Goal: Task Accomplishment & Management: Use online tool/utility

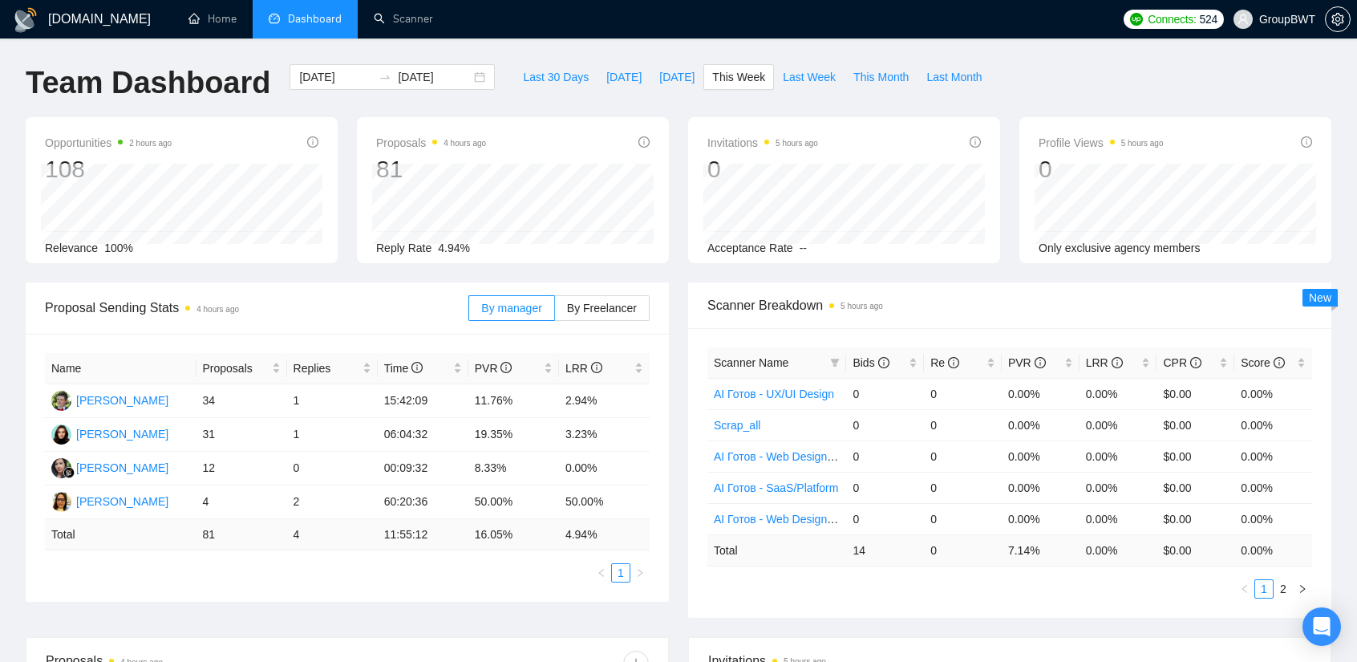
scroll to position [80, 0]
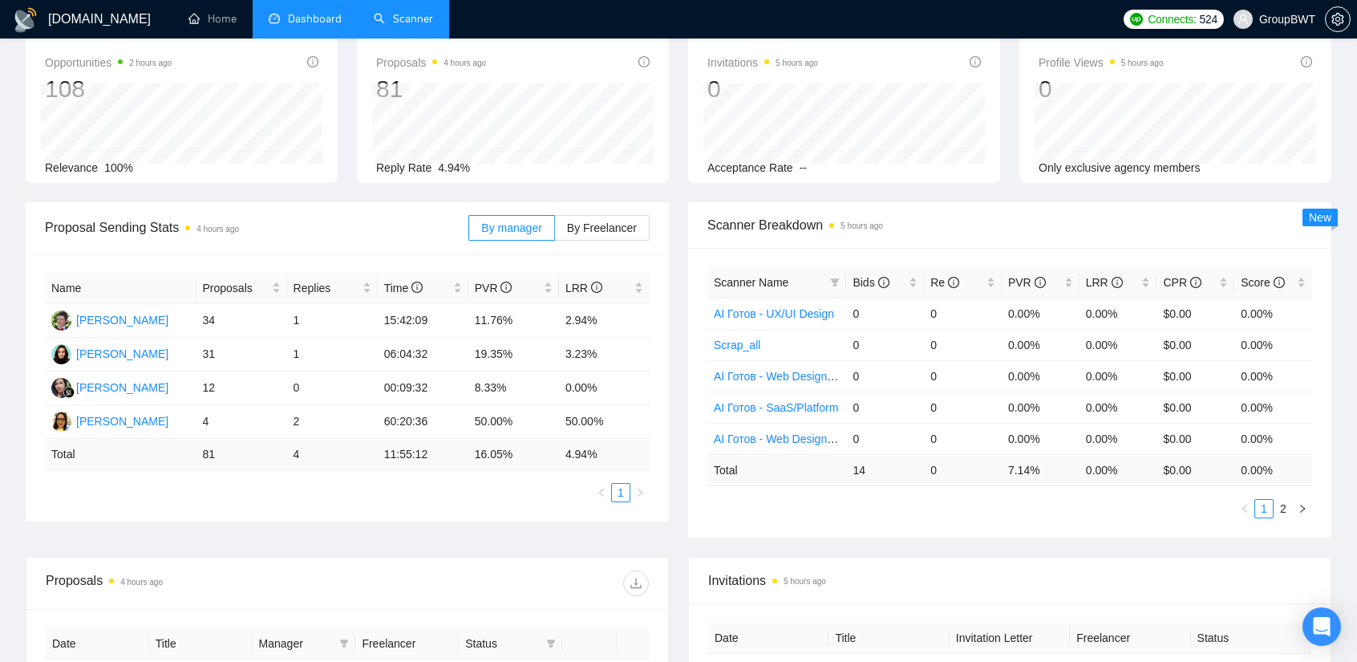
click at [393, 12] on link "Scanner" at bounding box center [403, 19] width 59 height 14
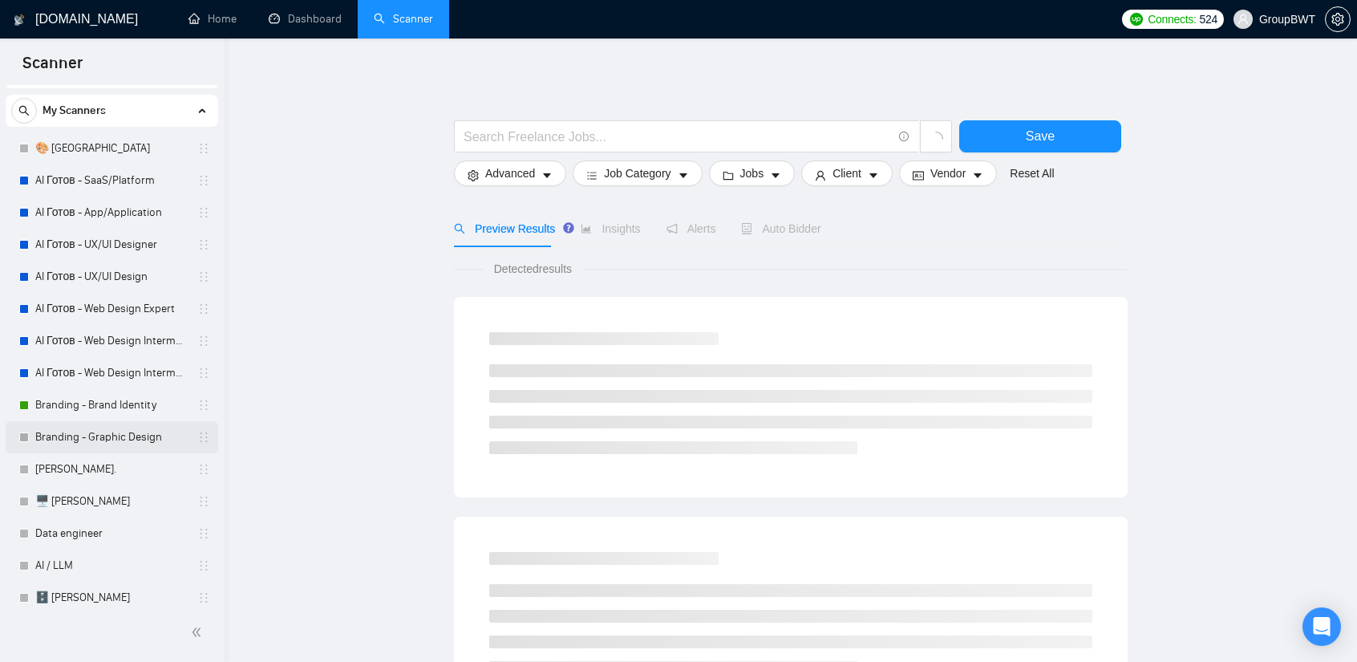
scroll to position [160, 0]
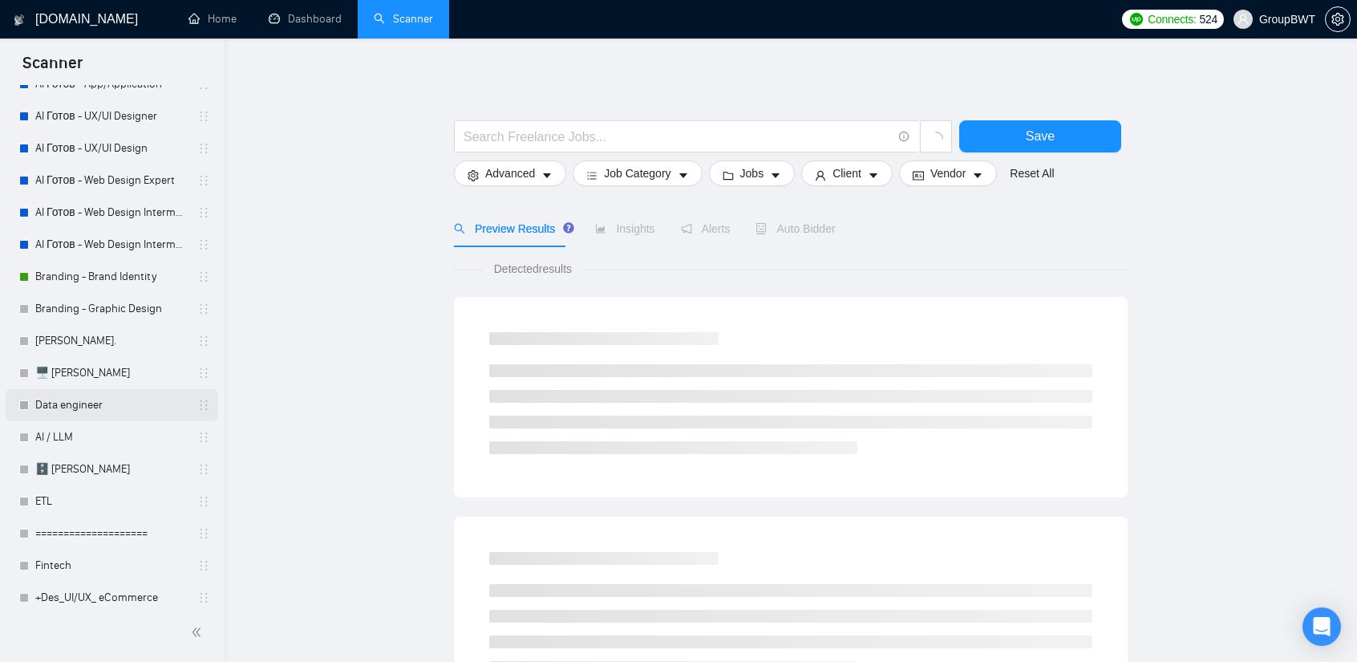
click at [88, 413] on link "Data engineer" at bounding box center [111, 405] width 152 height 32
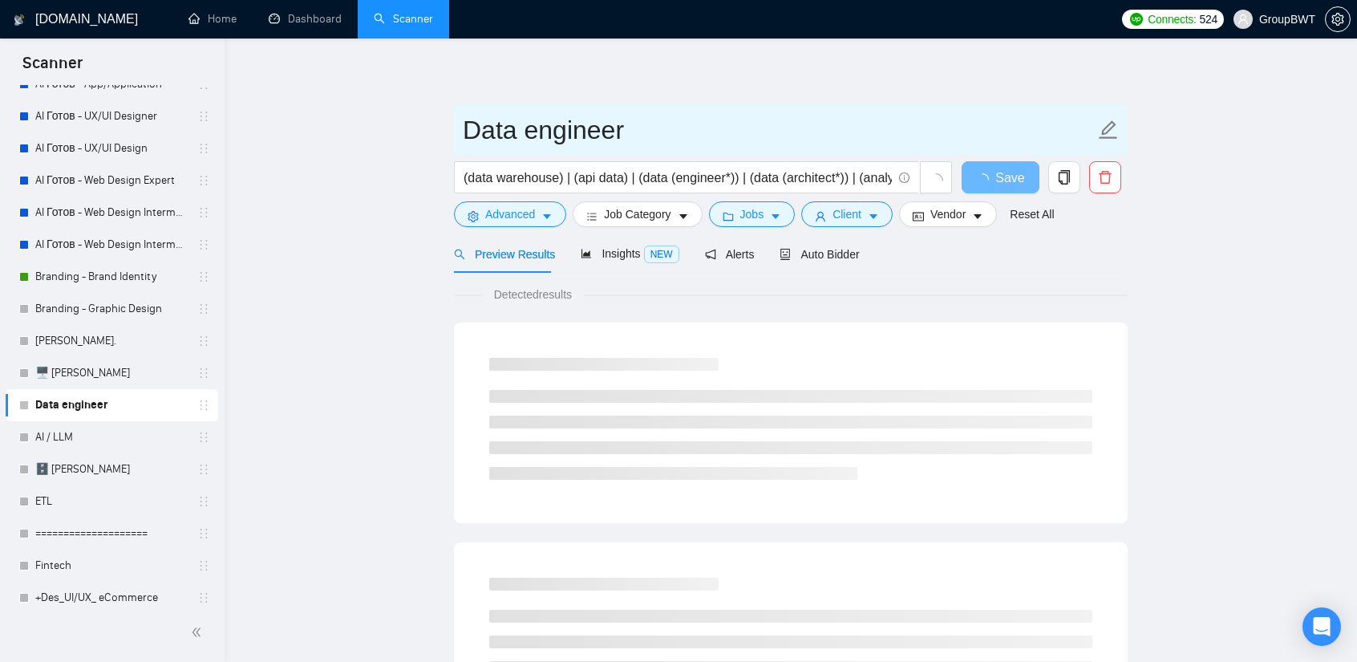
click at [571, 130] on input "Data engineer" at bounding box center [779, 130] width 632 height 40
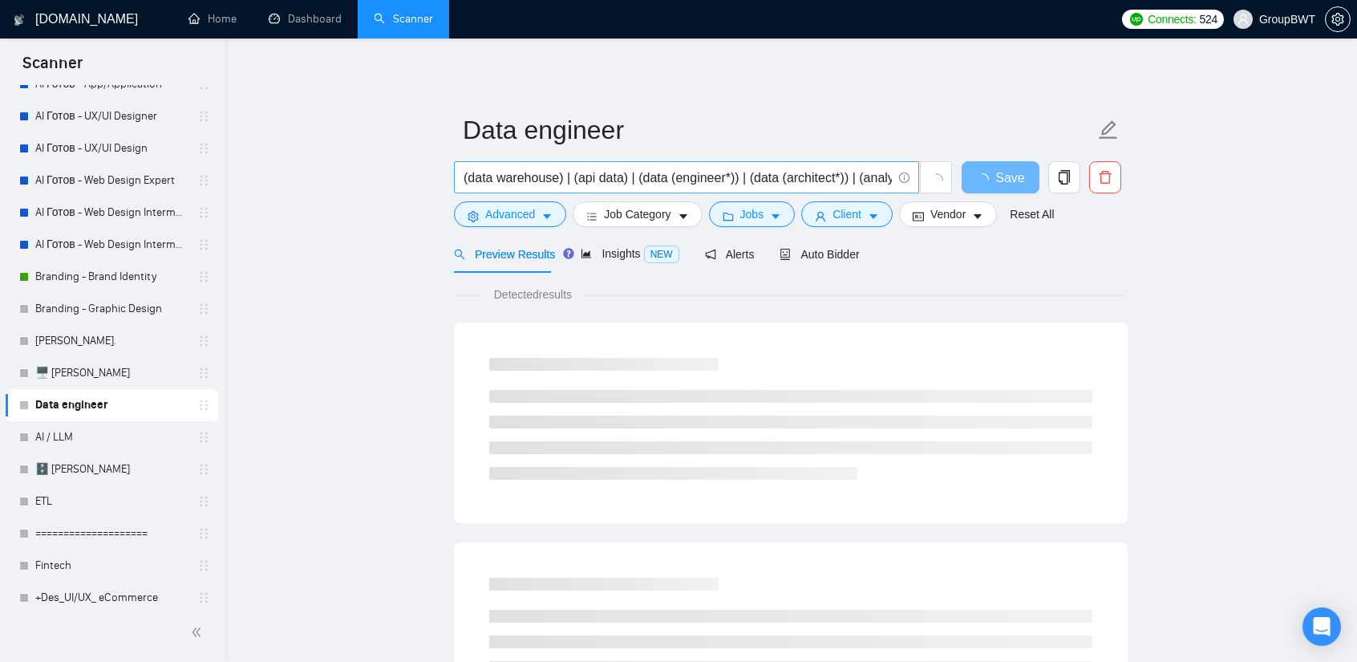
click at [614, 176] on input "(data warehouse) | (api data) | (data (engineer*)) | (data (architect*)) | (ana…" at bounding box center [678, 178] width 428 height 20
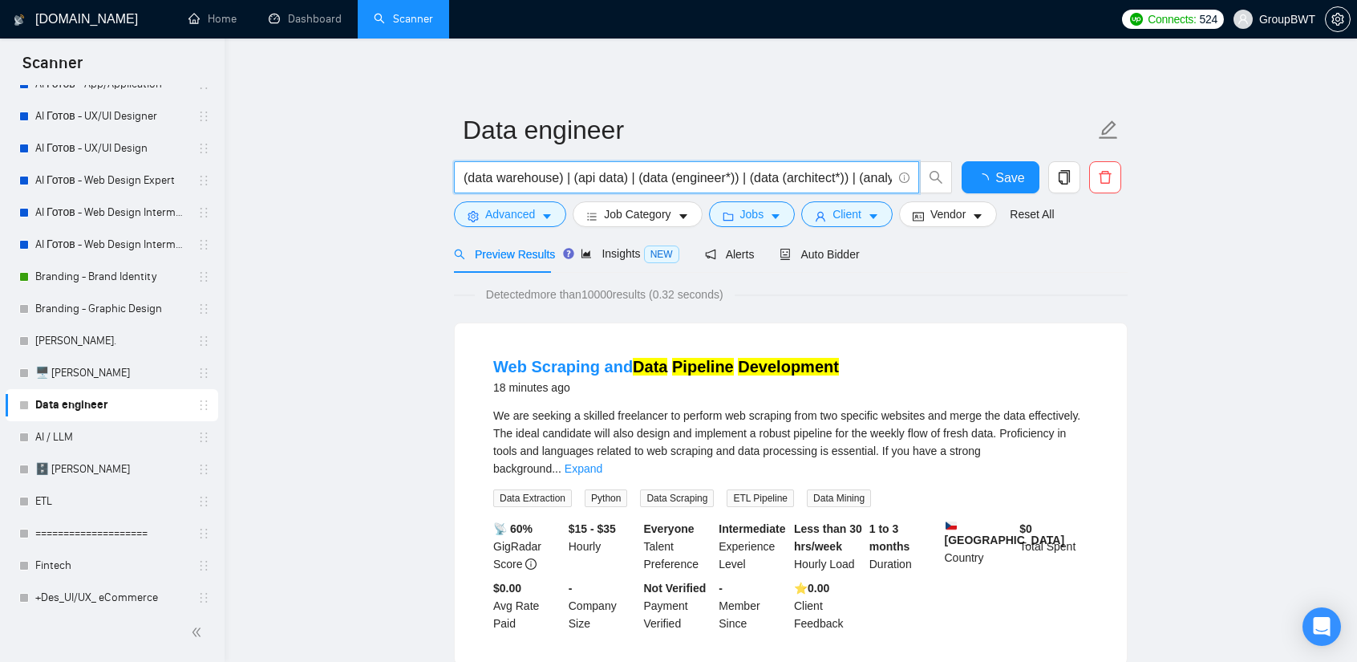
click at [614, 176] on input "(data warehouse) | (api data) | (data (engineer*)) | (data (architect*)) | (ana…" at bounding box center [678, 178] width 428 height 20
click at [81, 444] on link "AI / LLM" at bounding box center [111, 437] width 152 height 32
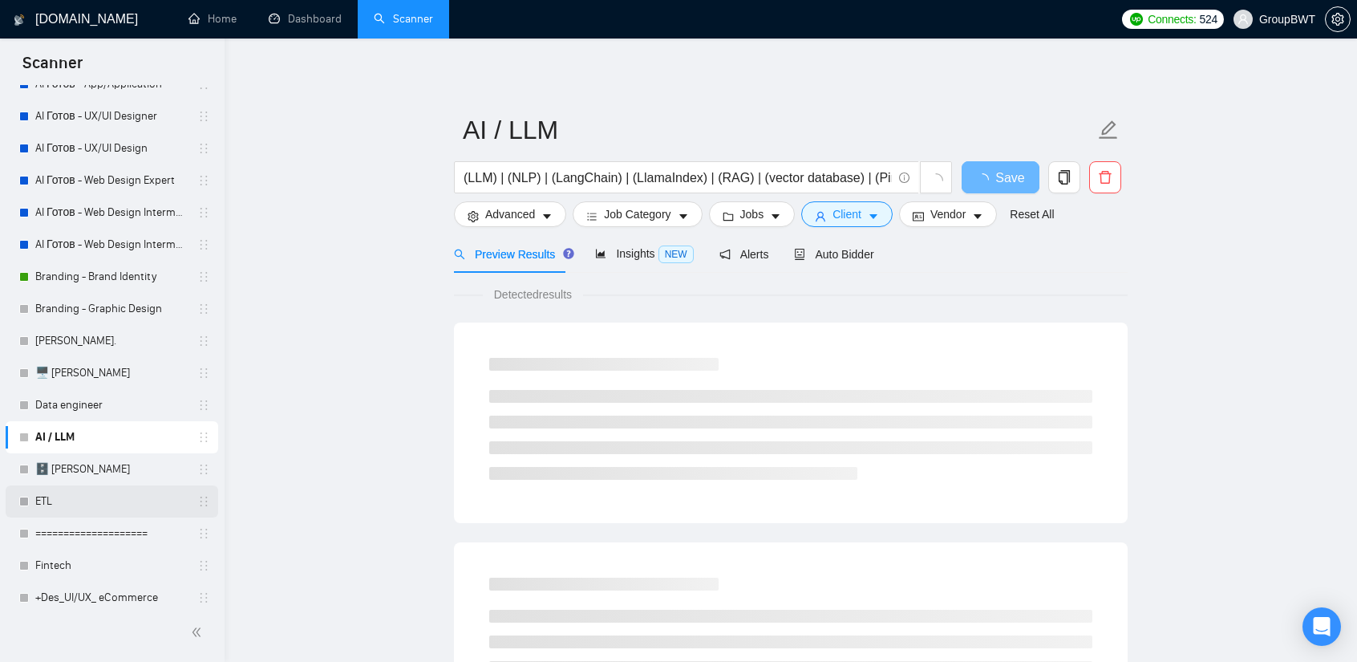
click at [56, 500] on link "ETL" at bounding box center [111, 501] width 152 height 32
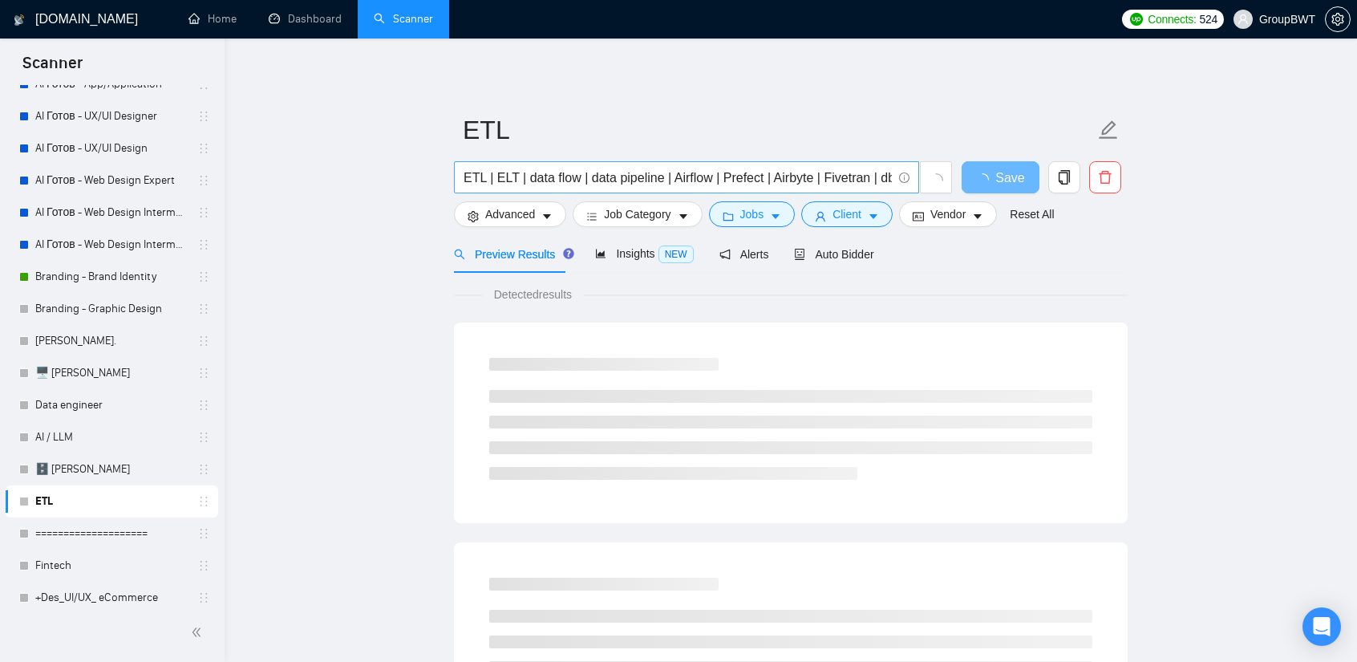
click at [580, 174] on input "ETL | ELT | data flow | data pipeline | Airflow | Prefect | Airbyte | Fivetran …" at bounding box center [678, 178] width 428 height 20
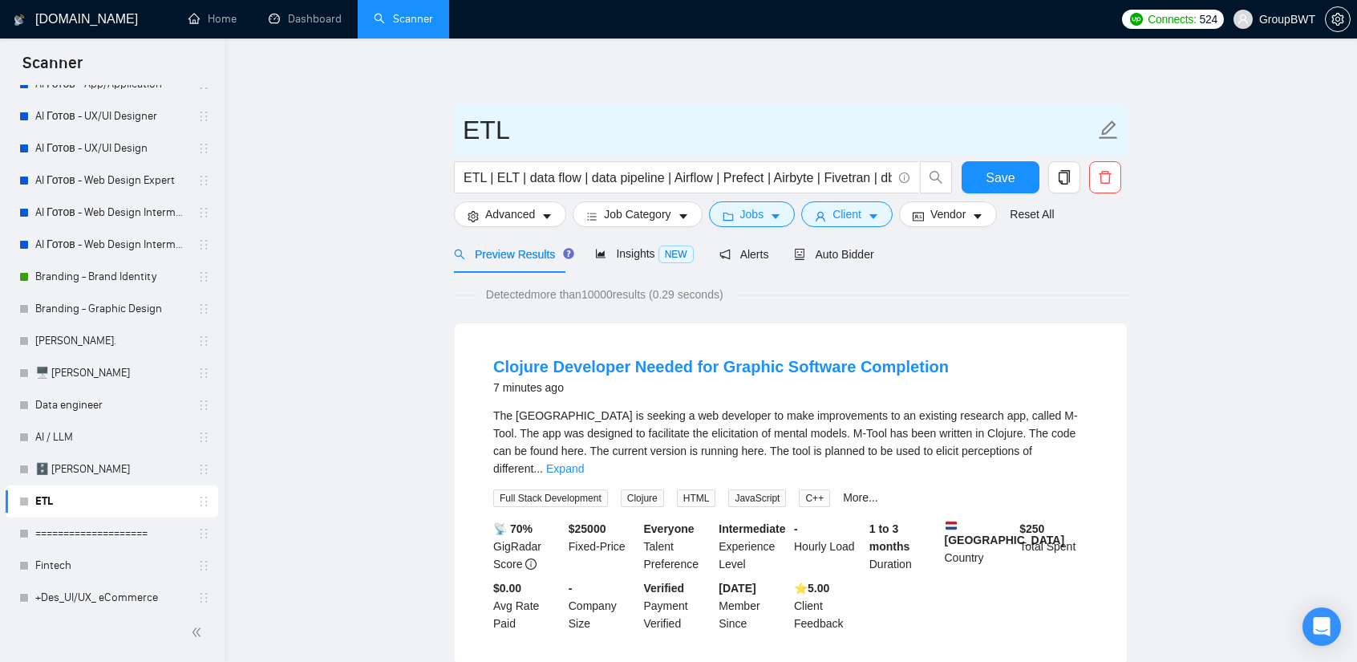
click at [494, 108] on span "ETL" at bounding box center [791, 129] width 674 height 51
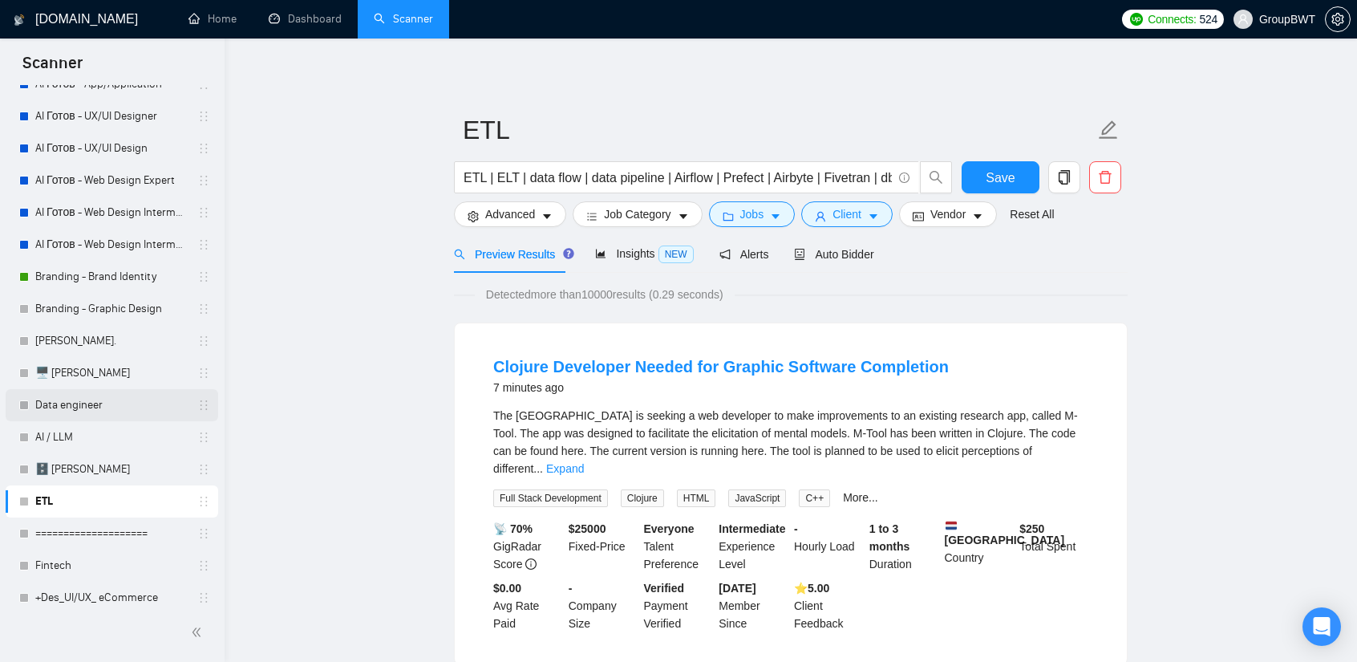
click at [91, 408] on link "Data engineer" at bounding box center [111, 405] width 152 height 32
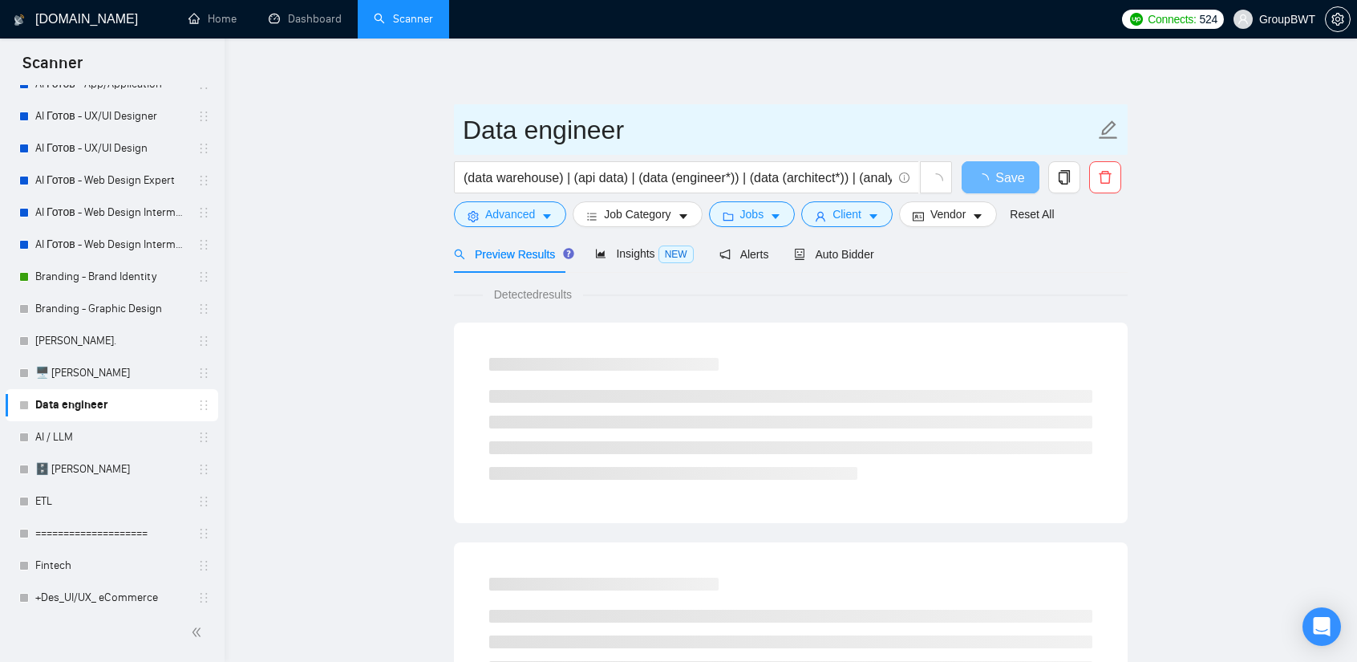
click at [542, 136] on input "Data engineer" at bounding box center [779, 130] width 632 height 40
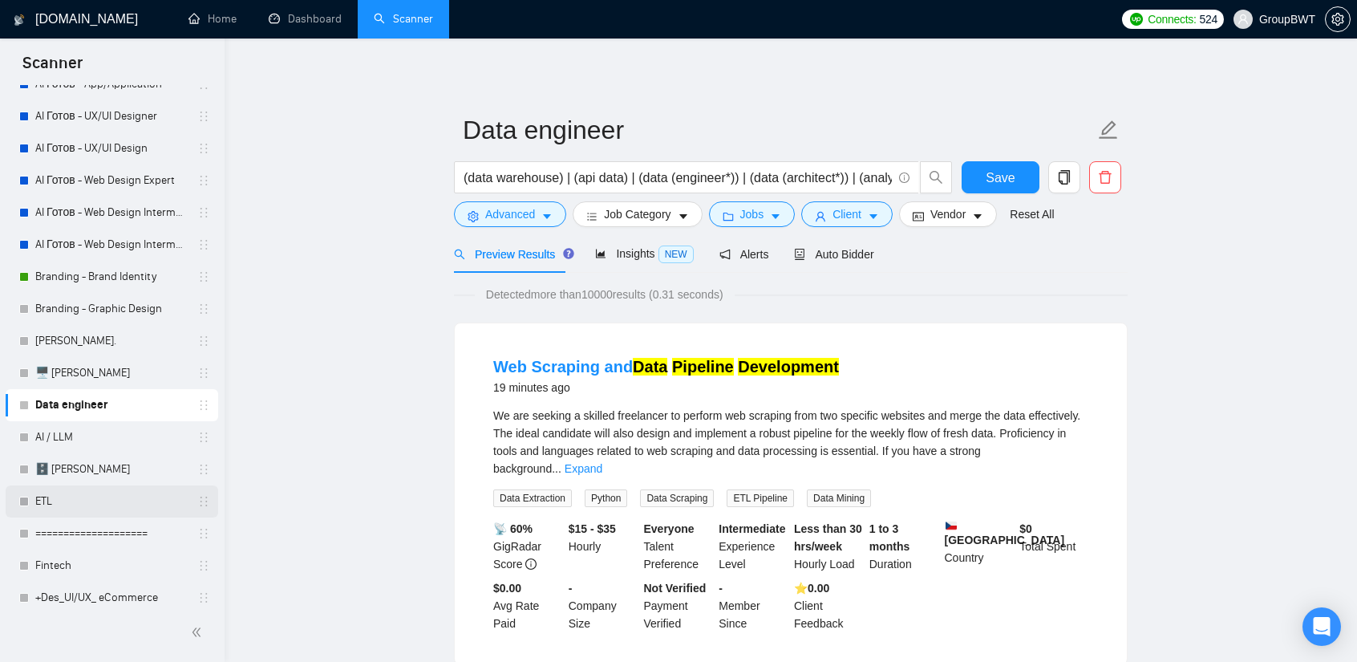
click at [43, 513] on link "ETL" at bounding box center [111, 501] width 152 height 32
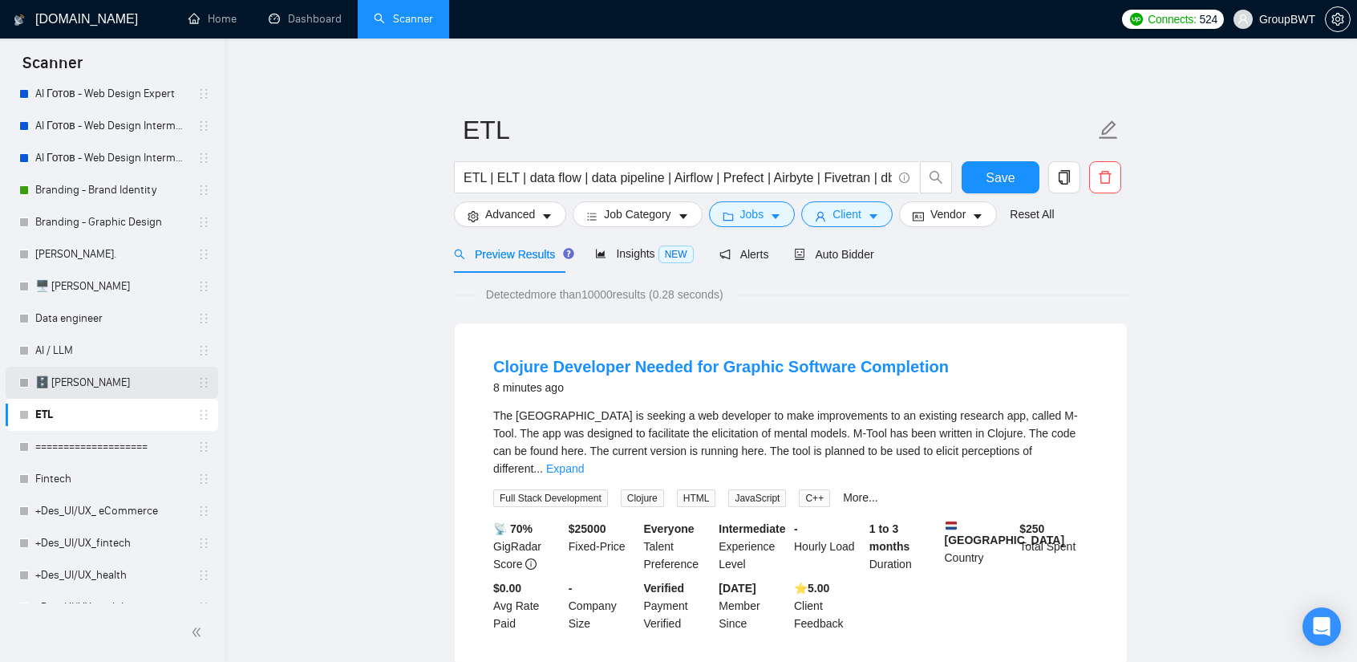
scroll to position [241, 0]
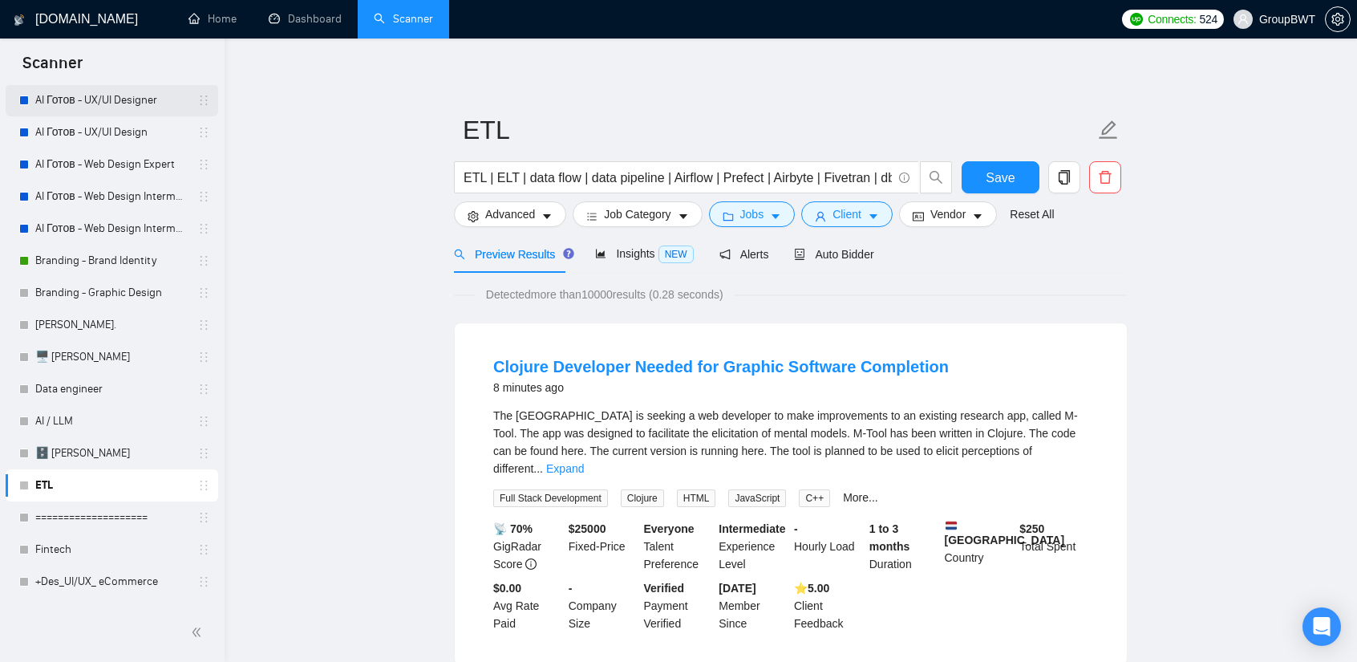
scroll to position [0, 0]
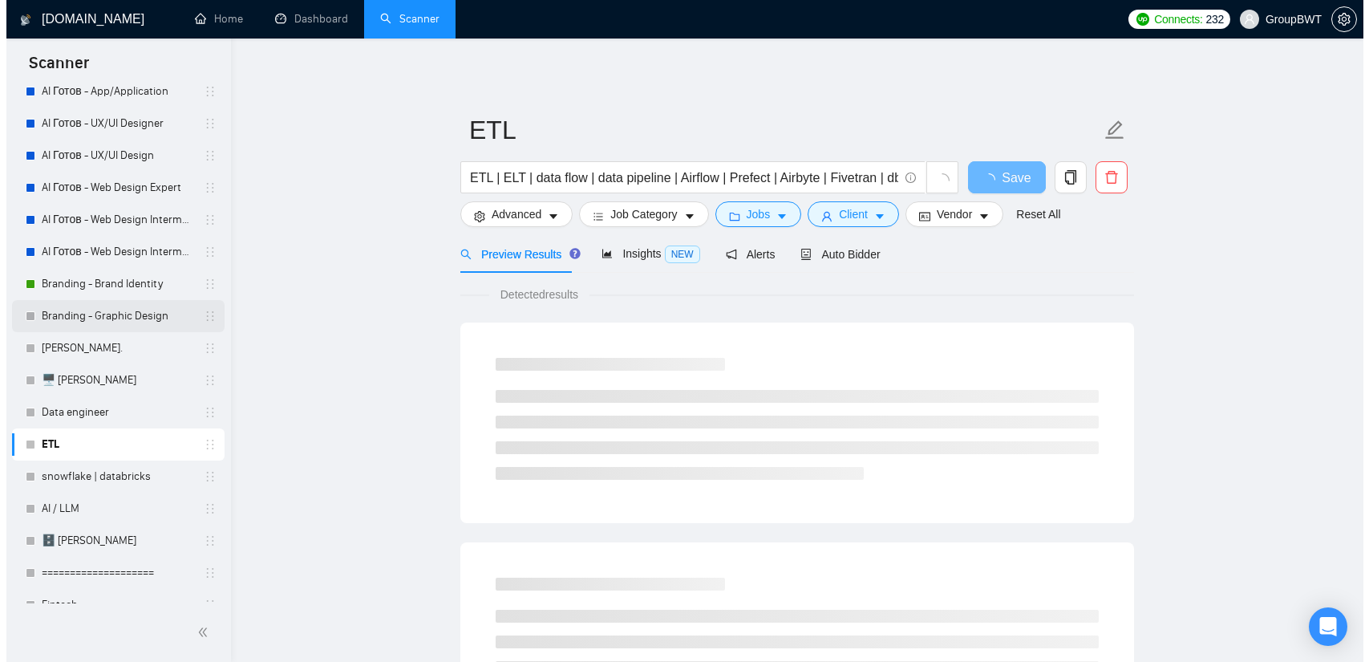
scroll to position [160, 0]
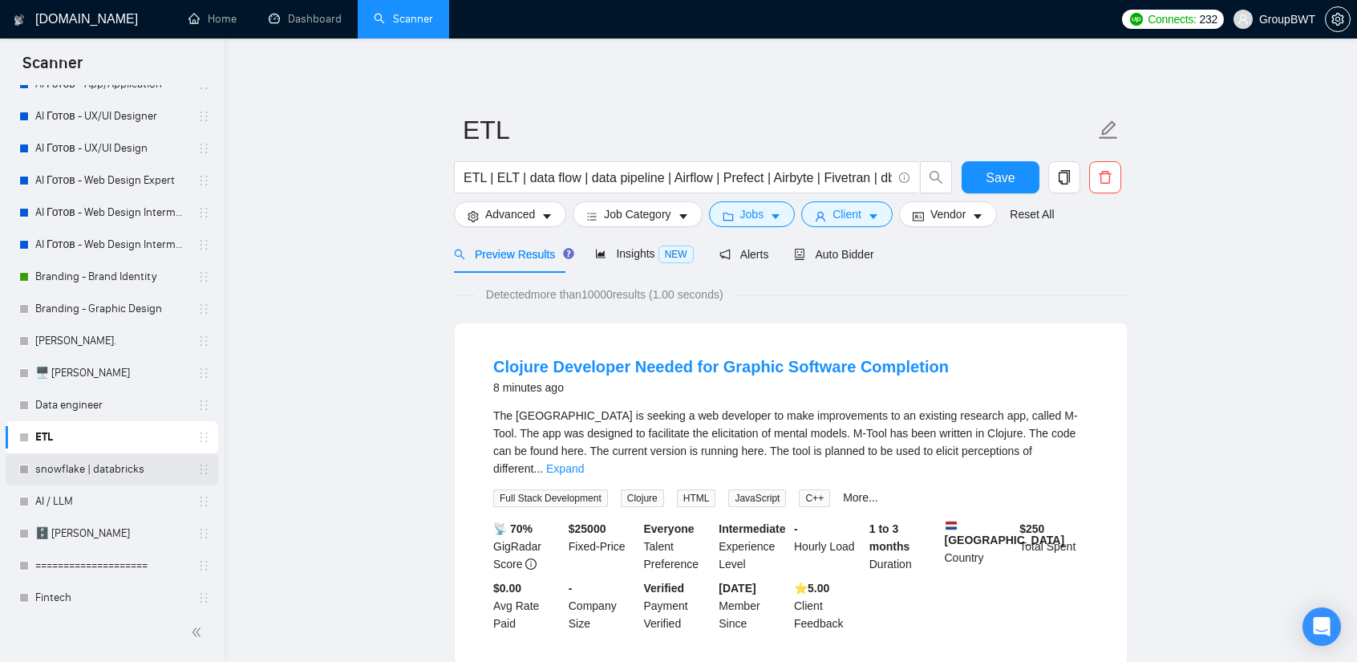
click at [111, 464] on link "snowflake | databricks" at bounding box center [111, 469] width 152 height 32
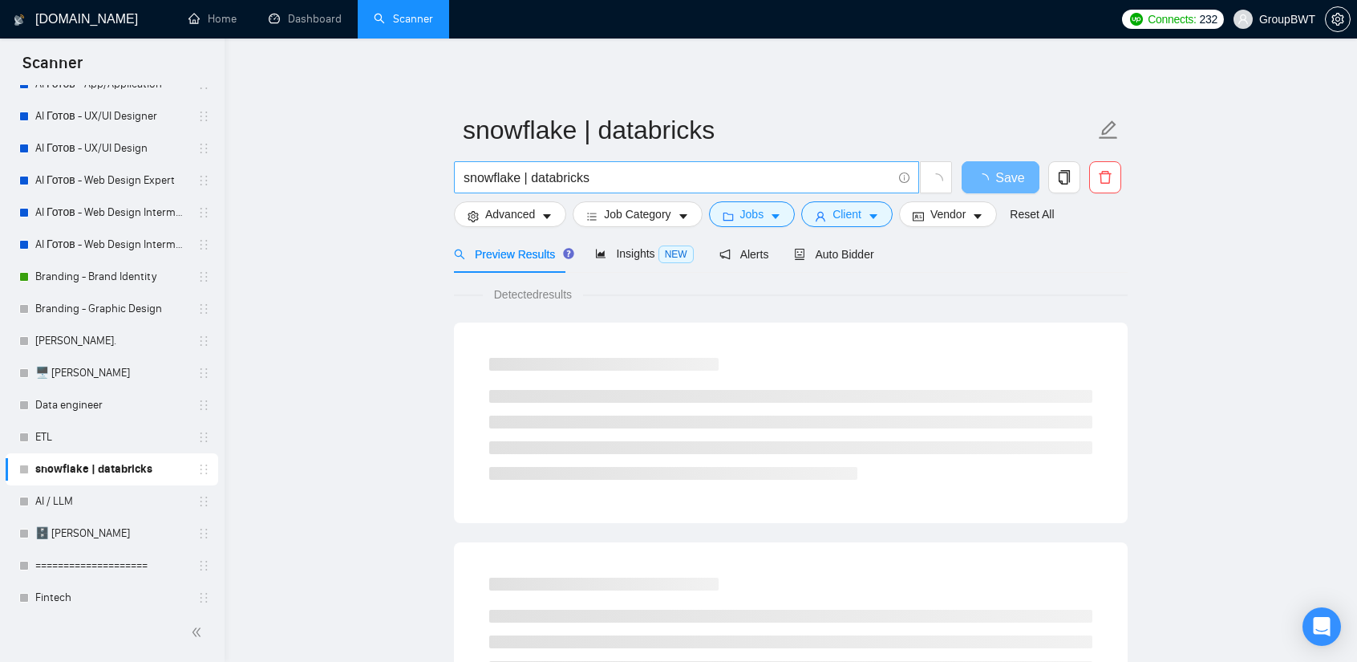
click at [591, 171] on input "snowflake | databricks" at bounding box center [678, 178] width 428 height 20
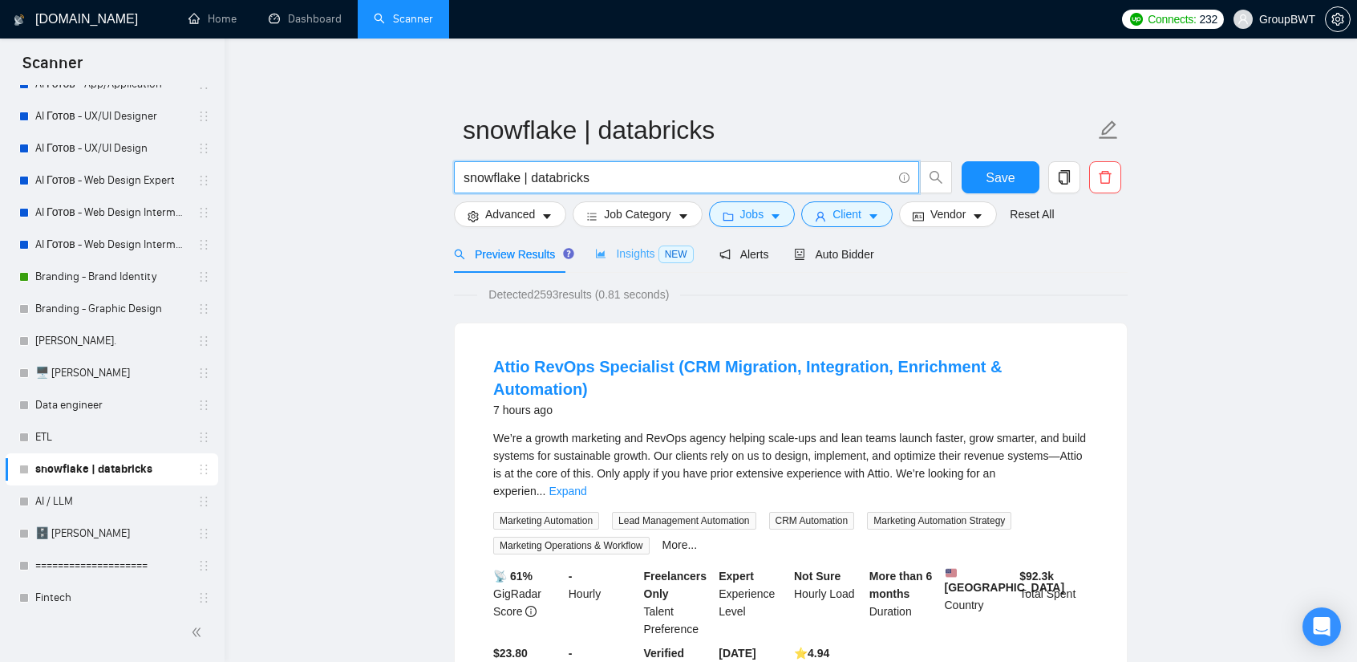
click at [621, 267] on div "Insights NEW" at bounding box center [644, 254] width 98 height 38
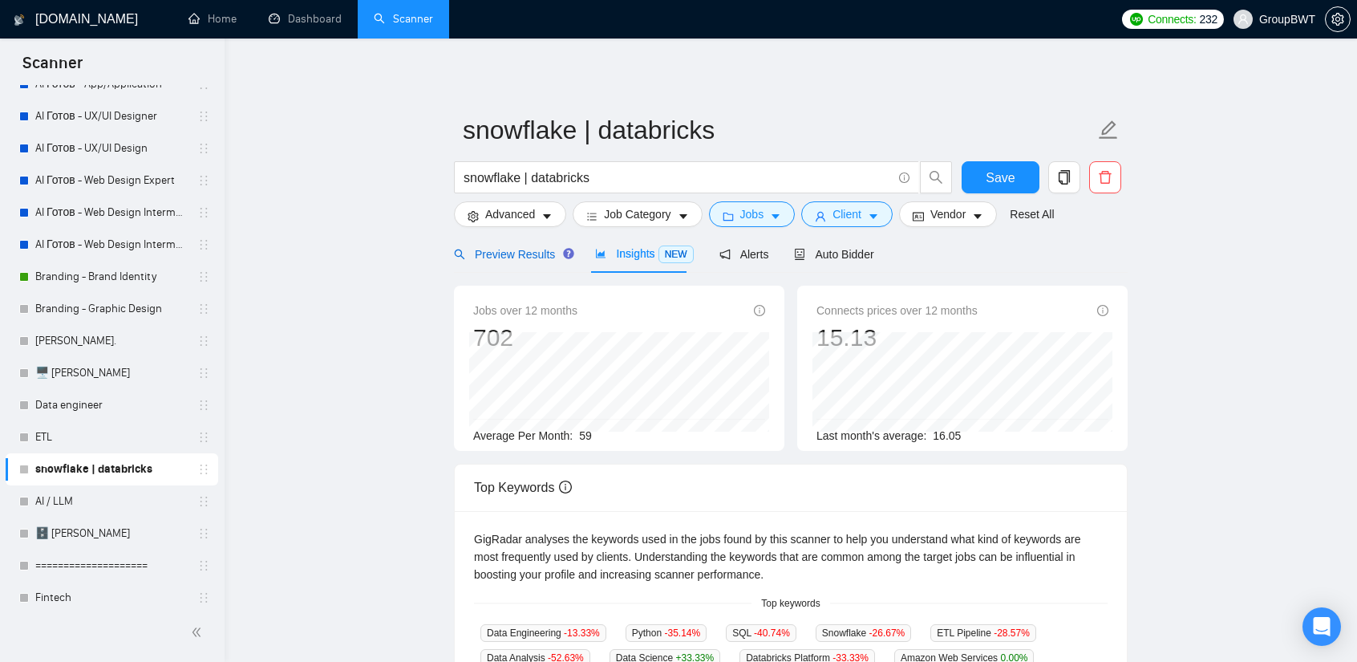
click at [526, 257] on span "Preview Results" at bounding box center [512, 254] width 116 height 13
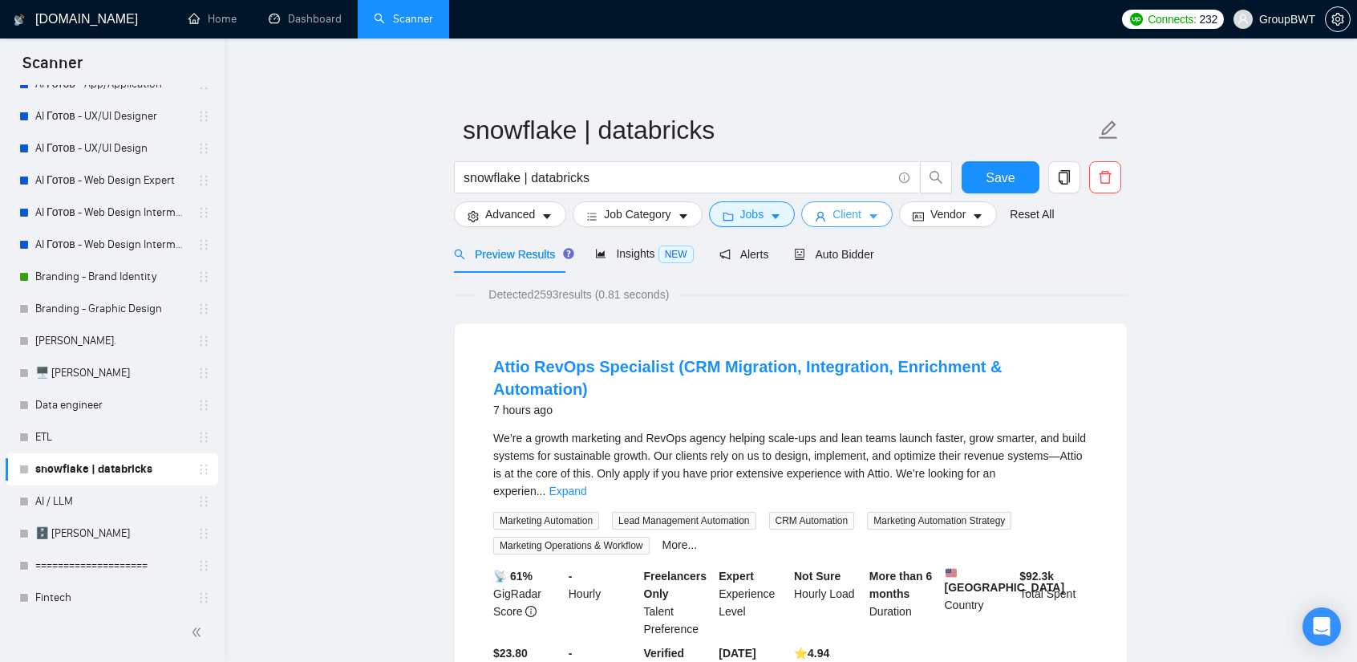
click at [869, 213] on icon "caret-down" at bounding box center [873, 216] width 11 height 11
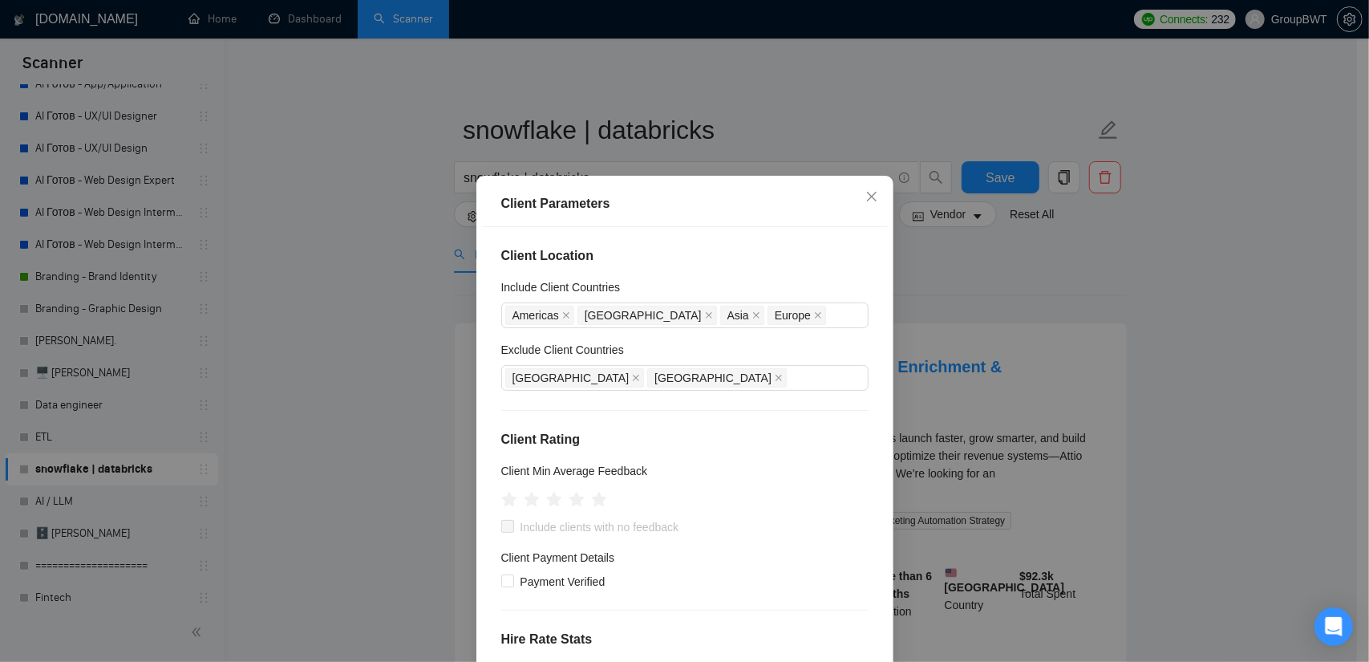
click at [987, 294] on div "Client Parameters Client Location Include Client Countries [GEOGRAPHIC_DATA] [G…" at bounding box center [684, 331] width 1369 height 662
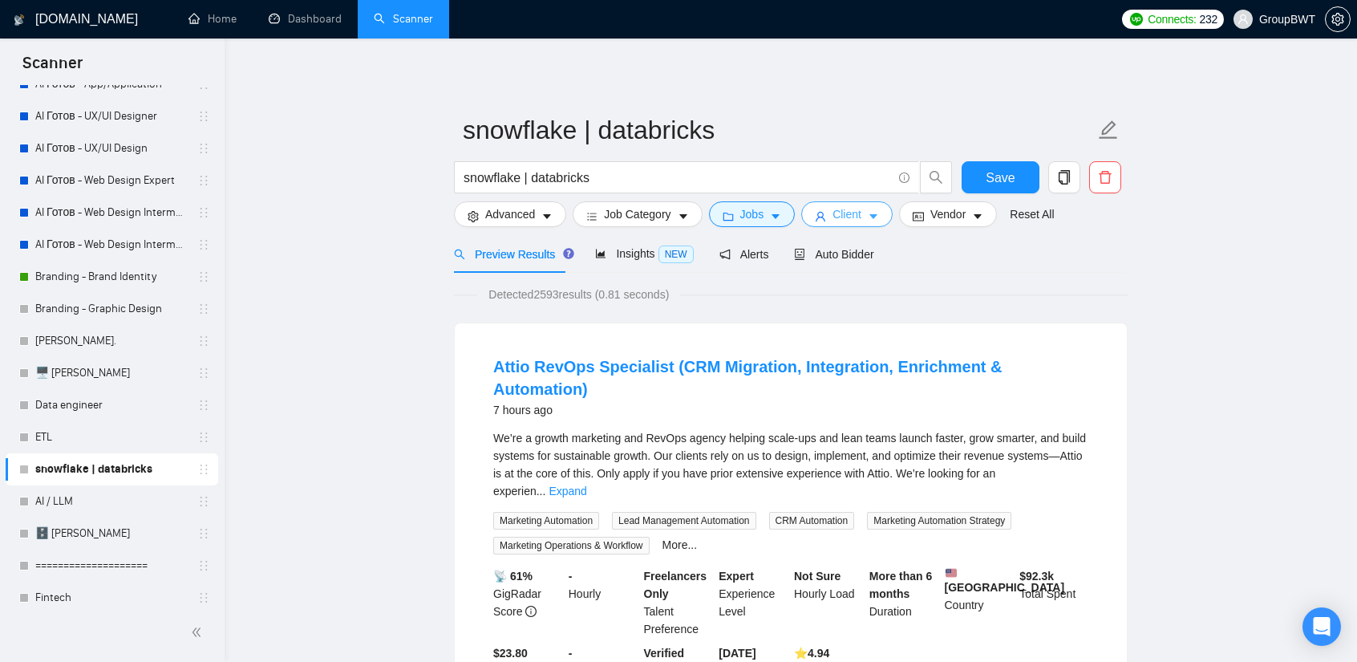
click at [853, 210] on span "Client" at bounding box center [847, 214] width 29 height 18
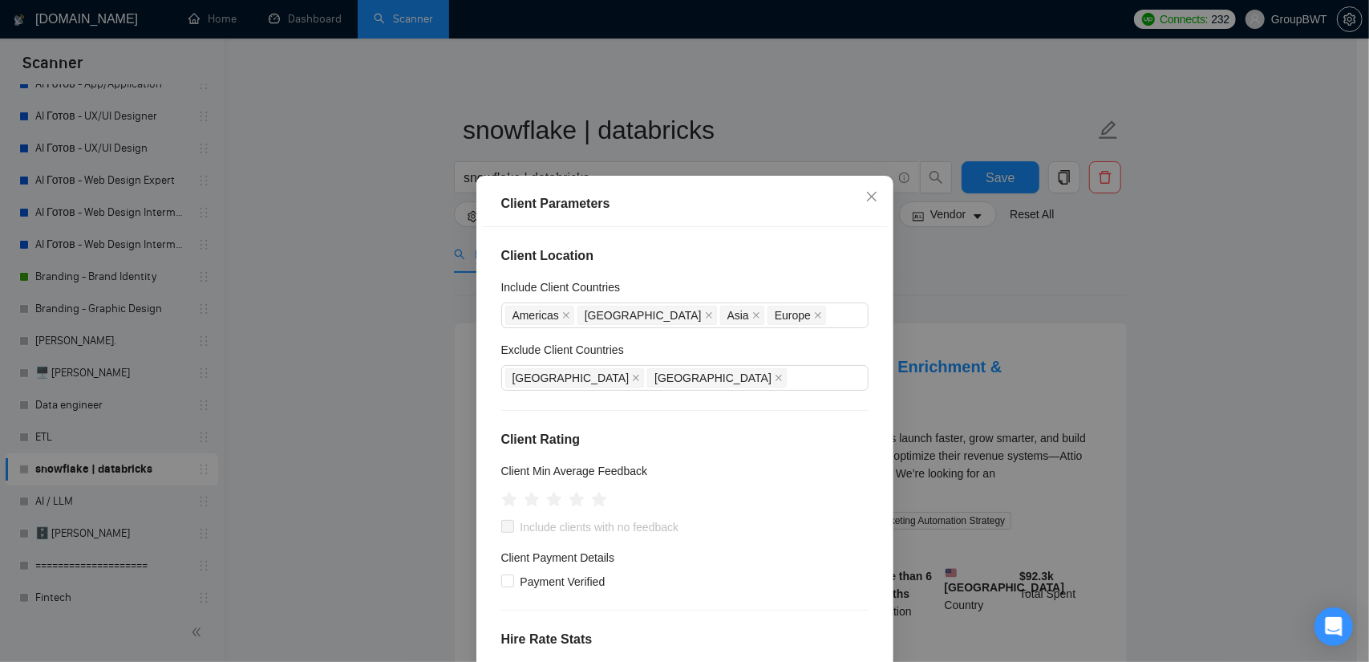
click at [1007, 281] on div "Client Parameters Client Location Include Client Countries [GEOGRAPHIC_DATA] [G…" at bounding box center [684, 331] width 1369 height 662
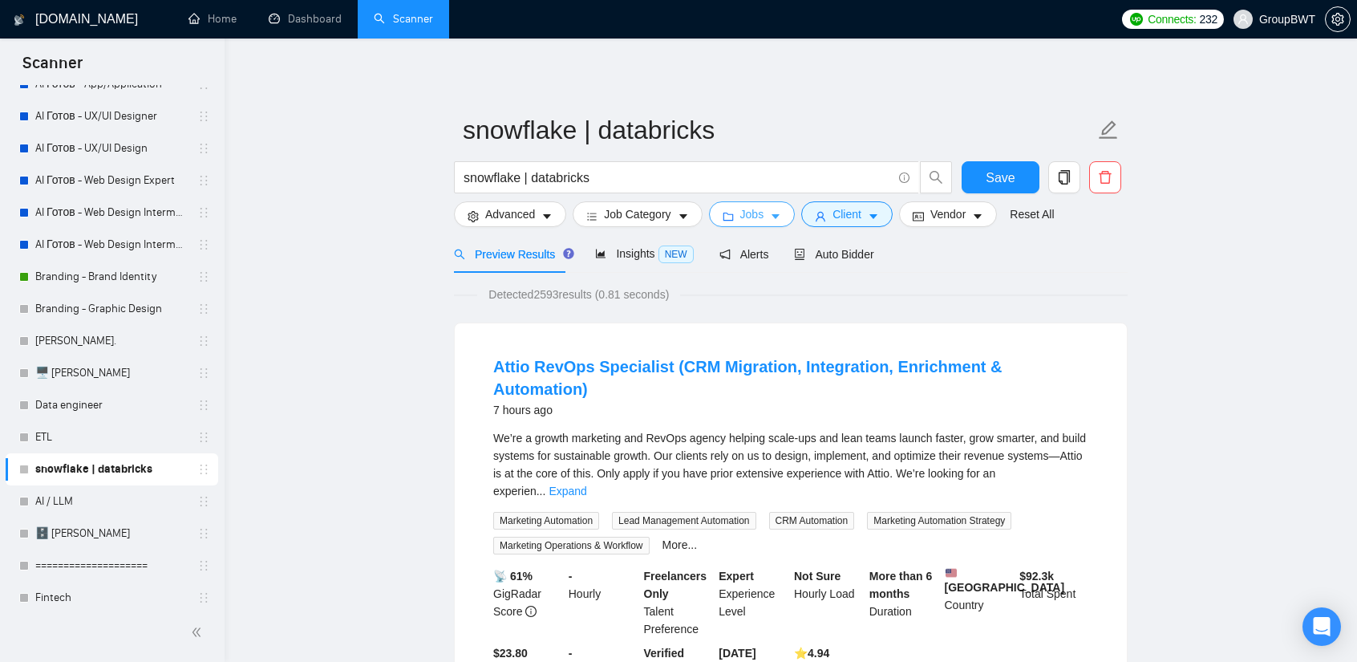
click at [748, 221] on span "Jobs" at bounding box center [752, 214] width 24 height 18
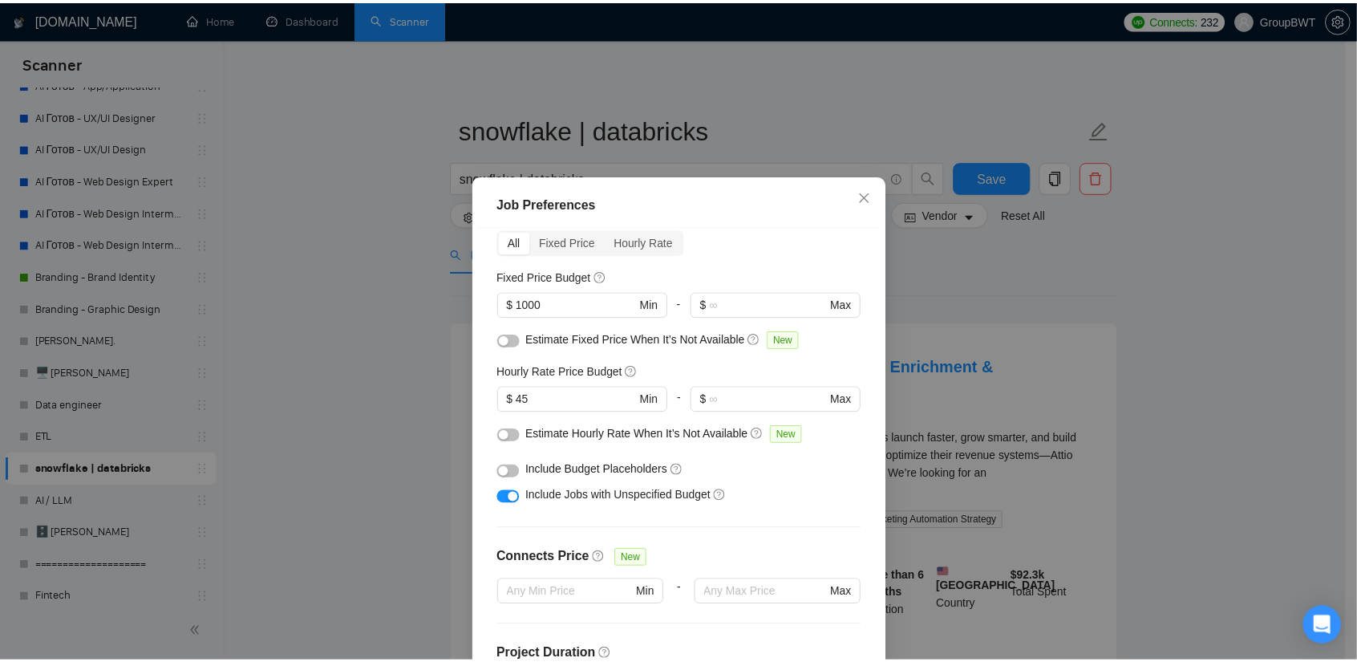
scroll to position [80, 0]
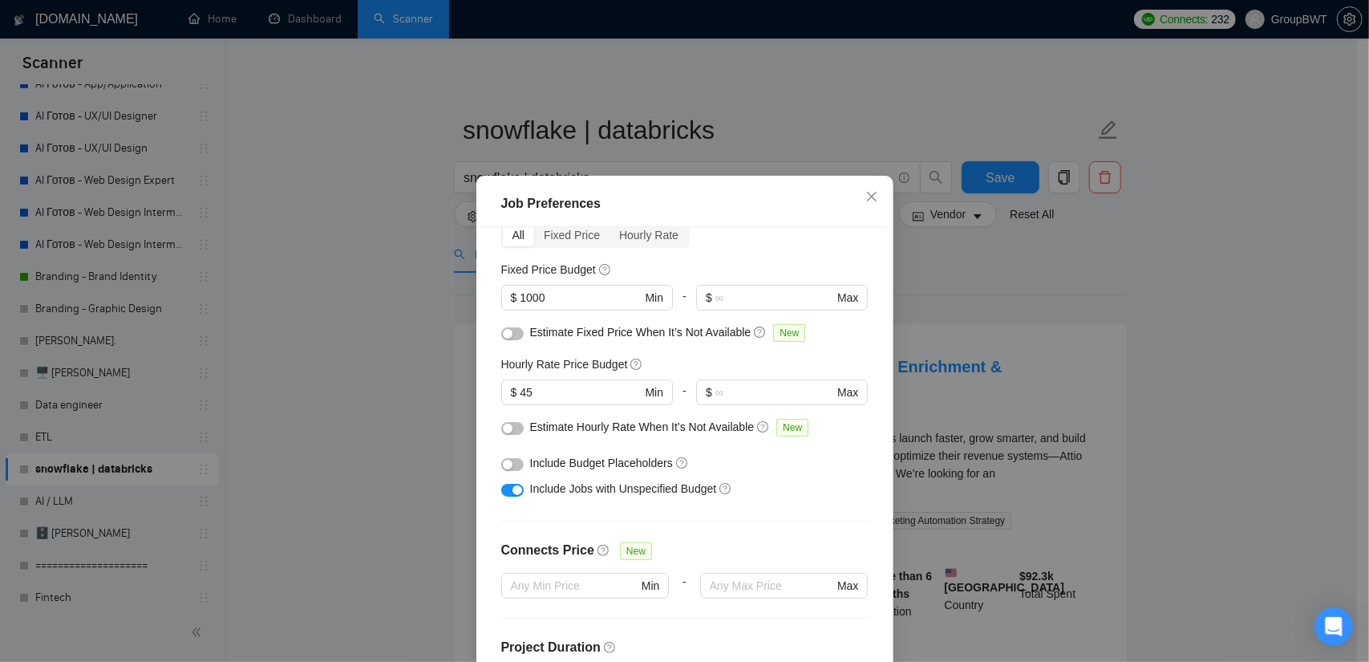
click at [971, 272] on div "Job Preferences Budget Project Type All Fixed Price Hourly Rate Fixed Price Bud…" at bounding box center [684, 331] width 1369 height 662
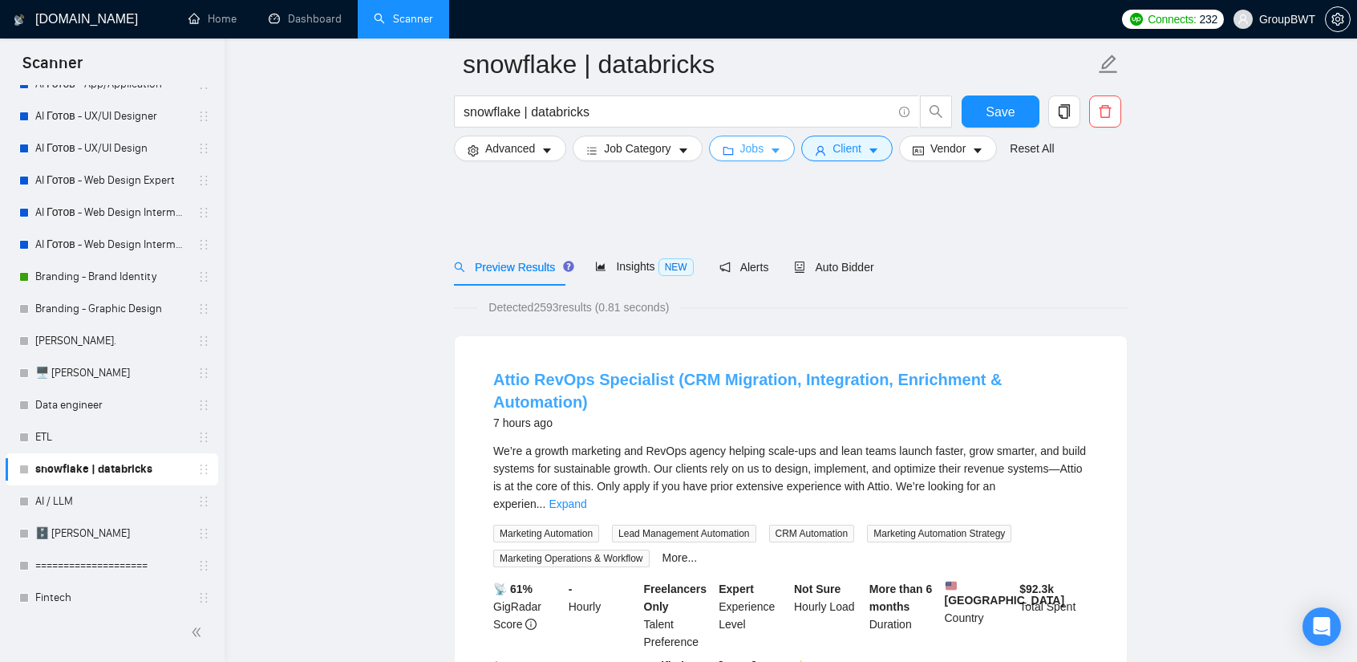
scroll to position [0, 0]
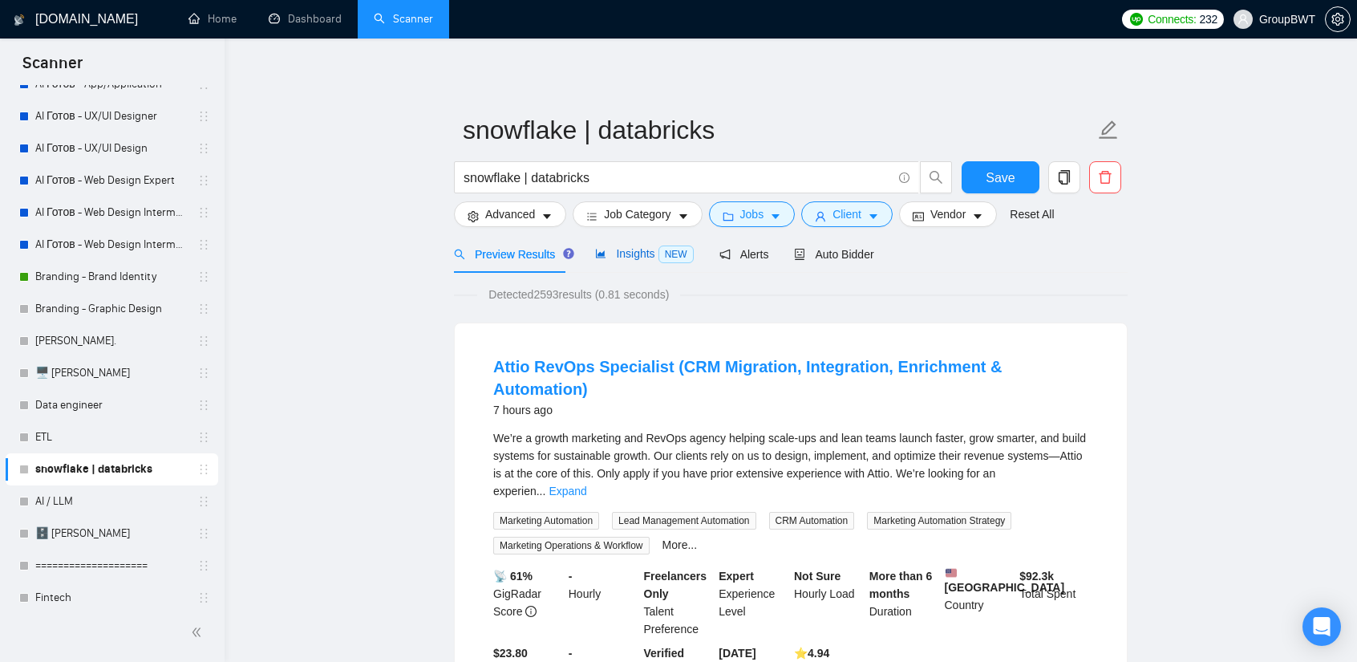
click at [616, 262] on div "Insights NEW" at bounding box center [644, 254] width 98 height 18
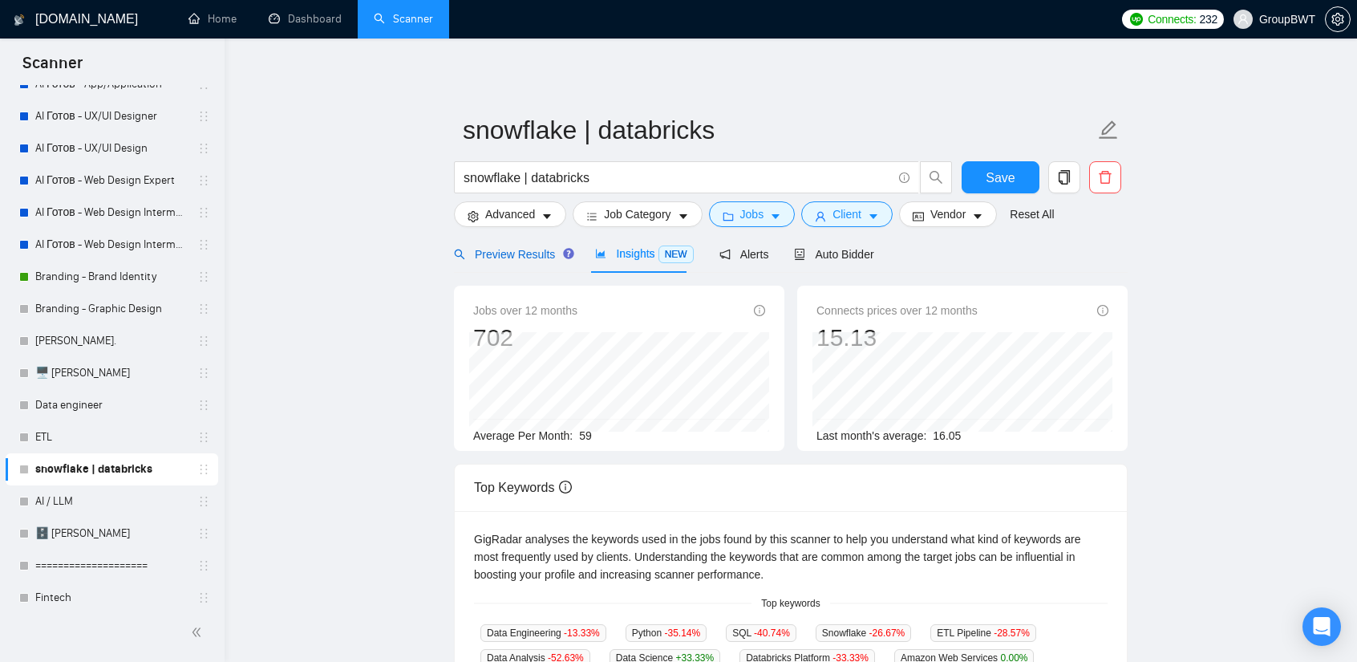
click at [529, 261] on div "Preview Results" at bounding box center [512, 254] width 116 height 18
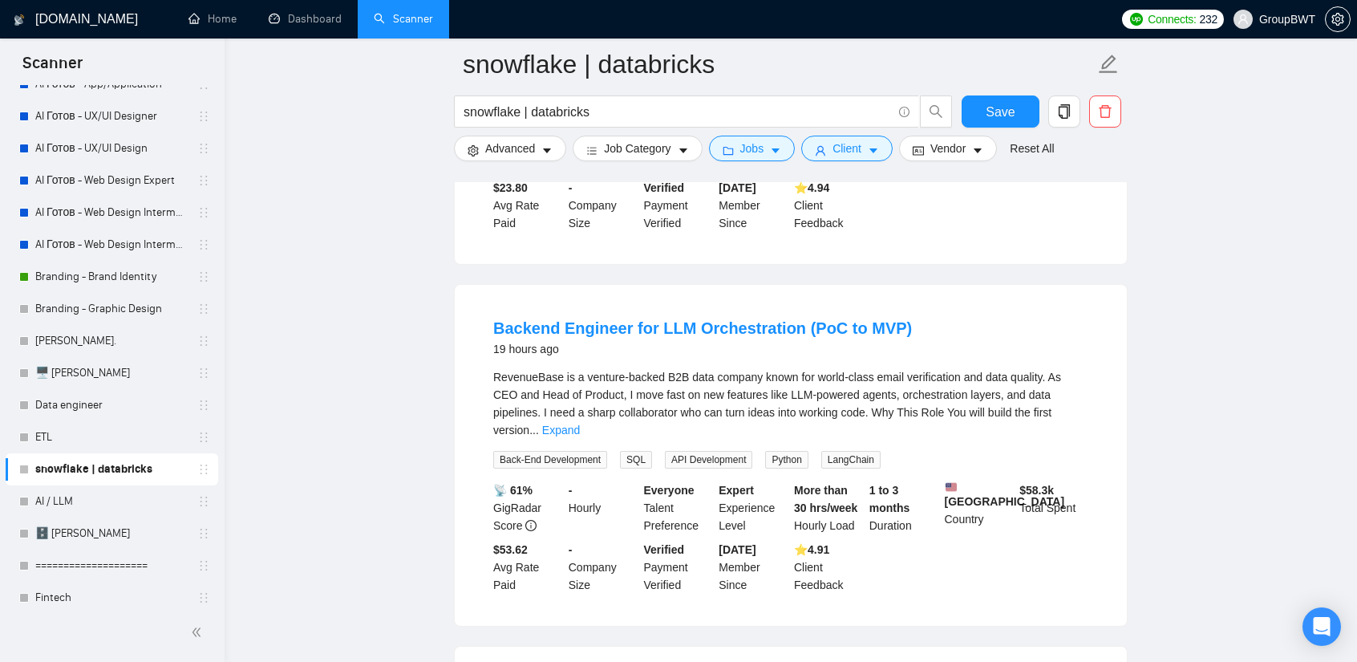
scroll to position [481, 0]
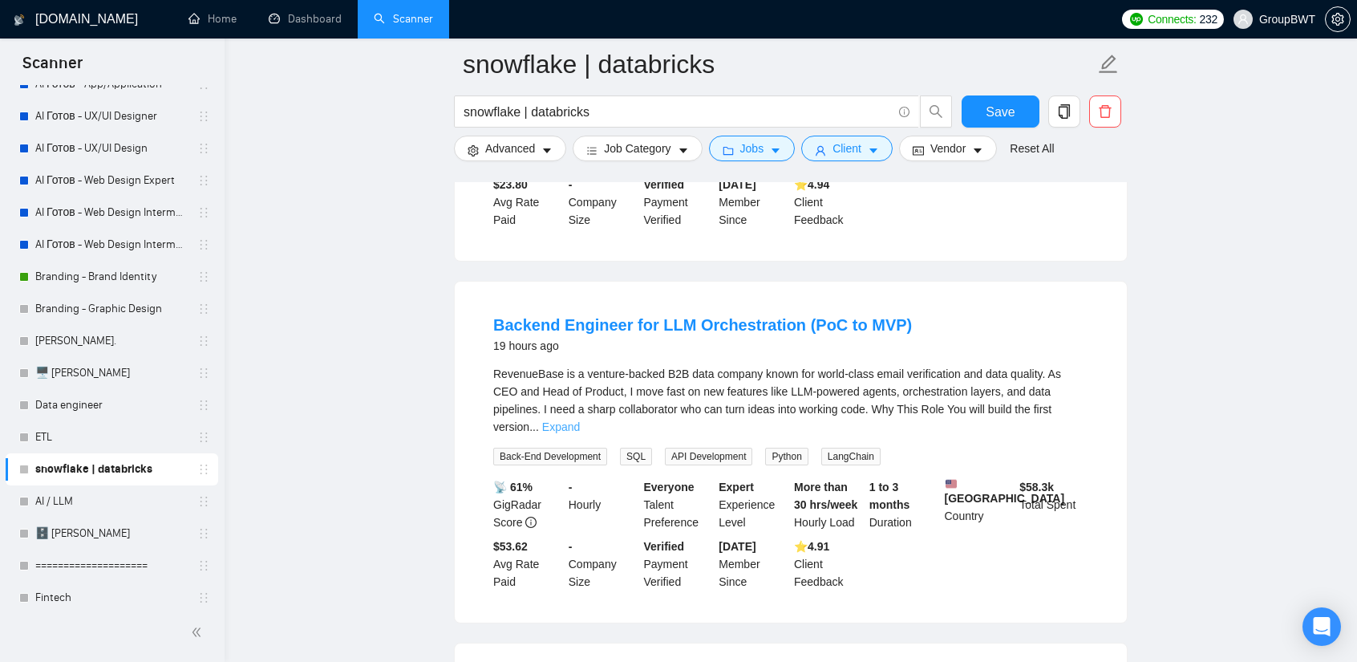
click at [580, 420] on link "Expand" at bounding box center [561, 426] width 38 height 13
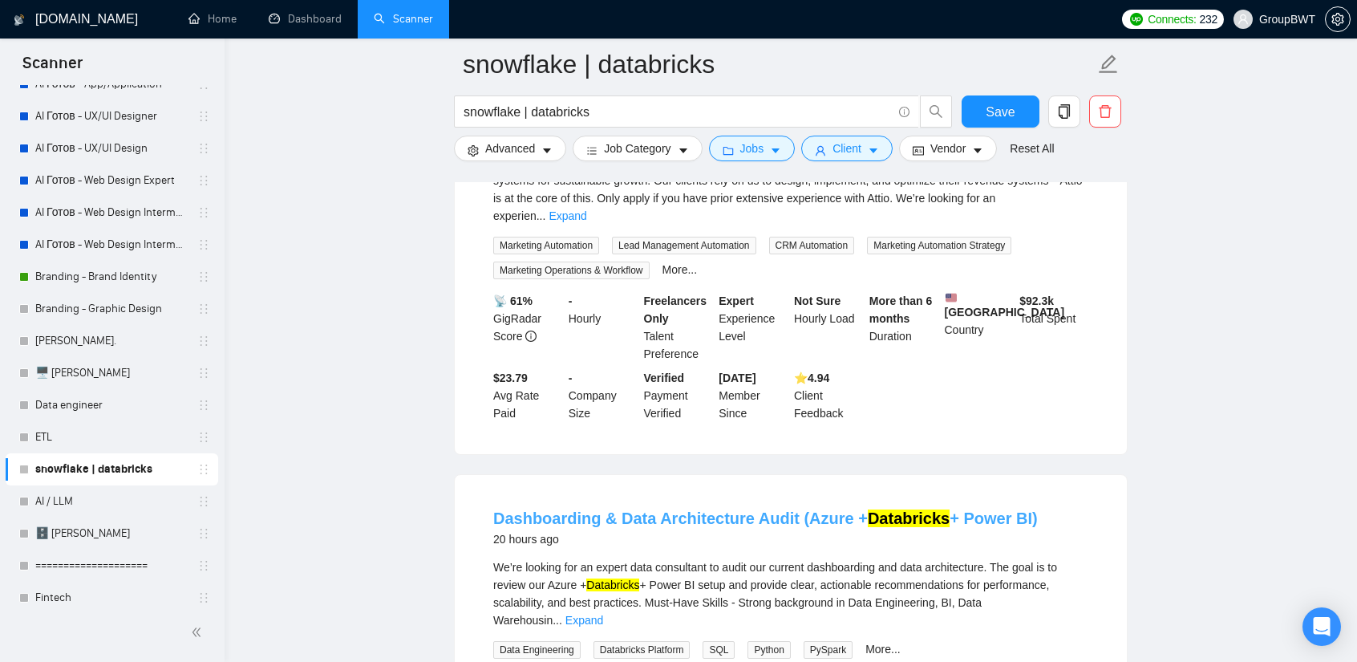
scroll to position [1364, 0]
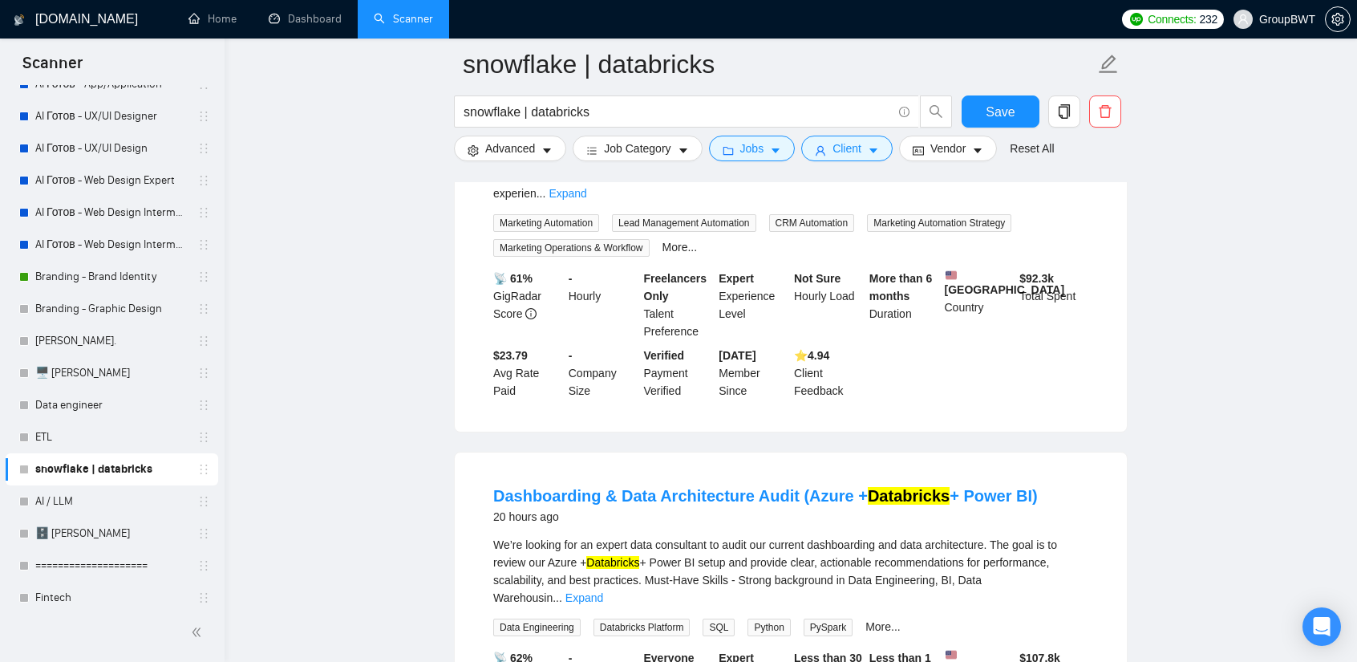
drag, startPoint x: 492, startPoint y: 387, endPoint x: 1043, endPoint y: 401, distance: 550.4
click at [1043, 472] on li "Dashboarding & Data Architecture Audit (Azure + Databricks + Power BI) 20 hours…" at bounding box center [791, 623] width 634 height 302
copy link "Dashboarding & Data Architecture Audit (Azure + Databricks + Power BI)"
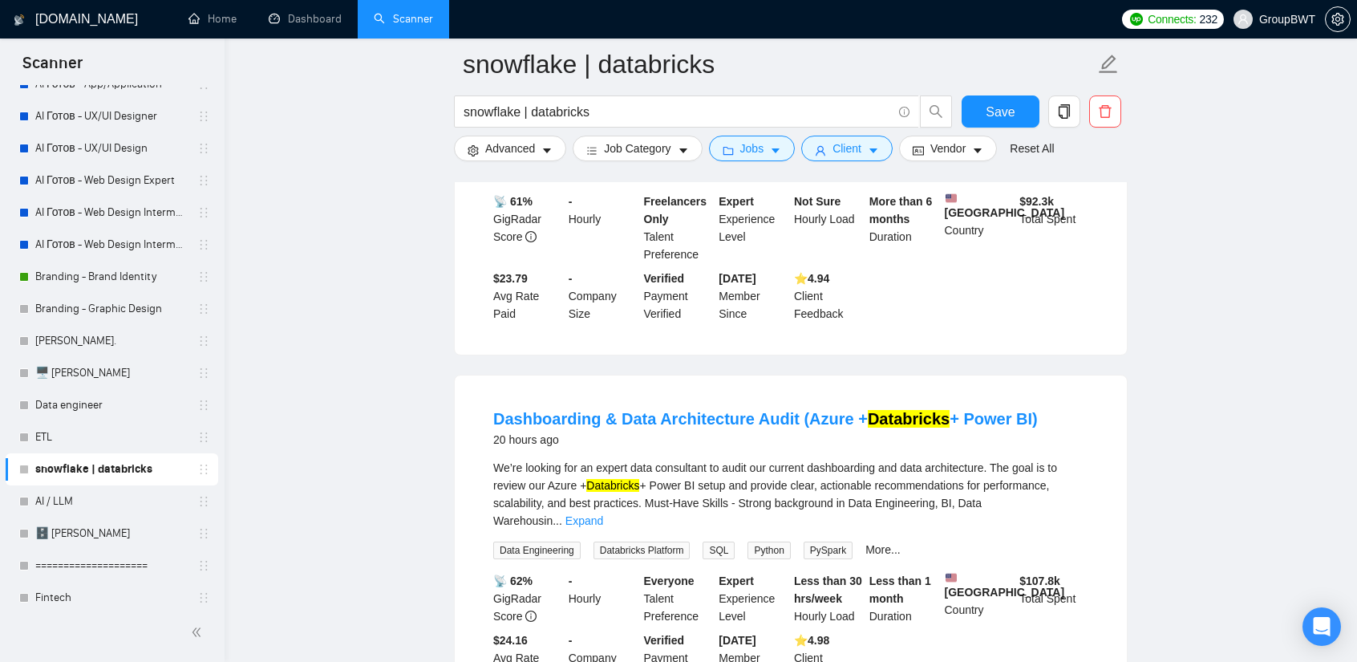
scroll to position [1444, 0]
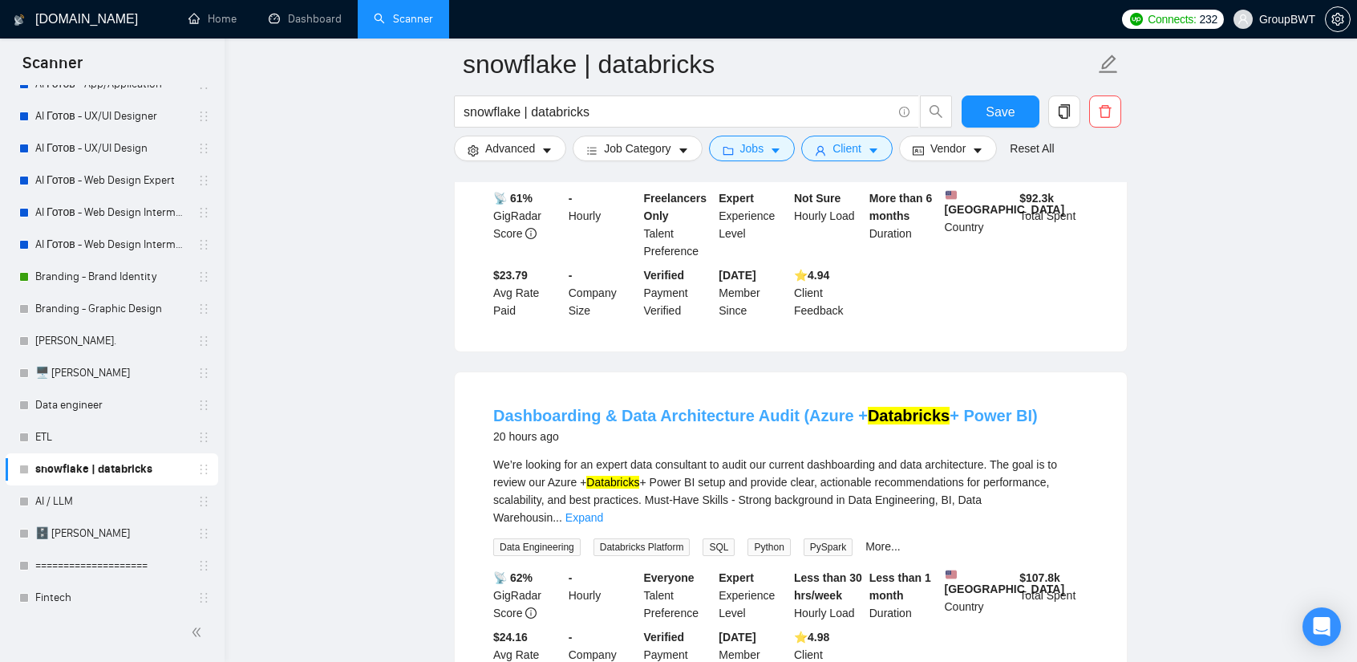
click at [828, 407] on link "Dashboarding & Data Architecture Audit (Azure + Databricks + Power BI)" at bounding box center [765, 416] width 545 height 18
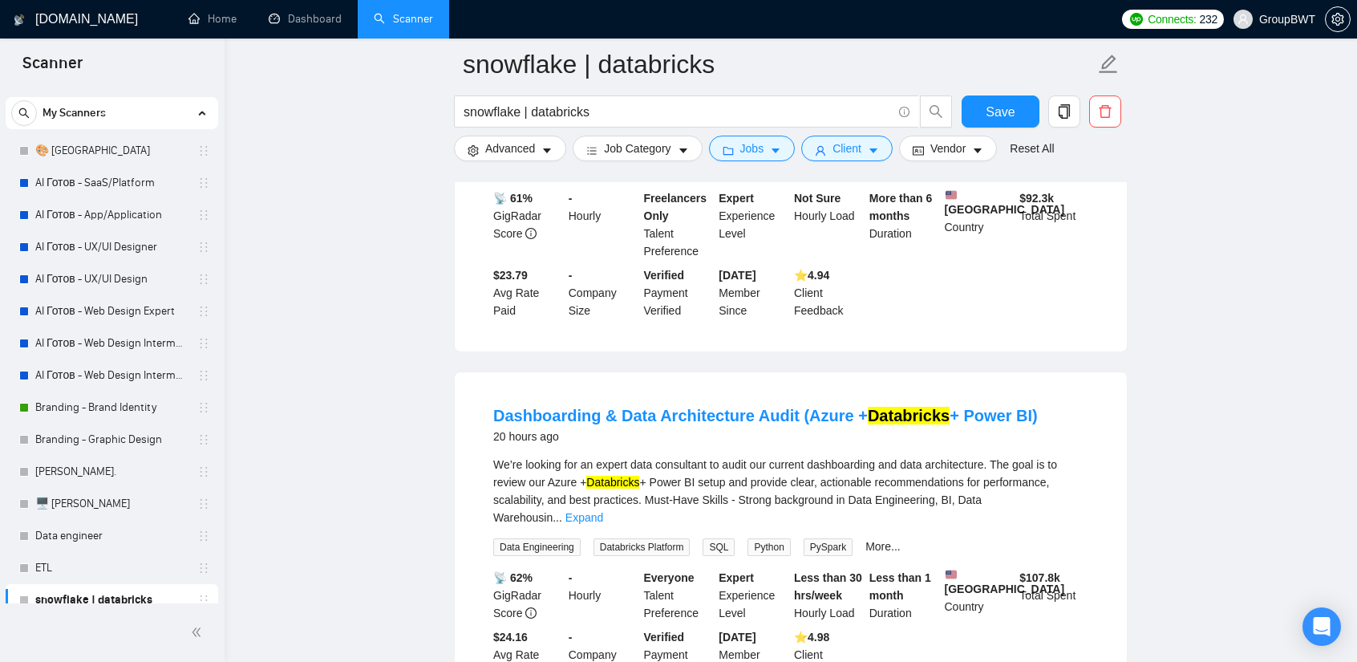
scroll to position [0, 0]
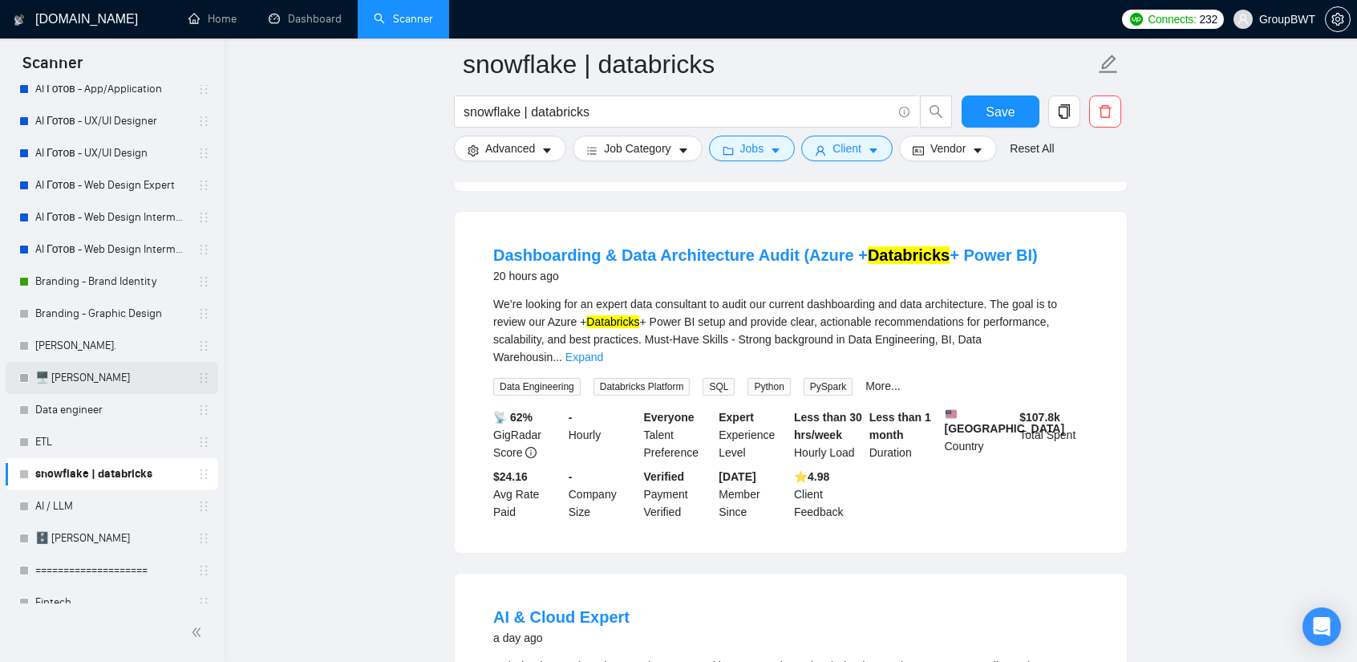
scroll to position [160, 0]
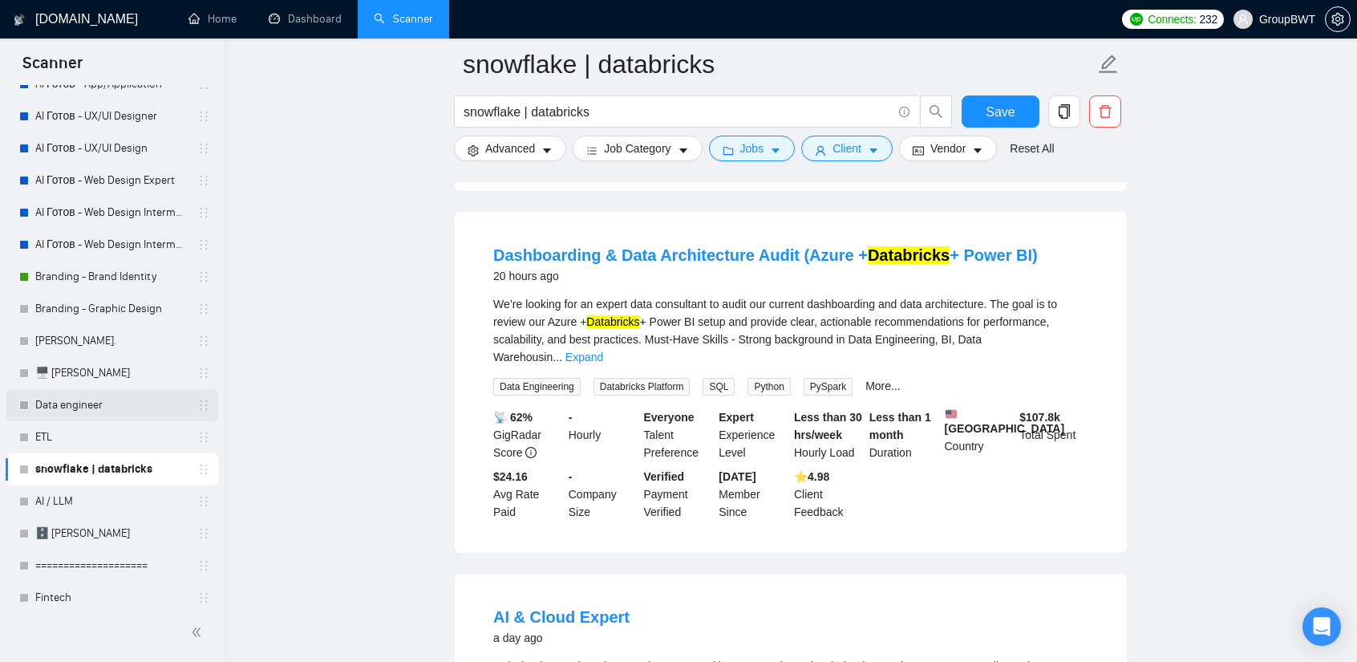
click at [74, 403] on link "Data engineer" at bounding box center [111, 405] width 152 height 32
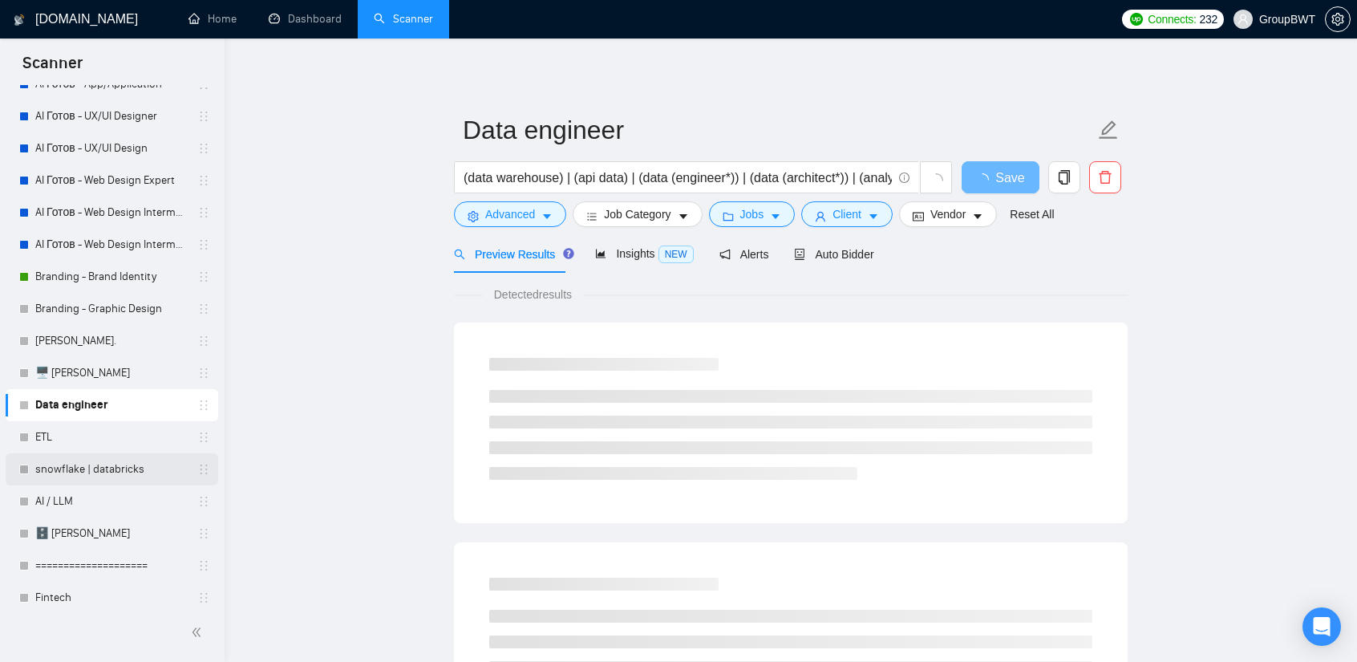
click at [120, 473] on link "snowflake | databricks" at bounding box center [111, 469] width 152 height 32
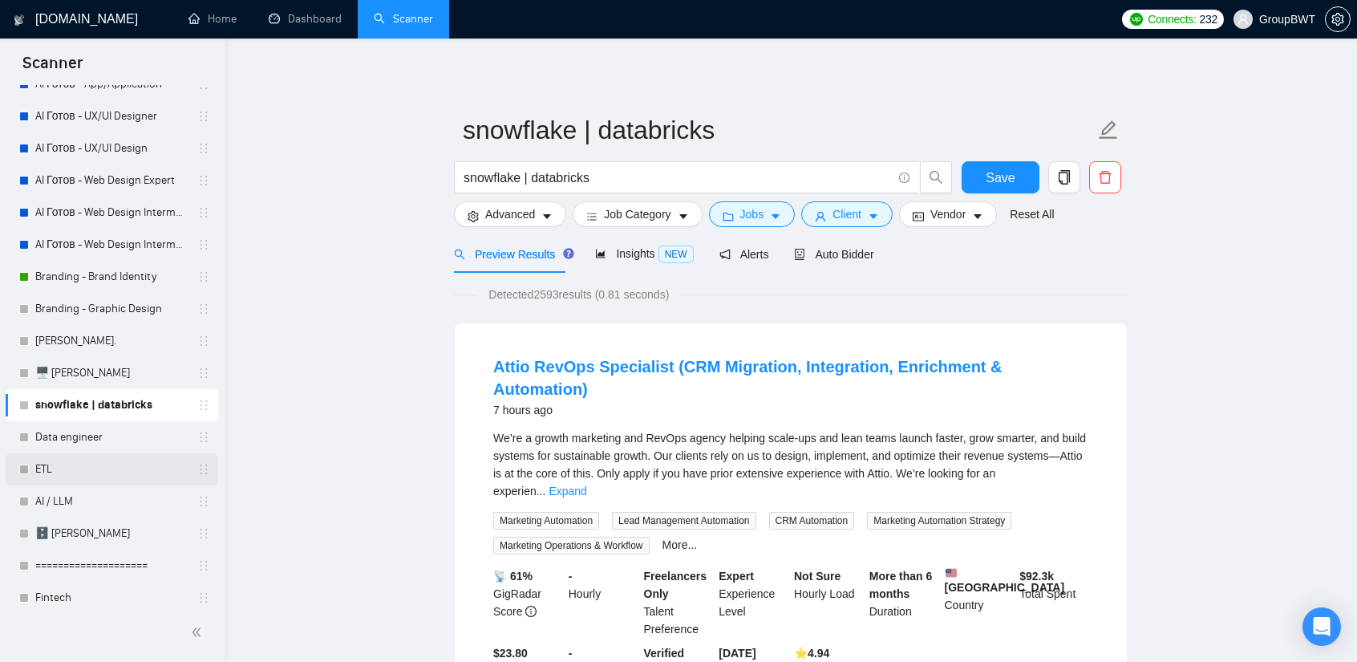
click at [59, 464] on link "ETL" at bounding box center [111, 469] width 152 height 32
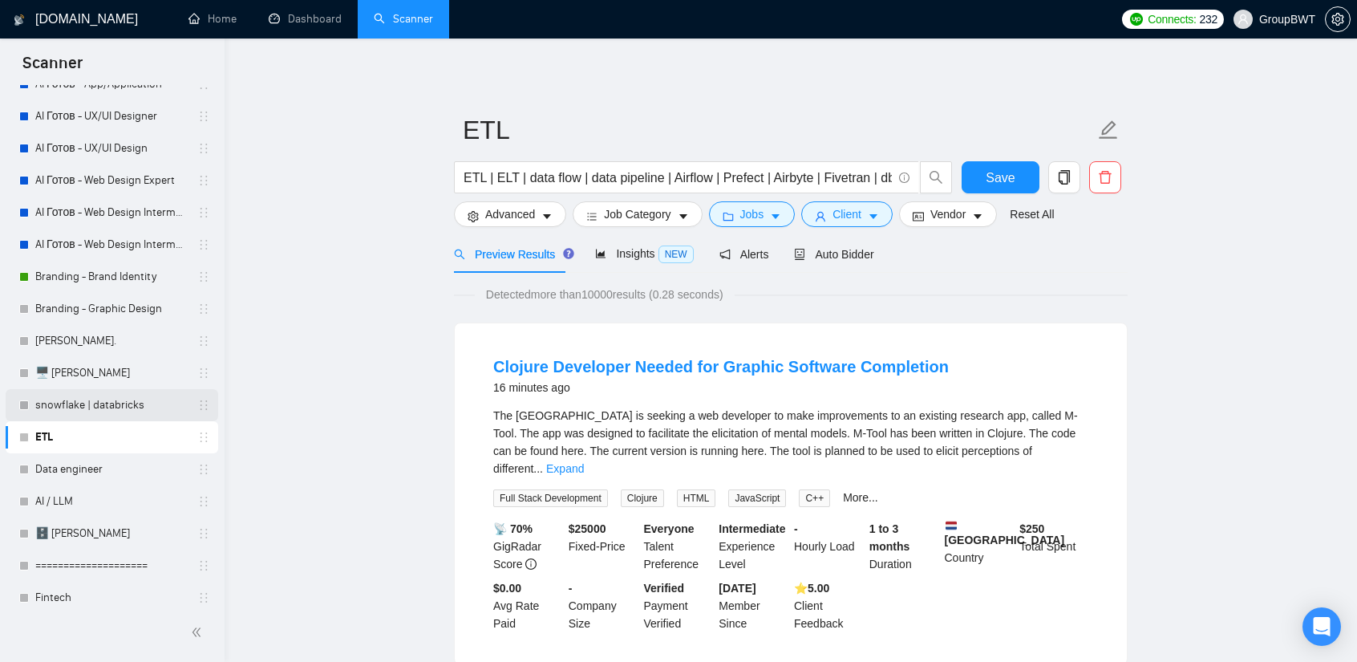
click at [111, 406] on link "snowflake | databricks" at bounding box center [111, 405] width 152 height 32
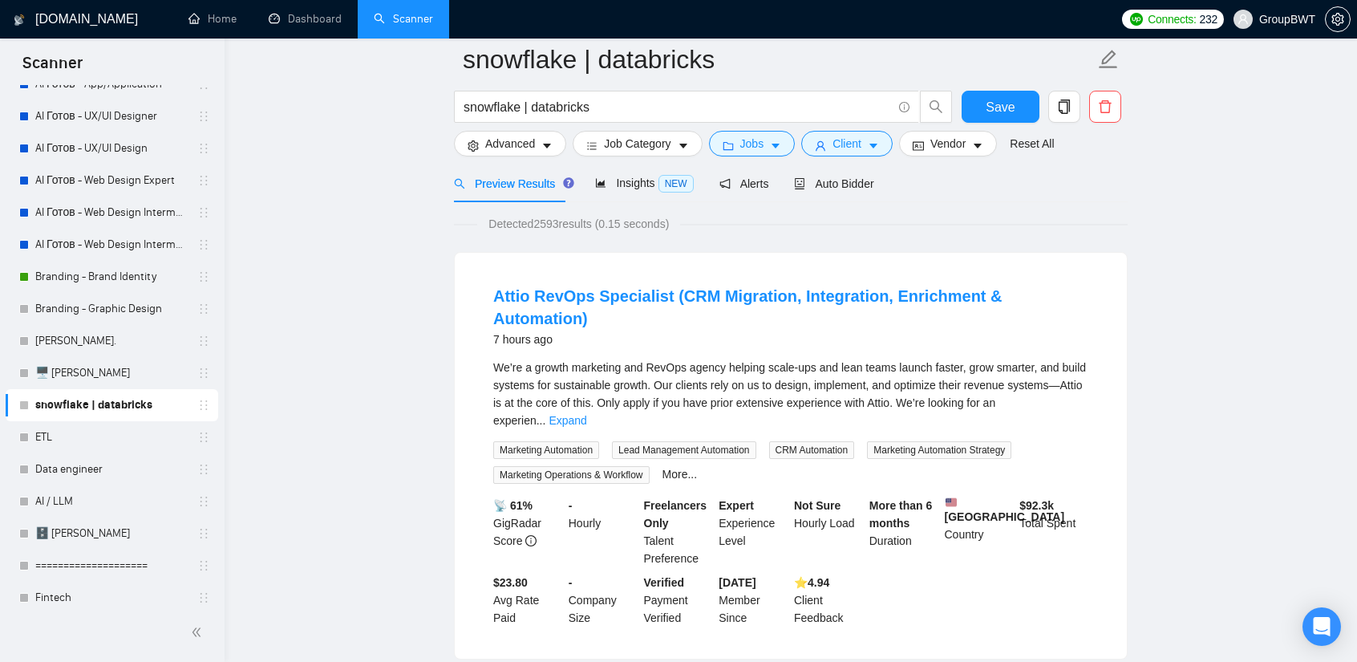
scroll to position [80, 0]
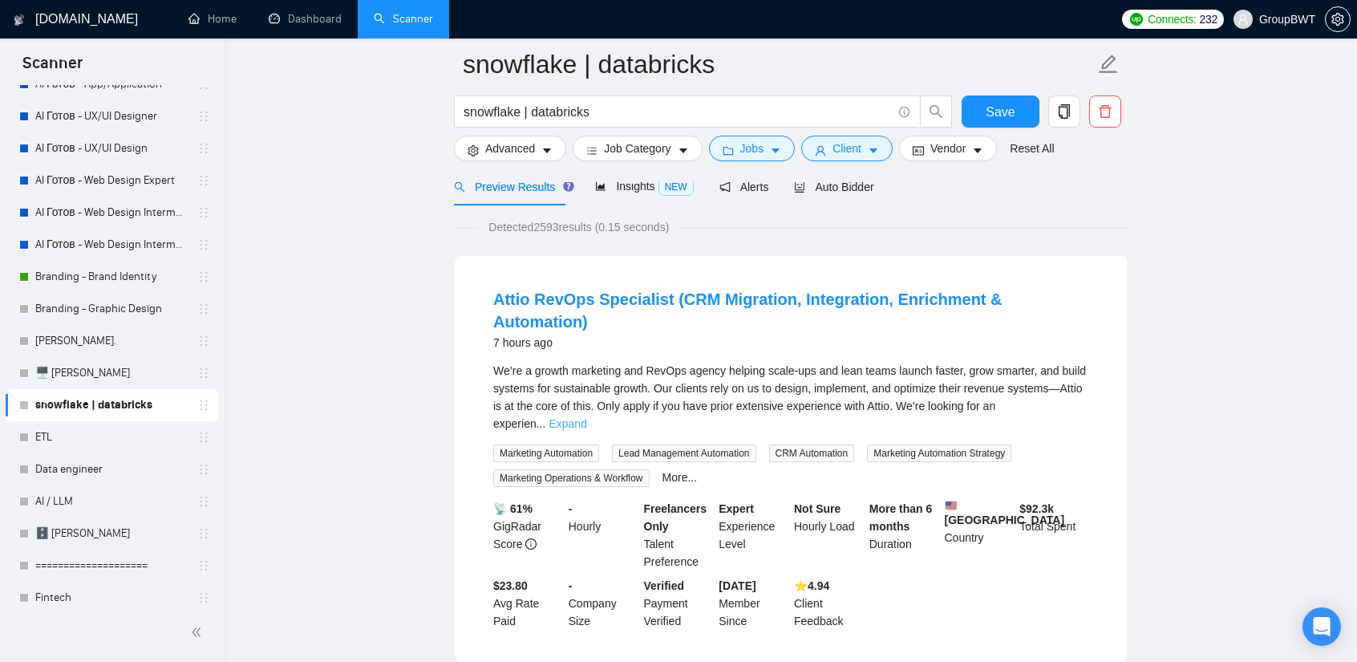
click at [586, 417] on link "Expand" at bounding box center [568, 423] width 38 height 13
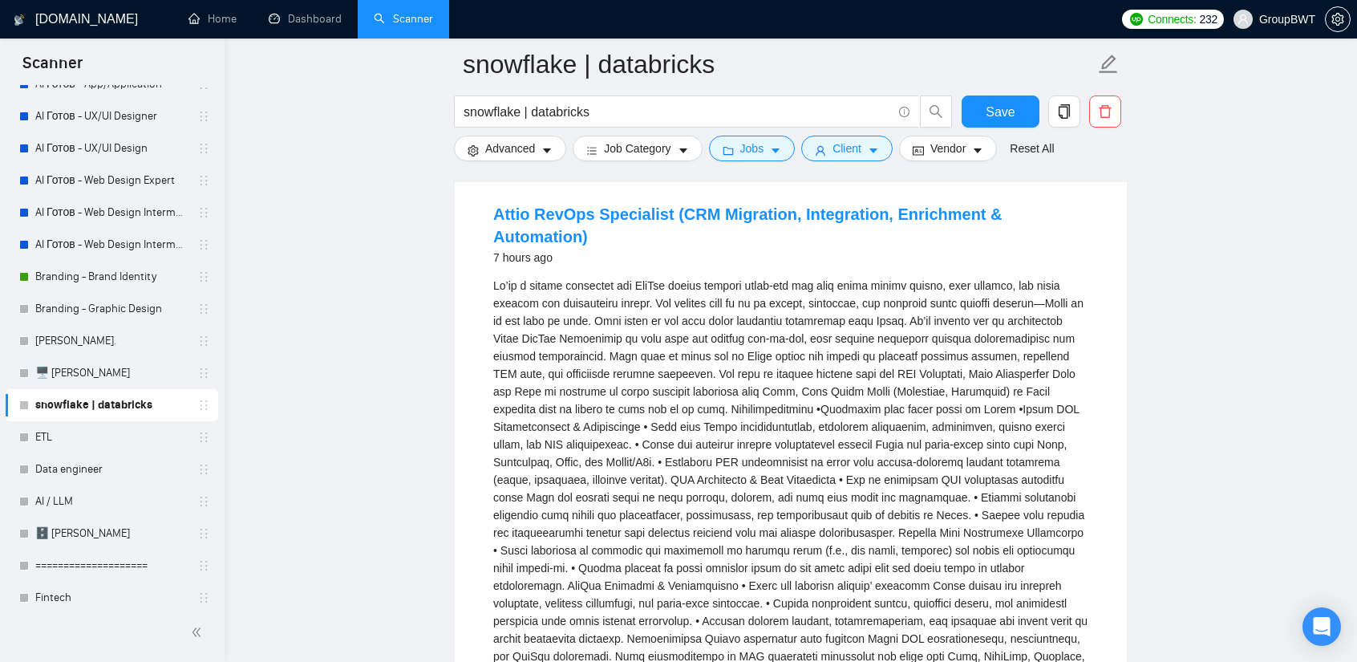
scroll to position [160, 0]
drag, startPoint x: 719, startPoint y: 229, endPoint x: 724, endPoint y: 220, distance: 10.8
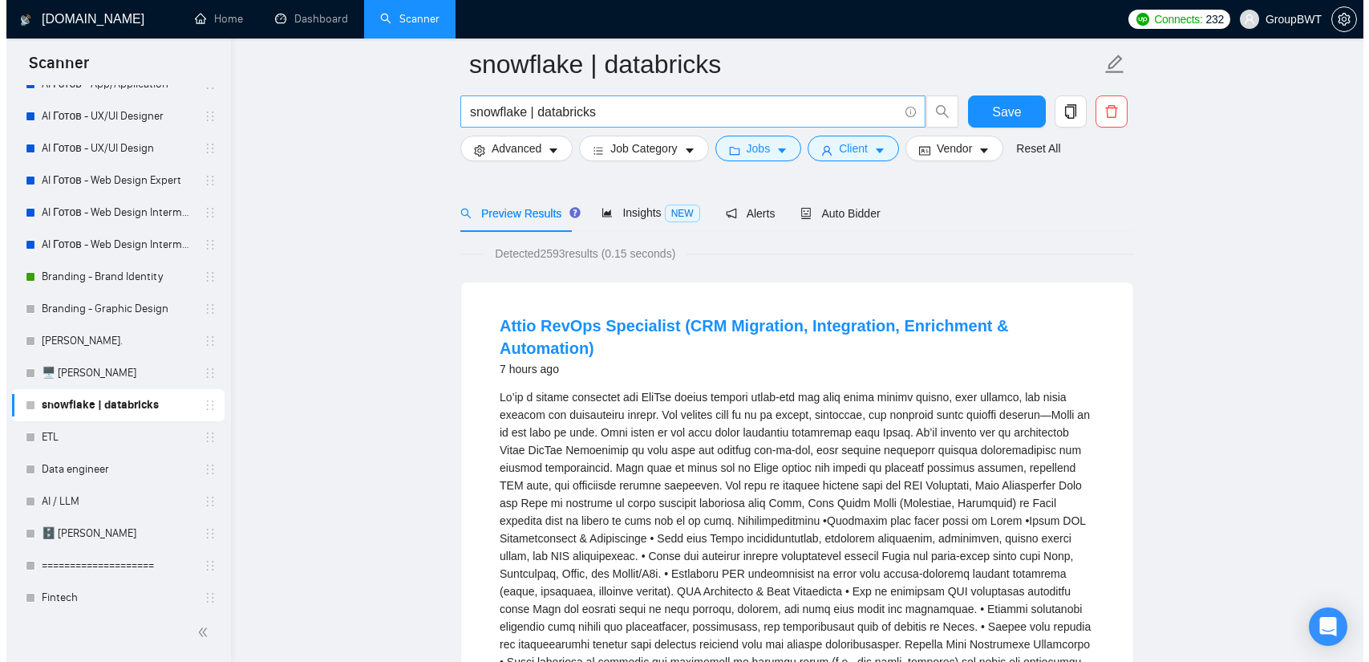
scroll to position [0, 0]
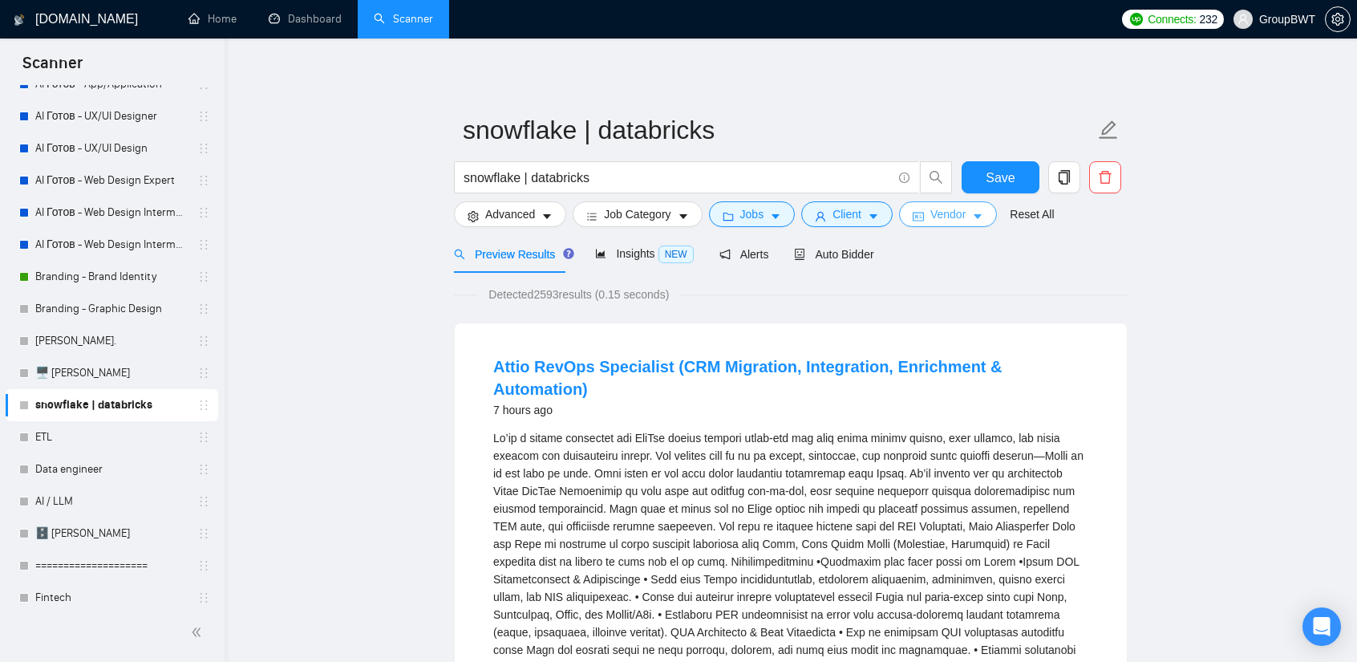
click at [950, 221] on span "Vendor" at bounding box center [947, 214] width 35 height 18
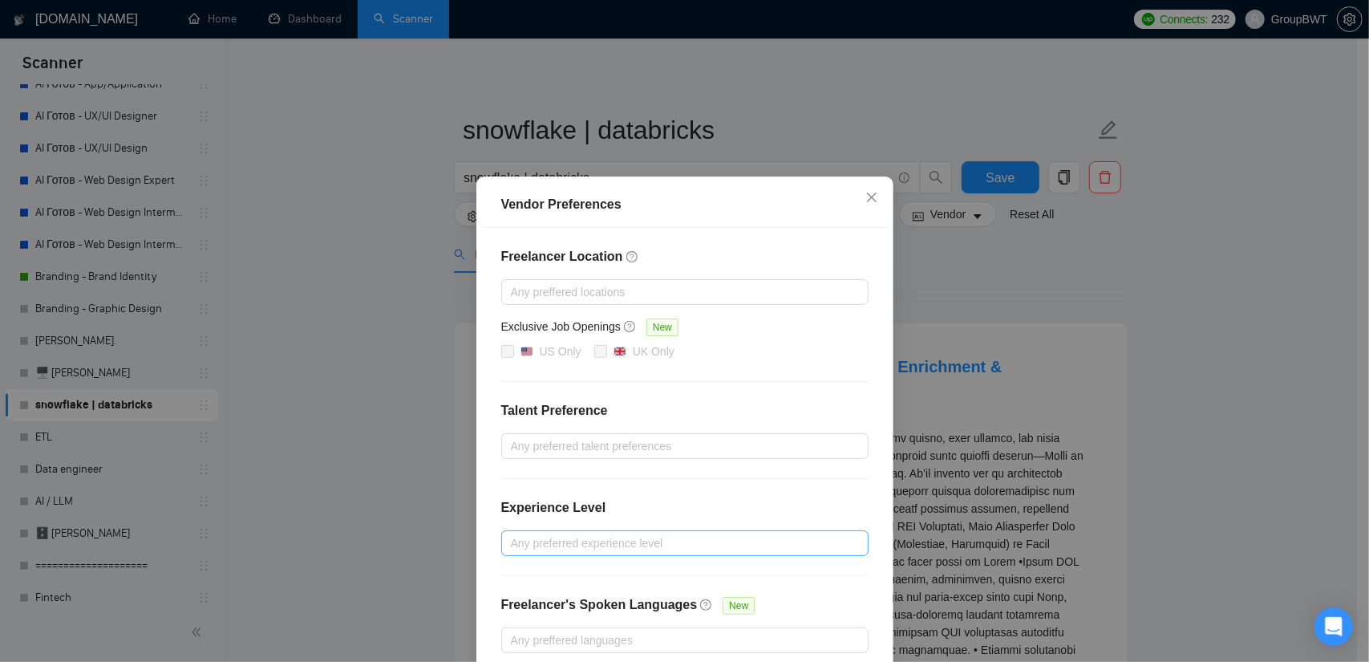
click at [650, 540] on div at bounding box center [676, 542] width 343 height 19
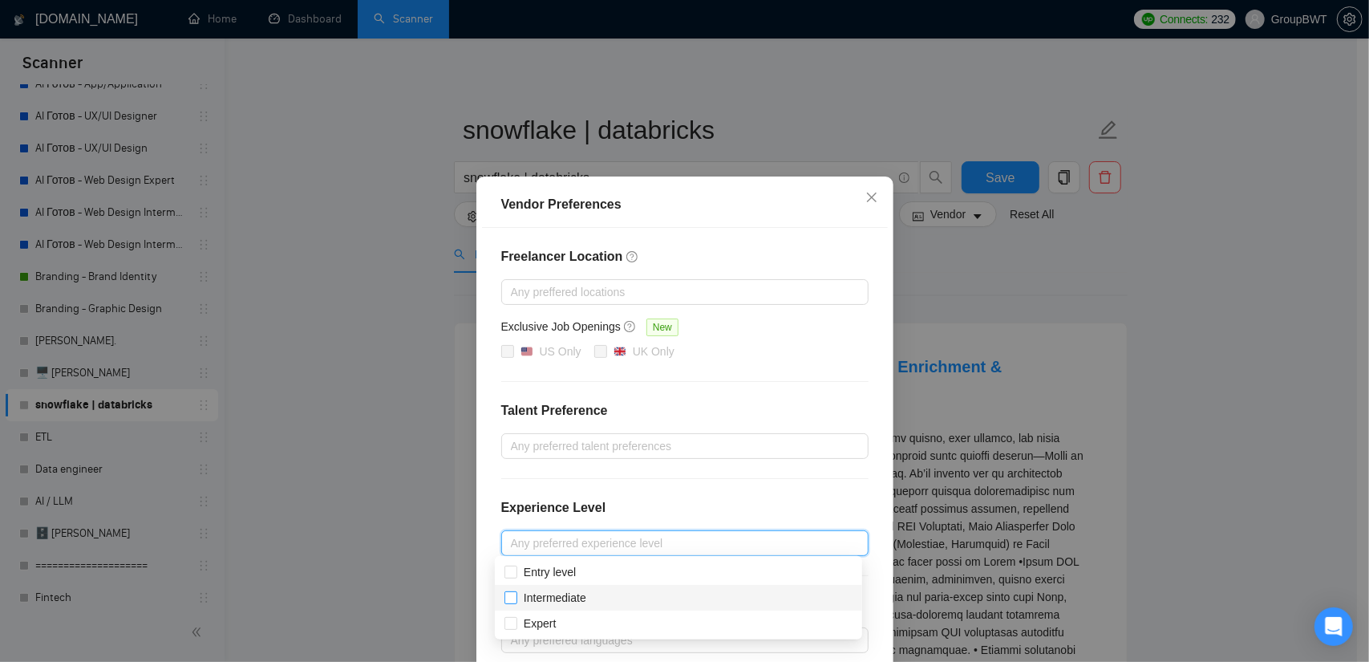
click at [512, 592] on input "Intermediate" at bounding box center [510, 596] width 11 height 11
checkbox input "true"
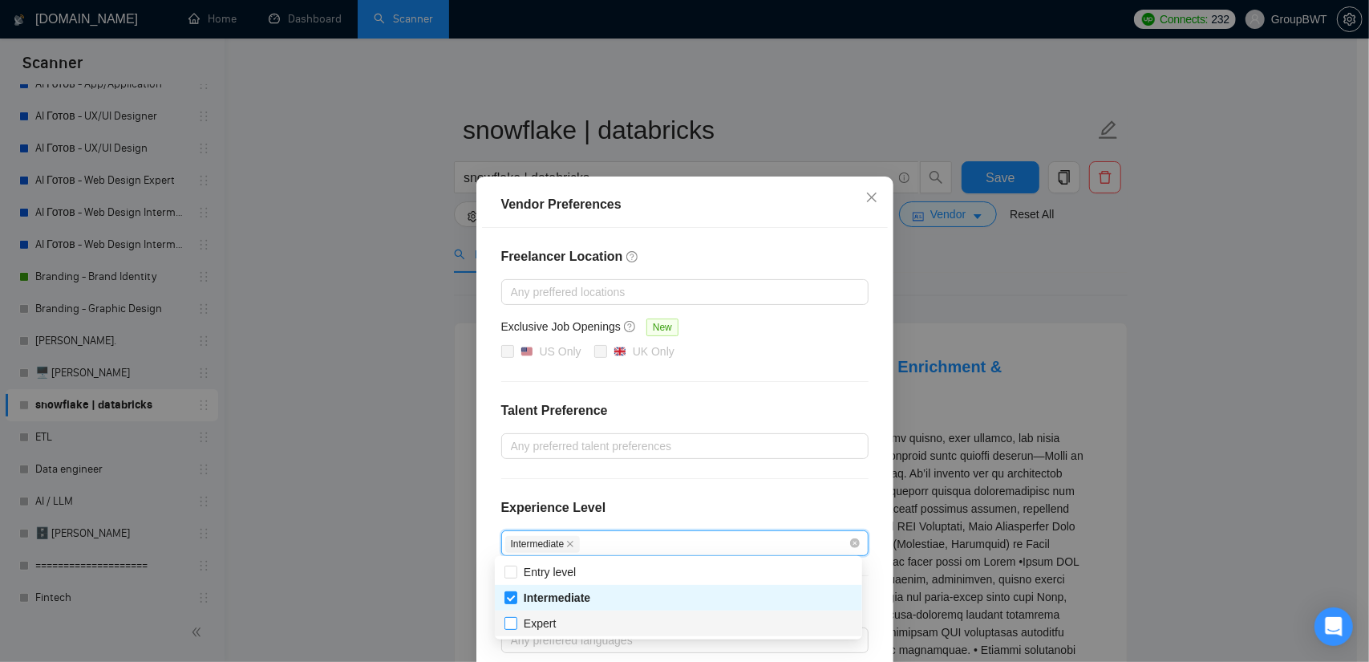
click at [513, 618] on input "Expert" at bounding box center [510, 622] width 11 height 11
checkbox input "true"
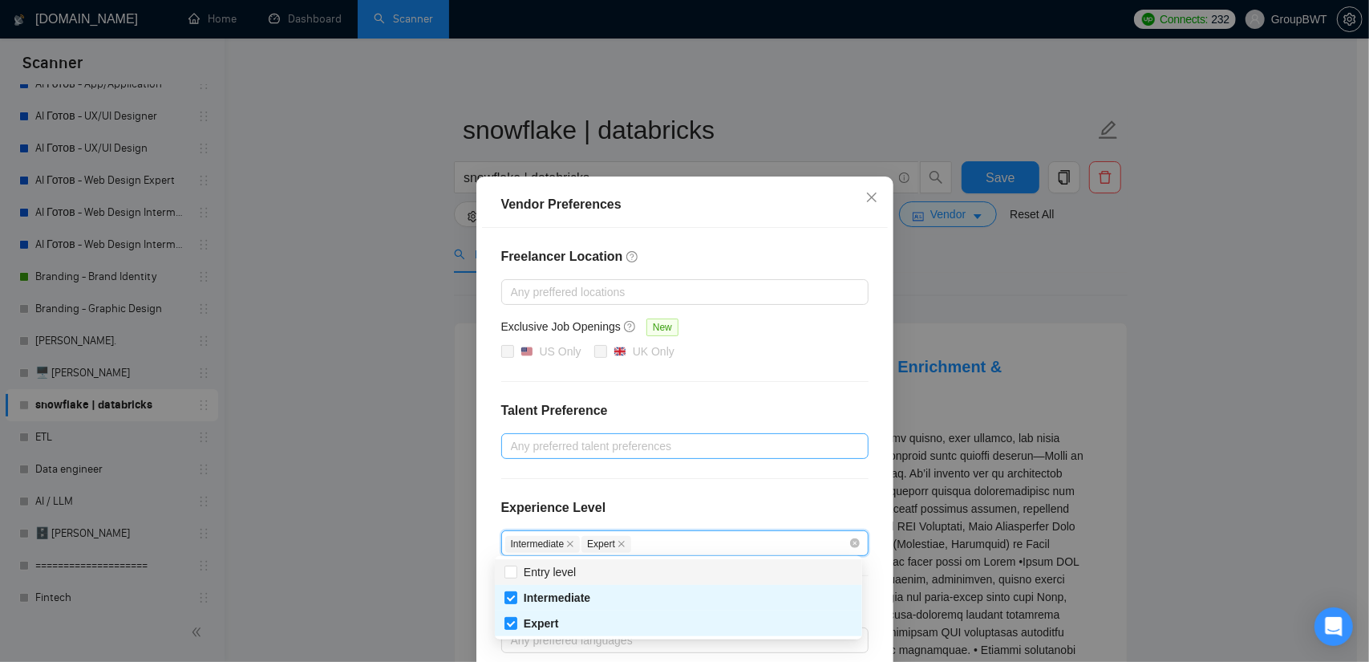
click at [623, 443] on div at bounding box center [676, 445] width 343 height 19
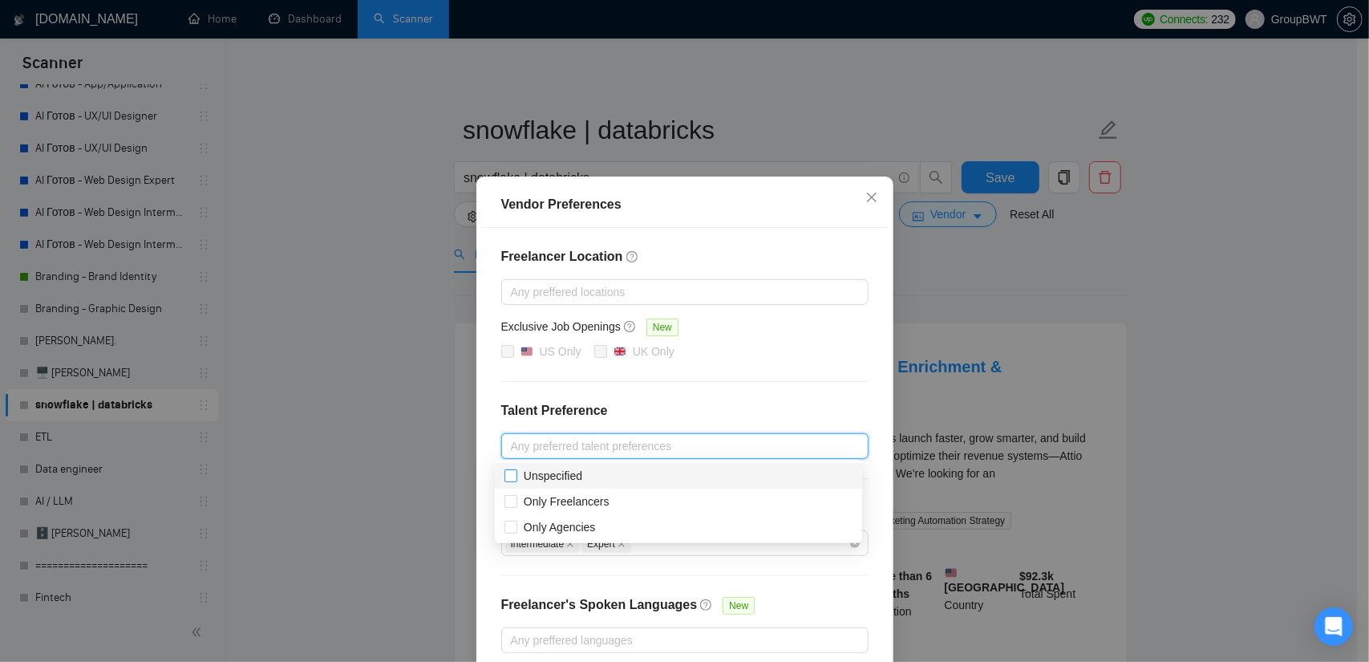
click at [513, 479] on input "Unspecified" at bounding box center [510, 474] width 11 height 11
checkbox input "true"
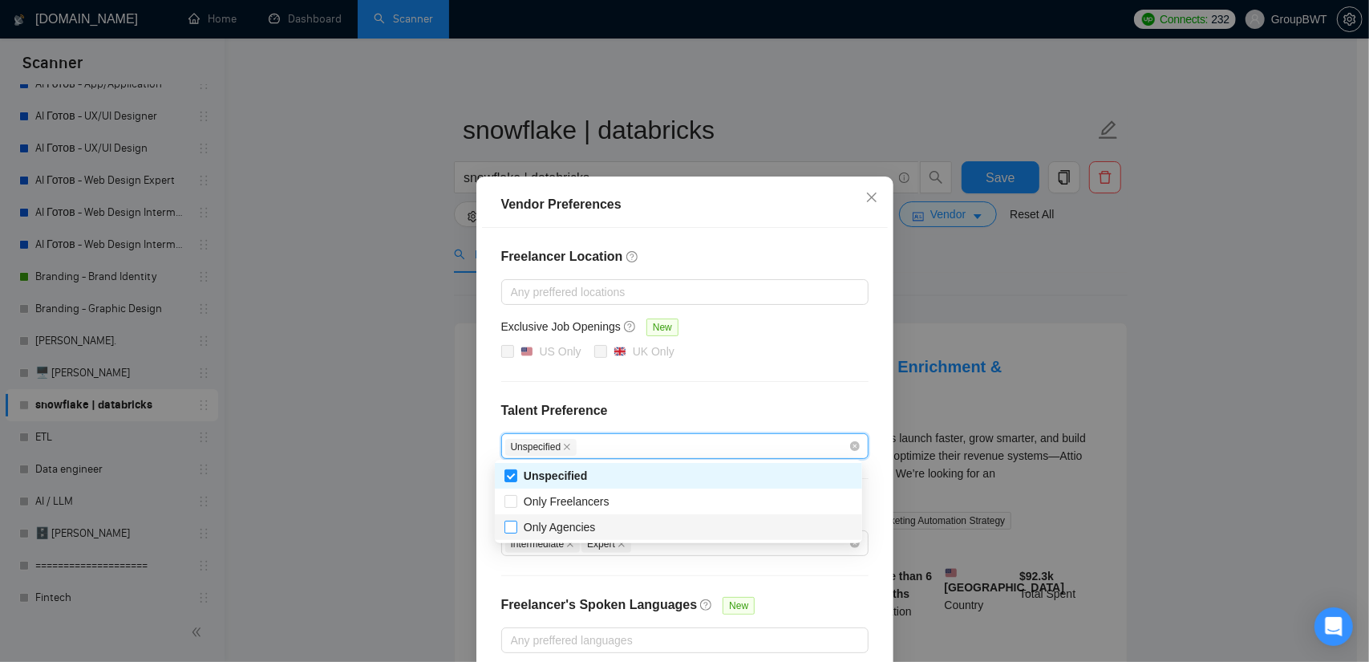
click at [512, 530] on input "Only Agencies" at bounding box center [510, 526] width 11 height 11
checkbox input "true"
click at [749, 386] on div "Freelancer Location Any preffered locations Exclusive Job Openings New US Only …" at bounding box center [685, 450] width 406 height 444
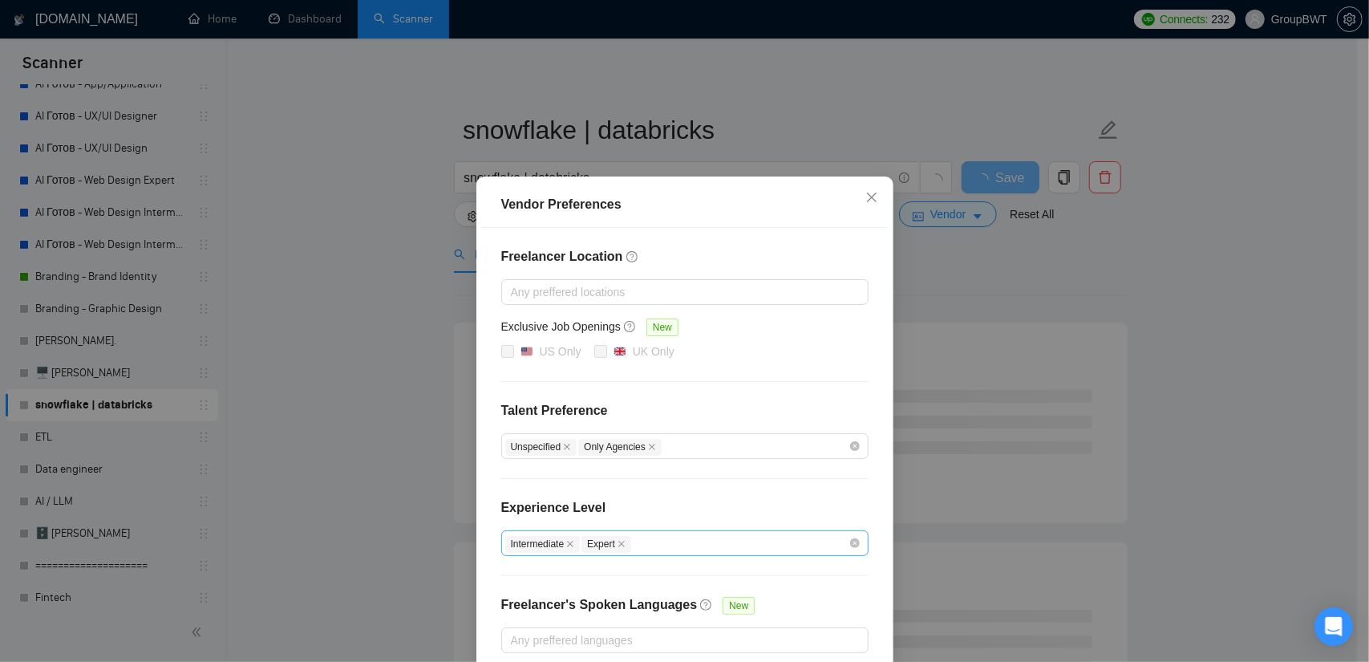
click at [674, 539] on div "Intermediate Expert" at bounding box center [676, 542] width 343 height 19
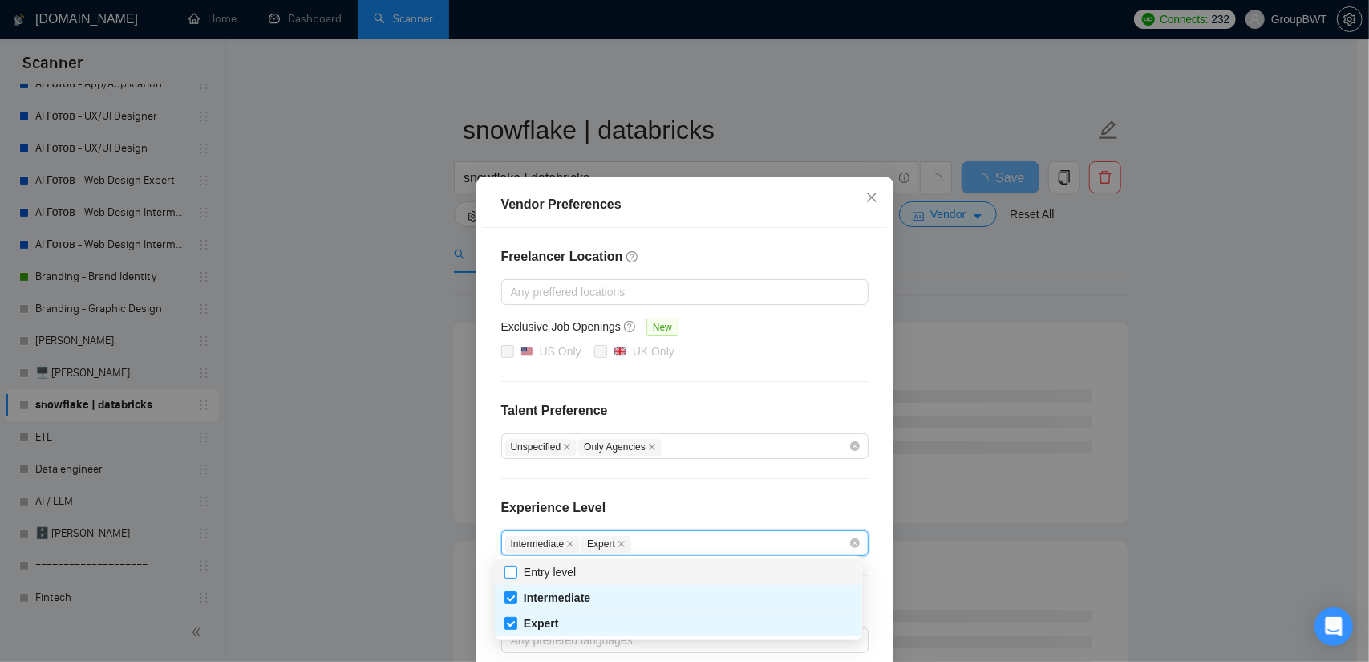
click at [508, 569] on input "Entry level" at bounding box center [510, 570] width 11 height 11
checkbox input "true"
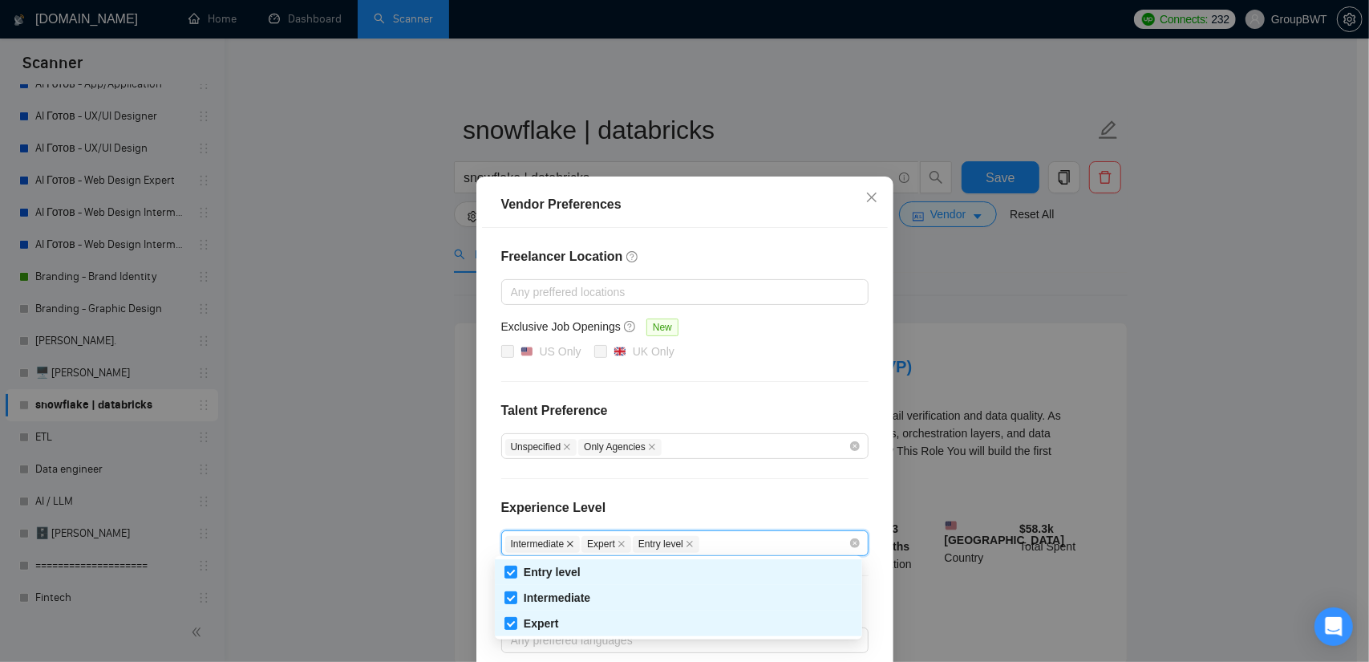
click at [566, 540] on icon "close" at bounding box center [570, 544] width 8 height 8
checkbox input "false"
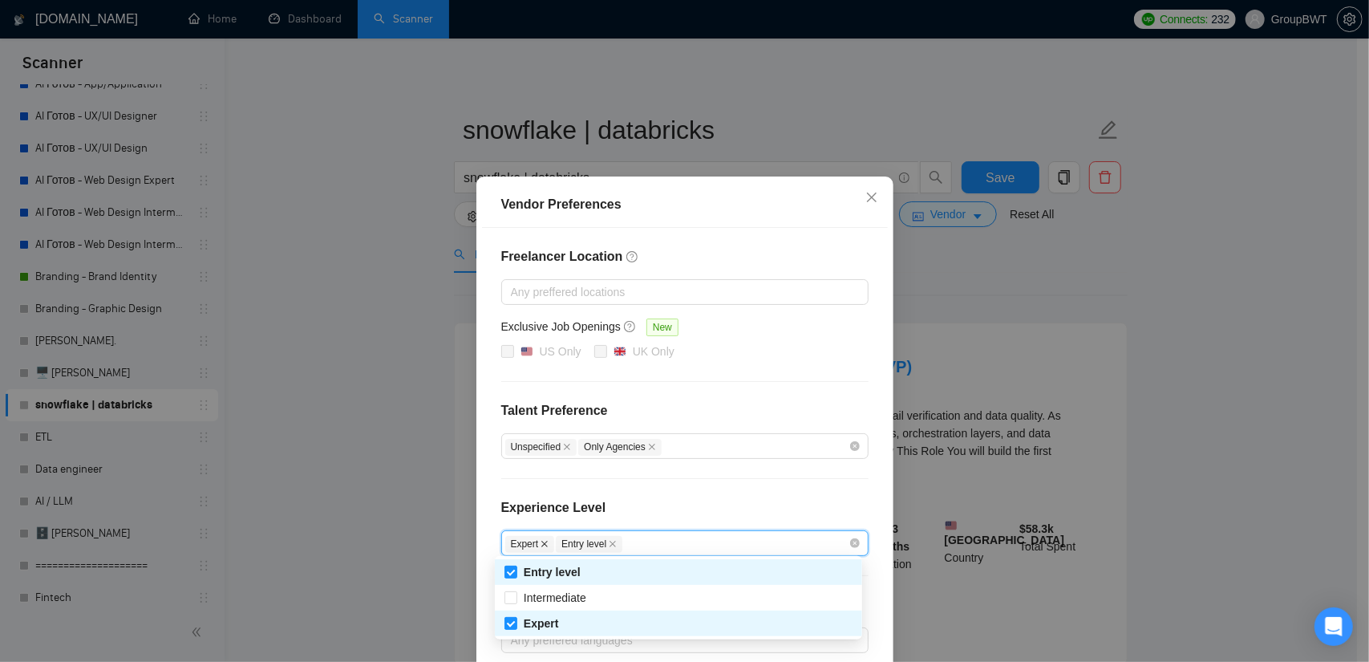
click at [541, 543] on icon "close" at bounding box center [545, 544] width 8 height 8
checkbox input "false"
click at [538, 541] on span "Entry level" at bounding box center [538, 544] width 67 height 17
click at [559, 542] on icon "close" at bounding box center [562, 544] width 6 height 6
checkbox input "false"
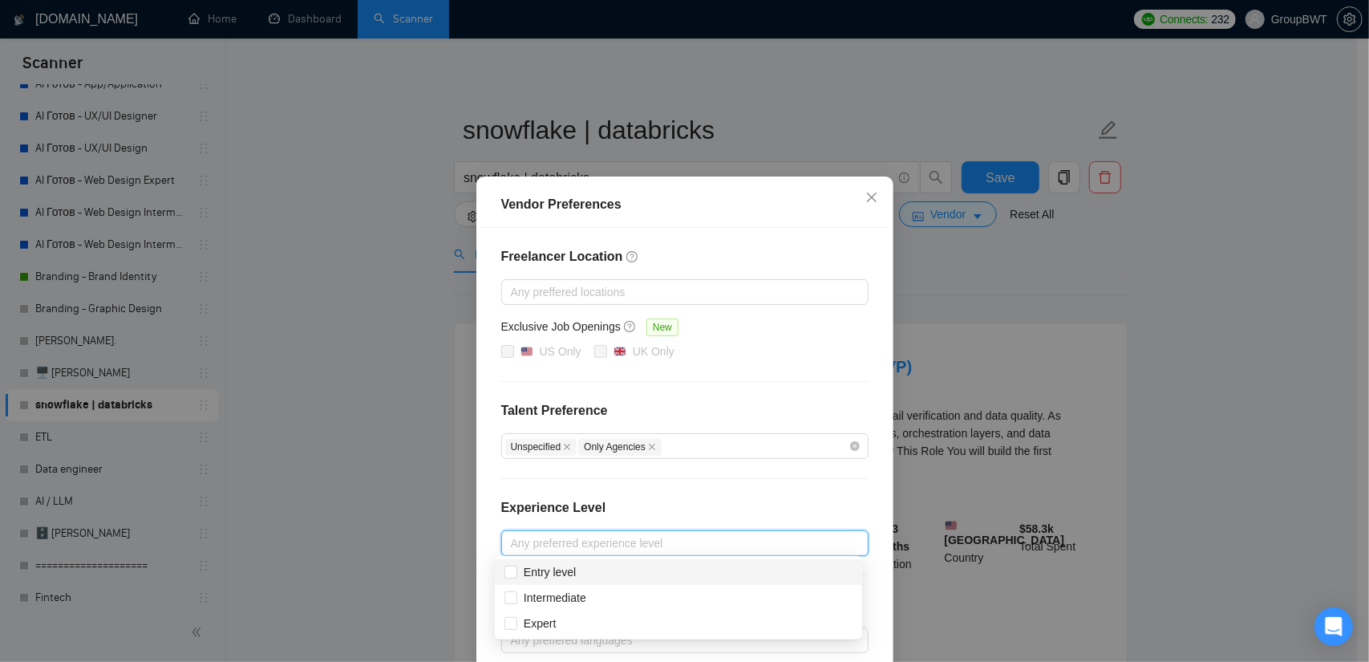
click at [829, 394] on div "Freelancer Location Any preffered locations Exclusive Job Openings New US Only …" at bounding box center [685, 450] width 406 height 444
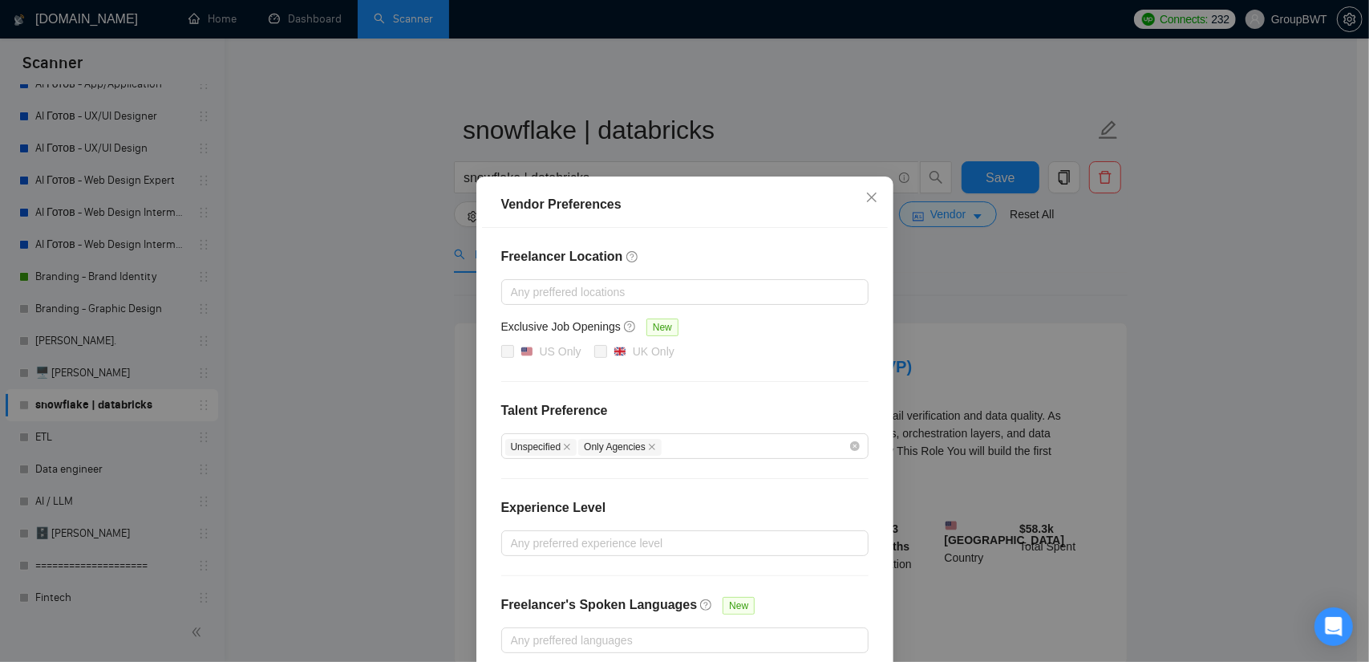
scroll to position [77, 0]
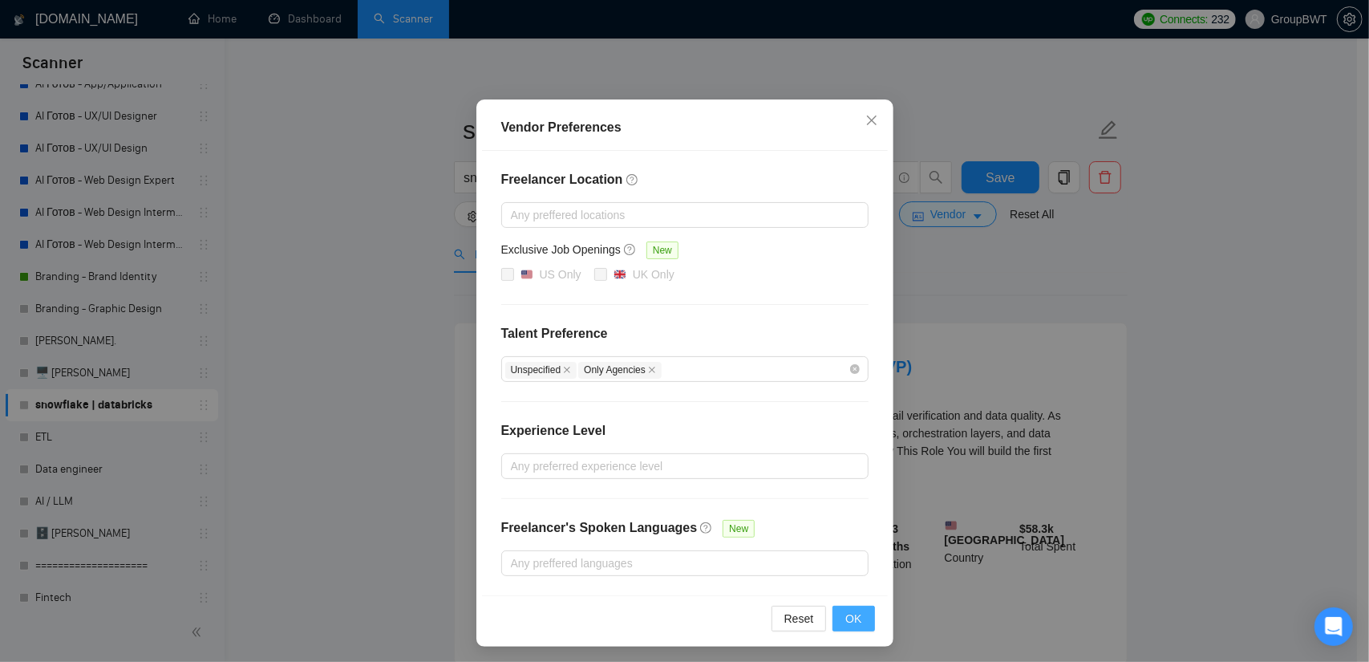
click at [845, 606] on button "OK" at bounding box center [854, 619] width 42 height 26
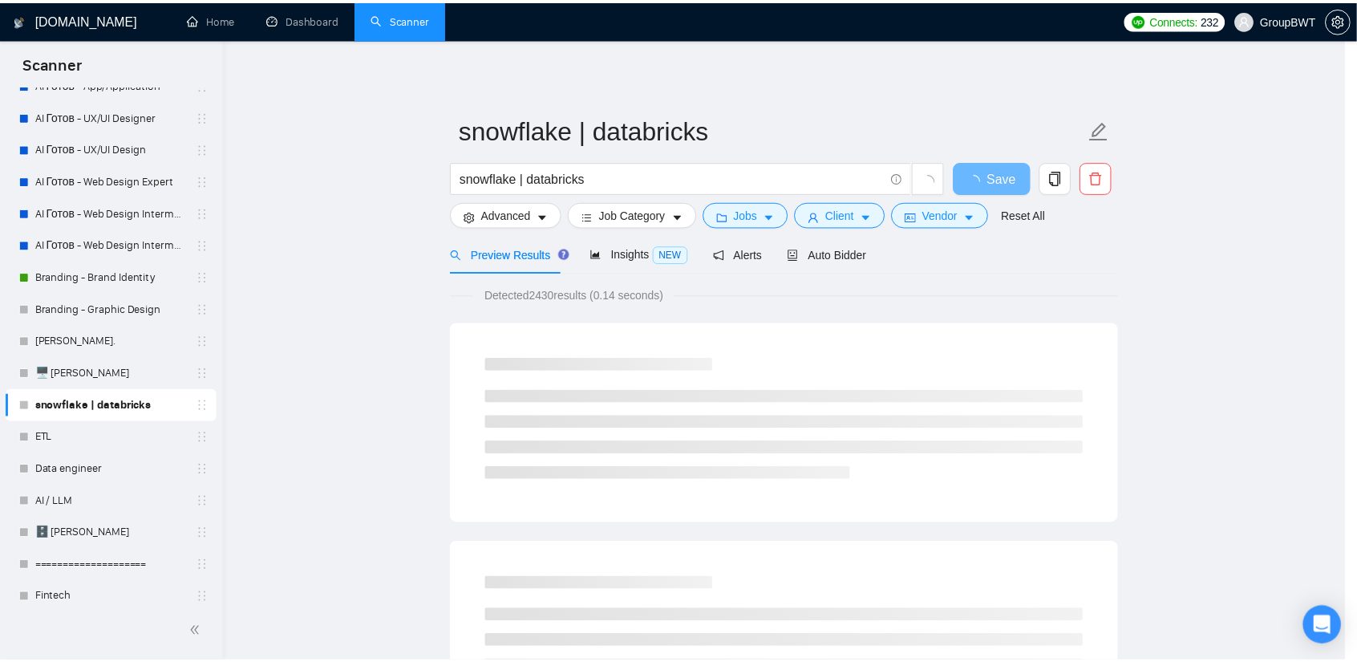
scroll to position [0, 0]
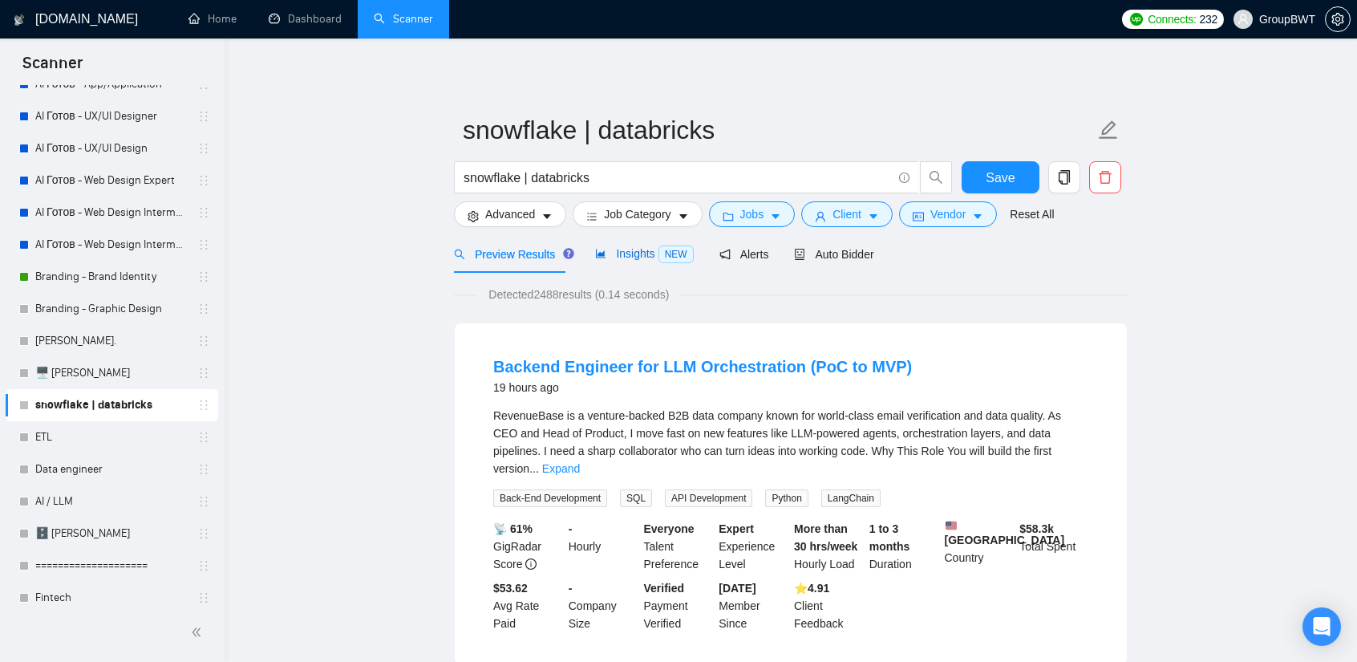
click at [632, 255] on span "Insights NEW" at bounding box center [644, 253] width 98 height 13
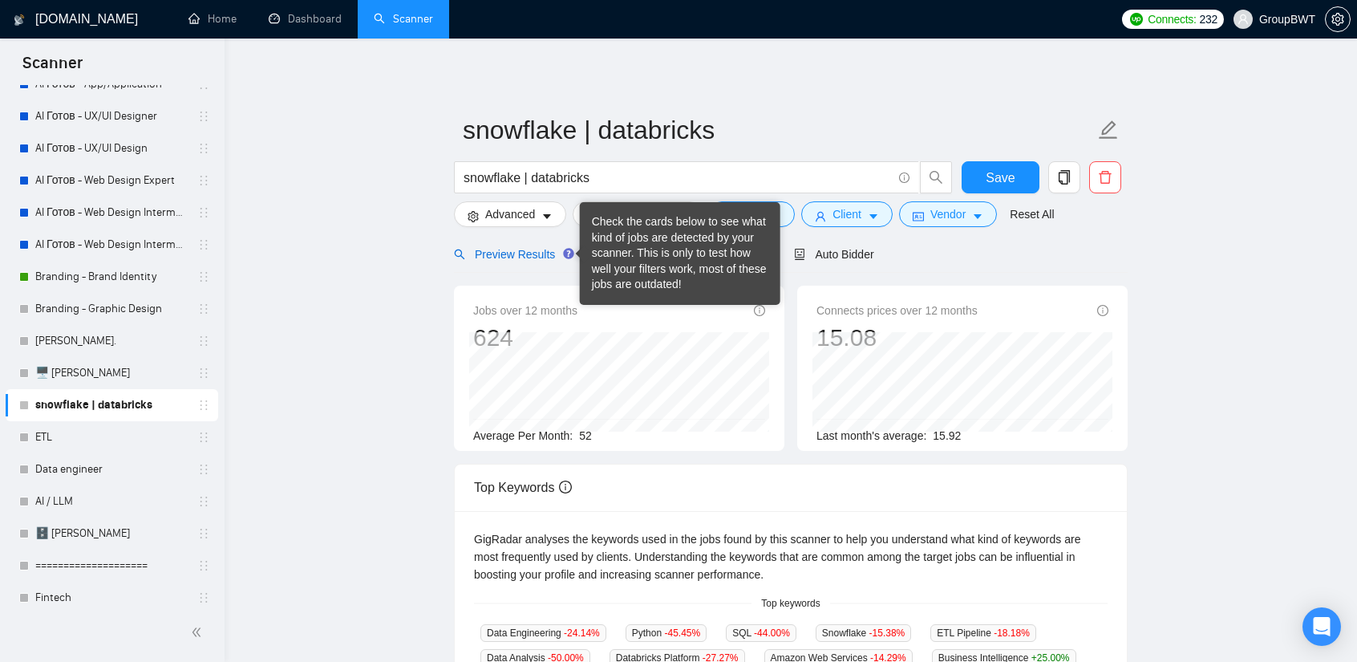
click at [528, 245] on div "Preview Results" at bounding box center [512, 254] width 116 height 18
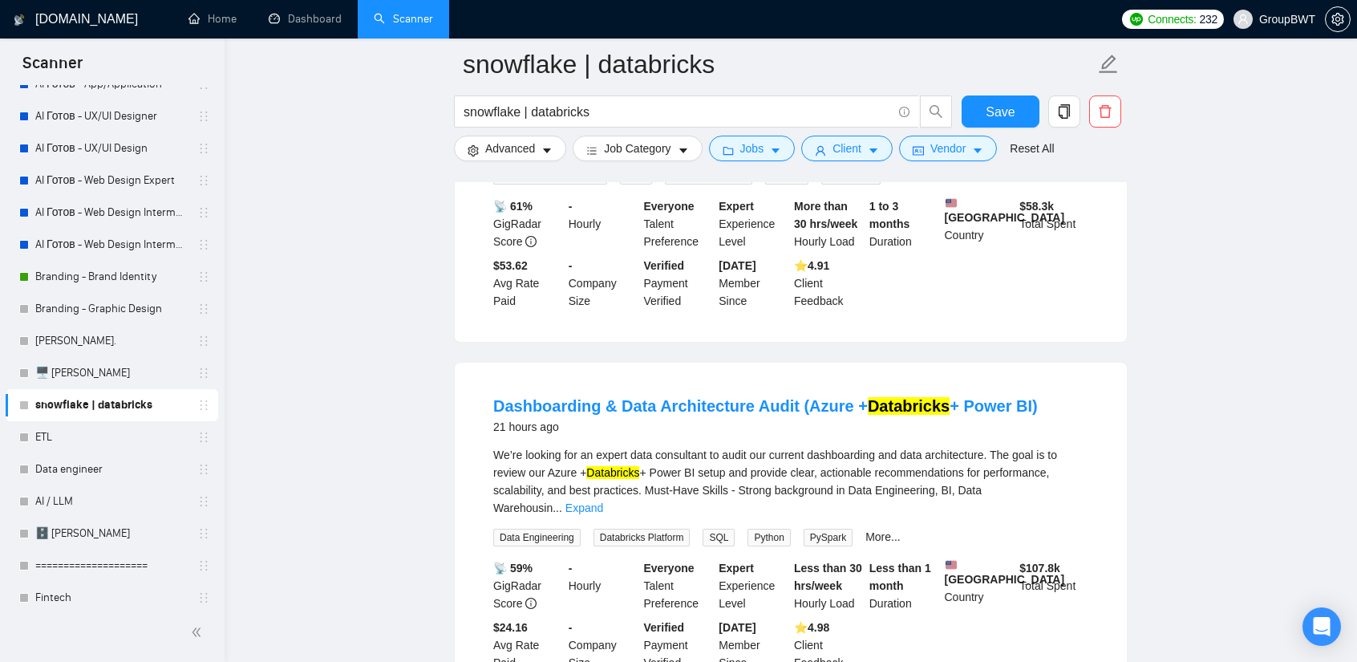
scroll to position [80, 0]
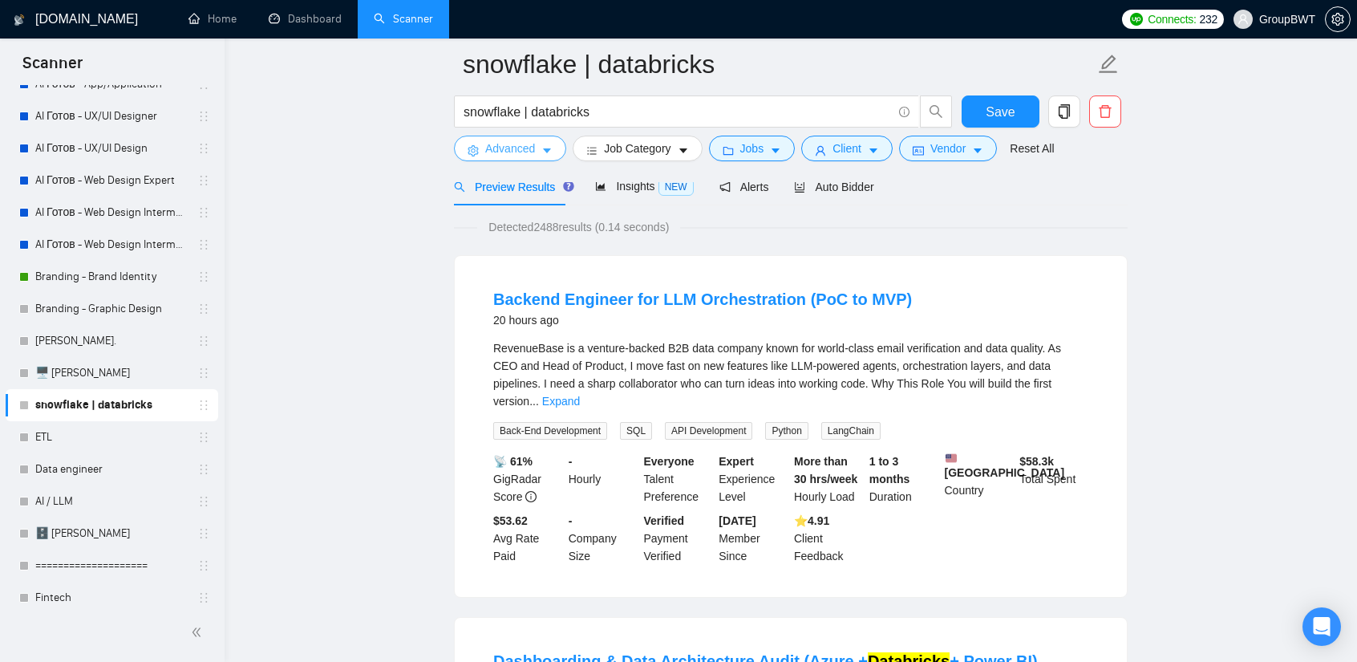
click at [523, 144] on span "Advanced" at bounding box center [510, 149] width 50 height 18
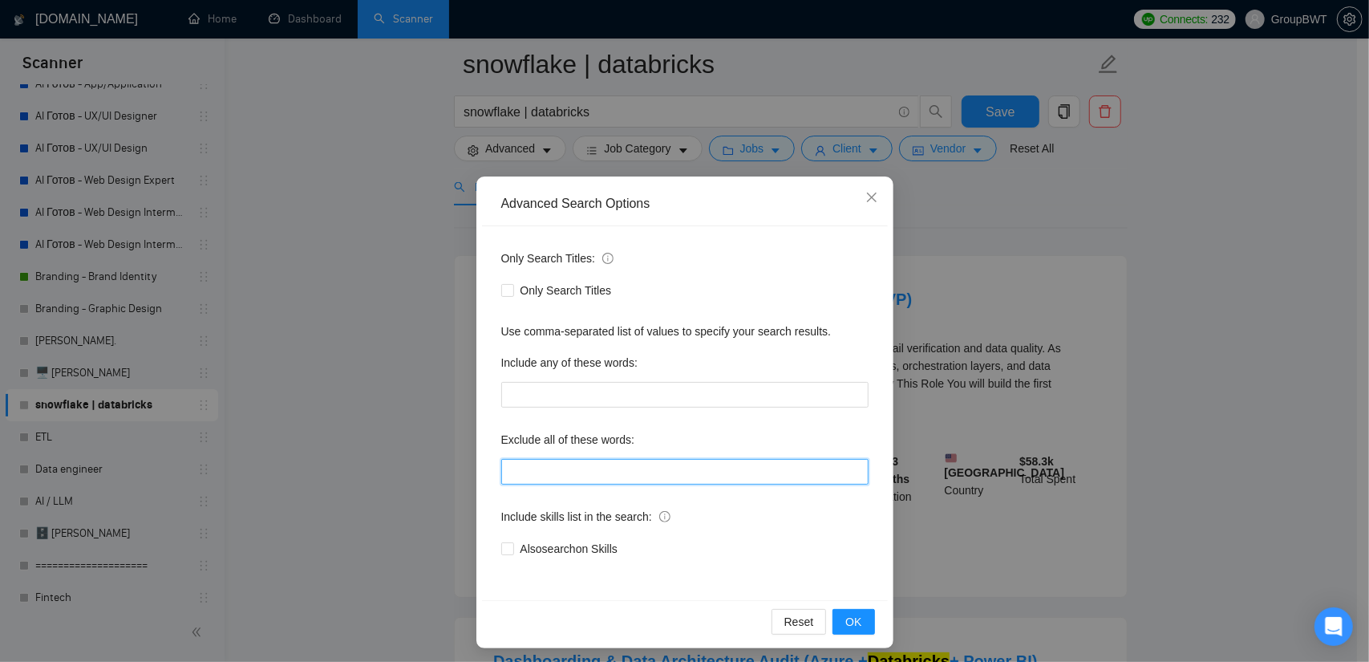
click at [587, 480] on input "text" at bounding box center [684, 472] width 367 height 26
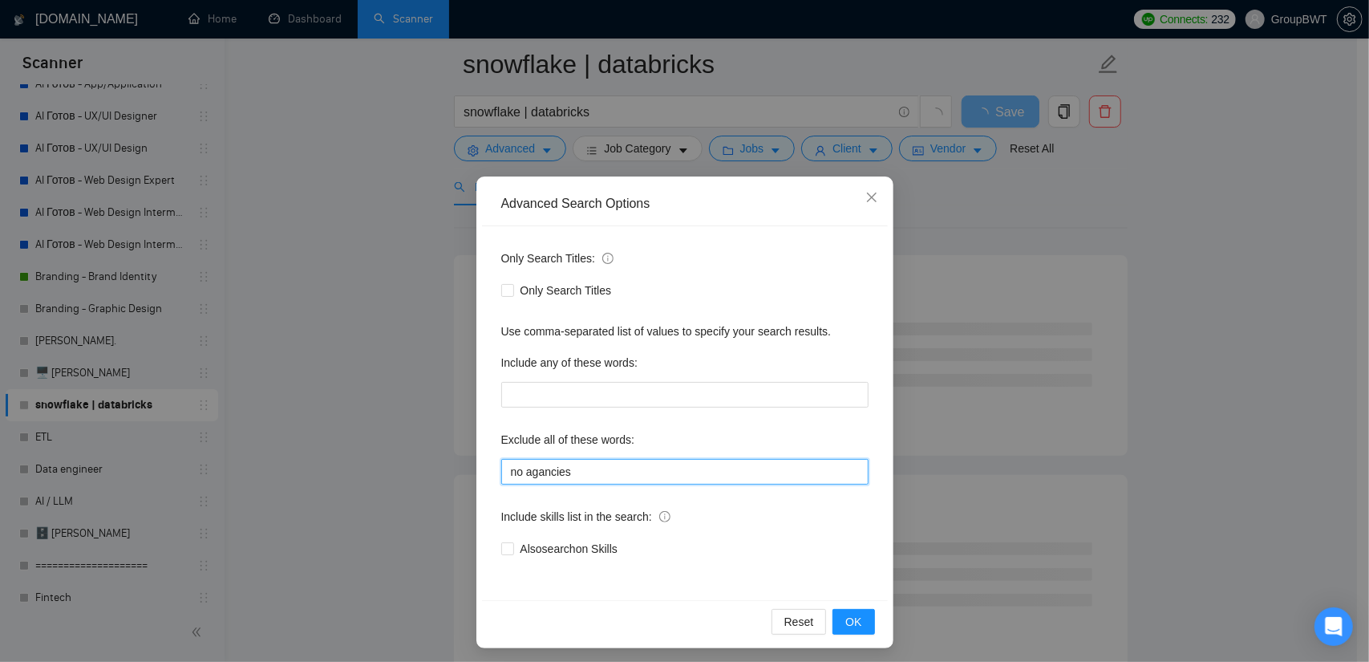
click at [538, 476] on input "no agancies" at bounding box center [684, 472] width 367 height 26
click at [525, 472] on input "no agancies" at bounding box center [684, 472] width 367 height 26
click at [535, 476] on input "no egancies" at bounding box center [684, 472] width 367 height 26
click at [618, 471] on input "no egencies" at bounding box center [684, 472] width 367 height 26
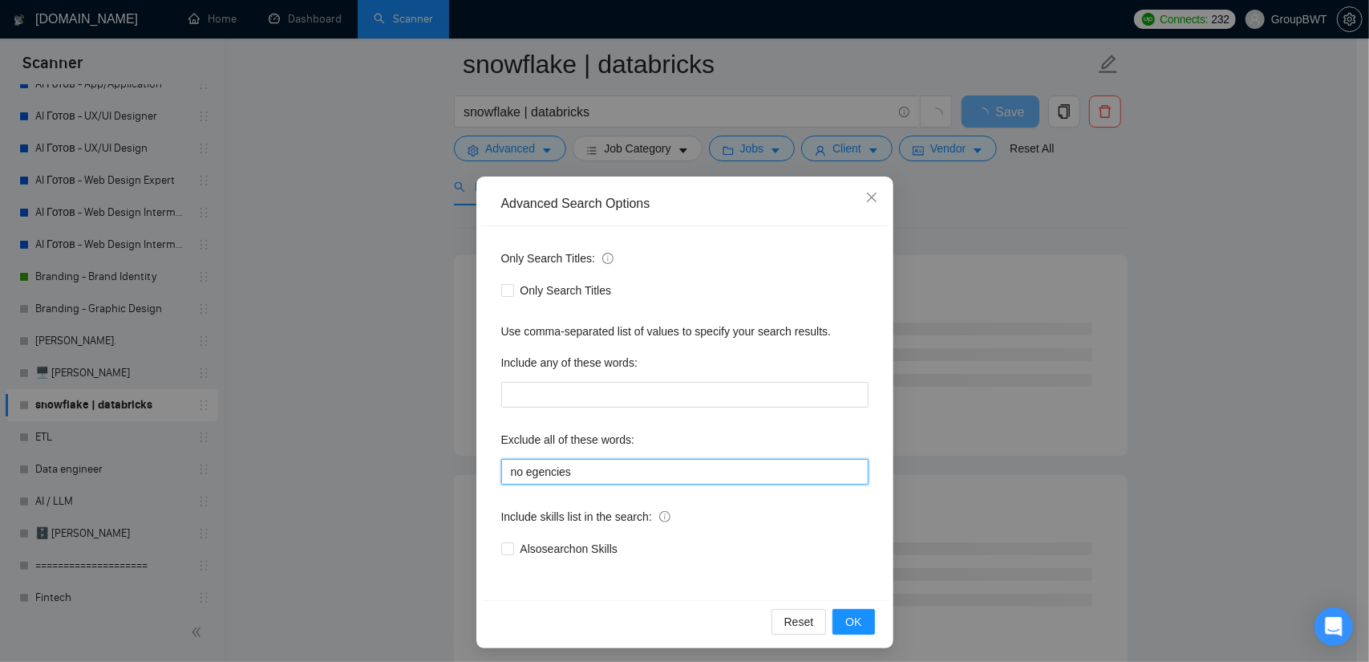
click at [618, 471] on input "no egencies" at bounding box center [684, 472] width 367 height 26
click at [611, 472] on input "no egencies" at bounding box center [684, 472] width 367 height 26
paste input "a"
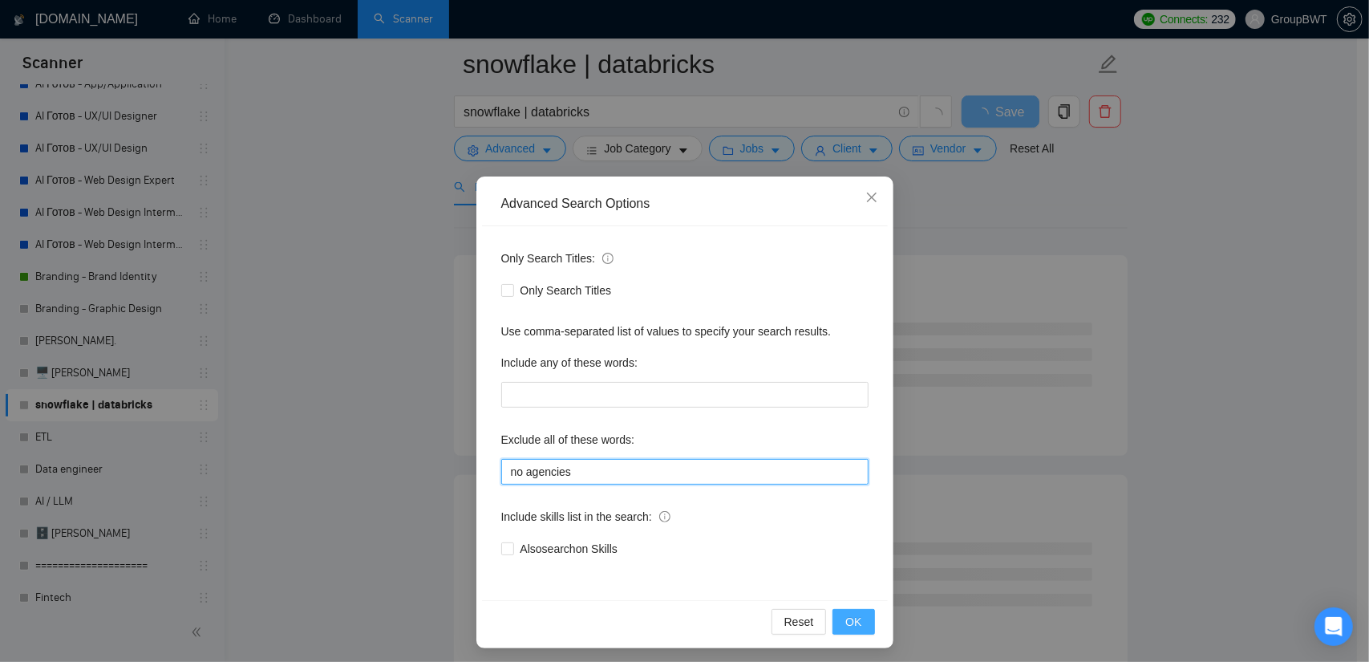
type input "no agencies"
click at [855, 613] on span "OK" at bounding box center [853, 622] width 16 height 18
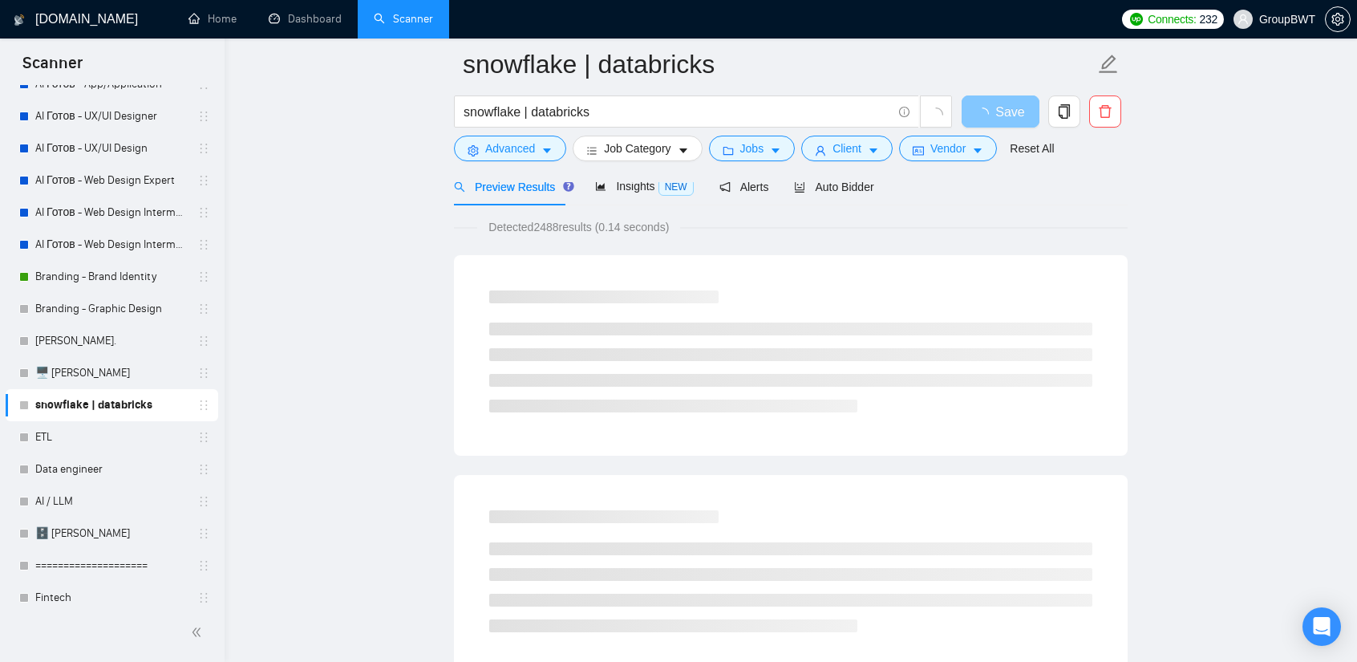
click at [1007, 111] on span "Save" at bounding box center [1009, 112] width 29 height 20
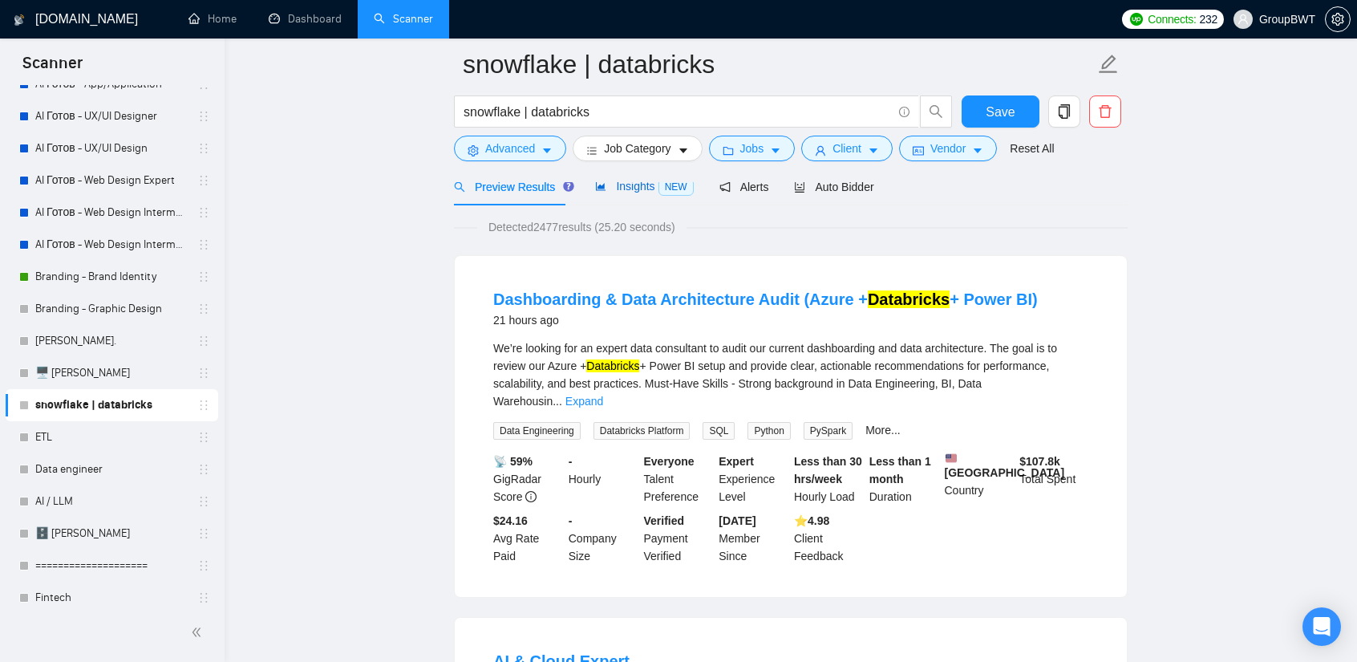
click at [627, 185] on span "Insights NEW" at bounding box center [644, 186] width 98 height 13
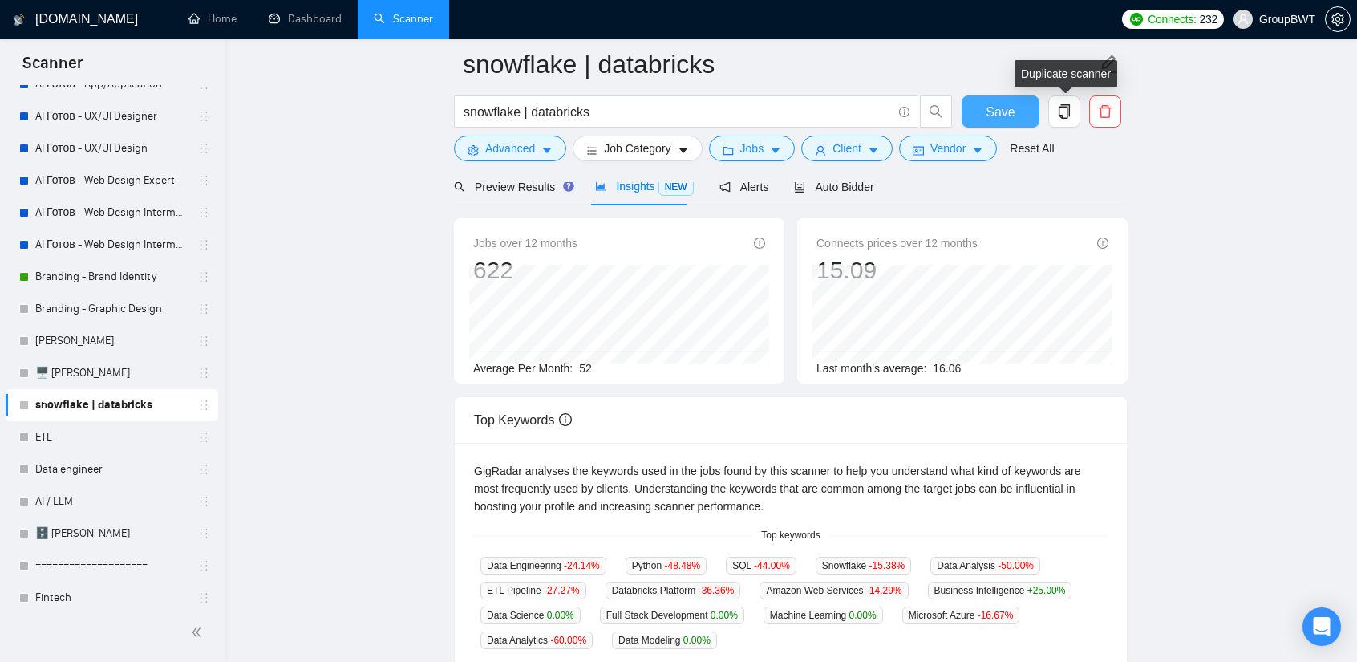
click at [1011, 110] on span "Save" at bounding box center [1000, 112] width 29 height 20
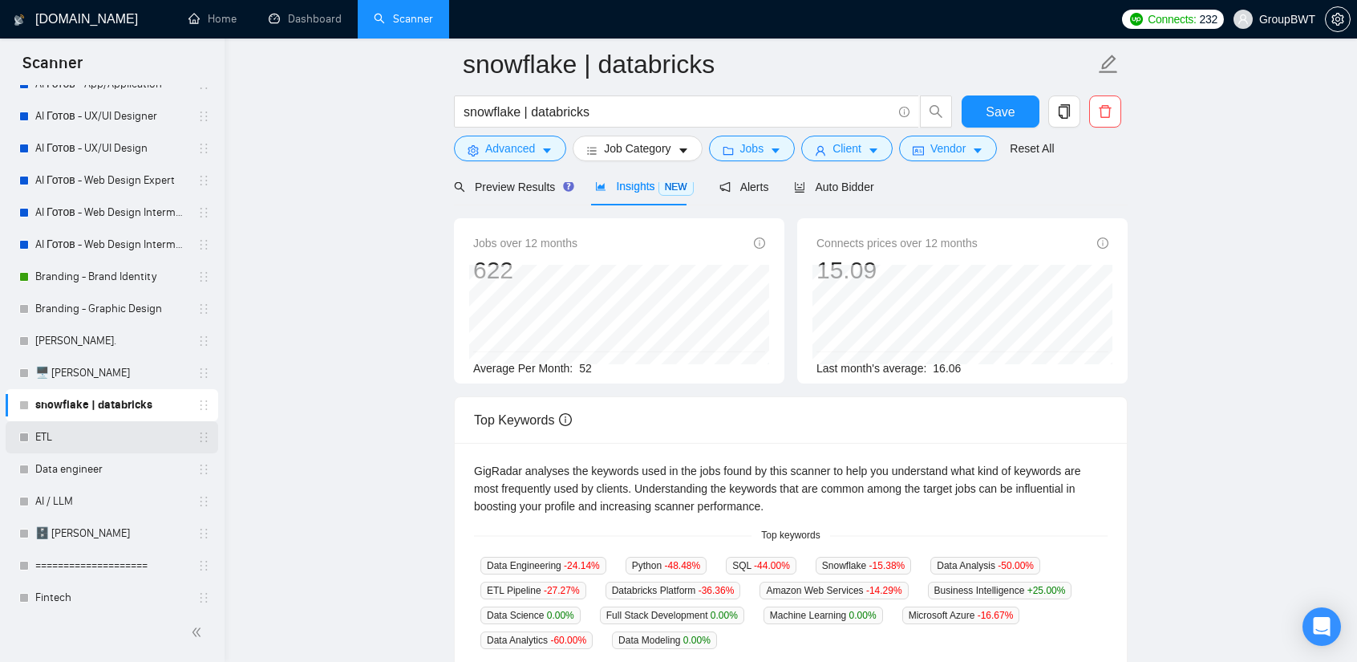
click at [62, 437] on link "ETL" at bounding box center [111, 437] width 152 height 32
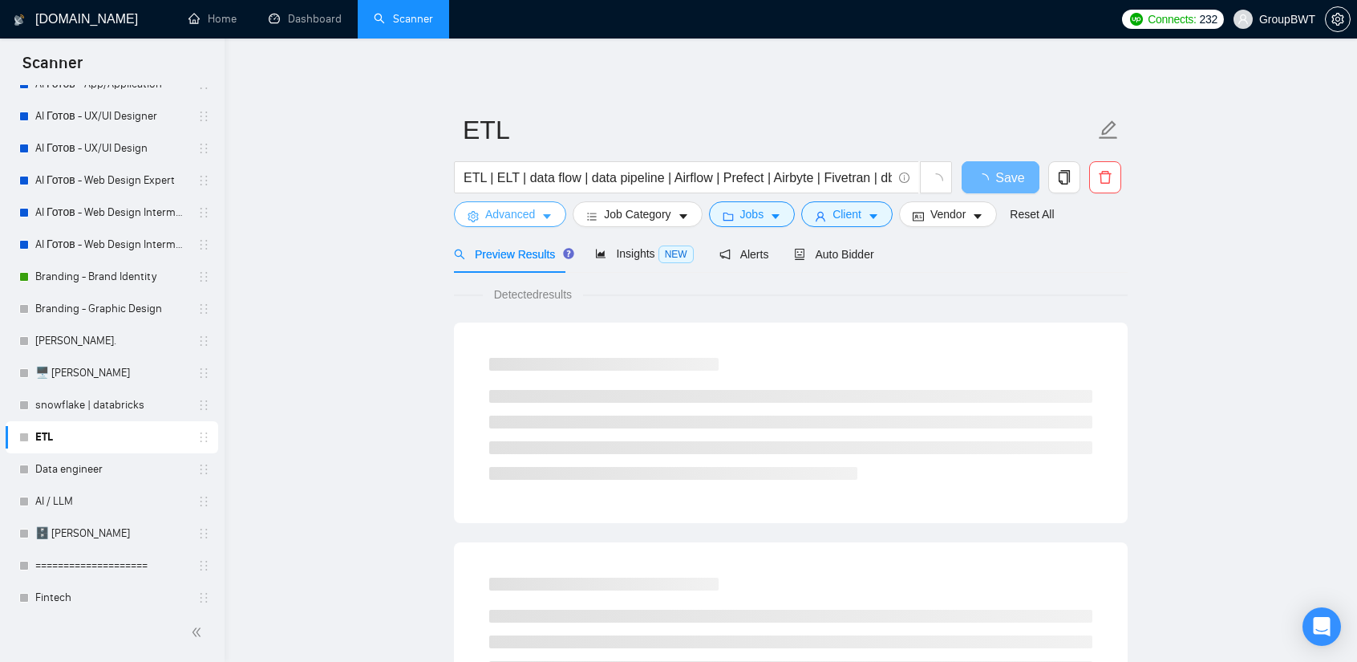
click at [528, 218] on span "Advanced" at bounding box center [510, 214] width 50 height 18
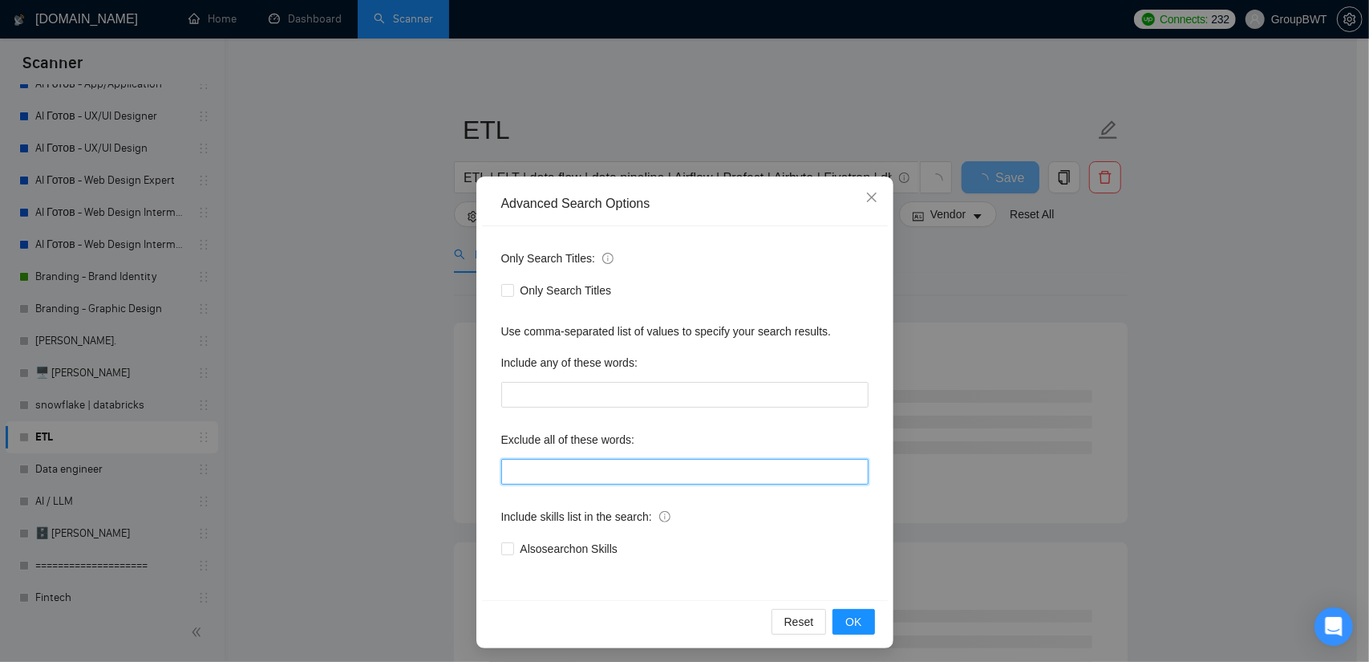
click at [563, 472] on input "text" at bounding box center [684, 472] width 367 height 26
paste input "no agencies"
type input "no agencies"
click at [849, 616] on span "OK" at bounding box center [853, 622] width 16 height 18
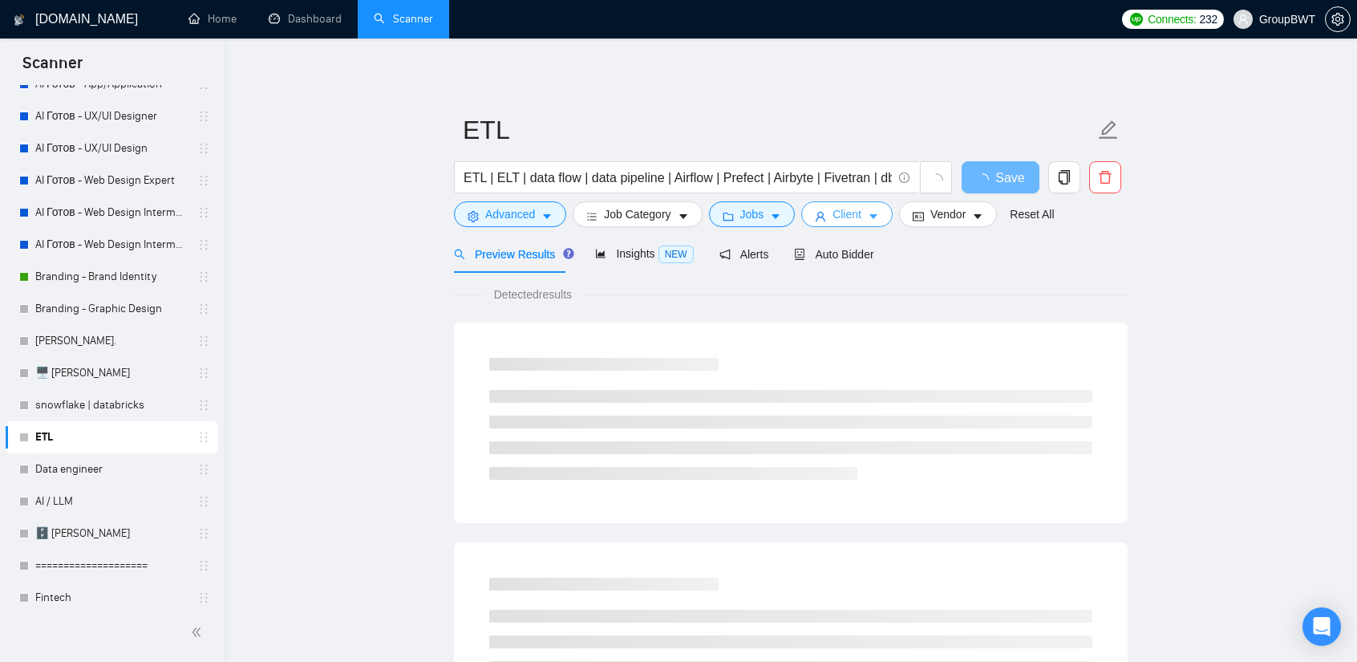
click at [879, 210] on button "Client" at bounding box center [846, 214] width 91 height 26
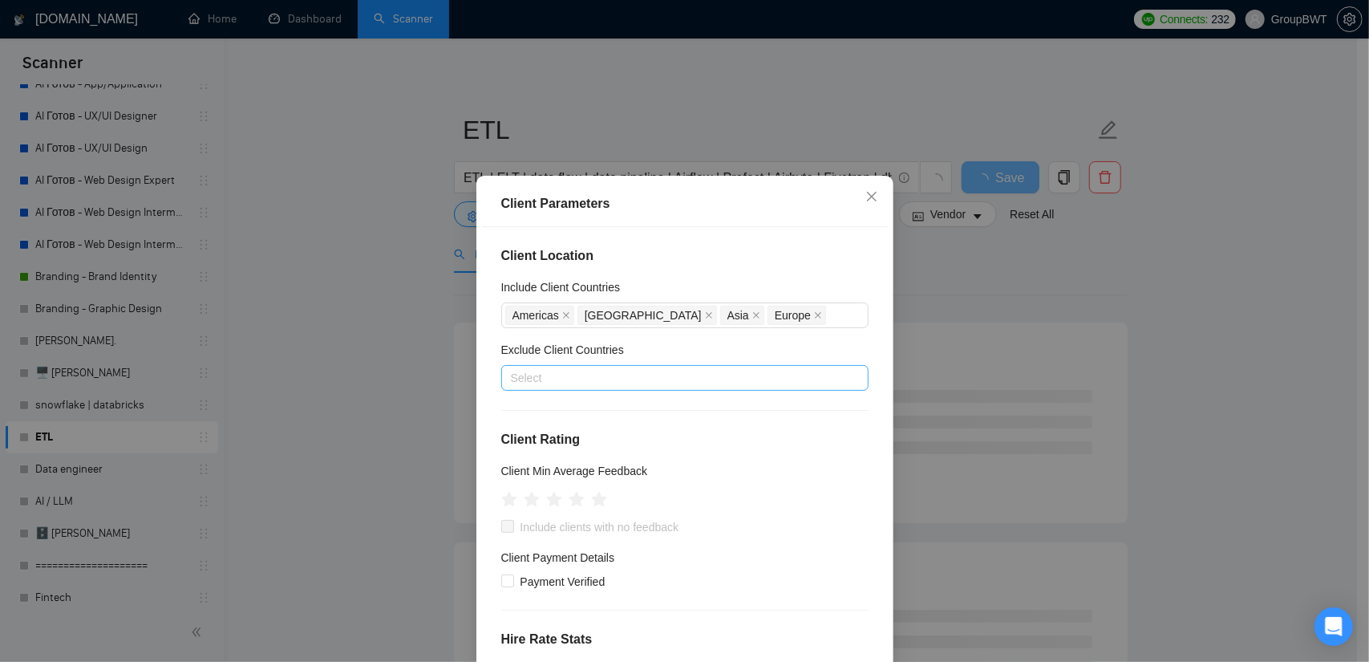
click at [593, 379] on div at bounding box center [676, 377] width 343 height 19
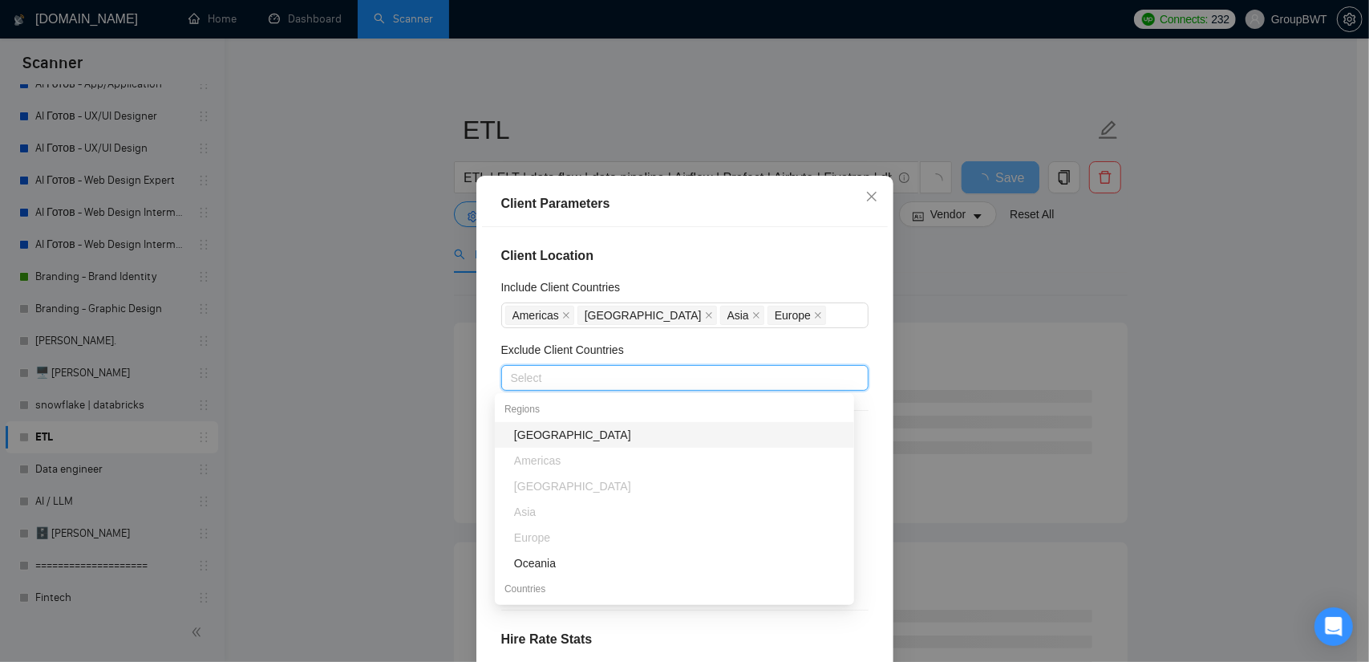
click at [642, 367] on div "Select" at bounding box center [684, 378] width 367 height 26
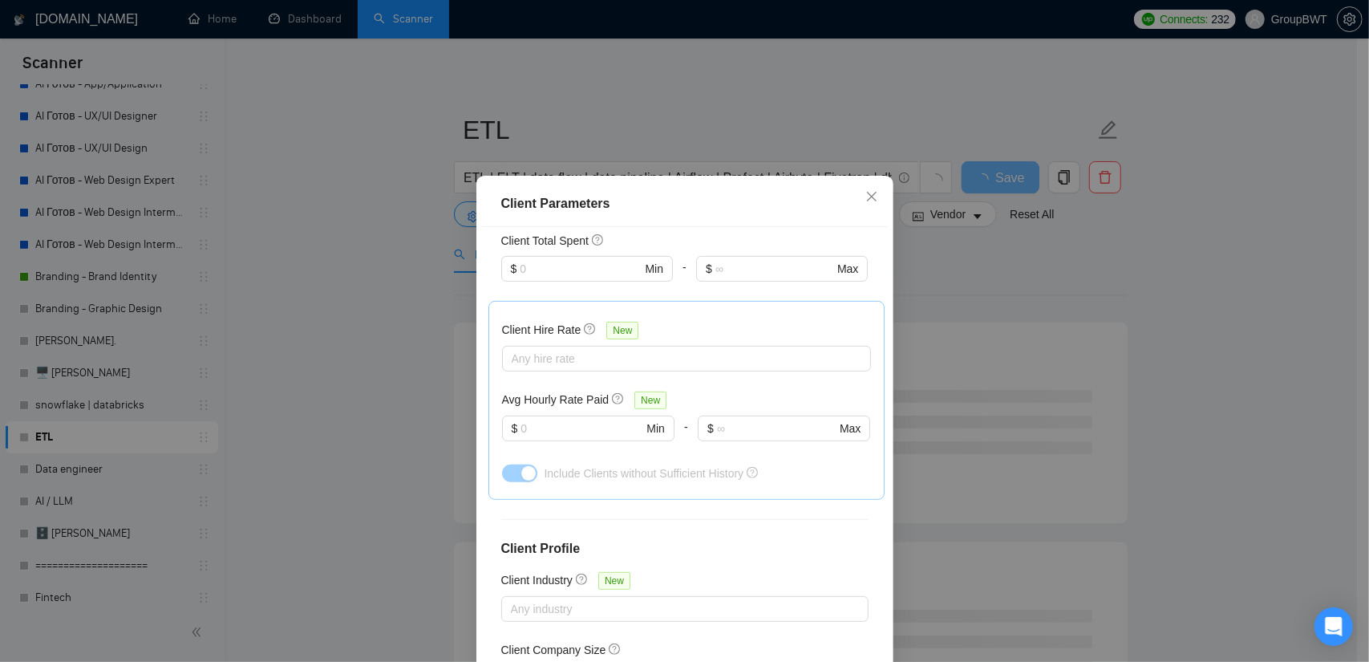
scroll to position [481, 0]
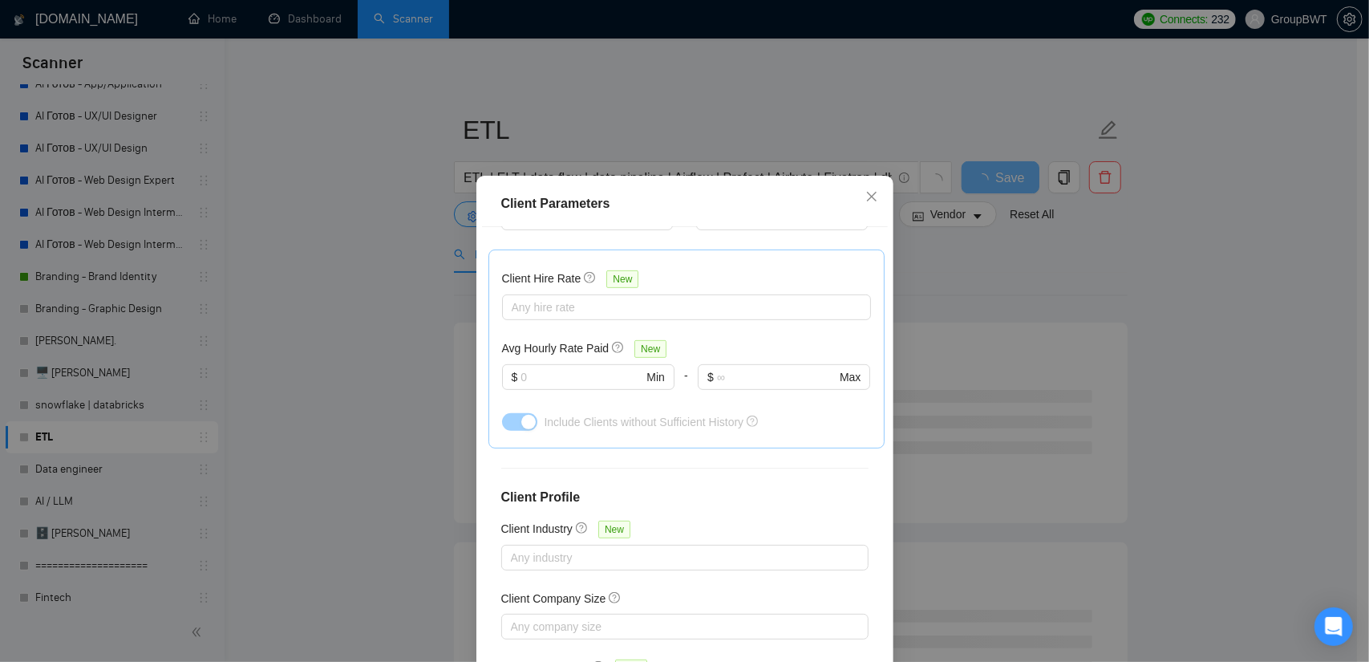
click at [1015, 306] on div "Client Parameters Client Location Include Client Countries [GEOGRAPHIC_DATA] [G…" at bounding box center [684, 331] width 1369 height 662
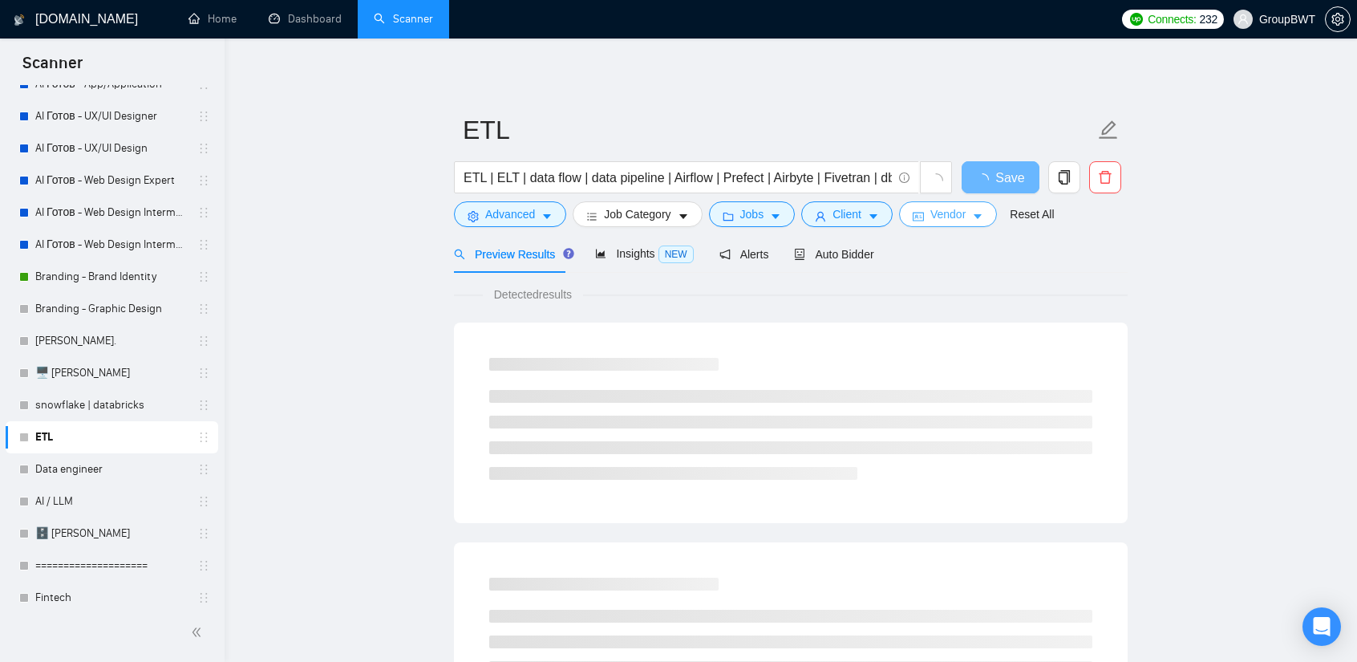
click at [972, 214] on icon "caret-down" at bounding box center [977, 216] width 11 height 11
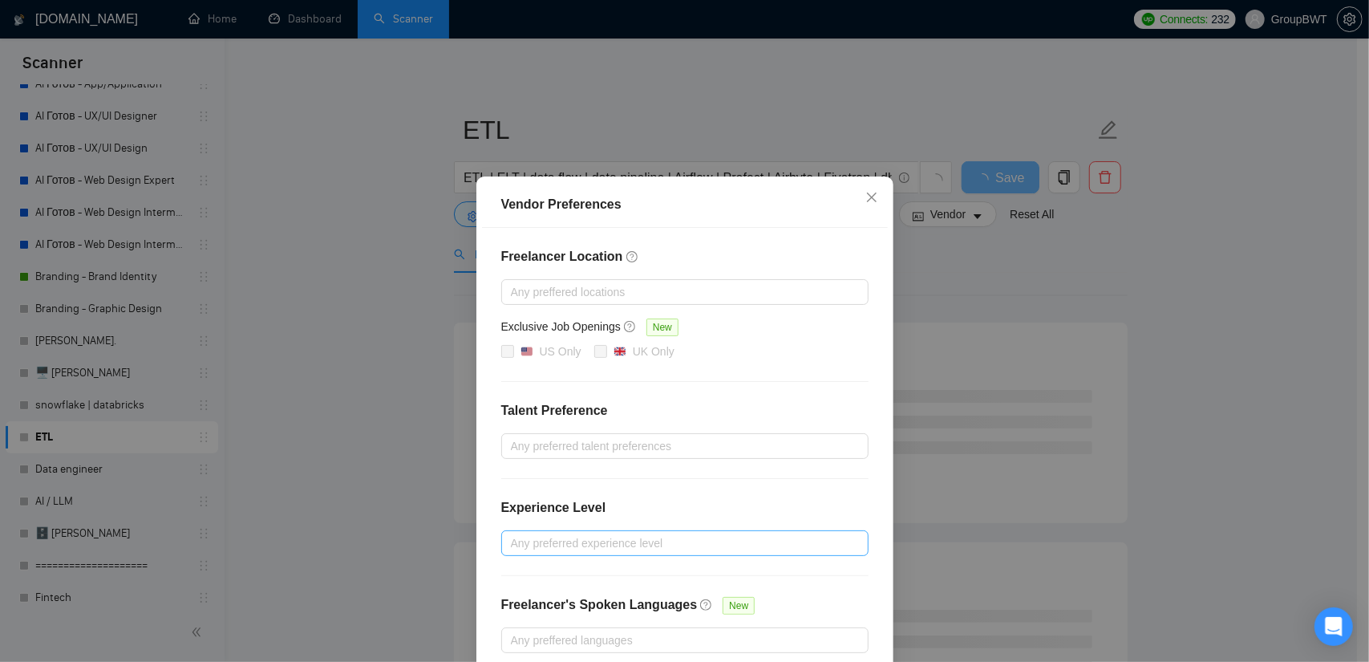
click at [610, 533] on div at bounding box center [676, 542] width 343 height 19
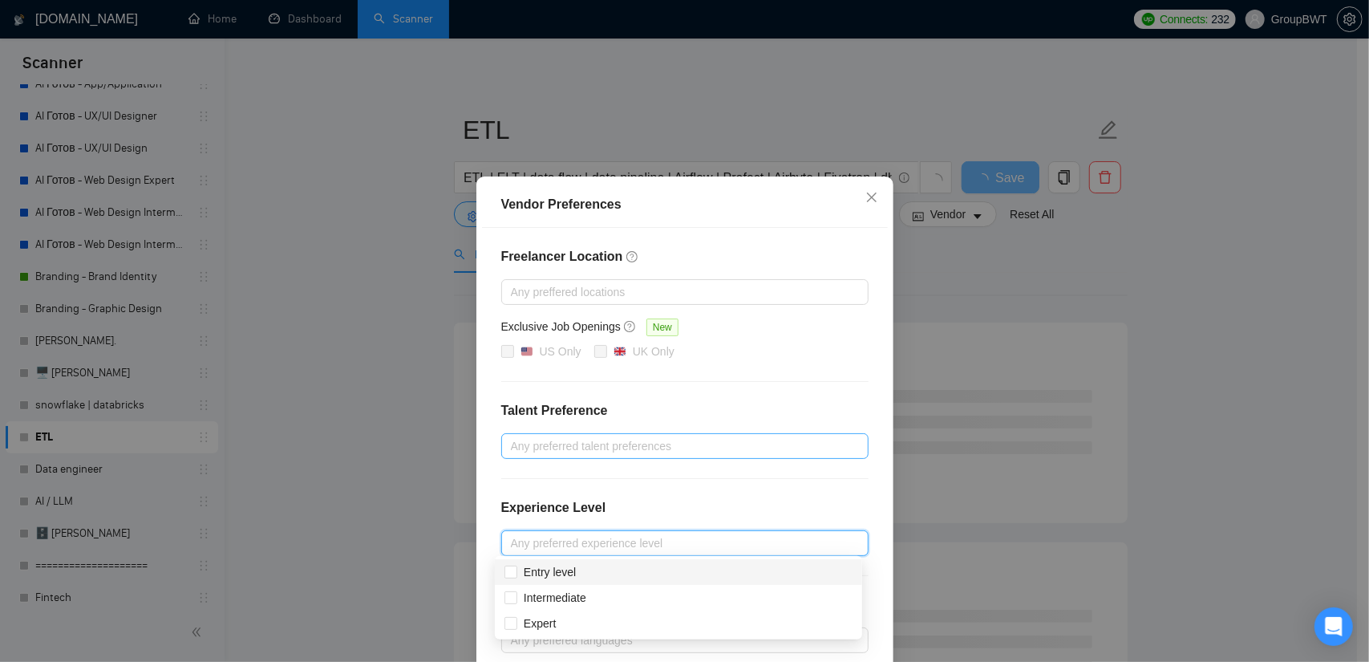
click at [584, 447] on div at bounding box center [676, 445] width 343 height 19
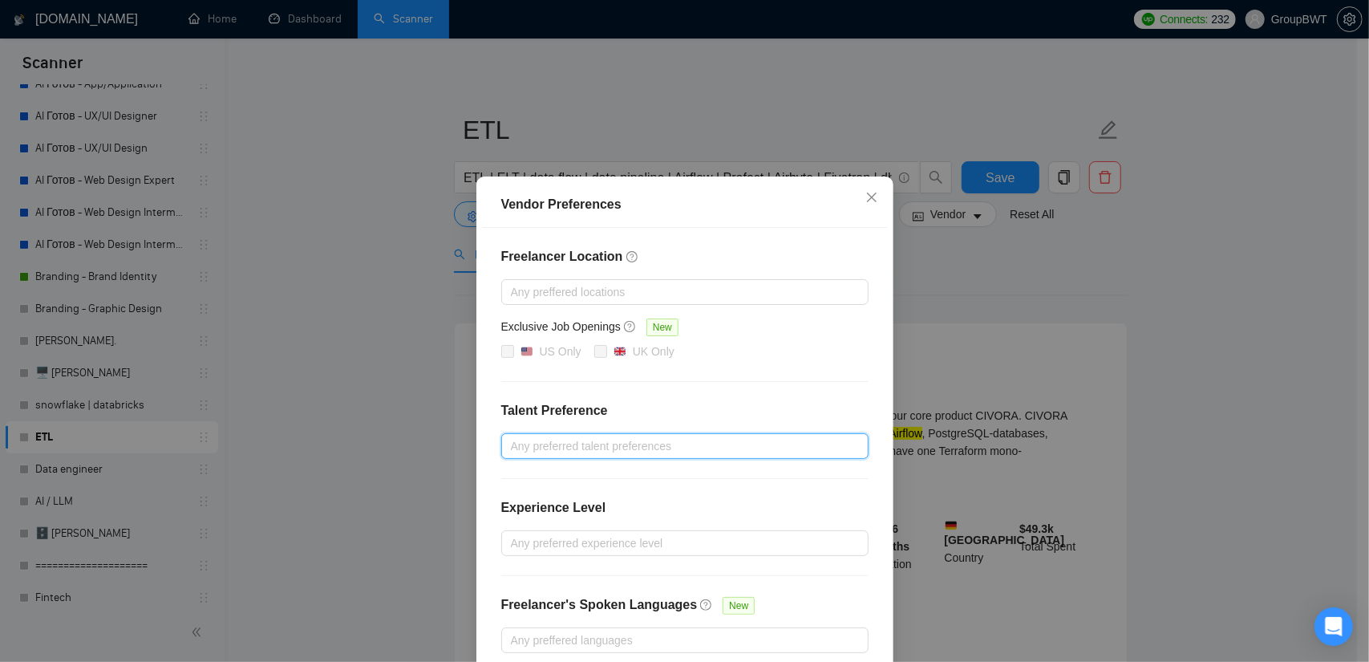
drag, startPoint x: 610, startPoint y: 446, endPoint x: 622, endPoint y: 464, distance: 22.5
click at [611, 446] on div at bounding box center [676, 445] width 343 height 19
click at [585, 535] on div at bounding box center [676, 542] width 343 height 19
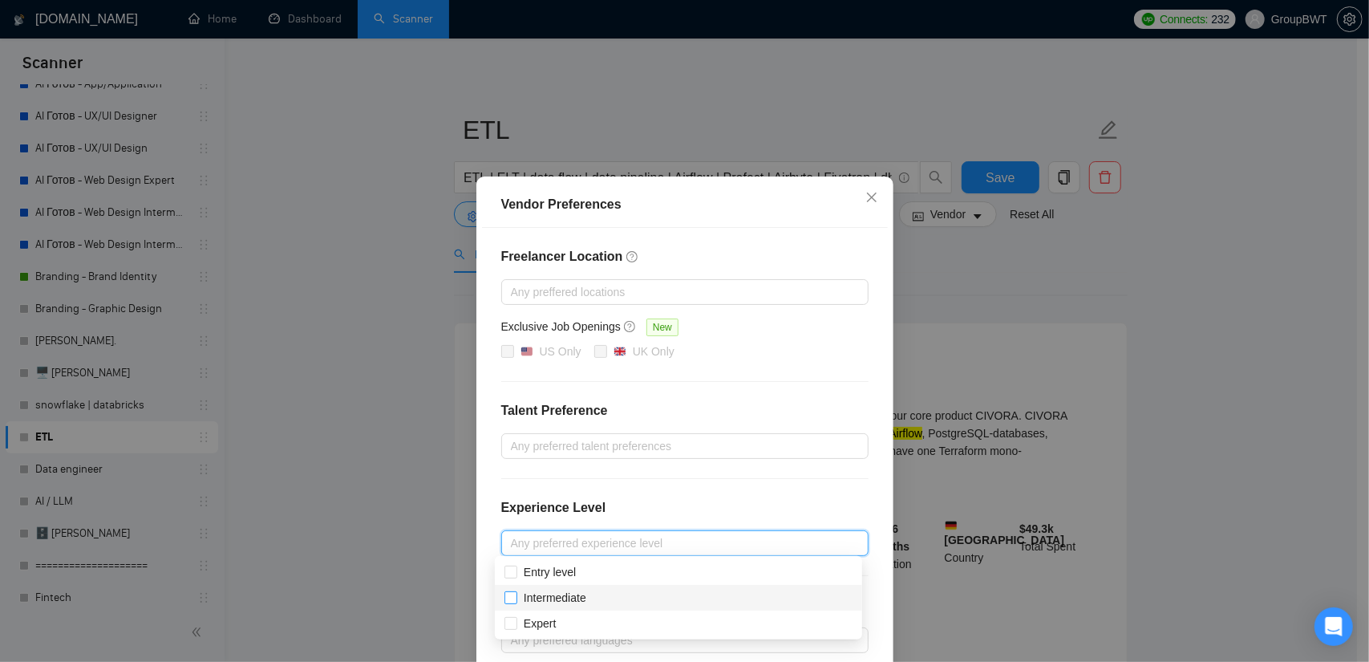
click at [516, 593] on span at bounding box center [511, 597] width 13 height 13
click at [516, 593] on input "Intermediate" at bounding box center [510, 596] width 11 height 11
checkbox input "false"
click at [517, 629] on span at bounding box center [511, 623] width 13 height 13
click at [516, 628] on input "Expert" at bounding box center [510, 622] width 11 height 11
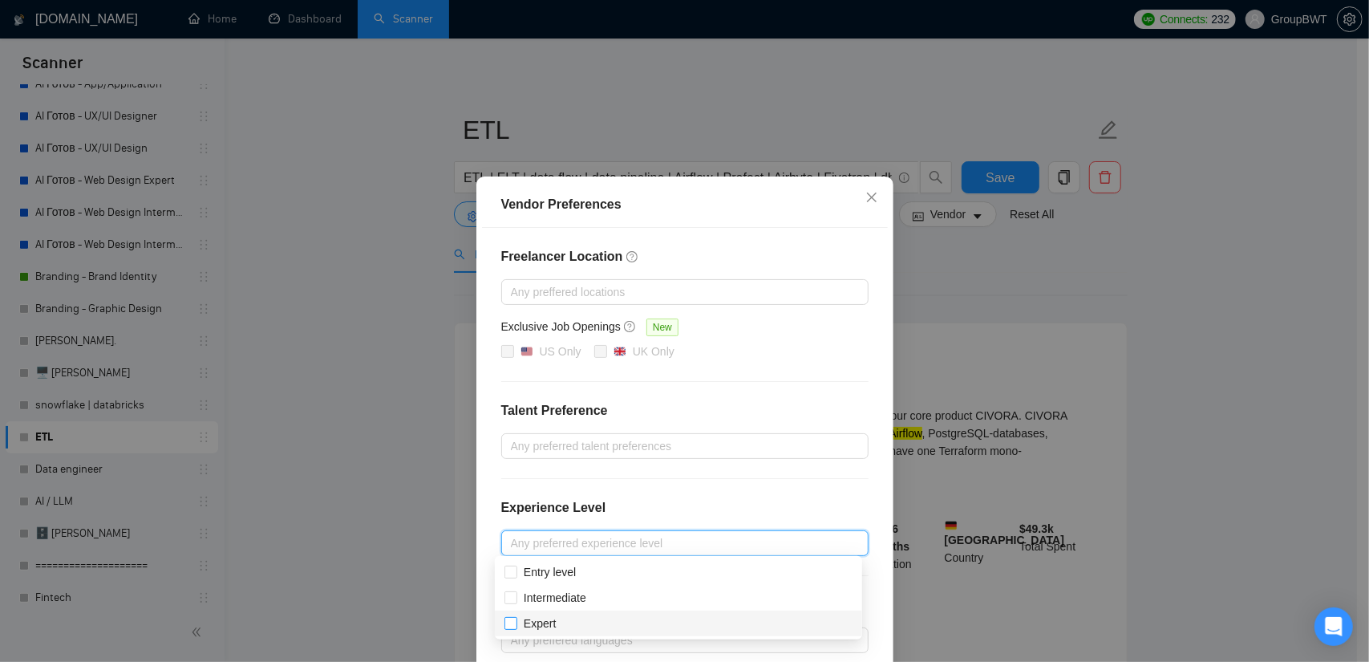
checkbox input "false"
click at [513, 593] on input "Intermediate" at bounding box center [510, 596] width 11 height 11
checkbox input "true"
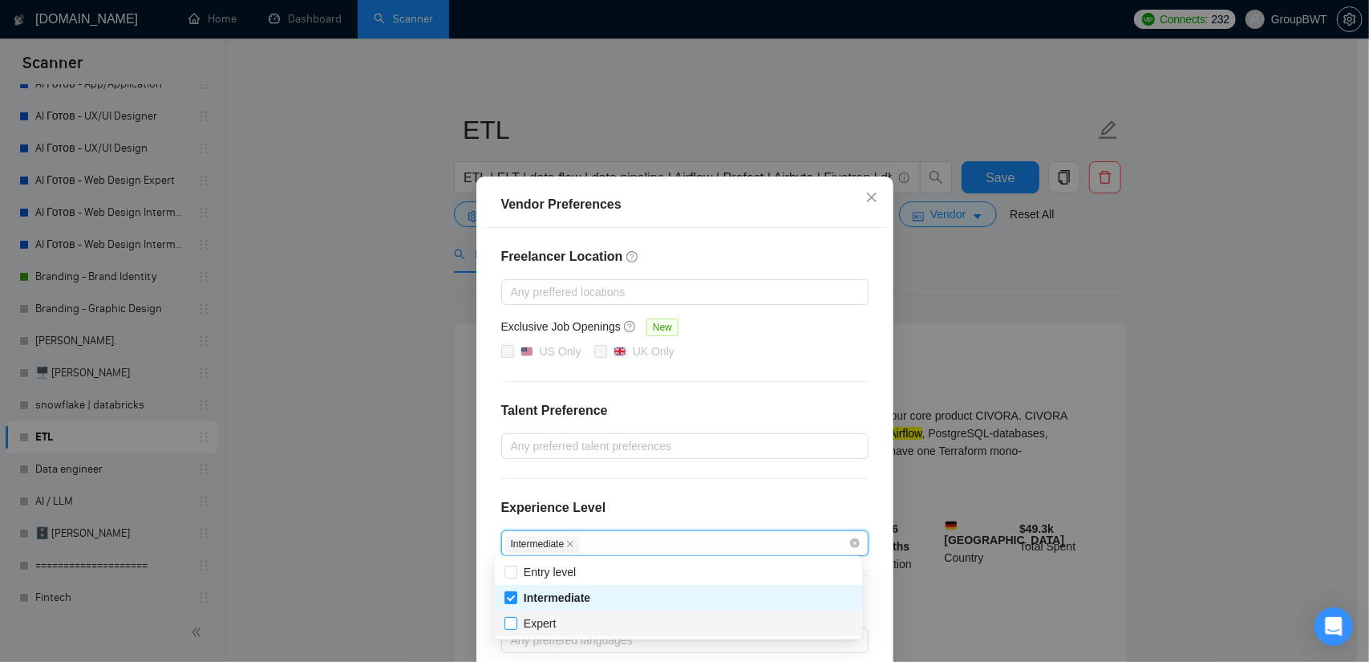
click at [510, 628] on span at bounding box center [511, 623] width 13 height 13
click at [510, 628] on input "Expert" at bounding box center [510, 622] width 11 height 11
click at [509, 624] on input "Expert" at bounding box center [510, 622] width 11 height 11
checkbox input "true"
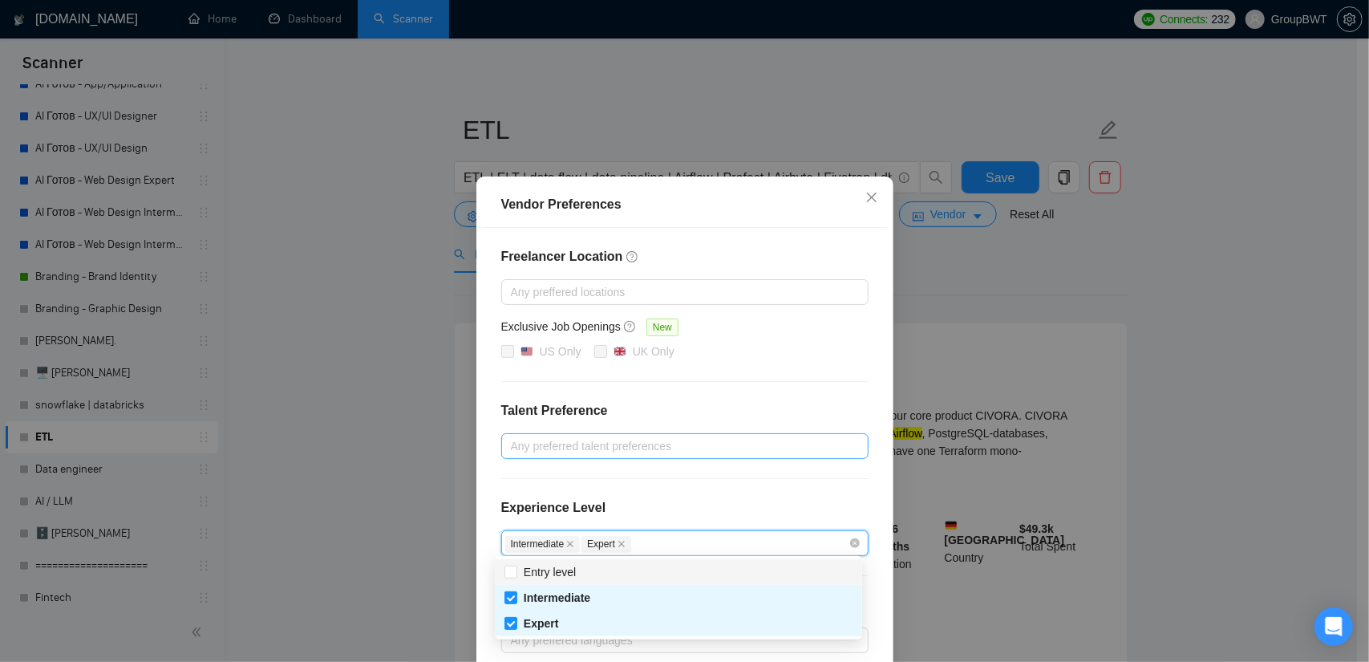
click at [556, 439] on div at bounding box center [676, 445] width 343 height 19
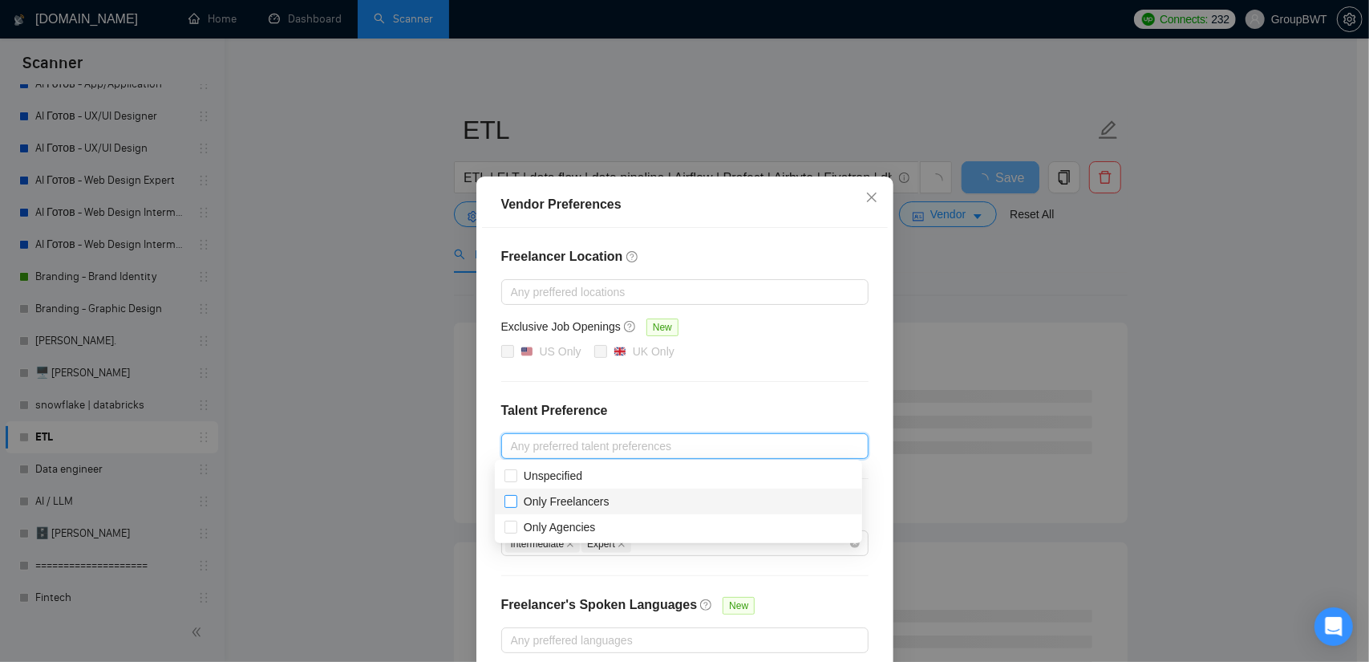
click at [514, 497] on input "Only Freelancers" at bounding box center [510, 500] width 11 height 11
checkbox input "false"
click at [510, 472] on input "Unspecified" at bounding box center [510, 474] width 11 height 11
checkbox input "true"
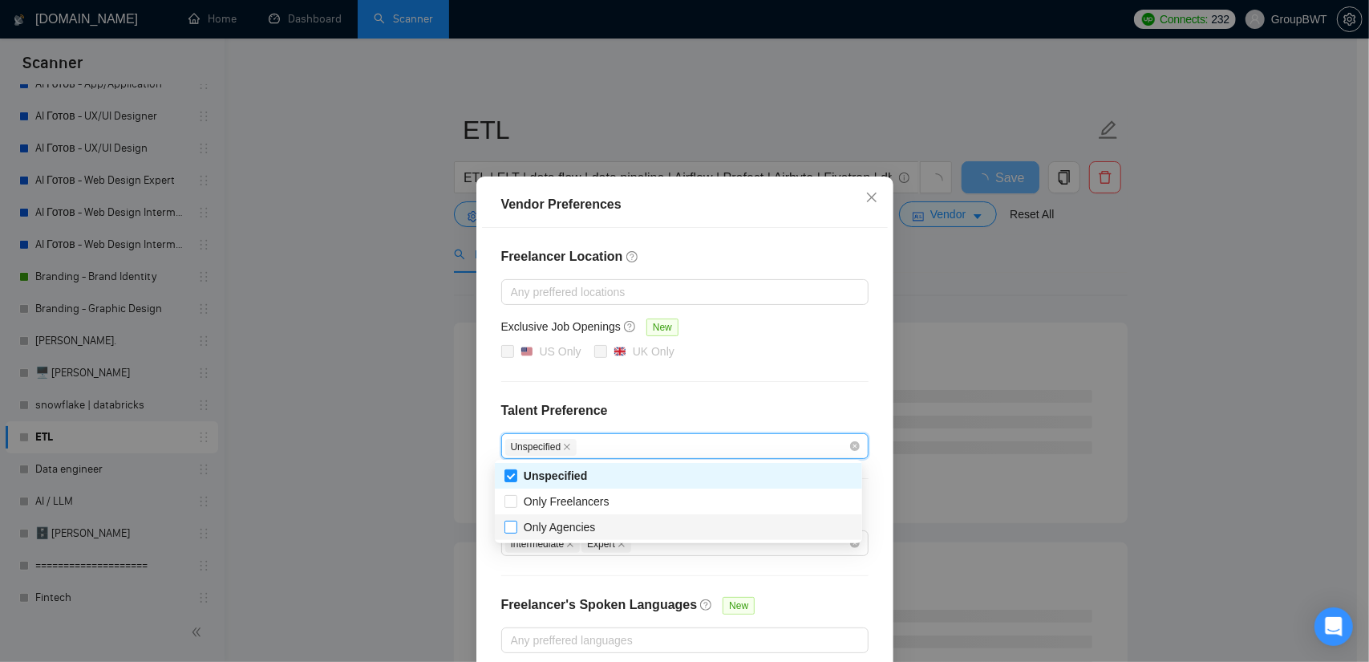
click at [508, 532] on input "Only Agencies" at bounding box center [510, 526] width 11 height 11
checkbox input "true"
click at [748, 376] on div "Freelancer Location Any preffered locations Exclusive Job Openings New US Only …" at bounding box center [685, 450] width 406 height 444
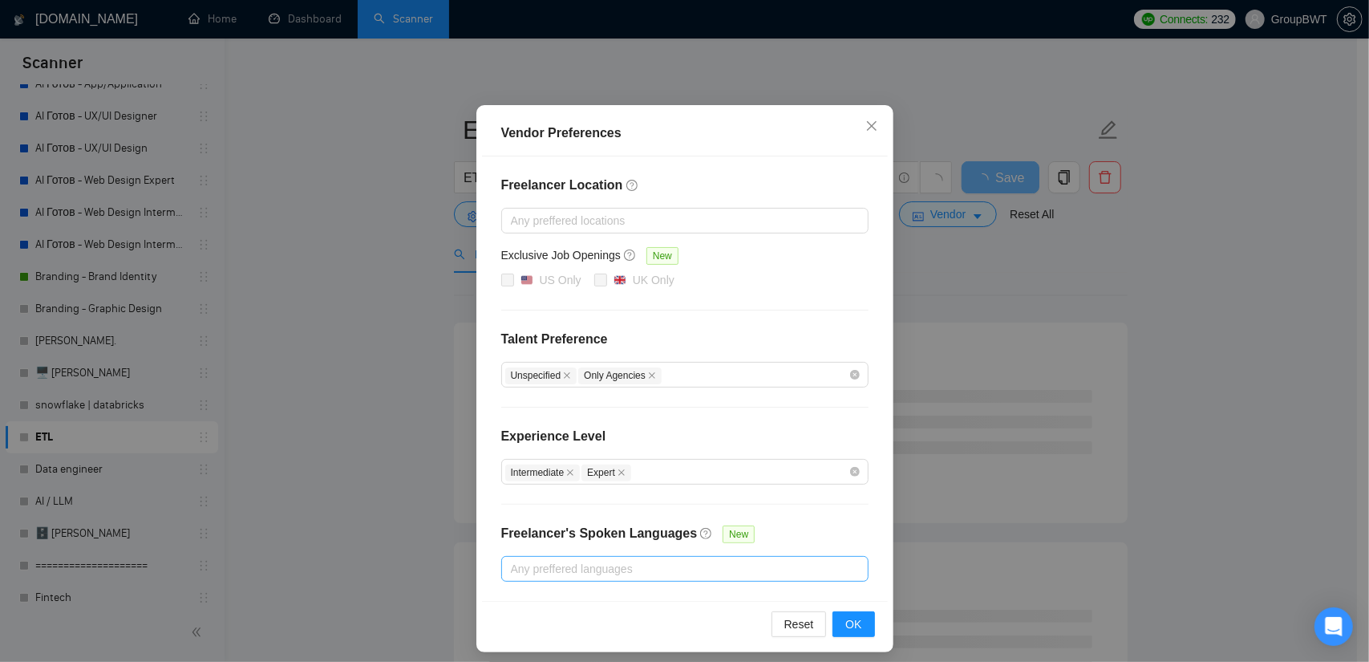
scroll to position [77, 0]
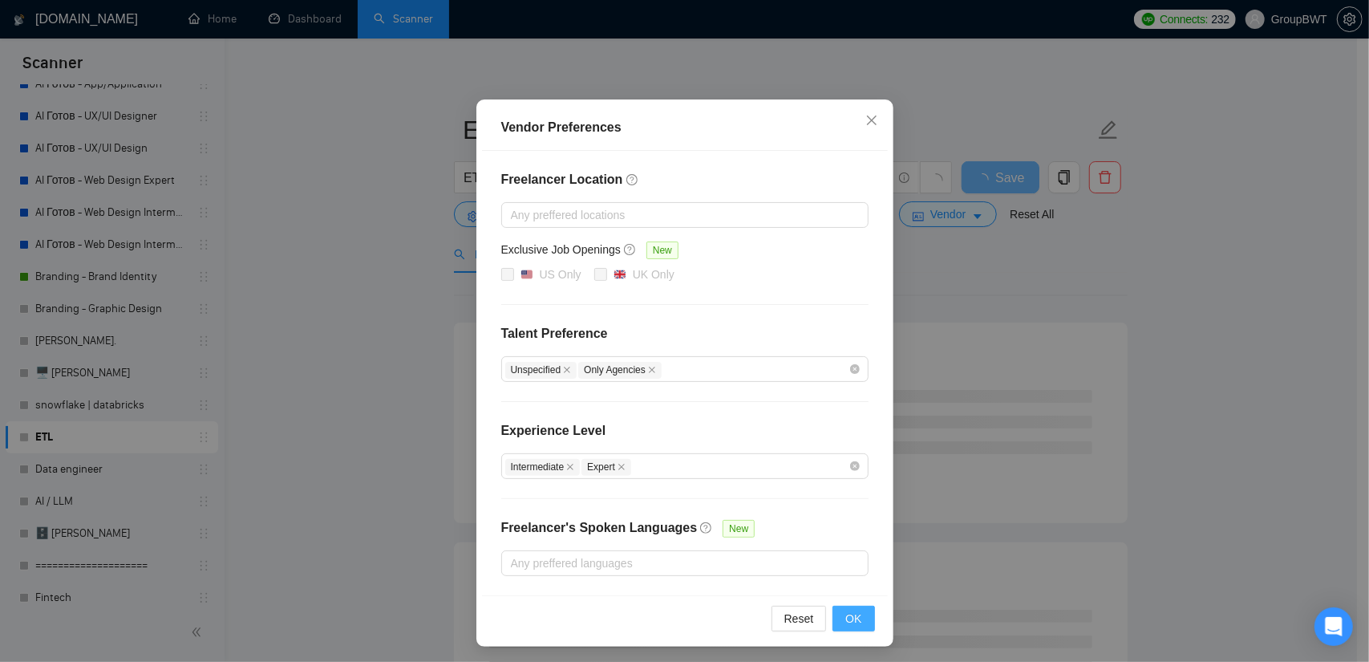
click at [852, 619] on span "OK" at bounding box center [853, 619] width 16 height 18
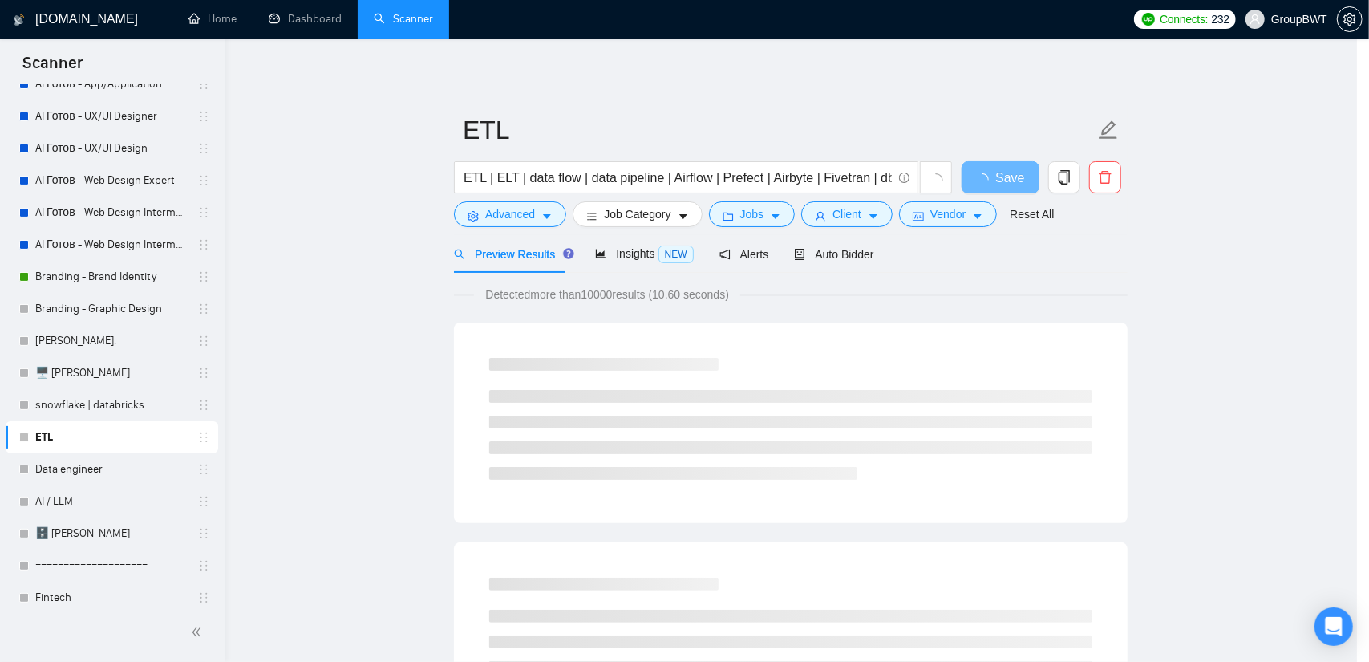
scroll to position [0, 0]
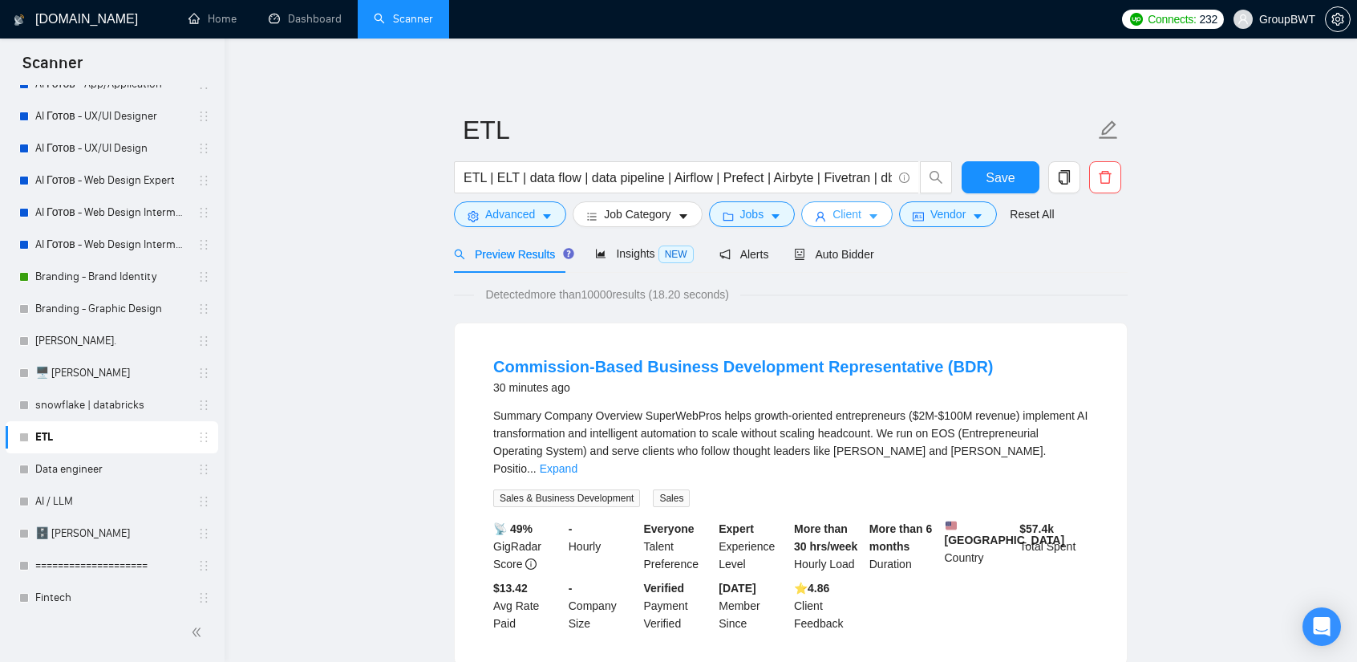
click at [868, 213] on icon "caret-down" at bounding box center [873, 216] width 11 height 11
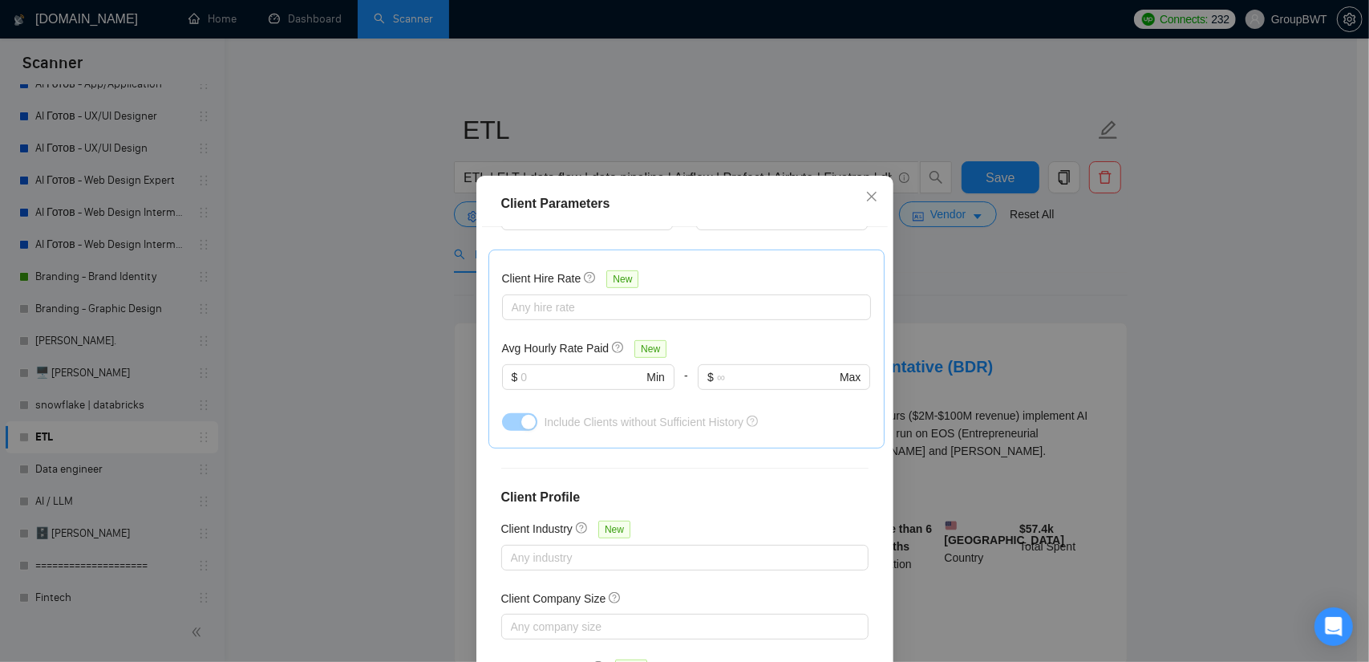
click at [959, 213] on div "Client Parameters Client Location Include Client Countries [GEOGRAPHIC_DATA] [G…" at bounding box center [684, 331] width 1369 height 662
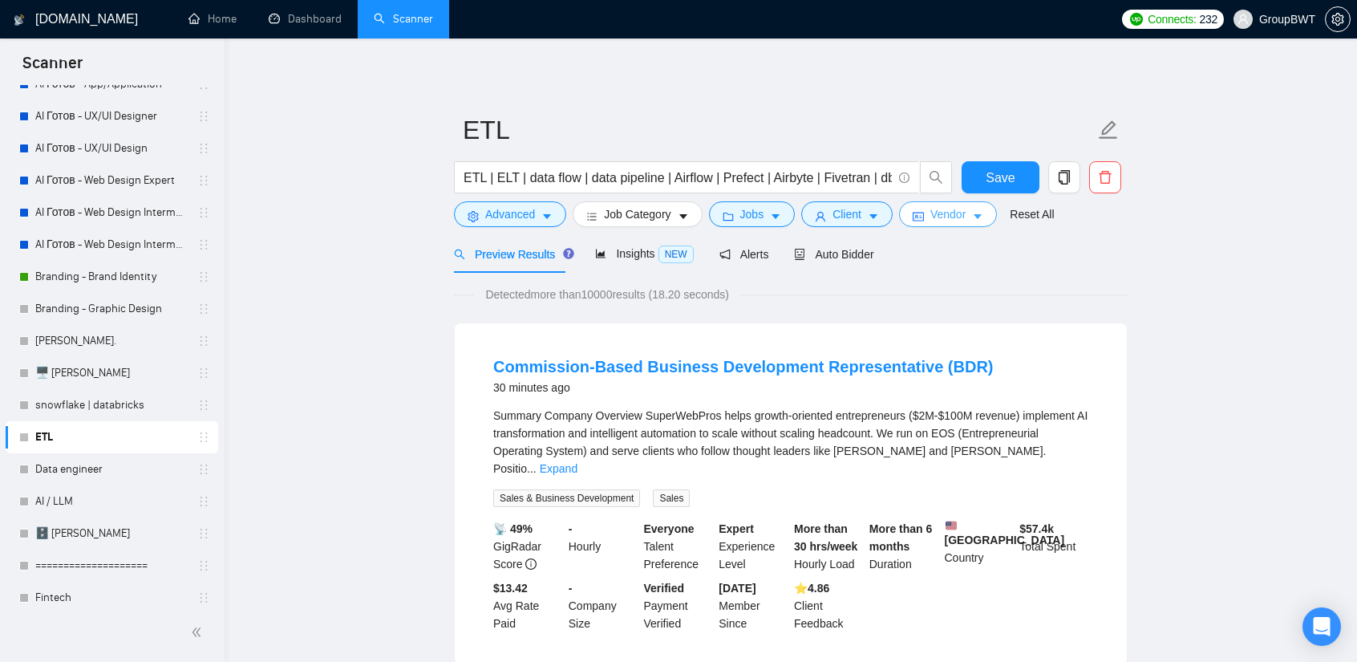
click at [955, 216] on span "Vendor" at bounding box center [947, 214] width 35 height 18
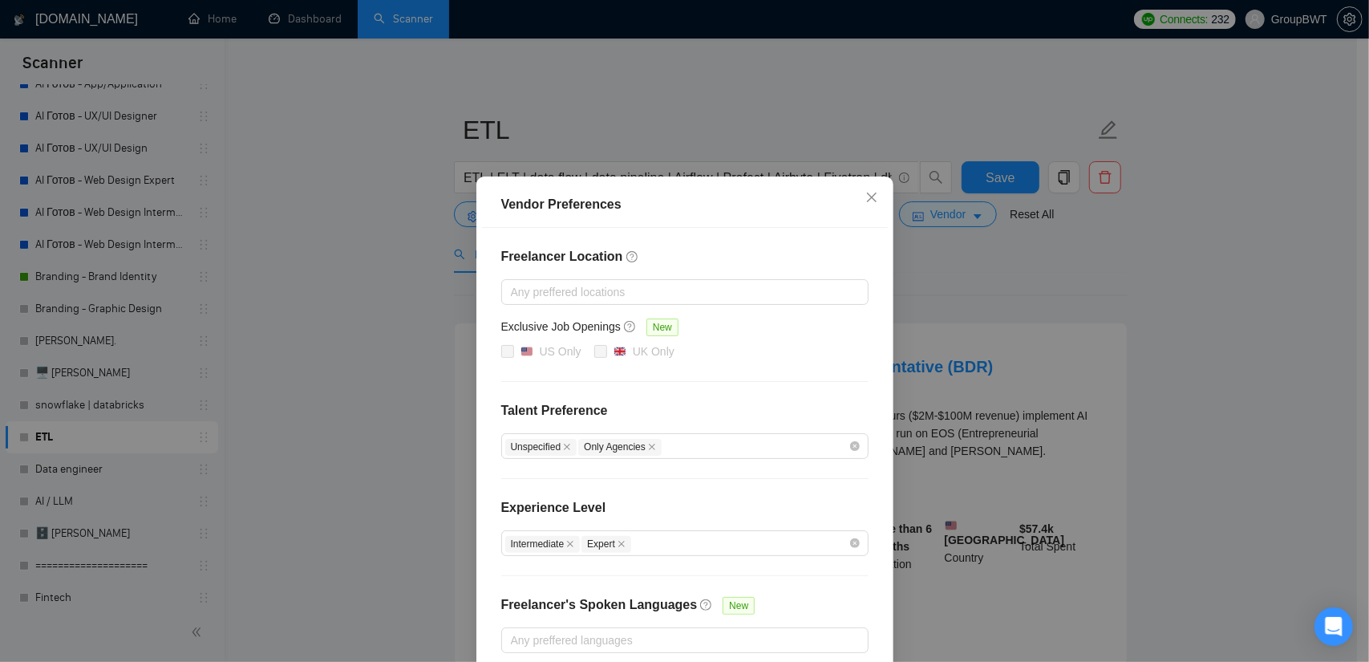
click at [995, 290] on div "Vendor Preferences Freelancer Location Any preffered locations Exclusive Job Op…" at bounding box center [684, 331] width 1369 height 662
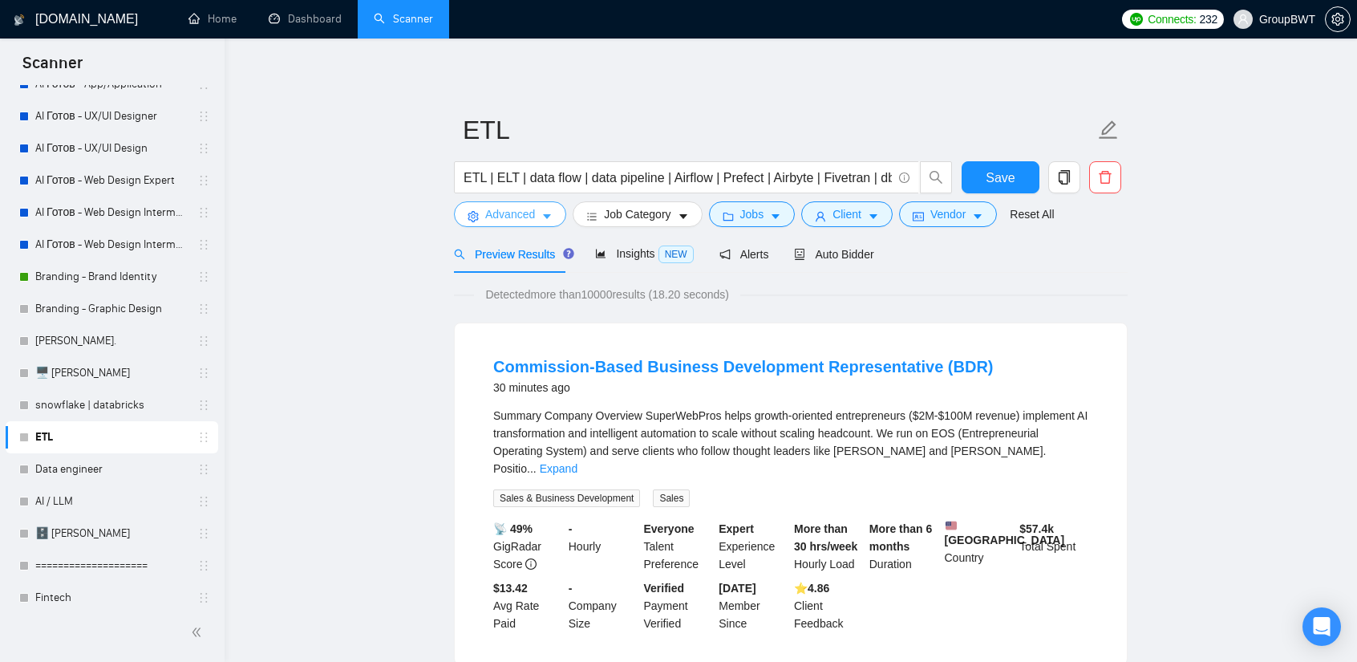
click at [541, 213] on icon "caret-down" at bounding box center [546, 216] width 11 height 11
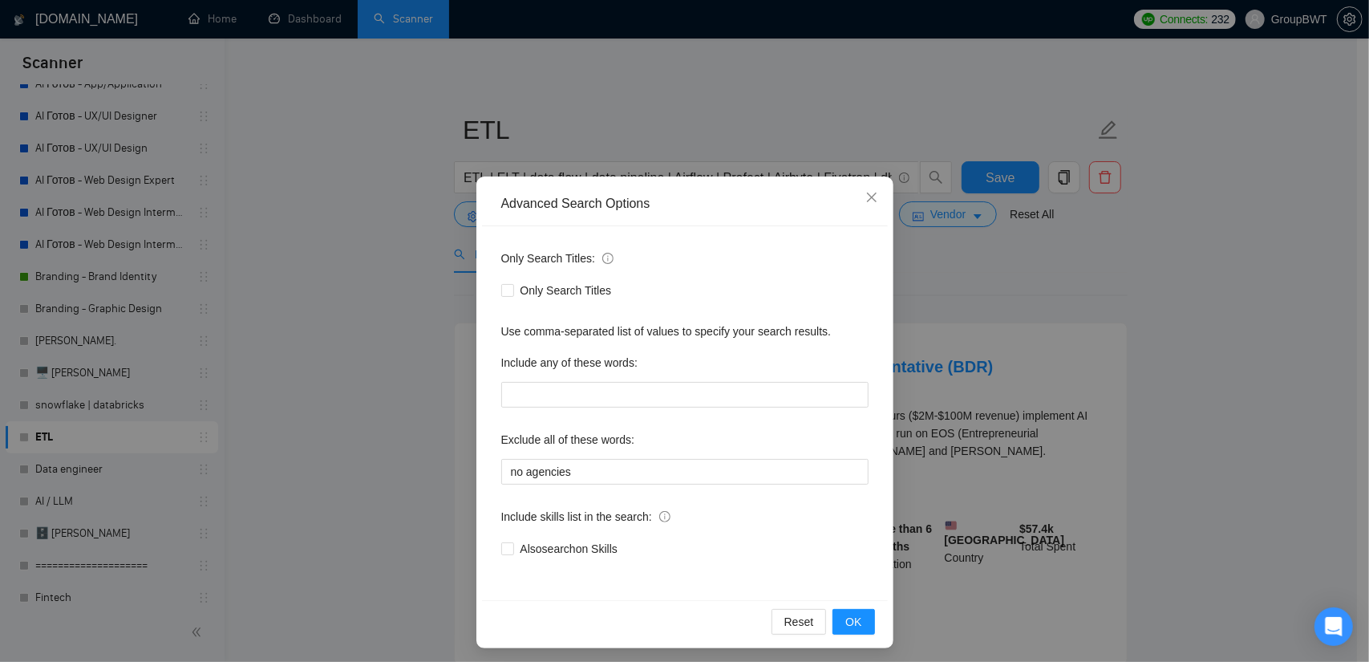
click at [366, 197] on div "Advanced Search Options Only Search Titles: Only Search Titles Use comma-separa…" at bounding box center [684, 331] width 1369 height 662
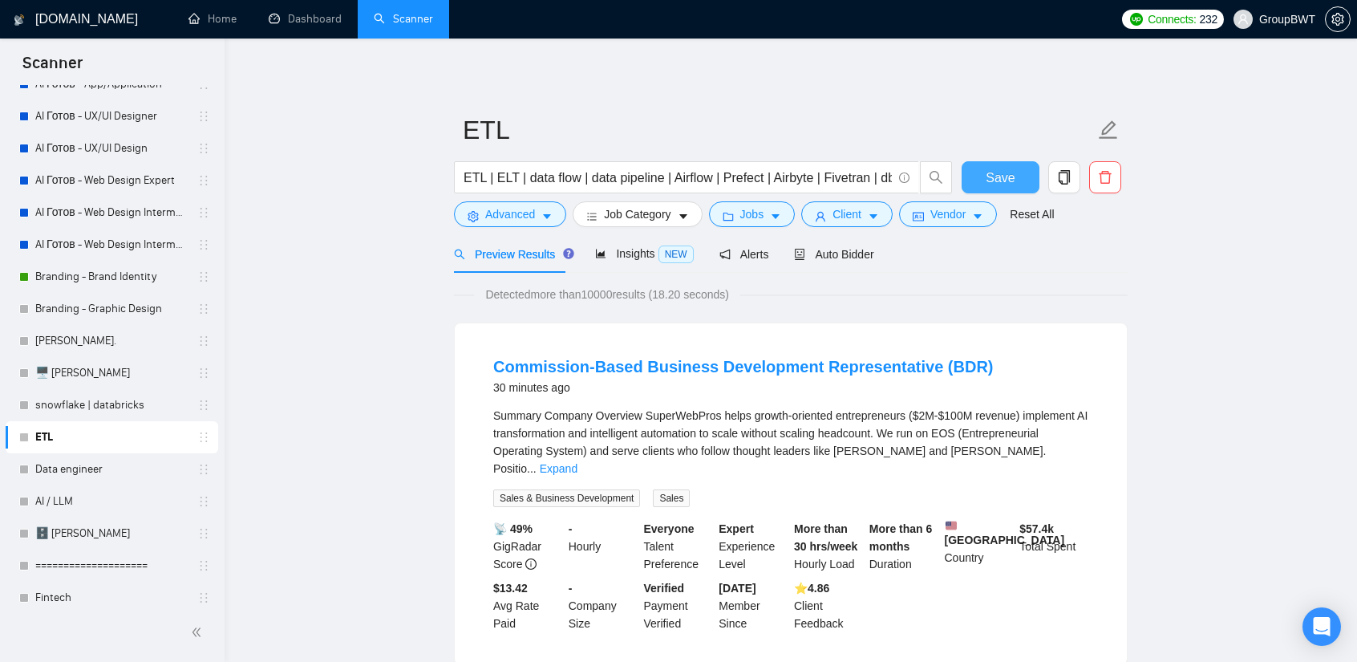
click at [998, 187] on span "Save" at bounding box center [1000, 178] width 29 height 20
click at [83, 476] on link "Data engineer" at bounding box center [111, 469] width 152 height 32
click at [77, 477] on link "Data engineer" at bounding box center [111, 469] width 152 height 32
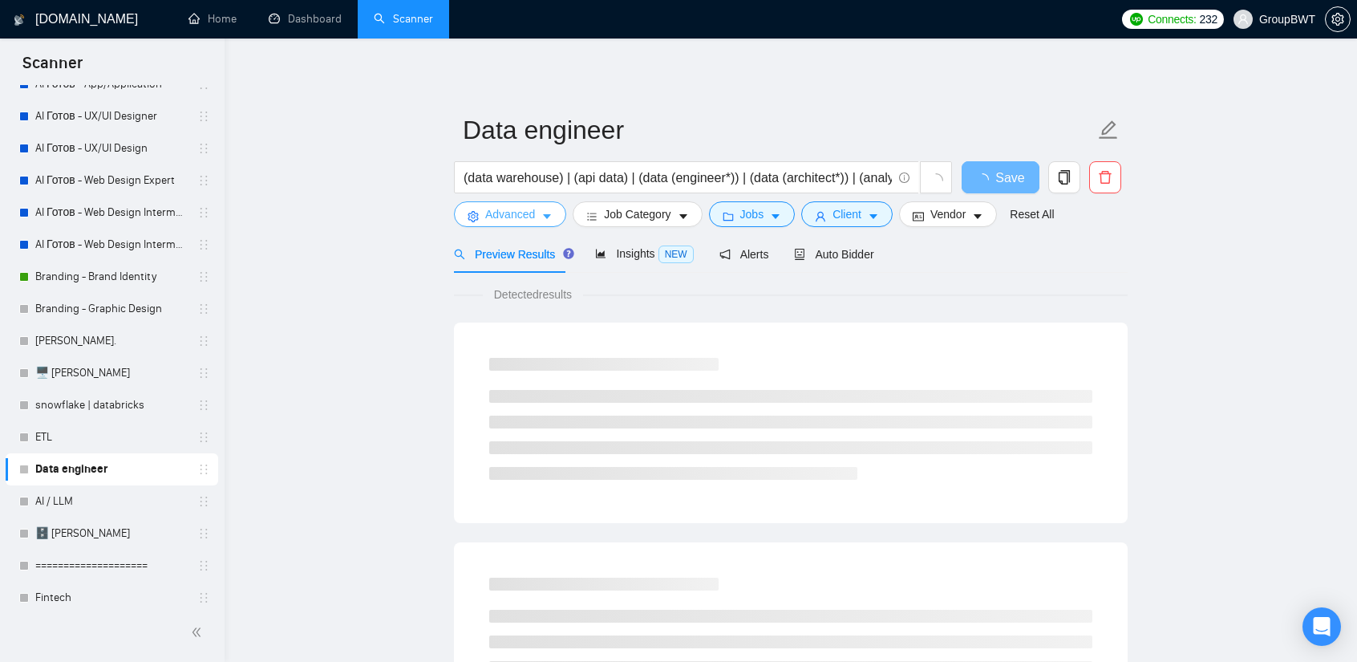
click at [520, 217] on span "Advanced" at bounding box center [510, 214] width 50 height 18
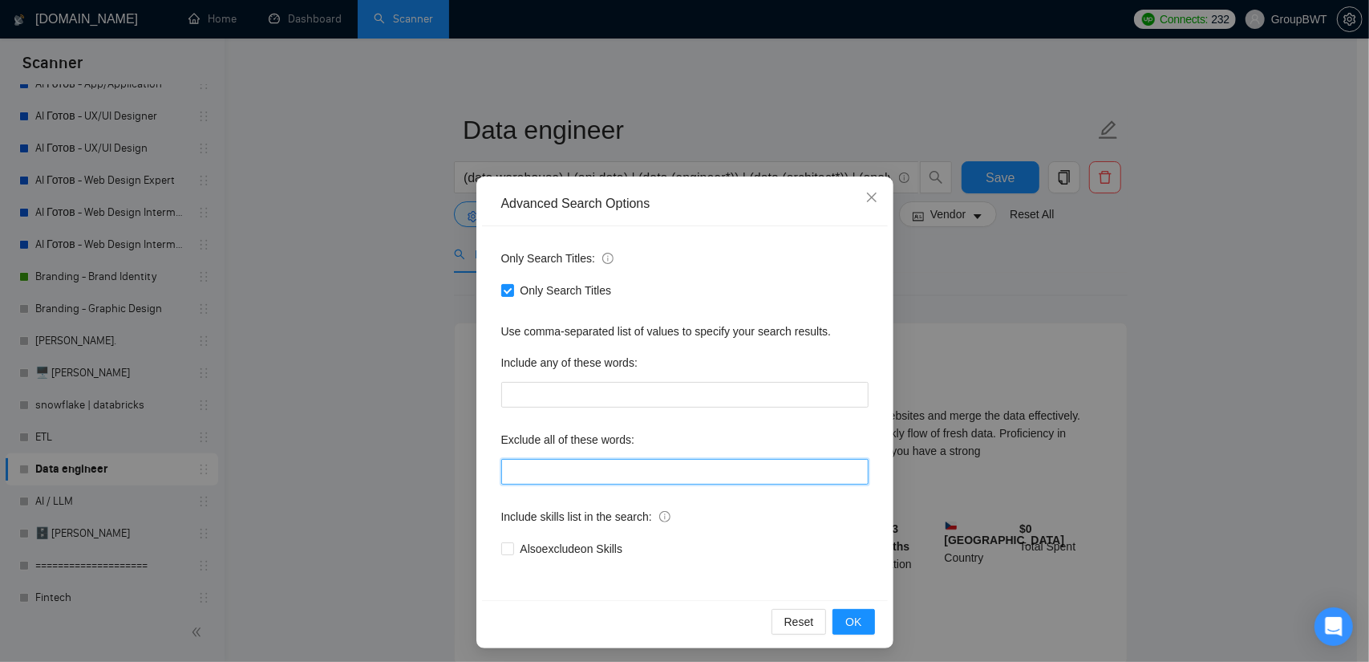
click at [568, 482] on input "text" at bounding box center [684, 472] width 367 height 26
paste input "no agencies"
type input "no agencies"
click at [853, 617] on span "OK" at bounding box center [853, 622] width 16 height 18
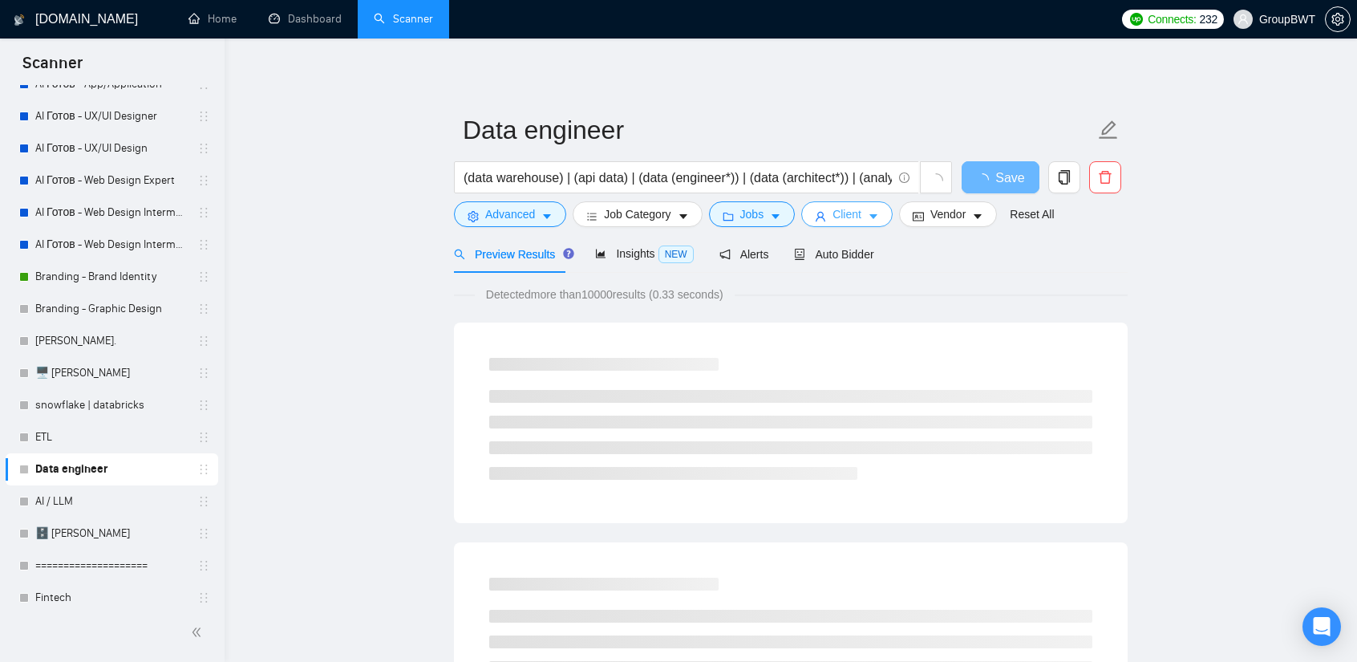
click at [869, 215] on icon "caret-down" at bounding box center [873, 217] width 8 height 5
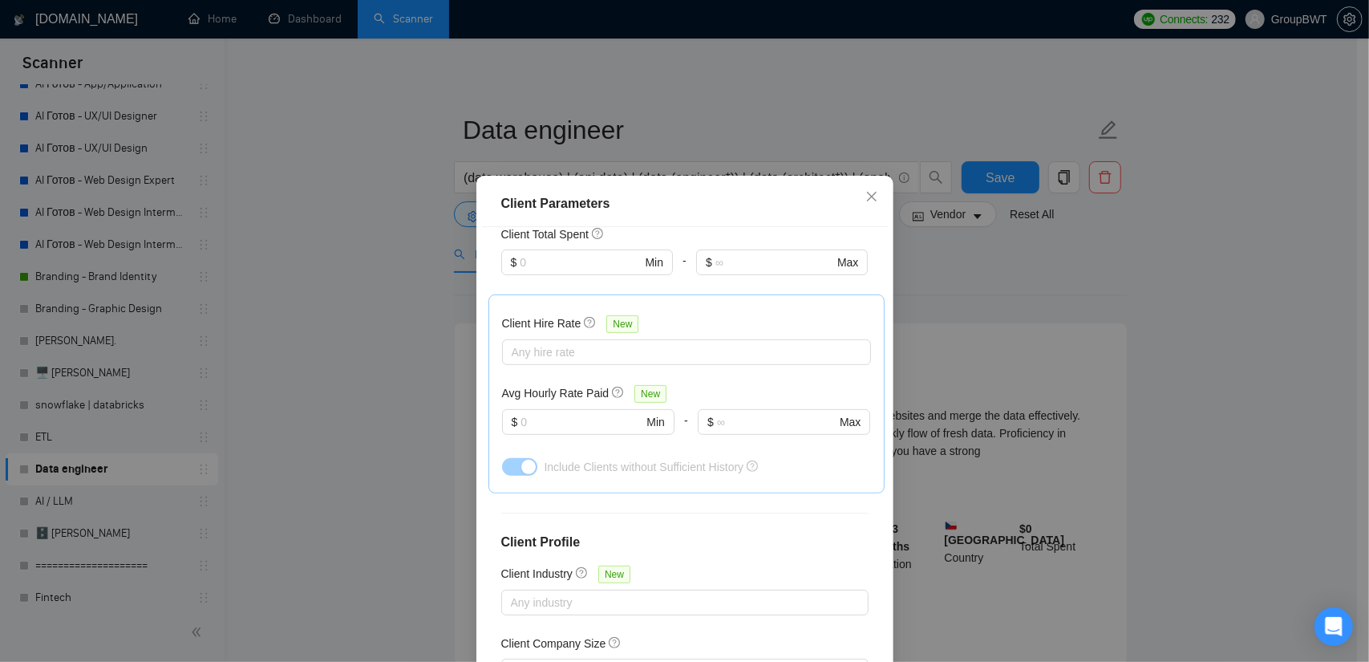
click at [915, 225] on div "Client Parameters Client Location Include Client Countries [GEOGRAPHIC_DATA] [G…" at bounding box center [684, 331] width 1369 height 662
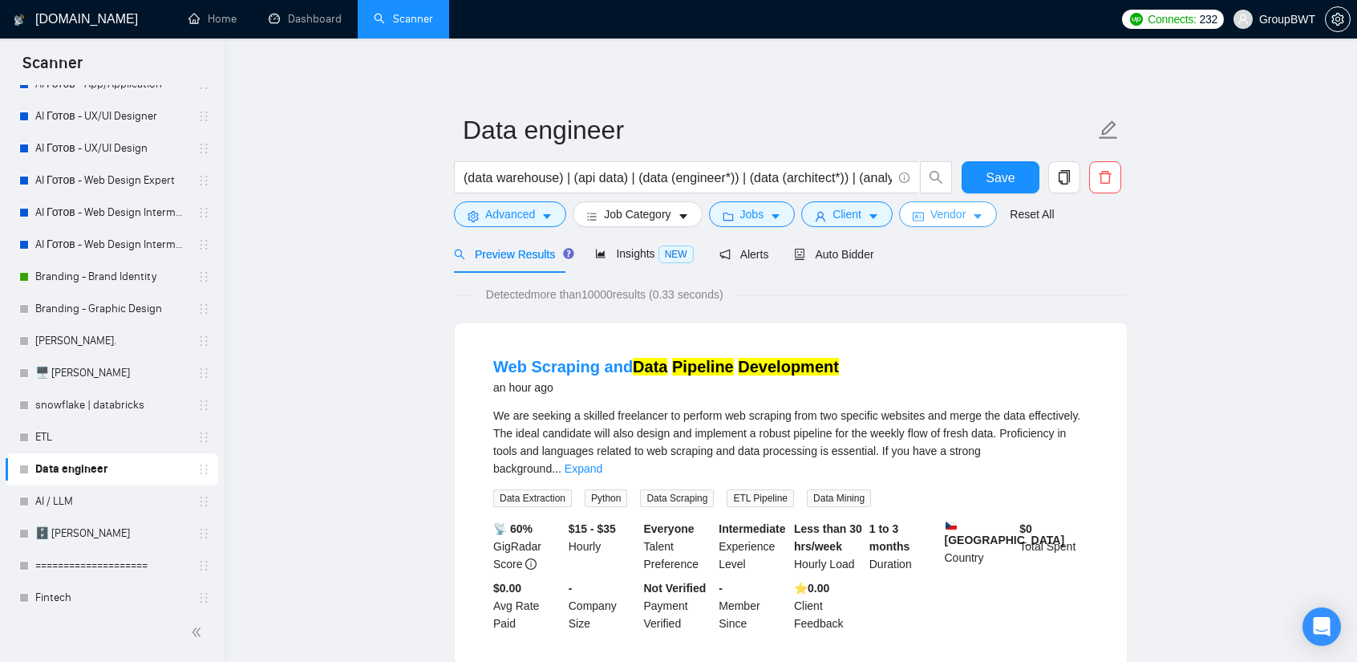
click at [932, 216] on span "Vendor" at bounding box center [947, 214] width 35 height 18
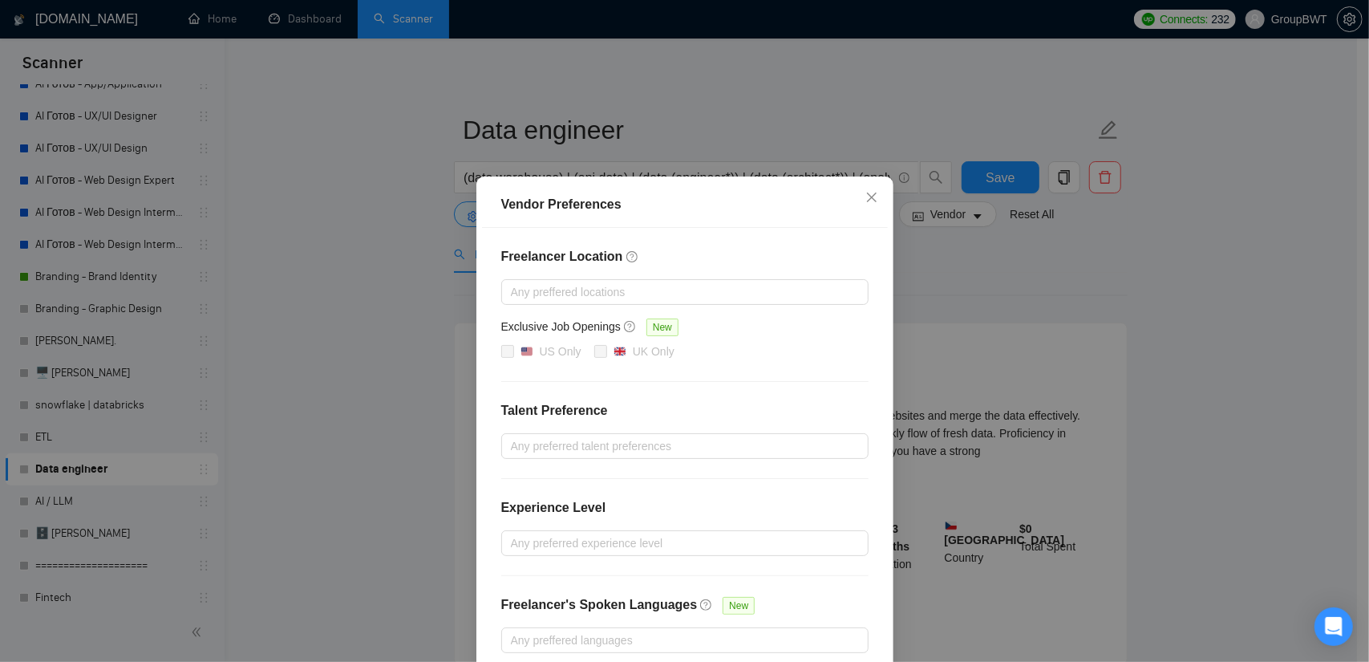
click at [590, 456] on div "Freelancer Location Any preffered locations Exclusive Job Openings New US Only …" at bounding box center [685, 450] width 406 height 444
click at [589, 442] on div at bounding box center [676, 445] width 343 height 19
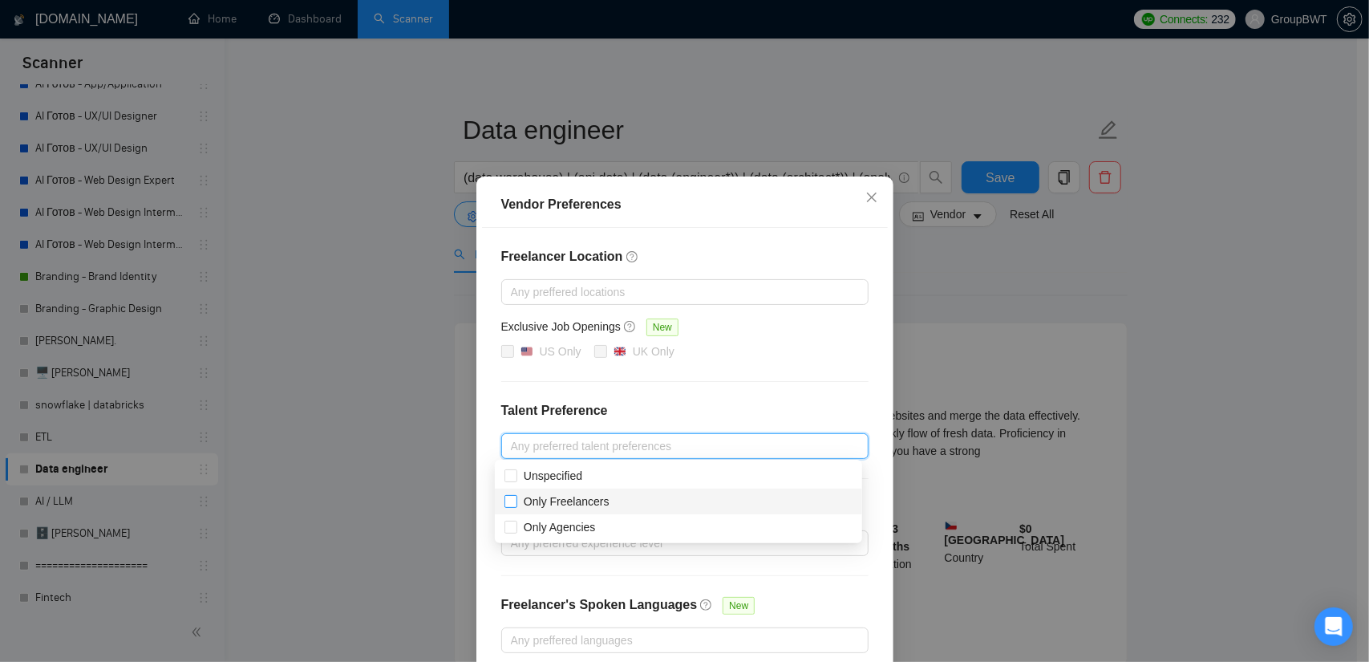
click at [509, 503] on input "Only Freelancers" at bounding box center [510, 500] width 11 height 11
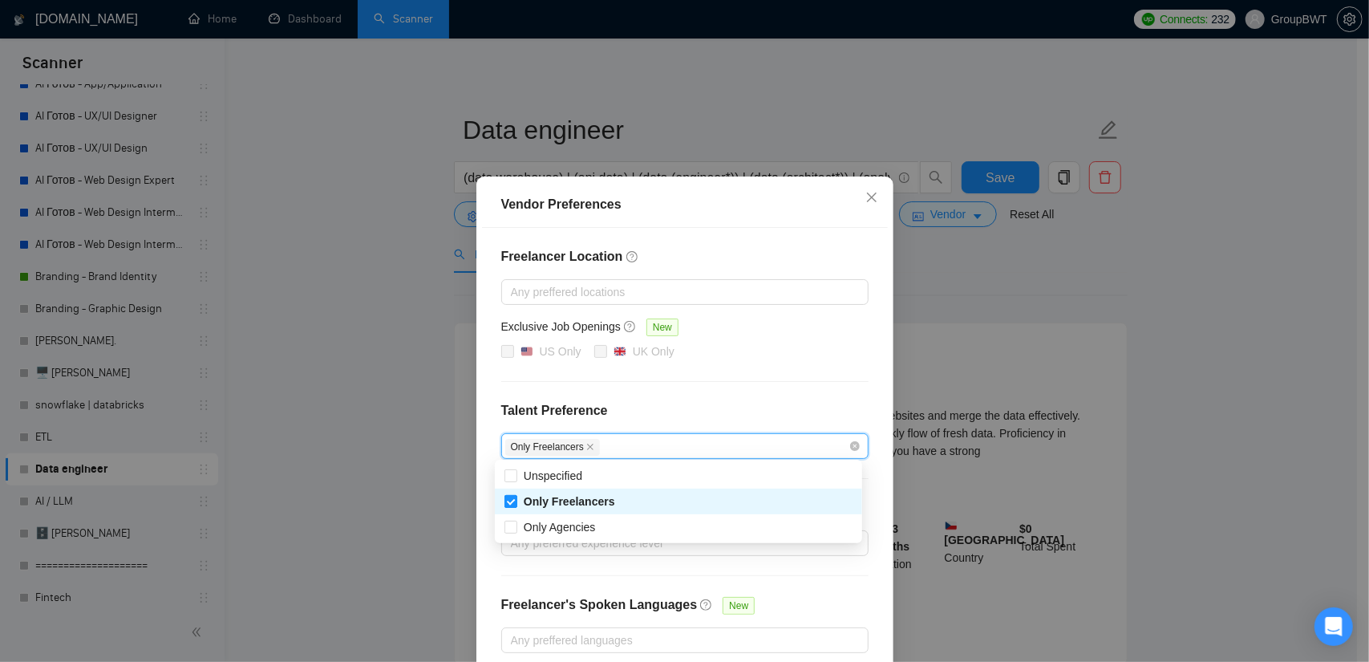
click at [510, 497] on input "Only Freelancers" at bounding box center [510, 500] width 11 height 11
checkbox input "false"
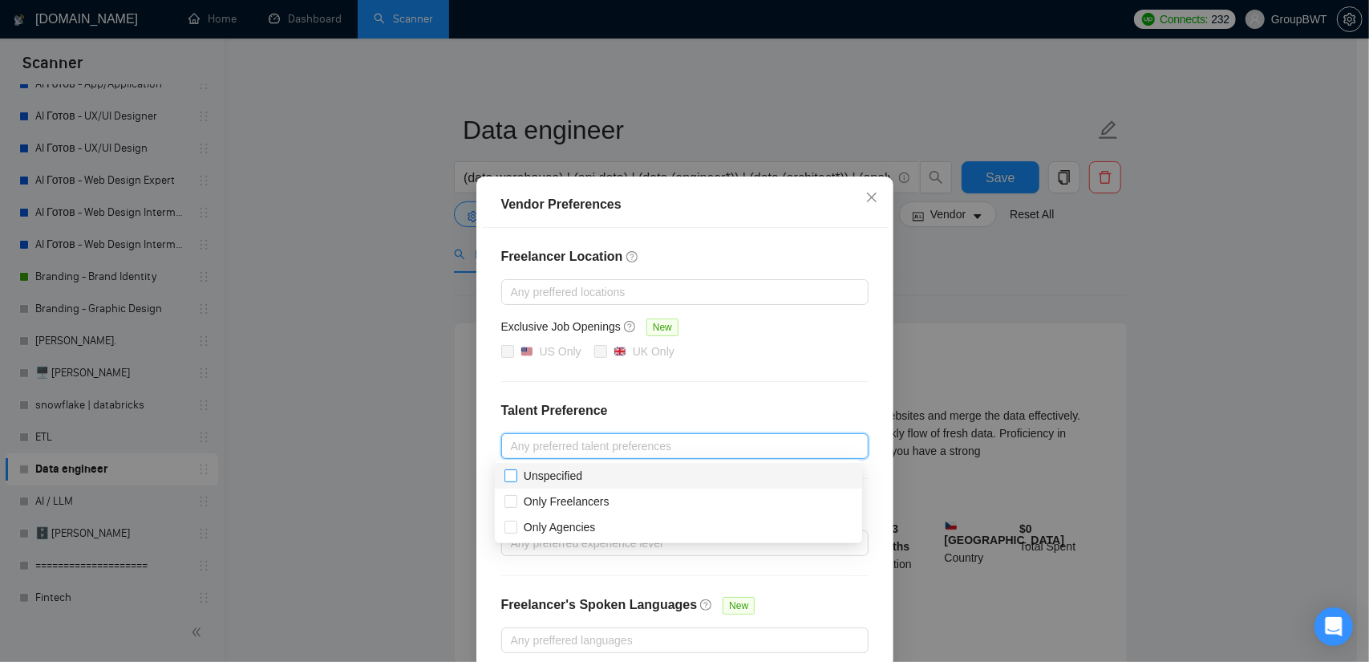
click at [510, 479] on input "Unspecified" at bounding box center [510, 474] width 11 height 11
checkbox input "true"
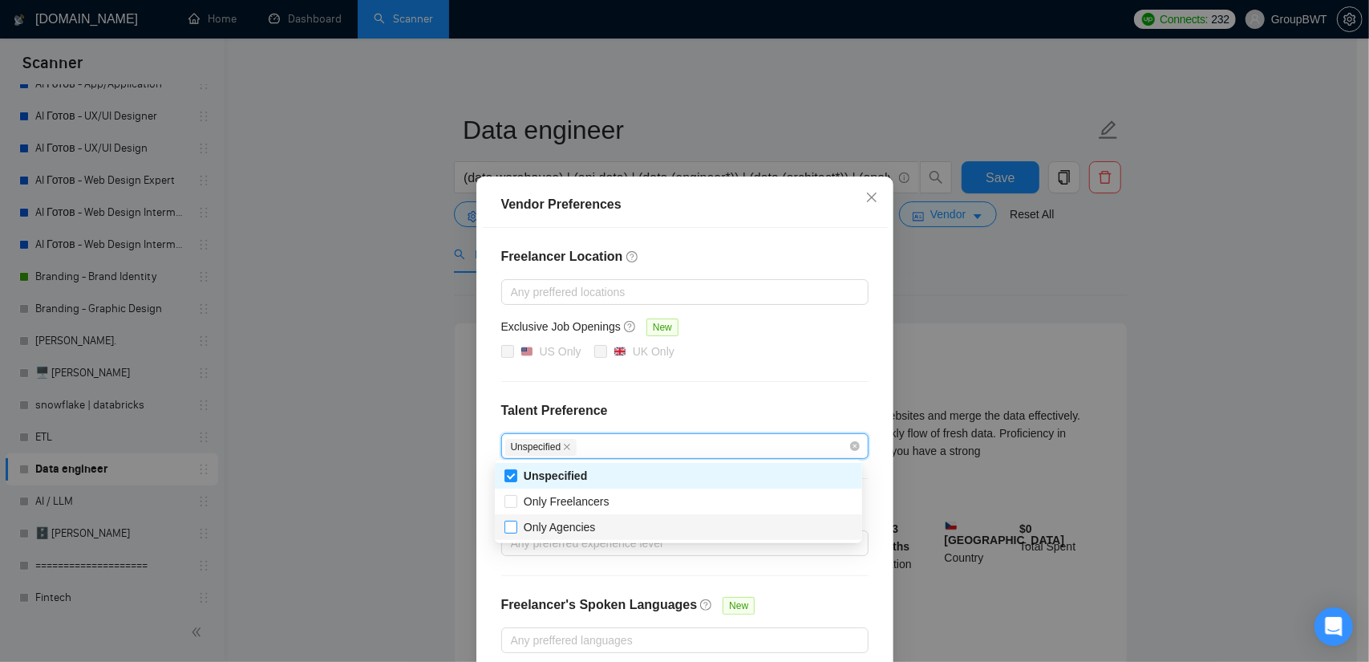
click at [513, 525] on input "Only Agencies" at bounding box center [510, 526] width 11 height 11
checkbox input "true"
click at [549, 562] on div "Freelancer Location Any preffered locations Exclusive Job Openings New US Only …" at bounding box center [685, 450] width 406 height 444
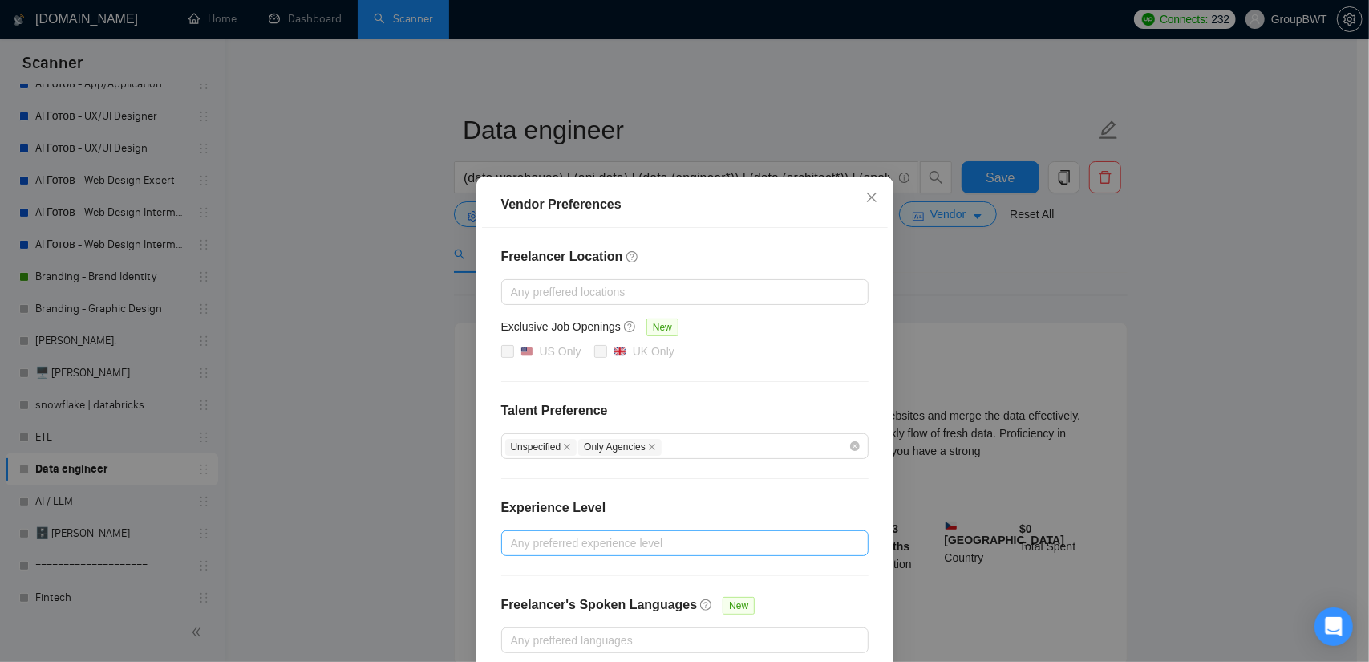
click at [568, 545] on div at bounding box center [676, 542] width 343 height 19
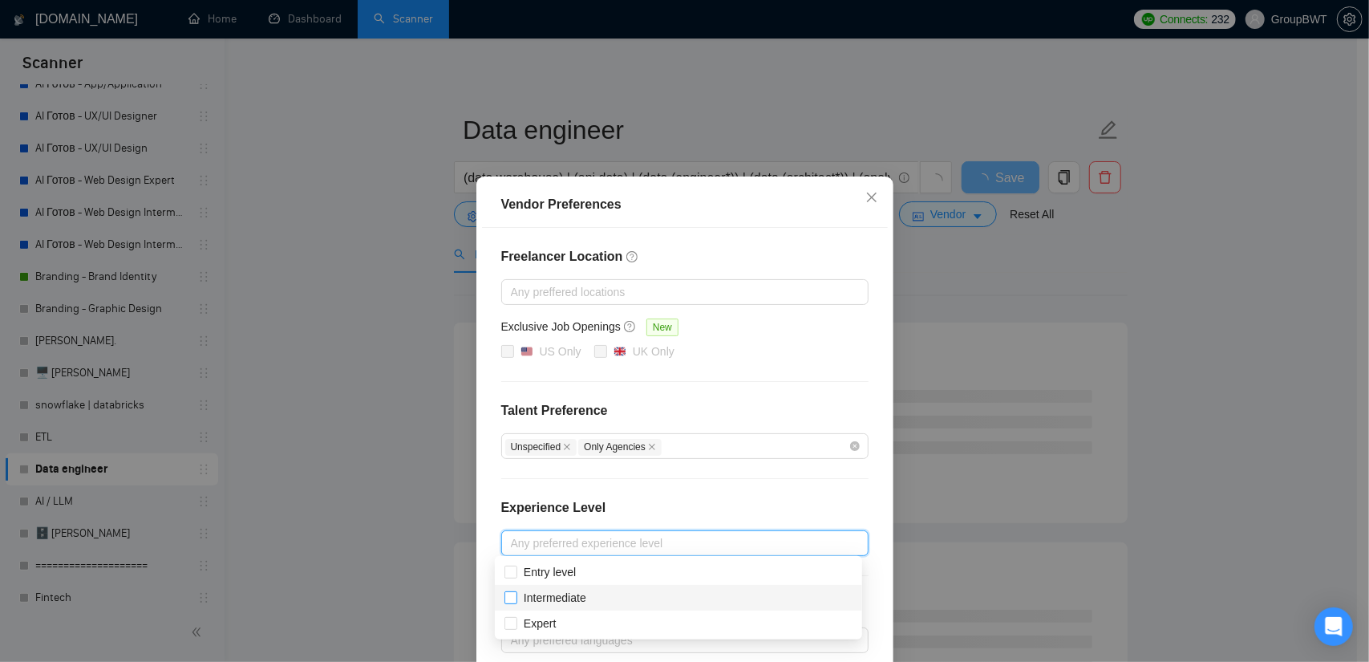
click at [506, 599] on input "Intermediate" at bounding box center [510, 596] width 11 height 11
checkbox input "true"
click at [509, 622] on input "Expert" at bounding box center [510, 622] width 11 height 11
checkbox input "true"
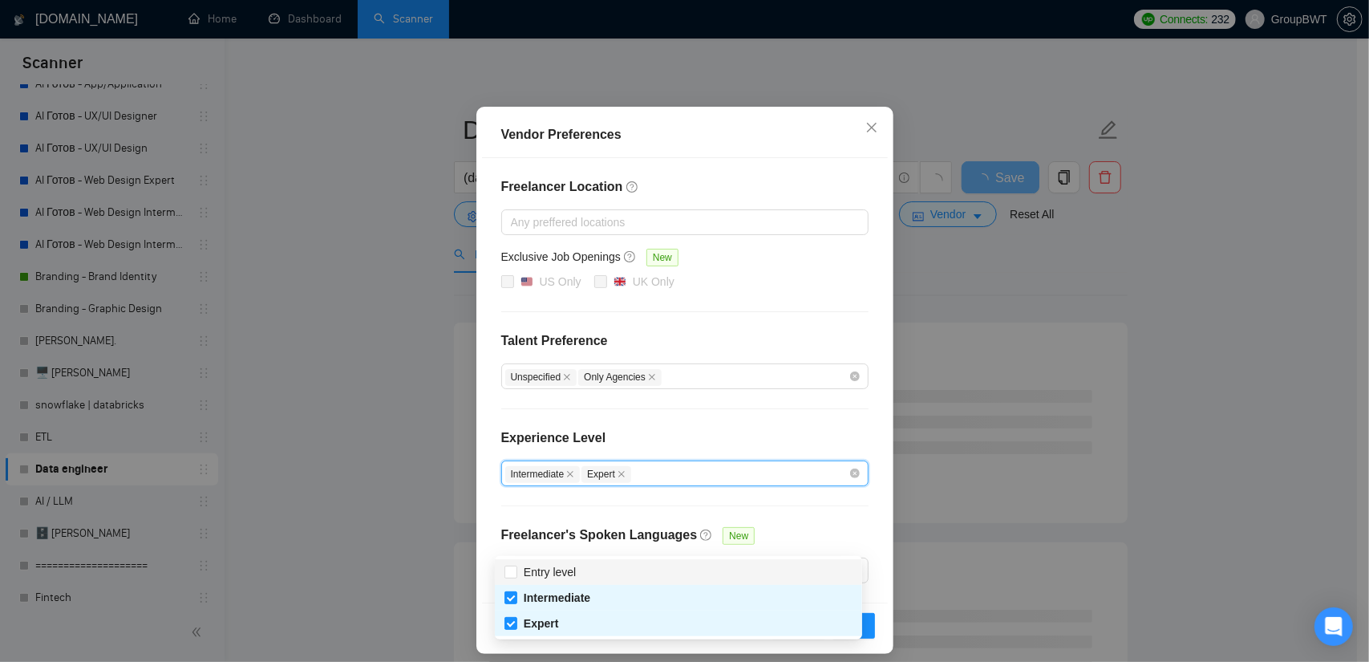
scroll to position [77, 0]
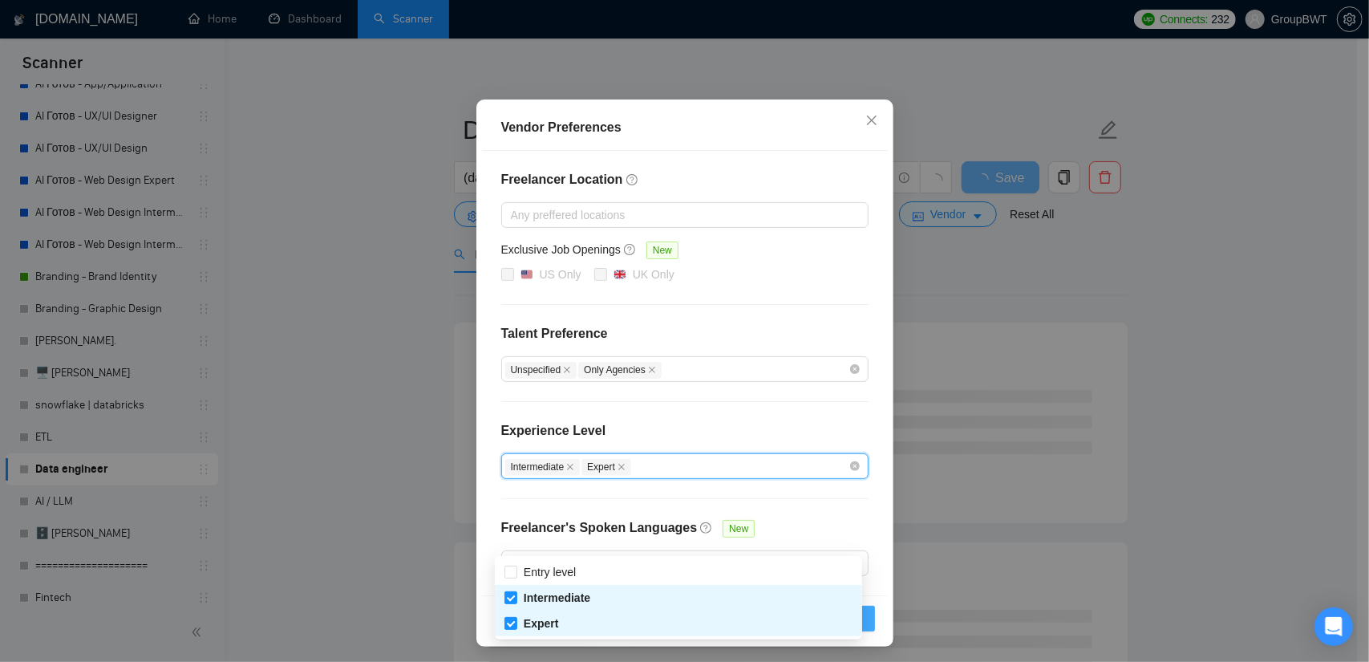
click at [866, 613] on button "OK" at bounding box center [854, 619] width 42 height 26
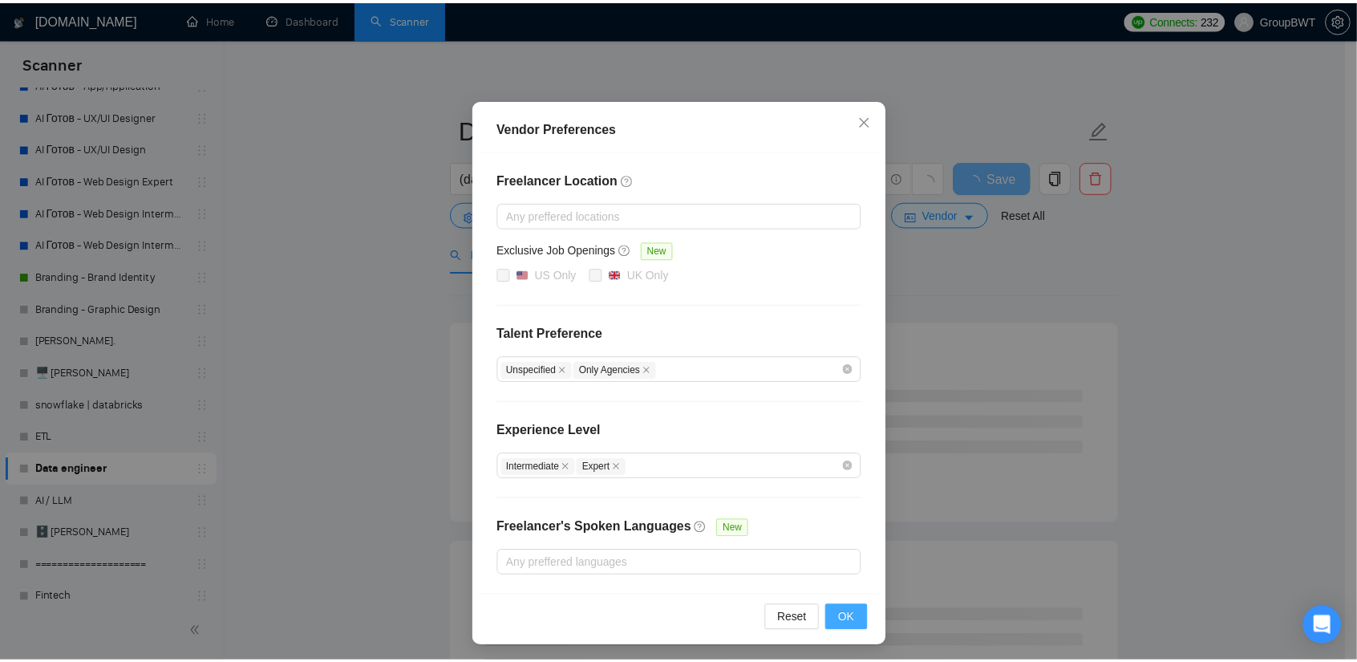
scroll to position [0, 0]
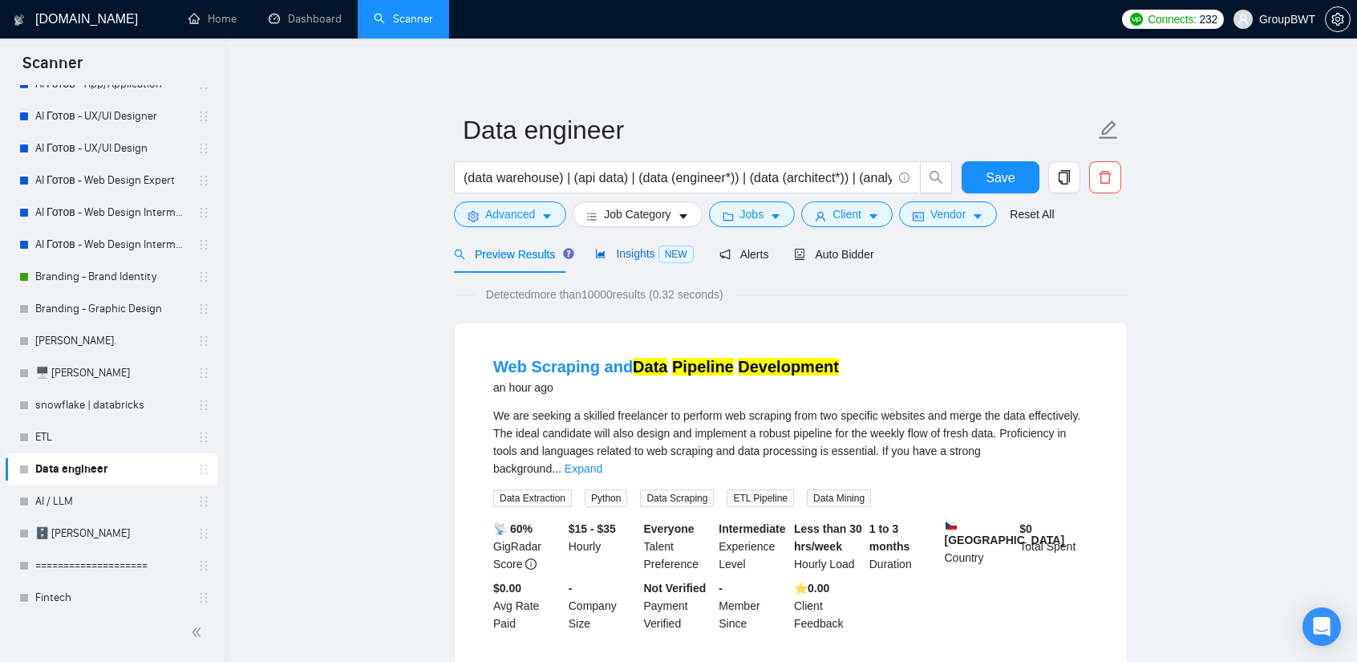
click at [632, 257] on span "Insights NEW" at bounding box center [644, 253] width 98 height 13
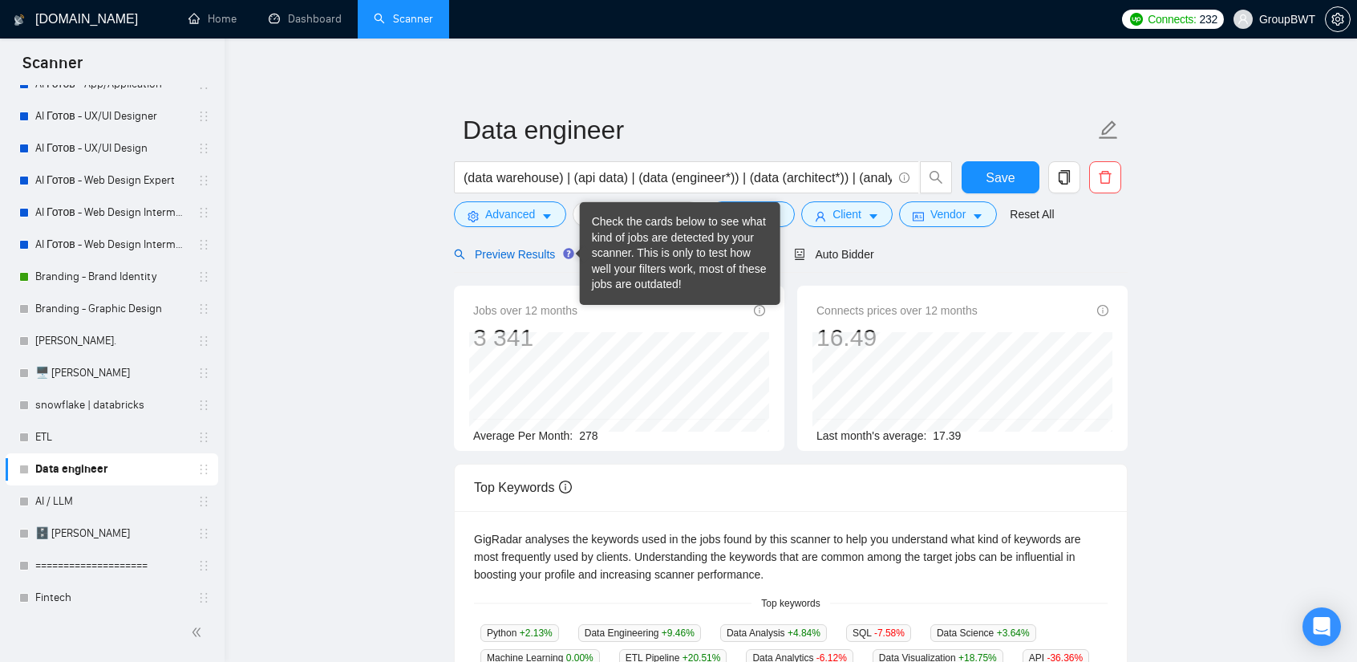
click at [523, 258] on span "Preview Results" at bounding box center [512, 254] width 116 height 13
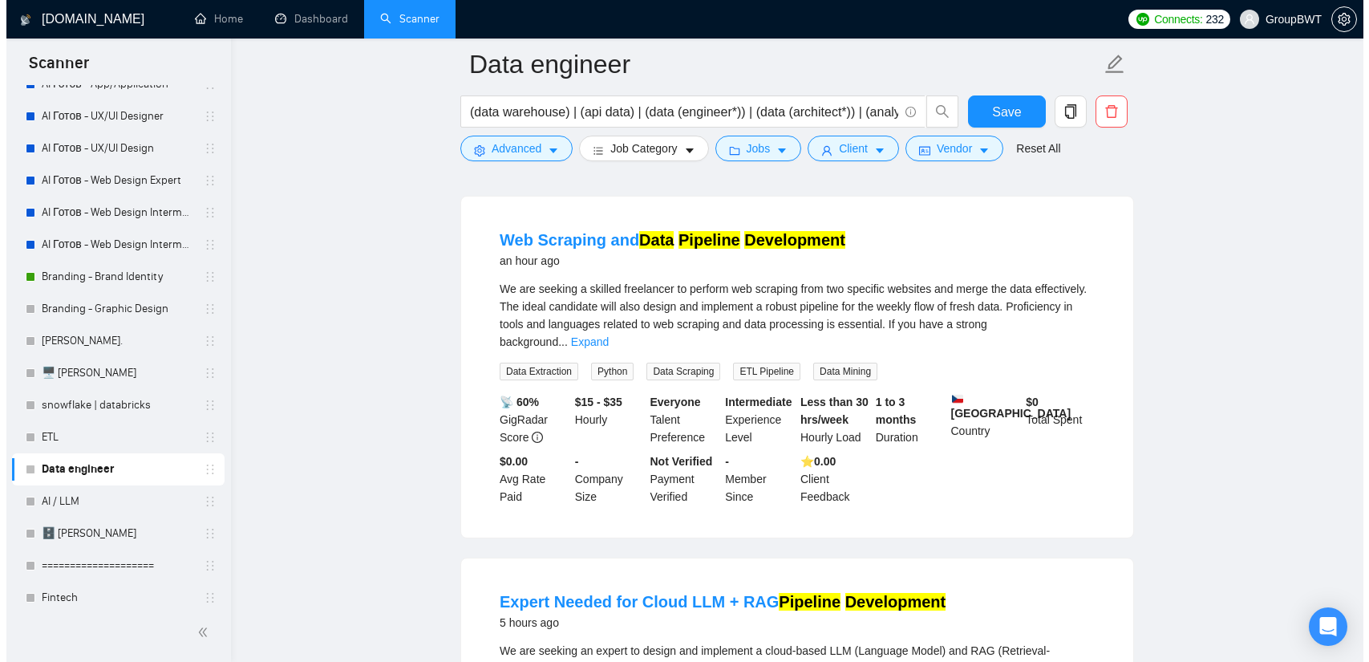
scroll to position [160, 0]
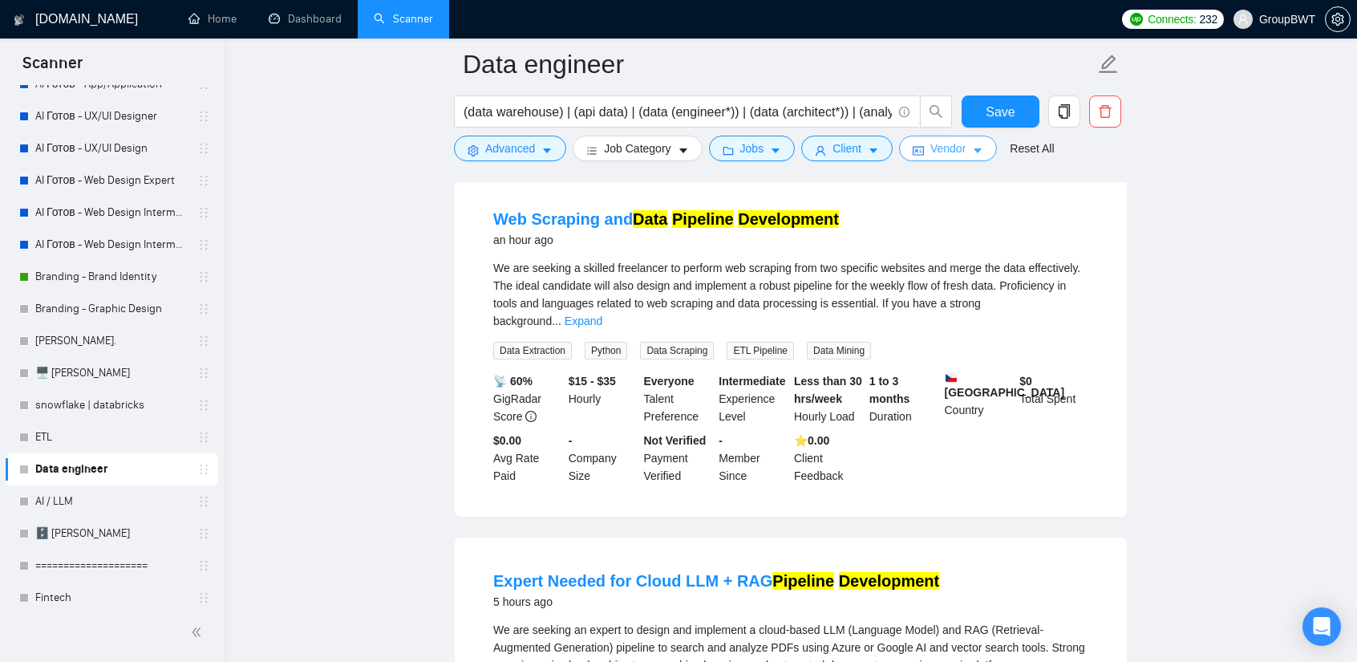
click at [942, 143] on span "Vendor" at bounding box center [947, 149] width 35 height 18
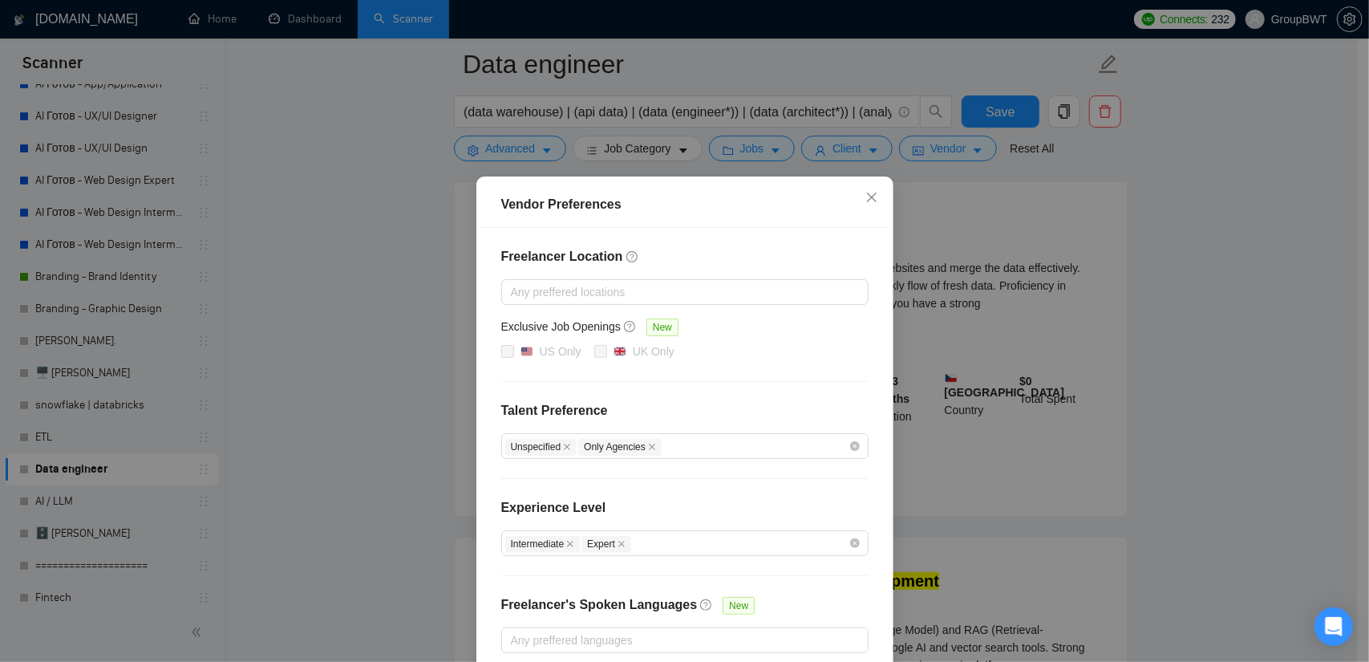
click at [1204, 207] on div "Vendor Preferences Freelancer Location Any preffered locations Exclusive Job Op…" at bounding box center [684, 331] width 1369 height 662
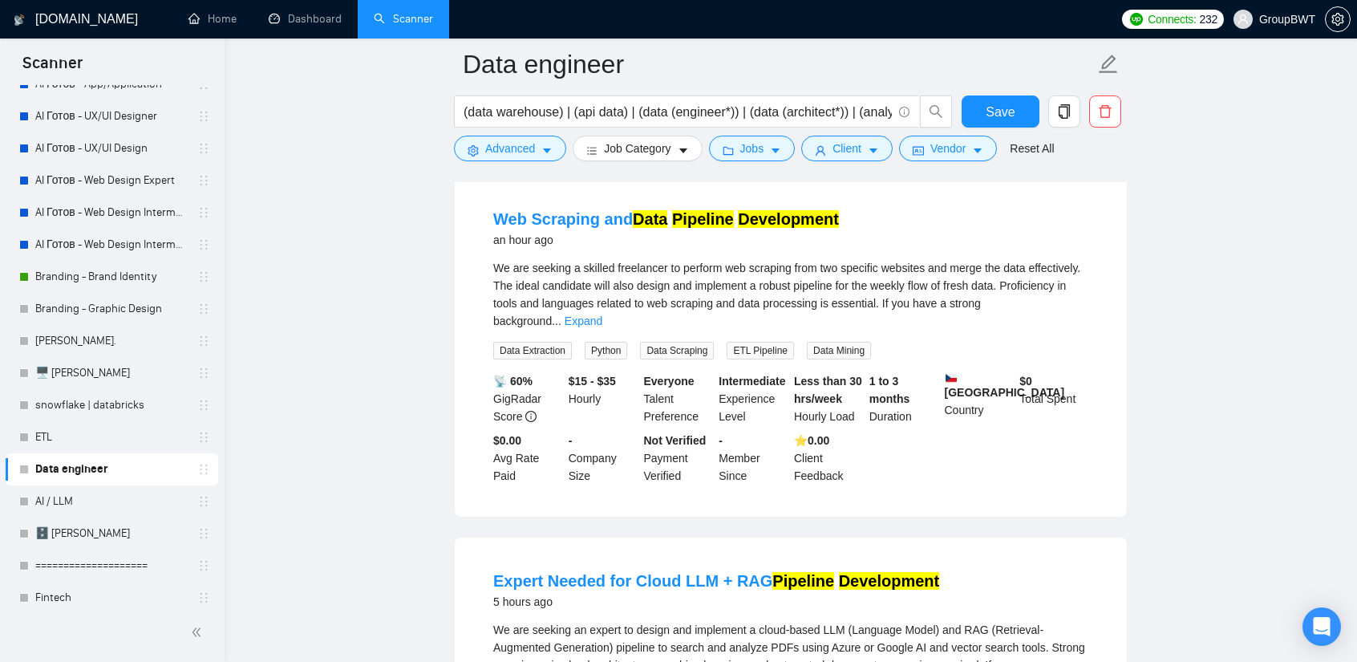
click at [955, 101] on div "(data warehouse) | (api data) | (data (engineer*)) | (data (architect*)) | (ana…" at bounding box center [703, 115] width 505 height 40
click at [981, 108] on button "Save" at bounding box center [1001, 111] width 78 height 32
drag, startPoint x: 937, startPoint y: 152, endPoint x: 936, endPoint y: 190, distance: 38.5
click at [937, 150] on span "Vendor" at bounding box center [947, 149] width 35 height 18
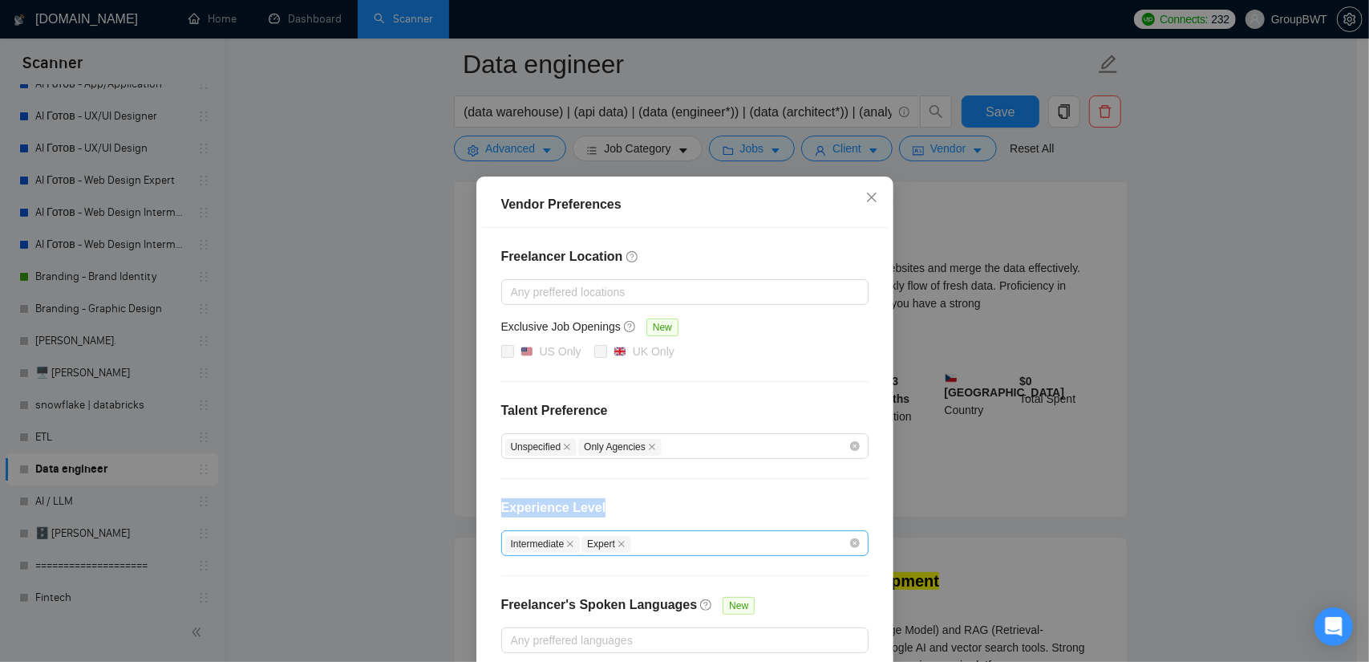
drag, startPoint x: 486, startPoint y: 518, endPoint x: 513, endPoint y: 525, distance: 28.0
click at [557, 532] on div "Freelancer Location Any preffered locations Exclusive Job Openings New US Only …" at bounding box center [685, 450] width 406 height 444
click at [484, 527] on div "Freelancer Location Any preffered locations Exclusive Job Openings New US Only …" at bounding box center [685, 450] width 406 height 444
copy span "Intermediate"
drag, startPoint x: 488, startPoint y: 541, endPoint x: 563, endPoint y: 545, distance: 74.7
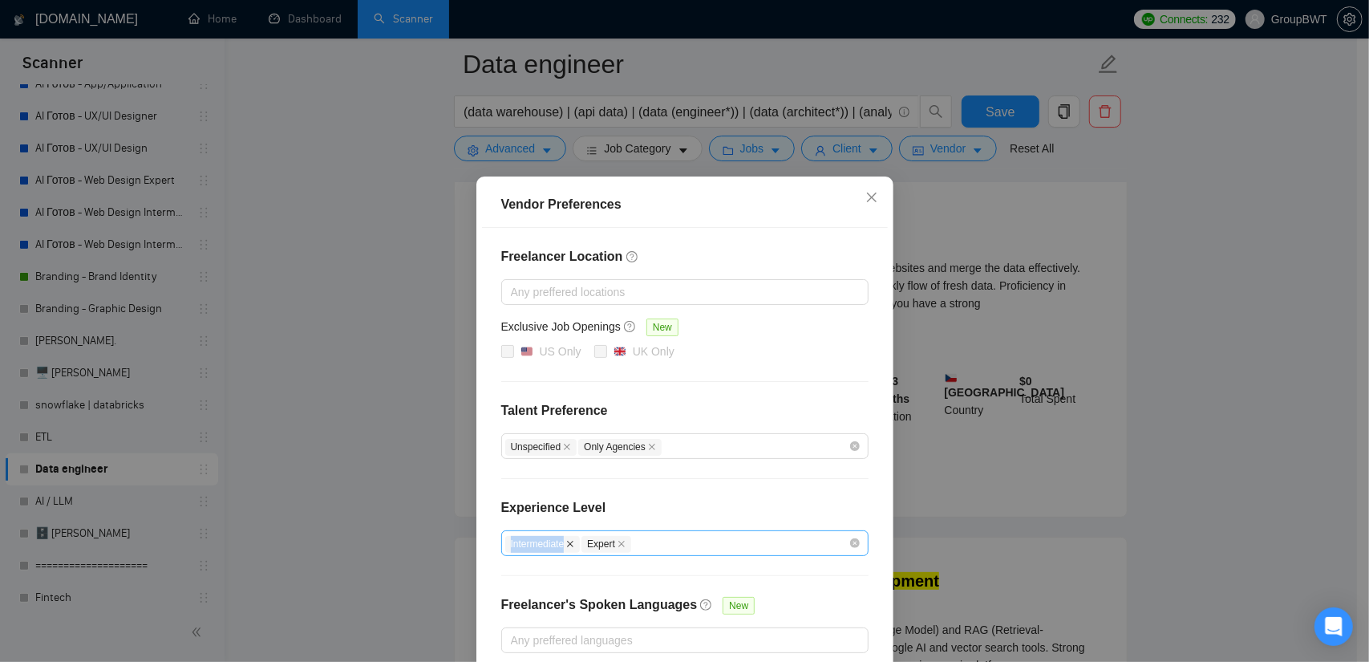
click at [563, 545] on div "Freelancer Location Any preffered locations Exclusive Job Openings New US Only …" at bounding box center [685, 450] width 406 height 444
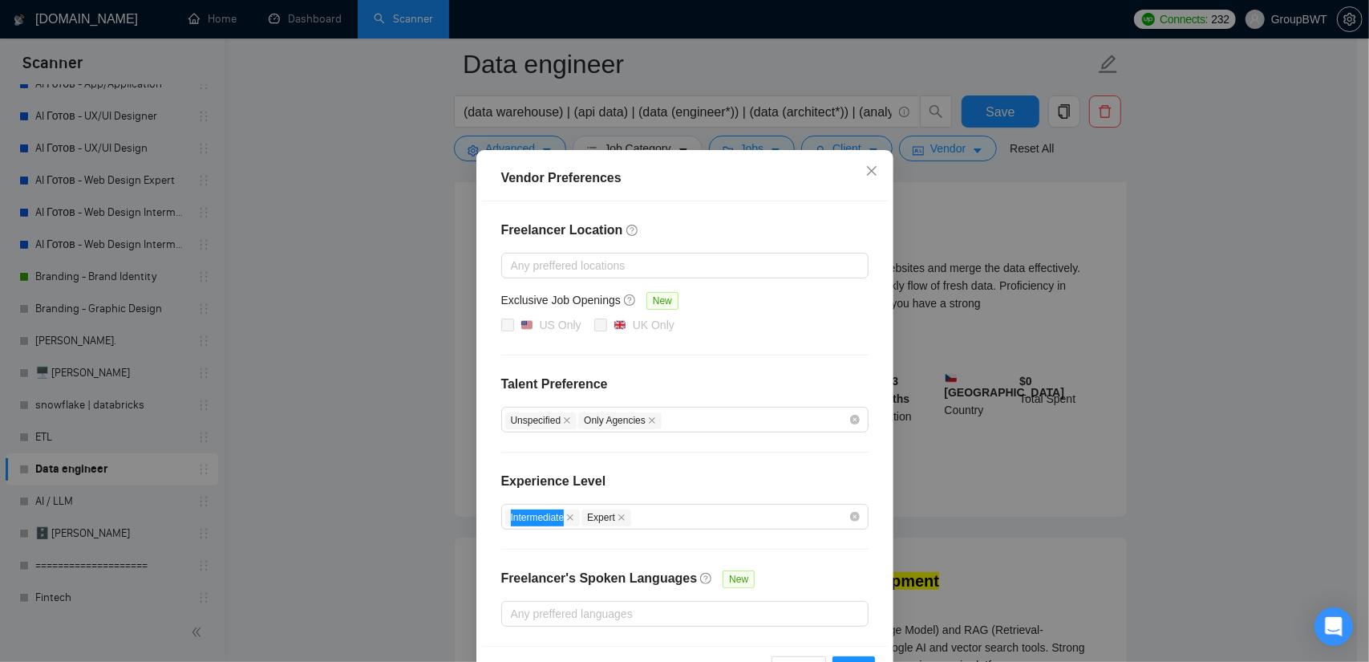
scroll to position [77, 0]
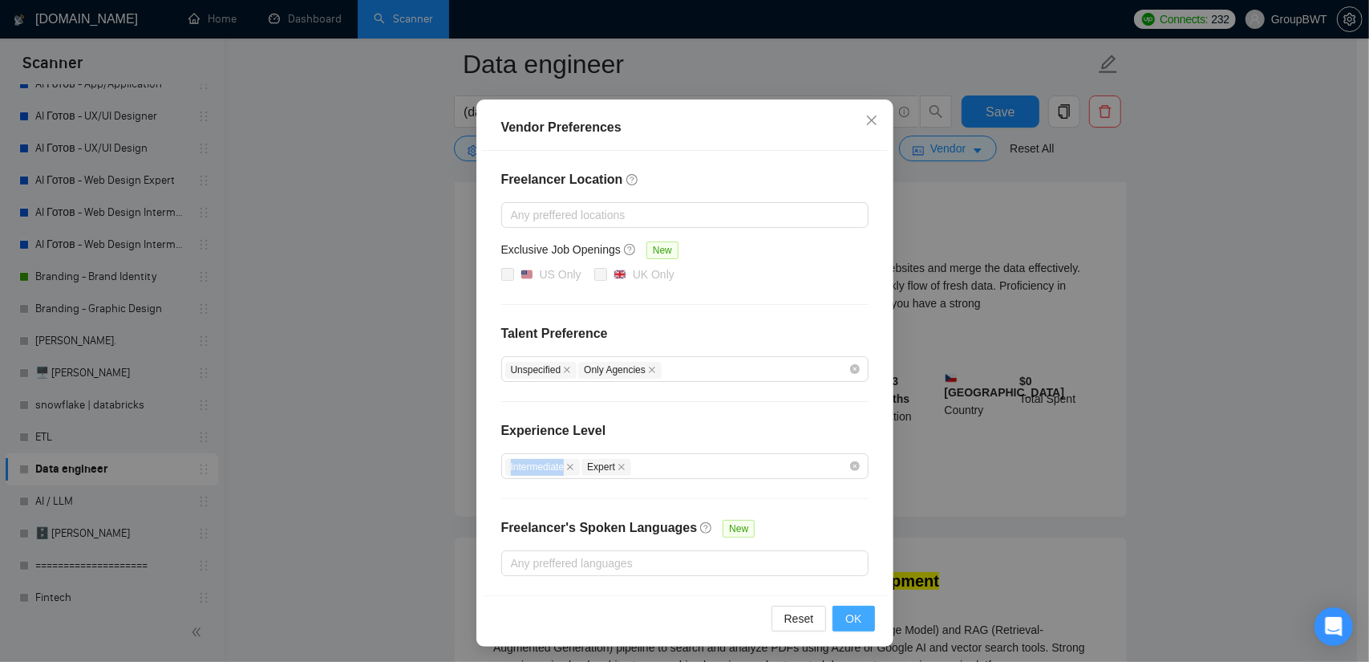
click at [856, 617] on button "OK" at bounding box center [854, 619] width 42 height 26
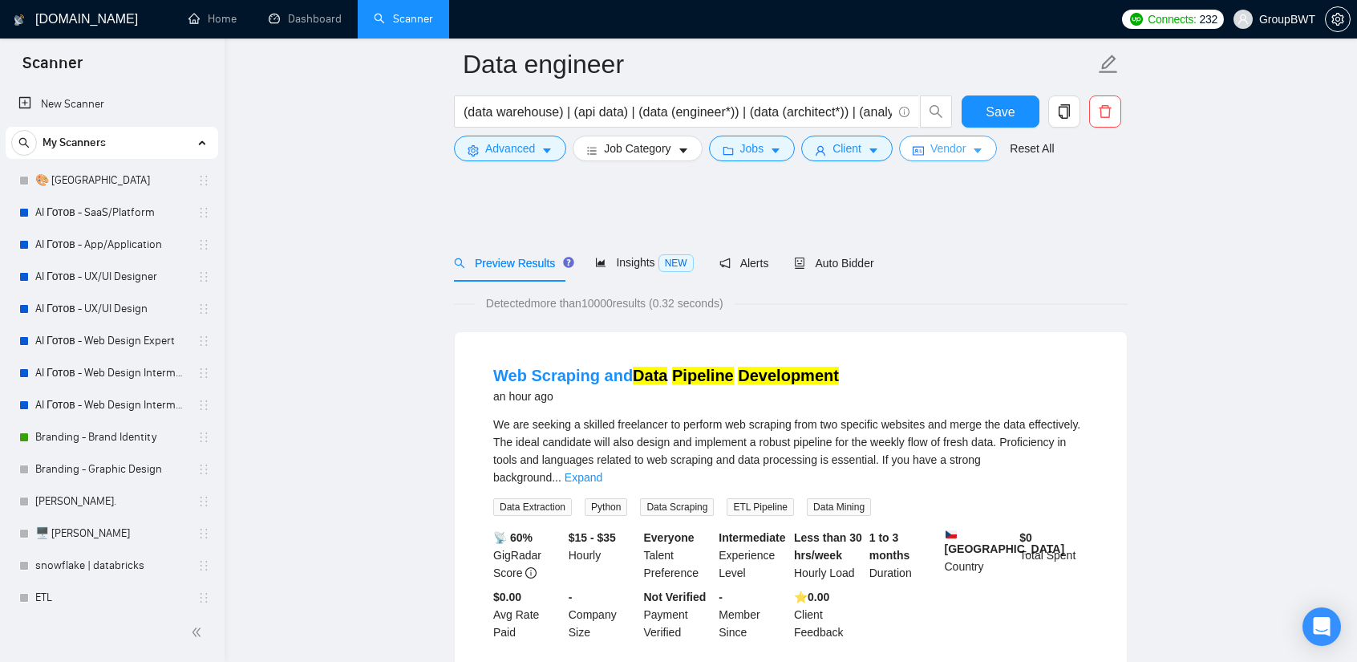
scroll to position [0, 0]
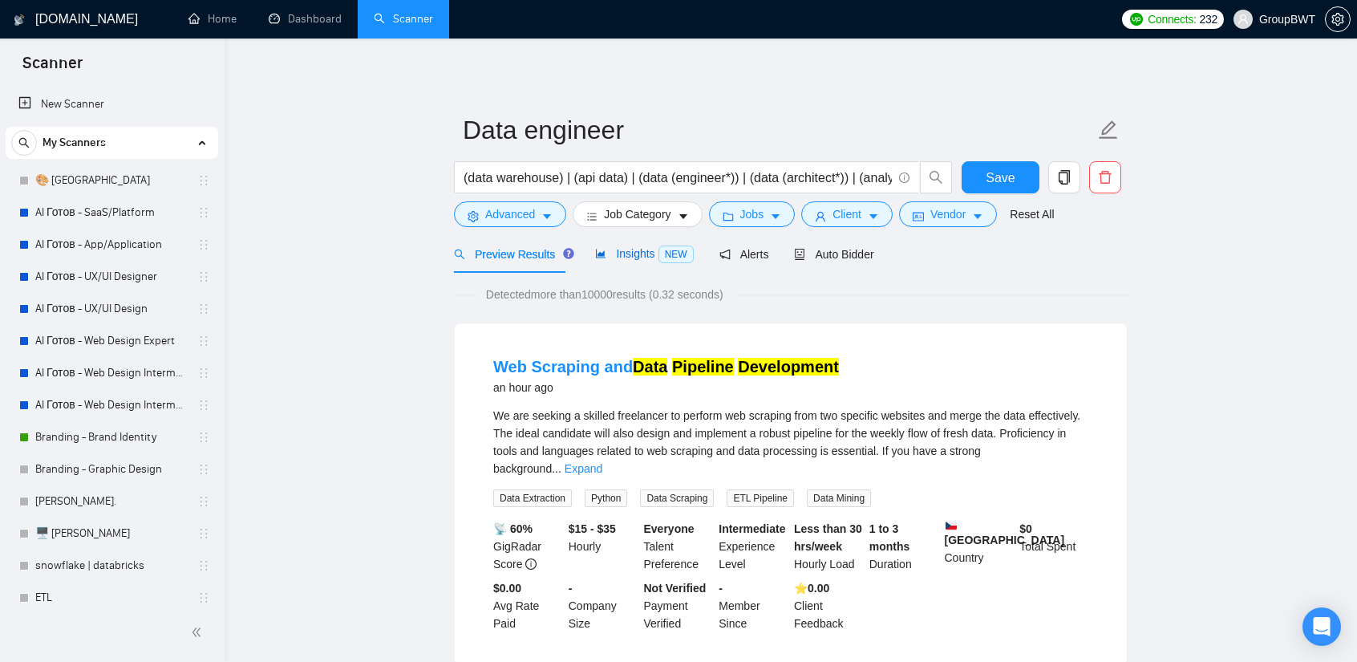
click at [627, 248] on span "Insights NEW" at bounding box center [644, 253] width 98 height 13
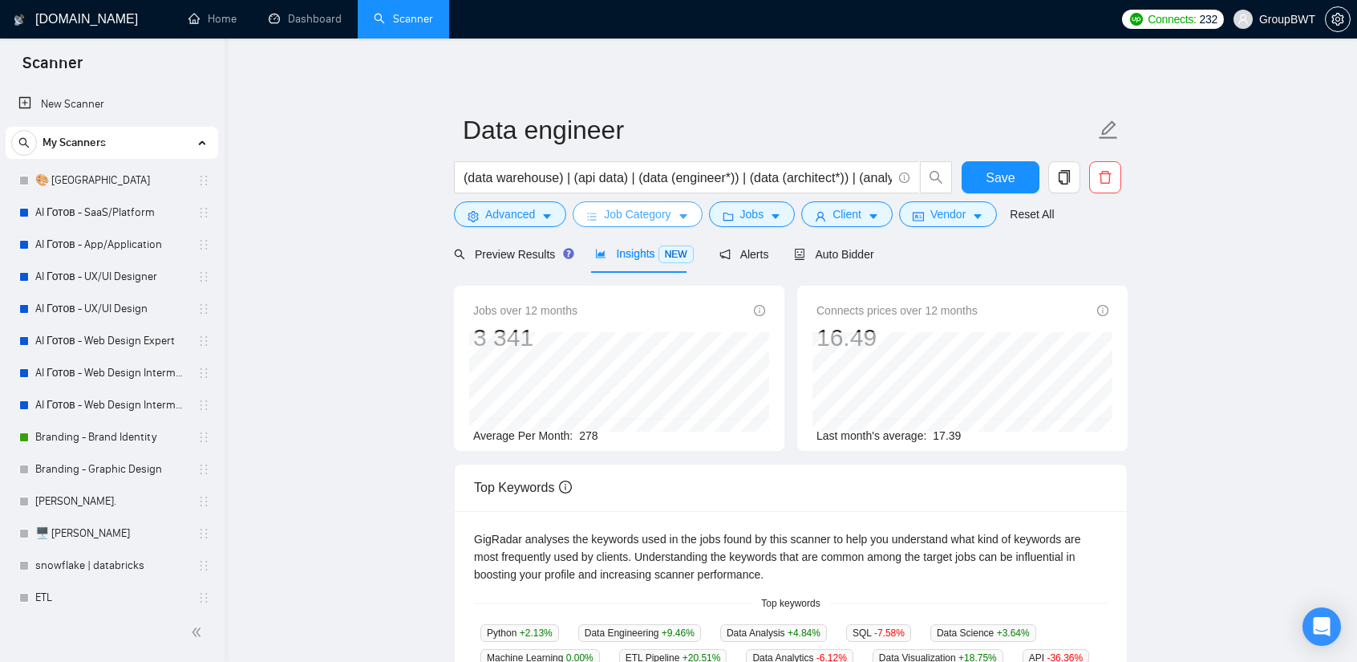
click at [617, 206] on span "Job Category" at bounding box center [637, 214] width 67 height 18
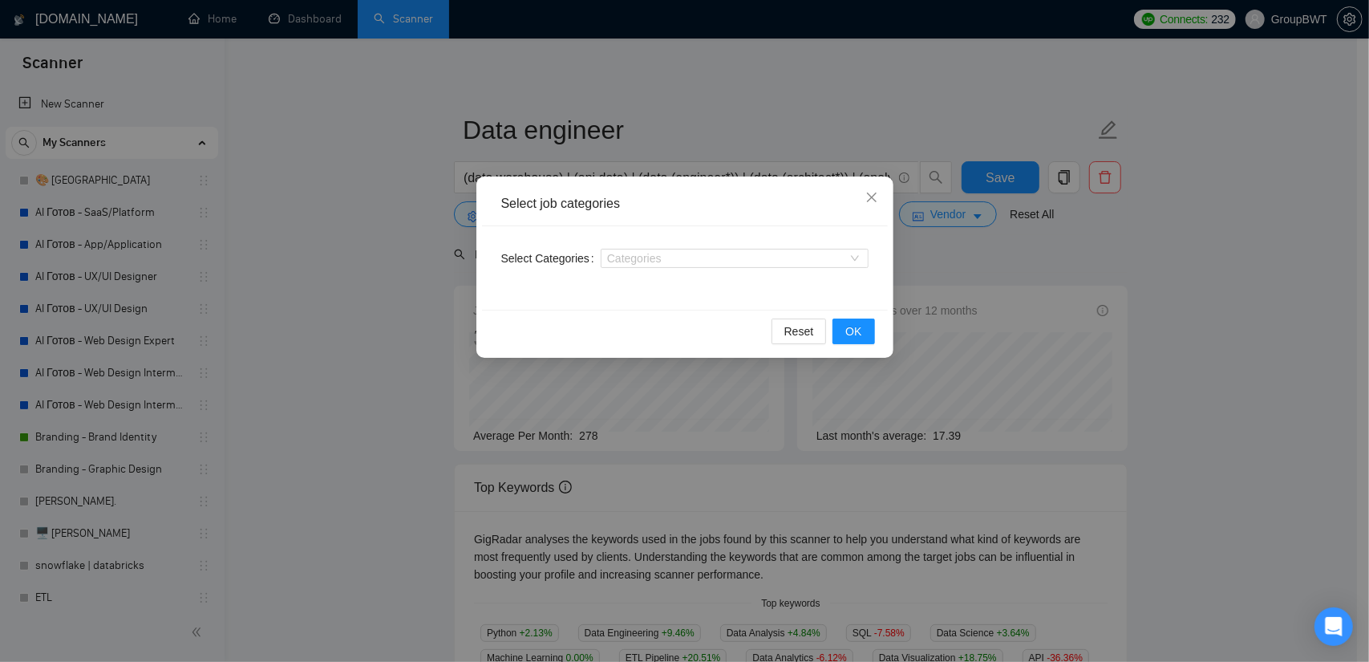
click at [316, 204] on div "Select job categories Select Categories Categories Reset OK" at bounding box center [684, 331] width 1369 height 662
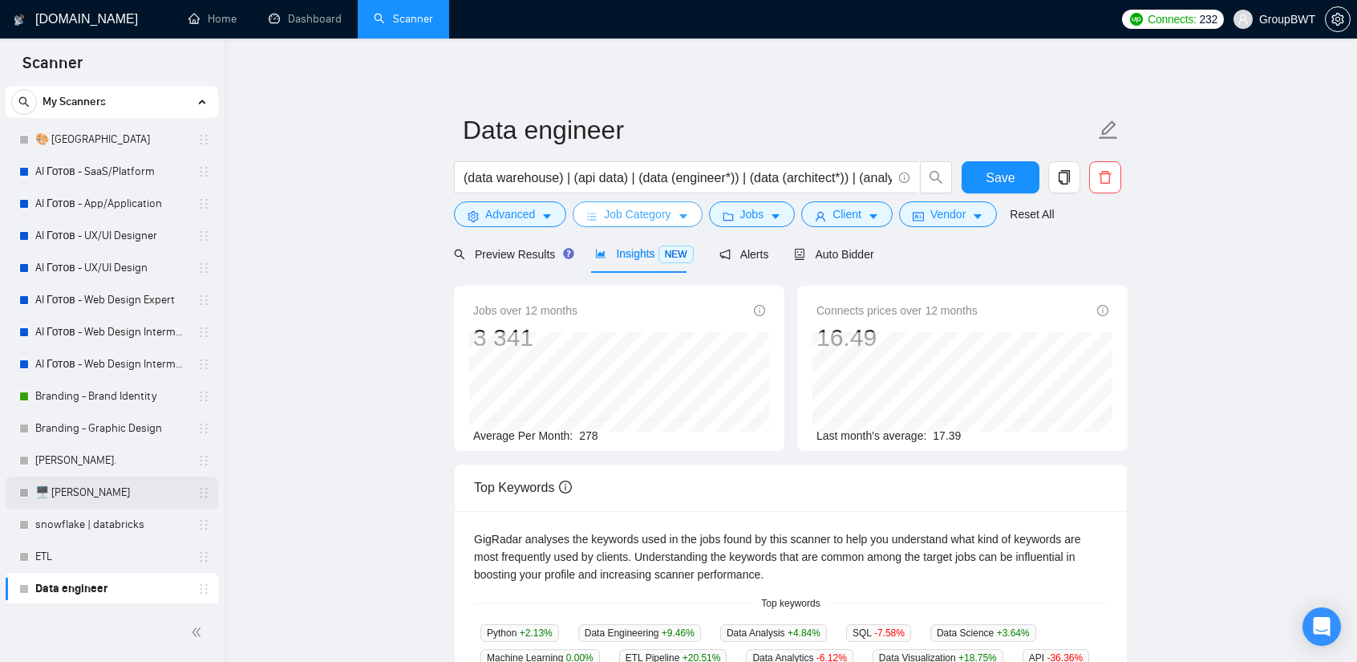
scroll to position [160, 0]
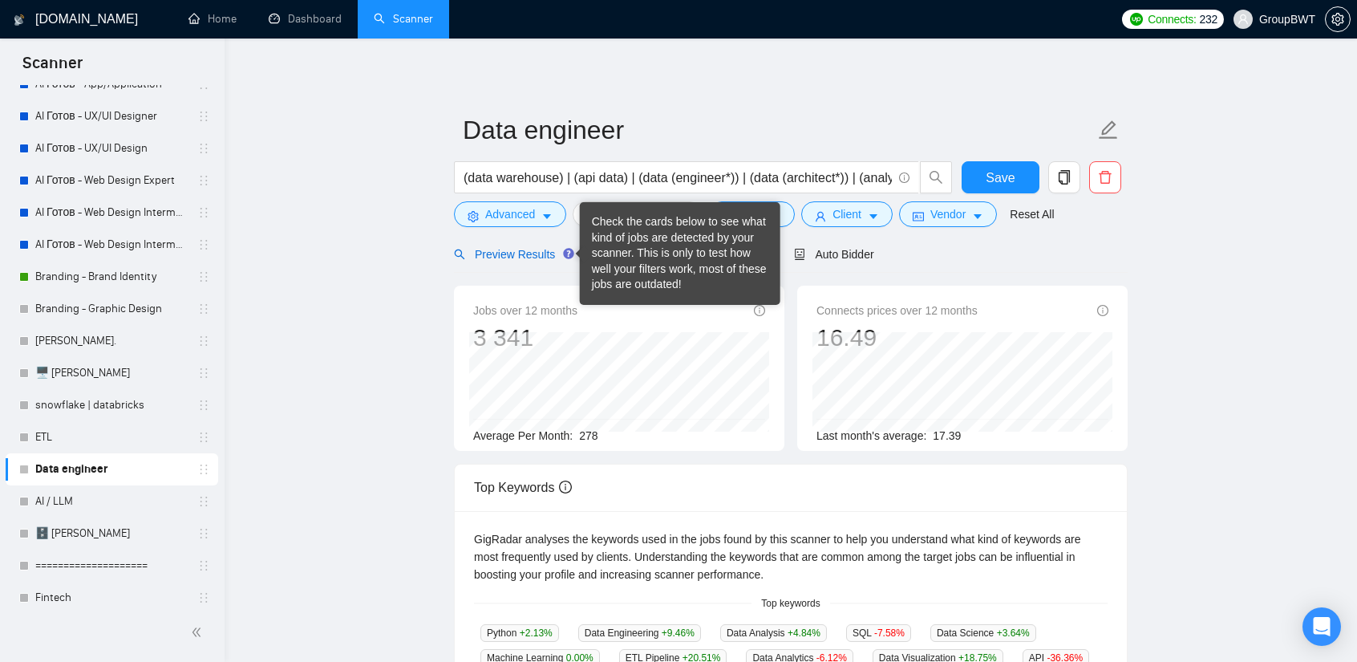
click at [506, 248] on span "Preview Results" at bounding box center [512, 254] width 116 height 13
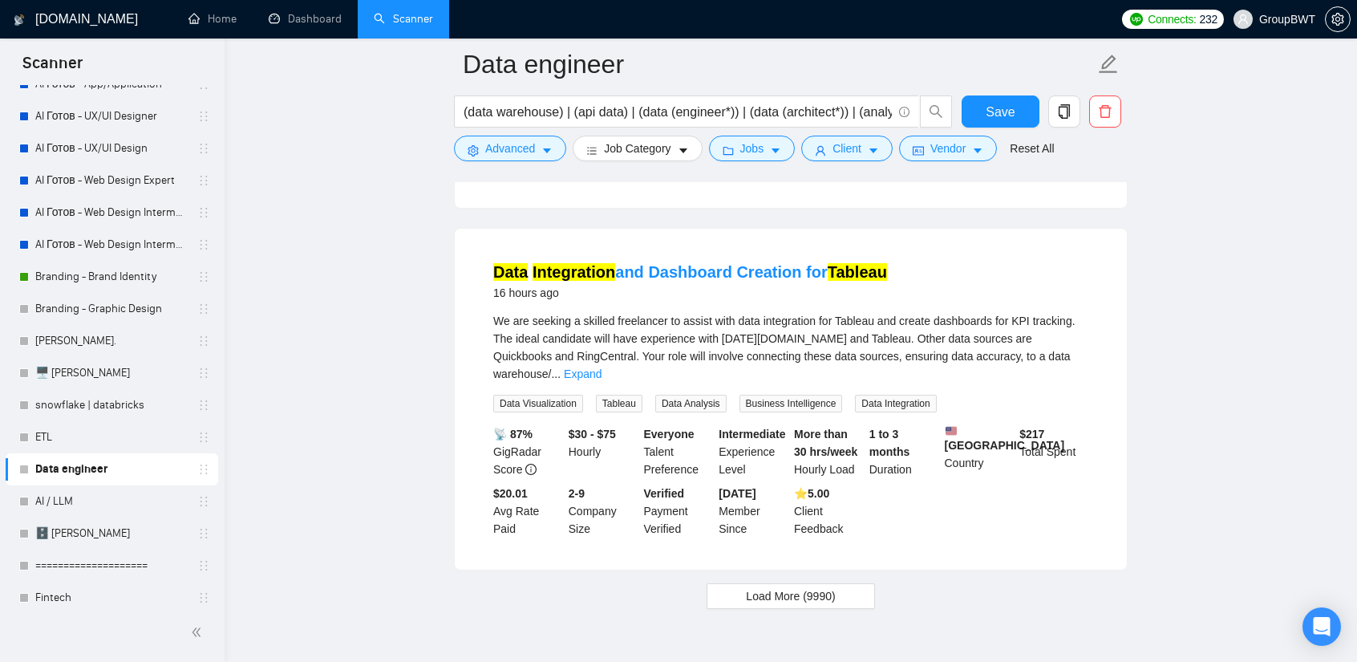
scroll to position [3289, 0]
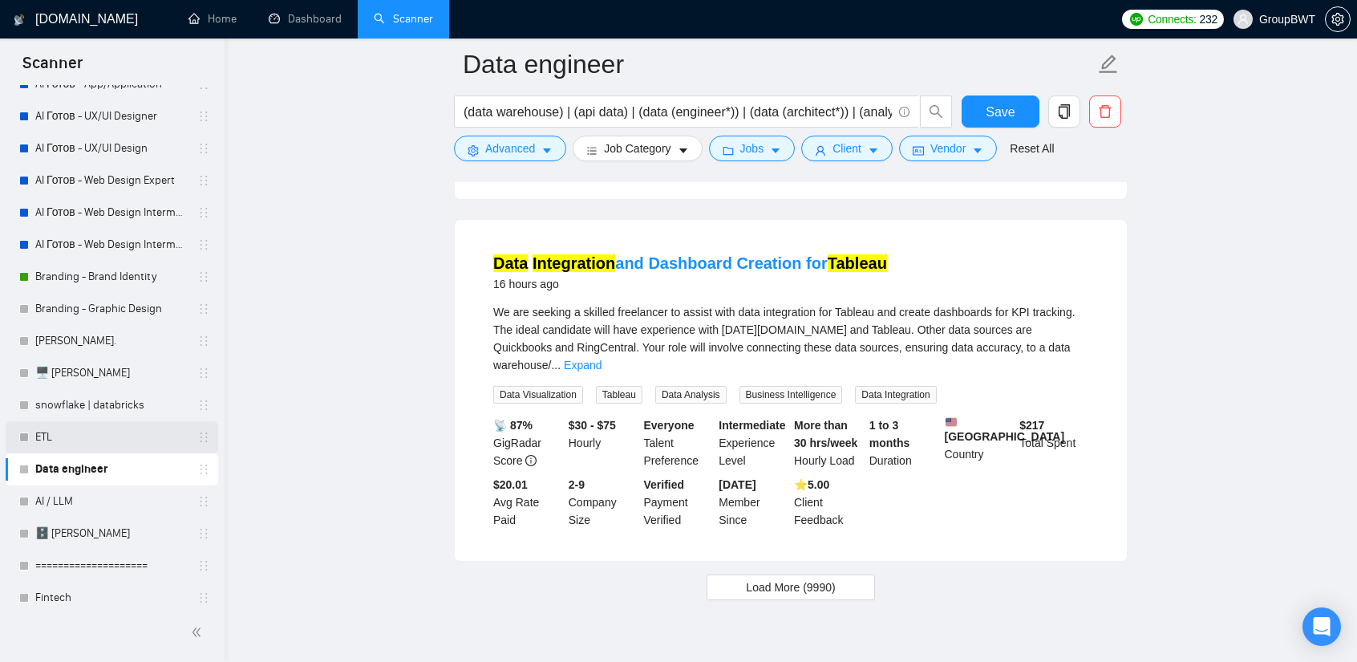
click at [67, 430] on link "ETL" at bounding box center [111, 437] width 152 height 32
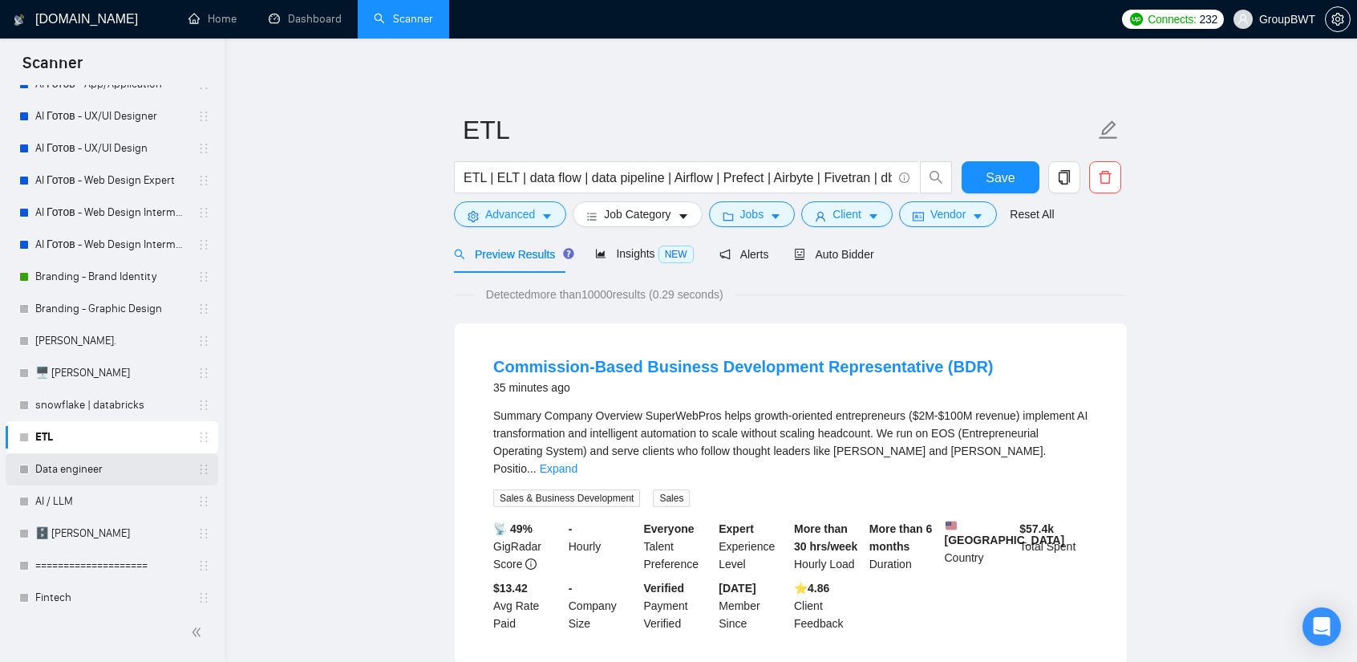
click at [97, 476] on link "Data engineer" at bounding box center [111, 469] width 152 height 32
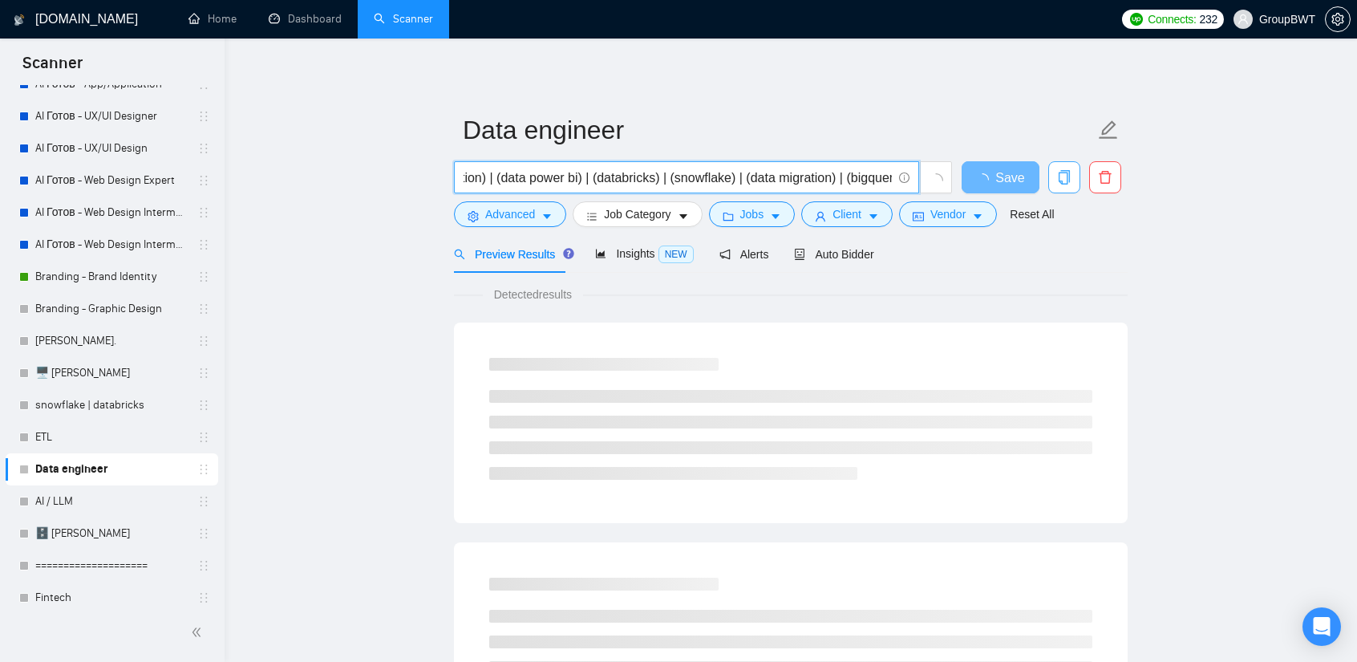
scroll to position [0, 1335]
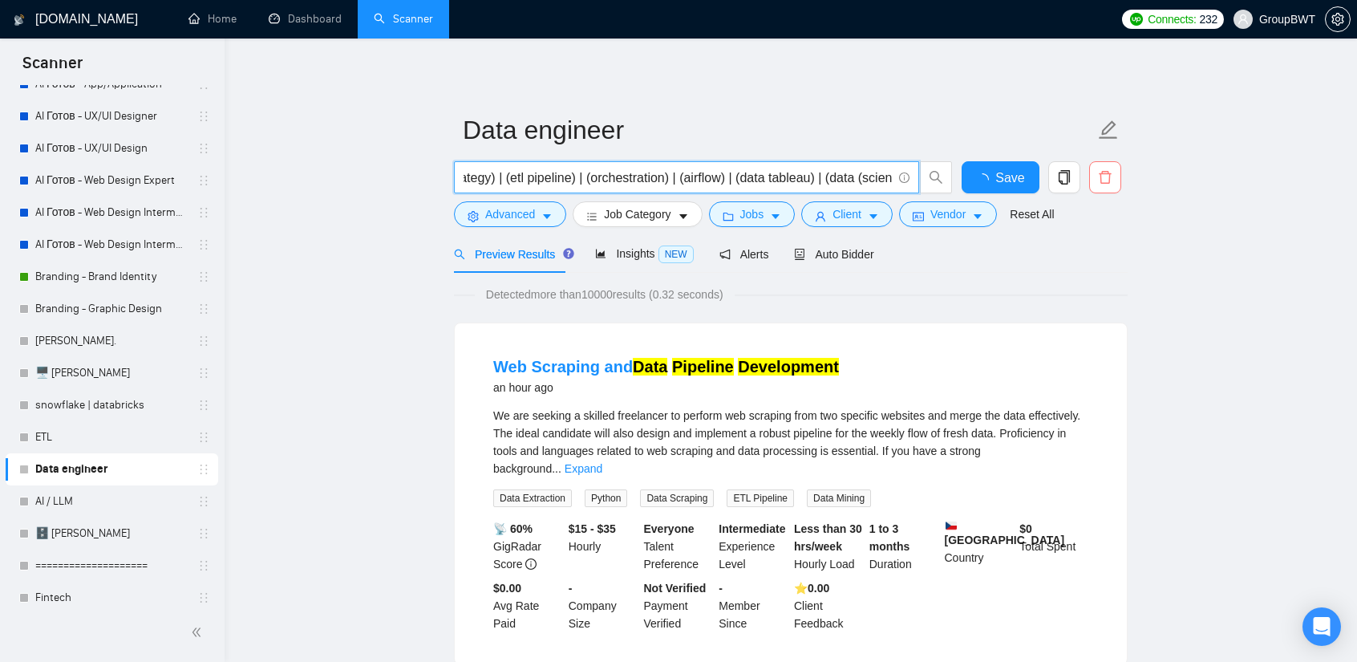
drag, startPoint x: 716, startPoint y: 176, endPoint x: 1103, endPoint y: 189, distance: 386.8
click at [1103, 189] on div "(data warehouse) | (api data) | (data (engineer*)) | (data (architect*)) | (ana…" at bounding box center [788, 181] width 674 height 40
click at [756, 168] on input "(data warehouse) | (api data) | (data (engineer*)) | (data (architect*)) | (ana…" at bounding box center [678, 178] width 428 height 20
drag, startPoint x: 709, startPoint y: 175, endPoint x: 315, endPoint y: 174, distance: 393.8
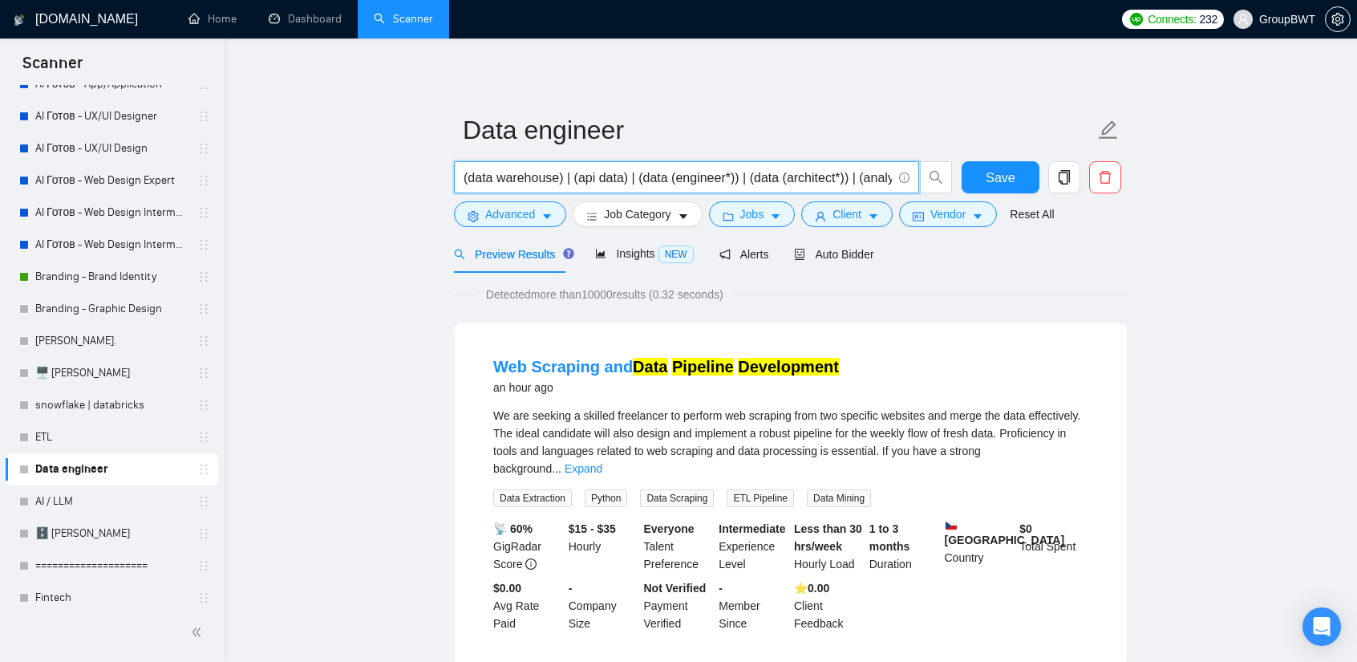
click at [481, 176] on input "(data warehouse) | (api data) | (data (engineer*)) | (data (architect*)) | (ana…" at bounding box center [678, 178] width 428 height 20
click at [638, 253] on span "Insights NEW" at bounding box center [644, 253] width 98 height 13
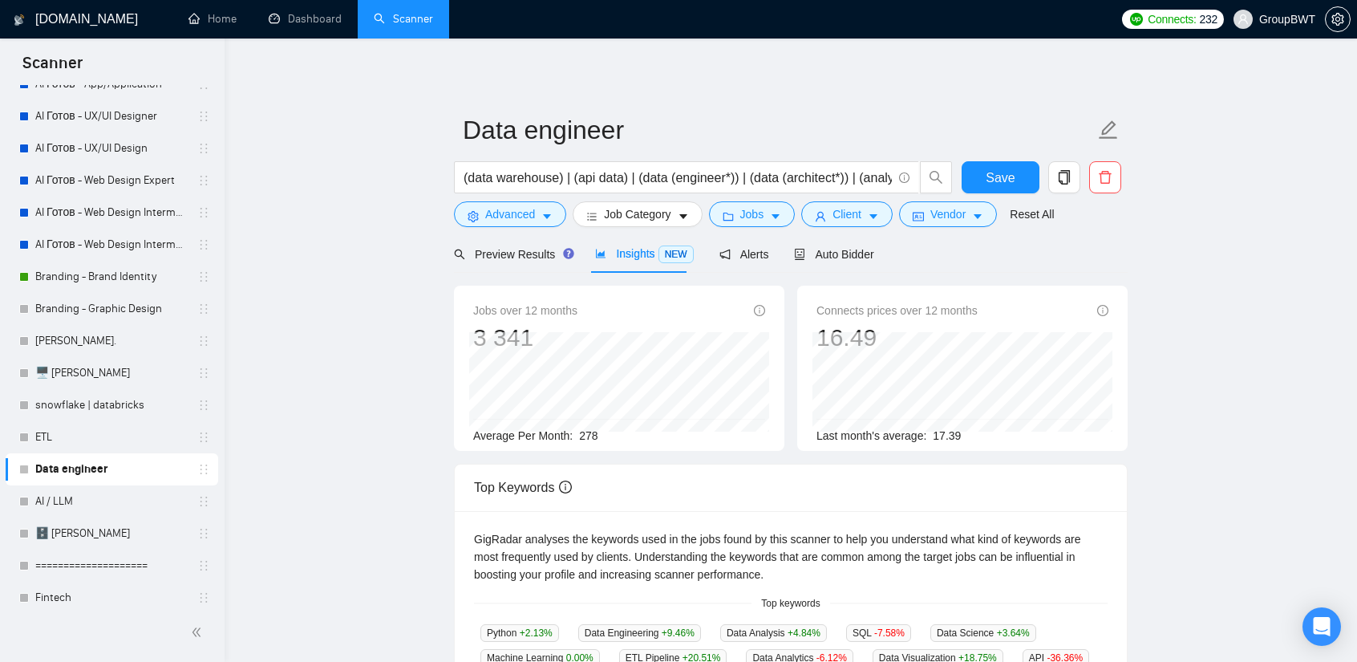
click at [375, 261] on main "Data engineer (data warehouse) | (api data) | (data (engineer*)) | (data (archi…" at bounding box center [790, 598] width 1081 height 1068
click at [715, 175] on input "(data warehouse) | (api data) | (data (engineer*)) | (data (architect*)) | (ana…" at bounding box center [678, 178] width 428 height 20
click at [724, 177] on input "(data warehouse) | (api data) | (data (engineer*)) | (data (architect*)) | (ana…" at bounding box center [678, 178] width 428 height 20
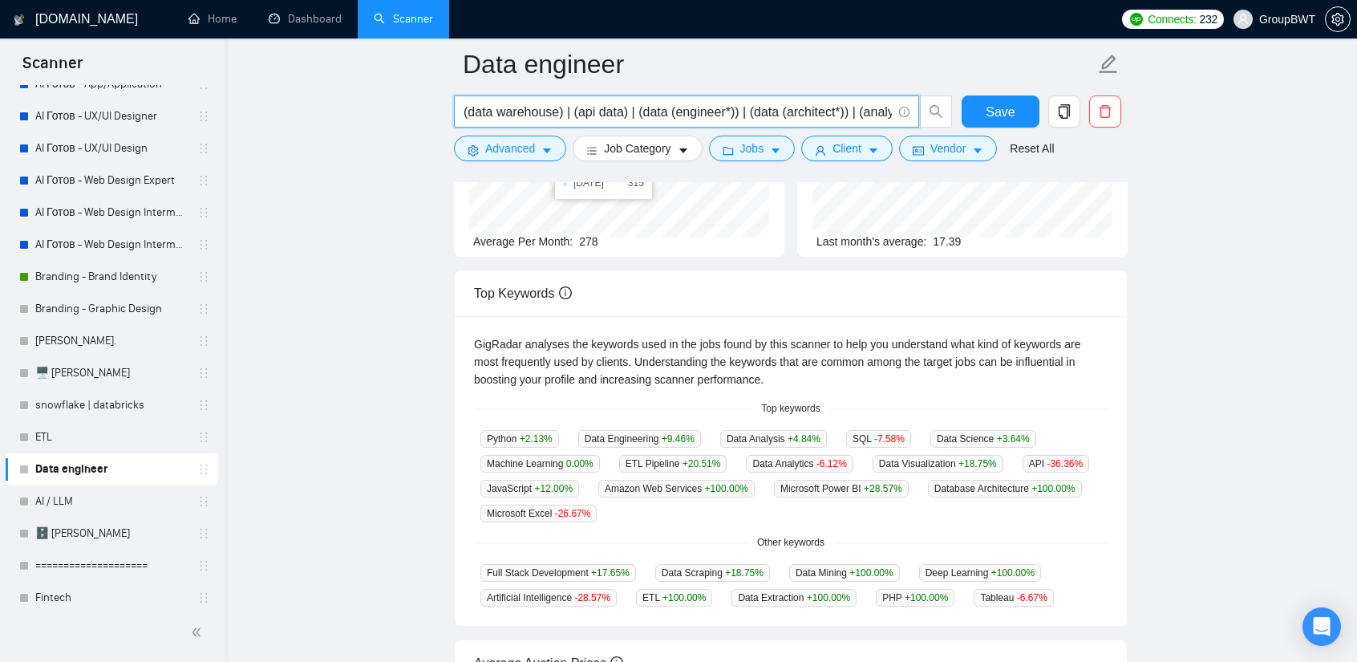
scroll to position [80, 0]
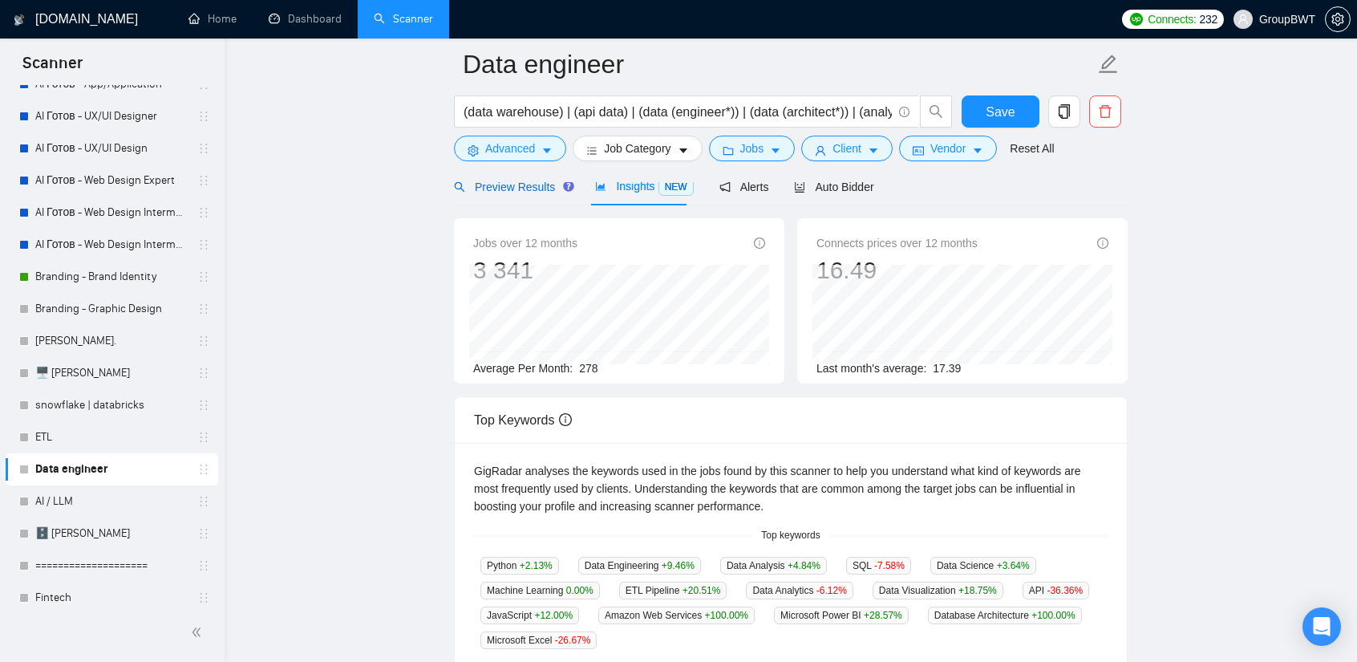
click at [504, 195] on div "Preview Results" at bounding box center [512, 187] width 116 height 18
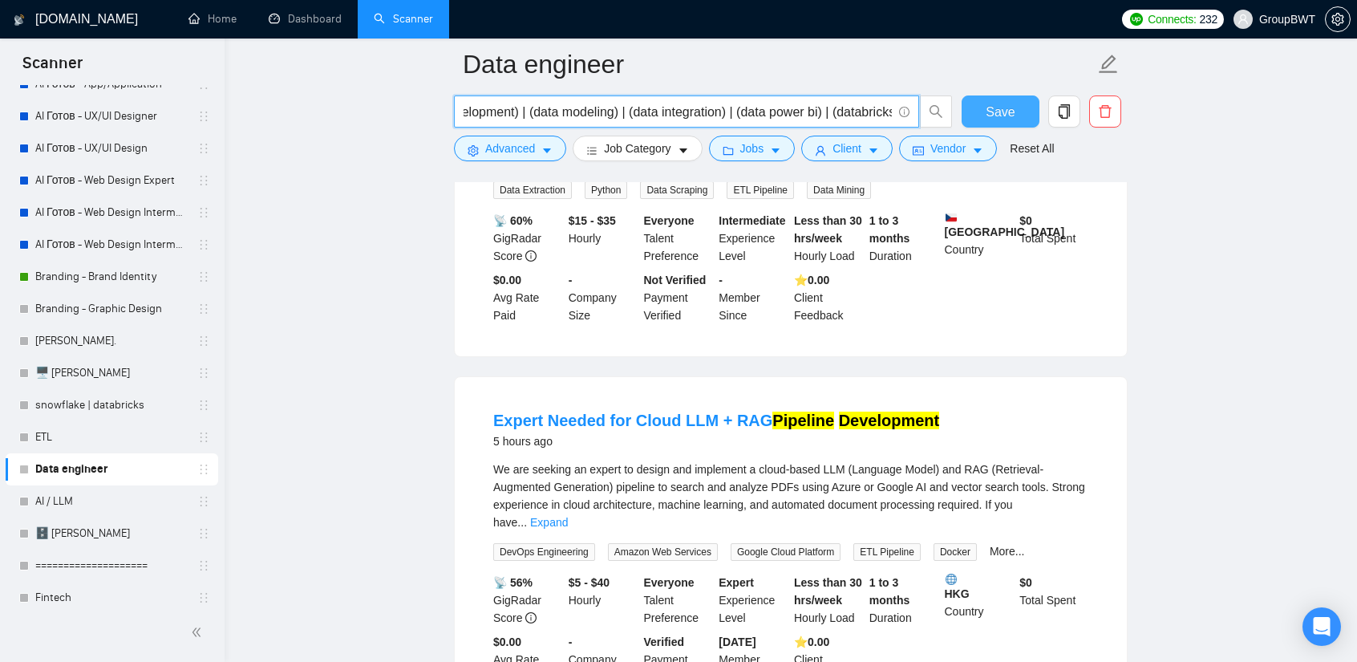
scroll to position [0, 1335]
drag, startPoint x: 814, startPoint y: 107, endPoint x: 841, endPoint y: 97, distance: 28.2
click at [841, 97] on span "(data warehouse) | (api data) | (data (engineer*)) | (data (architect*)) | (ana…" at bounding box center [686, 111] width 465 height 32
click at [817, 105] on input "(data warehouse) | (api data) | (data (engineer*)) | (data (architect*)) | (ana…" at bounding box center [678, 112] width 428 height 20
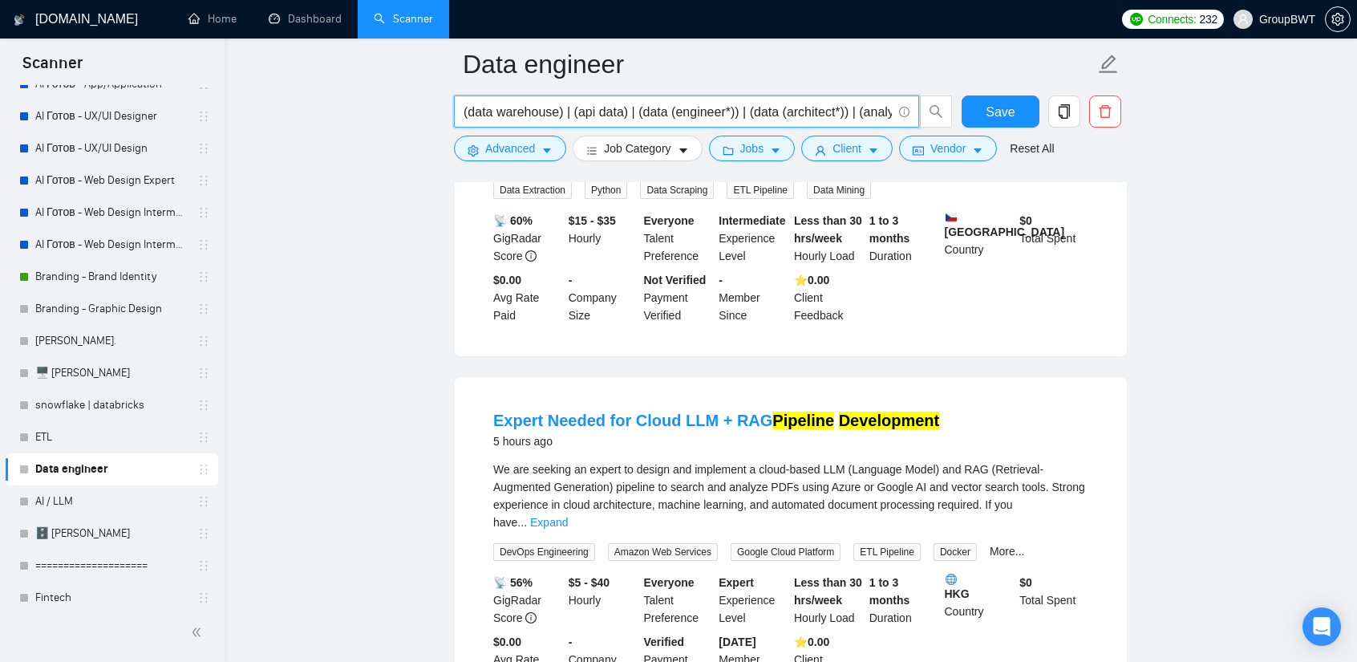
drag, startPoint x: 825, startPoint y: 110, endPoint x: 232, endPoint y: 100, distance: 592.8
click at [616, 111] on input "(data warehouse) | (api data) | (data (engineer*)) | (data (architect*)) | (ana…" at bounding box center [678, 112] width 428 height 20
drag, startPoint x: 734, startPoint y: 111, endPoint x: 630, endPoint y: 106, distance: 103.6
click at [630, 106] on input "(data warehouse) | (api data) | (data (engineer*)) | (data (architect*)) | (ana…" at bounding box center [678, 112] width 428 height 20
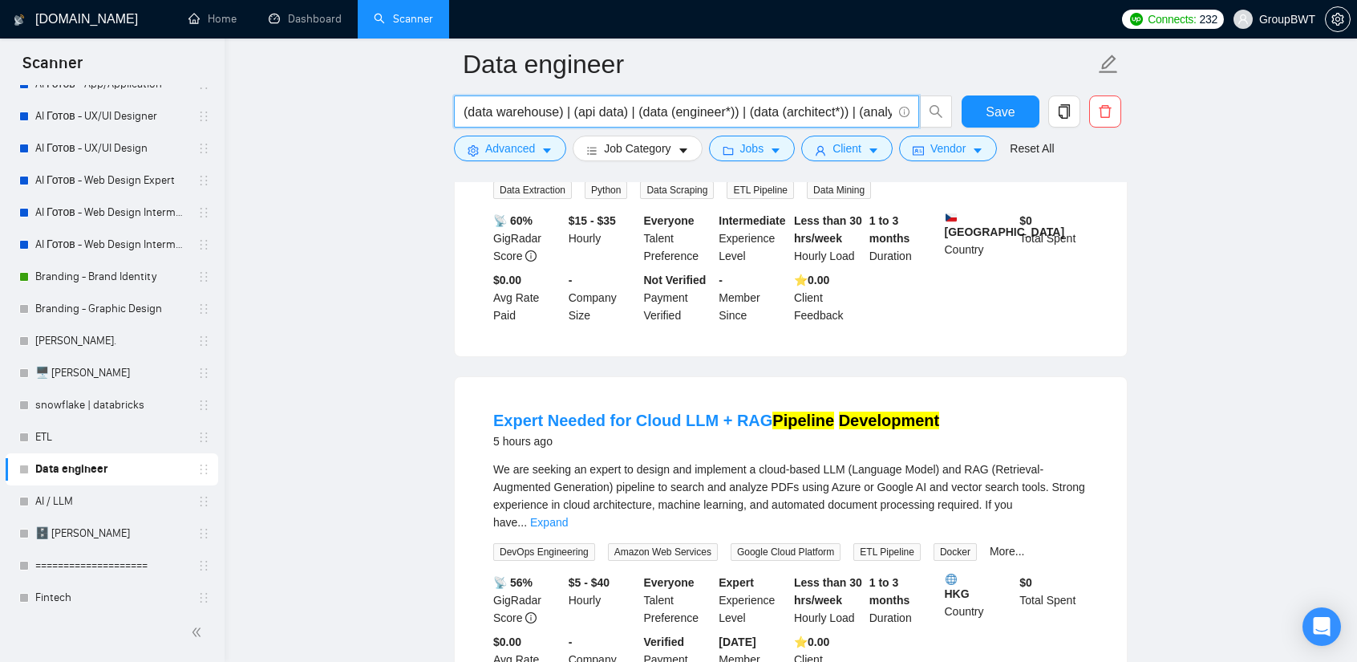
click at [638, 111] on input "(data warehouse) | (api data) | (data (engineer*)) | (data (architect*)) | (ana…" at bounding box center [678, 112] width 428 height 20
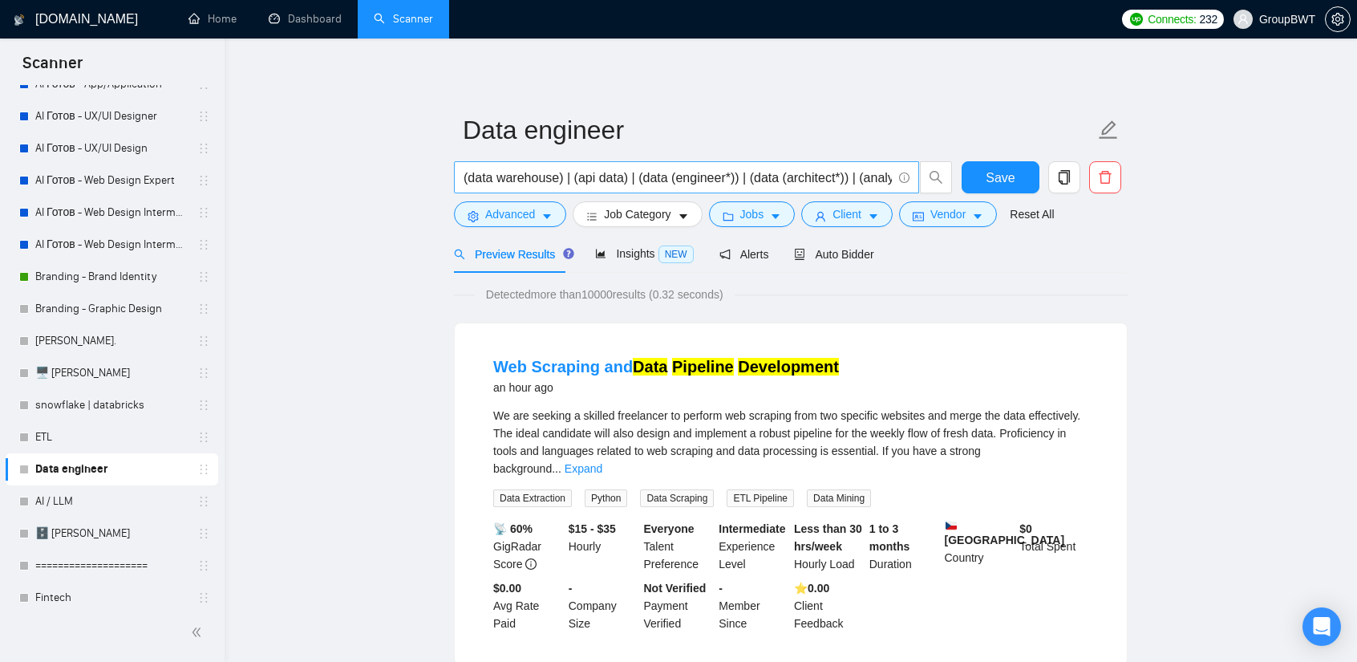
click at [541, 179] on input "(data warehouse) | (api data) | (data (engineer*)) | (data (architect*)) | (ana…" at bounding box center [678, 178] width 428 height 20
drag, startPoint x: 643, startPoint y: 180, endPoint x: 810, endPoint y: 173, distance: 167.0
click at [897, 180] on span "(data warehouse) | (api data) | (data (engineer*)) | (data (architect*)) | (ana…" at bounding box center [686, 177] width 465 height 32
click at [757, 168] on input "(data warehouse) | (api data) | (data (engineer*)) | (data (architect*)) | (ana…" at bounding box center [678, 178] width 428 height 20
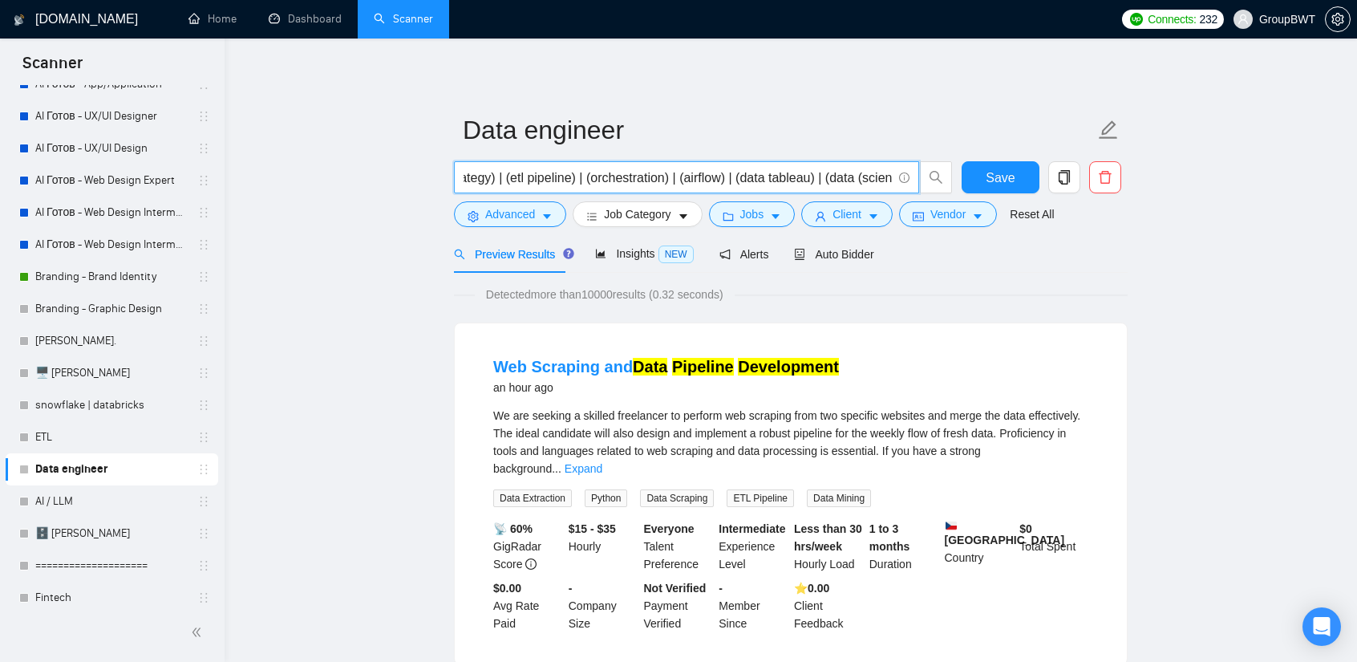
drag, startPoint x: 773, startPoint y: 174, endPoint x: 756, endPoint y: 184, distance: 20.5
click at [778, 180] on input "(data warehouse) | (api data) | (data (engineer*)) | (data (architect*)) | (ana…" at bounding box center [678, 178] width 428 height 20
click at [728, 184] on input "(data warehouse) | (api data) | (data (engineer*)) | (data (architect*)) | (ana…" at bounding box center [678, 178] width 428 height 20
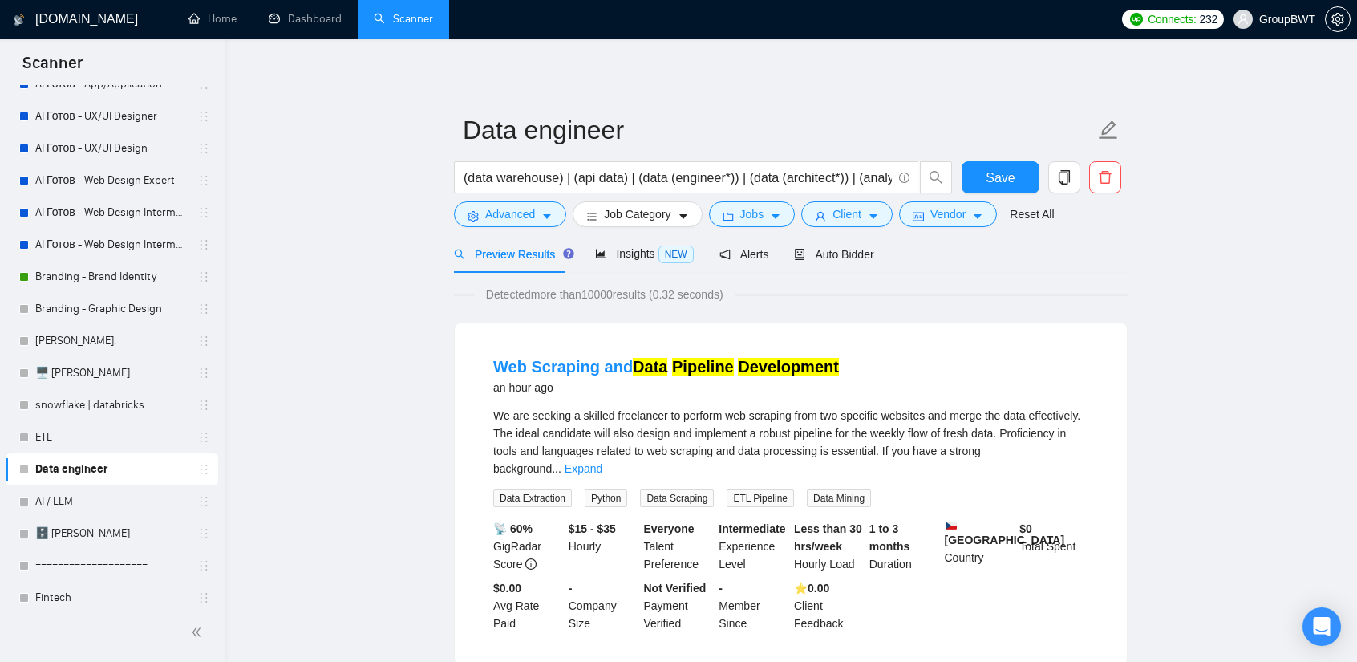
drag, startPoint x: 1183, startPoint y: 350, endPoint x: 1173, endPoint y: 352, distance: 10.7
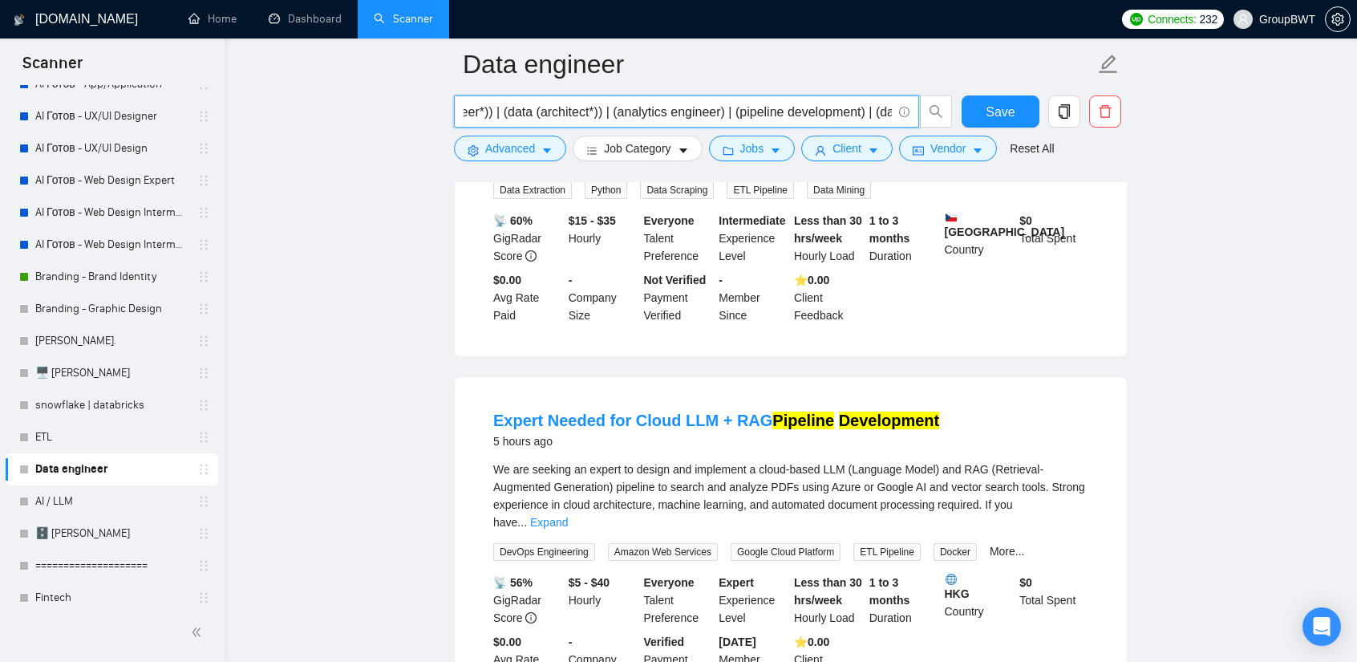
scroll to position [0, 363]
drag, startPoint x: 772, startPoint y: 113, endPoint x: 653, endPoint y: 111, distance: 119.5
click at [653, 111] on input "(data warehouse) | (api data) | (data (engineer*)) | (data (architect*)) | (ana…" at bounding box center [678, 112] width 428 height 20
click at [683, 113] on input "(data warehouse) | (api data) | (data (engineer*)) | (data (architect*)) | (ana…" at bounding box center [678, 112] width 428 height 20
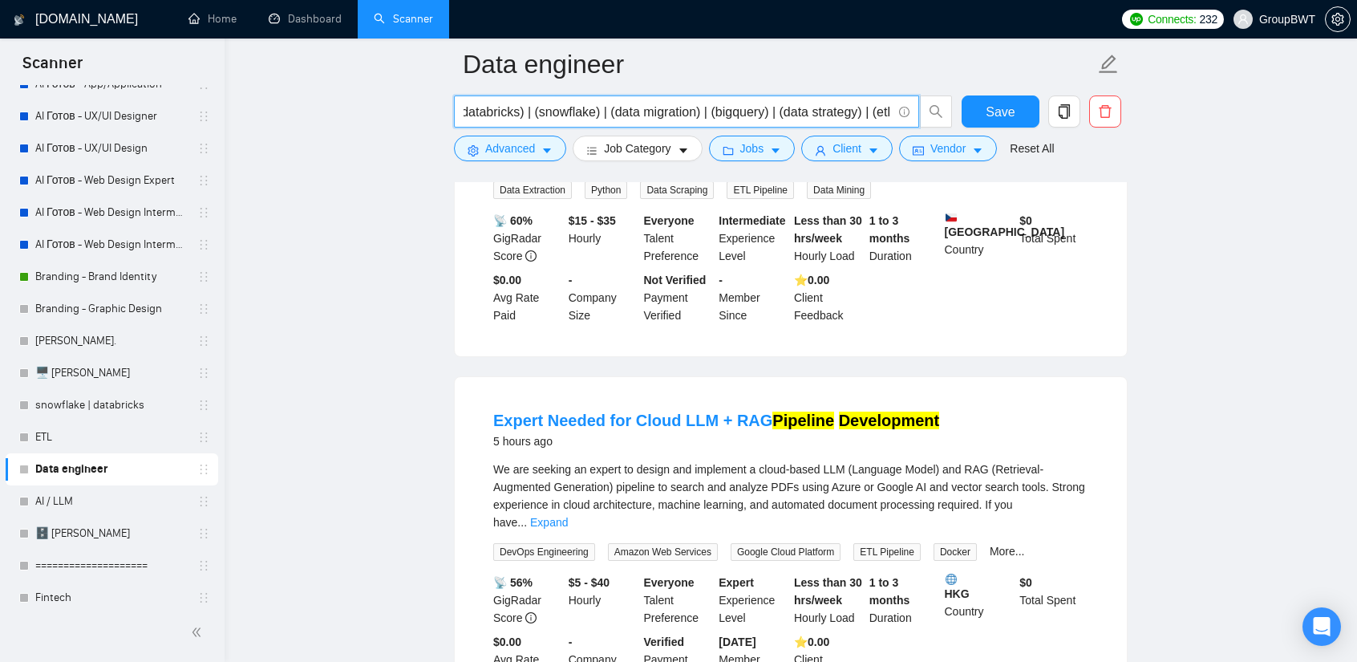
click at [760, 106] on input "(data warehouse) | (api data) | (data (engineer*)) | (data (architect*)) | (ana…" at bounding box center [678, 112] width 428 height 20
click at [715, 108] on input "(data warehouse) | (api data) | (data (engineer*)) | (data (architect*)) | (ana…" at bounding box center [678, 112] width 428 height 20
drag, startPoint x: 791, startPoint y: 111, endPoint x: 715, endPoint y: 103, distance: 75.9
click at [715, 103] on input "(data warehouse) | (api data) | (data (engineer*)) | (data (architect*)) | (ana…" at bounding box center [678, 112] width 428 height 20
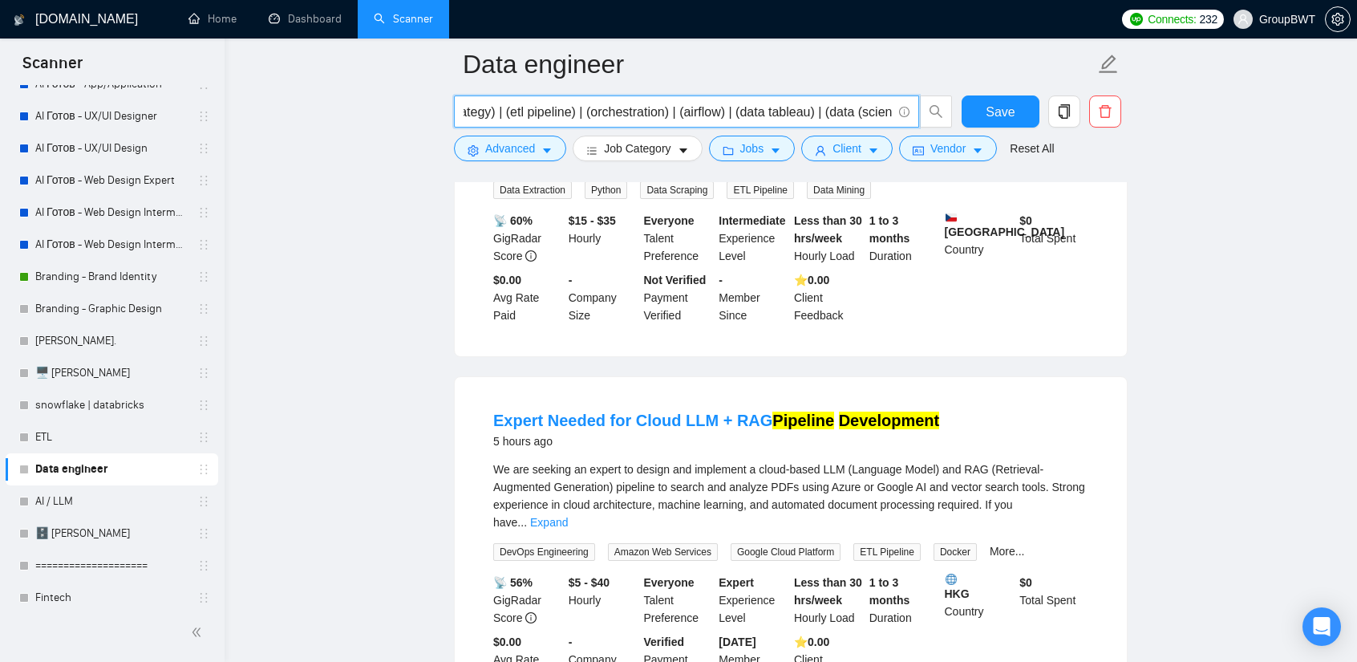
click at [746, 107] on input "(data warehouse) | (api data) | (data (engineer*)) | (data (architect*)) | (ana…" at bounding box center [678, 112] width 428 height 20
drag, startPoint x: 1210, startPoint y: 293, endPoint x: 1206, endPoint y: 300, distance: 8.3
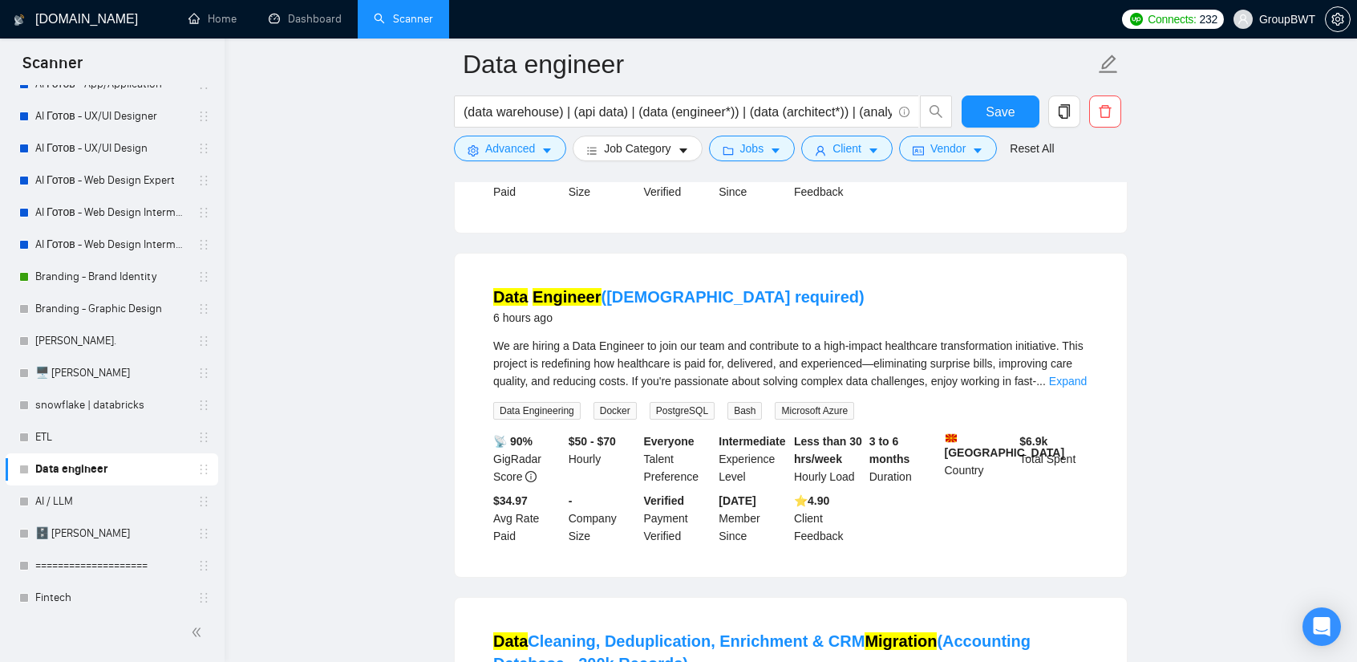
scroll to position [802, 0]
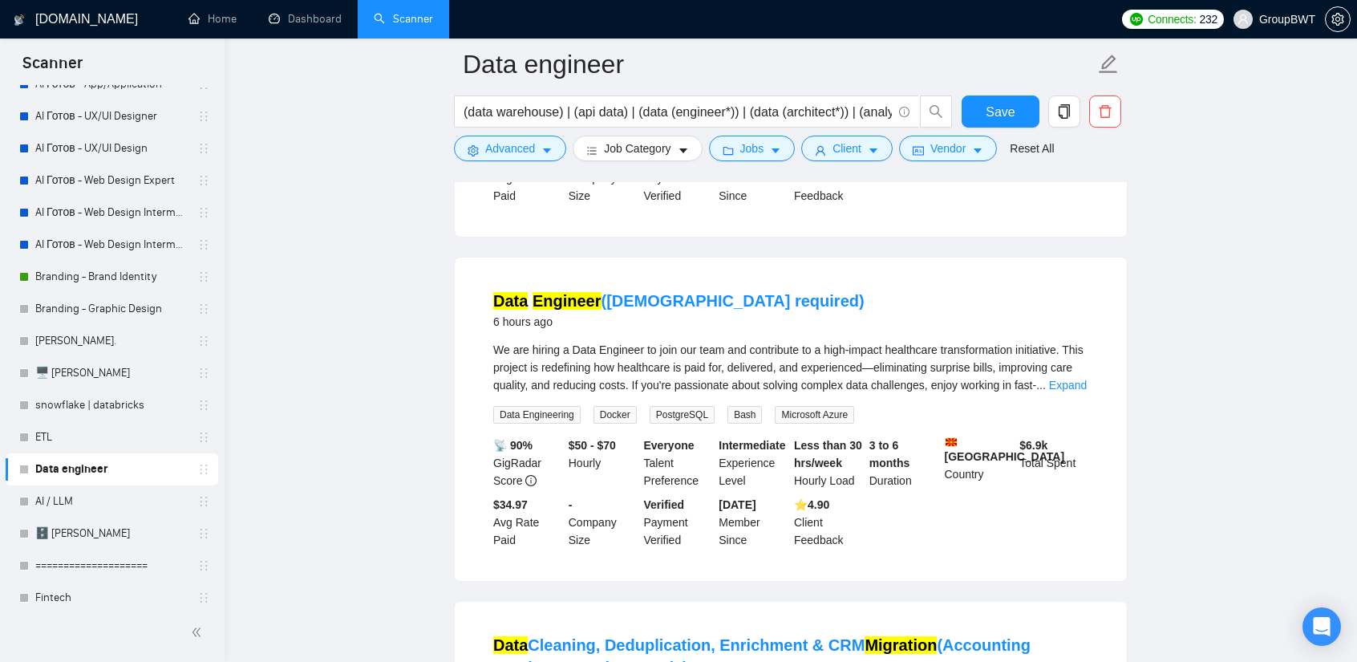
click at [896, 151] on div "Vendor" at bounding box center [948, 149] width 104 height 26
click at [860, 150] on button "Client" at bounding box center [846, 149] width 91 height 26
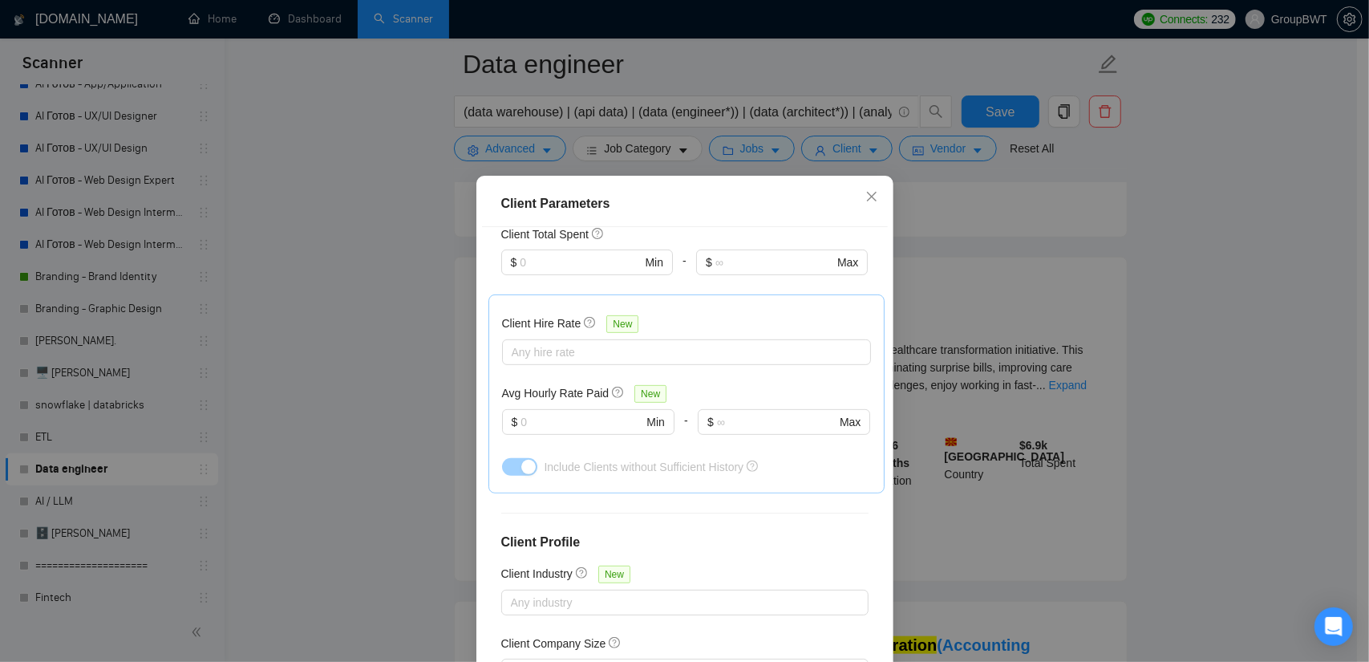
click at [1154, 217] on div "Client Parameters Client Location Include Client Countries [GEOGRAPHIC_DATA] [G…" at bounding box center [684, 331] width 1369 height 662
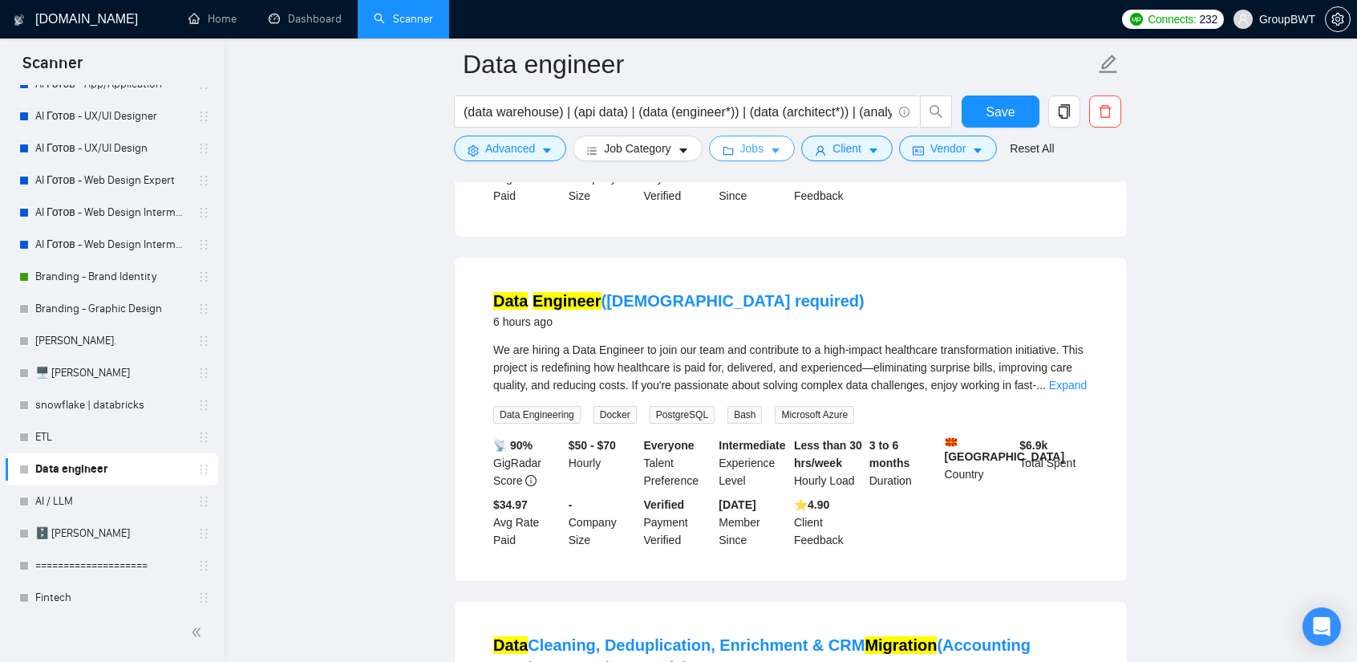
click at [754, 147] on span "Jobs" at bounding box center [752, 149] width 24 height 18
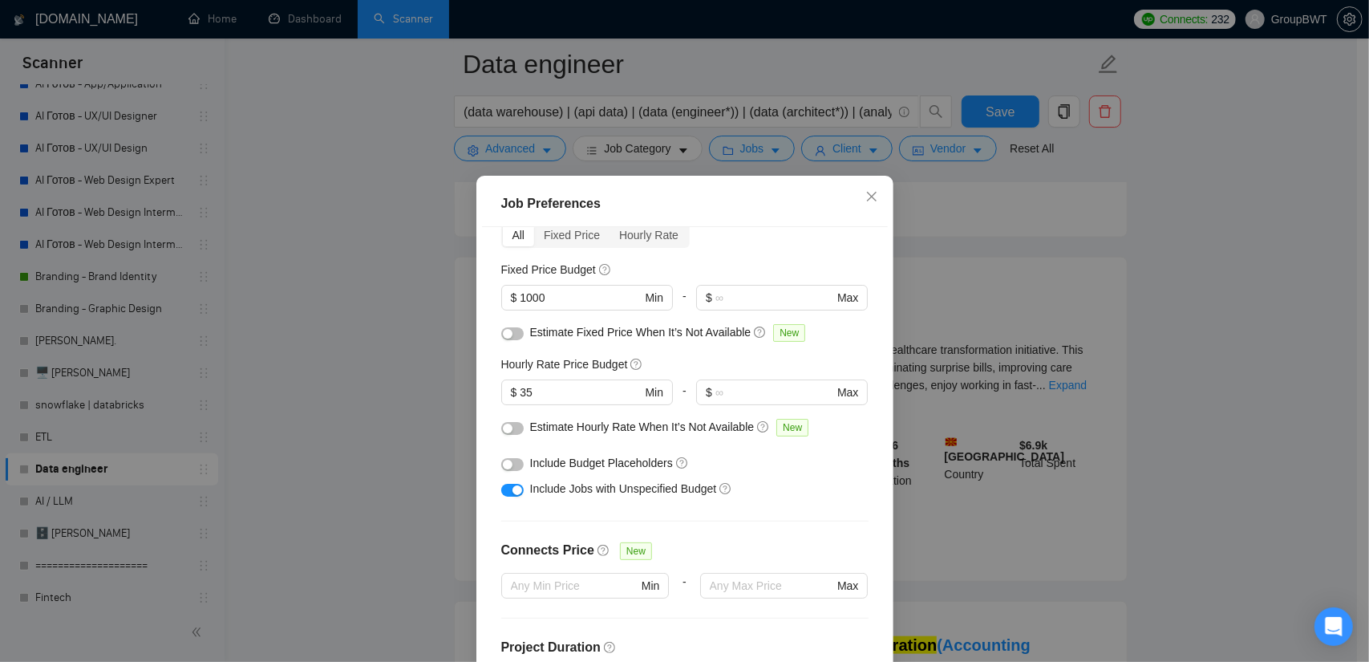
click at [391, 266] on div "Job Preferences Budget Project Type All Fixed Price Hourly Rate Fixed Price Bud…" at bounding box center [684, 331] width 1369 height 662
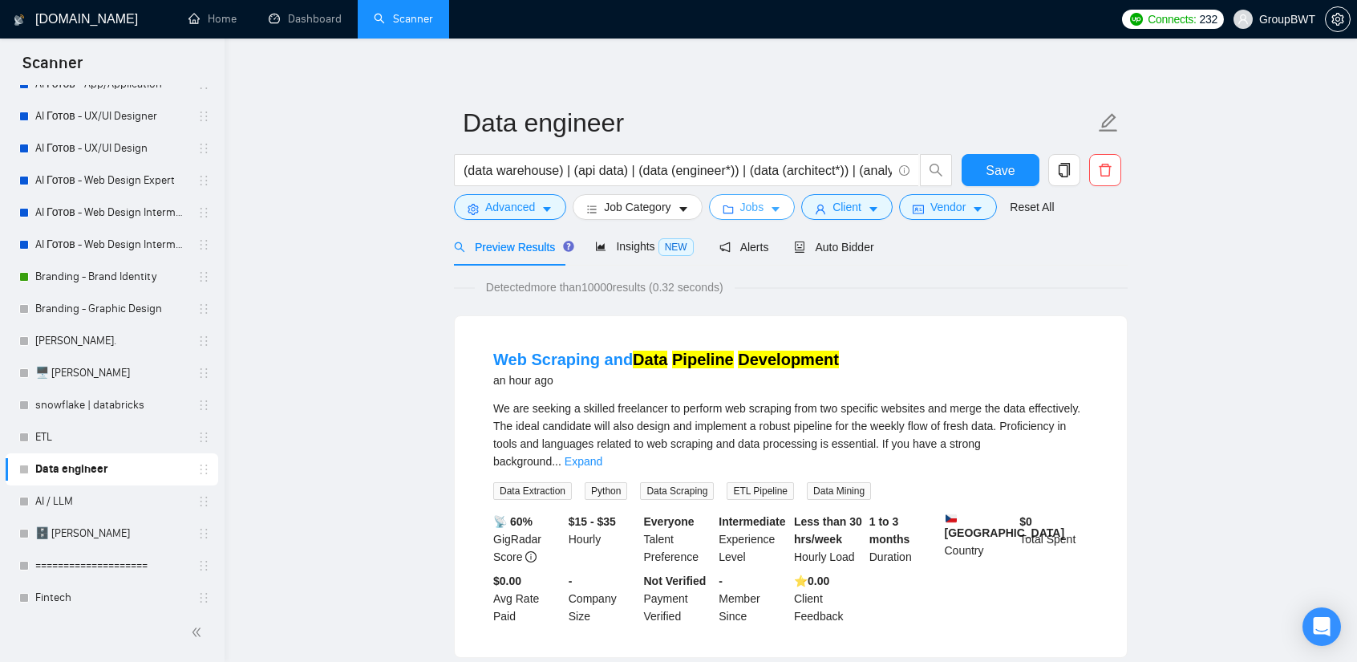
scroll to position [0, 0]
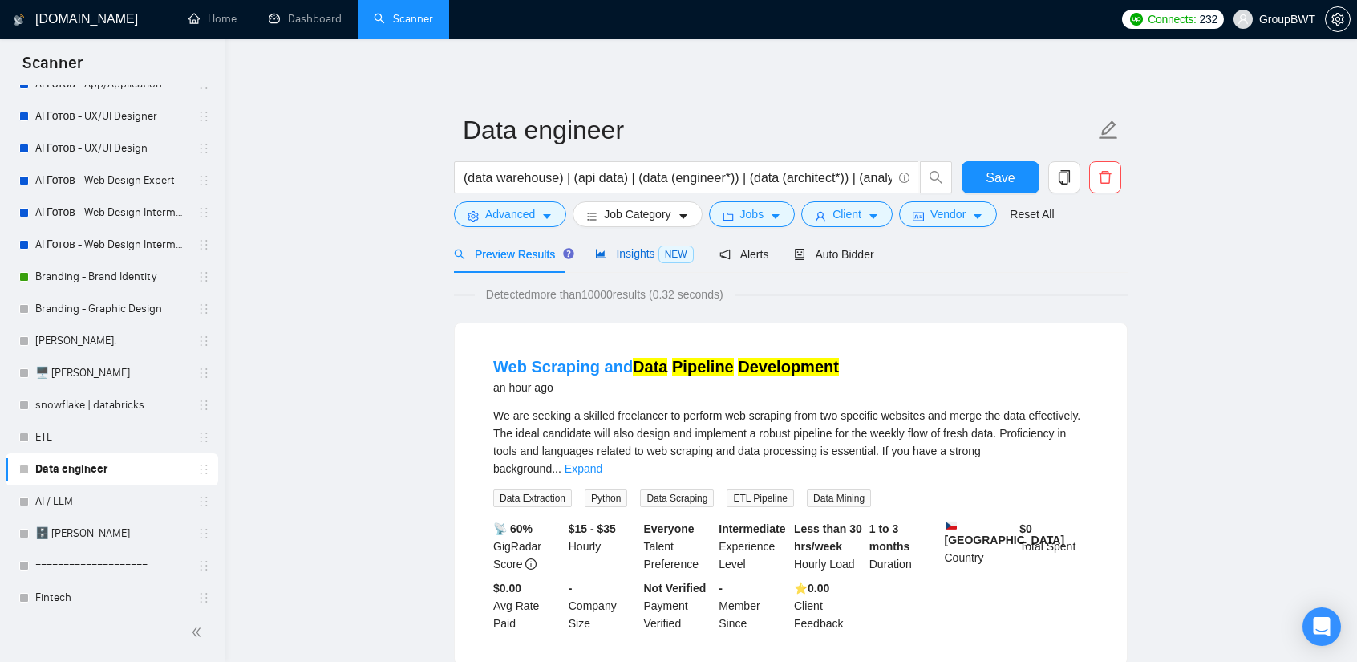
click at [629, 258] on span "Insights NEW" at bounding box center [644, 253] width 98 height 13
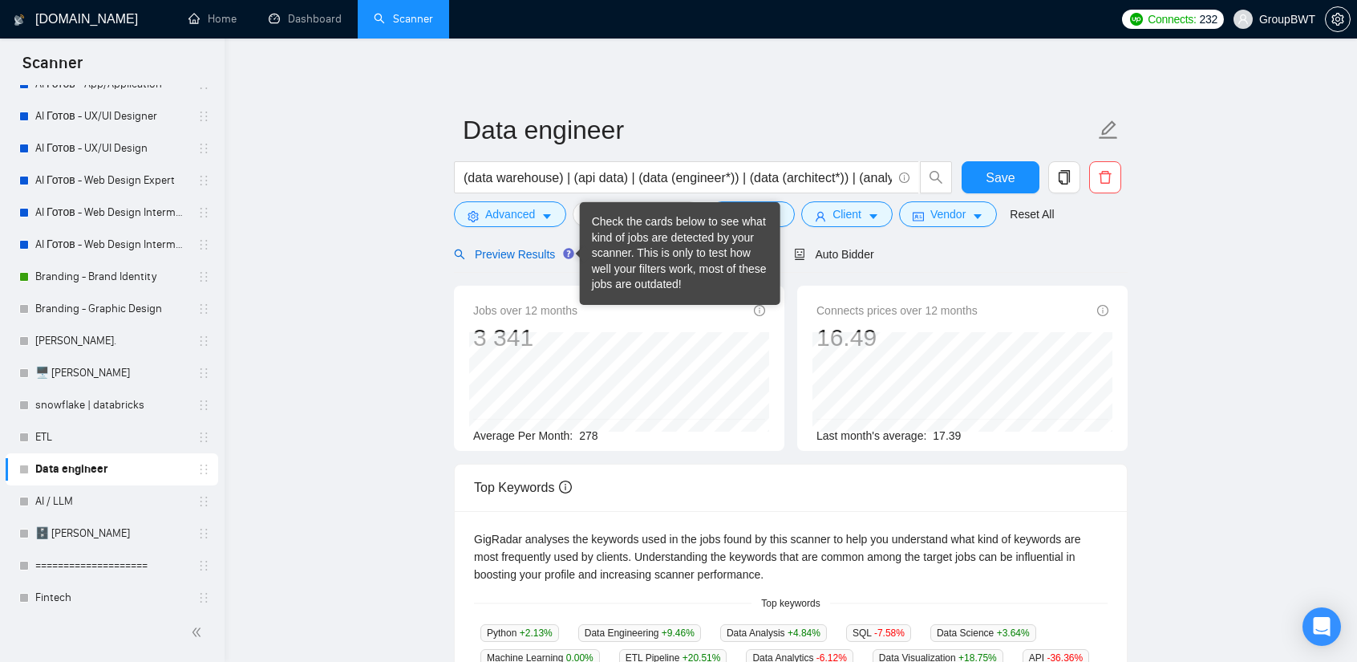
click at [522, 252] on span "Preview Results" at bounding box center [512, 254] width 116 height 13
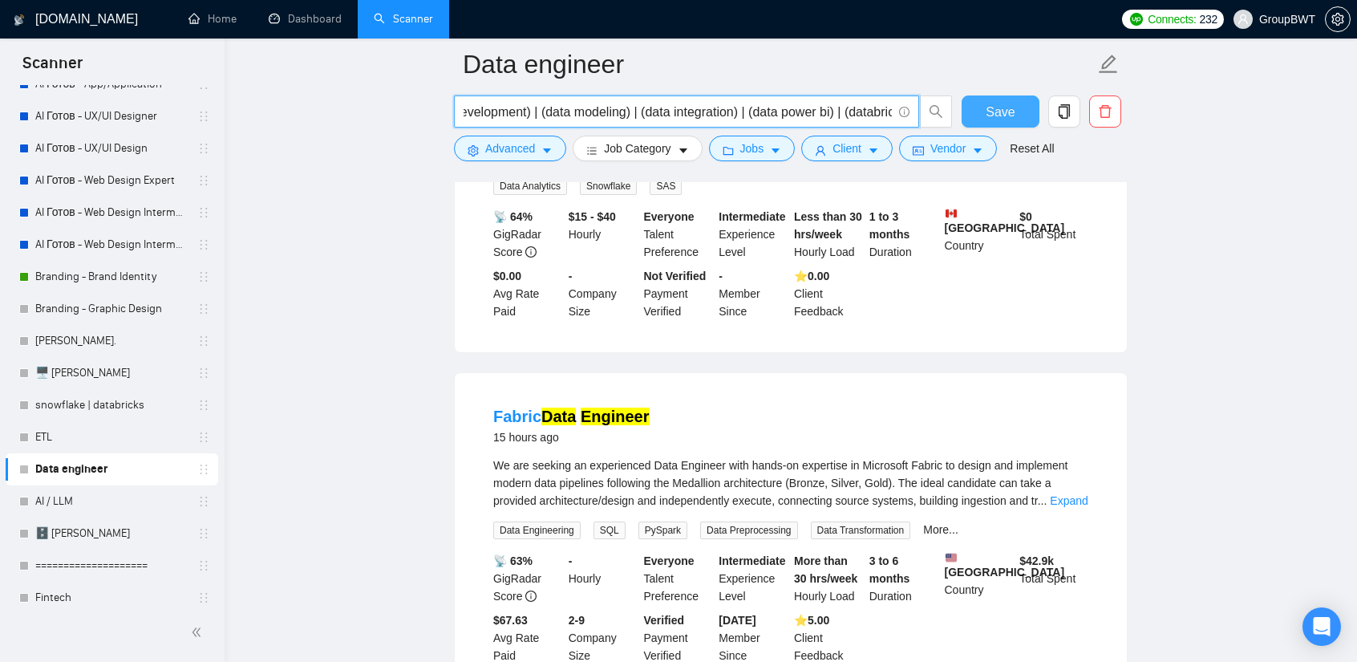
scroll to position [0, 1335]
drag, startPoint x: 699, startPoint y: 110, endPoint x: 851, endPoint y: 115, distance: 151.7
click at [866, 115] on input "(data warehouse) | (api data) | (data (engineer*)) | (data (architect*)) | (ana…" at bounding box center [678, 112] width 428 height 20
click at [763, 115] on input "(data warehouse) | (api data) | (data (engineer*)) | (data (architect*)) | (ana…" at bounding box center [678, 112] width 428 height 20
click at [757, 115] on input "(data warehouse) | (api data) | (data (engineer*)) | (data (architect*)) | (ana…" at bounding box center [678, 112] width 428 height 20
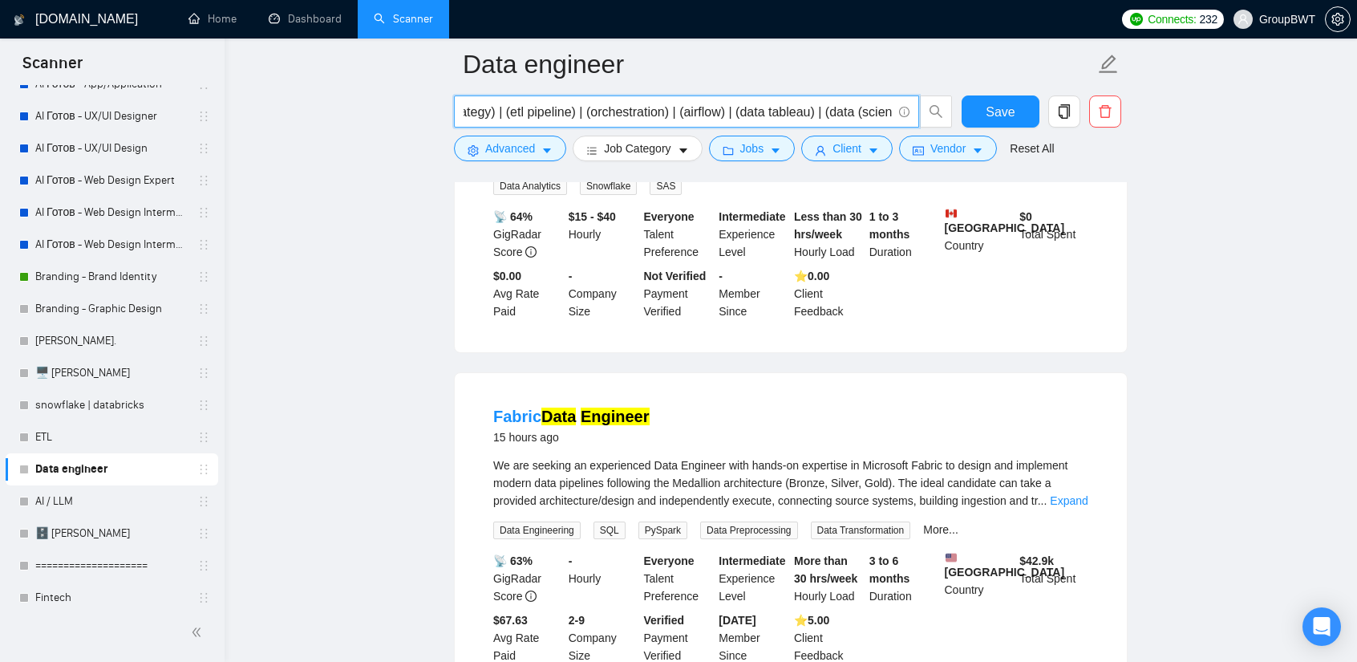
click at [757, 115] on input "(data warehouse) | (api data) | (data (engineer*)) | (data (architect*)) | (ana…" at bounding box center [678, 112] width 428 height 20
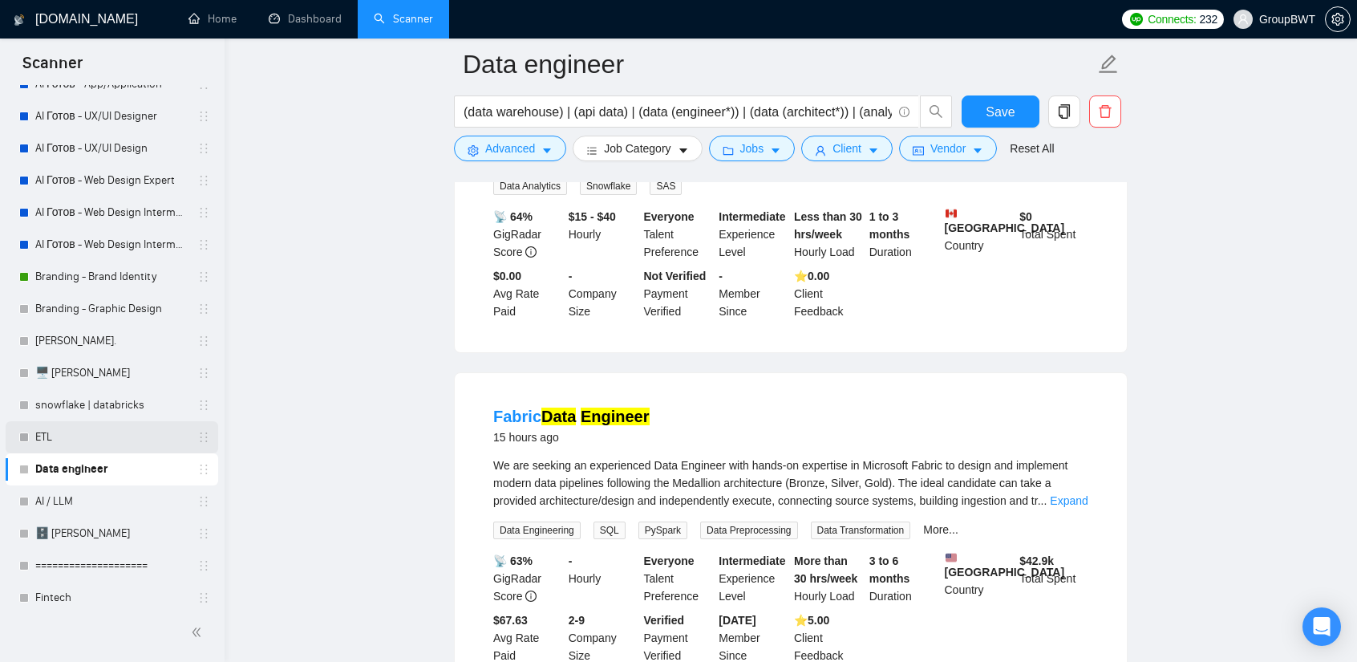
click at [62, 445] on link "ETL" at bounding box center [111, 437] width 152 height 32
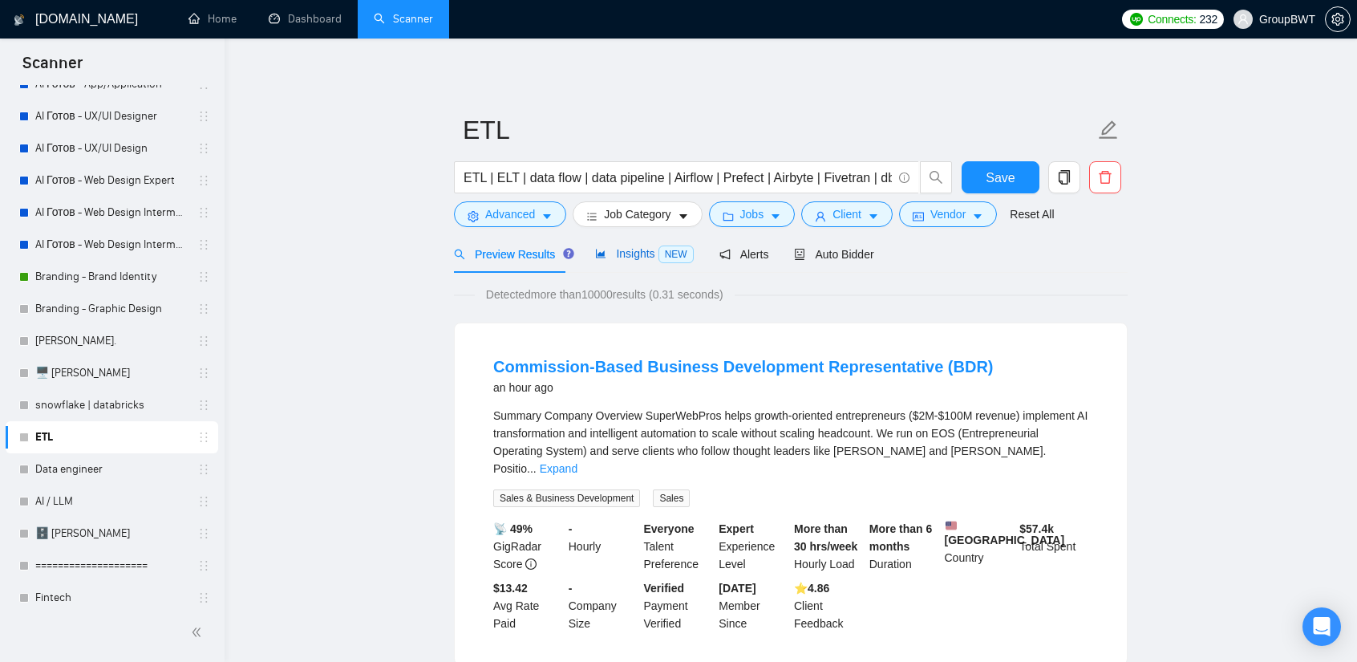
click at [630, 251] on span "Insights NEW" at bounding box center [644, 253] width 98 height 13
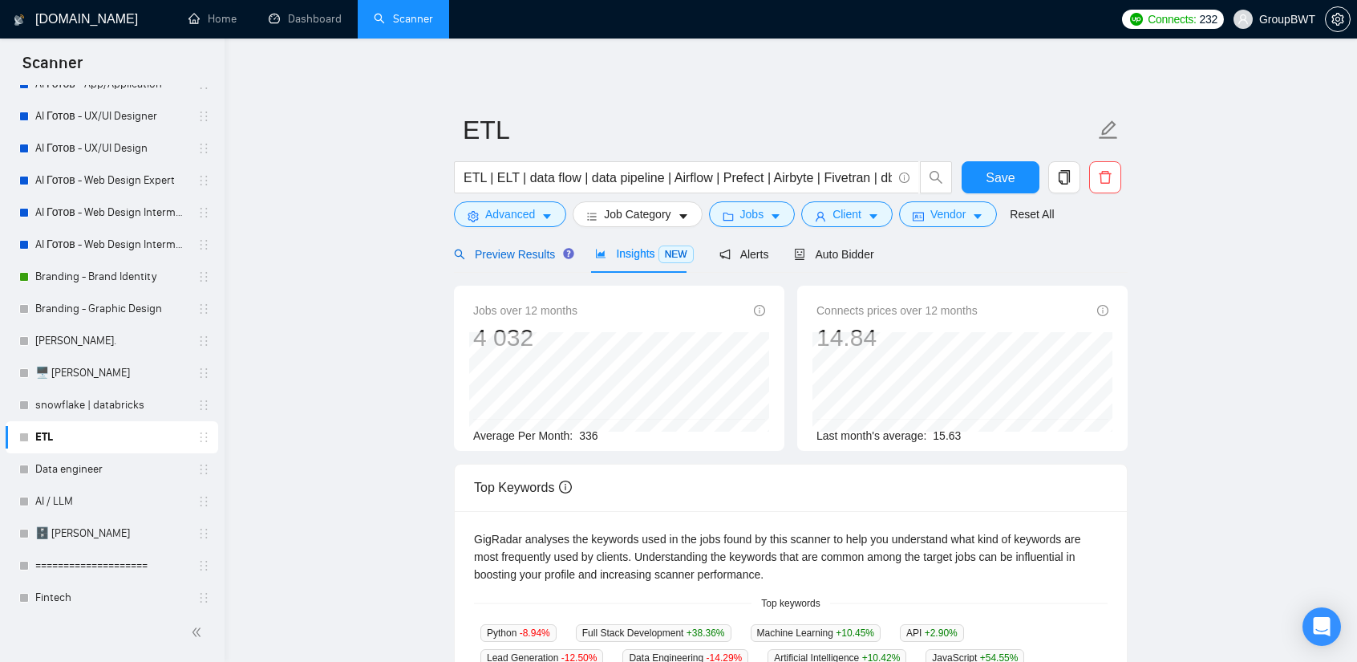
click at [532, 256] on span "Preview Results" at bounding box center [512, 254] width 116 height 13
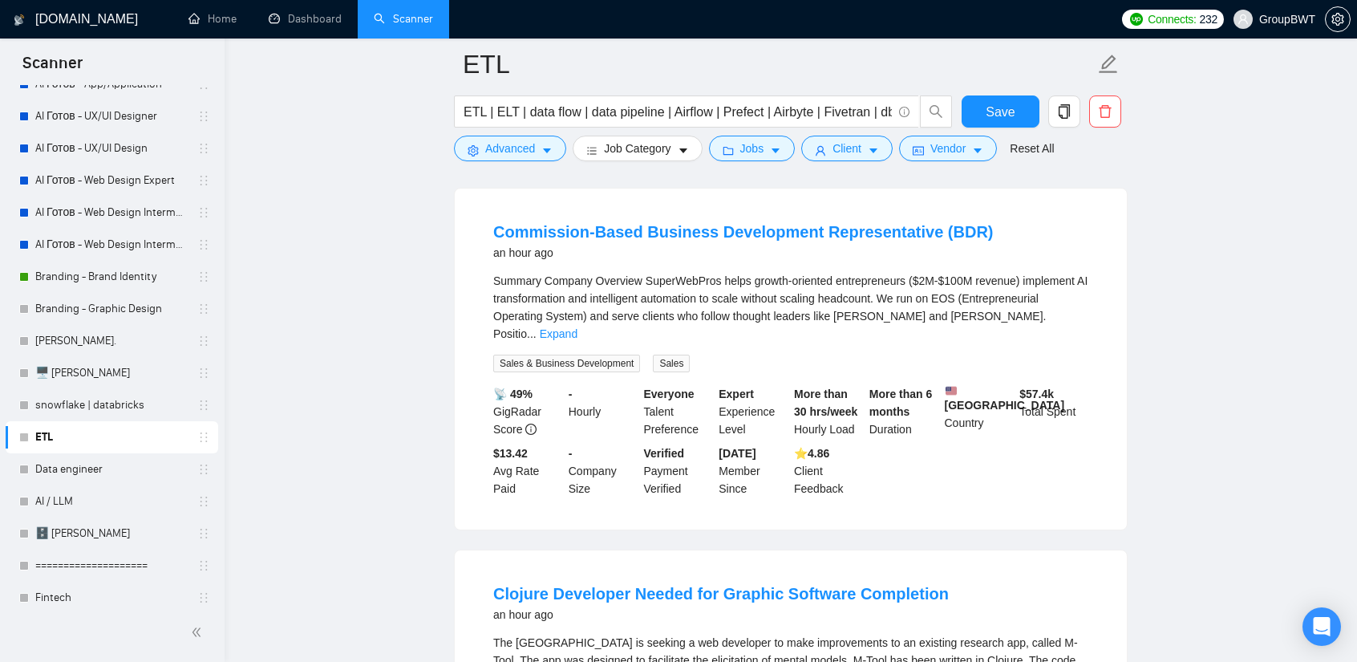
scroll to position [160, 0]
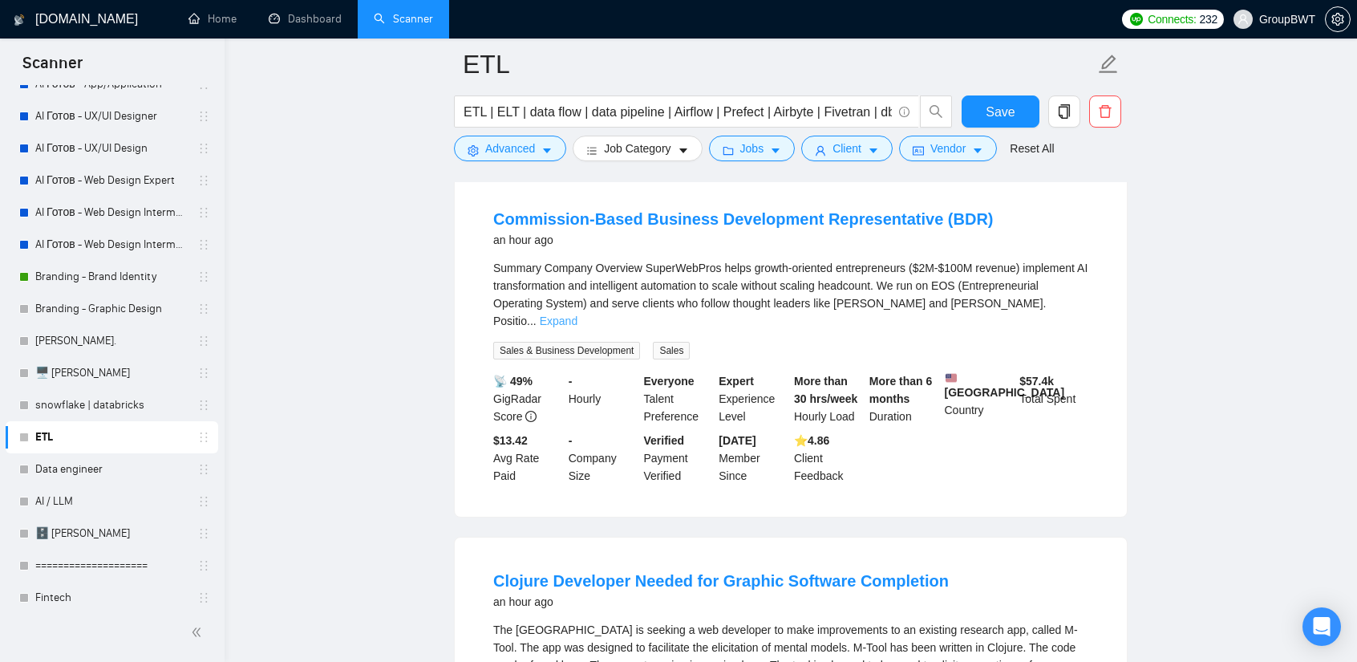
click at [578, 314] on link "Expand" at bounding box center [559, 320] width 38 height 13
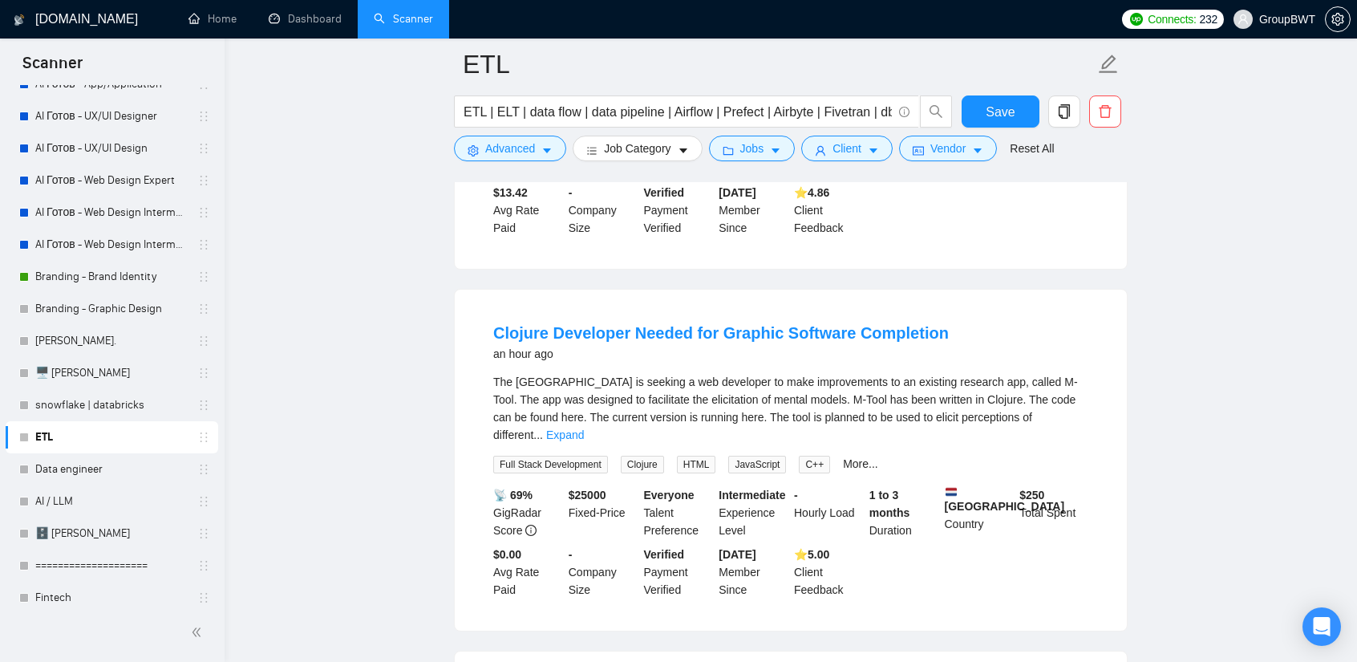
scroll to position [1524, 0]
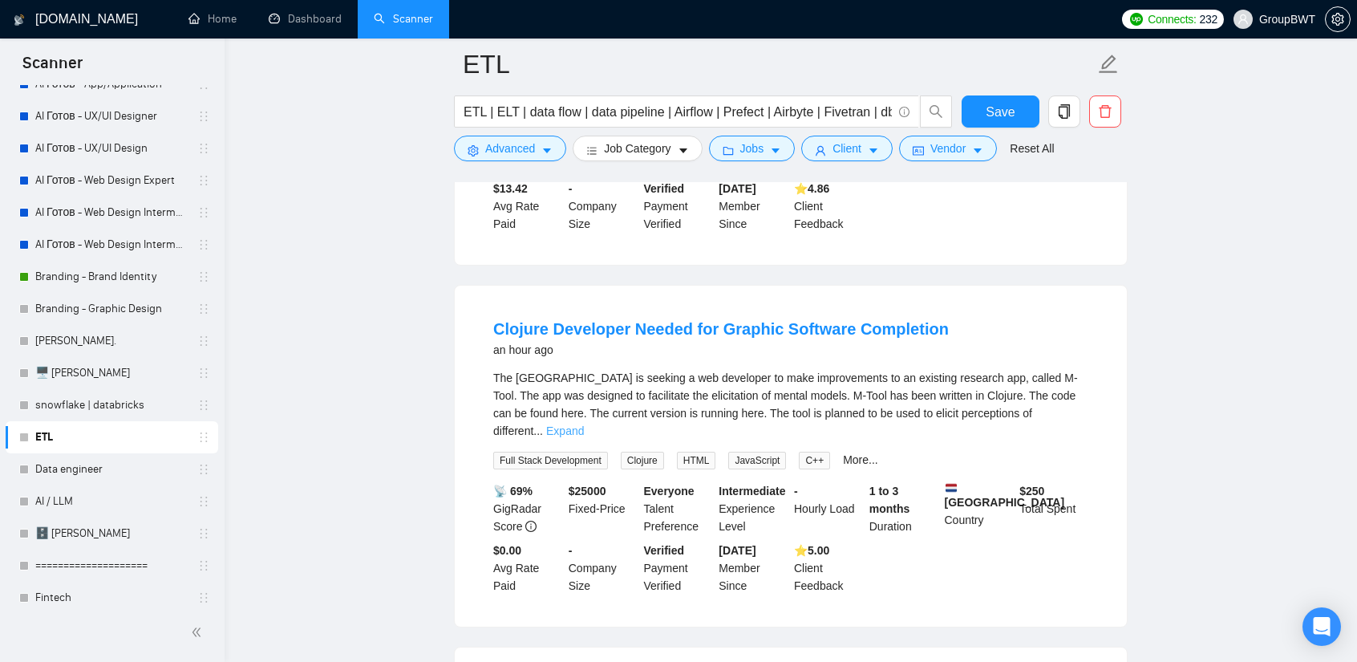
click at [584, 424] on link "Expand" at bounding box center [565, 430] width 38 height 13
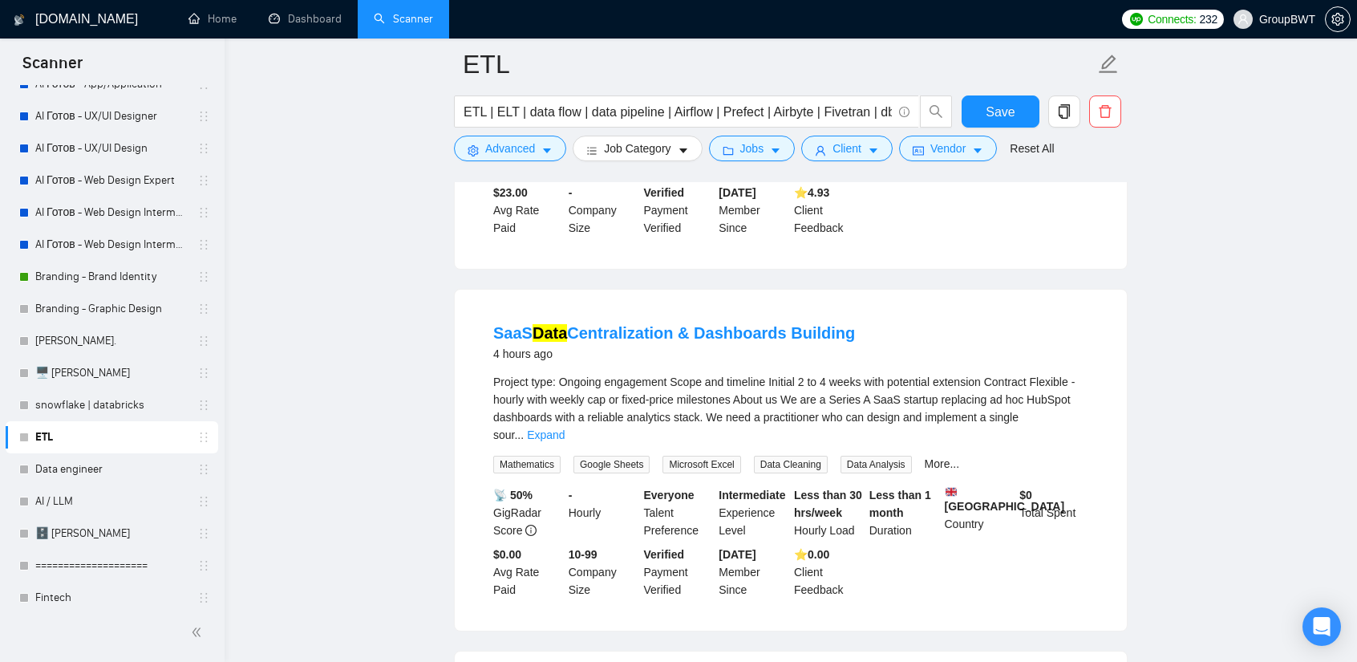
scroll to position [2647, 0]
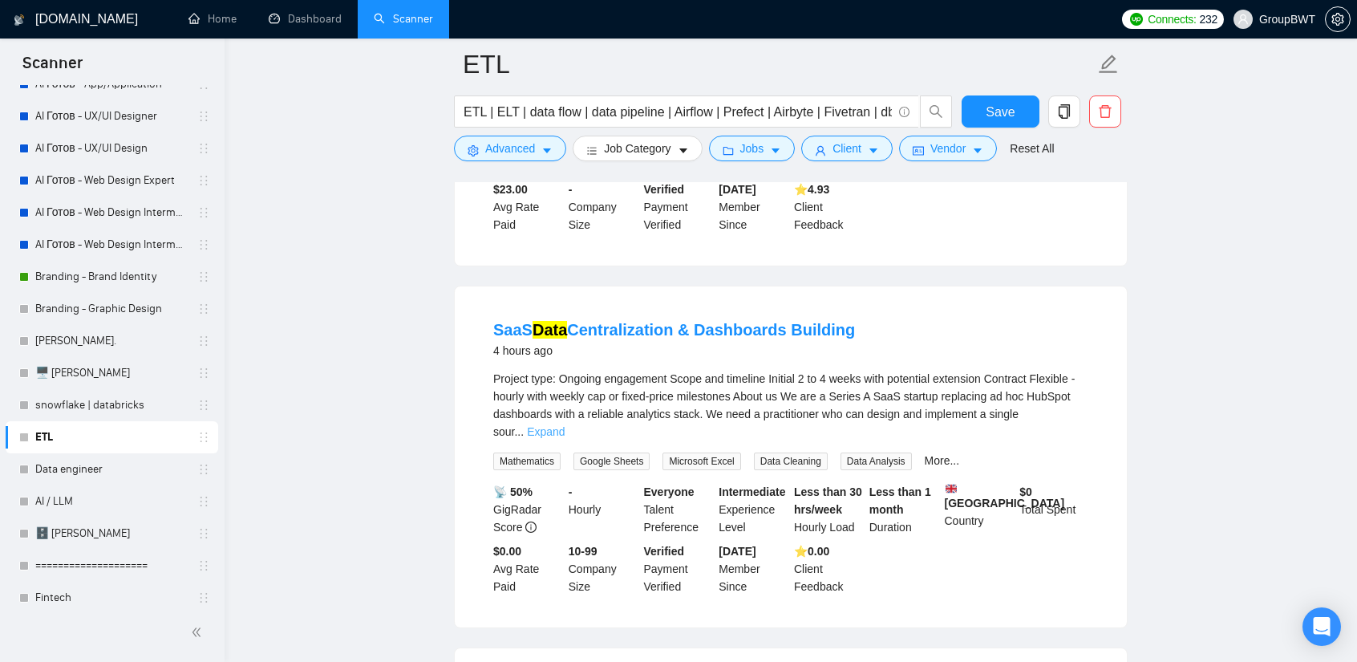
click at [565, 425] on link "Expand" at bounding box center [546, 431] width 38 height 13
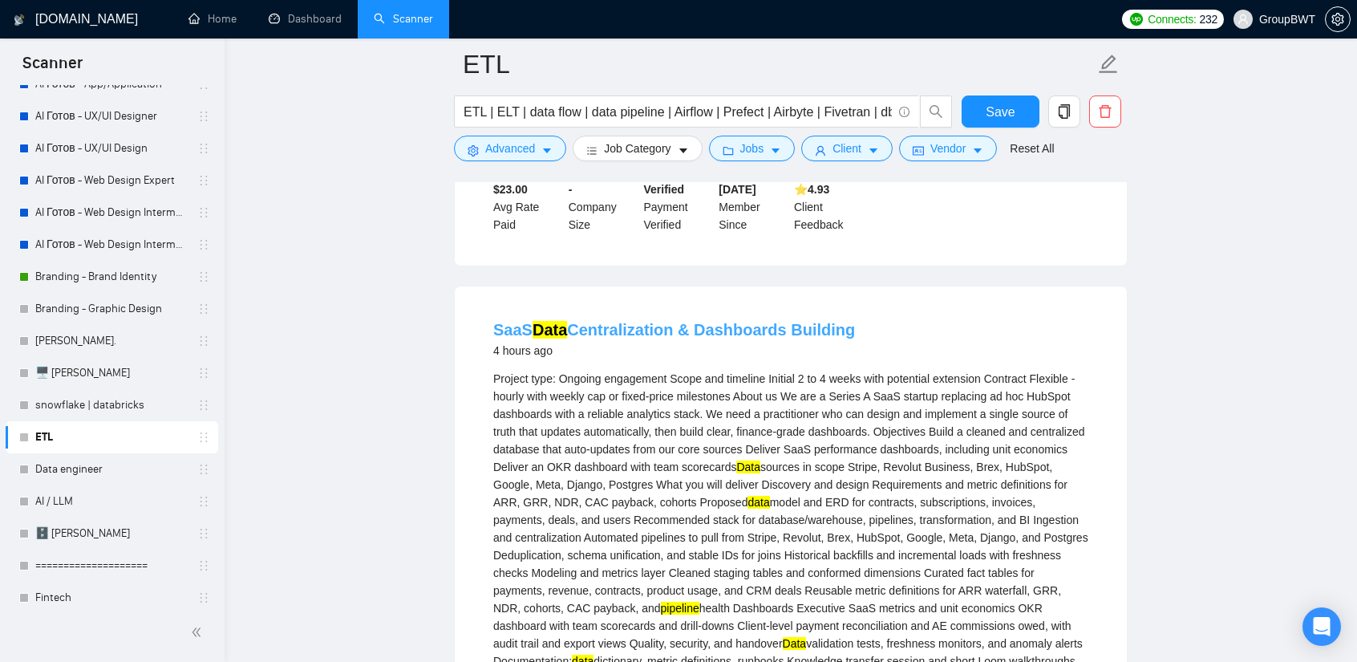
drag, startPoint x: 667, startPoint y: 312, endPoint x: 622, endPoint y: 326, distance: 47.7
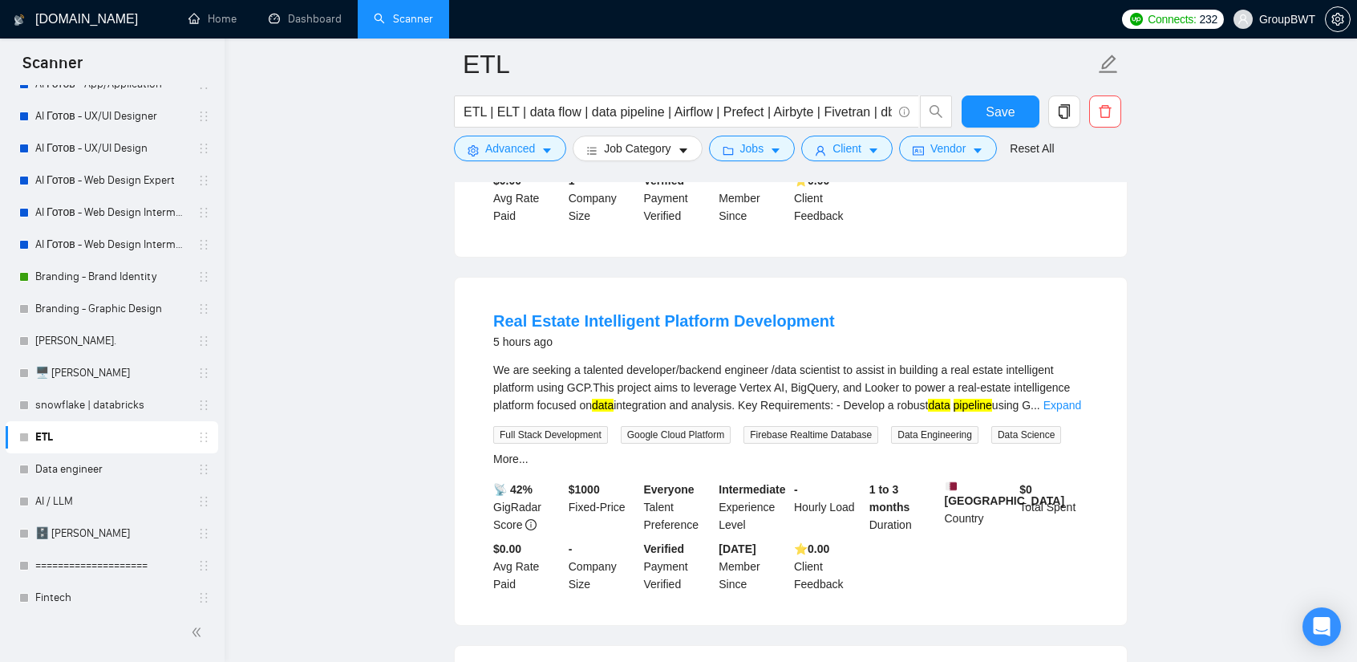
scroll to position [3850, 0]
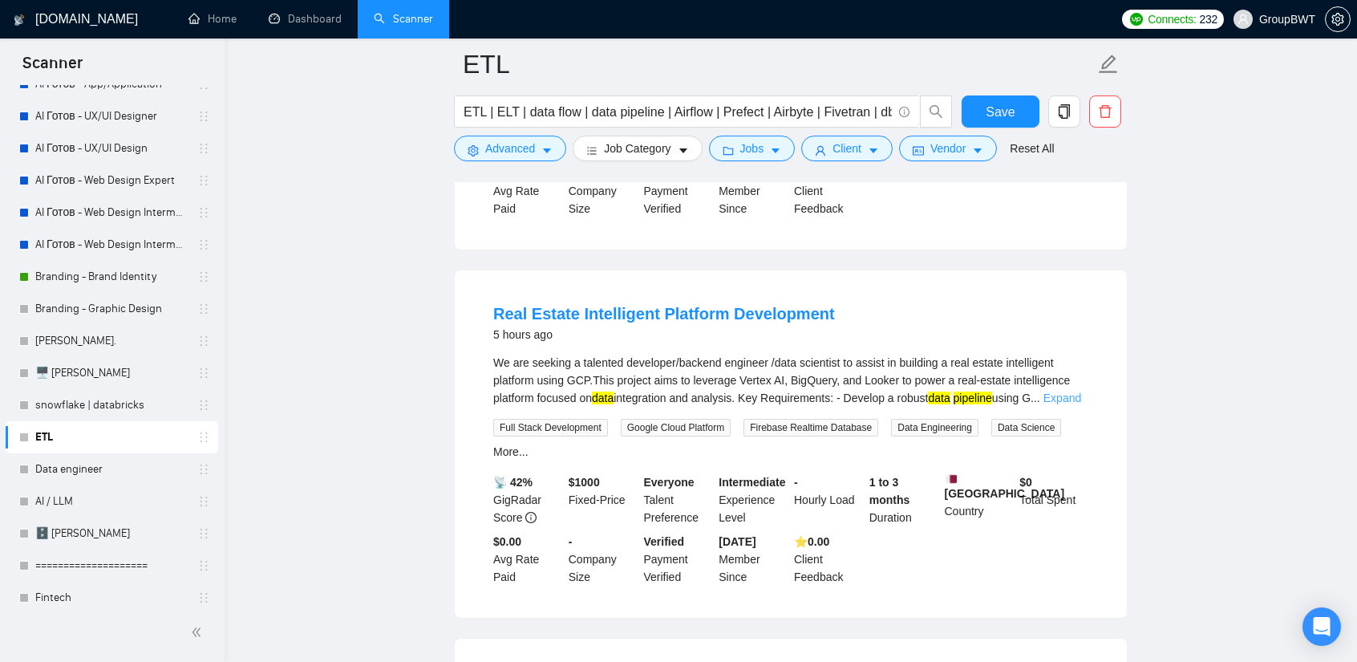
click at [1065, 391] on link "Expand" at bounding box center [1063, 397] width 38 height 13
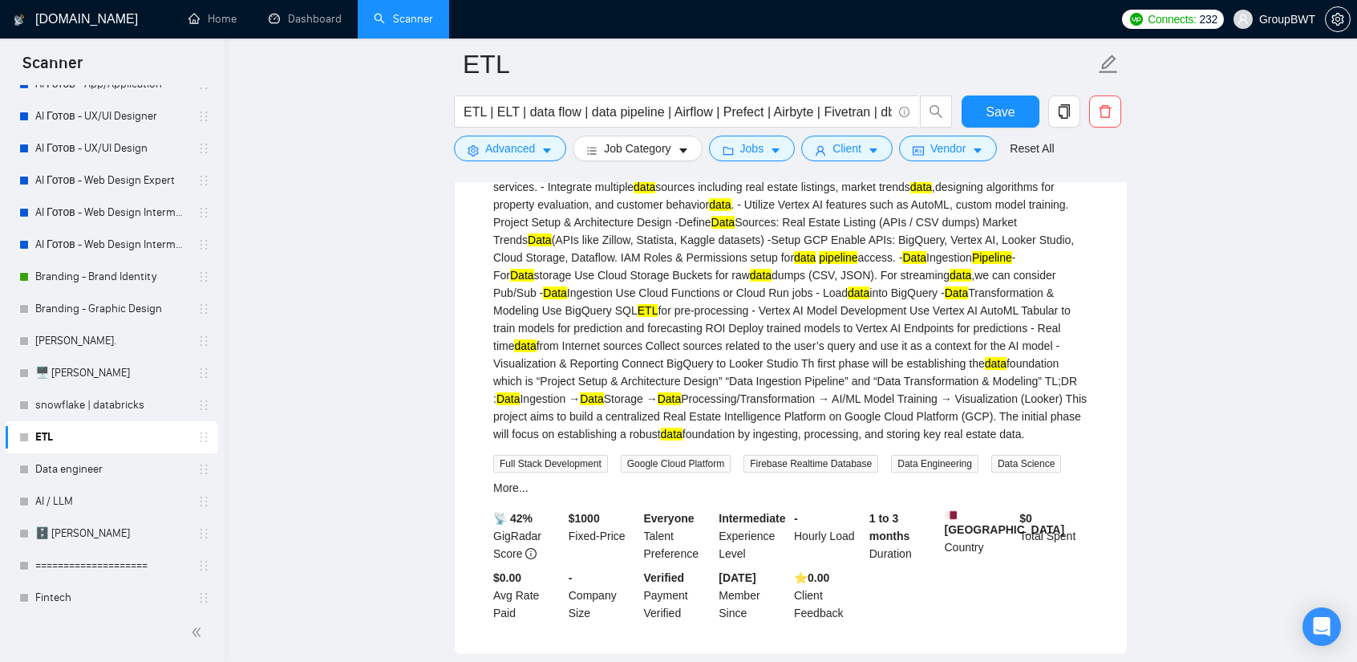
scroll to position [4091, 0]
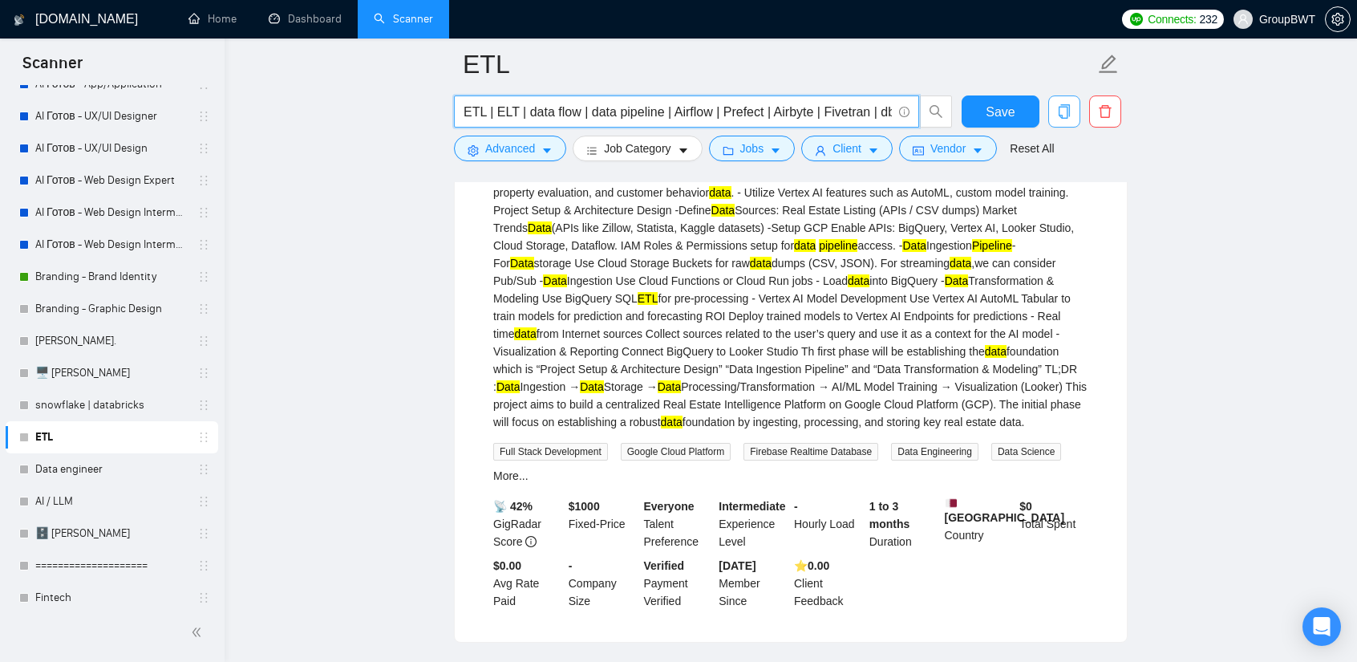
drag, startPoint x: 574, startPoint y: 111, endPoint x: 1061, endPoint y: 121, distance: 487.0
click at [1112, 121] on div "ETL | ELT | data flow | data pipeline | Airflow | Prefect | Airbyte | Fivetran …" at bounding box center [788, 115] width 674 height 40
click at [789, 111] on input "ETL | ELT | data flow | data pipeline | Airflow | Prefect | Airbyte | Fivetran …" at bounding box center [678, 112] width 428 height 20
drag, startPoint x: 674, startPoint y: 115, endPoint x: 434, endPoint y: 113, distance: 239.8
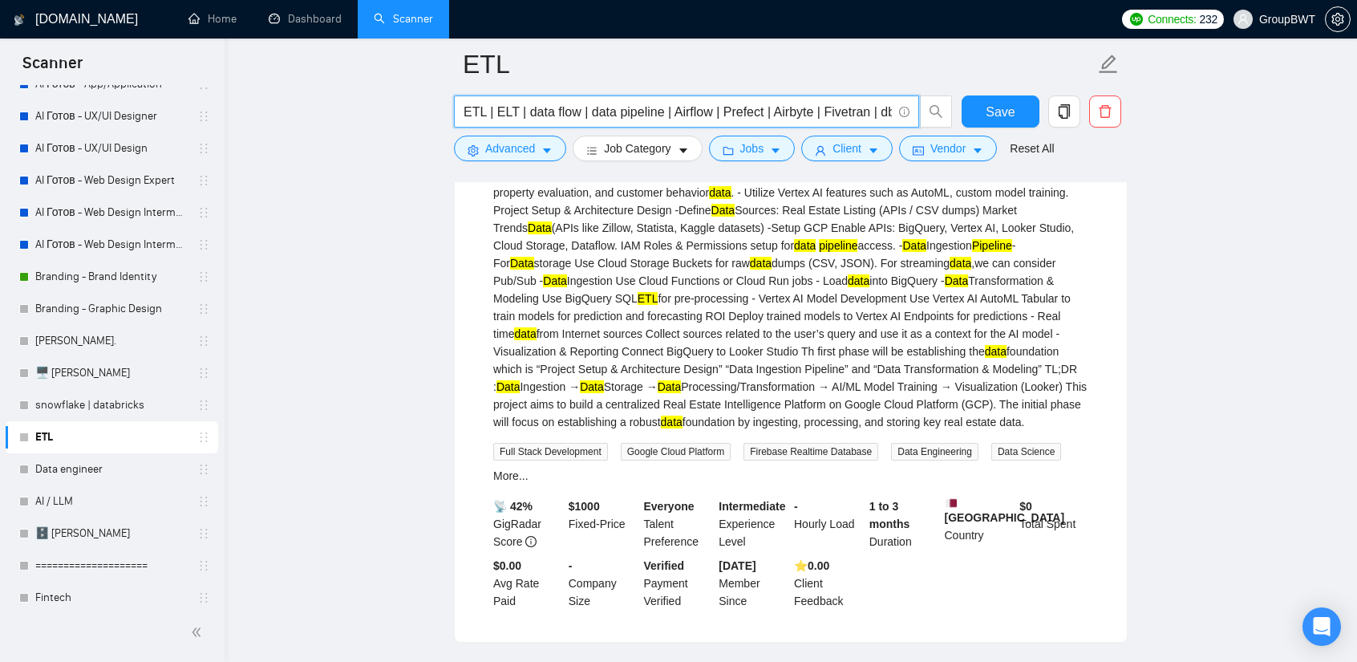
click at [544, 111] on input "ETL | ELT | data flow | data pipeline | Airflow | Prefect | Airbyte | Fivetran …" at bounding box center [678, 112] width 428 height 20
drag, startPoint x: 656, startPoint y: 111, endPoint x: 1242, endPoint y: 113, distance: 585.5
click at [861, 107] on input "ETL | ELT | data flow | data pipeline | Airflow | Prefect | Airbyte | Fivetran …" at bounding box center [678, 112] width 428 height 20
click at [839, 108] on input "ETL | ELT | data flow | data pipeline | Airflow | Prefect | Airbyte | Fivetran …" at bounding box center [678, 112] width 428 height 20
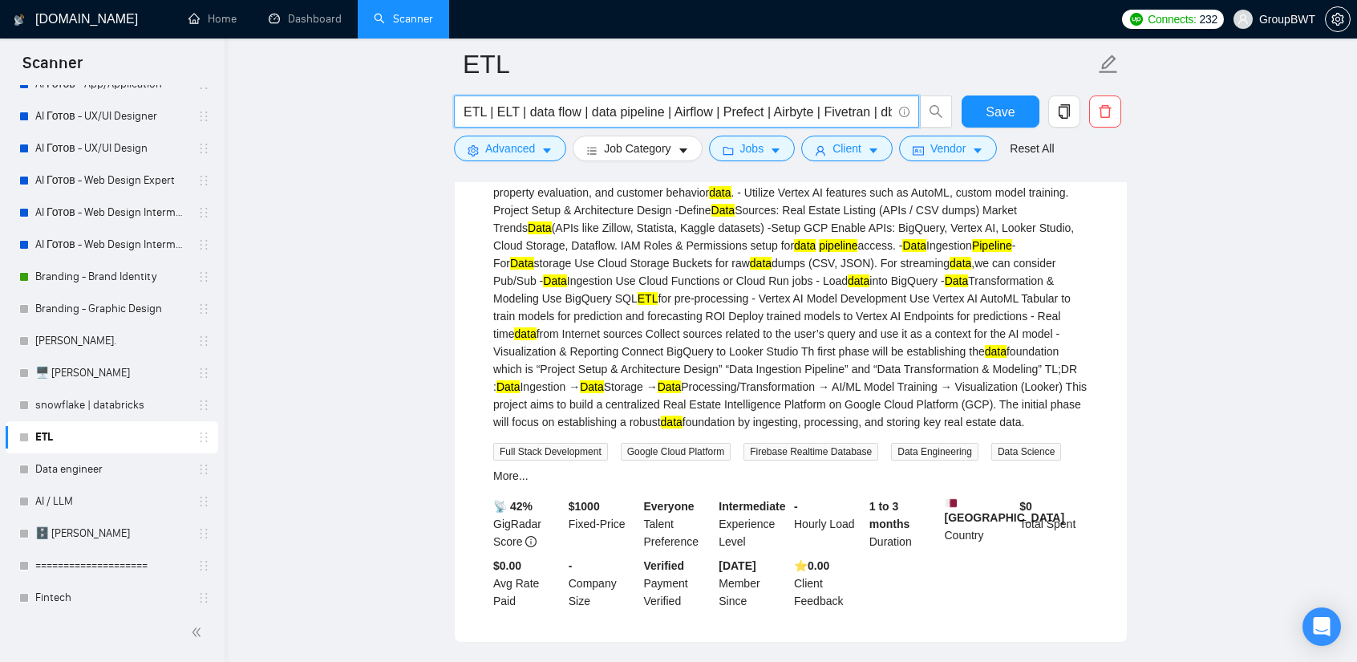
drag, startPoint x: 805, startPoint y: 114, endPoint x: 768, endPoint y: 112, distance: 37.7
click at [768, 112] on input "ETL | ELT | data flow | data pipeline | Airflow | Prefect | Airbyte | Fivetran …" at bounding box center [678, 112] width 428 height 20
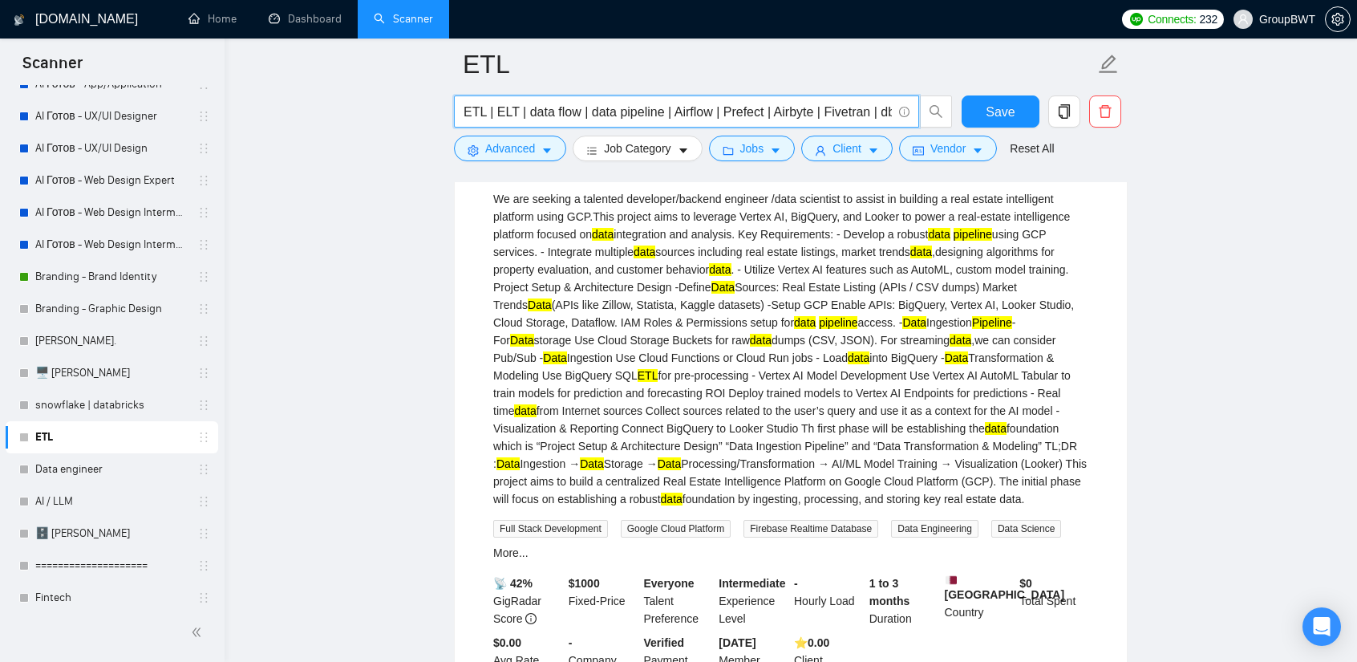
scroll to position [4011, 0]
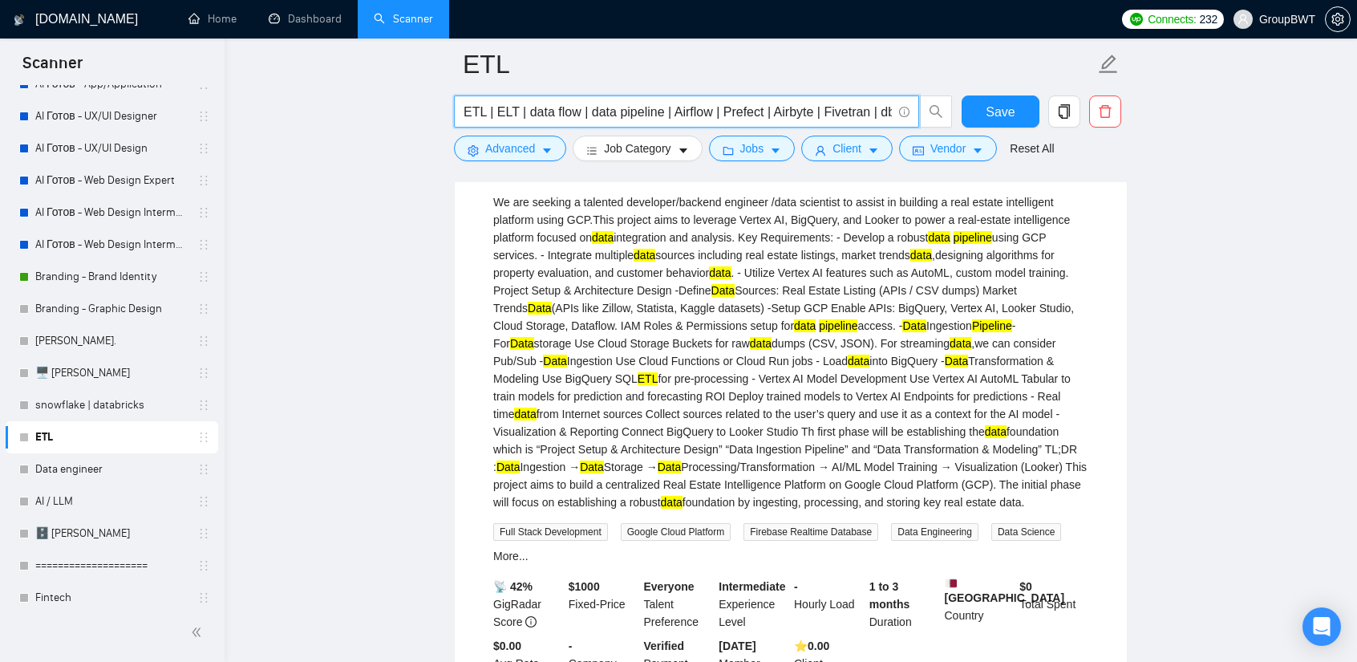
click at [821, 97] on span "ETL | ELT | data flow | data pipeline | Airflow | Prefect | Airbyte | Fivetran …" at bounding box center [686, 111] width 465 height 32
click at [817, 105] on input "ETL | ELT | data flow | data pipeline | Airflow | Prefect | Airbyte | Fivetran …" at bounding box center [678, 112] width 428 height 20
drag, startPoint x: 820, startPoint y: 107, endPoint x: 1174, endPoint y: 172, distance: 360.4
click at [834, 110] on input "ETL | ELT | data flow | data pipeline | Airflow | Prefect | Airbyte | Fivetran …" at bounding box center [678, 112] width 428 height 20
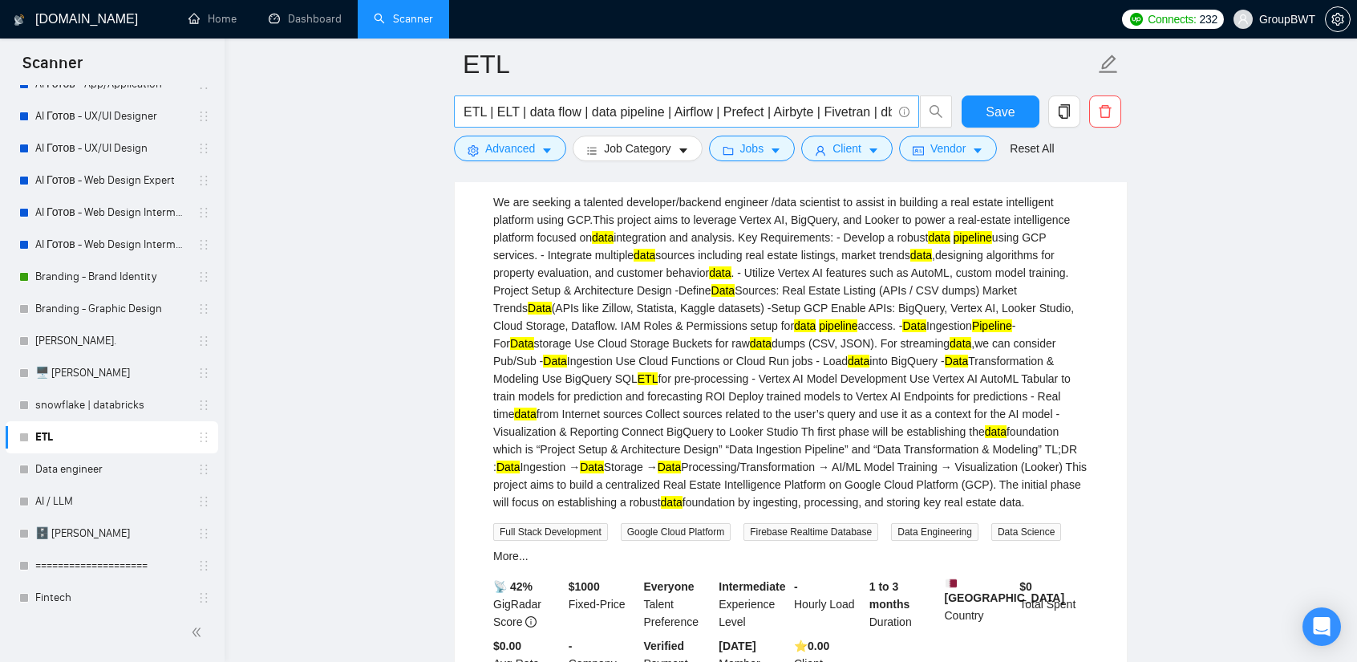
drag, startPoint x: 759, startPoint y: 124, endPoint x: 831, endPoint y: 124, distance: 72.2
click at [831, 124] on span "ETL | ELT | data flow | data pipeline | Airflow | Prefect | Airbyte | Fivetran …" at bounding box center [686, 111] width 465 height 32
click at [818, 111] on input "ETL | ELT | data flow | data pipeline | Airflow | Prefect | Airbyte | Fivetran …" at bounding box center [678, 112] width 428 height 20
drag, startPoint x: 733, startPoint y: 105, endPoint x: 858, endPoint y: 109, distance: 125.2
click at [870, 110] on input "ETL | ELT | data flow | data pipeline | Airflow | Prefect | Airbyte | Fivetran …" at bounding box center [678, 112] width 428 height 20
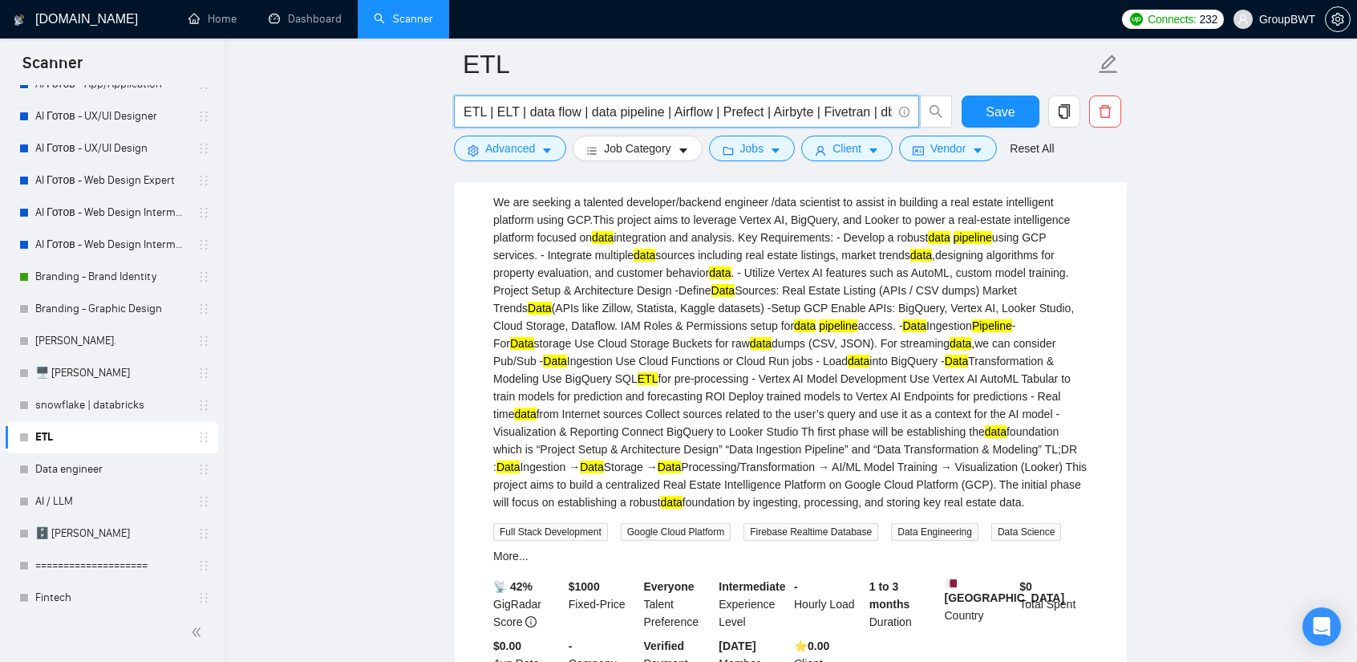
click at [841, 109] on input "ETL | ELT | data flow | data pipeline | Airflow | Prefect | Airbyte | Fivetran …" at bounding box center [678, 112] width 428 height 20
drag, startPoint x: 582, startPoint y: 112, endPoint x: 1044, endPoint y: 188, distance: 468.1
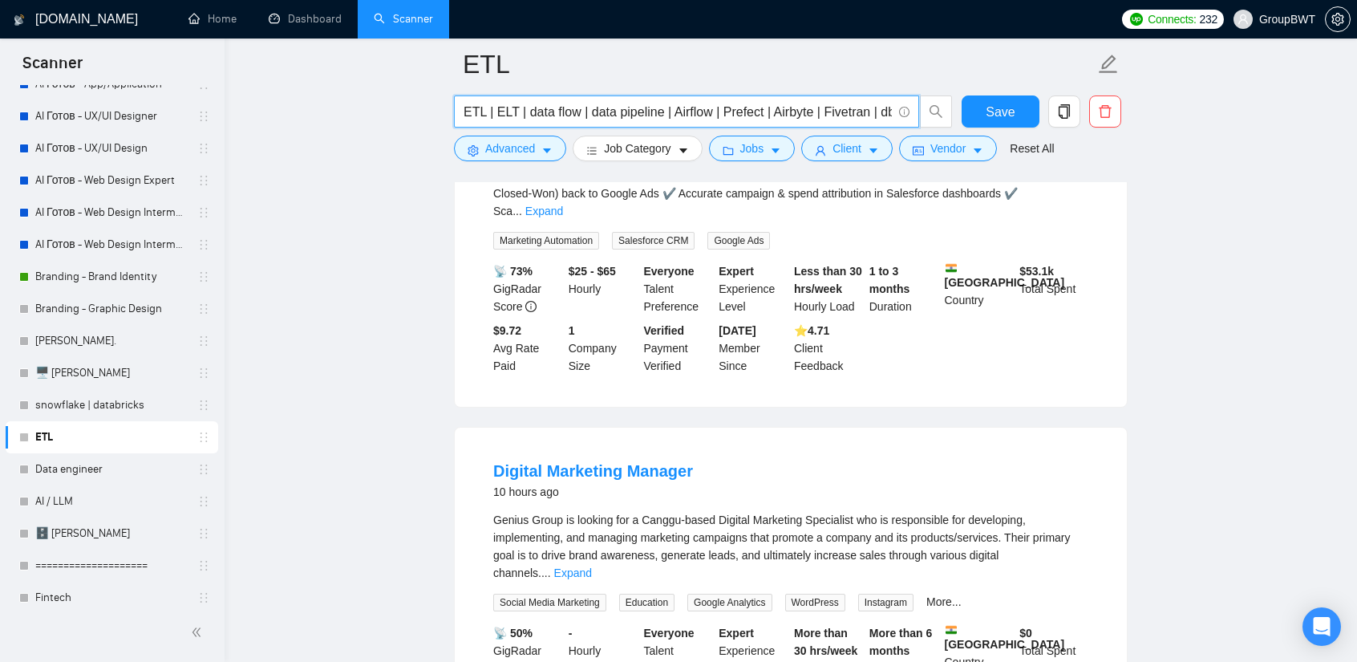
scroll to position [5454, 0]
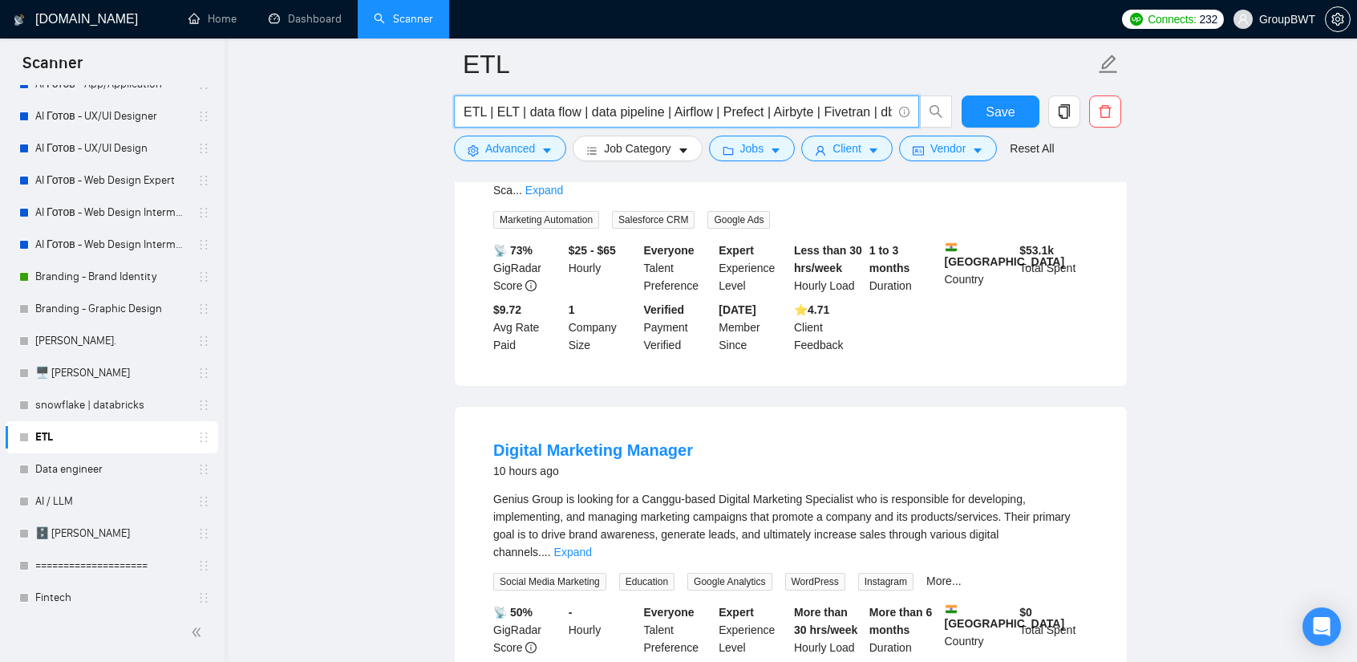
click at [742, 104] on input "ETL | ELT | data flow | data pipeline | Airflow | Prefect | Airbyte | Fivetran …" at bounding box center [678, 112] width 428 height 20
drag, startPoint x: 815, startPoint y: 102, endPoint x: 695, endPoint y: 107, distance: 119.6
click at [695, 107] on input "ETL | ELT | data flow | data pipeline | Airflow | Prefect | Airbyte | Fivetran …" at bounding box center [678, 112] width 428 height 20
click at [784, 108] on input "ETL | ELT | data flow | data pipeline | Airflow | Prefect | Airbyte | Fivetran …" at bounding box center [678, 112] width 428 height 20
drag, startPoint x: 801, startPoint y: 113, endPoint x: 789, endPoint y: 110, distance: 11.7
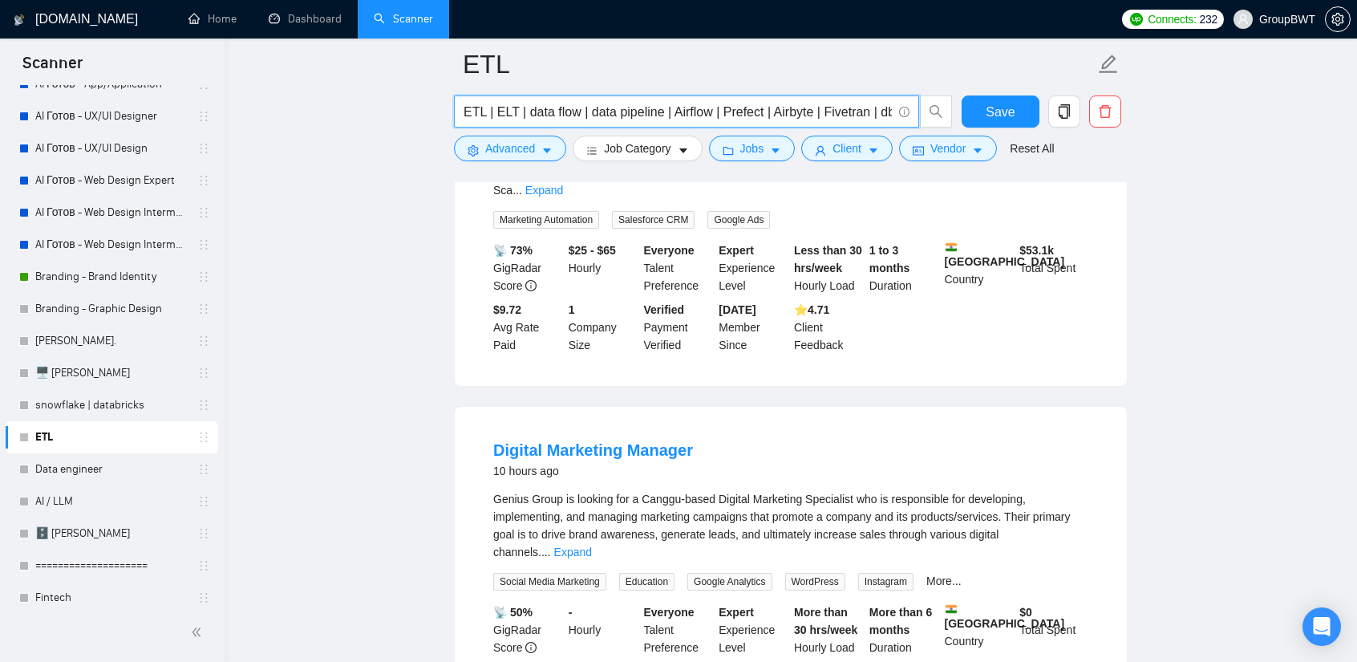
click at [776, 114] on input "ETL | ELT | data flow | data pipeline | Airflow | Prefect | Airbyte | Fivetran …" at bounding box center [678, 112] width 428 height 20
click at [793, 108] on input "ETL | ELT | data flow | data pipeline | Airflow | Prefect | Airbyte | Fivetran …" at bounding box center [678, 112] width 428 height 20
drag, startPoint x: 809, startPoint y: 110, endPoint x: 767, endPoint y: 111, distance: 41.7
click at [767, 111] on input "ETL | ELT | data flow | data pipeline | Airflow | Prefect | Airbyte | Fivetran …" at bounding box center [678, 112] width 428 height 20
click at [640, 113] on input "ETL | ELT | data flow | data pipeline | Airflow | Prefect | Airbyte | Fivetran …" at bounding box center [678, 112] width 428 height 20
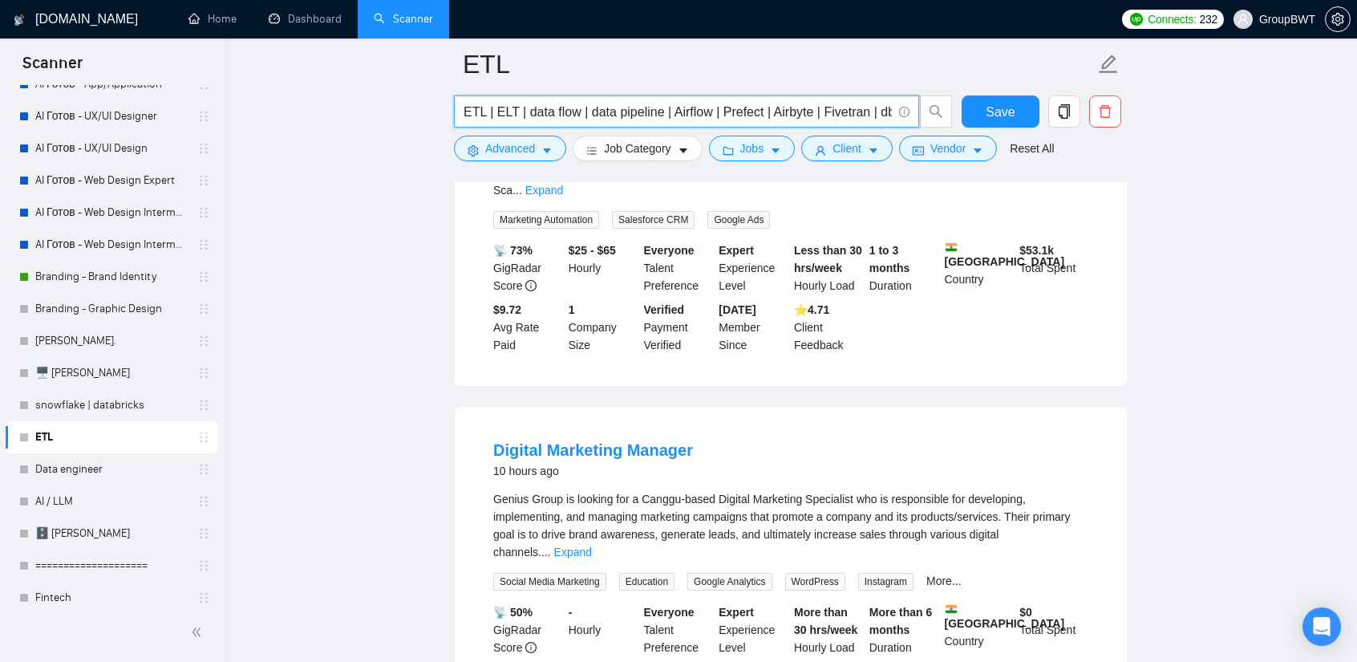
click at [682, 110] on input "ETL | ELT | data flow | data pipeline | Airflow | Prefect | Airbyte | Fivetran …" at bounding box center [678, 112] width 428 height 20
drag, startPoint x: 706, startPoint y: 107, endPoint x: 669, endPoint y: 107, distance: 36.9
click at [669, 107] on input "ETL | ELT | data flow | data pipeline | Airflow | Prefect | Airbyte | Fivetran …" at bounding box center [678, 112] width 428 height 20
drag, startPoint x: 755, startPoint y: 110, endPoint x: 719, endPoint y: 111, distance: 36.1
click at [719, 111] on input "ETL | ELT | data flow | data pipeline | Airflow | Prefect | Airbyte | Fivetran …" at bounding box center [678, 112] width 428 height 20
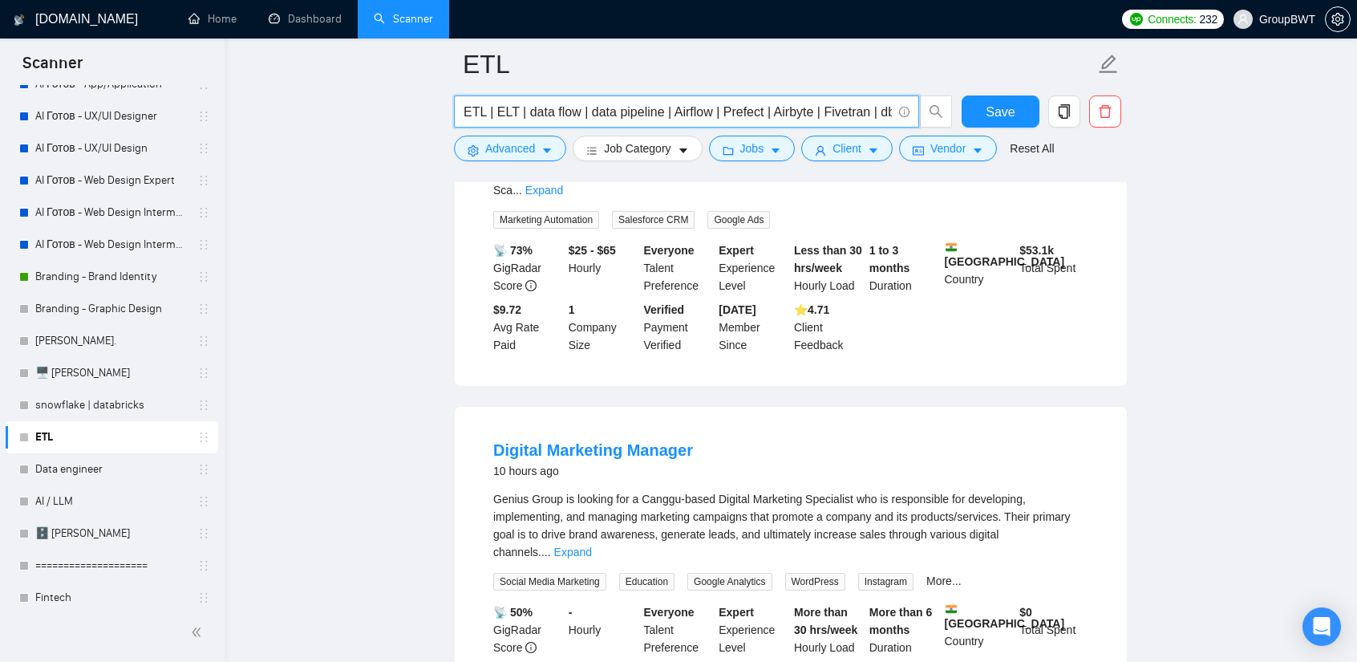
click at [796, 117] on input "ETL | ELT | data flow | data pipeline | Airflow | Prefect | Airbyte | Fivetran …" at bounding box center [678, 112] width 428 height 20
drag, startPoint x: 861, startPoint y: 111, endPoint x: 818, endPoint y: 111, distance: 43.3
click at [818, 111] on input "ETL | ELT | data flow | data pipeline | Airflow | Prefect | Airbyte | Fivetran …" at bounding box center [678, 112] width 428 height 20
click at [82, 466] on link "Data engineer" at bounding box center [111, 469] width 152 height 32
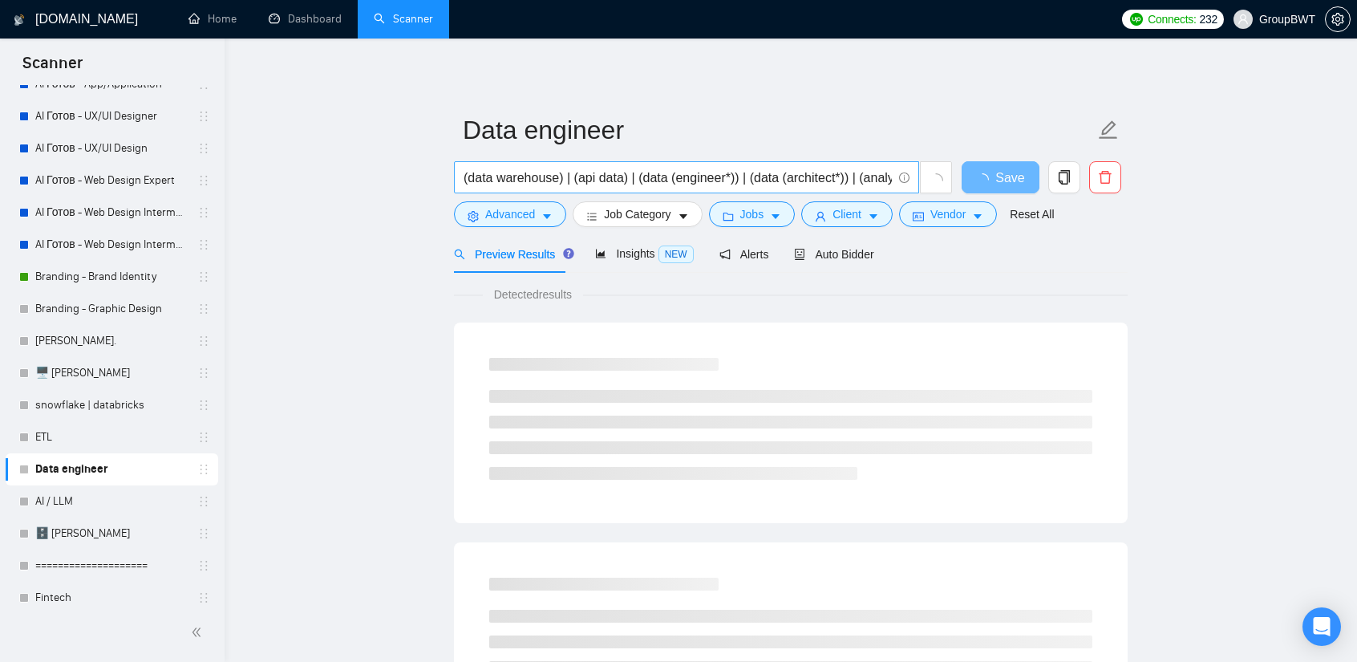
click at [570, 184] on input "(data warehouse) | (api data) | (data (engineer*)) | (data (architect*)) | (ana…" at bounding box center [678, 178] width 428 height 20
click at [698, 177] on input "(data warehouse) | (api data) | (data (engineer*)) | (data (architect*)) | (ana…" at bounding box center [678, 178] width 428 height 20
click at [722, 177] on input "(data warehouse) | (api data) | (data (engineer*)) | (data (architect*)) | (ana…" at bounding box center [678, 178] width 428 height 20
click at [495, 176] on input "(data warehouse) | (api data) | (data (engineer*)) | (data (architect*)) | (ana…" at bounding box center [678, 178] width 428 height 20
click at [798, 172] on input "(data warehouse) | (api data) | (data (engineer*)) | (data (architect*)) | (ana…" at bounding box center [678, 178] width 428 height 20
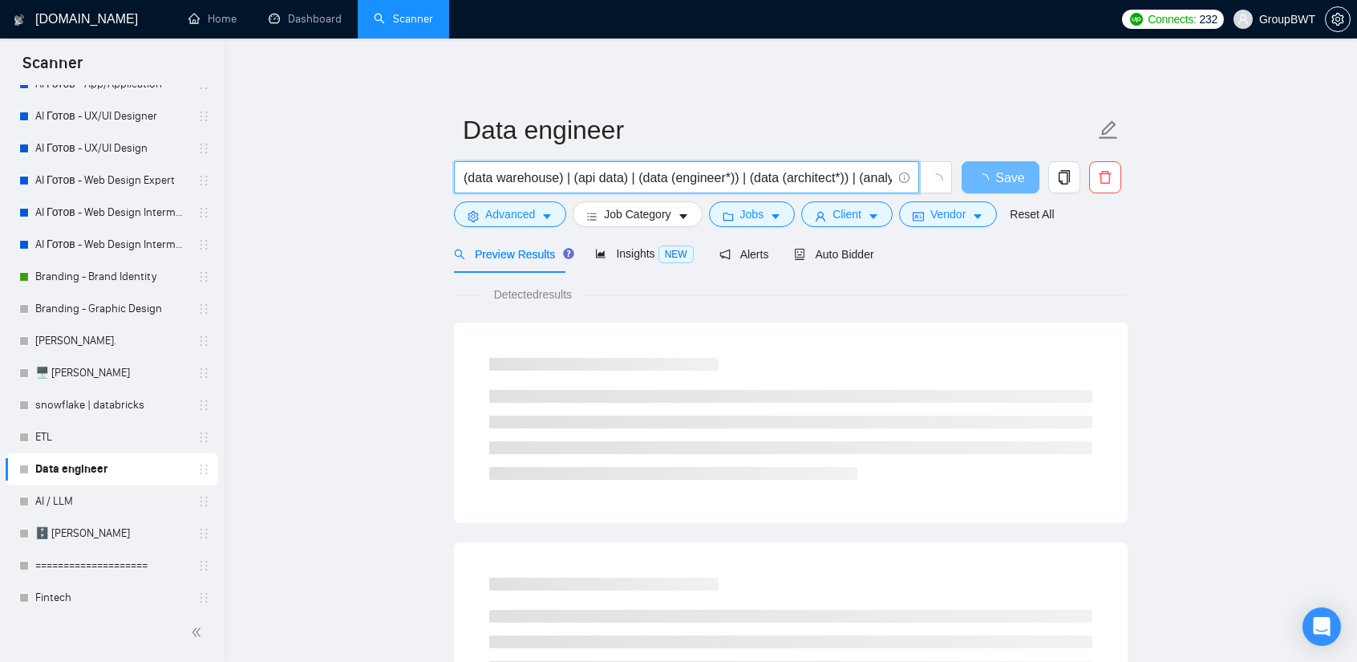
click at [861, 172] on input "(data warehouse) | (api data) | (data (engineer*)) | (data (architect*)) | (ana…" at bounding box center [678, 178] width 428 height 20
drag, startPoint x: 848, startPoint y: 175, endPoint x: 804, endPoint y: 176, distance: 44.1
click at [804, 176] on input "(data warehouse) | (api data) | (data (engineer*)) | (data (architect*)) | (ana…" at bounding box center [678, 178] width 428 height 20
click at [778, 176] on input "(data warehouse) | (api data) | (data (engineer*)) | (data (architect*)) | (ana…" at bounding box center [678, 178] width 428 height 20
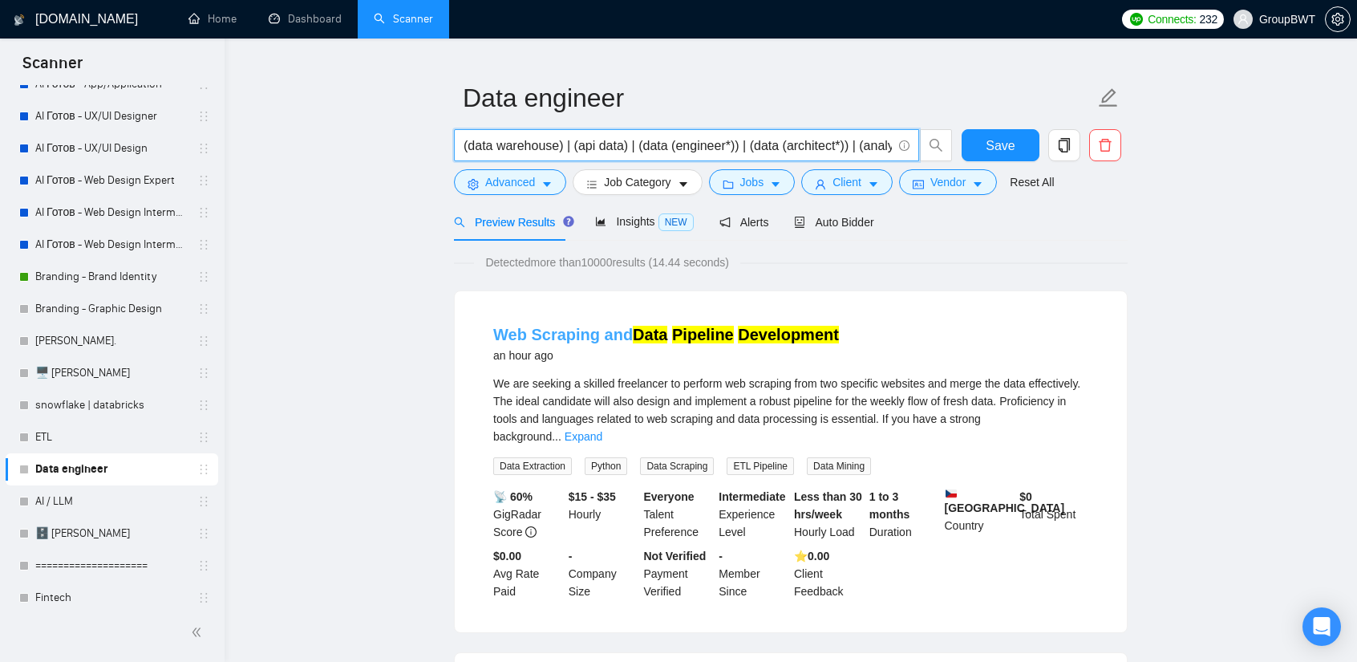
scroll to position [80, 0]
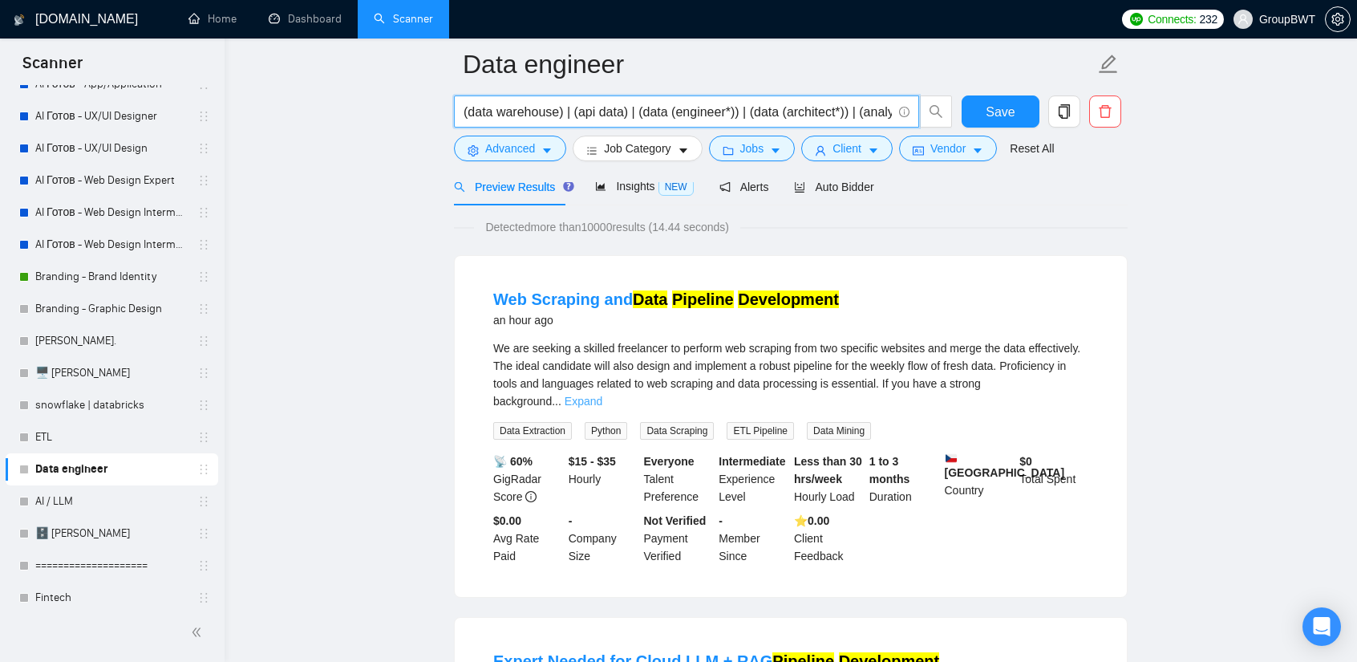
click at [602, 395] on link "Expand" at bounding box center [584, 401] width 38 height 13
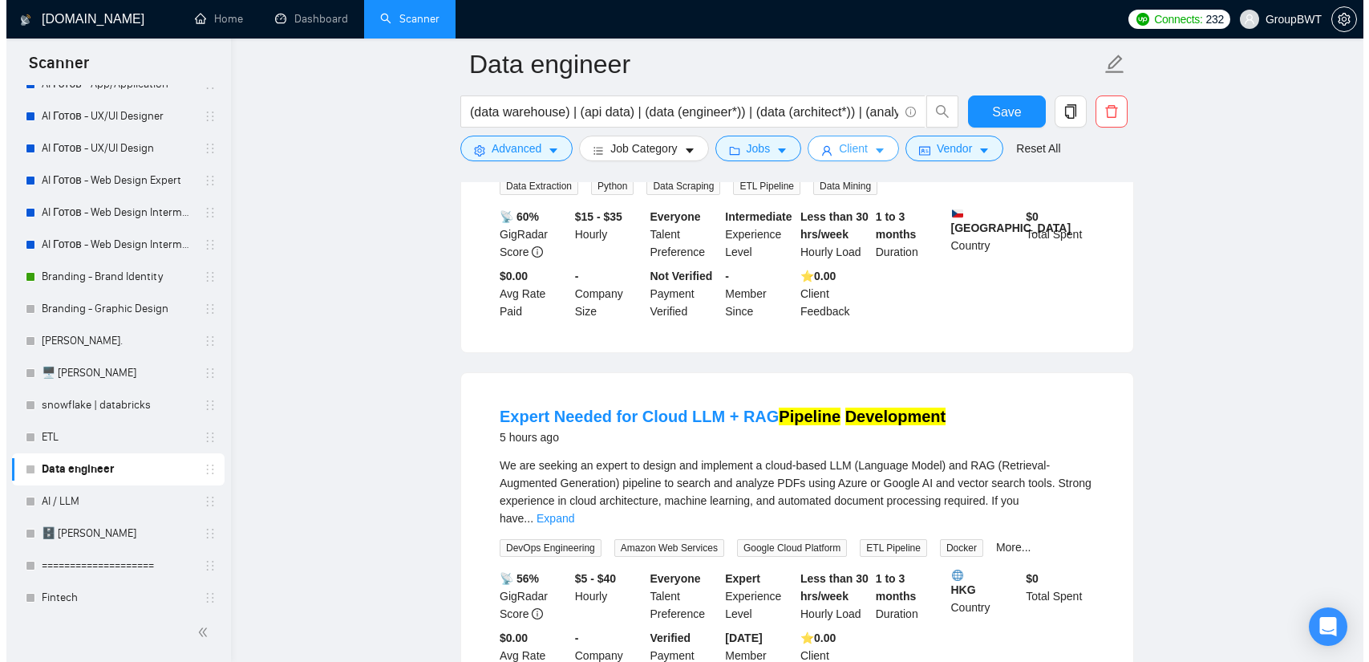
scroll to position [321, 0]
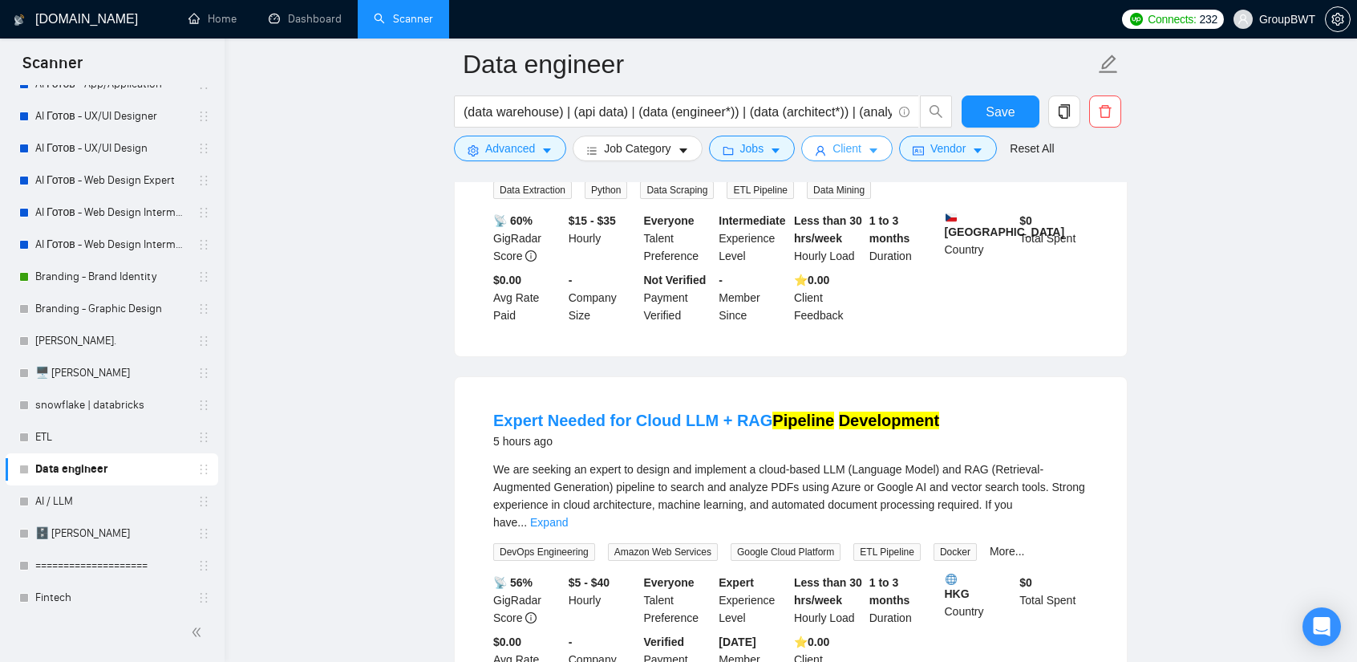
click at [823, 148] on button "Client" at bounding box center [846, 149] width 91 height 26
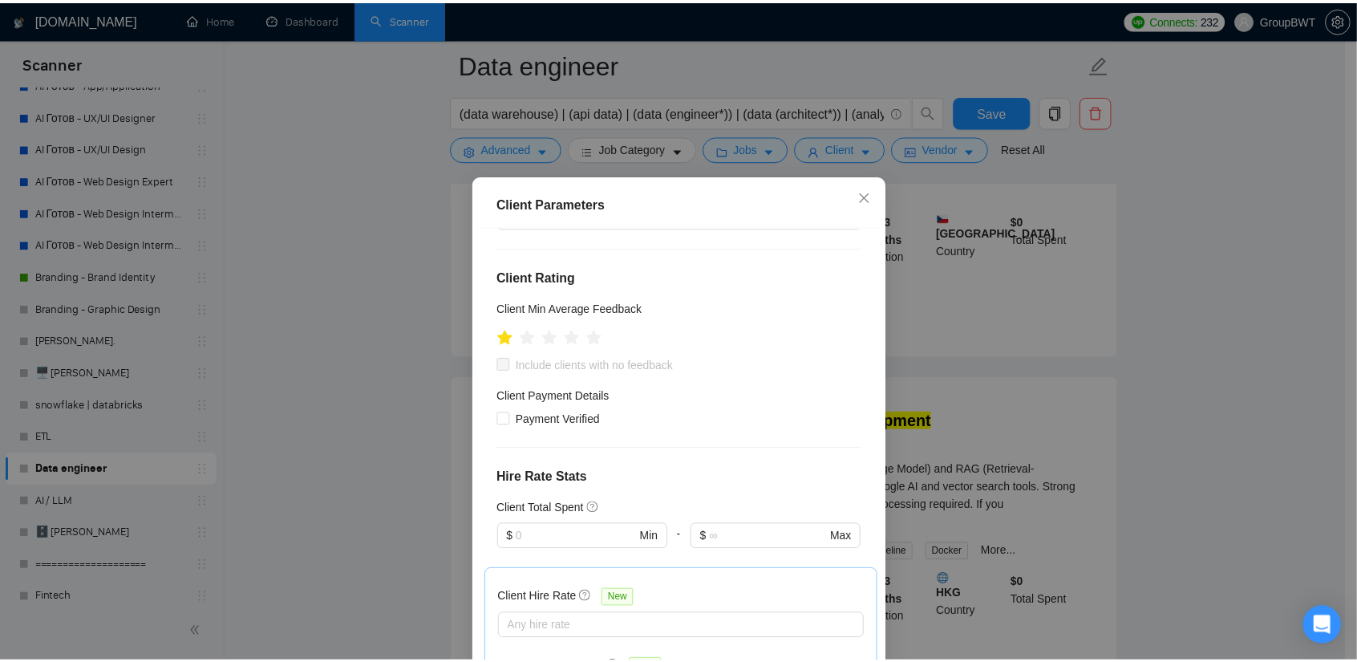
scroll to position [160, 0]
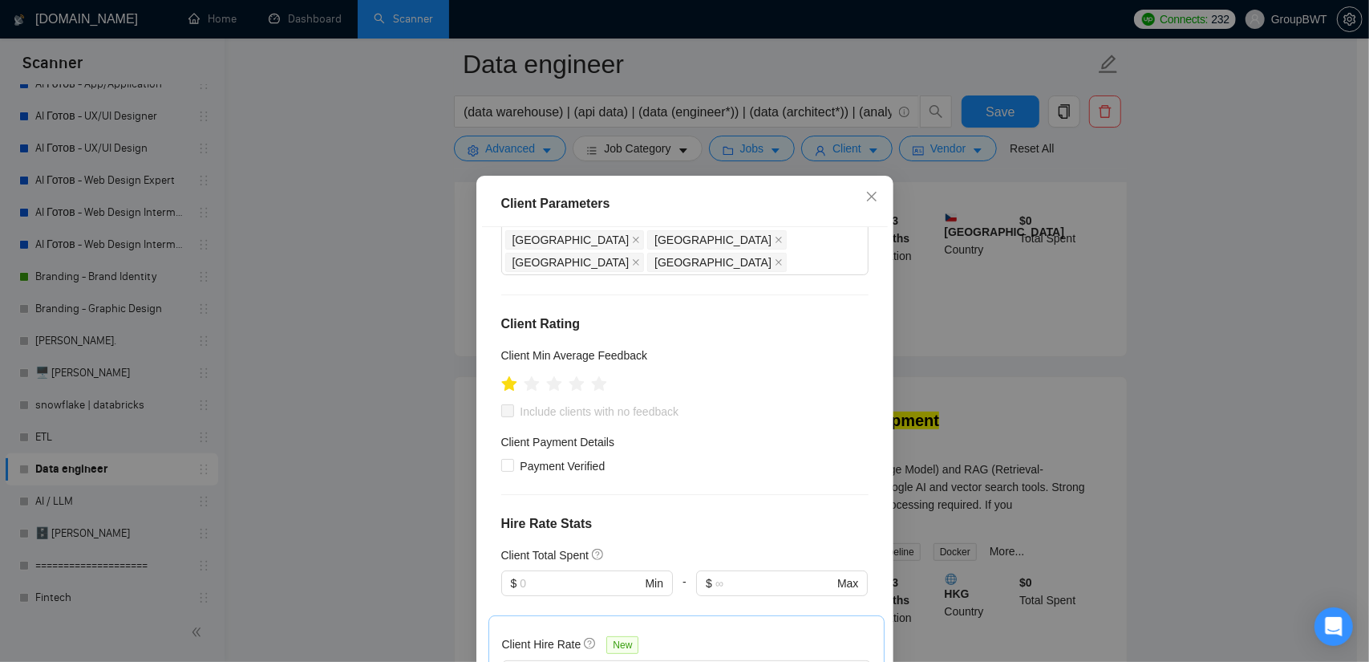
click at [348, 321] on div "Client Parameters Client Location Include Client Countries [GEOGRAPHIC_DATA] [G…" at bounding box center [684, 331] width 1369 height 662
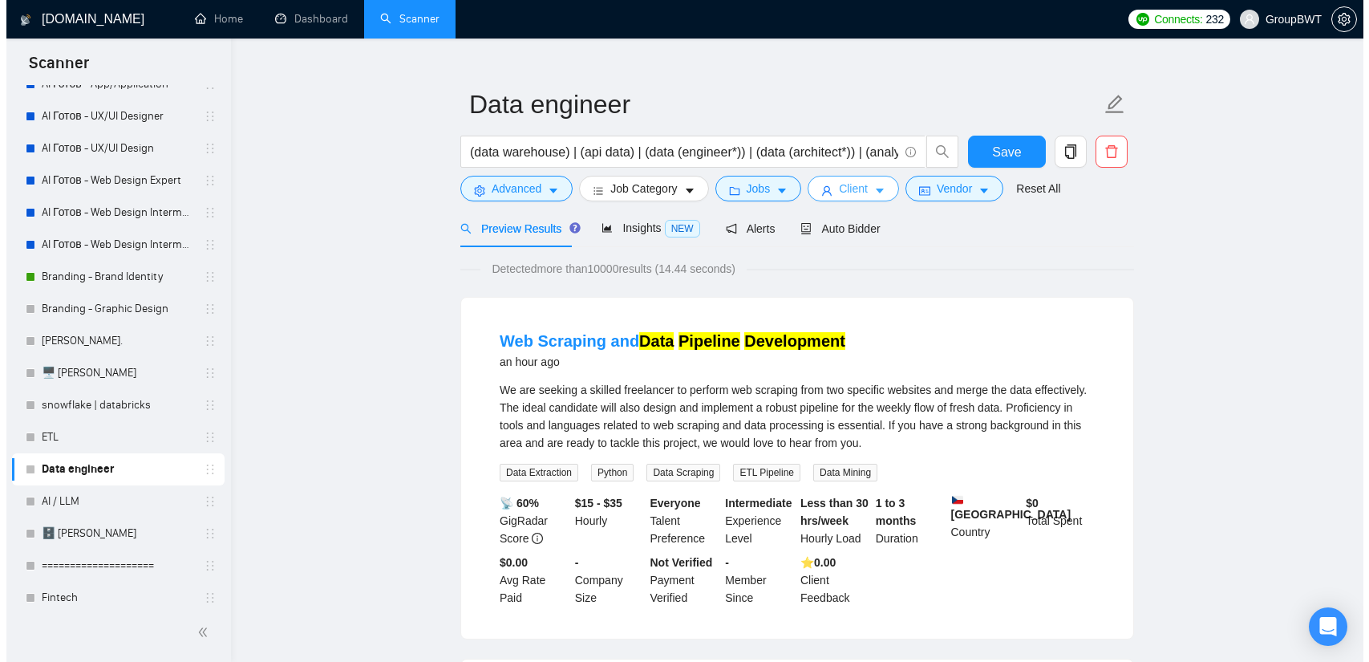
scroll to position [0, 0]
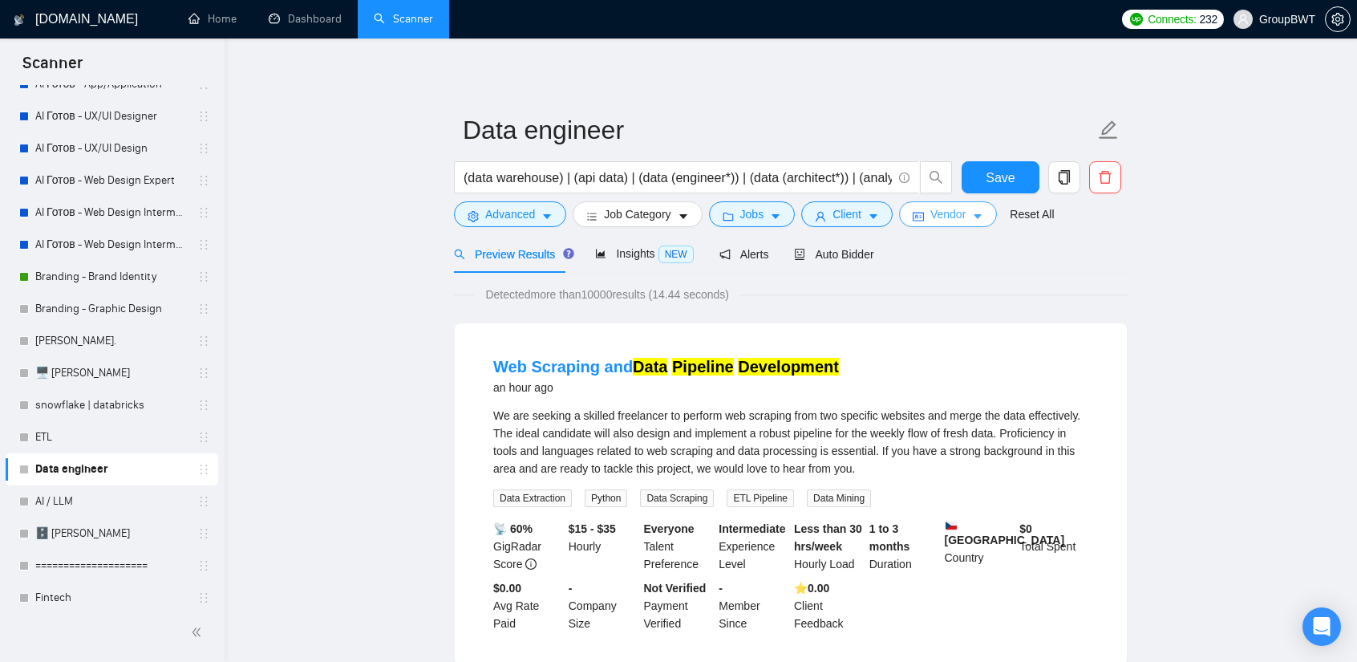
click at [963, 209] on button "Vendor" at bounding box center [948, 214] width 98 height 26
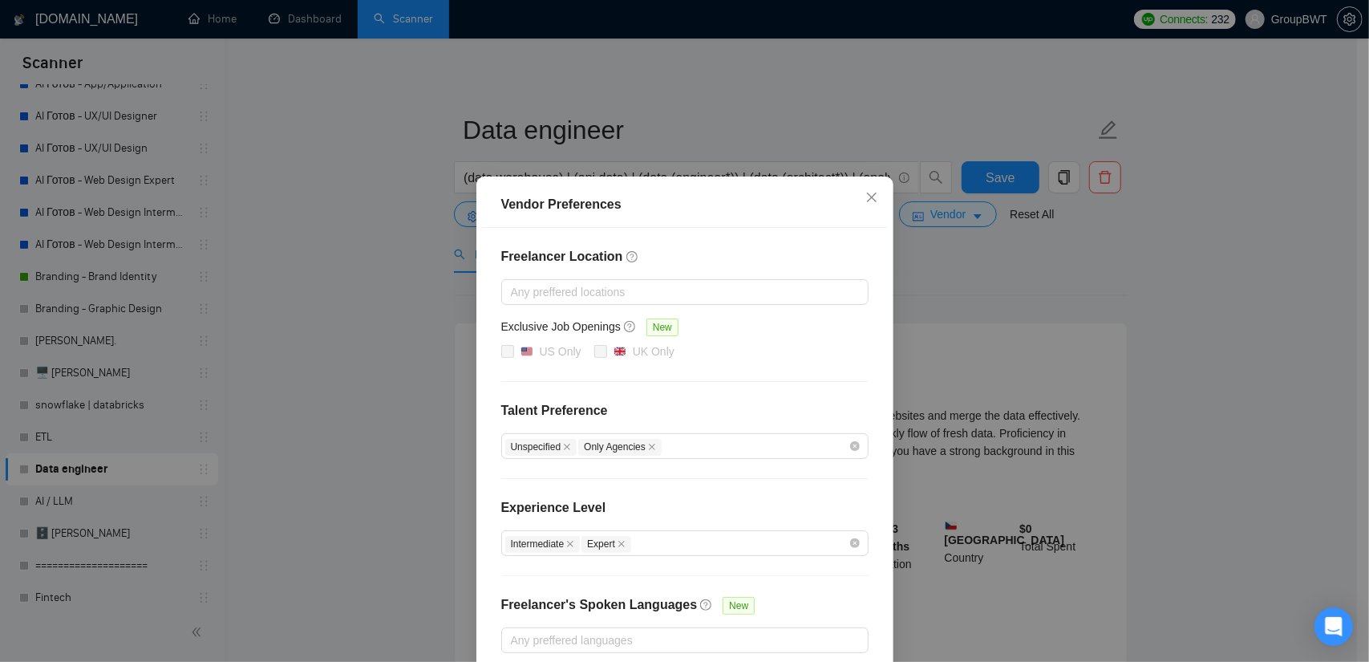
click at [1198, 310] on div "Vendor Preferences Freelancer Location Any preffered locations Exclusive Job Op…" at bounding box center [684, 331] width 1369 height 662
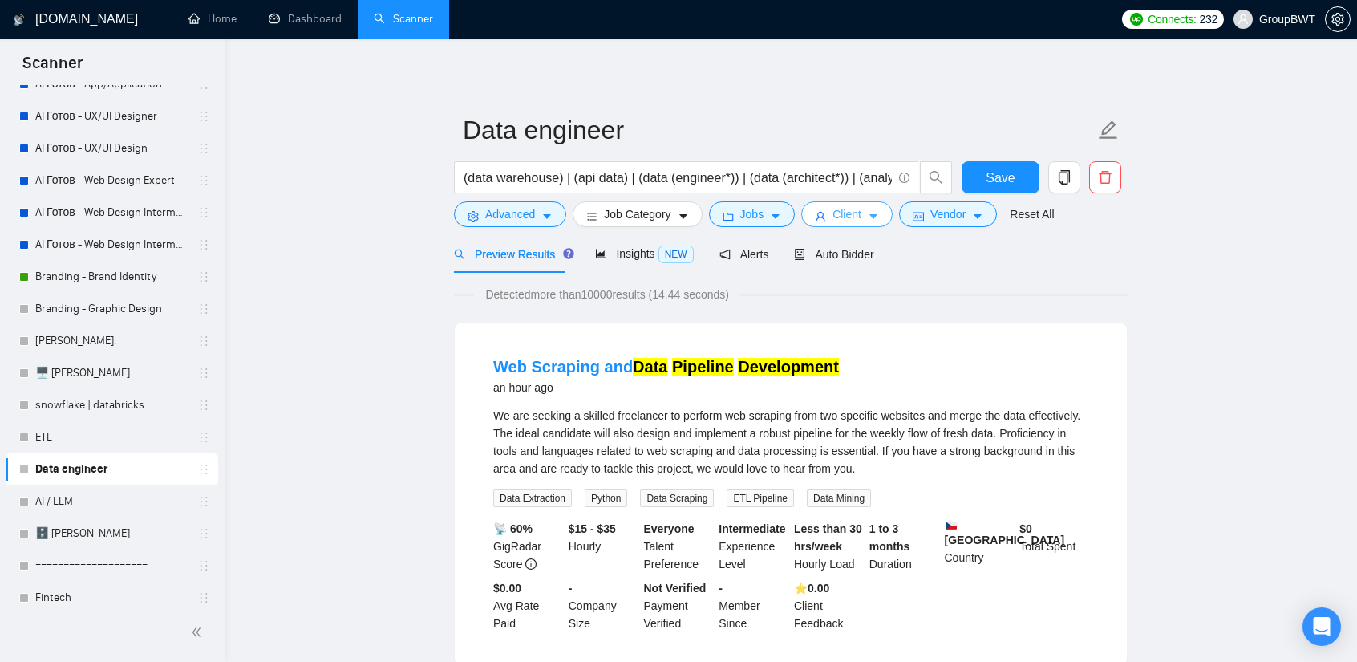
click at [839, 218] on span "Client" at bounding box center [847, 214] width 29 height 18
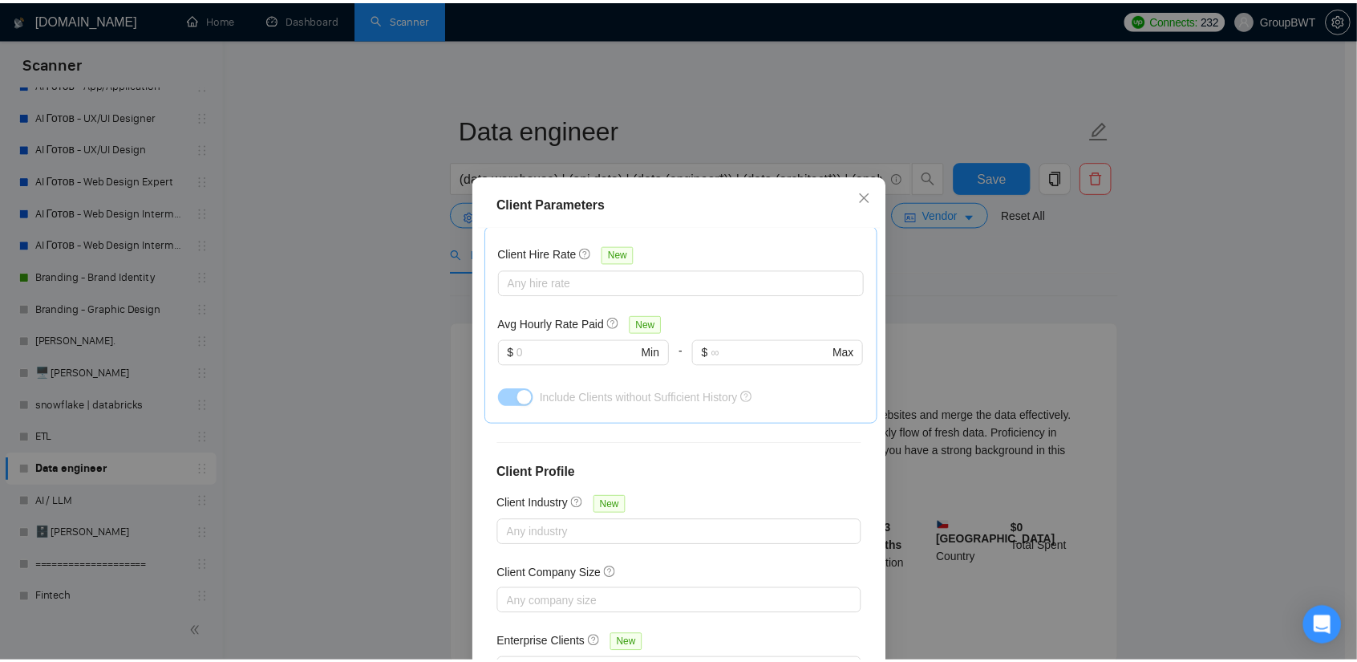
scroll to position [557, 0]
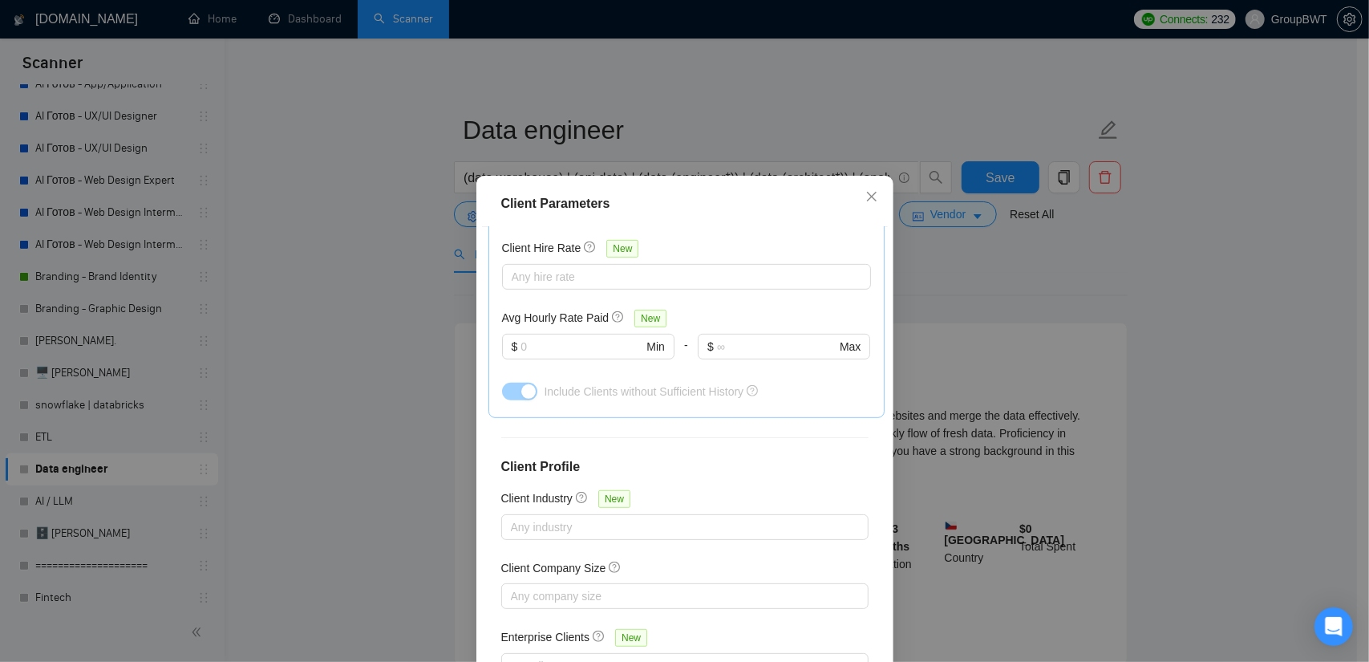
click at [1163, 286] on div "Client Parameters Client Location Include Client Countries [GEOGRAPHIC_DATA] [G…" at bounding box center [684, 331] width 1369 height 662
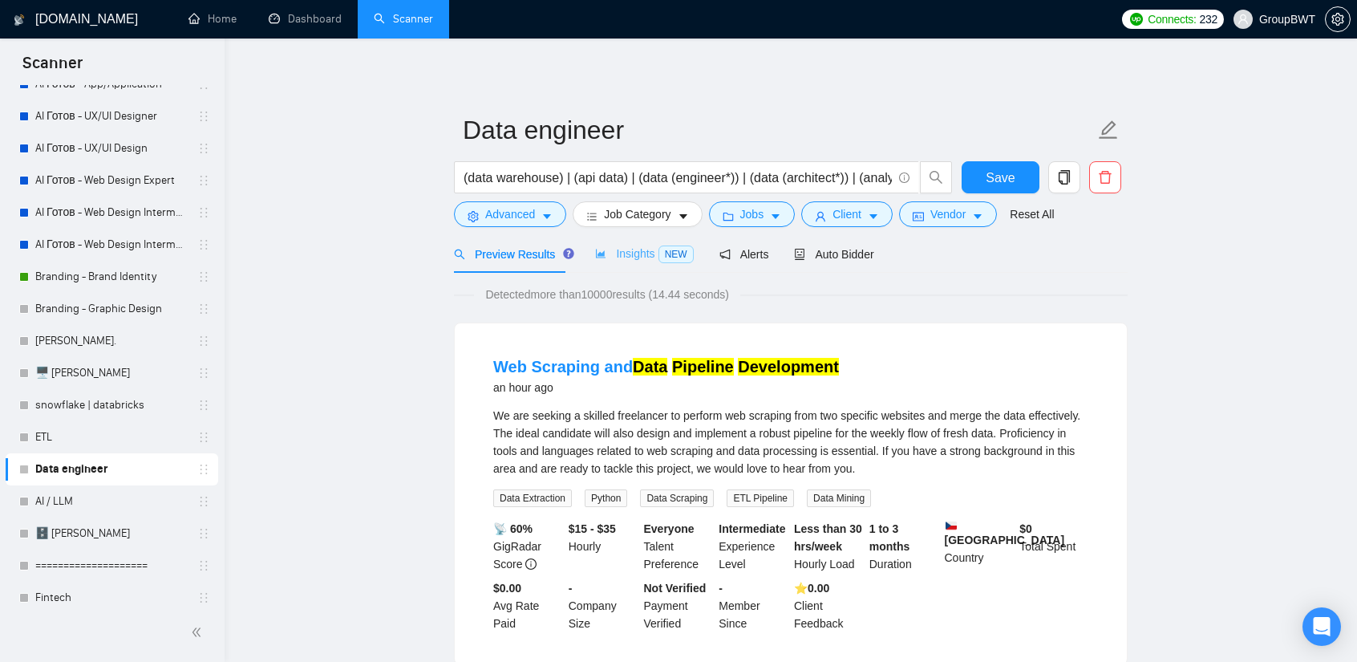
click at [615, 266] on div "Insights NEW" at bounding box center [644, 254] width 98 height 38
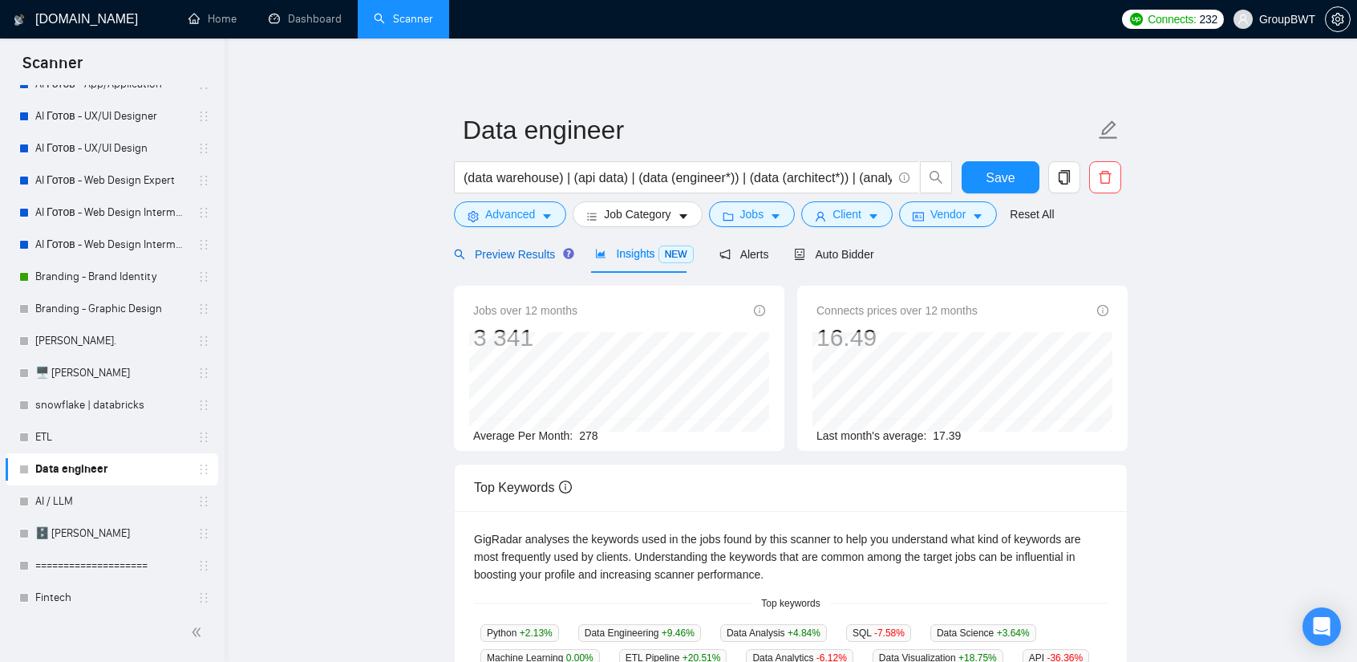
click at [509, 259] on span "Preview Results" at bounding box center [512, 254] width 116 height 13
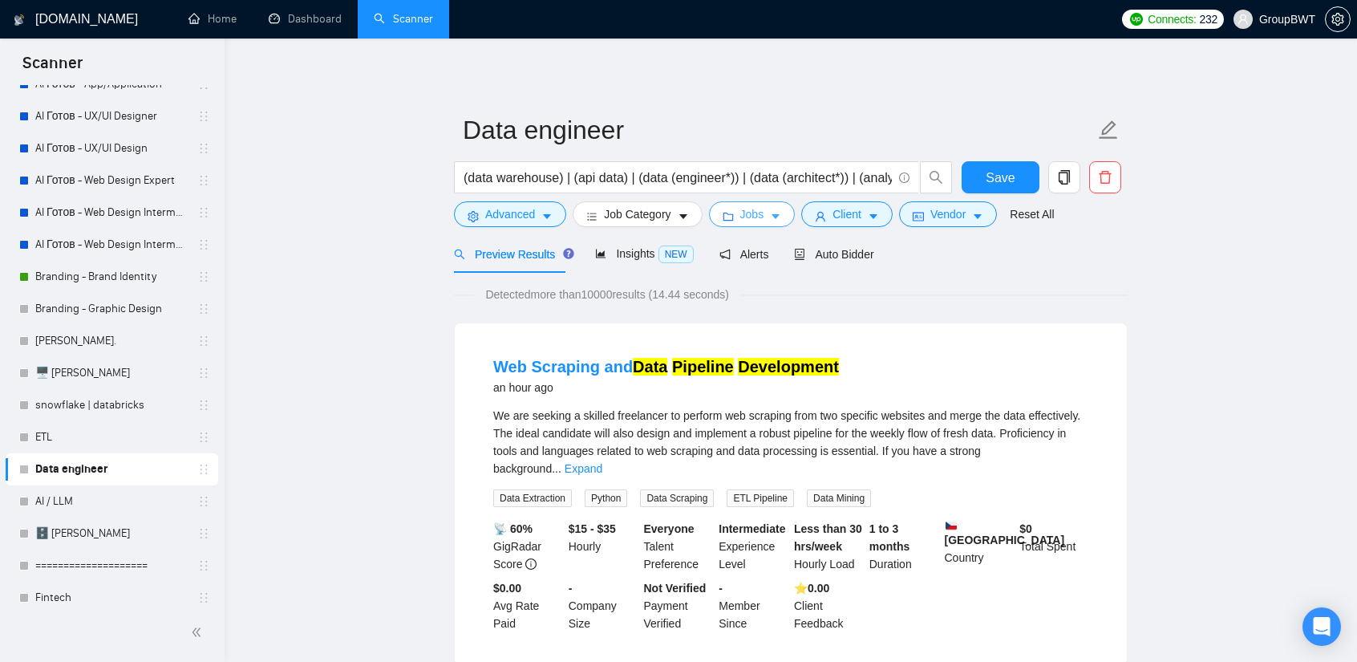
click at [761, 214] on button "Jobs" at bounding box center [752, 214] width 87 height 26
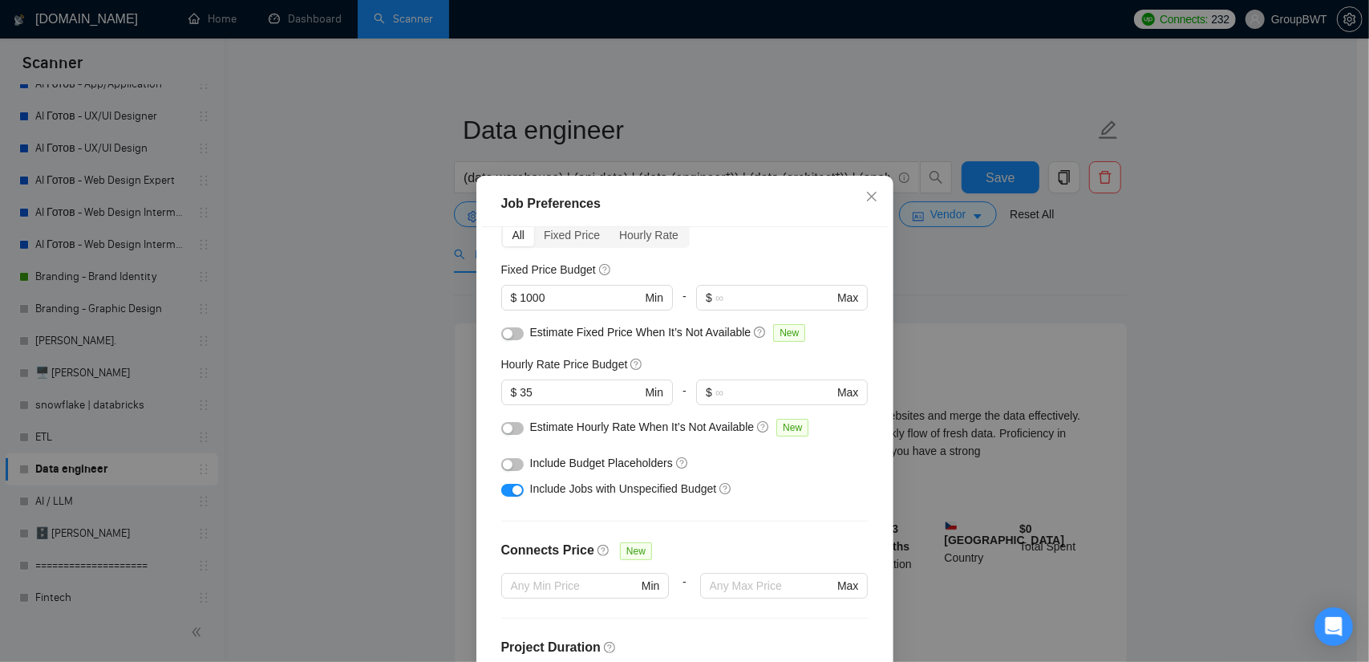
click at [993, 292] on div "Job Preferences Budget Project Type All Fixed Price Hourly Rate Fixed Price Bud…" at bounding box center [684, 331] width 1369 height 662
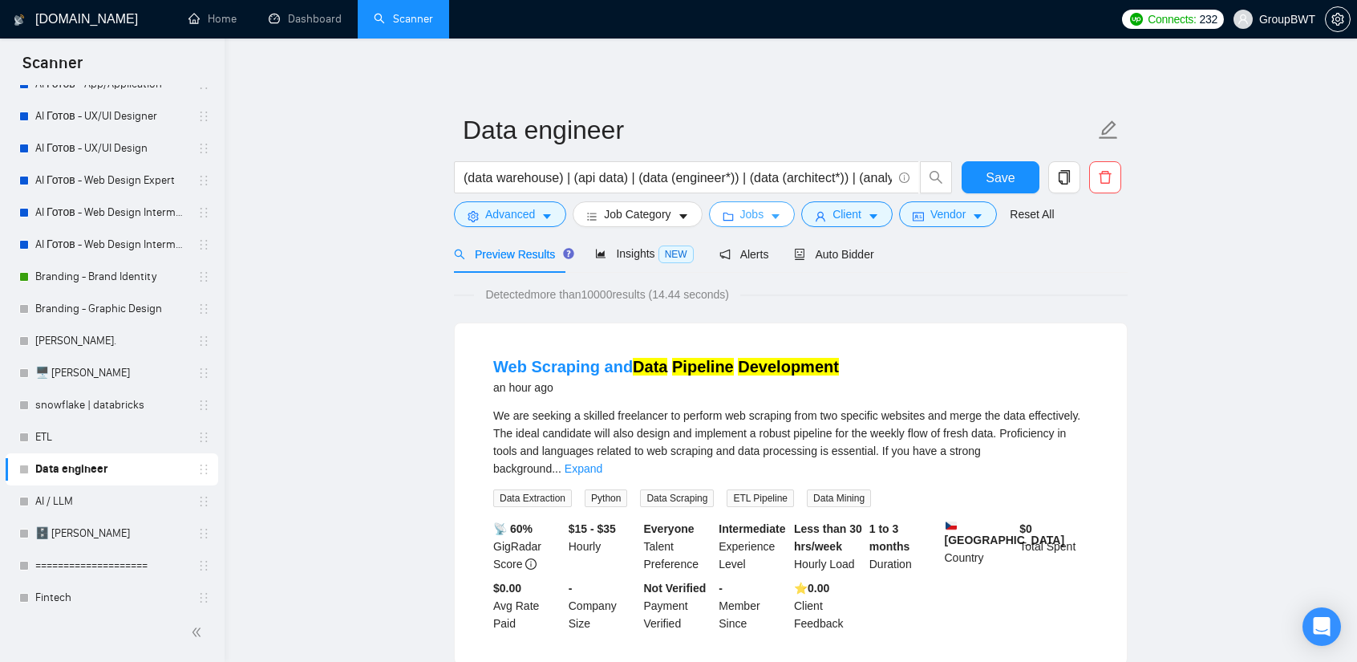
click at [770, 217] on icon "caret-down" at bounding box center [775, 216] width 11 height 11
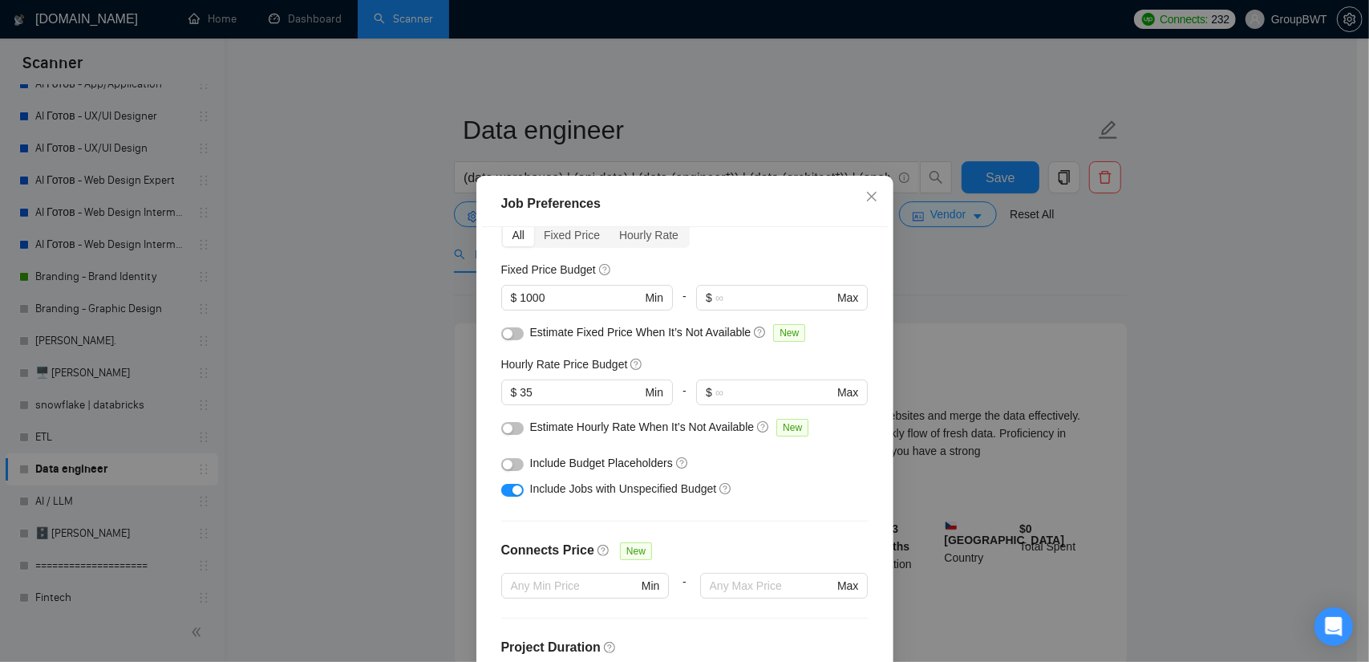
click at [456, 315] on div "Job Preferences Budget Project Type All Fixed Price Hourly Rate Fixed Price Bud…" at bounding box center [684, 331] width 1369 height 662
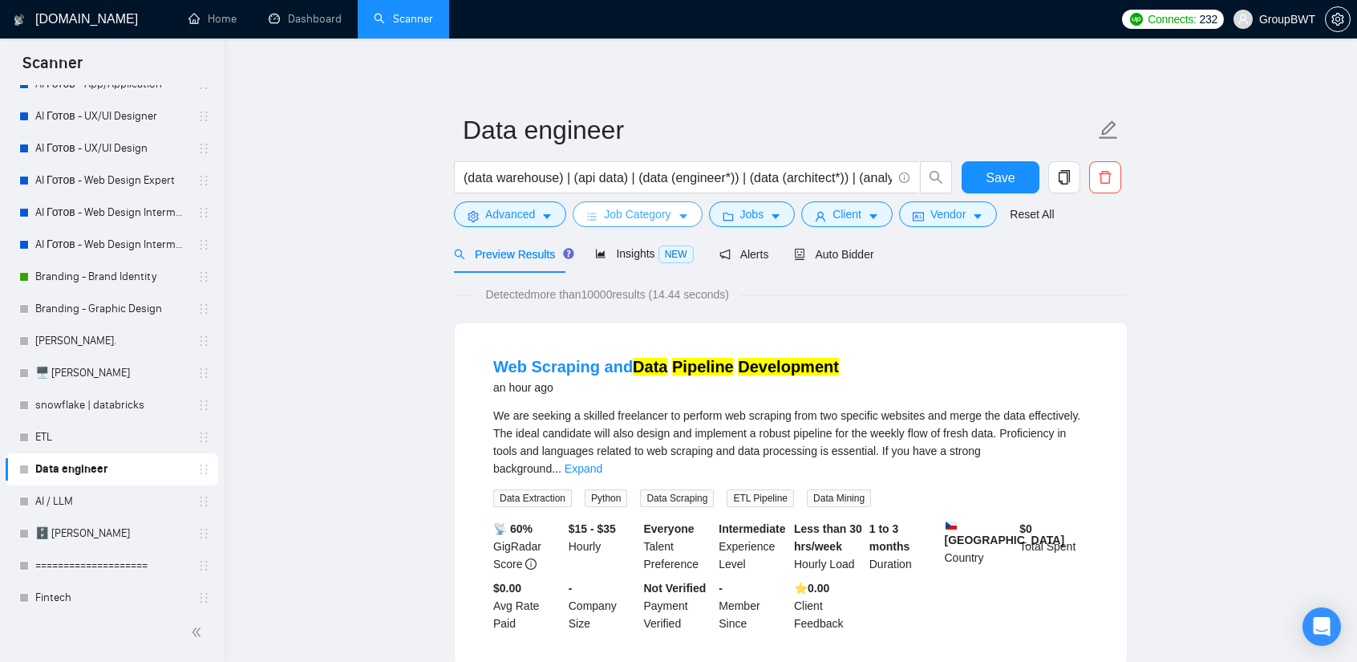
click at [678, 215] on icon "caret-down" at bounding box center [683, 216] width 11 height 11
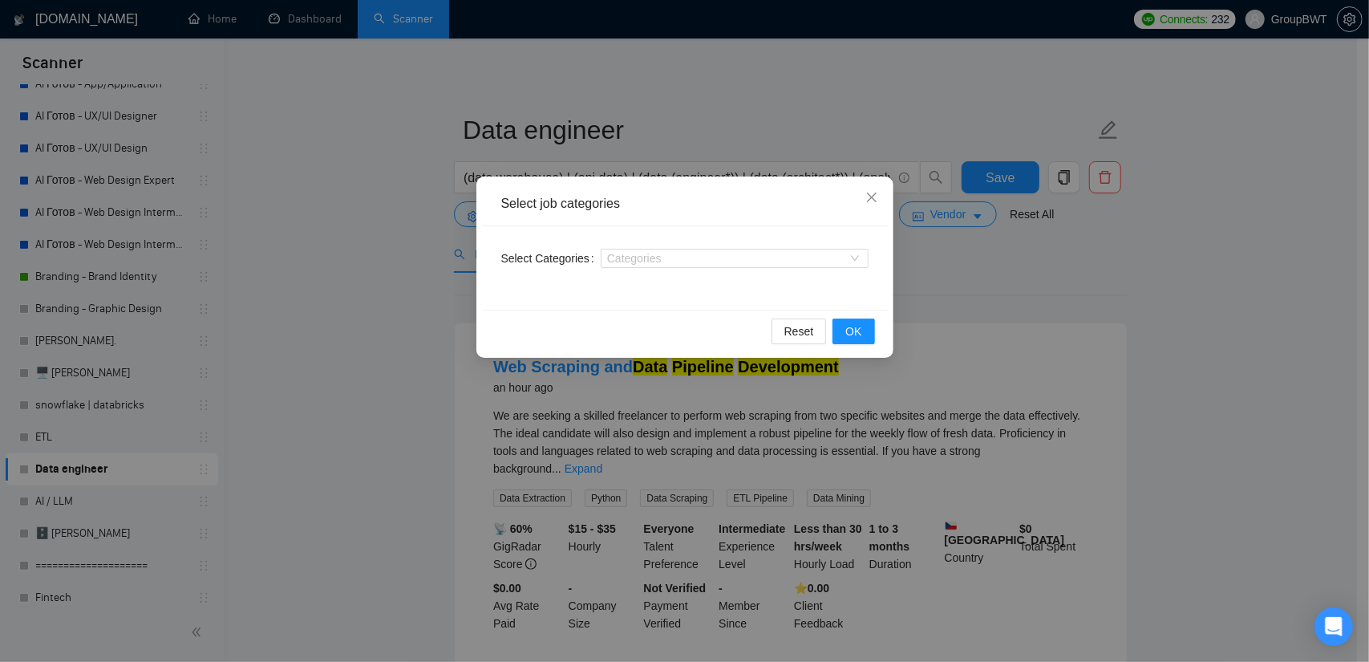
click at [334, 290] on div "Select job categories Select Categories Categories Reset OK" at bounding box center [684, 331] width 1369 height 662
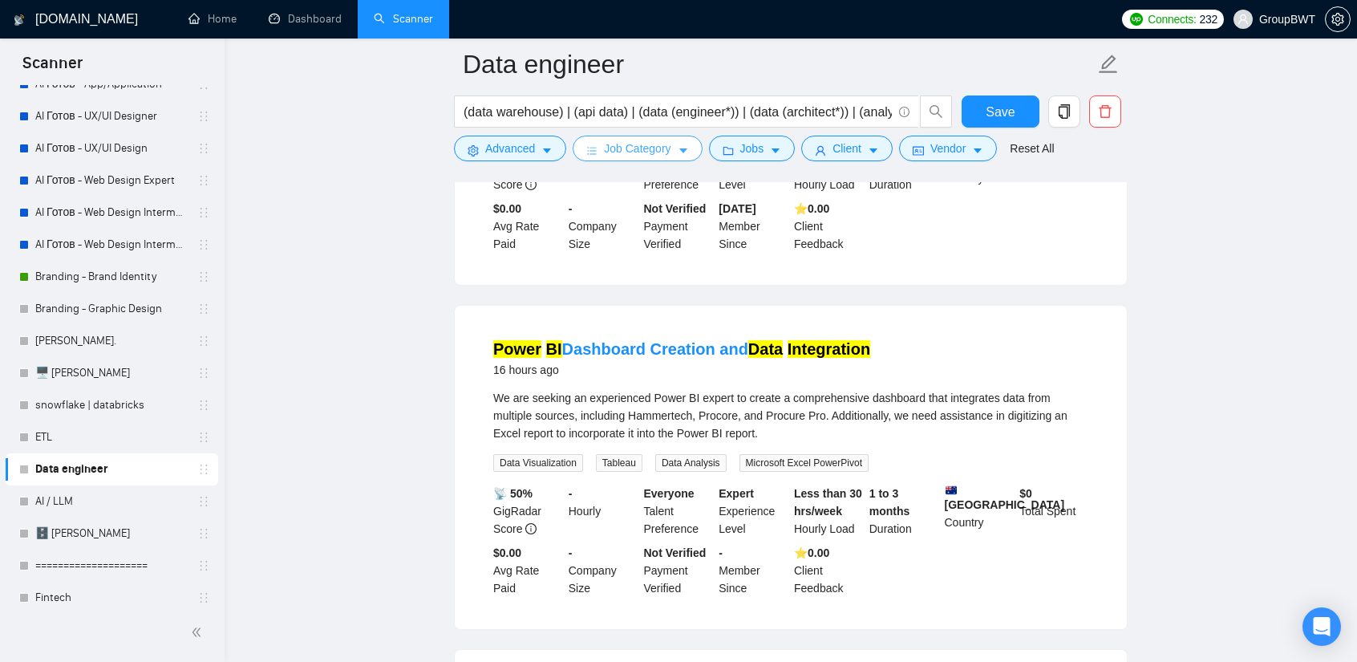
scroll to position [2807, 0]
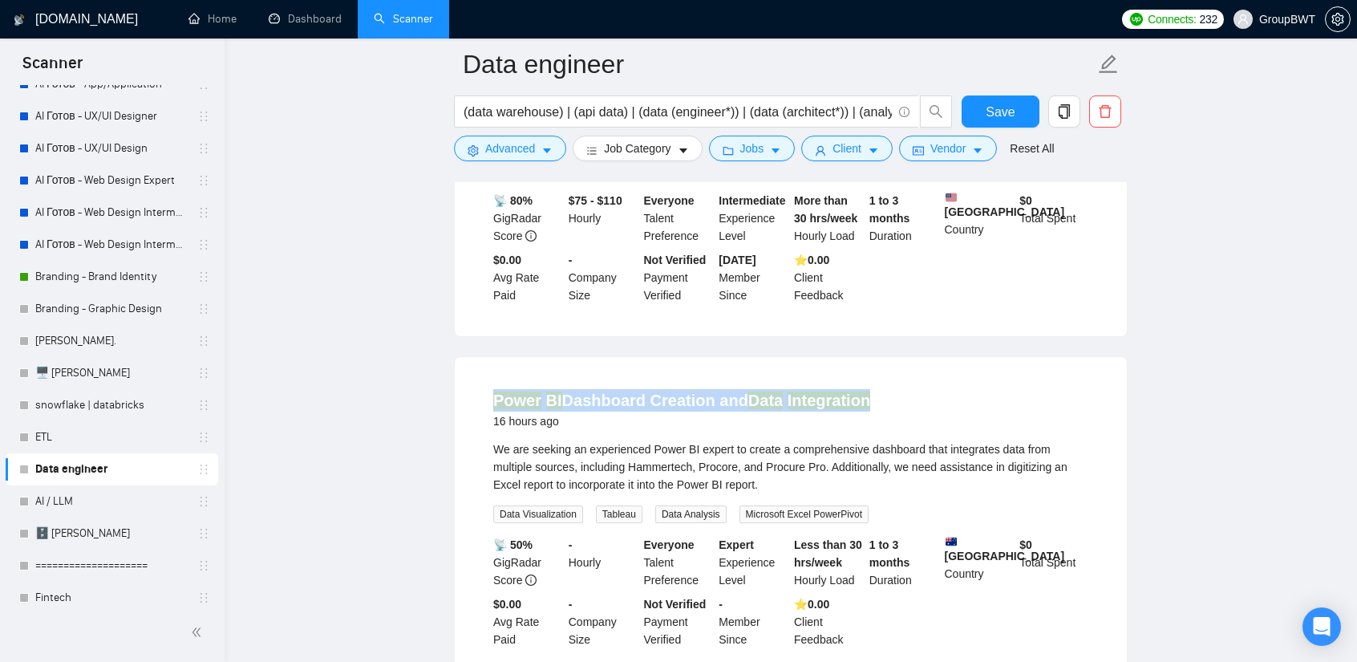
drag, startPoint x: 483, startPoint y: 336, endPoint x: 922, endPoint y: 352, distance: 439.0
click at [922, 376] on li "Power BI Dashboard Creation and Data Integration 16 hours ago We are seeking an…" at bounding box center [791, 518] width 634 height 285
copy link "Power BI Dashboard Creation and Data Integration"
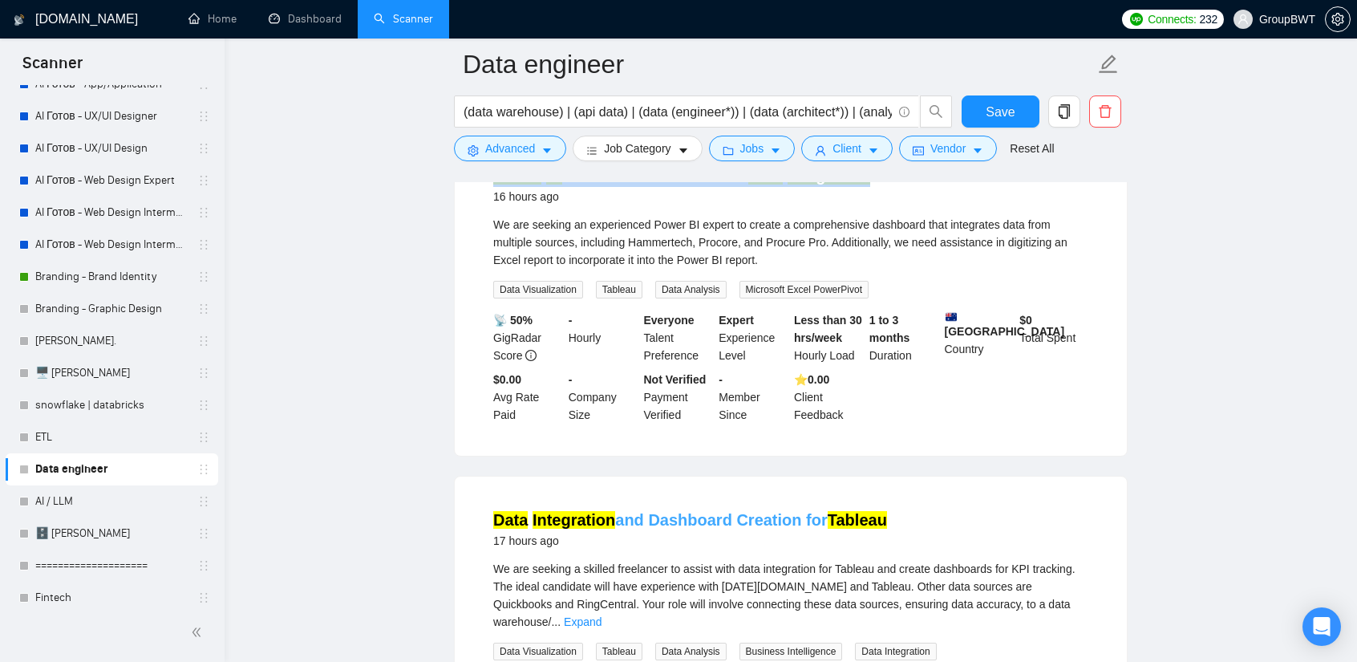
scroll to position [3048, 0]
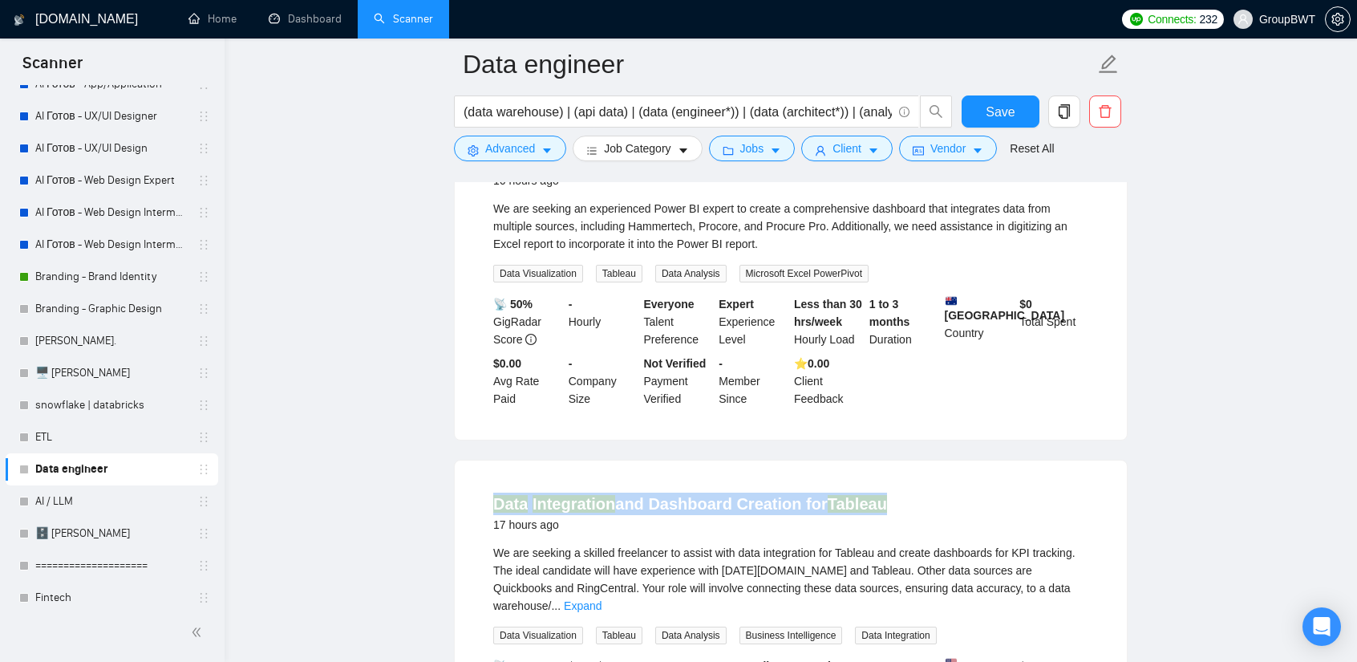
drag, startPoint x: 485, startPoint y: 442, endPoint x: 951, endPoint y: 457, distance: 466.3
click at [951, 480] on li "Data Integration and Dashboard Creation for Tableau 17 hours ago We are seeking…" at bounding box center [791, 631] width 634 height 302
copy link "Data Integration and Dashboard Creation for Tableau"
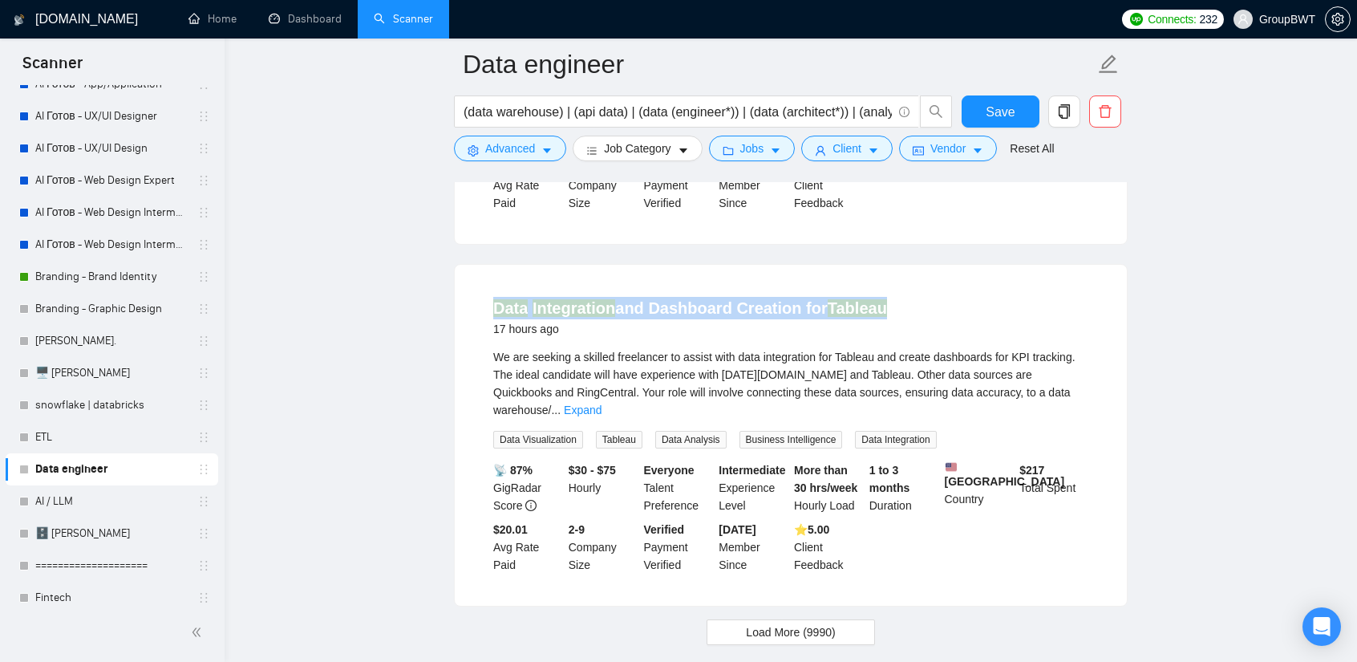
scroll to position [3289, 0]
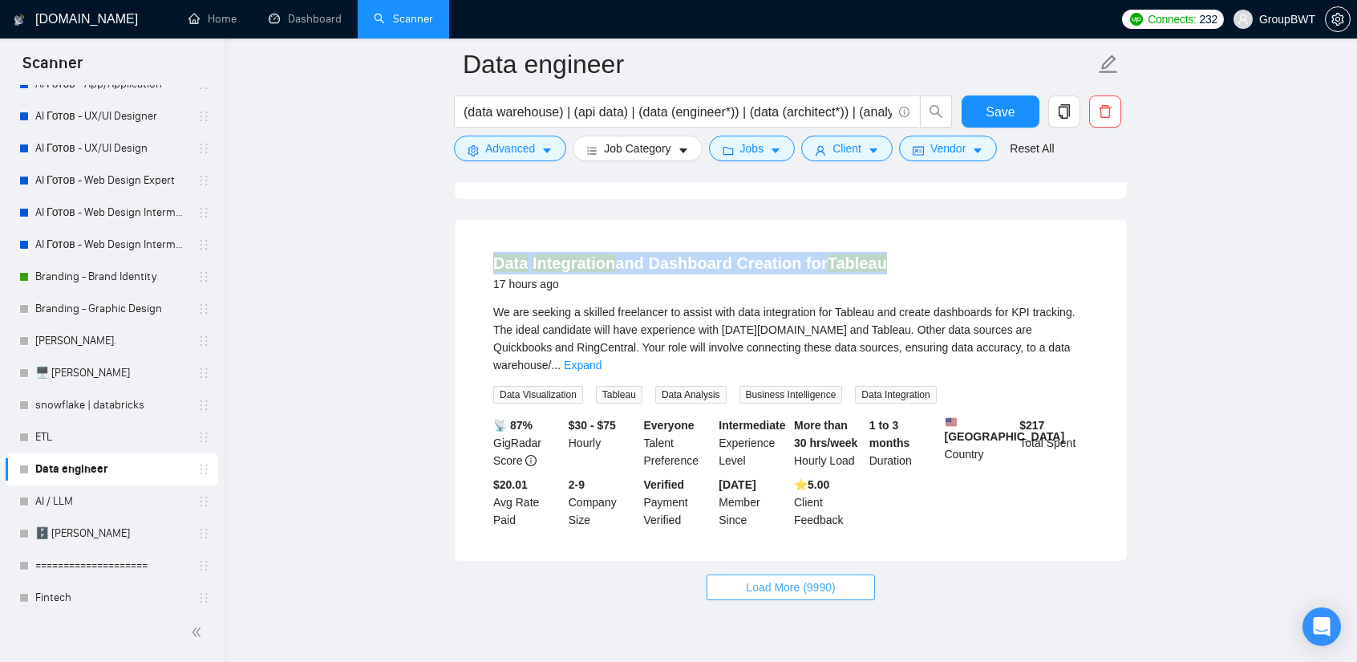
click at [797, 578] on span "Load More (9990)" at bounding box center [790, 587] width 89 height 18
click at [82, 440] on link "ETL" at bounding box center [111, 437] width 152 height 32
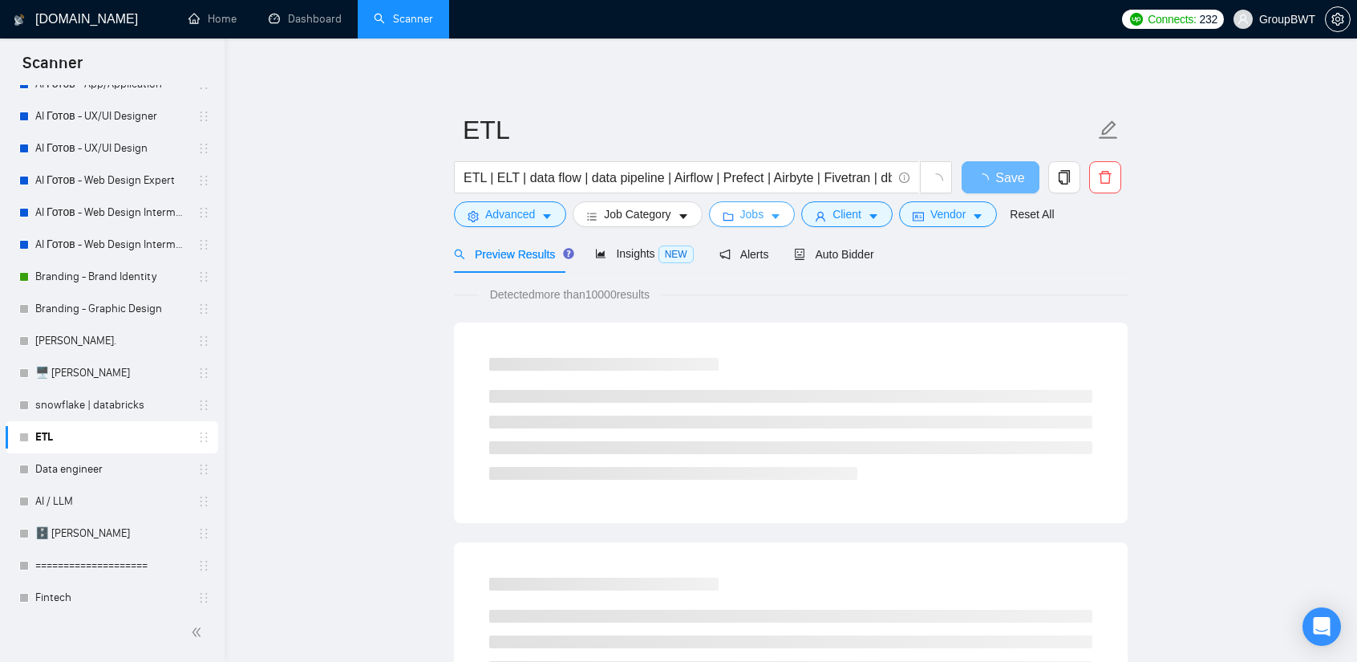
click at [756, 215] on span "Jobs" at bounding box center [752, 214] width 24 height 18
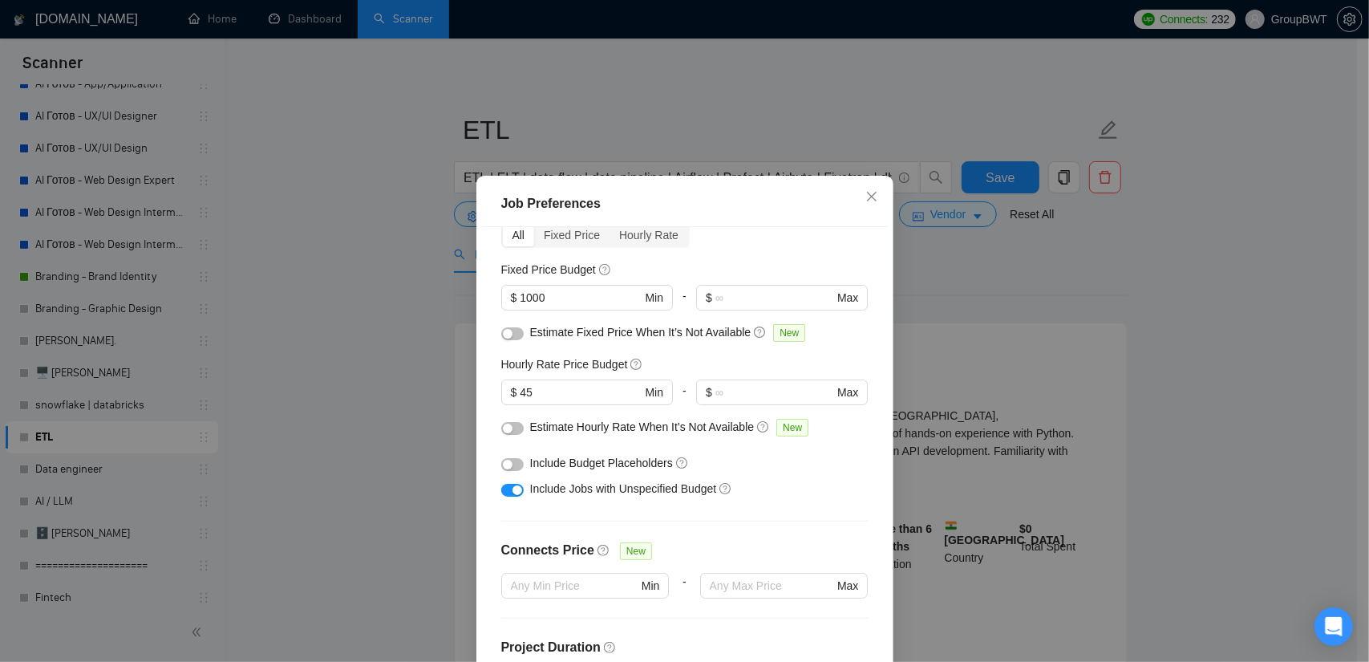
click at [1006, 286] on div "Job Preferences Budget Project Type All Fixed Price Hourly Rate Fixed Price Bud…" at bounding box center [684, 331] width 1369 height 662
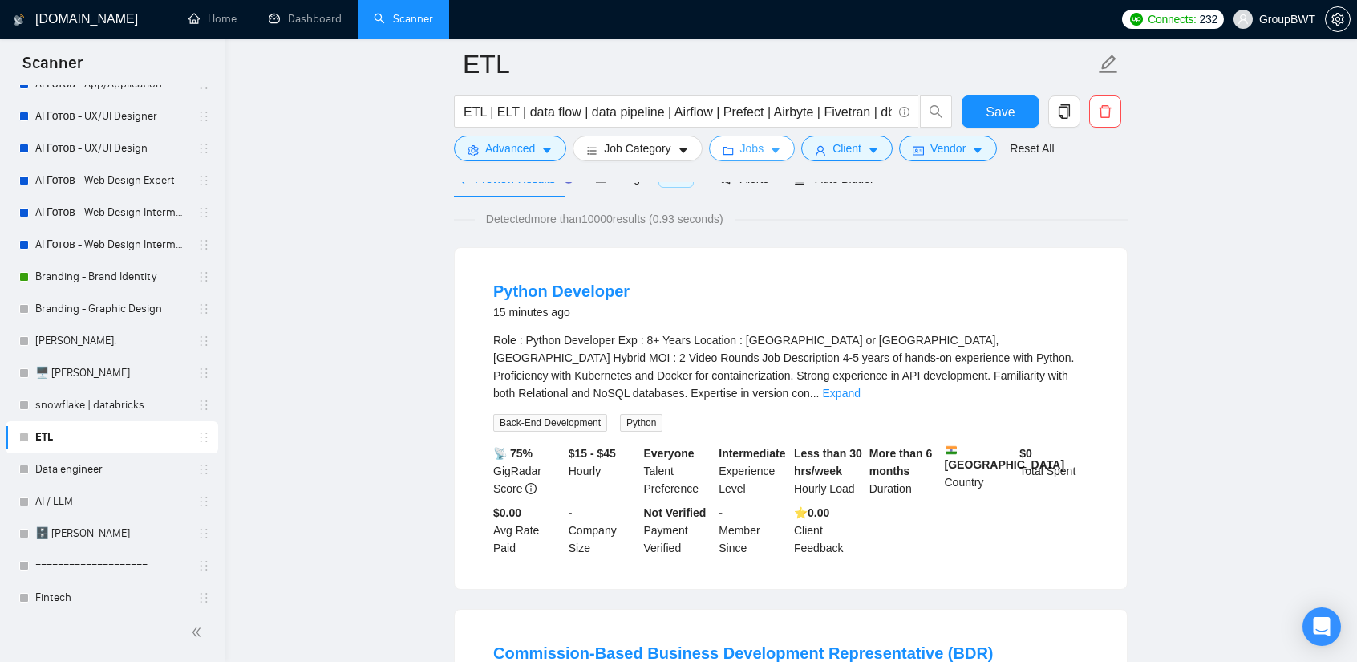
scroll to position [80, 0]
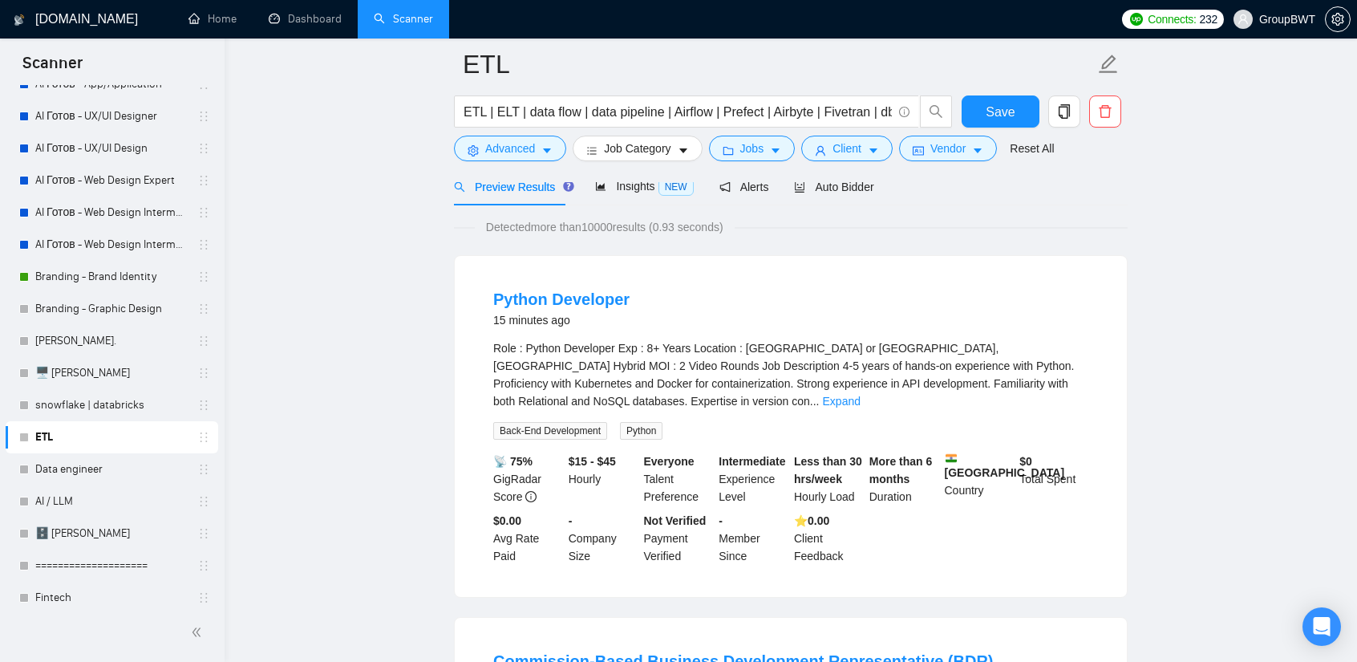
click at [861, 395] on link "Expand" at bounding box center [842, 401] width 38 height 13
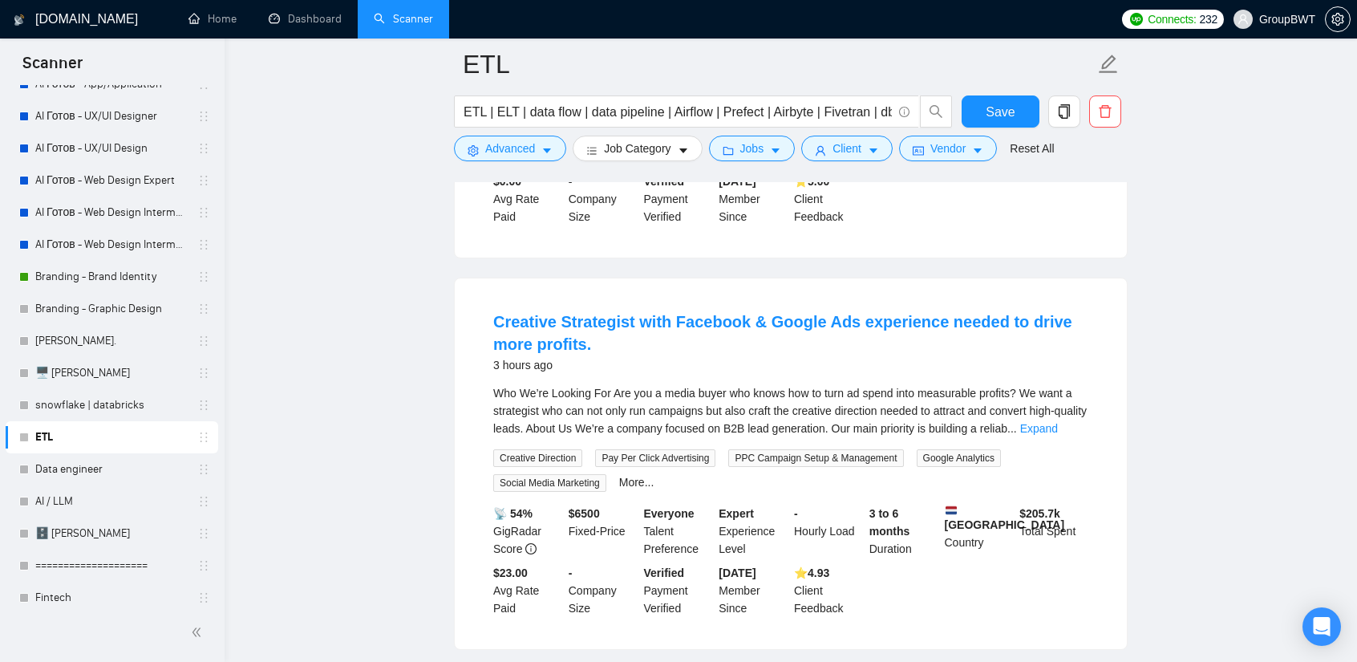
scroll to position [1123, 0]
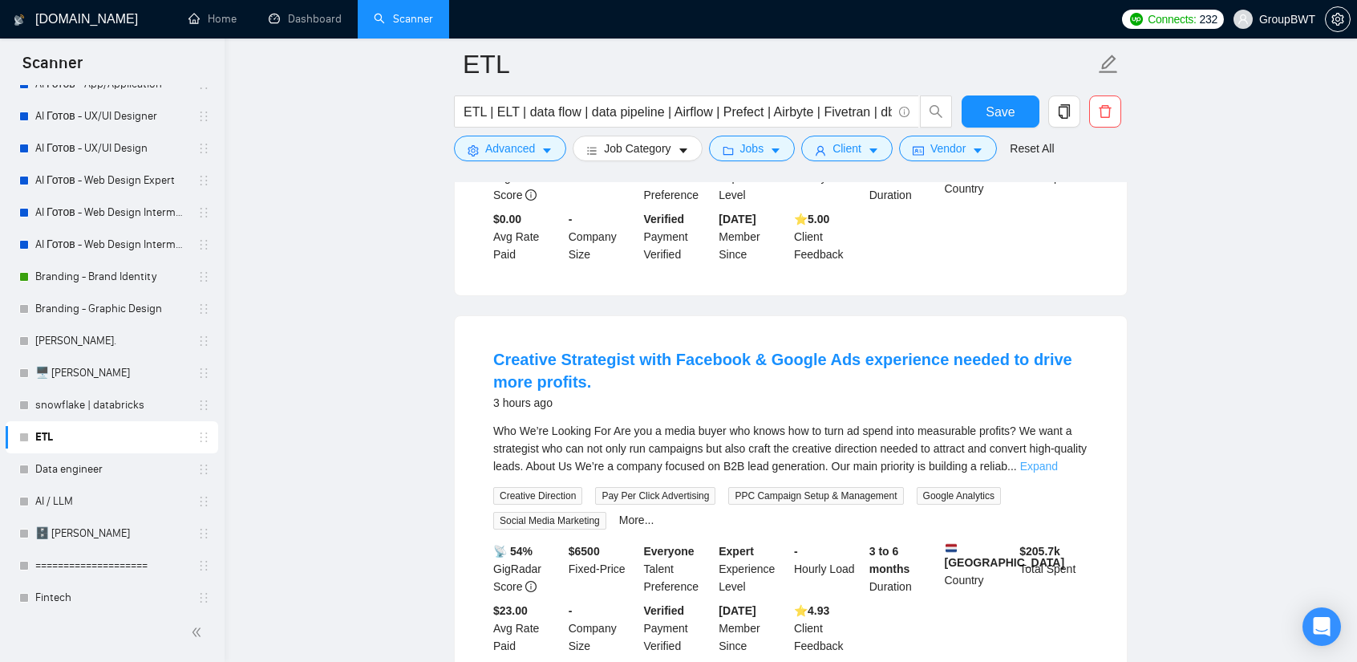
click at [1058, 460] on link "Expand" at bounding box center [1039, 466] width 38 height 13
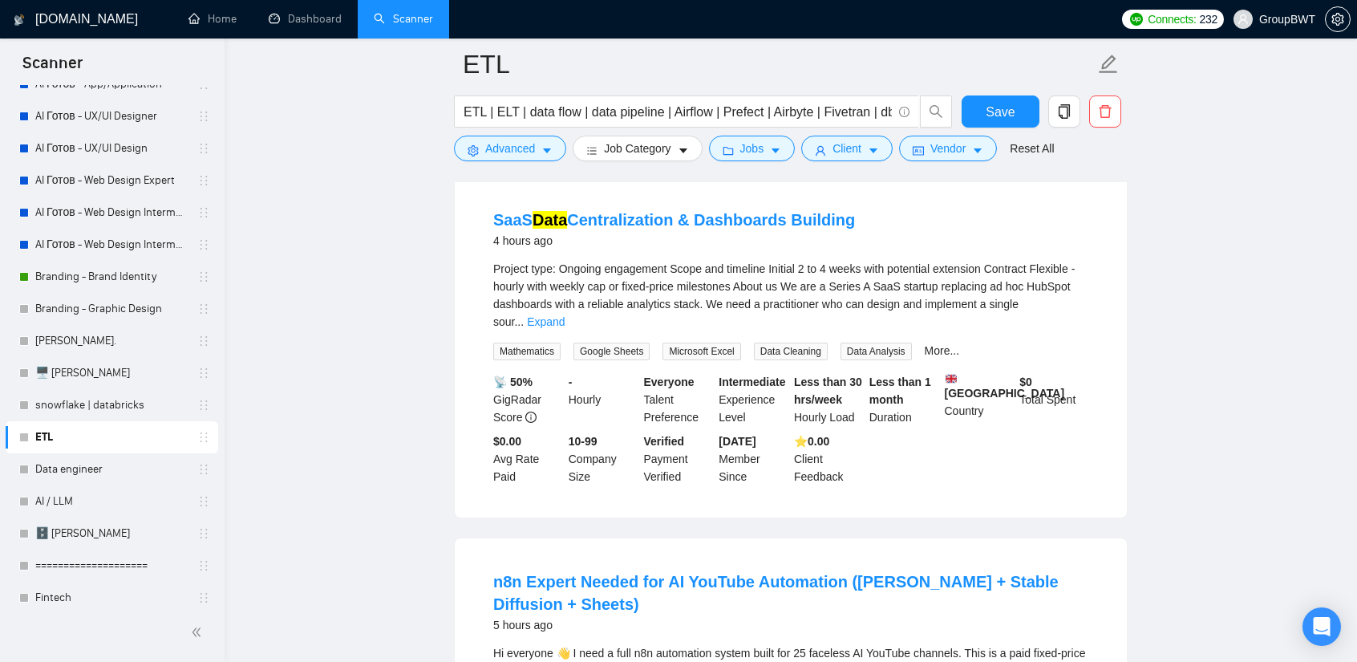
scroll to position [1765, 0]
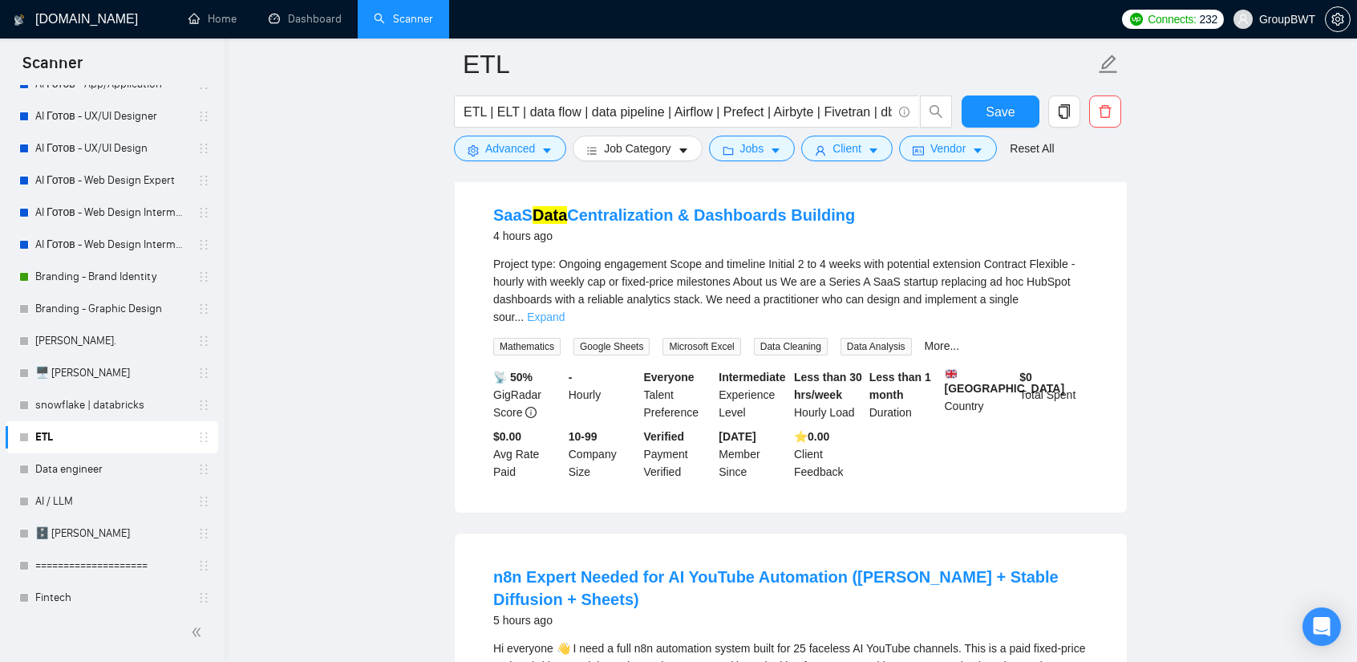
click at [565, 310] on link "Expand" at bounding box center [546, 316] width 38 height 13
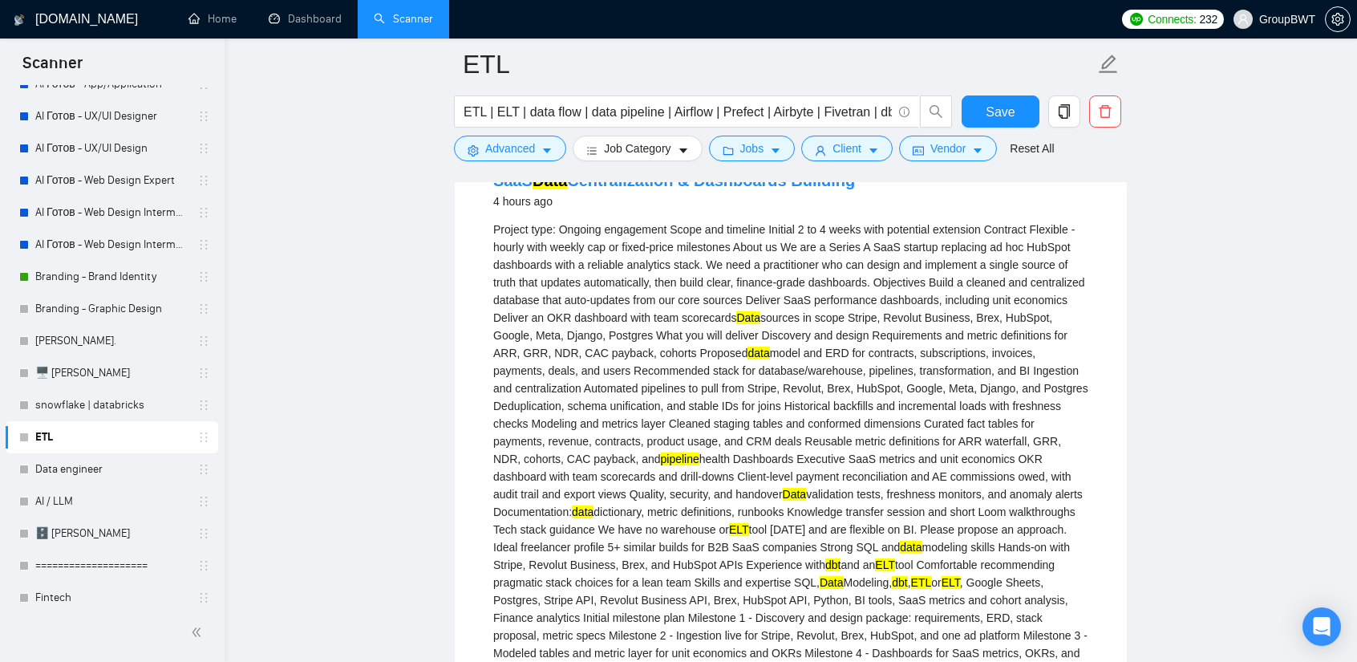
scroll to position [1684, 0]
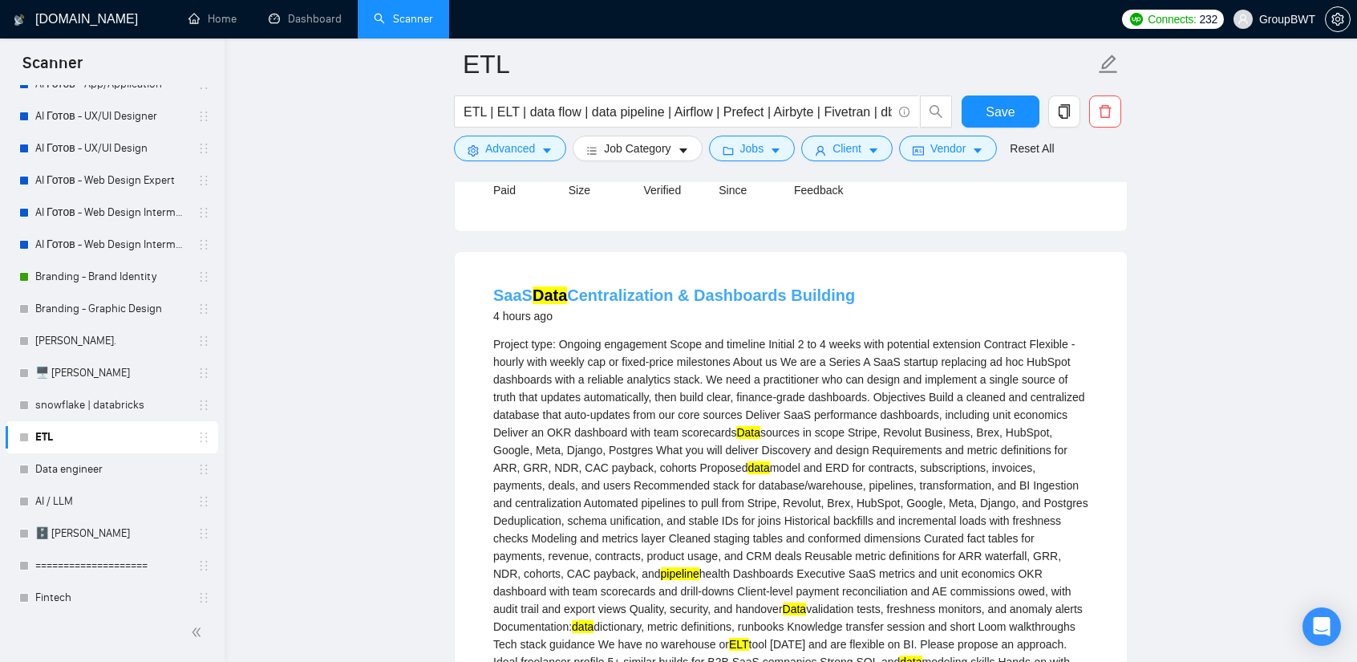
click at [659, 286] on link "SaaS Data Centralization & Dashboards Building" at bounding box center [674, 295] width 362 height 18
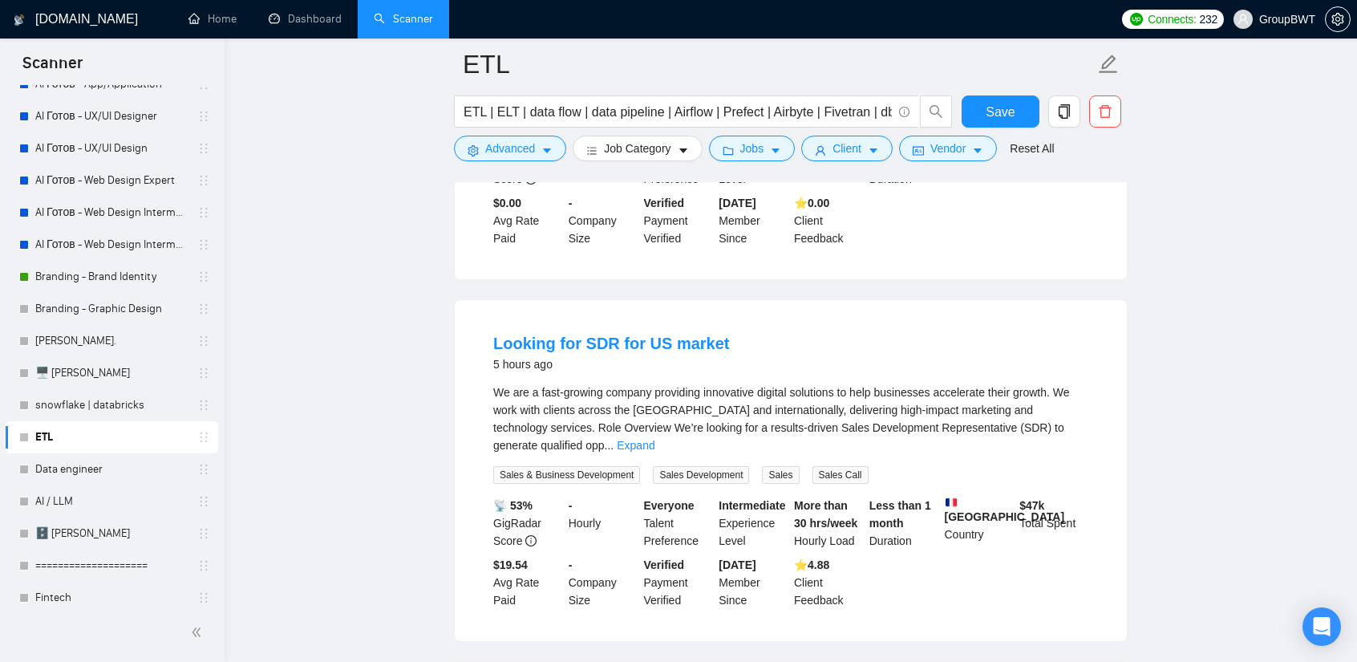
scroll to position [3208, 0]
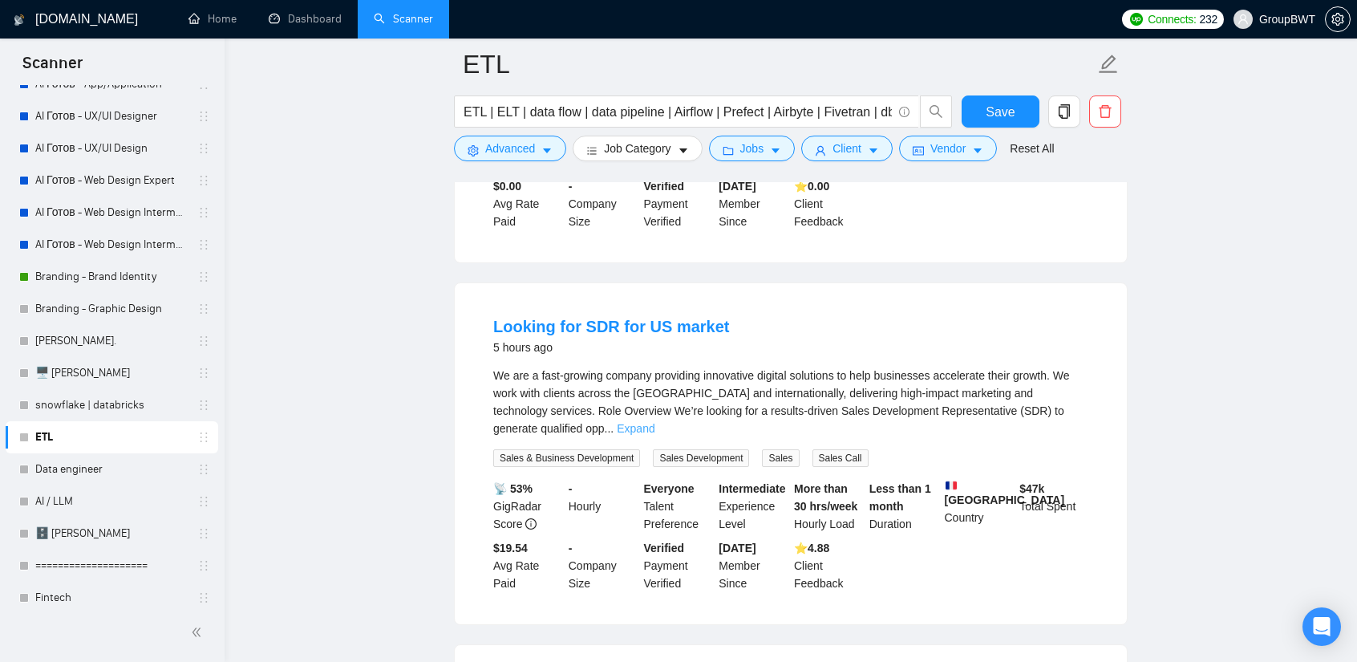
click at [655, 422] on link "Expand" at bounding box center [636, 428] width 38 height 13
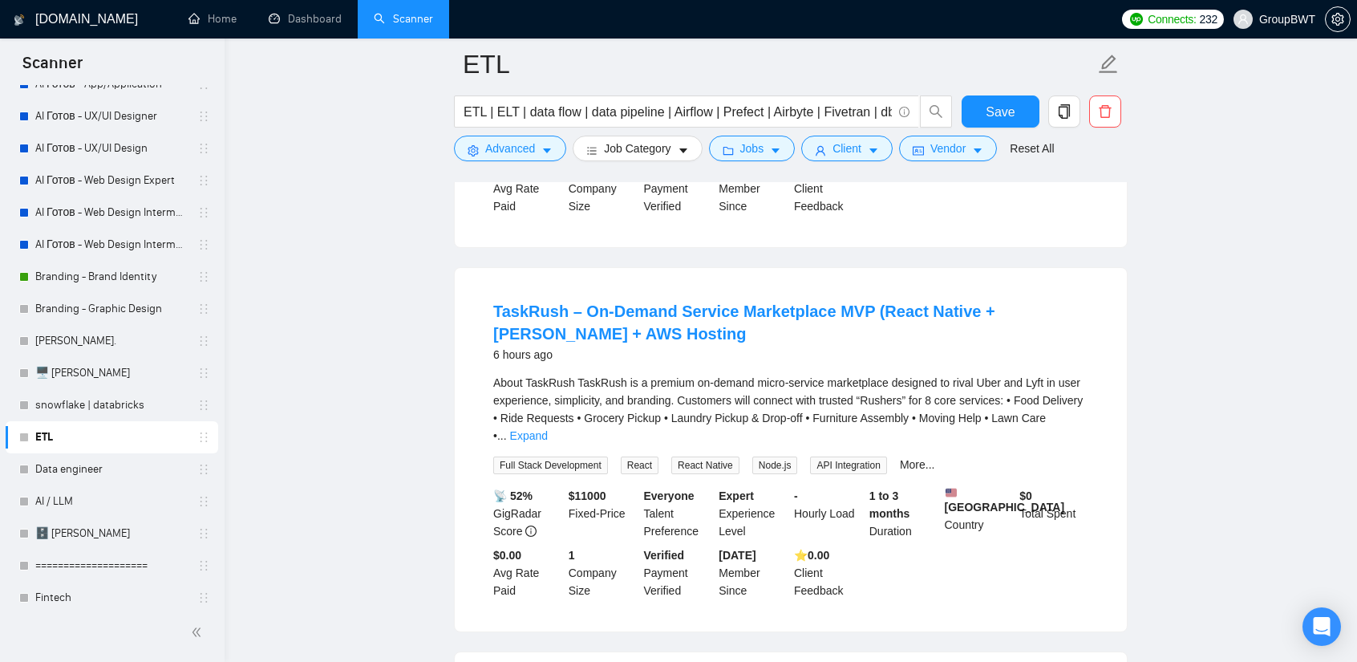
scroll to position [3770, 0]
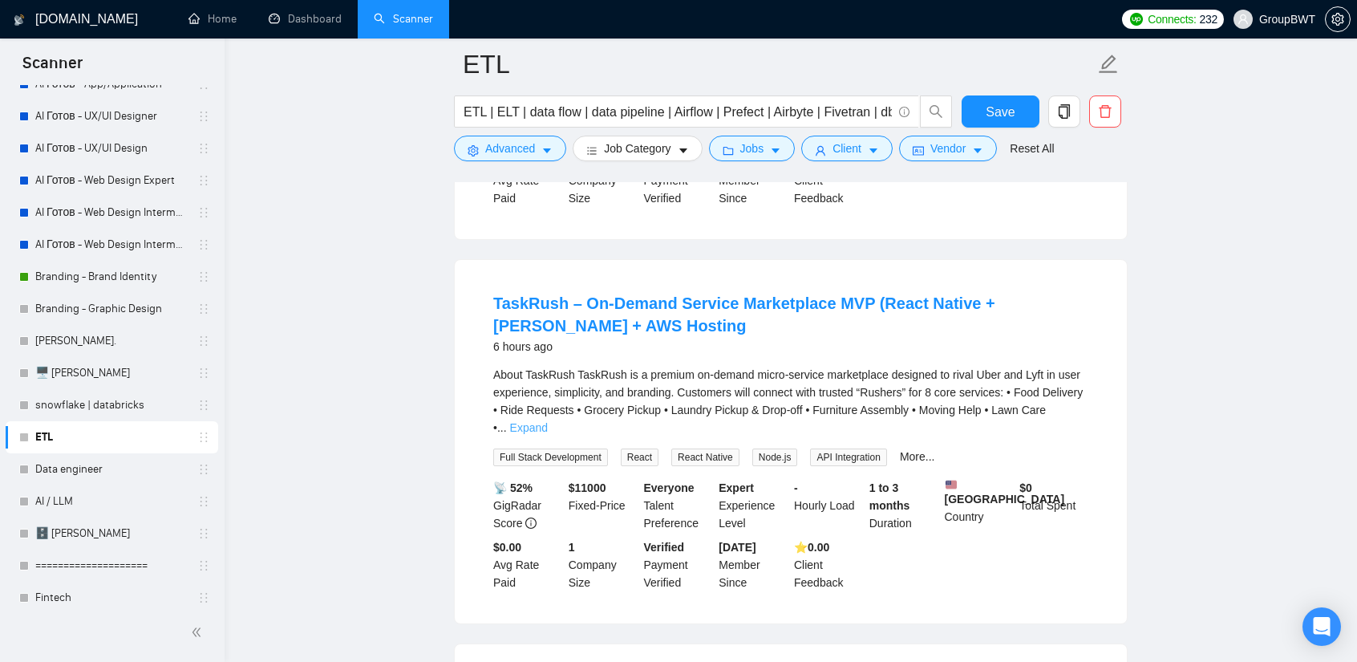
click at [548, 421] on link "Expand" at bounding box center [529, 427] width 38 height 13
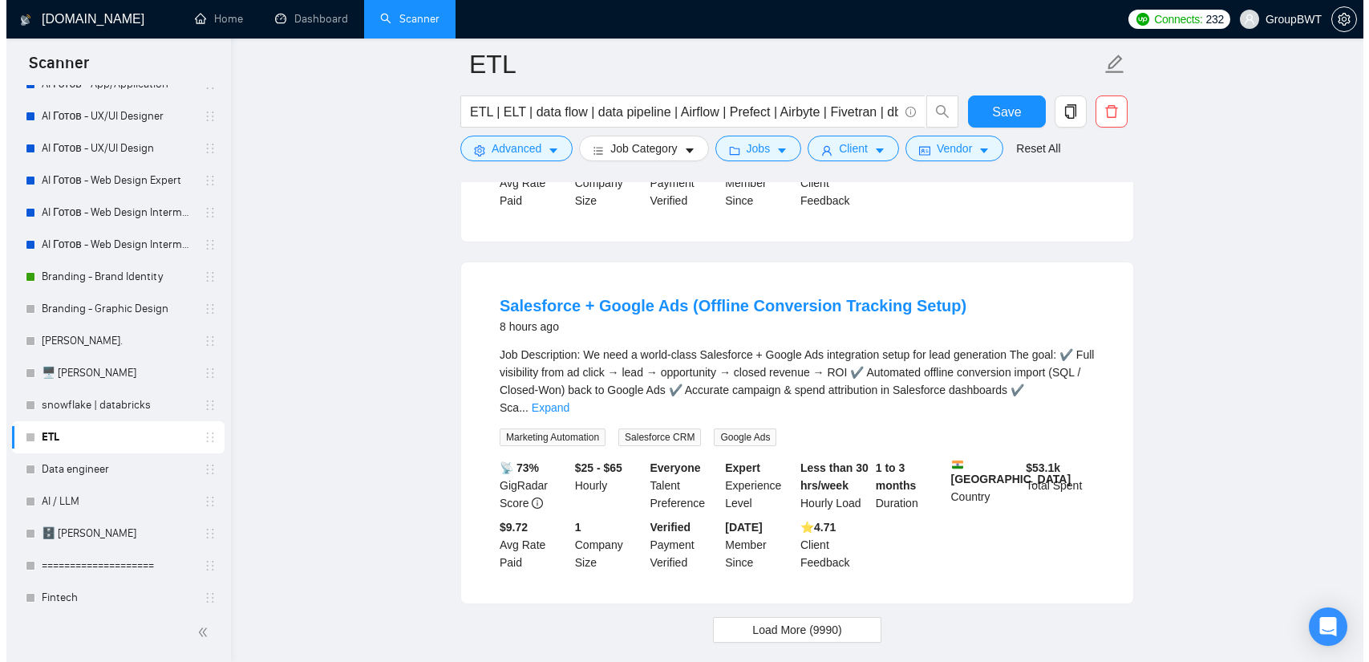
scroll to position [4658, 0]
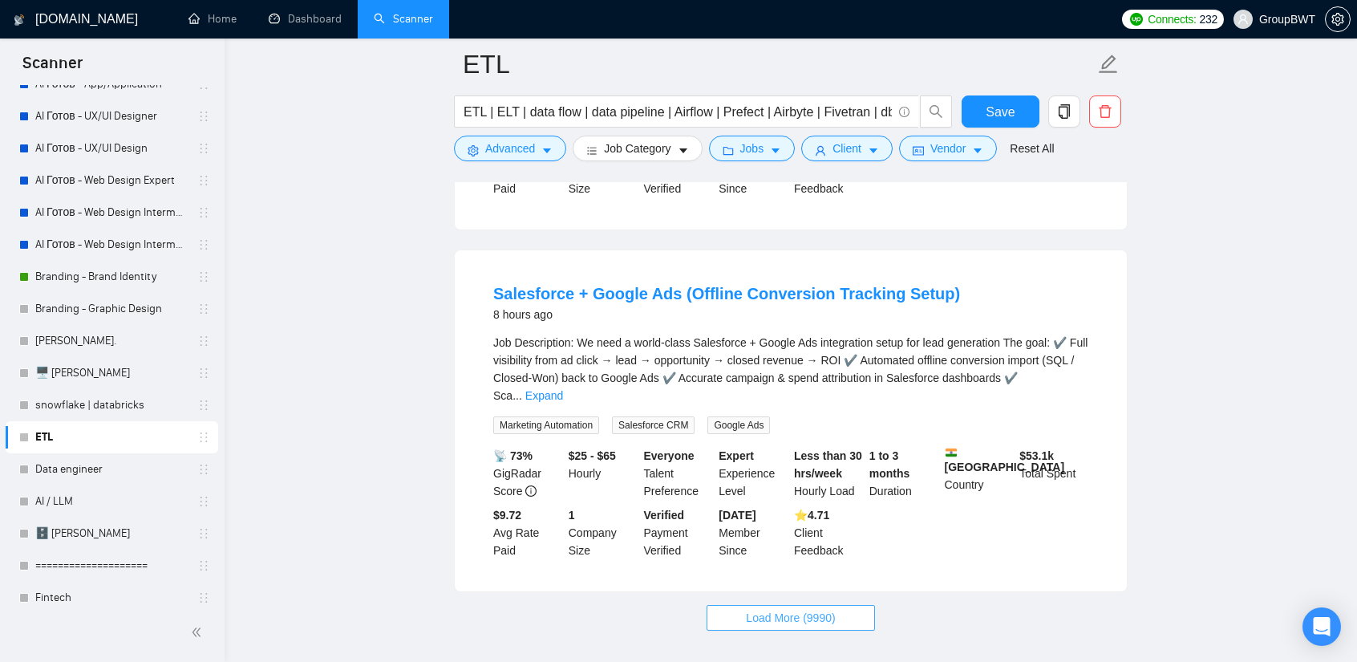
click at [817, 609] on span "Load More (9990)" at bounding box center [790, 618] width 89 height 18
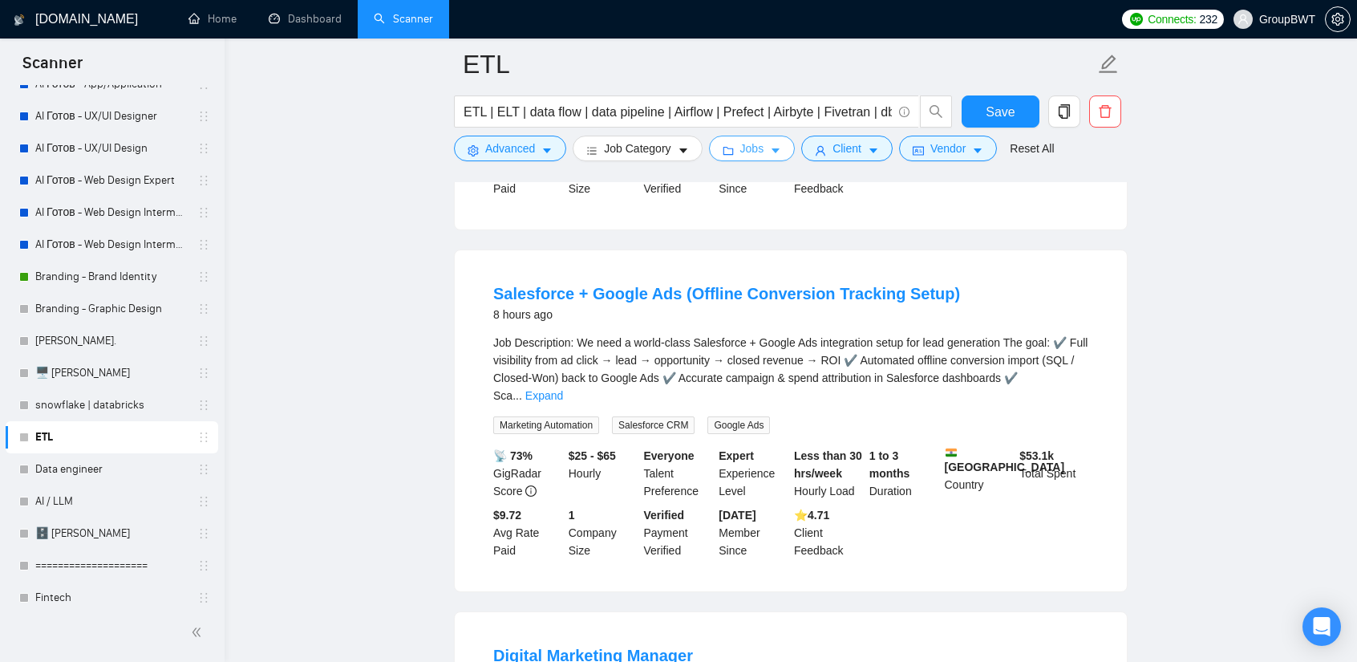
click at [757, 148] on span "Jobs" at bounding box center [752, 149] width 24 height 18
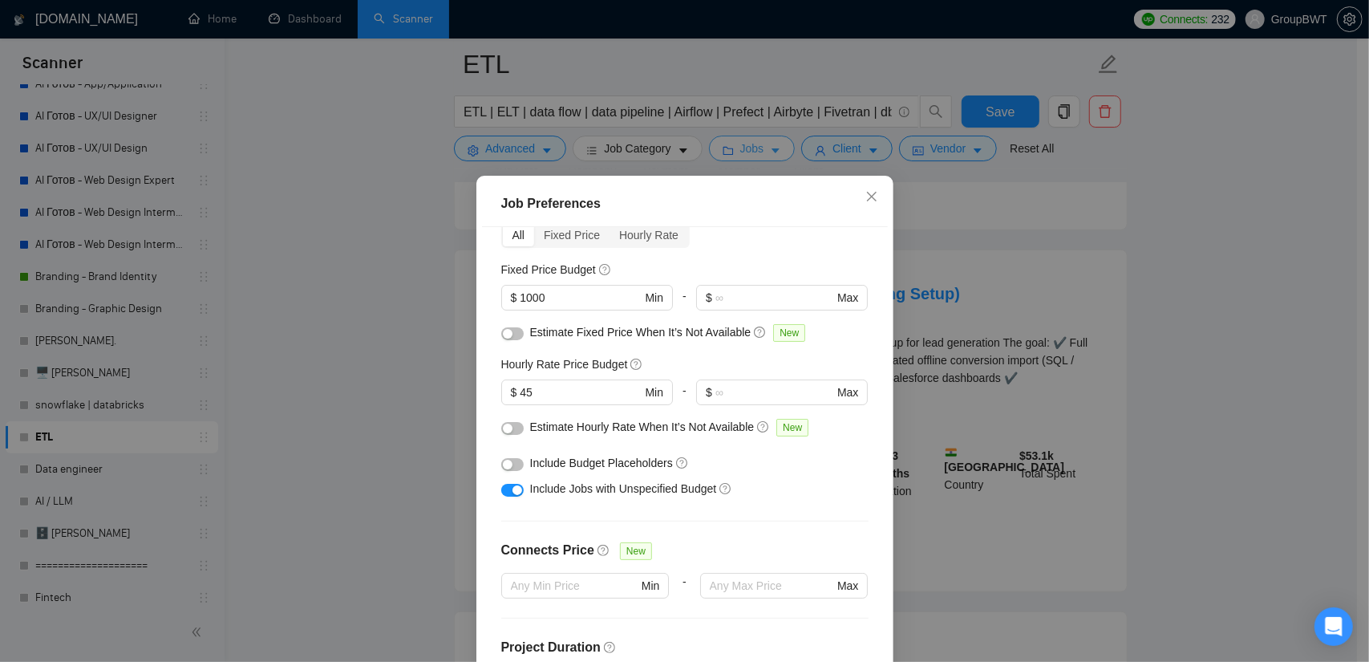
click at [757, 148] on div "Job Preferences Budget Project Type All Fixed Price Hourly Rate Fixed Price Bud…" at bounding box center [684, 331] width 1369 height 662
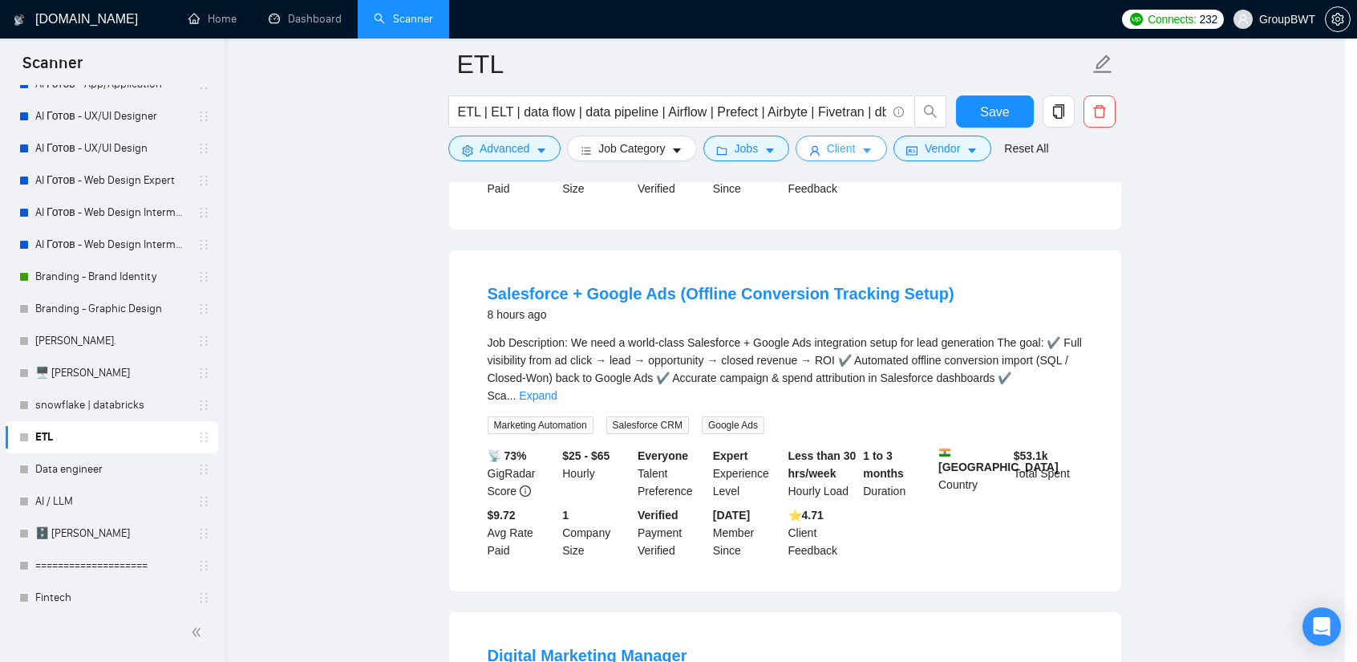
click at [819, 155] on icon "user" at bounding box center [814, 150] width 11 height 11
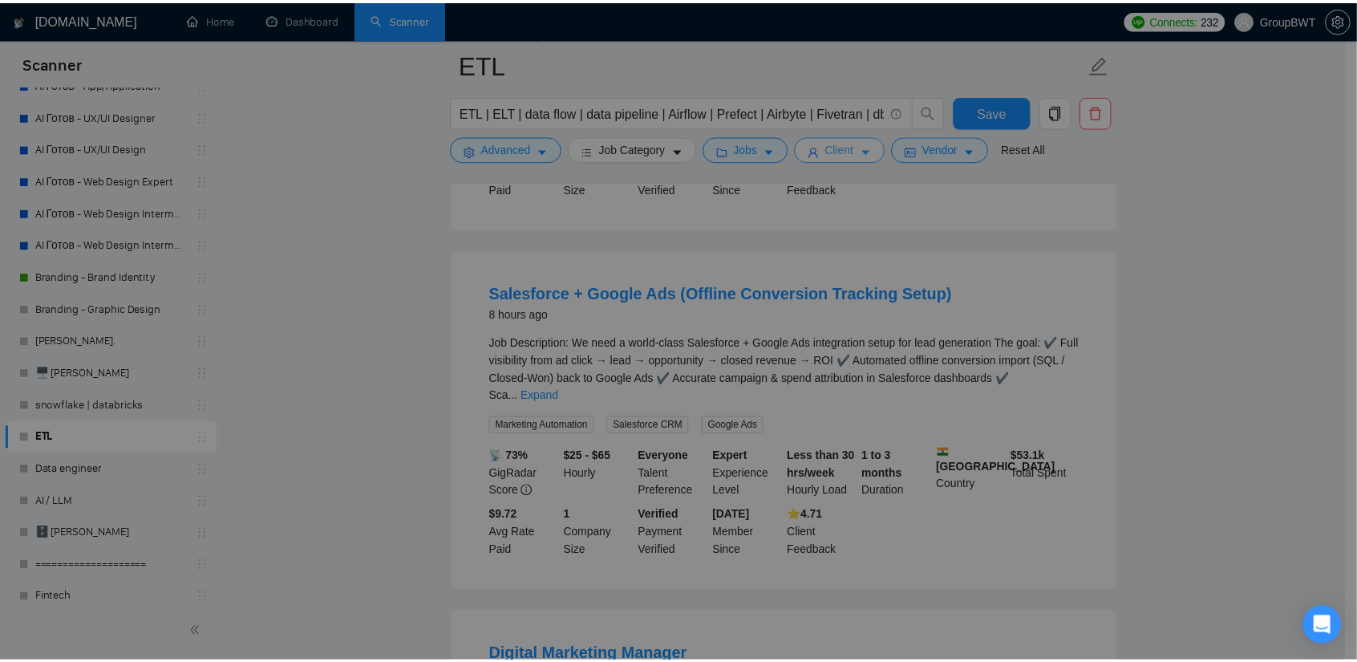
scroll to position [534, 0]
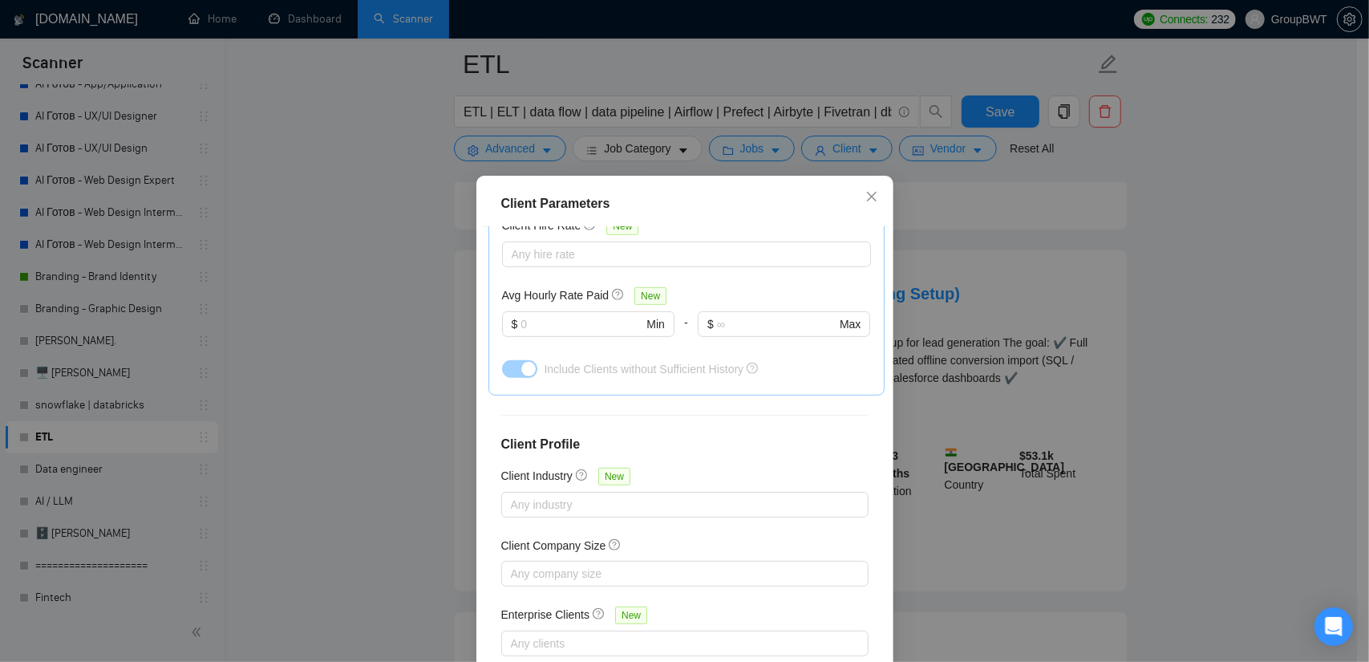
click at [823, 153] on div "Client Parameters Client Location Include Client Countries [GEOGRAPHIC_DATA] [G…" at bounding box center [684, 331] width 1369 height 662
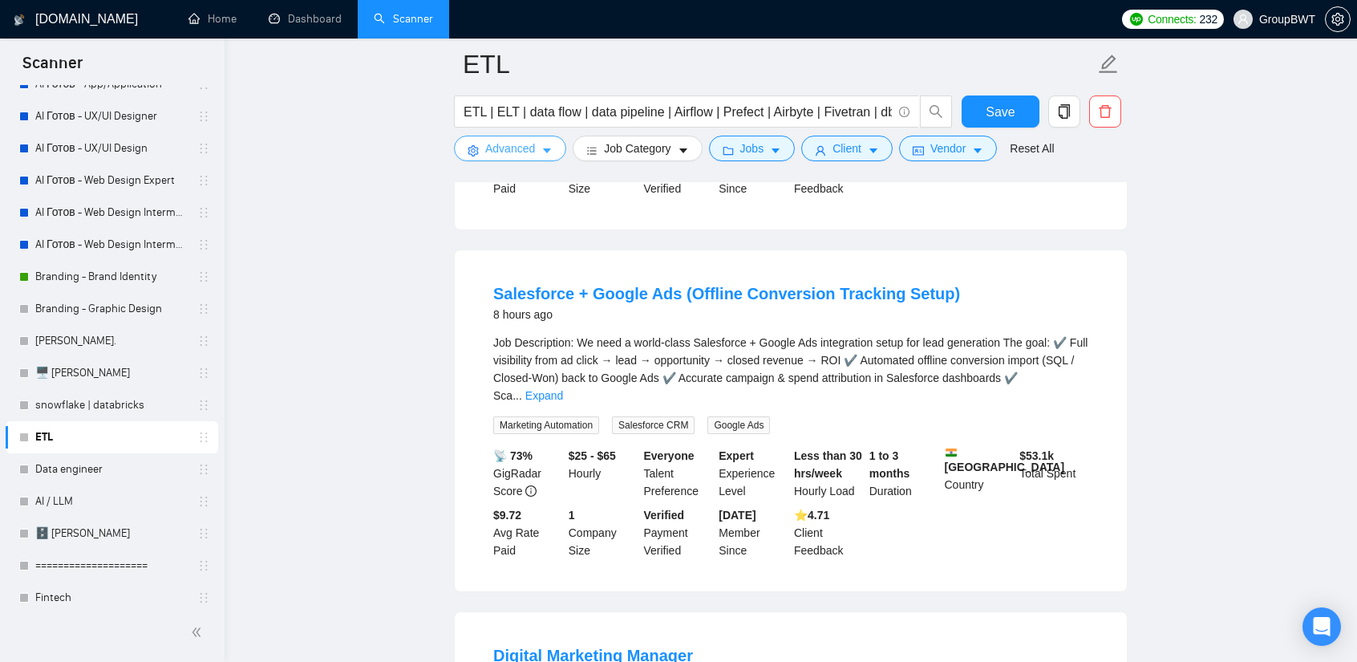
click at [537, 142] on button "Advanced" at bounding box center [510, 149] width 112 height 26
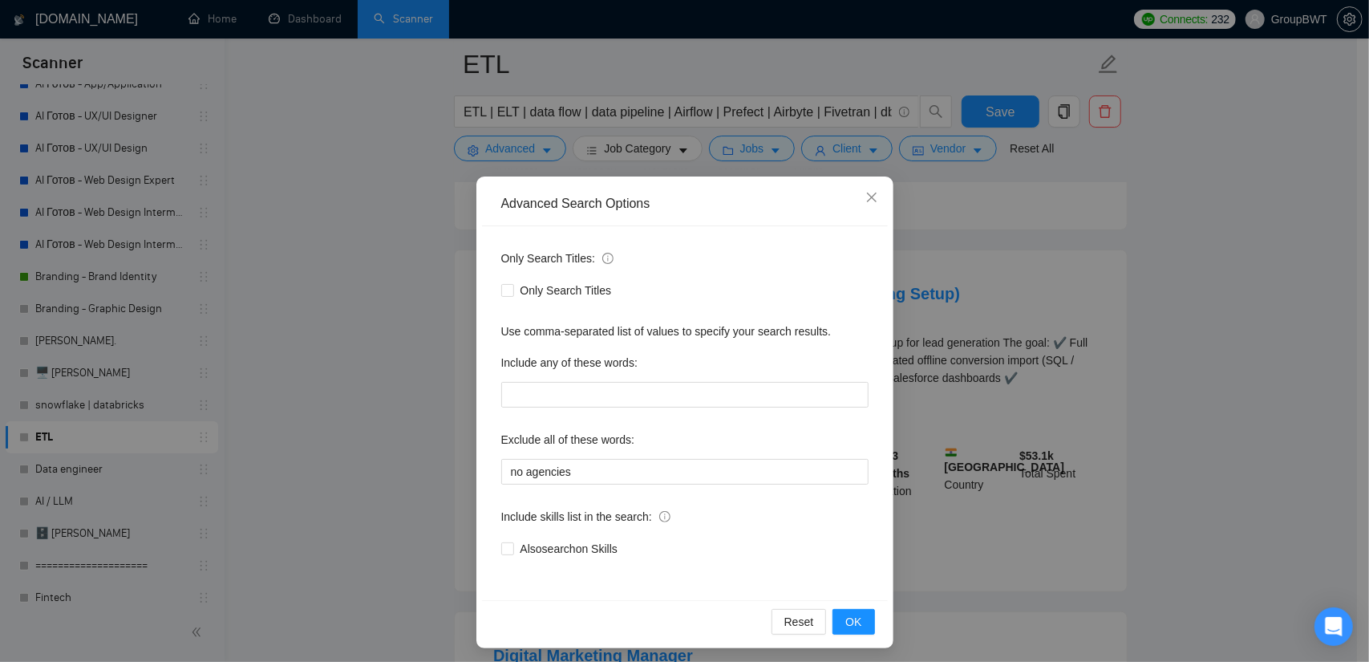
click at [533, 143] on div "Advanced Search Options Only Search Titles: Only Search Titles Use comma-separa…" at bounding box center [684, 331] width 1369 height 662
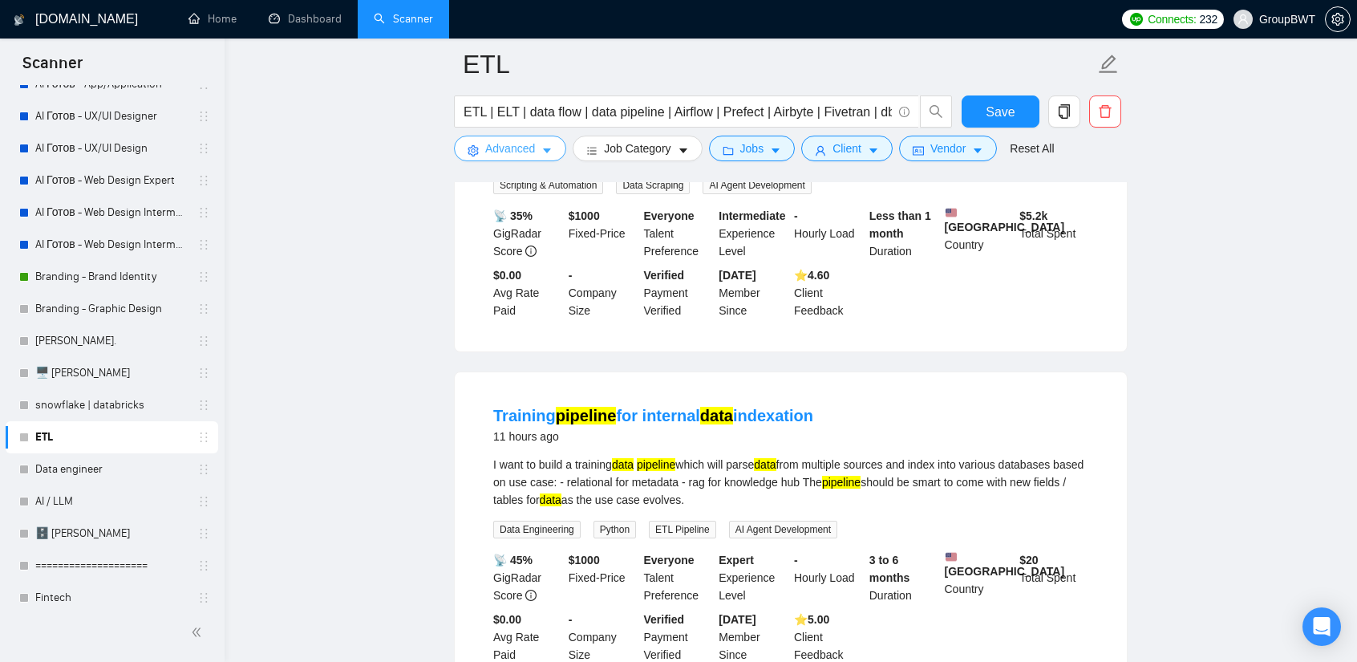
scroll to position [5626, 0]
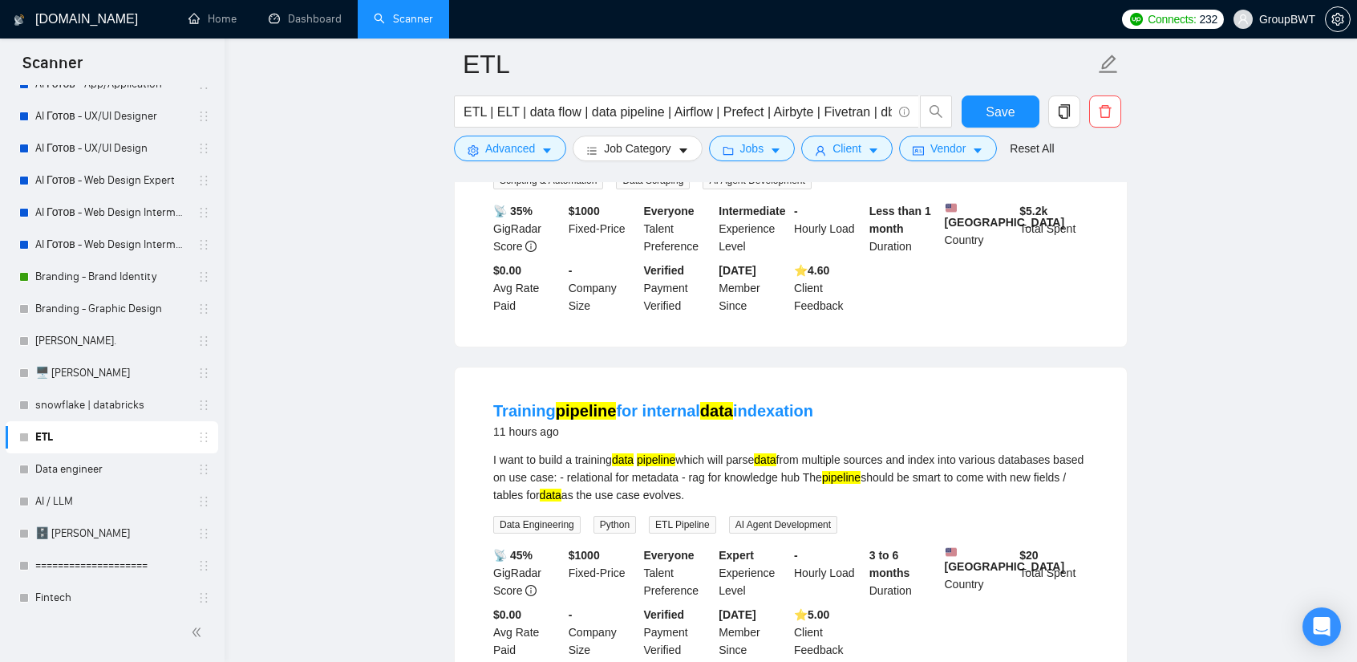
drag, startPoint x: 498, startPoint y: 257, endPoint x: 850, endPoint y: 274, distance: 352.5
click at [850, 387] on li "Training pipeline for internal data indexation 11 hours ago I want to build a t…" at bounding box center [791, 529] width 634 height 285
copy link "raining pipeline for internal data indexation"
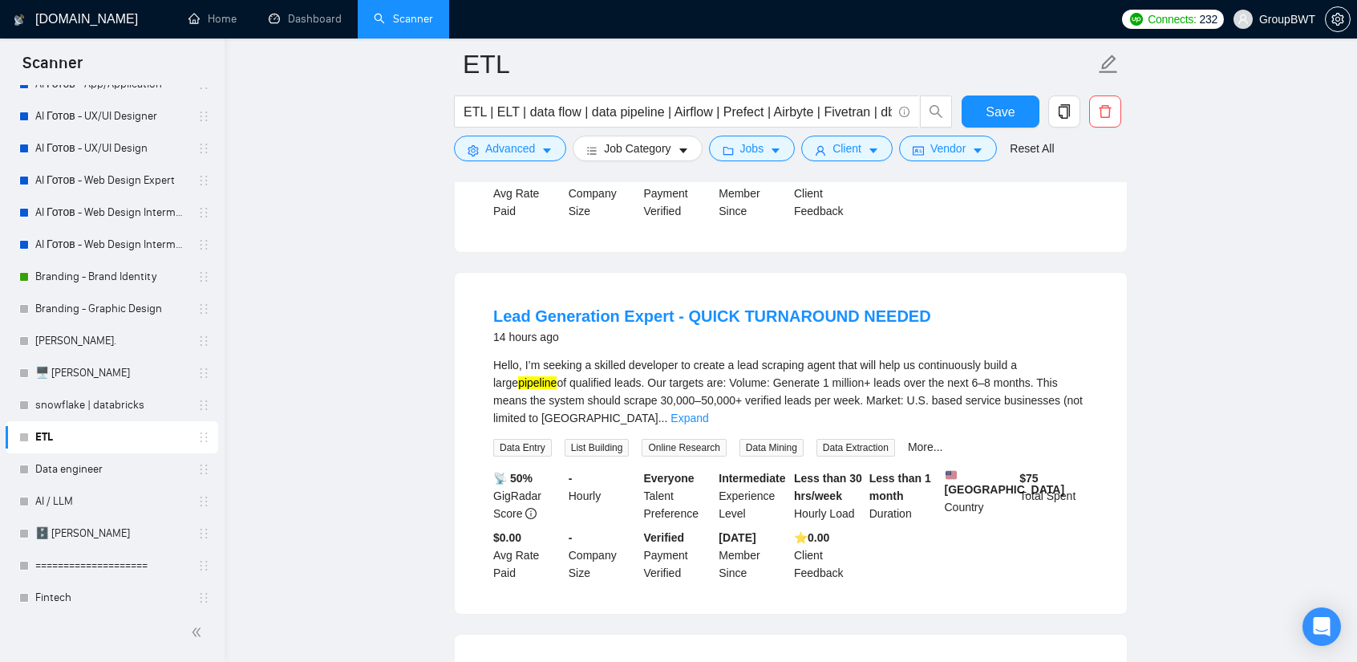
scroll to position [6428, 0]
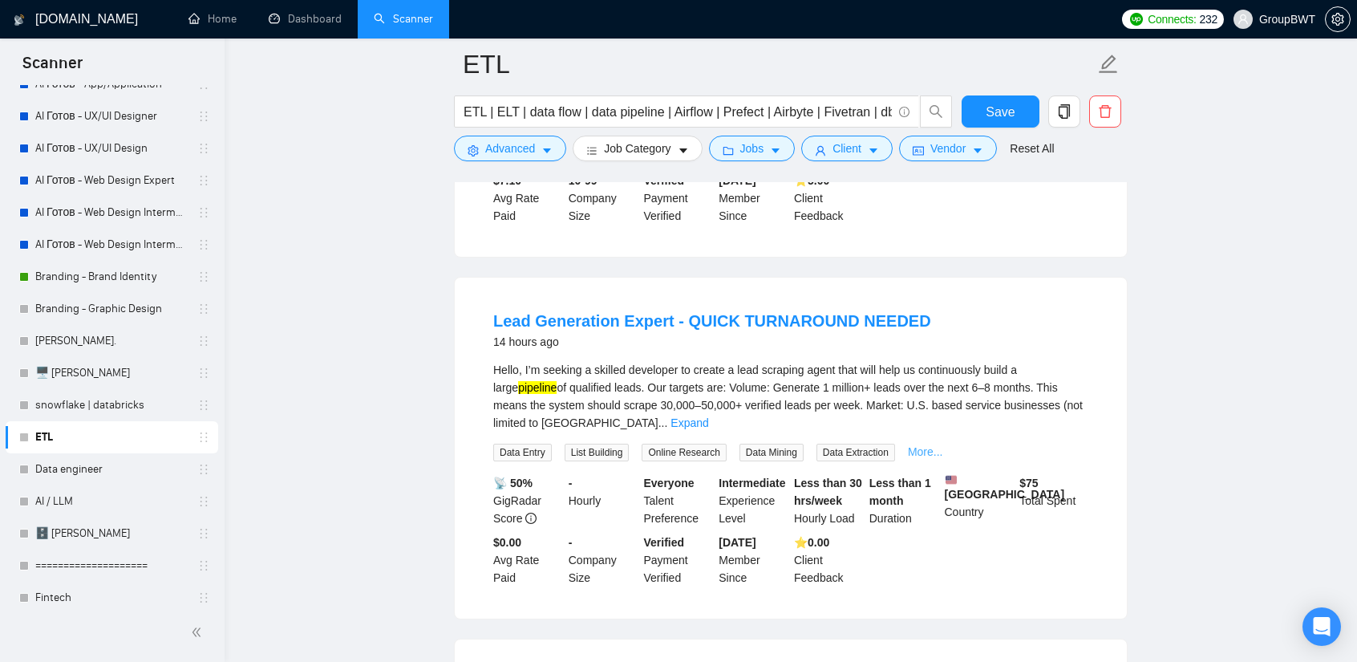
click at [922, 445] on link "More..." at bounding box center [925, 451] width 35 height 13
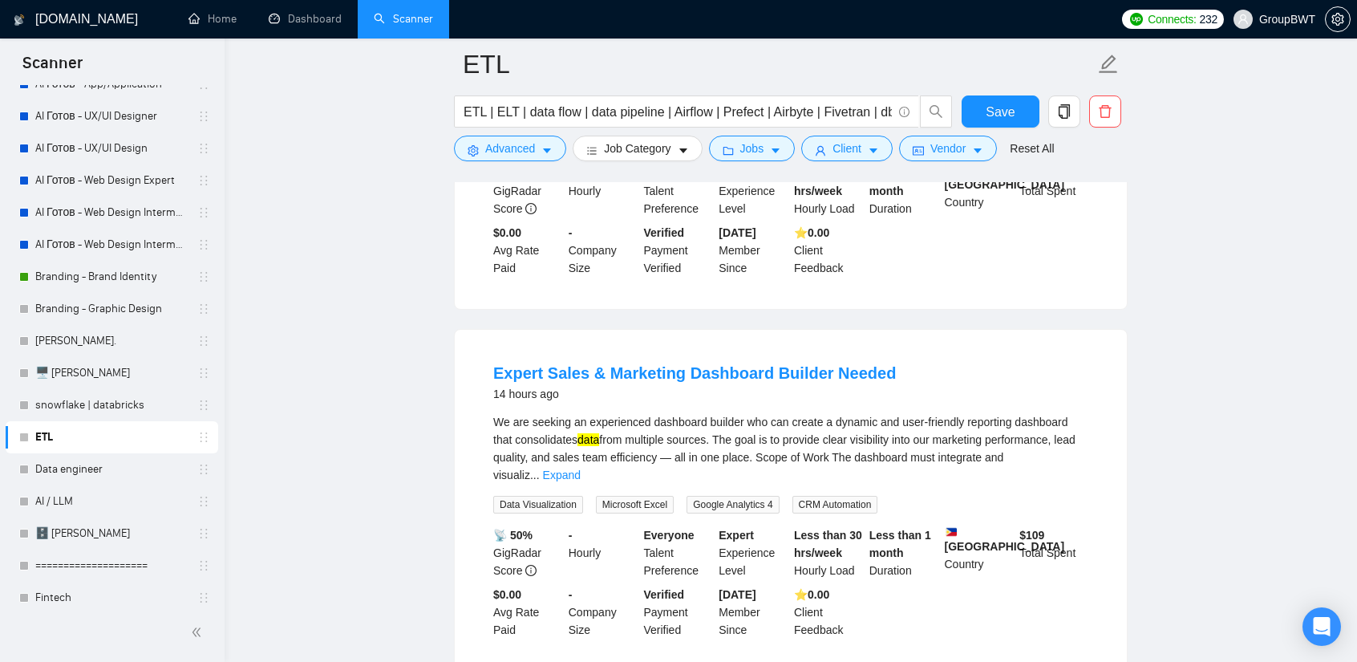
scroll to position [6829, 0]
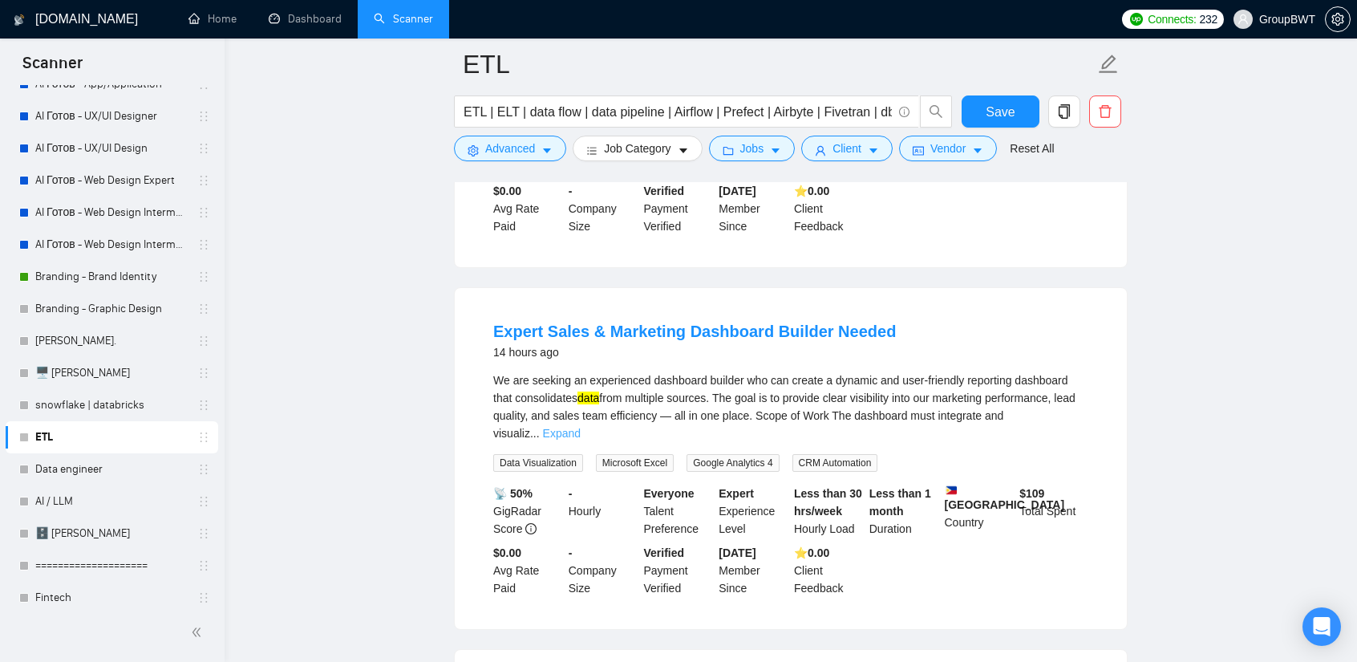
click at [581, 427] on link "Expand" at bounding box center [562, 433] width 38 height 13
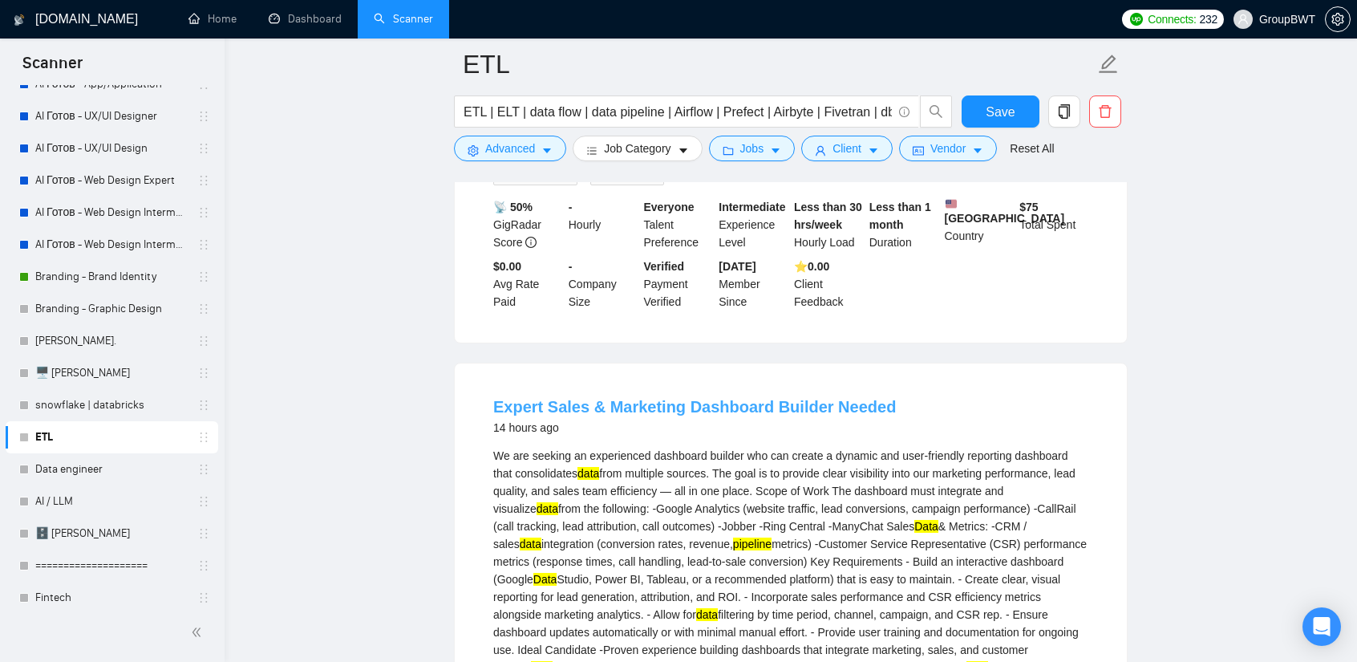
scroll to position [6749, 0]
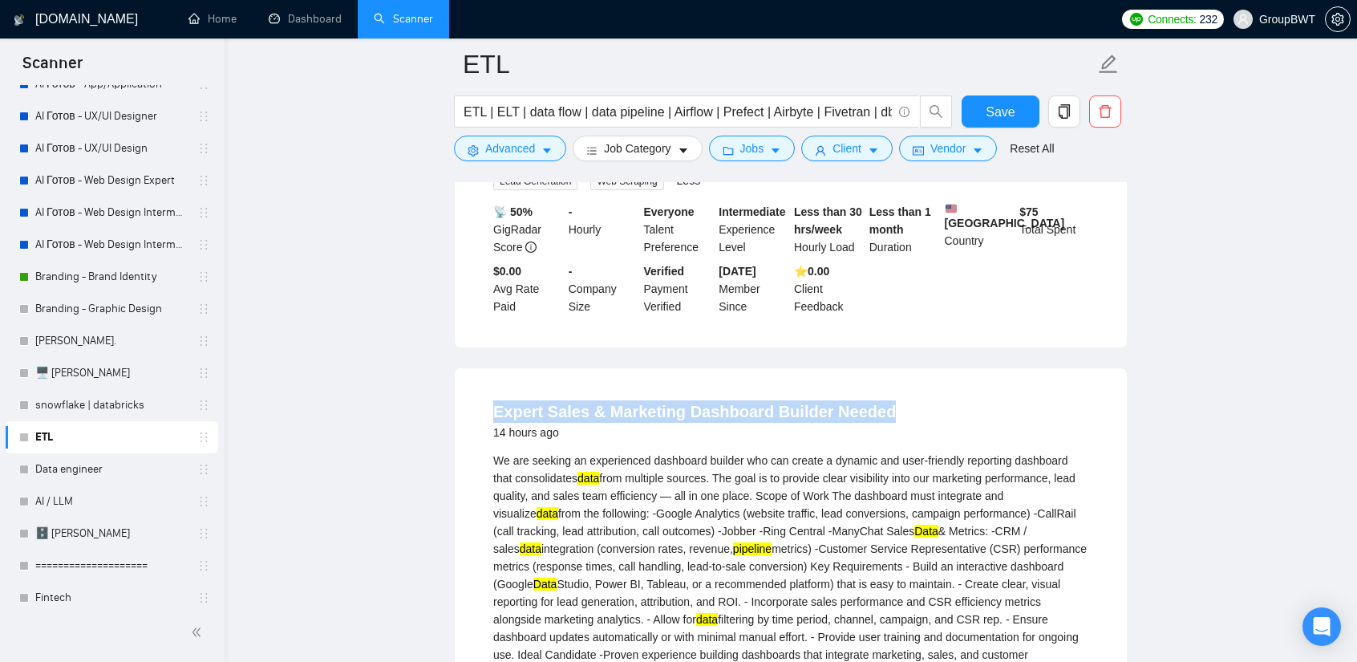
drag, startPoint x: 519, startPoint y: 254, endPoint x: 913, endPoint y: 269, distance: 394.1
click at [913, 387] on li "Expert Sales & Marketing Dashboard Builder Needed 14 hours ago We are seeking a…" at bounding box center [791, 670] width 634 height 567
copy link "Expert Sales & Marketing Dashboard Builder Needed"
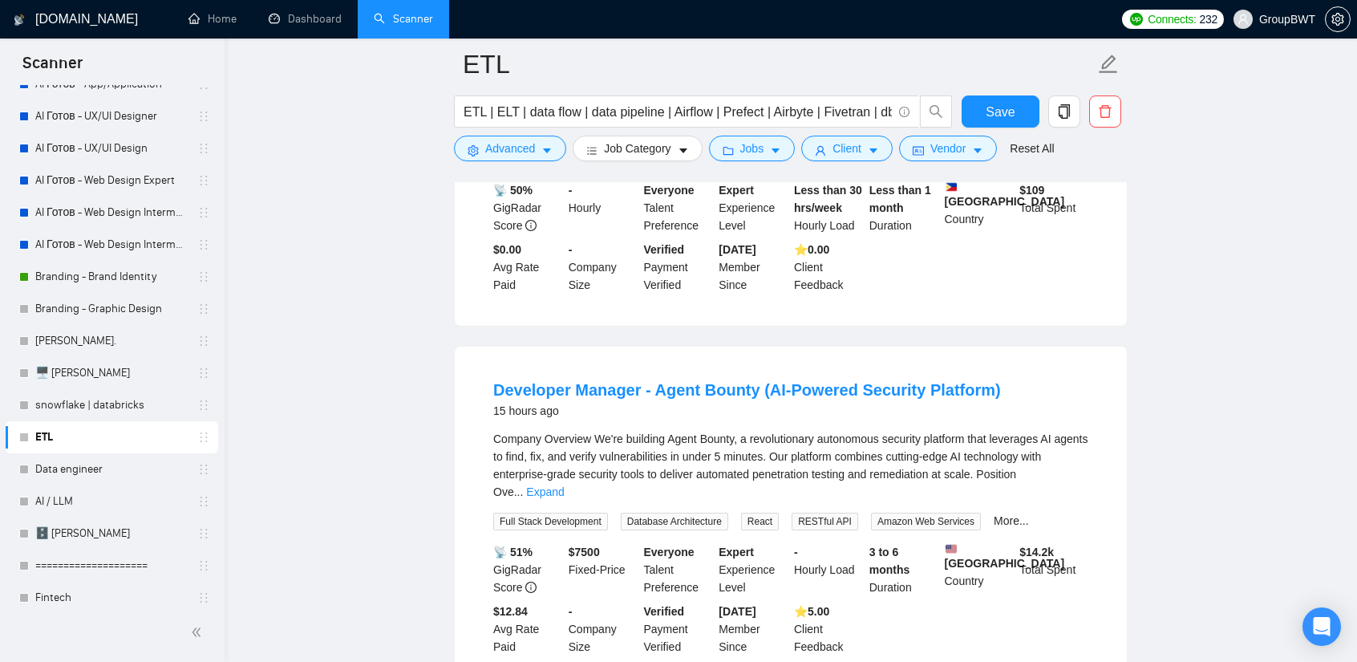
scroll to position [7391, 0]
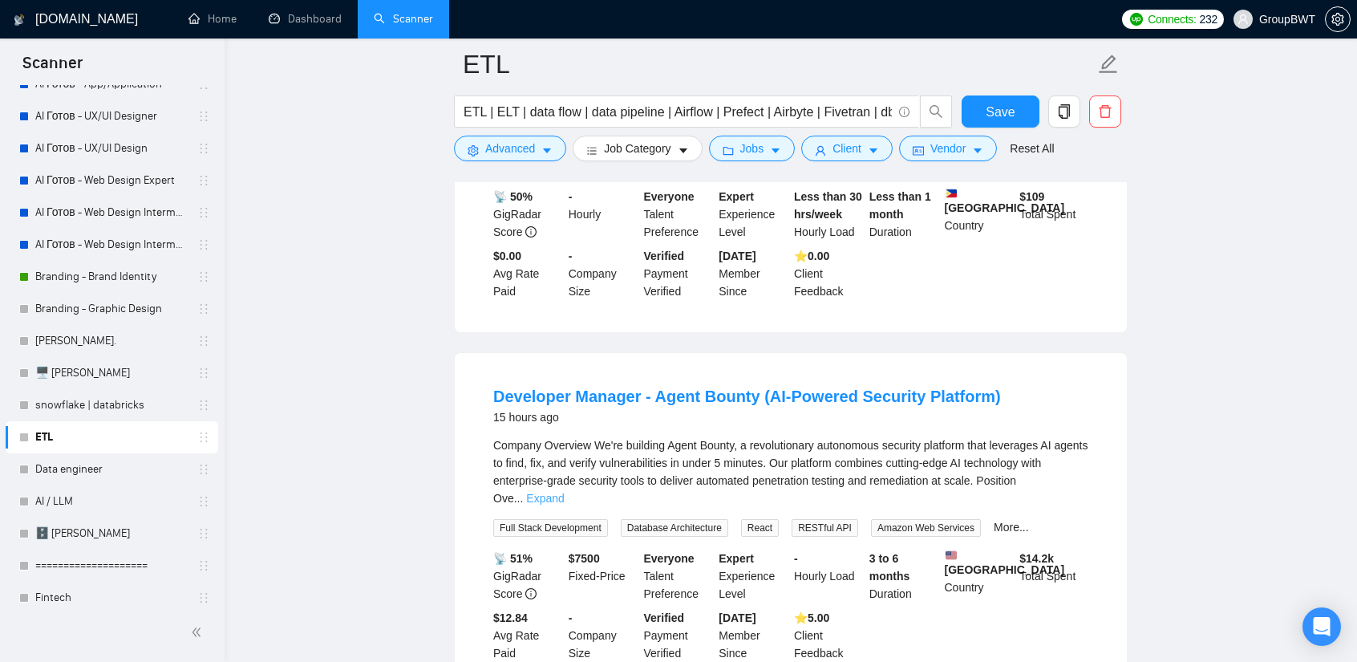
click at [564, 492] on link "Expand" at bounding box center [545, 498] width 38 height 13
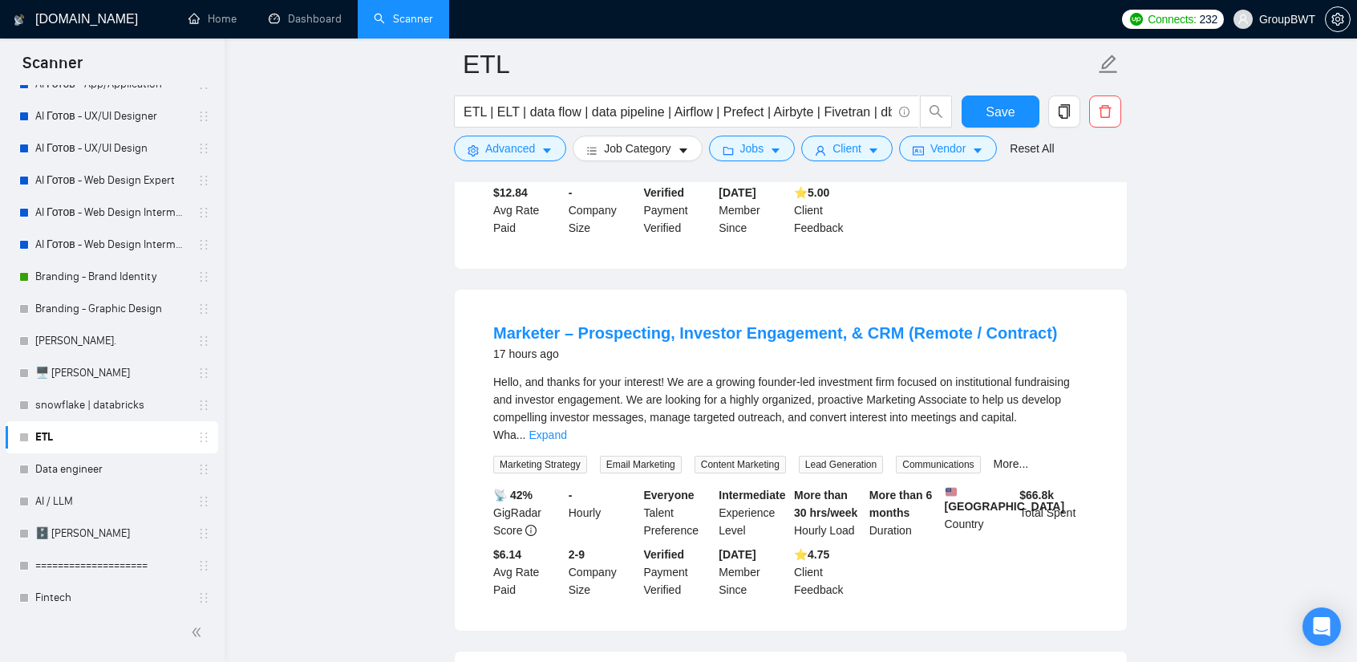
scroll to position [8446, 0]
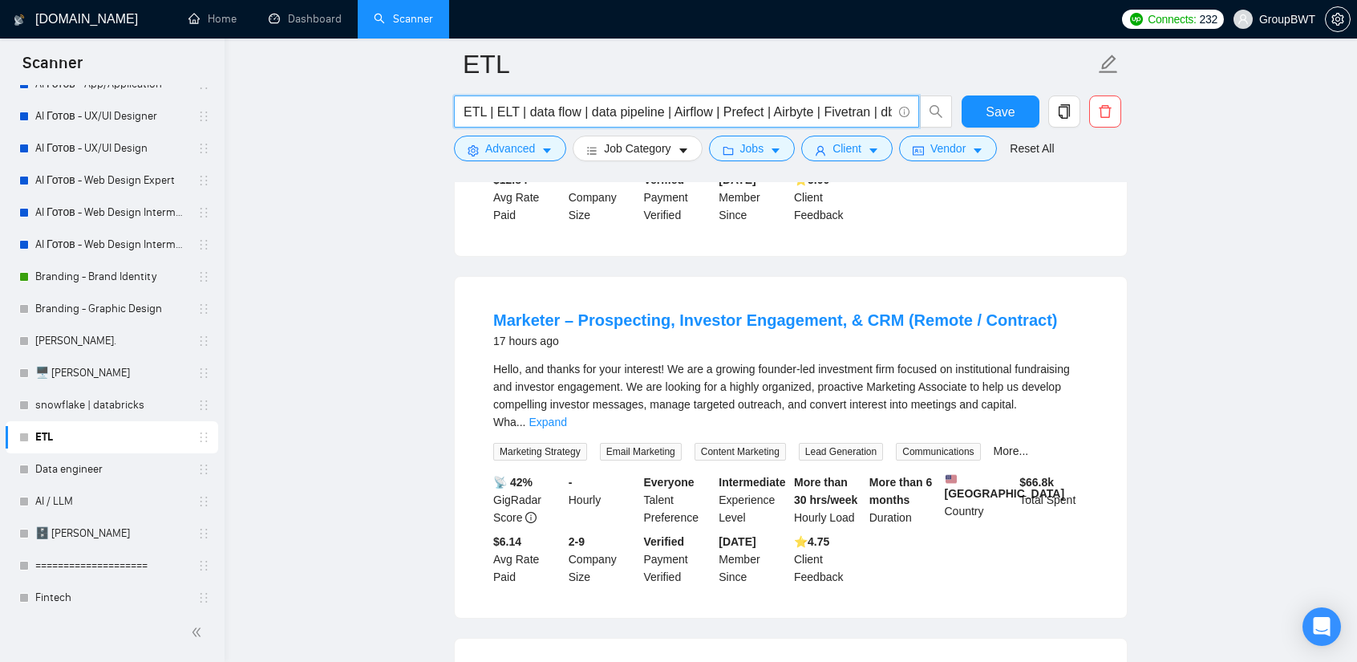
drag, startPoint x: 692, startPoint y: 110, endPoint x: 1233, endPoint y: 168, distance: 543.8
click at [840, 119] on input "ETL | ELT | data flow | data pipeline | Airflow | Prefect | Airbyte | Fivetran …" at bounding box center [678, 112] width 428 height 20
drag, startPoint x: 861, startPoint y: 111, endPoint x: 820, endPoint y: 111, distance: 41.7
click at [820, 111] on input "ETL | ELT | data flow | data pipeline | Airflow | Prefect | Airbyte | Fivetran …" at bounding box center [678, 112] width 428 height 20
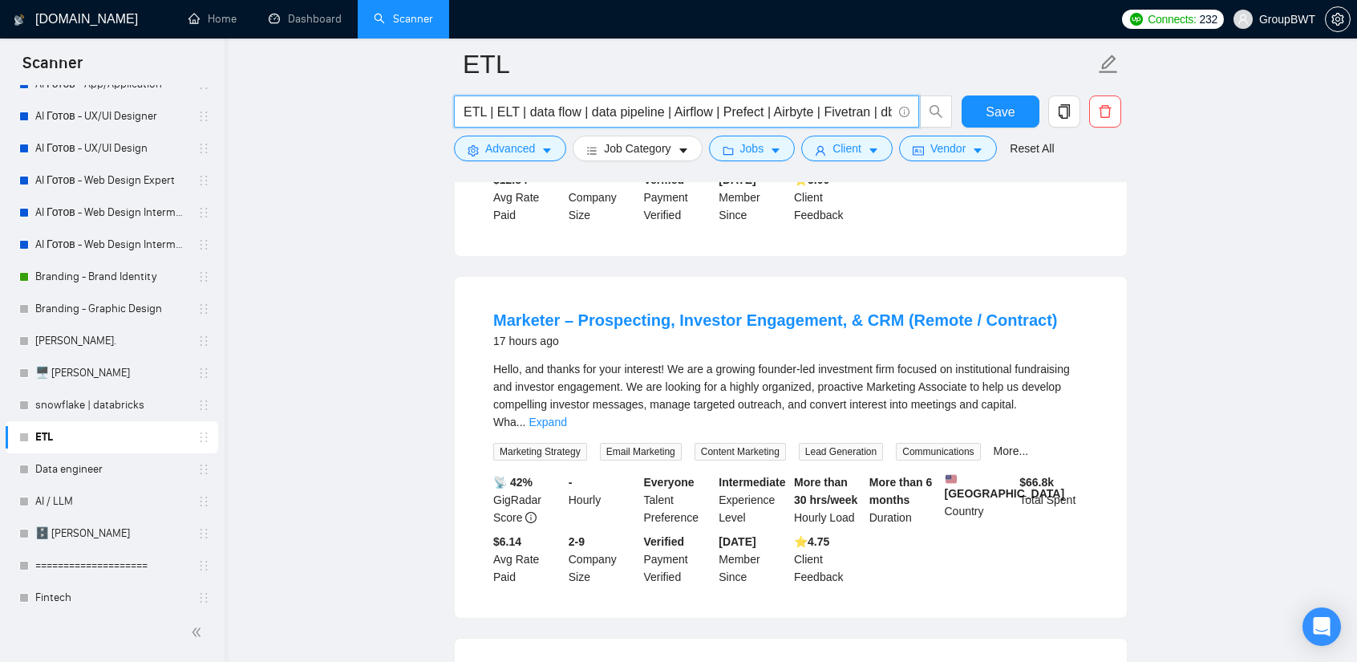
click at [670, 110] on input "ETL | ELT | data flow | data pipeline | Airflow | Prefect | Airbyte | Fivetran …" at bounding box center [678, 112] width 428 height 20
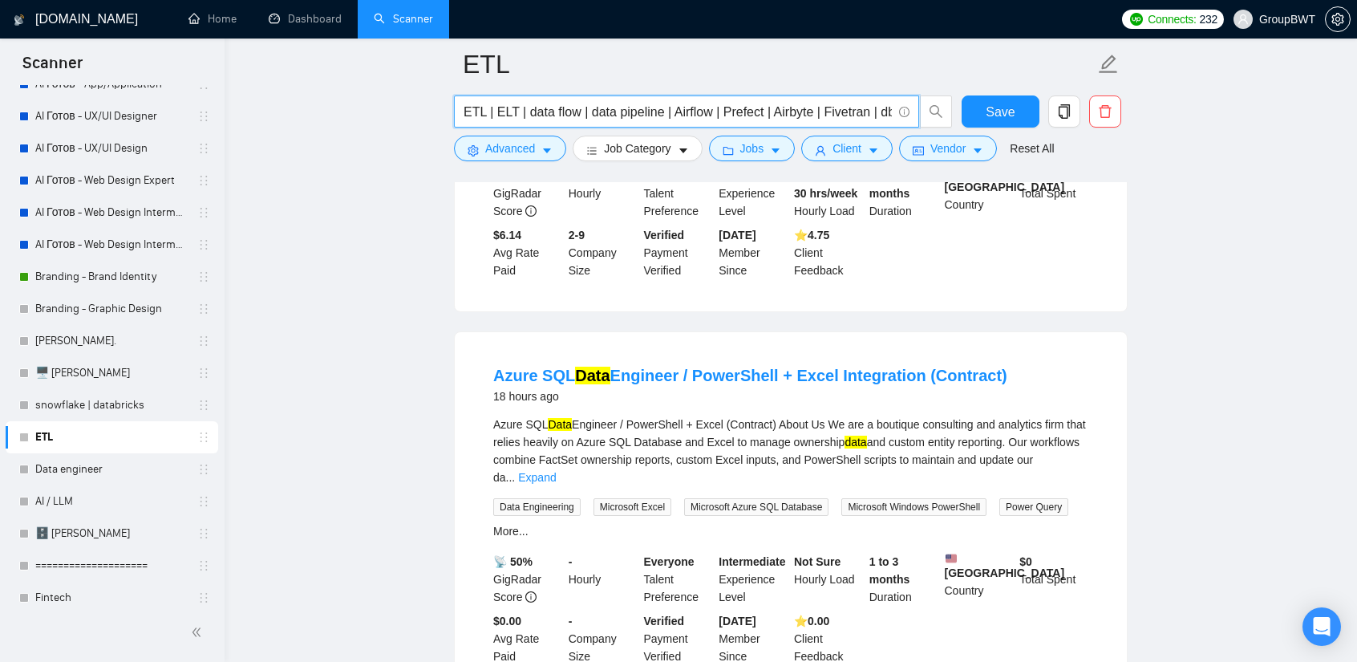
scroll to position [8767, 0]
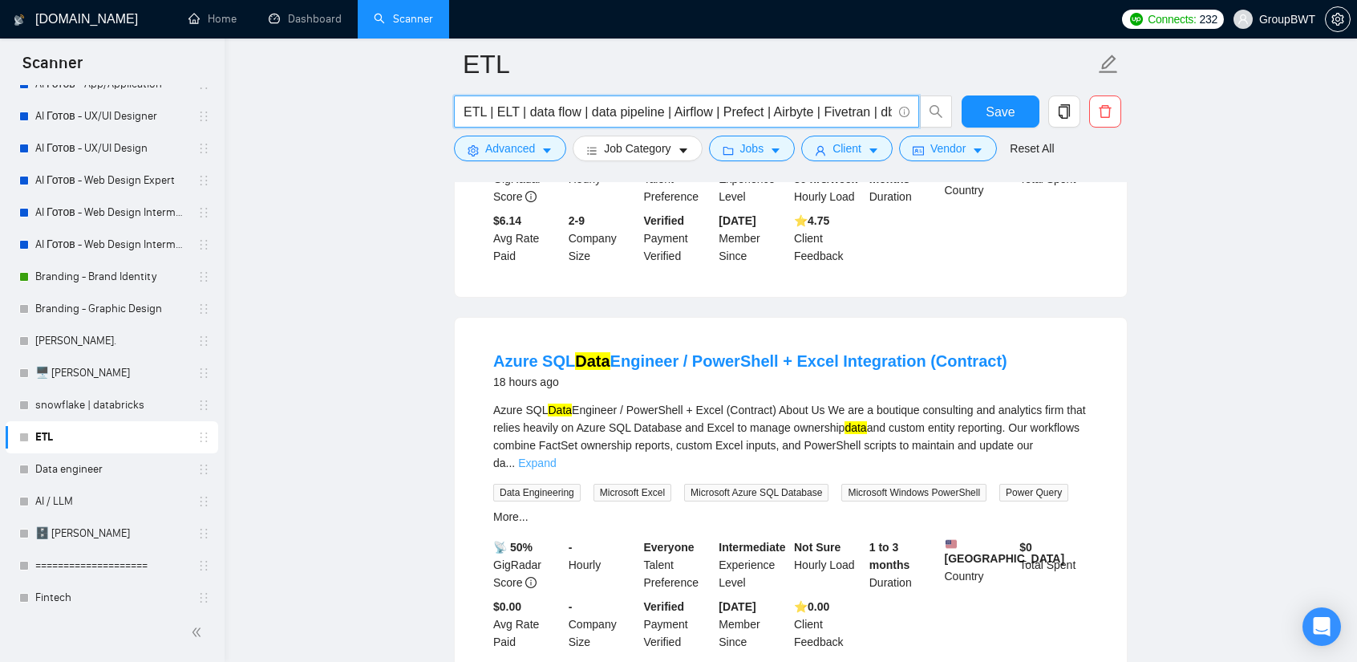
click at [556, 456] on link "Expand" at bounding box center [537, 462] width 38 height 13
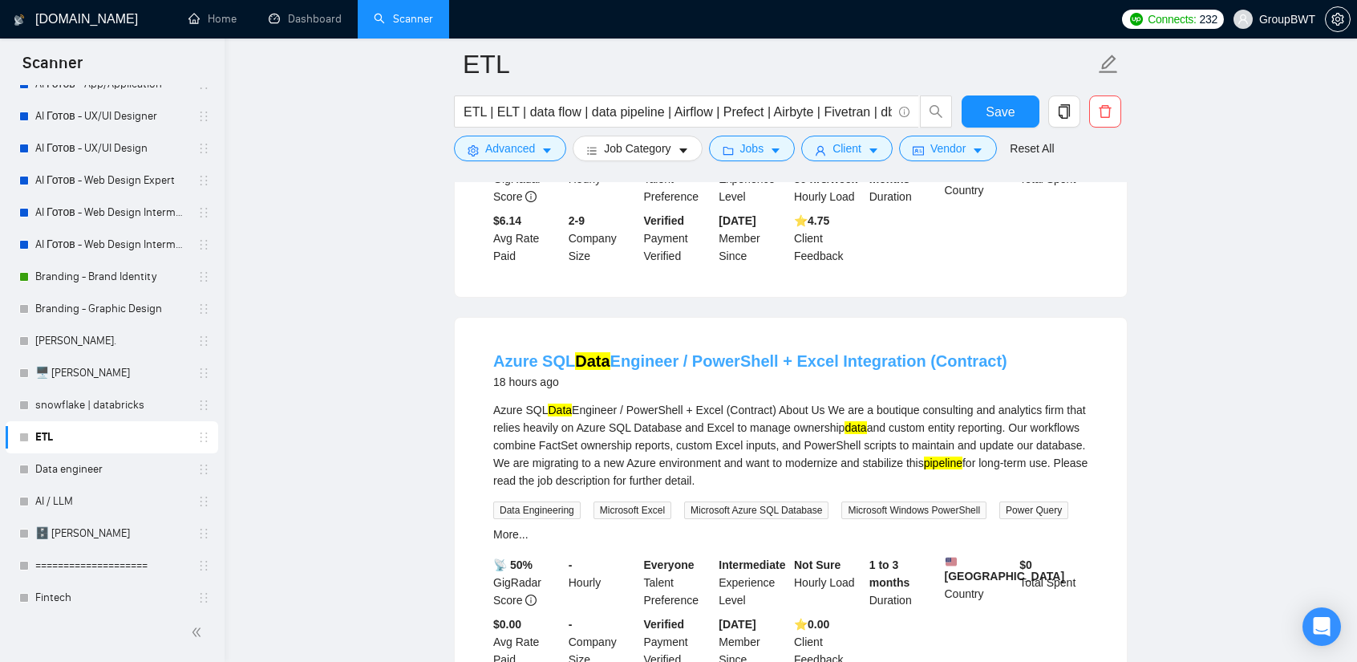
click at [783, 352] on link "Azure SQL Data Engineer / PowerShell + Excel Integration (Contract)" at bounding box center [750, 361] width 514 height 18
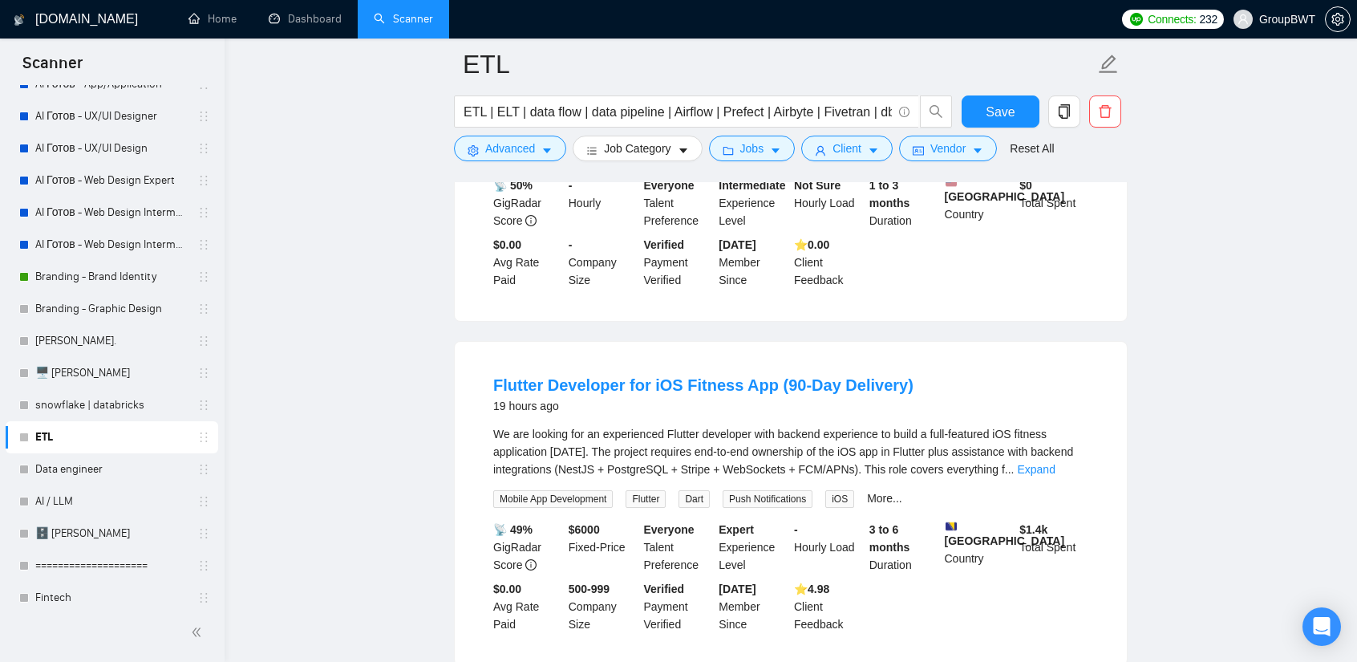
scroll to position [9168, 0]
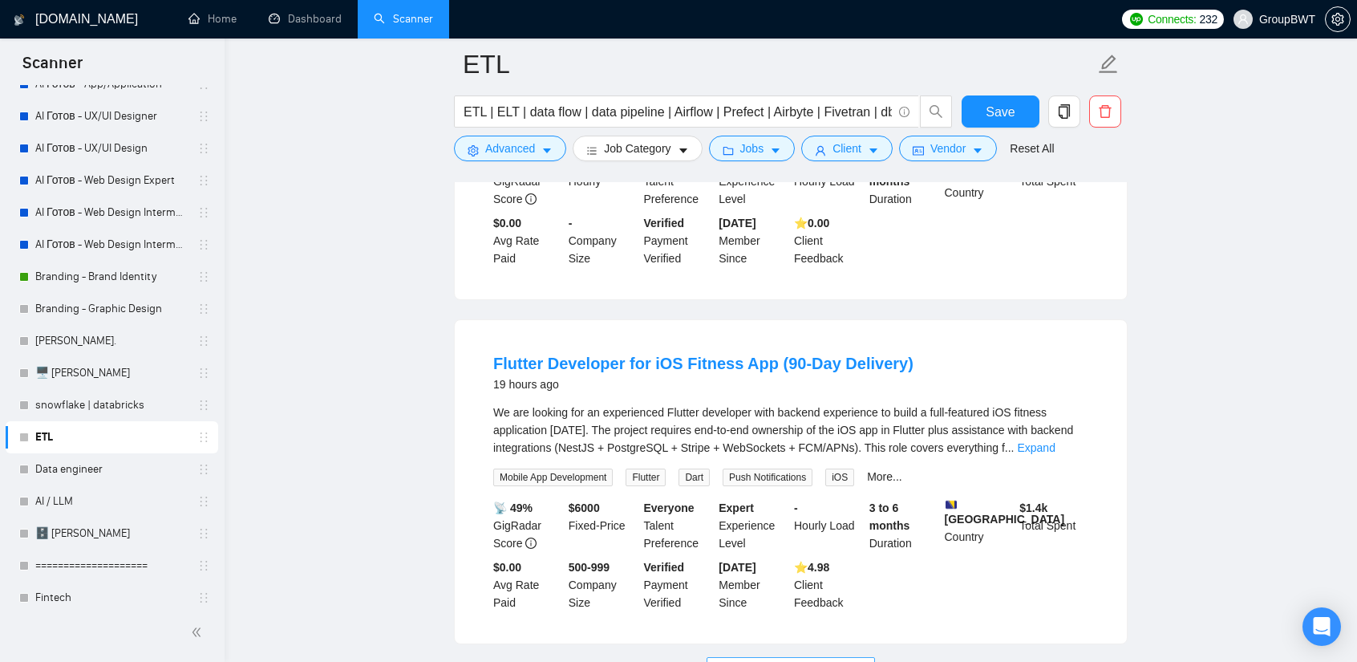
click at [803, 661] on span "Load More (9980)" at bounding box center [790, 670] width 89 height 18
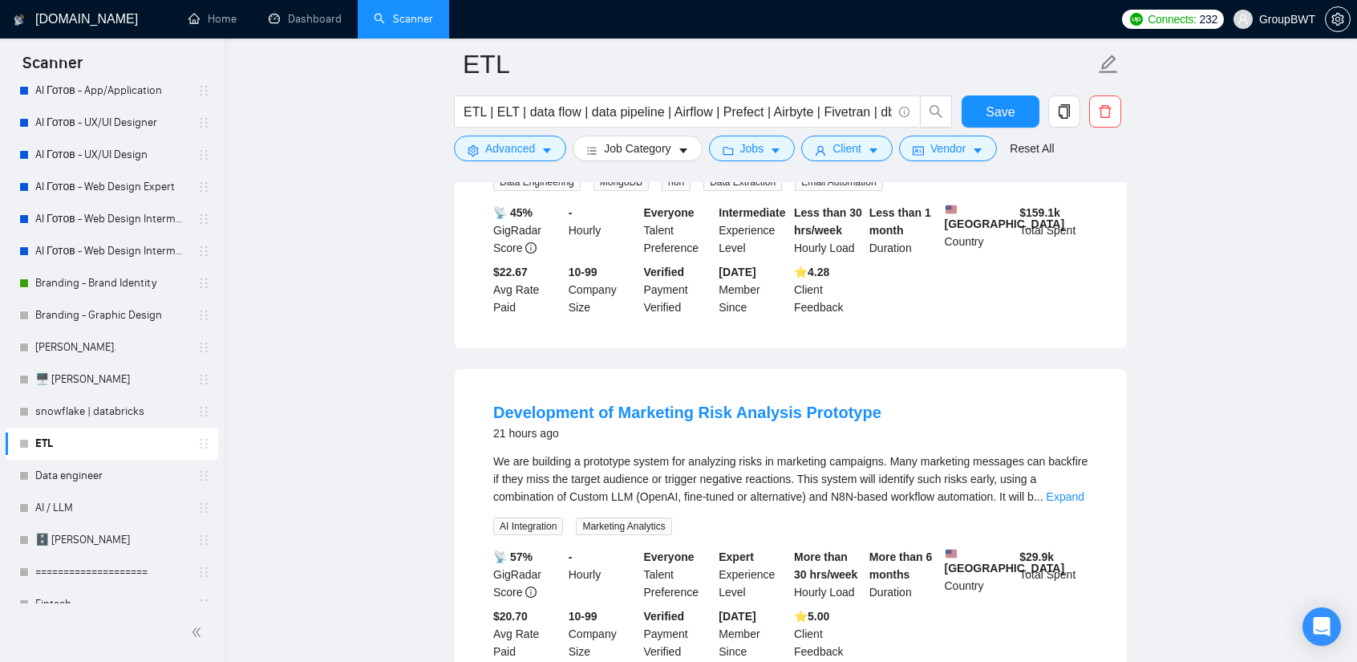
scroll to position [160, 0]
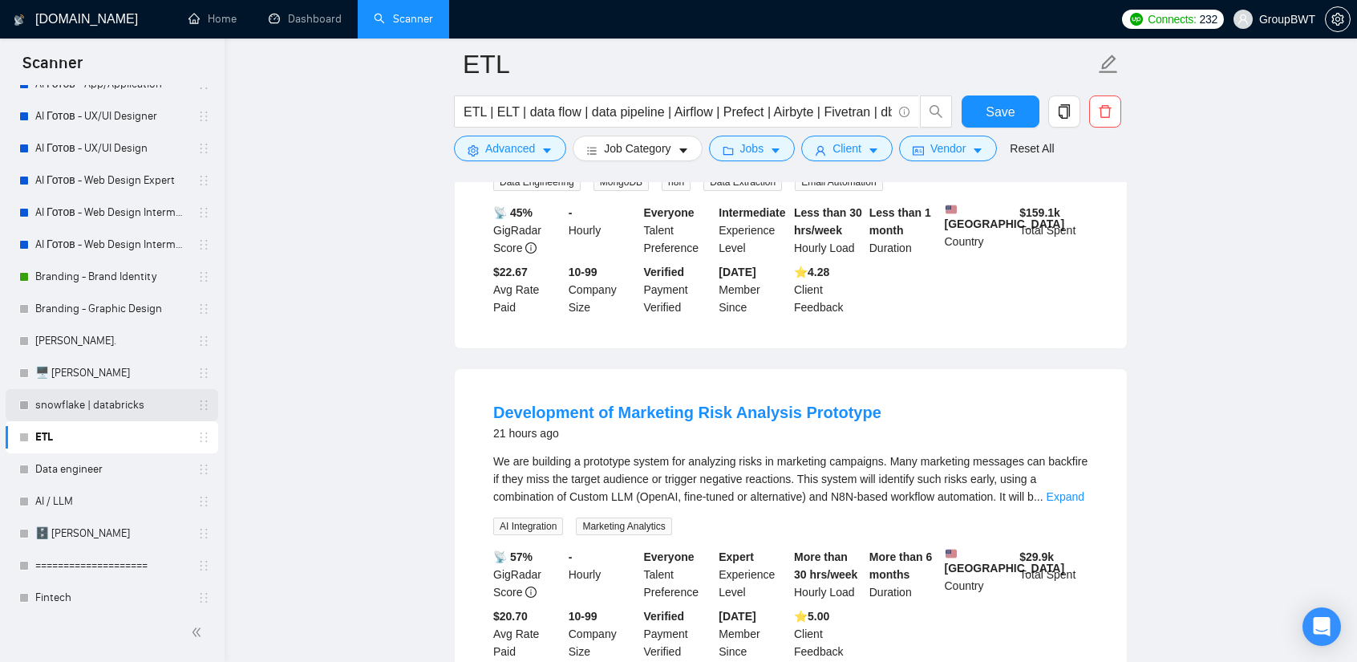
click at [124, 403] on link "snowflake | databricks" at bounding box center [111, 405] width 152 height 32
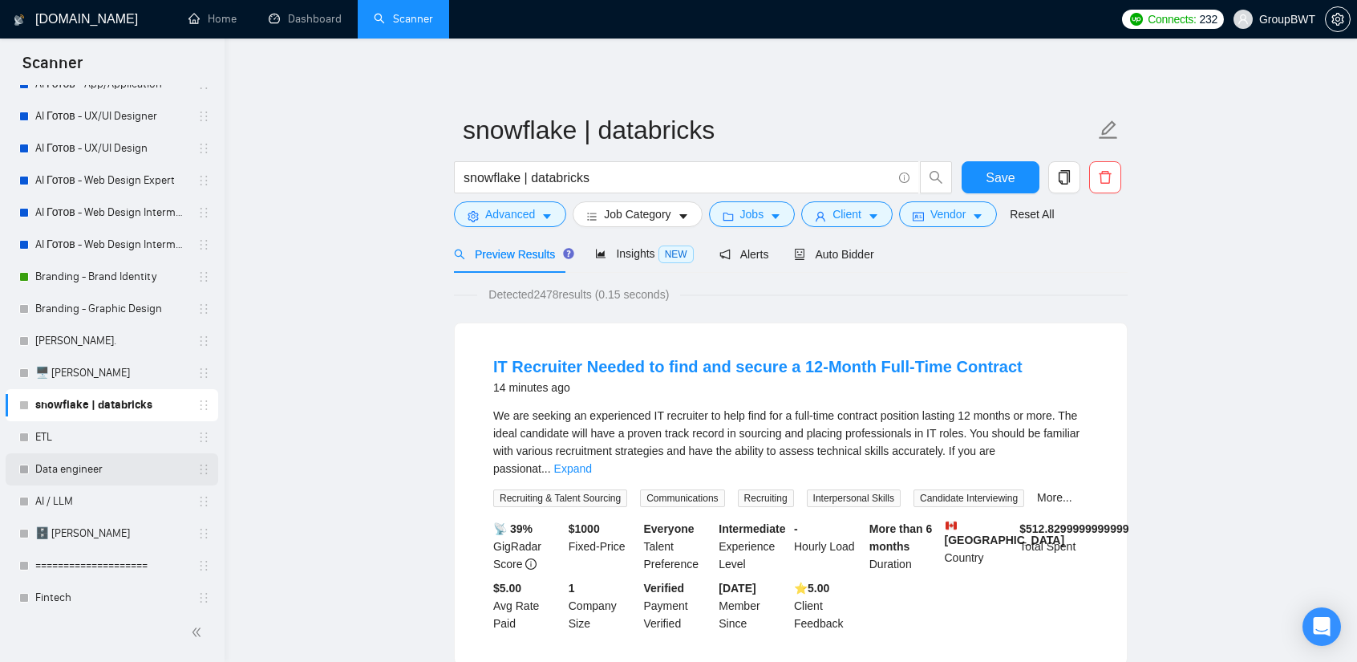
click at [91, 480] on link "Data engineer" at bounding box center [111, 469] width 152 height 32
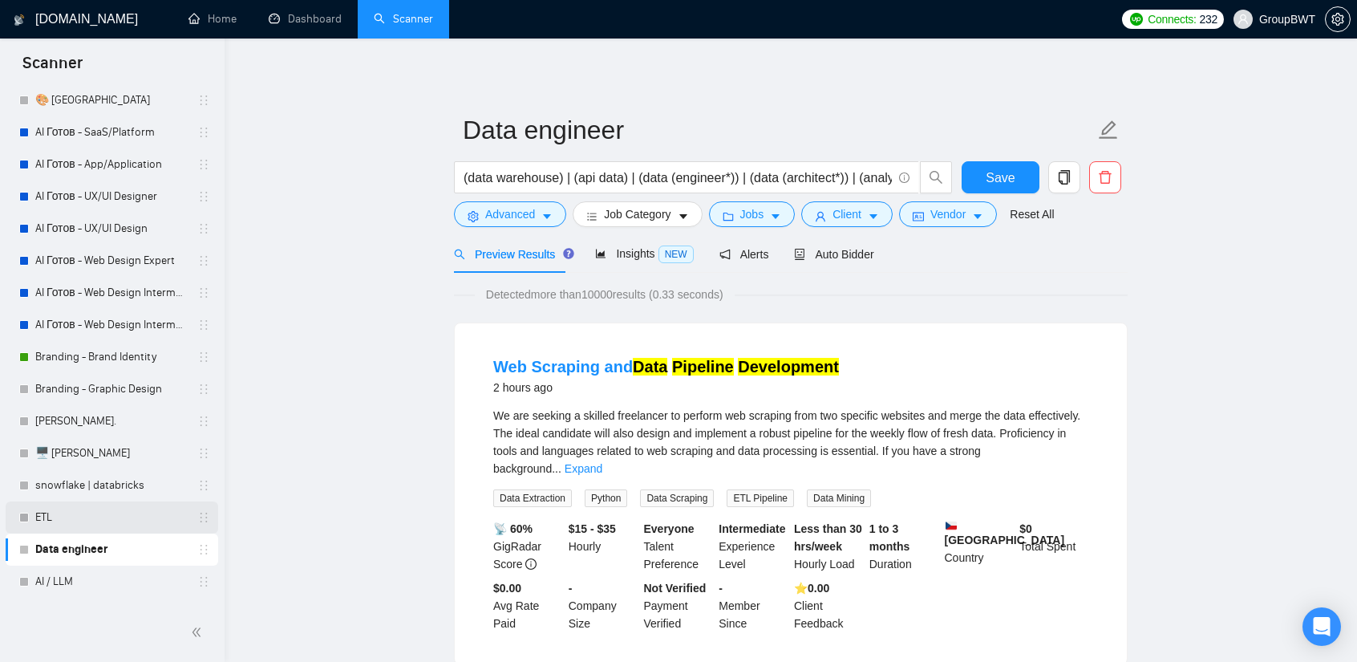
click at [31, 514] on div "ETL" at bounding box center [114, 517] width 191 height 32
click at [94, 522] on link "ETL" at bounding box center [111, 517] width 152 height 32
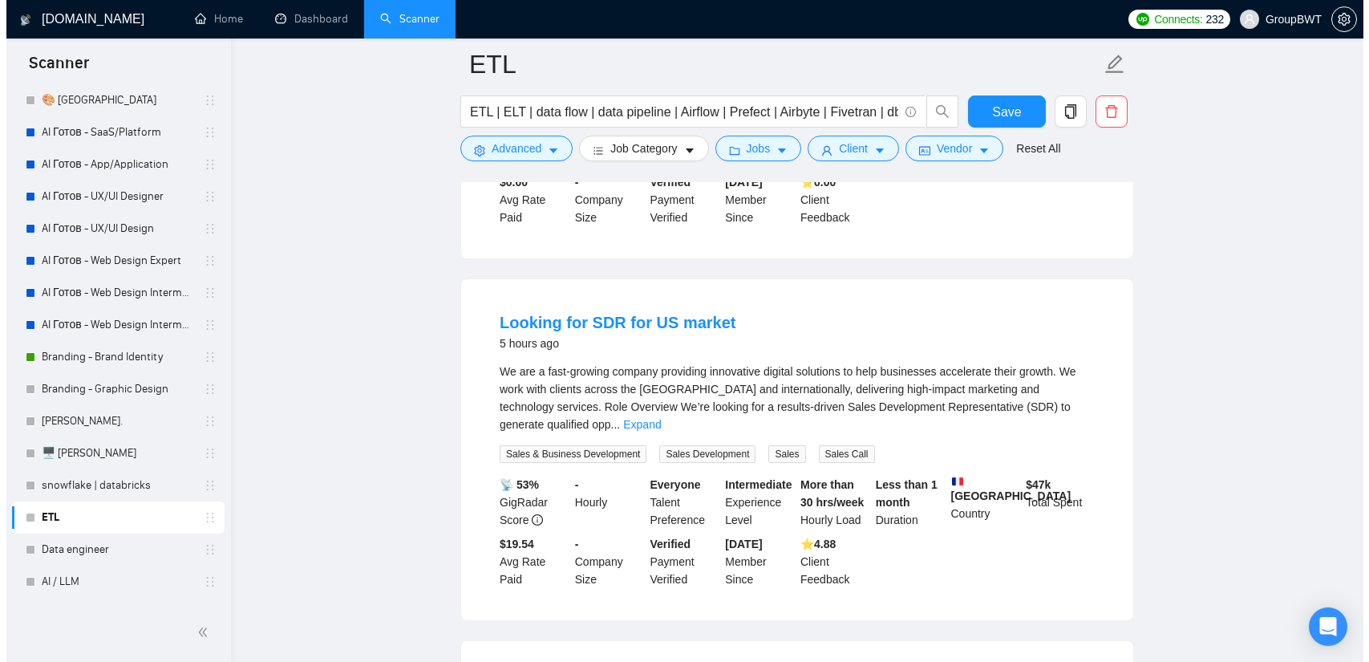
scroll to position [2647, 0]
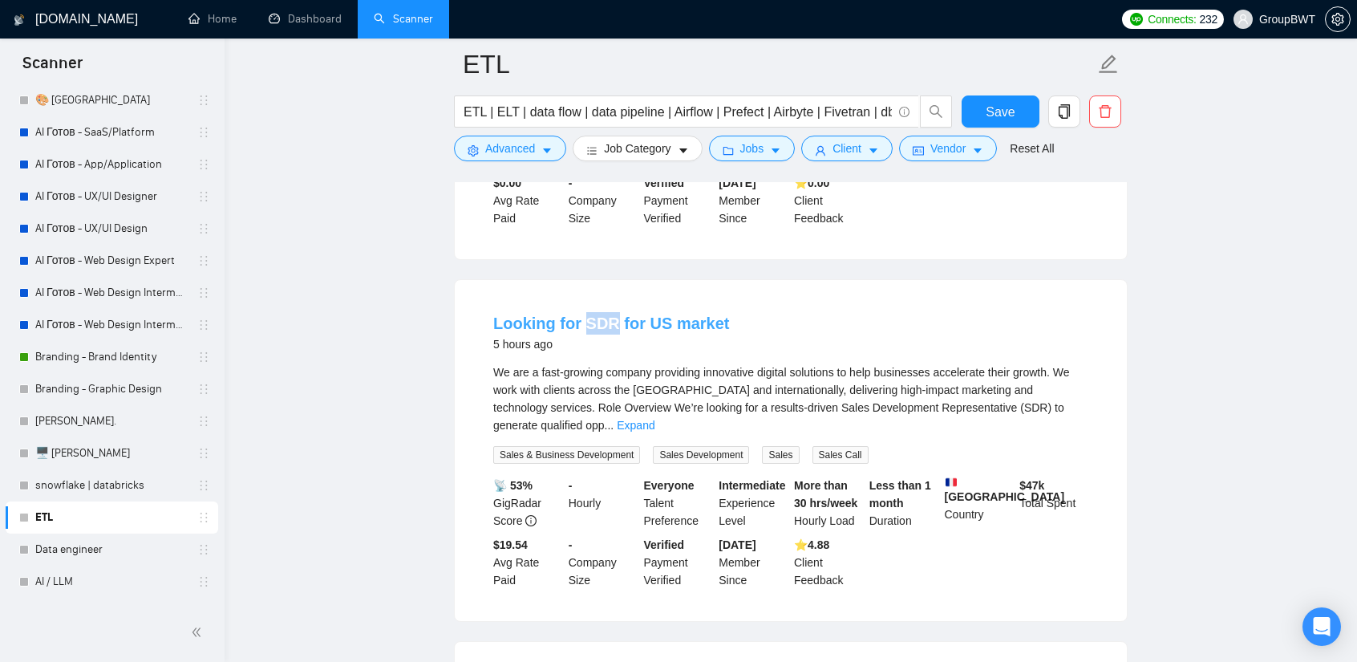
drag, startPoint x: 579, startPoint y: 236, endPoint x: 608, endPoint y: 245, distance: 30.2
click at [608, 299] on li "Looking for SDR for US market 5 hours ago We are a fast-growing company providi…" at bounding box center [791, 450] width 634 height 302
copy link "SDR"
click at [539, 147] on button "Advanced" at bounding box center [510, 149] width 112 height 26
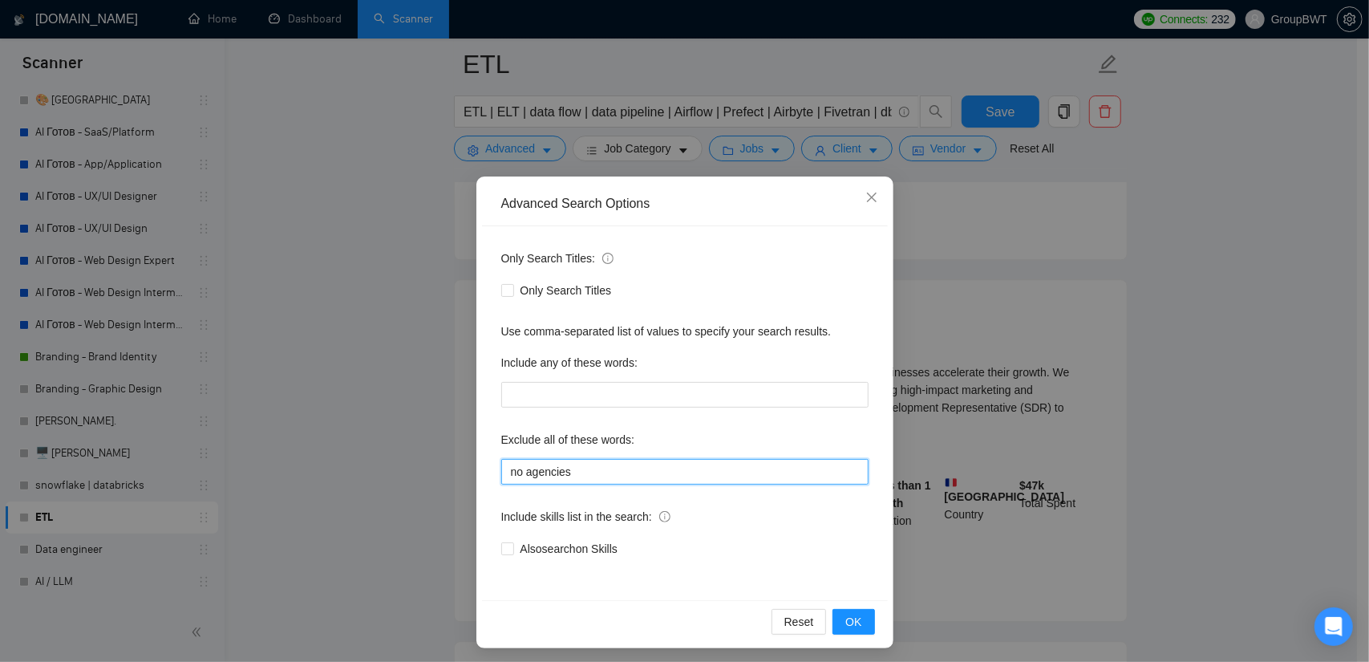
click at [603, 472] on input "no agencies" at bounding box center [684, 472] width 367 height 26
paste input "SDR"
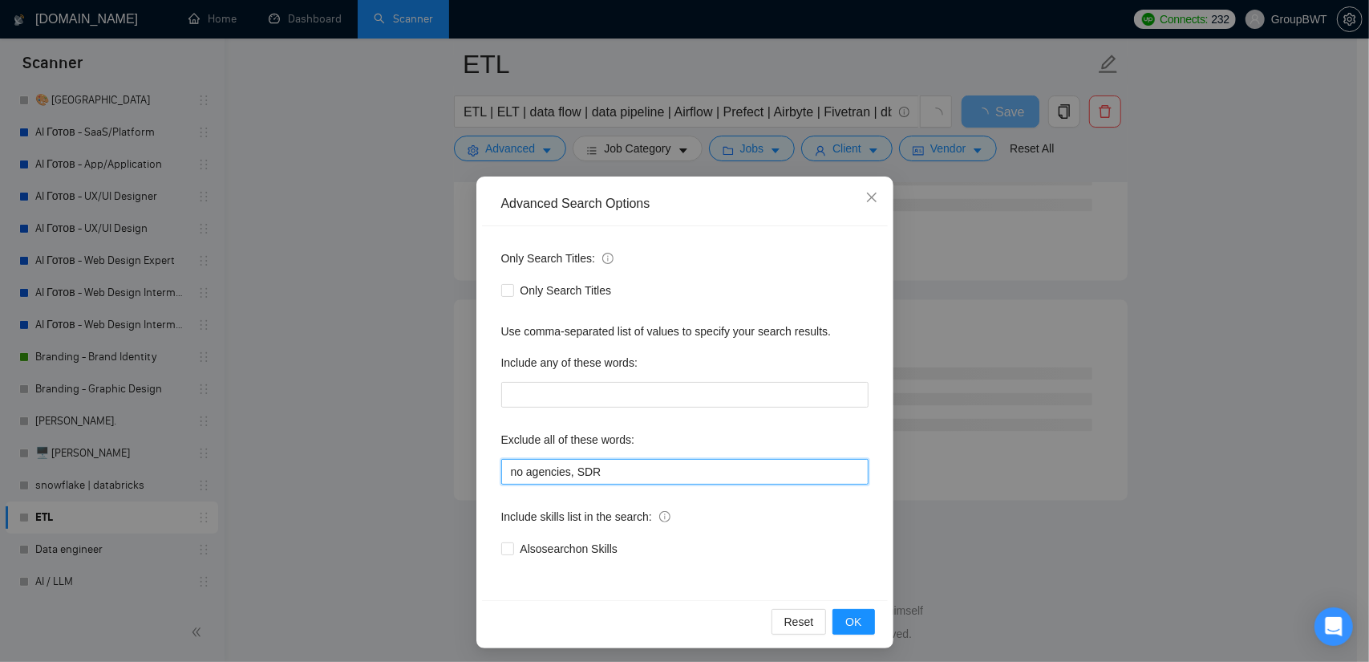
click at [561, 468] on input "no agencies, SDR" at bounding box center [684, 472] width 367 height 26
click at [561, 470] on input "no agencies, SDR" at bounding box center [684, 472] width 367 height 26
click at [563, 473] on input "no agencies, SDR" at bounding box center [684, 472] width 367 height 26
click at [665, 458] on div "Exclude all of these words: no agencies, SDR" at bounding box center [684, 456] width 367 height 58
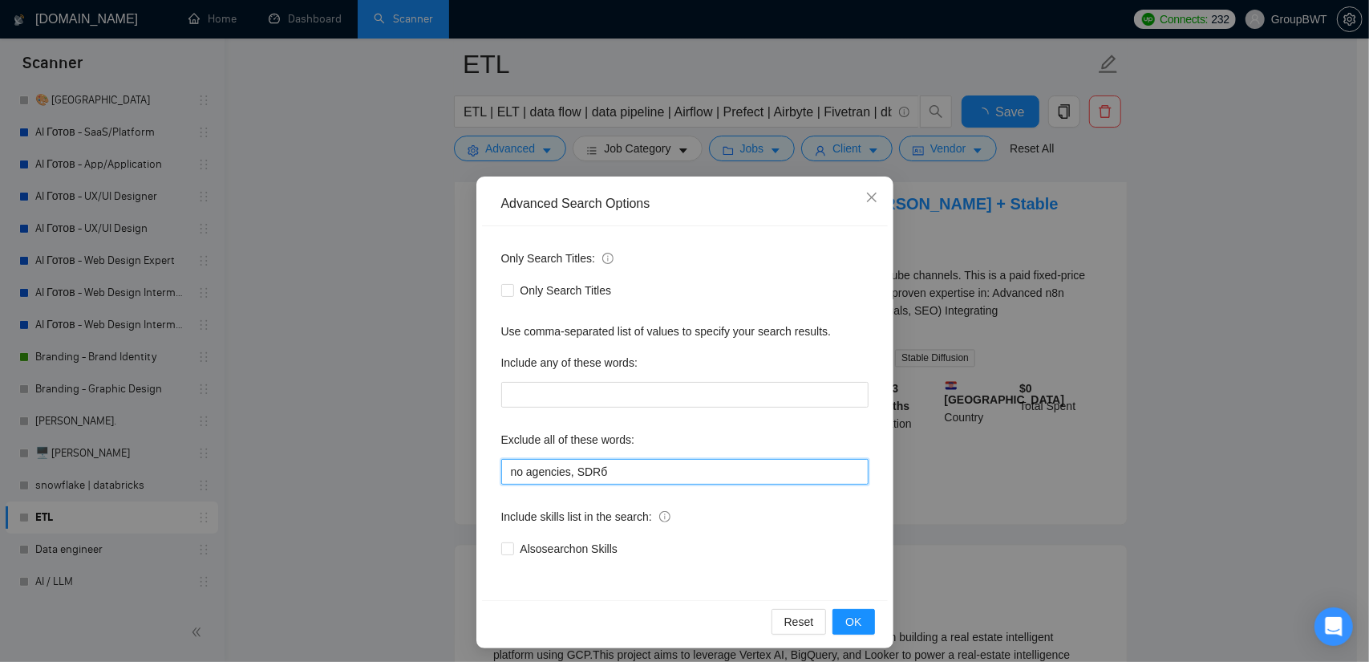
scroll to position [2647, 0]
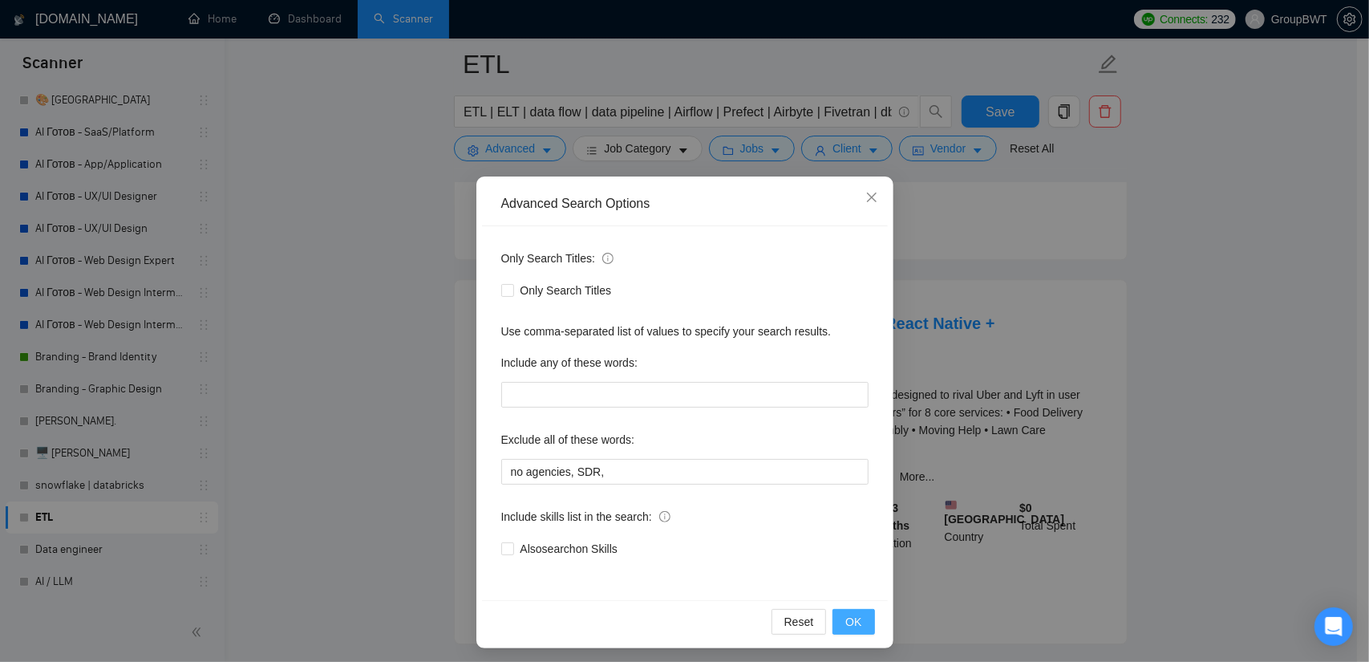
click at [845, 617] on span "OK" at bounding box center [853, 622] width 16 height 18
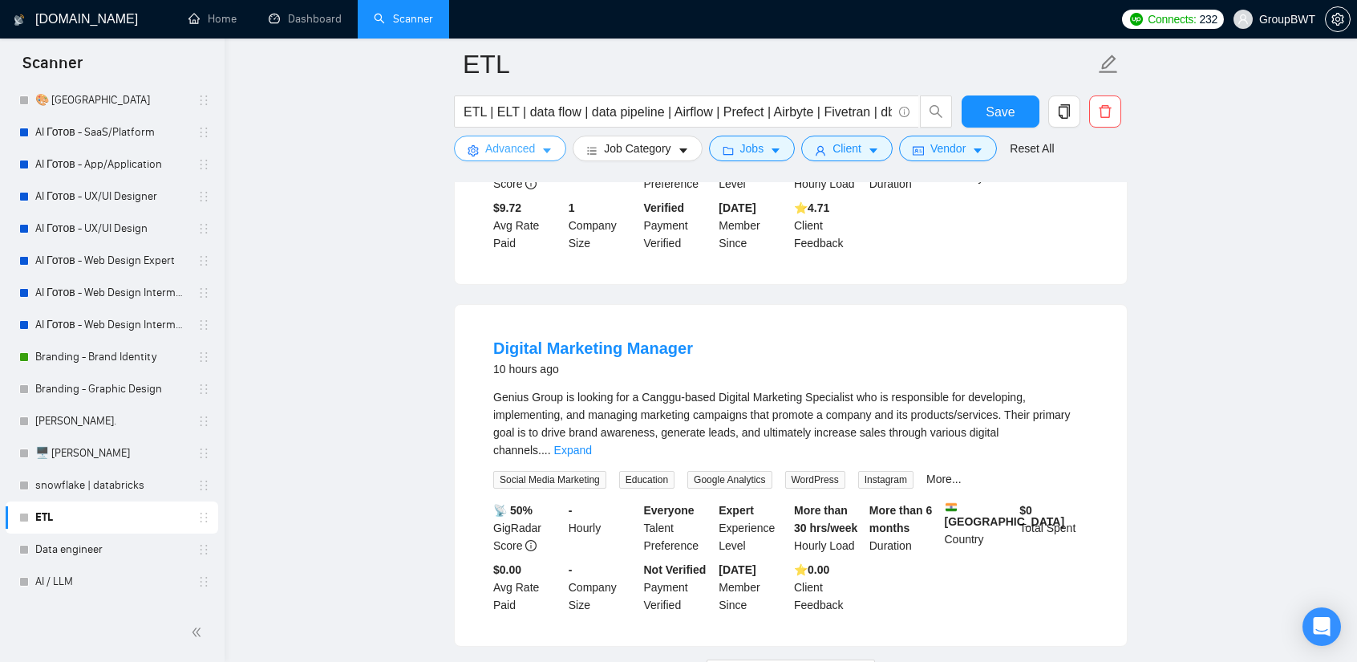
scroll to position [3387, 0]
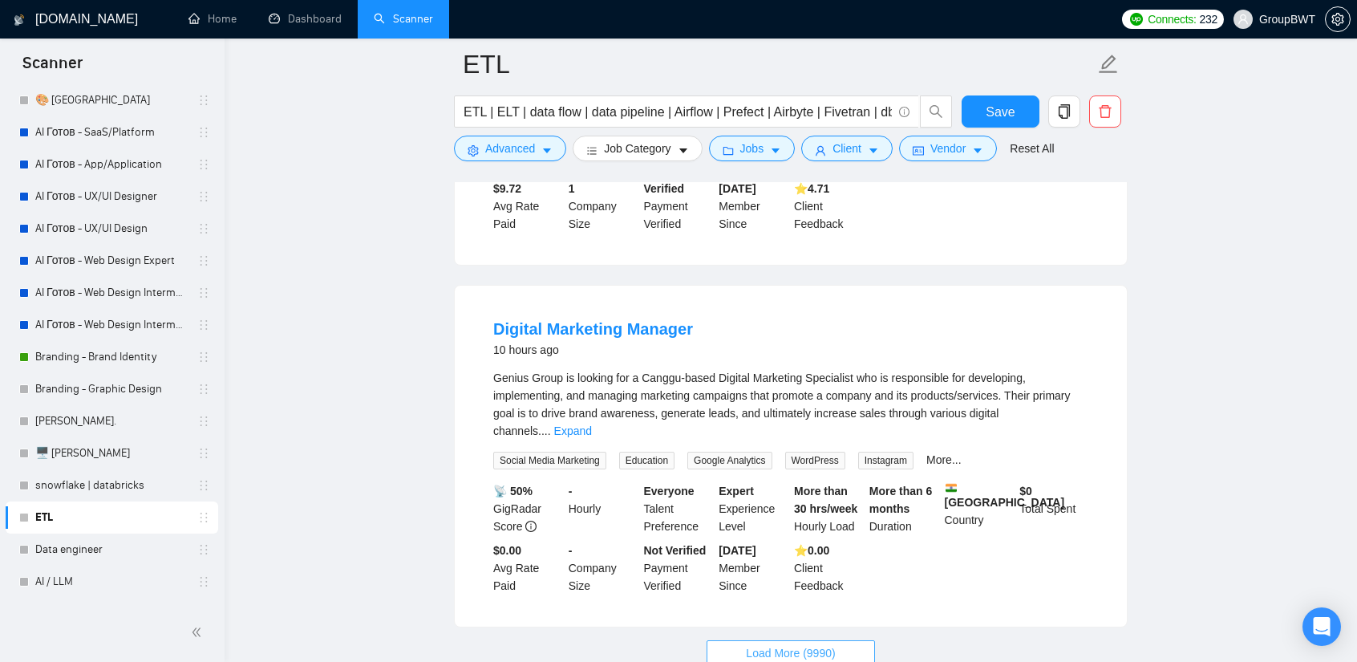
click at [768, 644] on span "Load More (9990)" at bounding box center [790, 653] width 89 height 18
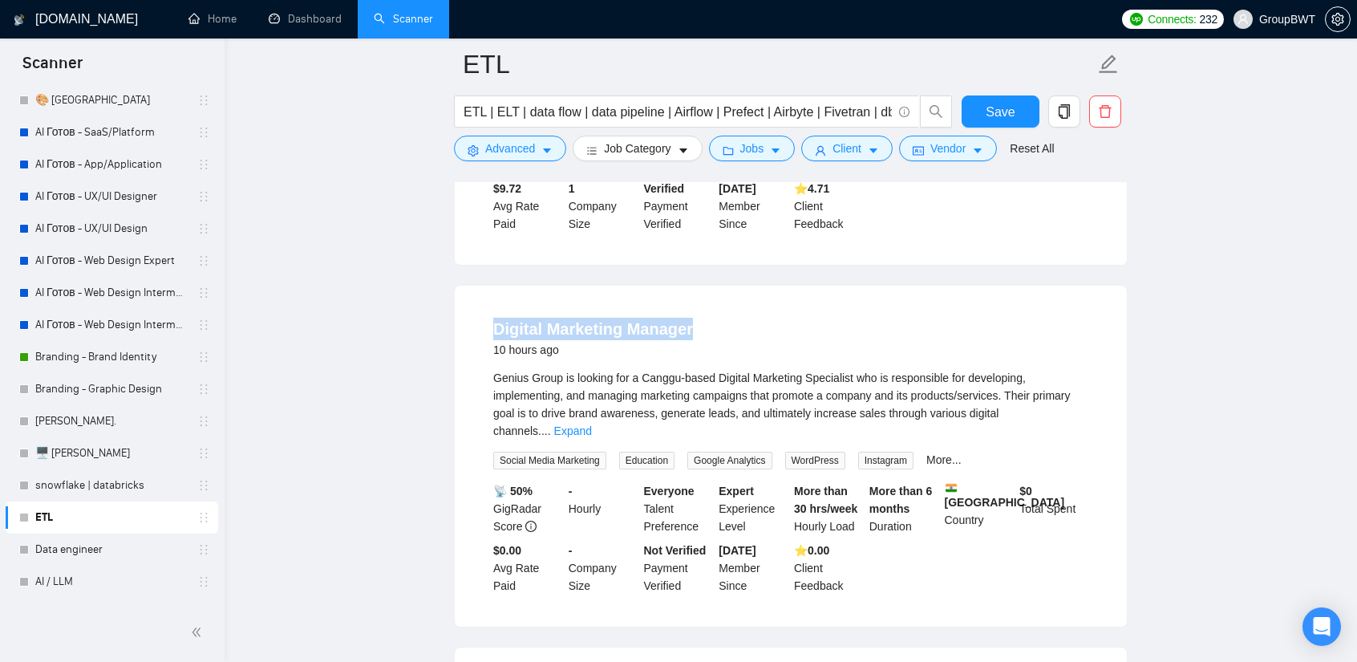
copy link "Digital Marketing Manager"
drag, startPoint x: 492, startPoint y: 203, endPoint x: 691, endPoint y: 217, distance: 199.4
click at [691, 305] on li "Digital Marketing Manager 10 hours ago Genius Group is looking for a Canggu-bas…" at bounding box center [791, 456] width 634 height 302
click at [545, 152] on icon "caret-down" at bounding box center [547, 151] width 8 height 5
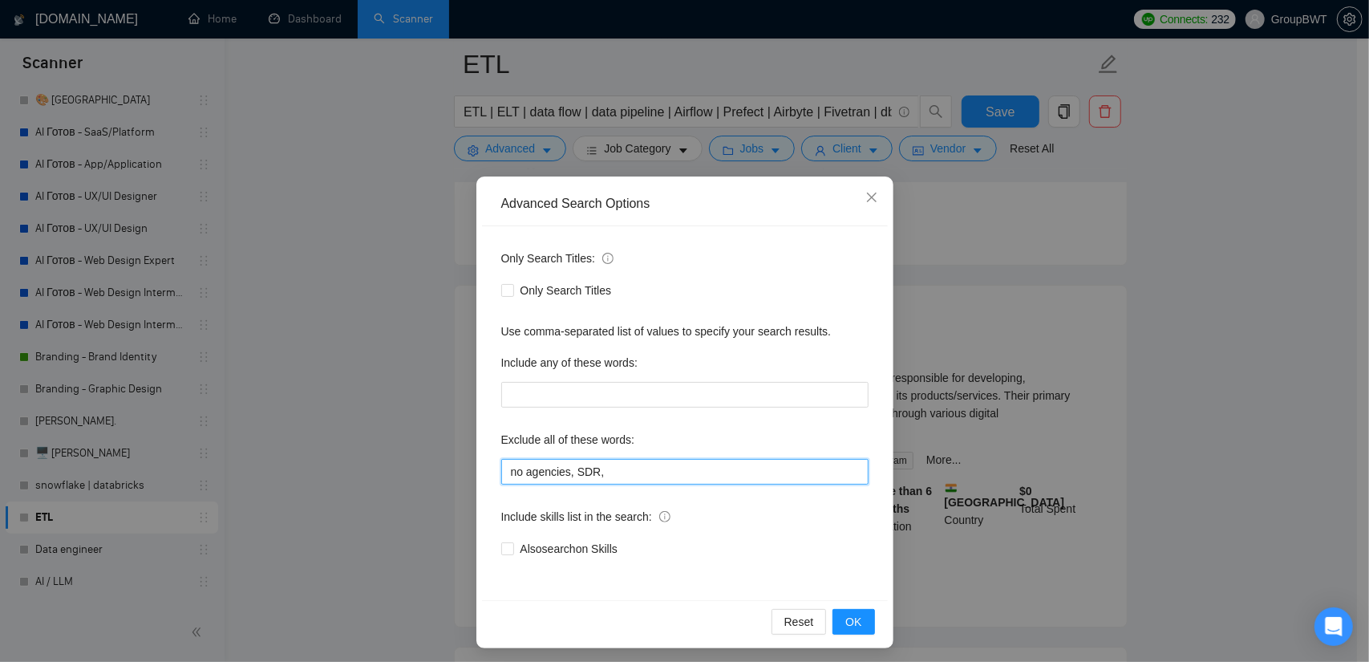
click at [667, 474] on input "no agencies, SDR," at bounding box center [684, 472] width 367 height 26
paste input "Digital Marketing Manager"
click at [841, 630] on button "OK" at bounding box center [854, 622] width 42 height 26
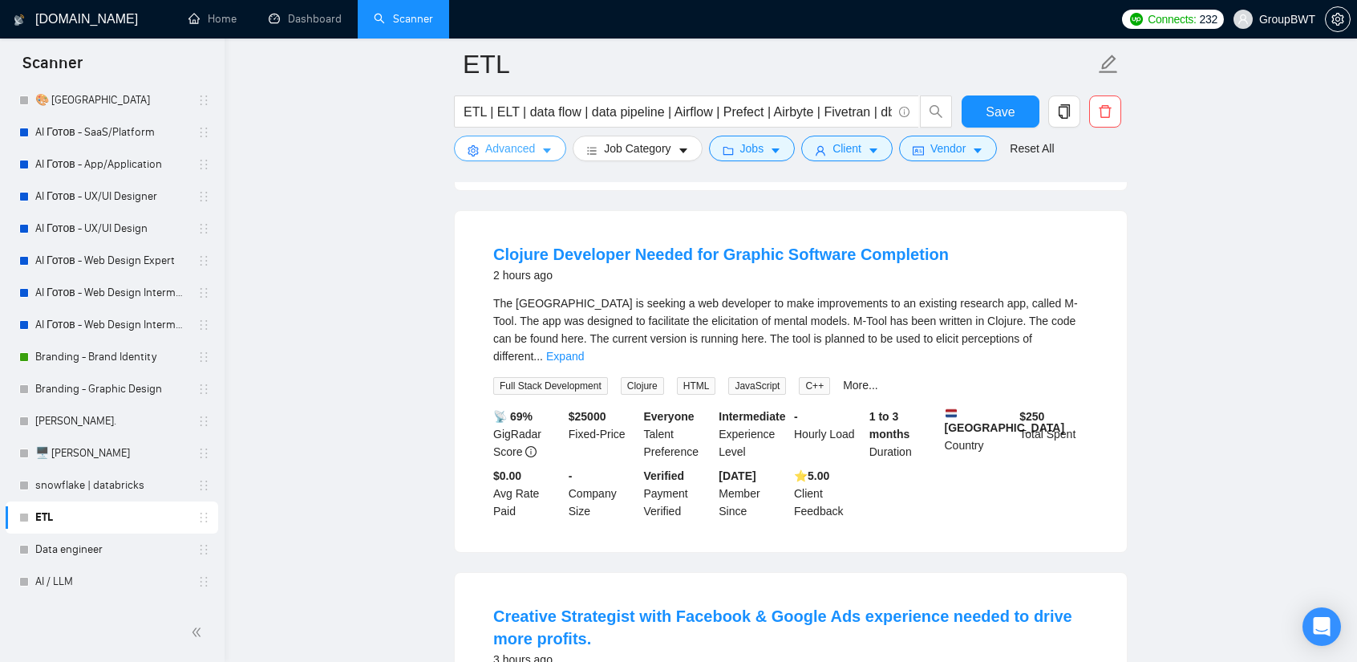
scroll to position [901, 0]
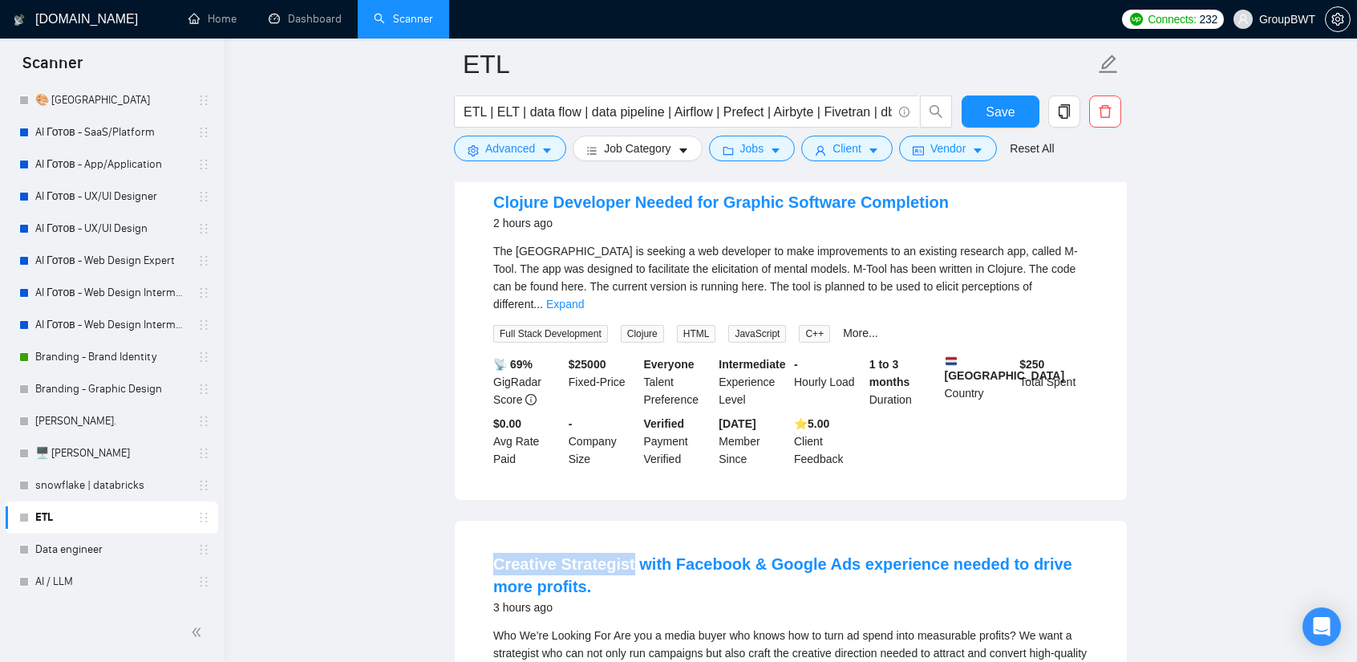
copy link "Creative Strategist"
drag, startPoint x: 488, startPoint y: 501, endPoint x: 627, endPoint y: 505, distance: 138.8
click at [541, 152] on icon "caret-down" at bounding box center [546, 150] width 11 height 11
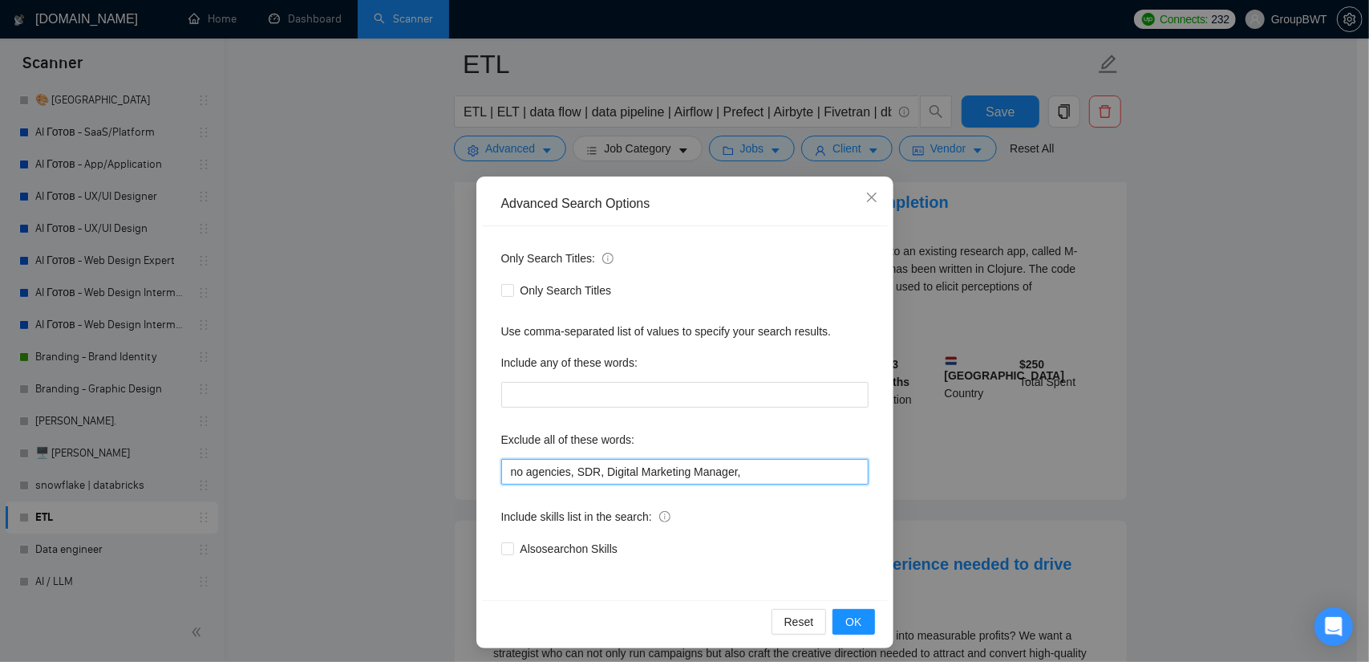
click at [756, 470] on input "no agencies, SDR, Digital Marketing Manager," at bounding box center [684, 472] width 367 height 26
paste input "Creative Strategist"
click at [845, 622] on span "OK" at bounding box center [853, 622] width 16 height 18
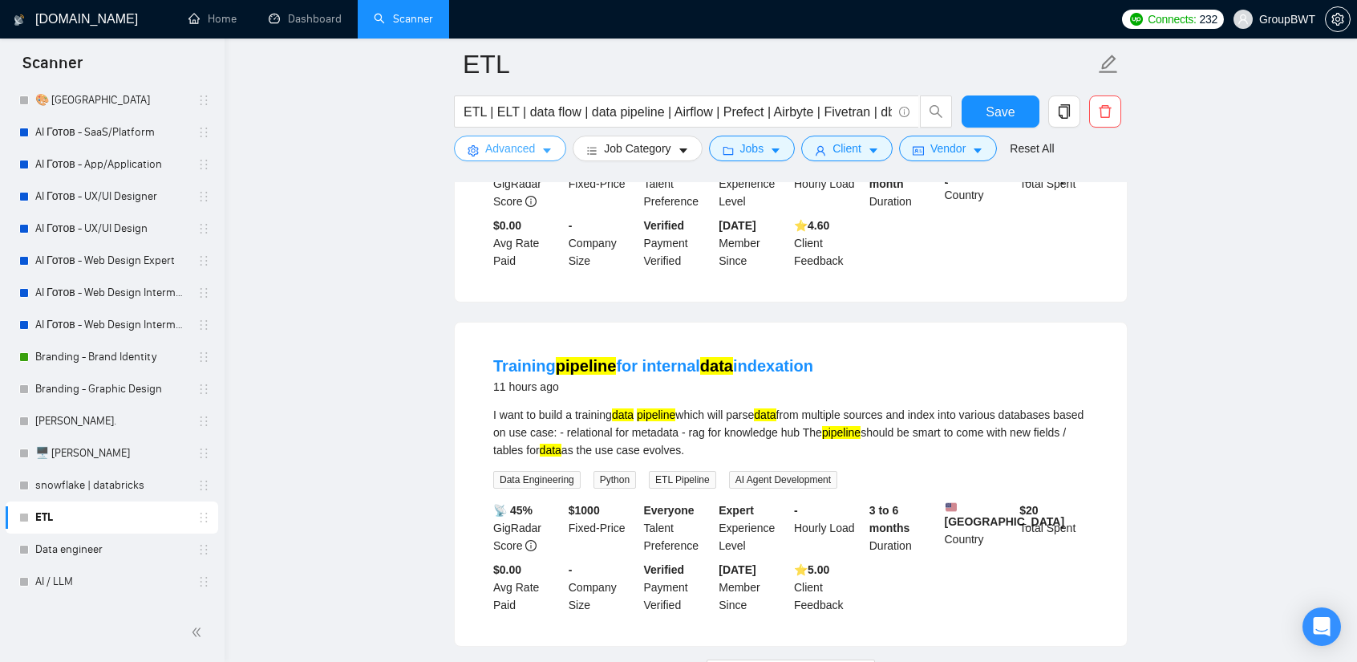
scroll to position [3351, 0]
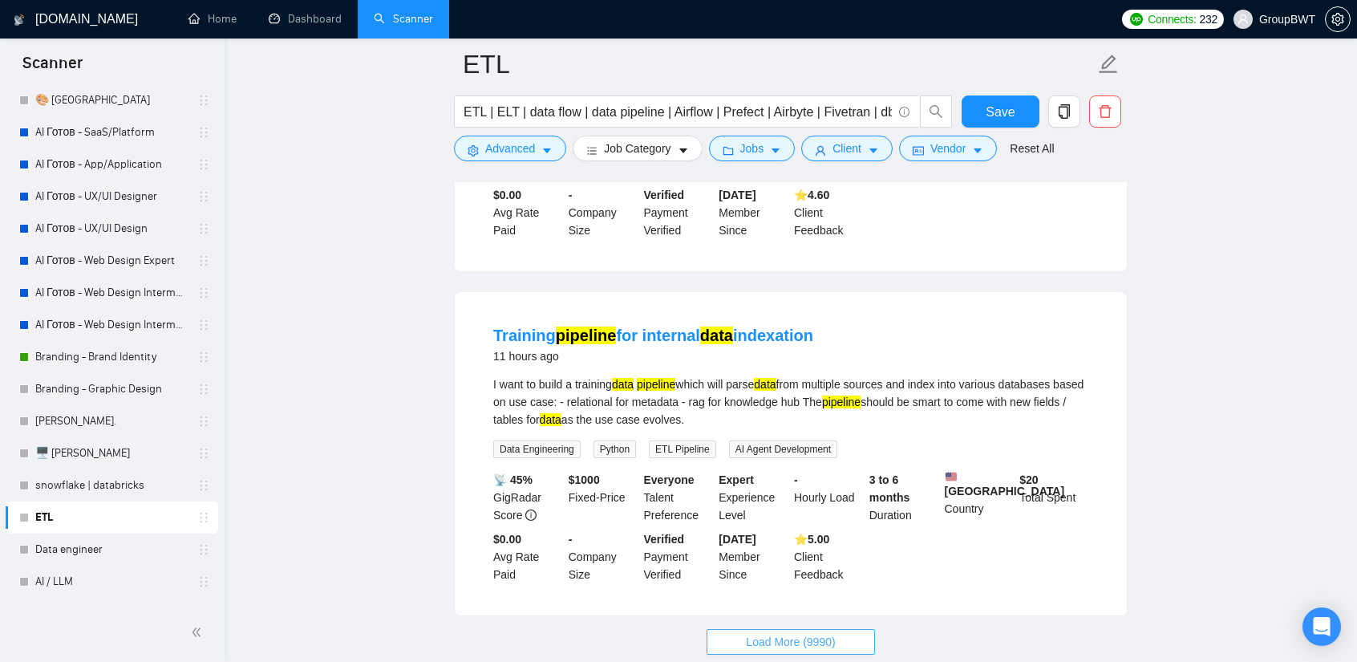
click at [830, 629] on button "Load More (9990)" at bounding box center [791, 642] width 168 height 26
click at [991, 111] on span "Save" at bounding box center [1000, 112] width 29 height 20
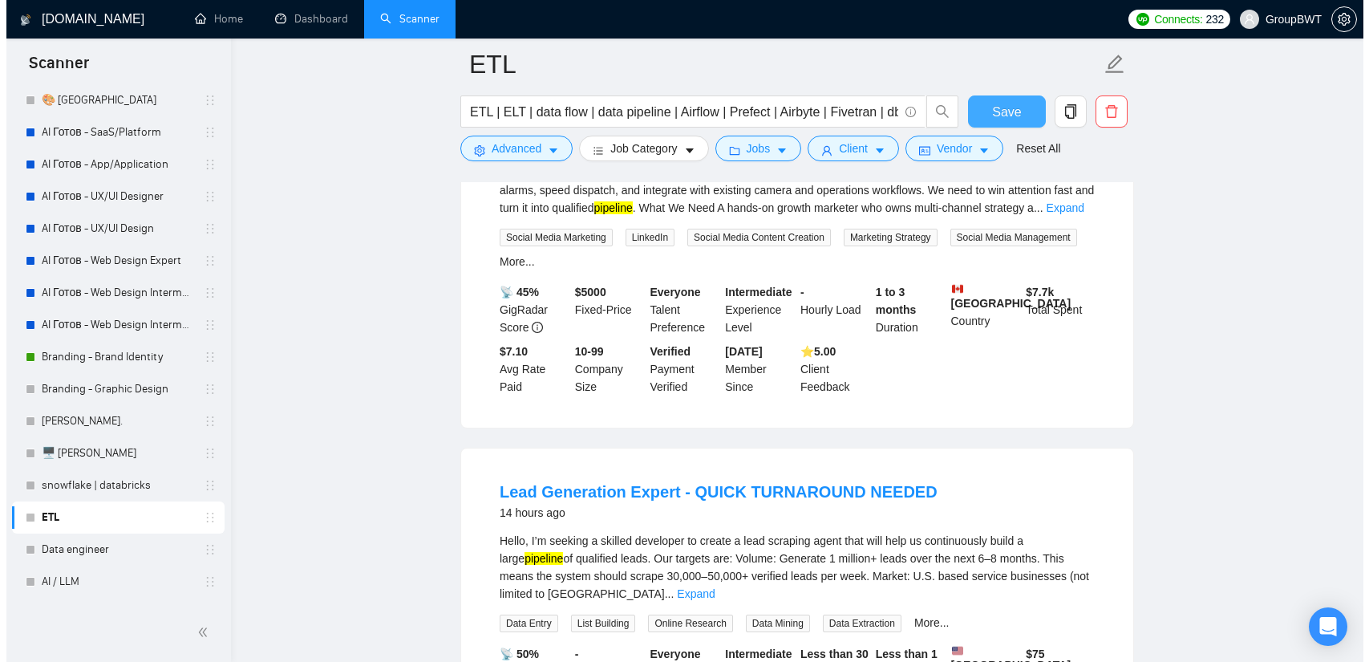
scroll to position [3913, 0]
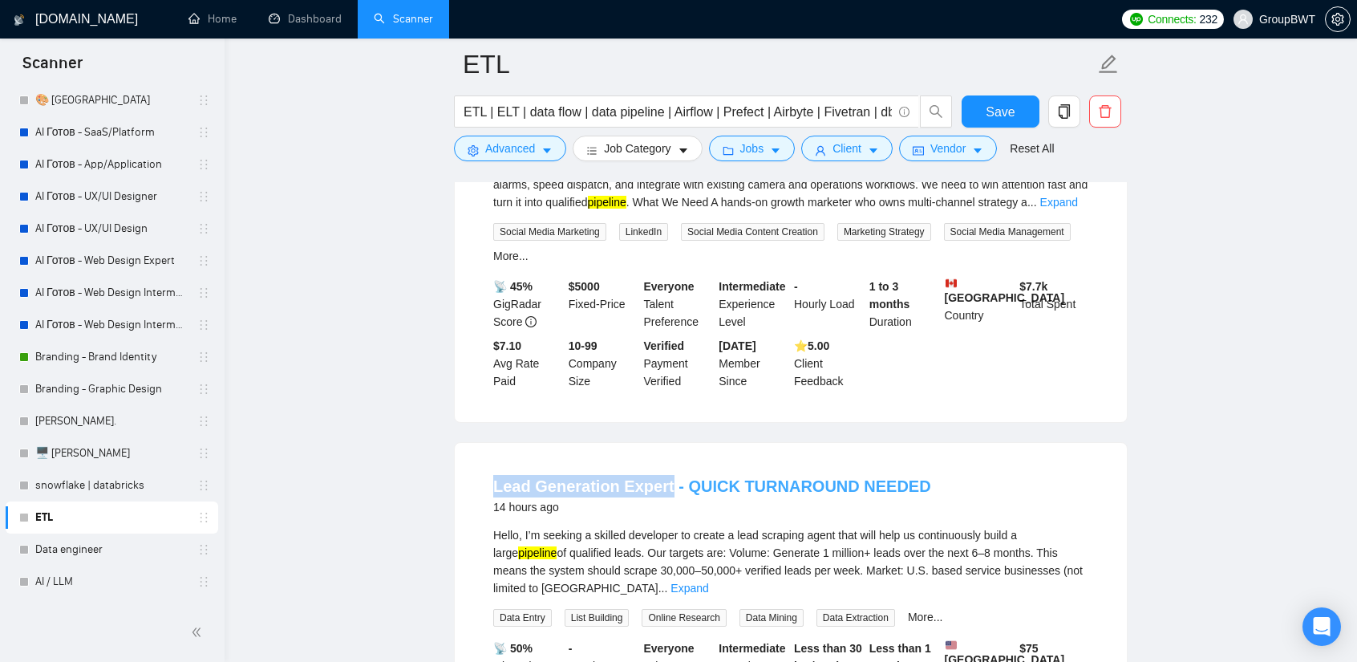
copy link "Lead Generation Expert"
drag, startPoint x: 546, startPoint y: 359, endPoint x: 663, endPoint y: 359, distance: 116.3
click at [663, 462] on li "Lead Generation Expert - QUICK TURNAROUND NEEDED 14 hours ago Hello, I’m seekin…" at bounding box center [791, 613] width 634 height 302
click at [517, 153] on span "Advanced" at bounding box center [510, 149] width 50 height 18
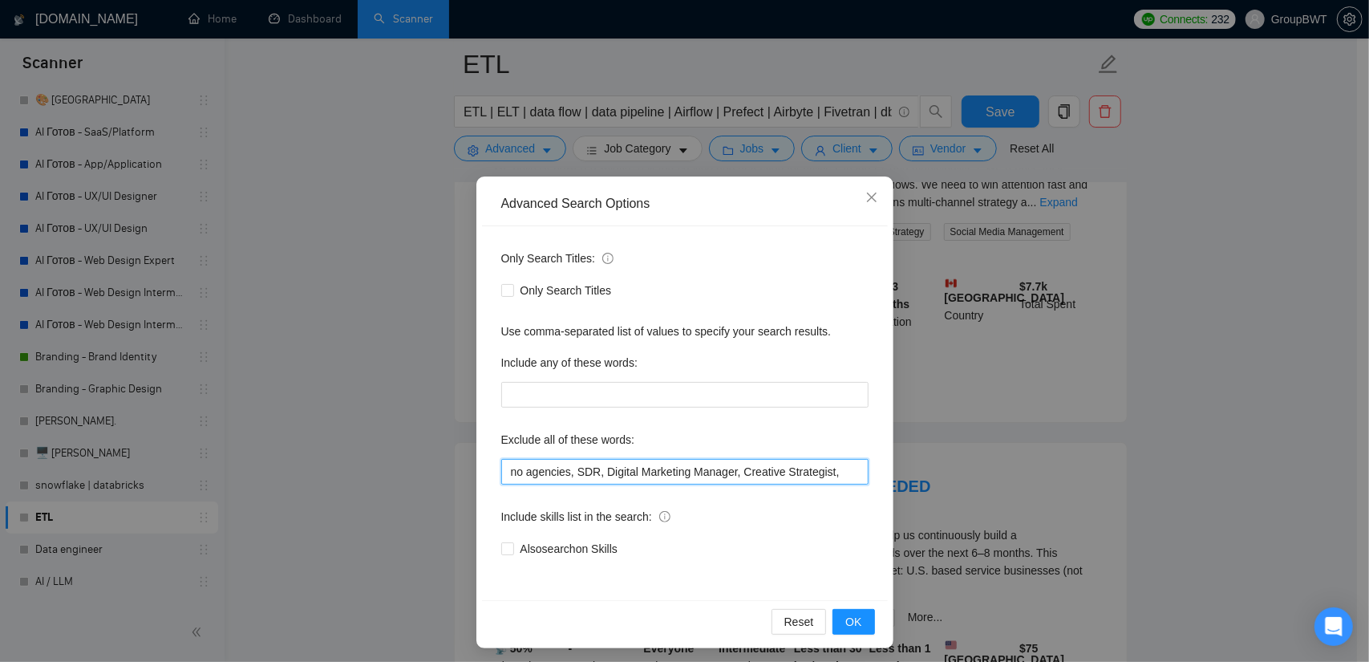
click at [840, 471] on input "no agencies, SDR, Digital Marketing Manager, Creative Strategist," at bounding box center [684, 472] width 367 height 26
paste input "Lead Generation Expert"
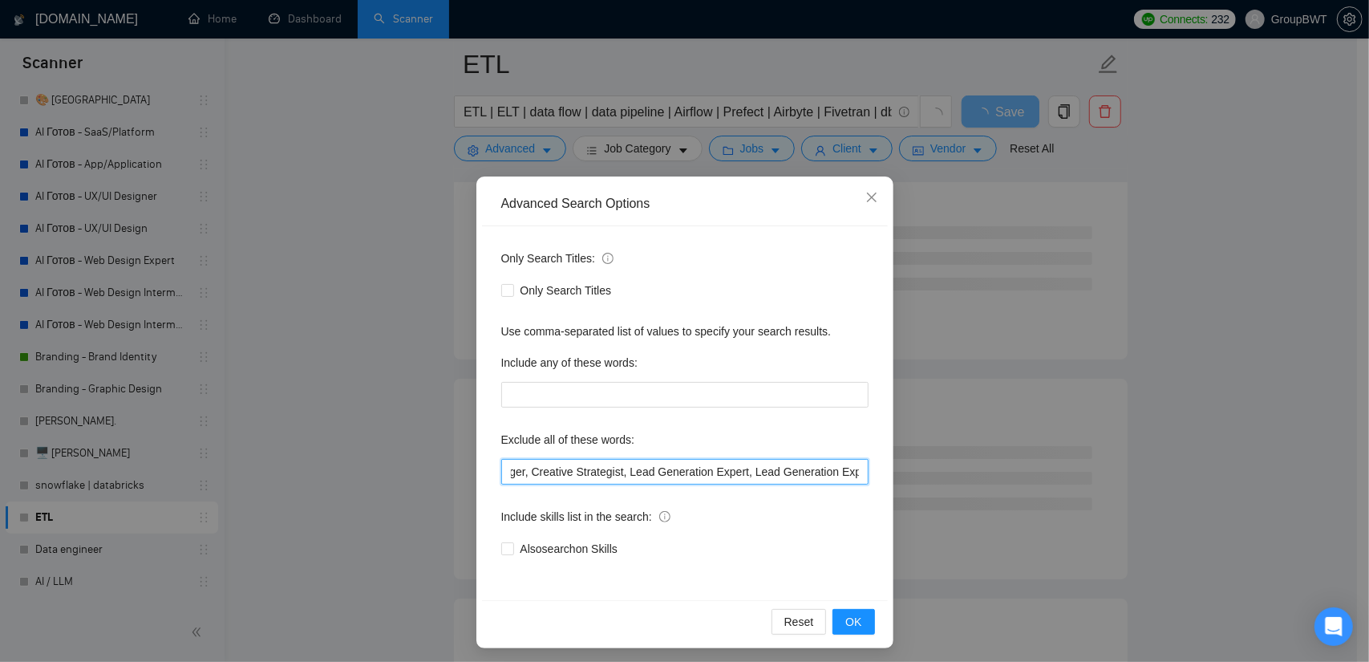
drag, startPoint x: 853, startPoint y: 474, endPoint x: 821, endPoint y: 467, distance: 32.9
click at [821, 467] on input "no agencies, SDR, Digital Marketing Manager, Creative Strategist, Lead Generati…" at bounding box center [684, 472] width 367 height 26
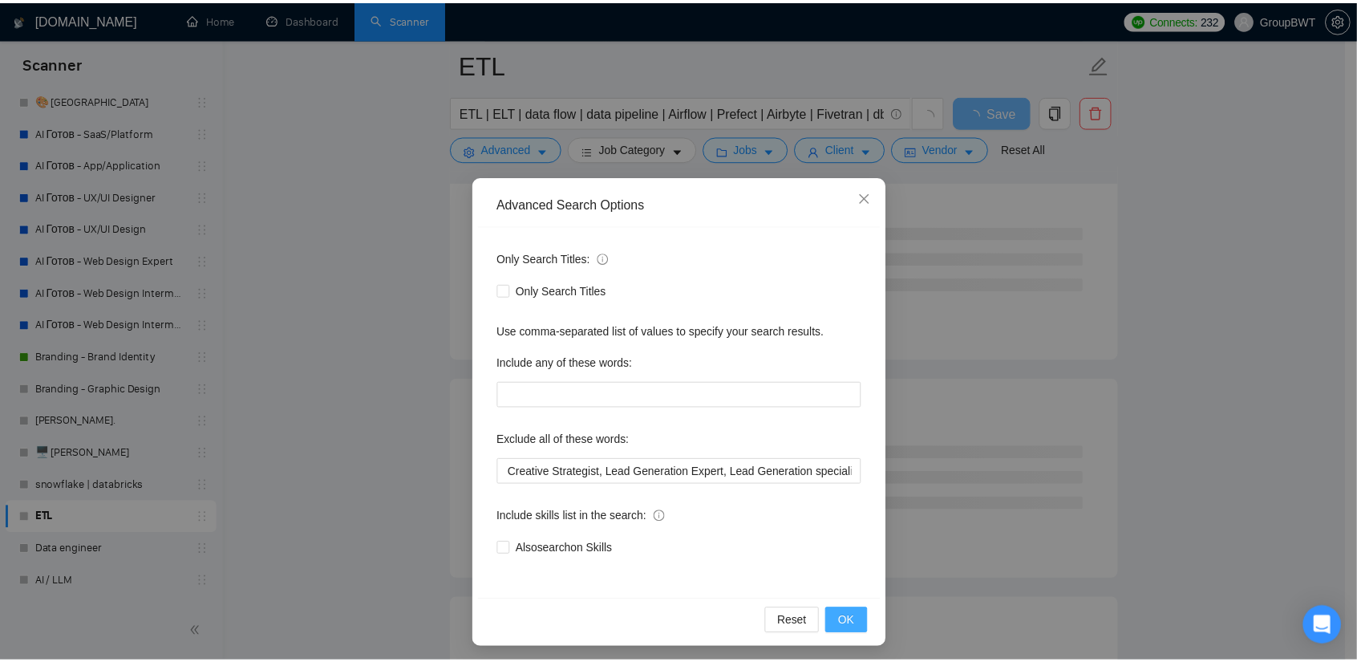
scroll to position [0, 0]
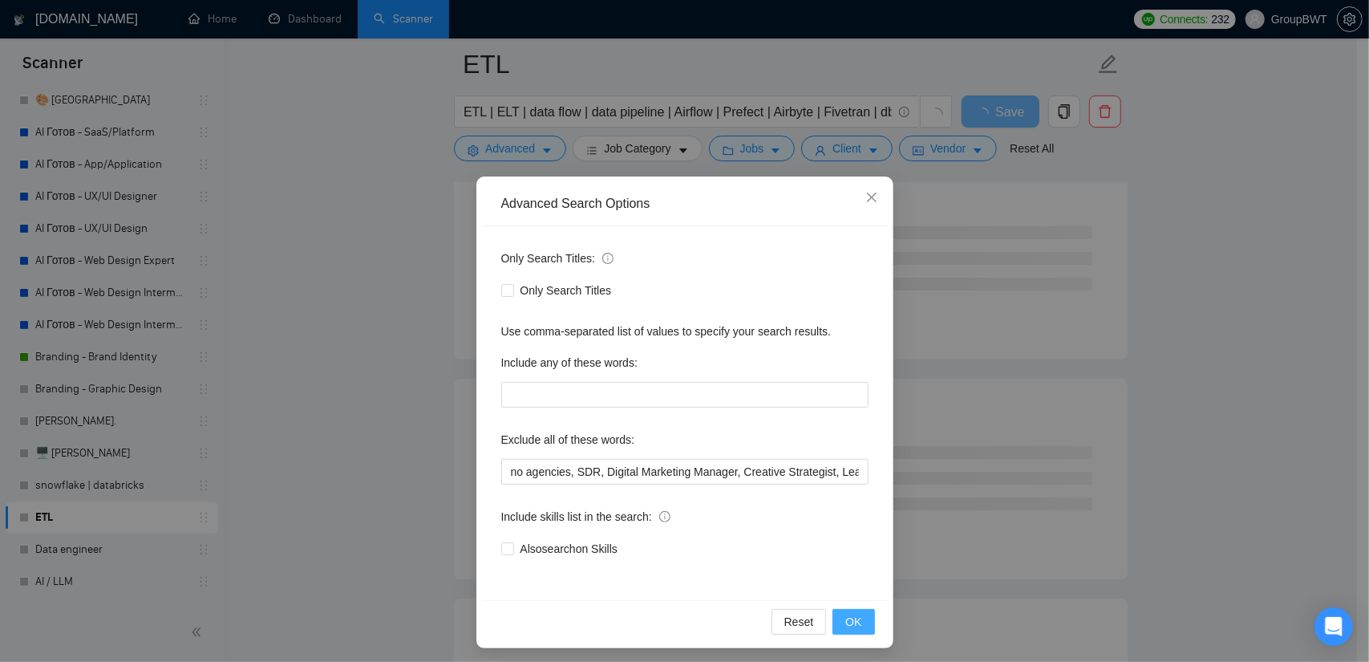
click at [852, 613] on span "OK" at bounding box center [853, 622] width 16 height 18
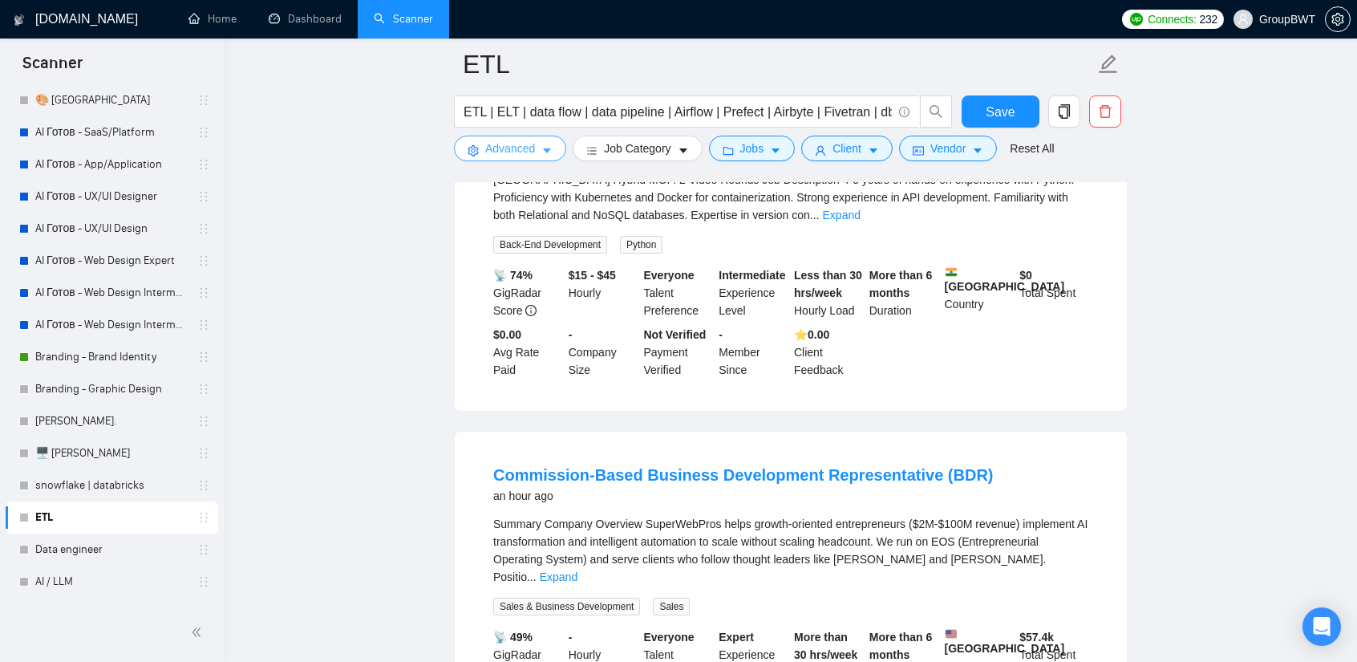
scroll to position [481, 0]
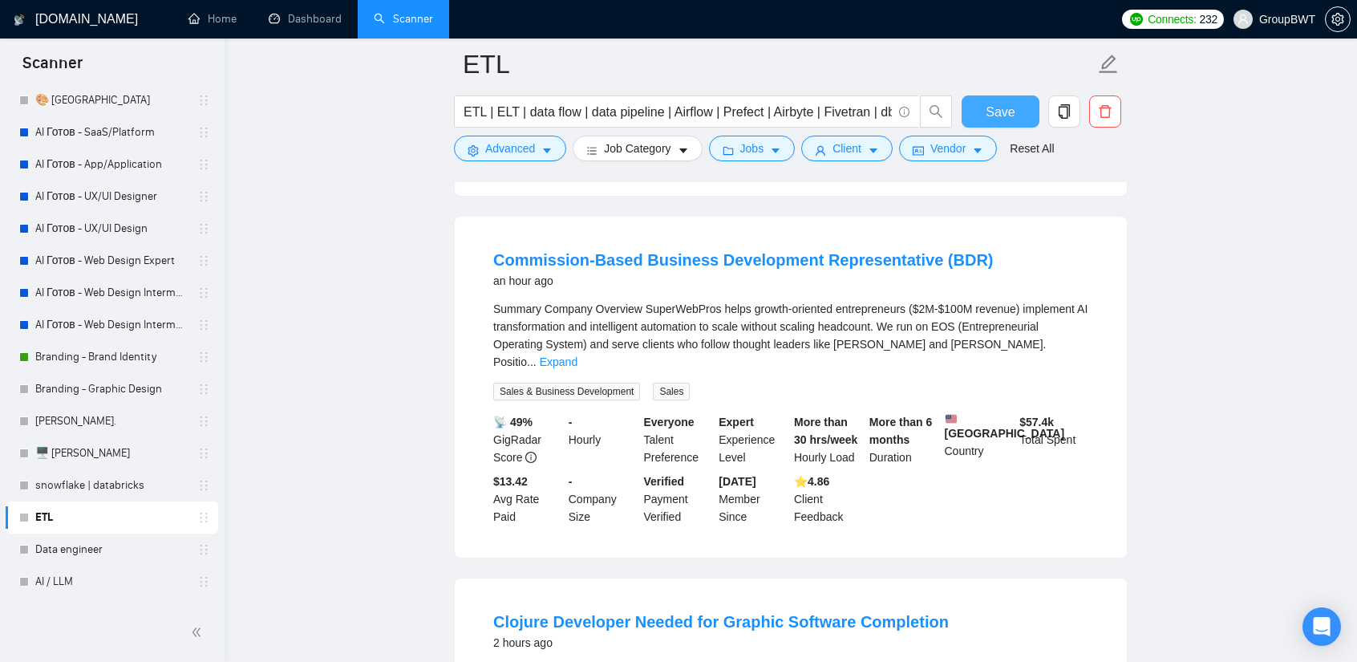
click at [1017, 107] on button "Save" at bounding box center [1001, 111] width 78 height 32
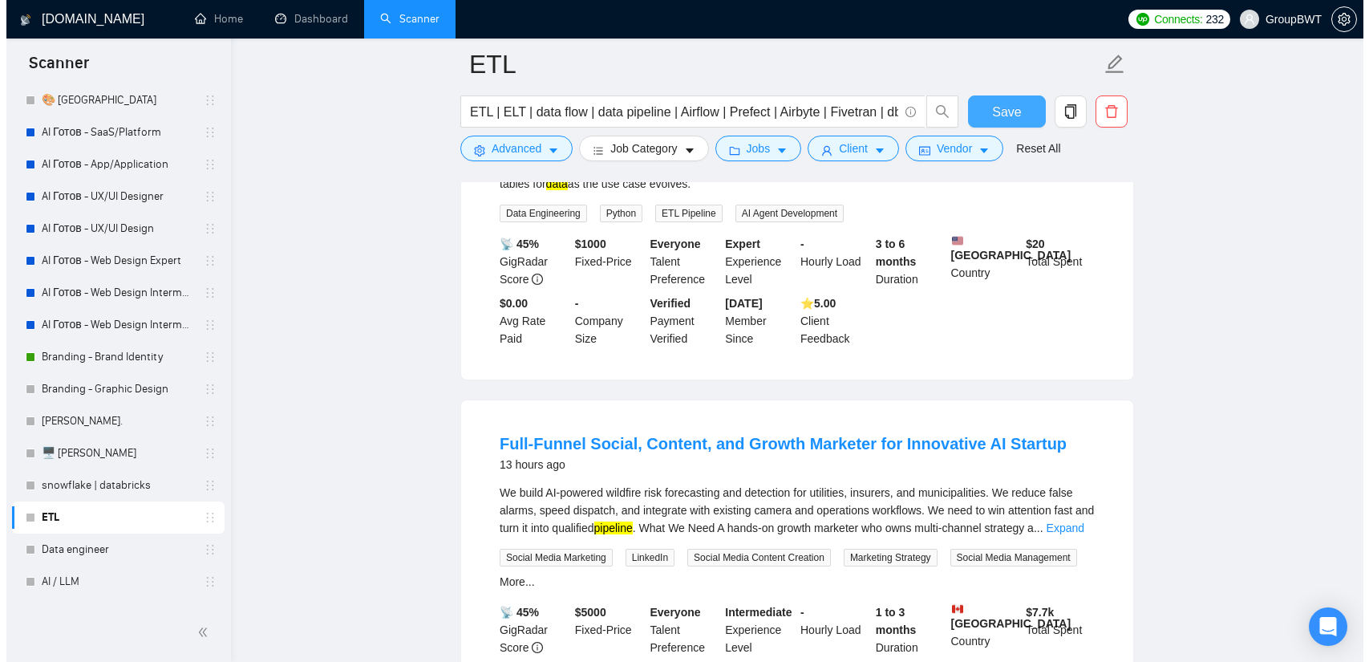
scroll to position [3610, 0]
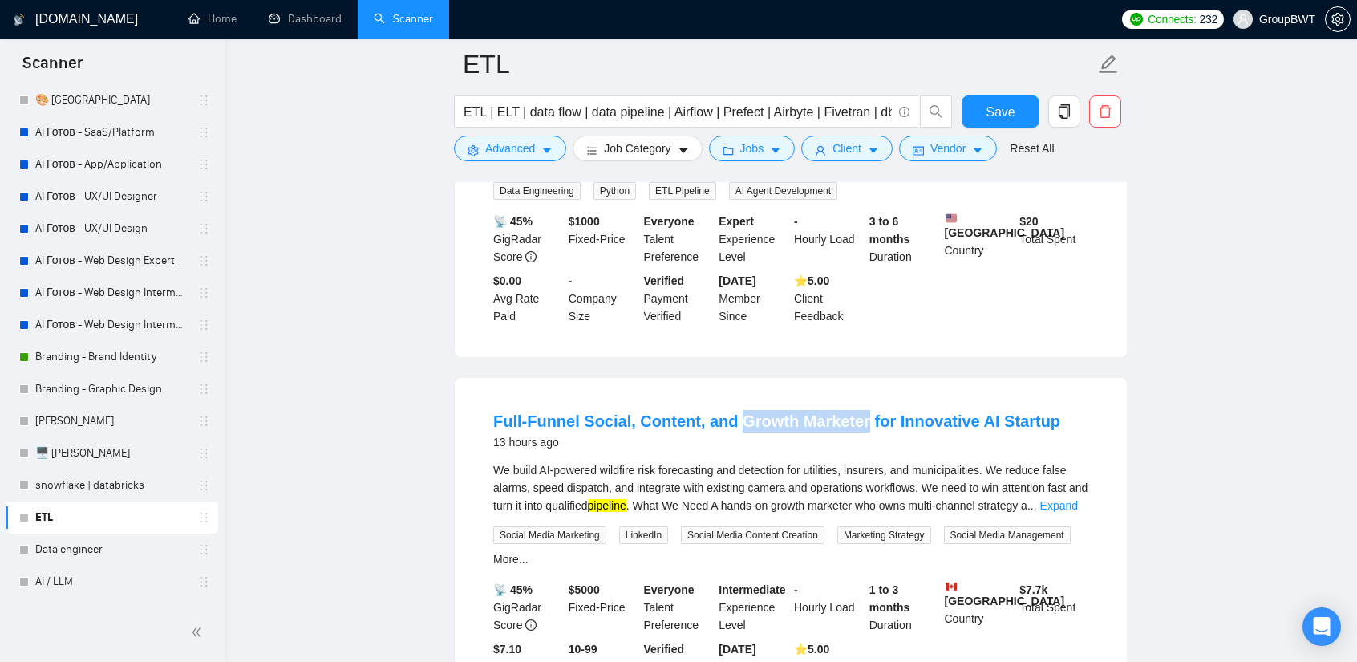
drag, startPoint x: 850, startPoint y: 289, endPoint x: 728, endPoint y: 290, distance: 121.9
click at [728, 397] on li "Full-Funnel Social, Content, and Growth Marketer for Innovative AI Startup 13 h…" at bounding box center [791, 551] width 634 height 309
click at [854, 378] on div "Full-Funnel Social, Content, and Growth Marketer for Innovative AI Startup 13 h…" at bounding box center [791, 551] width 672 height 347
drag, startPoint x: 851, startPoint y: 291, endPoint x: 789, endPoint y: 290, distance: 61.8
click at [789, 397] on li "Full-Funnel Social, Content, and Growth Marketer for Innovative AI Startup 13 h…" at bounding box center [791, 551] width 634 height 309
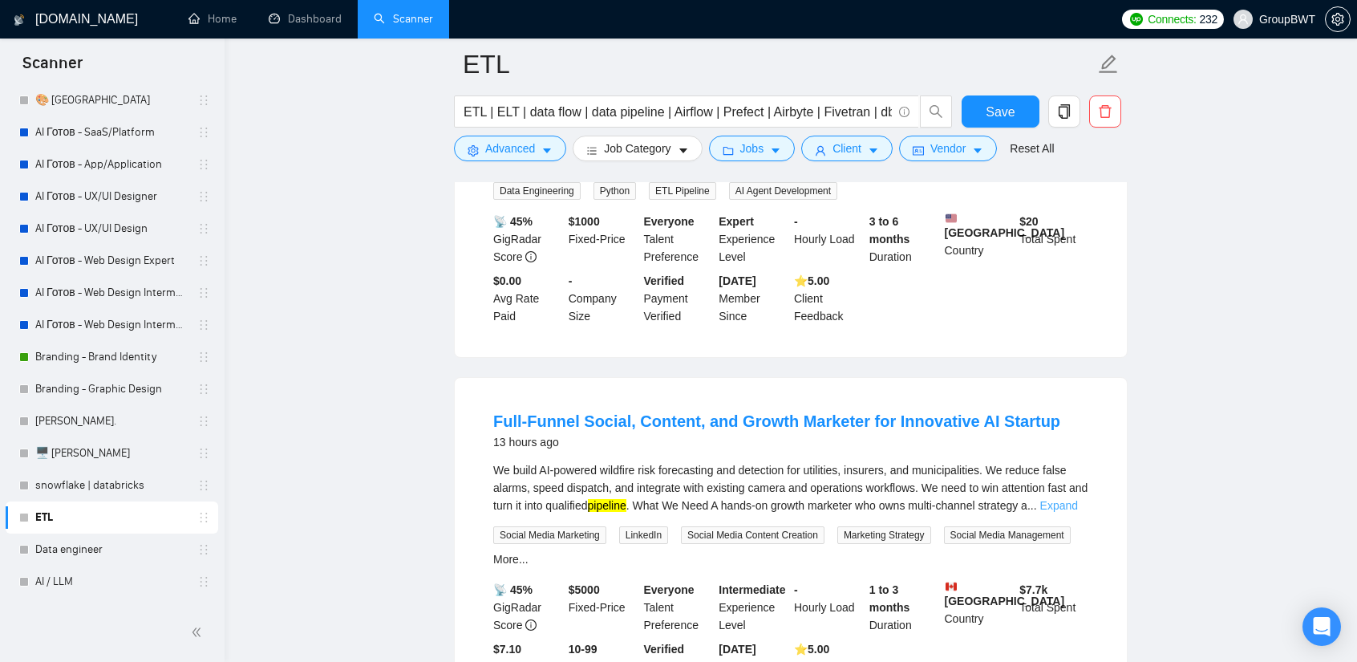
click at [1072, 499] on link "Expand" at bounding box center [1059, 505] width 38 height 13
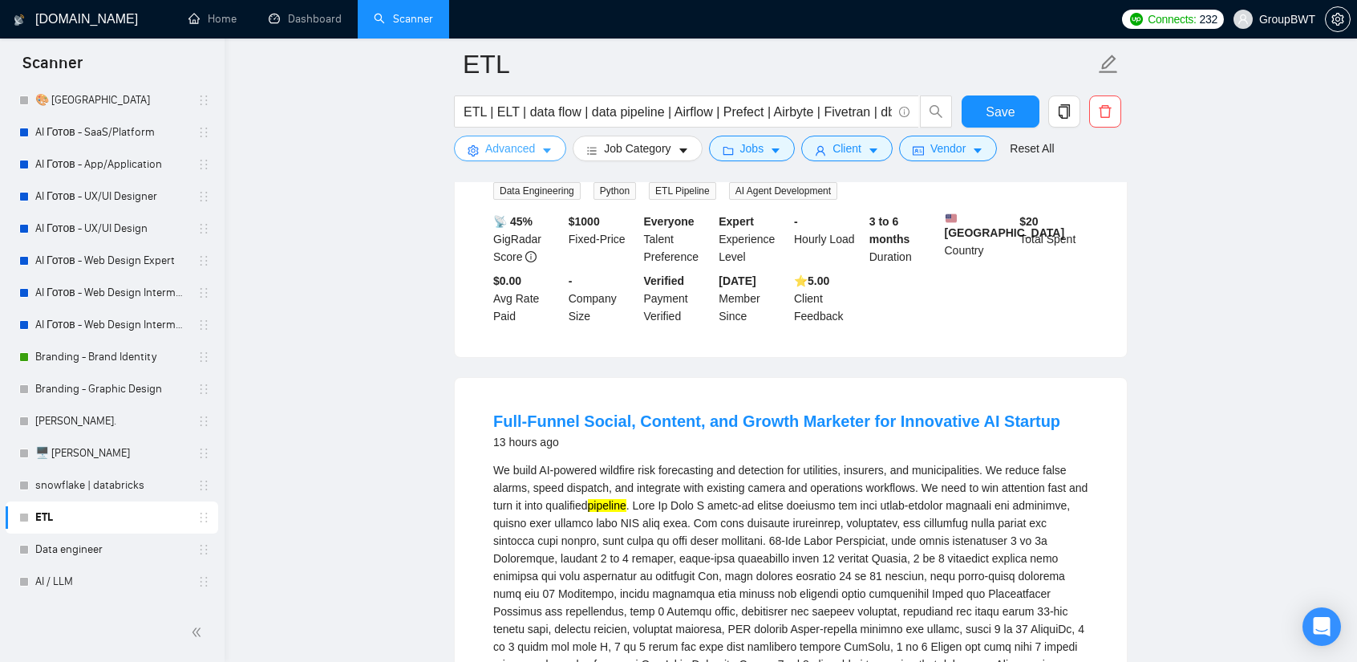
click at [525, 161] on button "Advanced" at bounding box center [510, 149] width 112 height 26
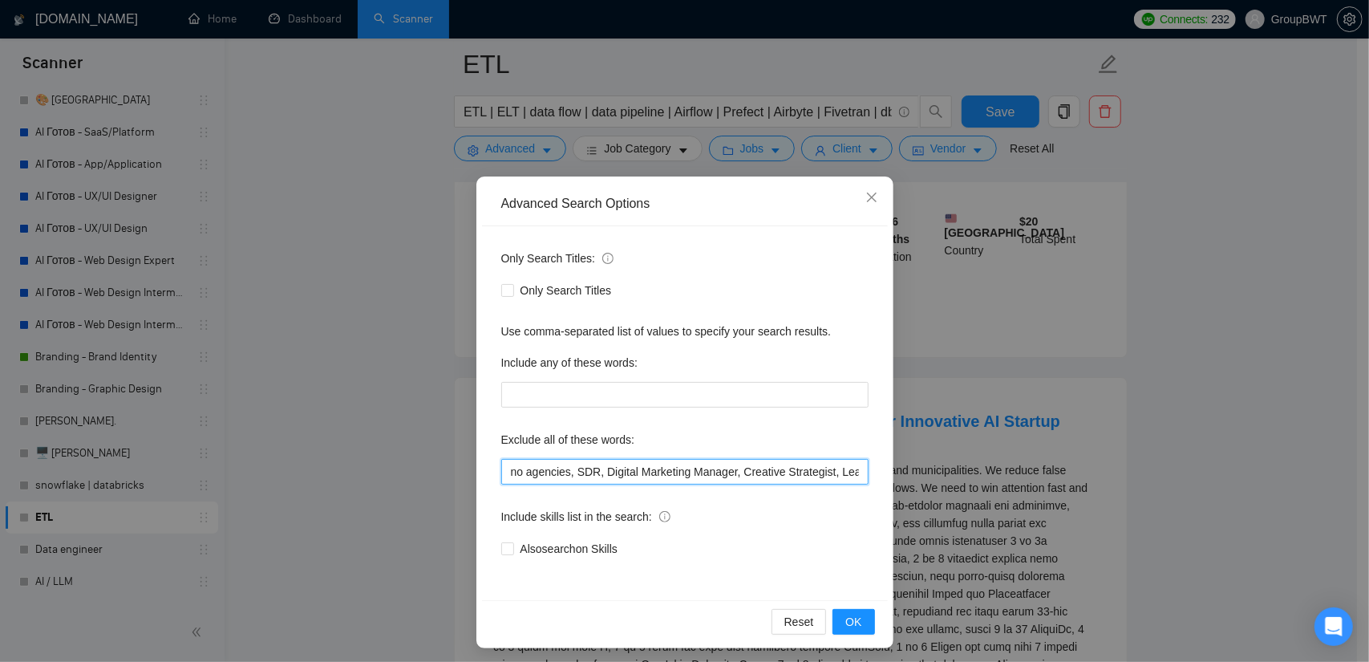
scroll to position [0, 232]
drag, startPoint x: 829, startPoint y: 475, endPoint x: 964, endPoint y: 472, distance: 135.6
click at [964, 472] on div "Advanced Search Options Only Search Titles: Only Search Titles Use comma-separa…" at bounding box center [684, 331] width 1369 height 662
click at [842, 472] on input "no agencies, SDR, Digital Marketing Manager, Creative Strategist, Lead Generati…" at bounding box center [684, 472] width 367 height 26
click at [852, 472] on input "no agencies, SDR, Digital Marketing Manager, Creative Strategist, Lead Generati…" at bounding box center [684, 472] width 367 height 26
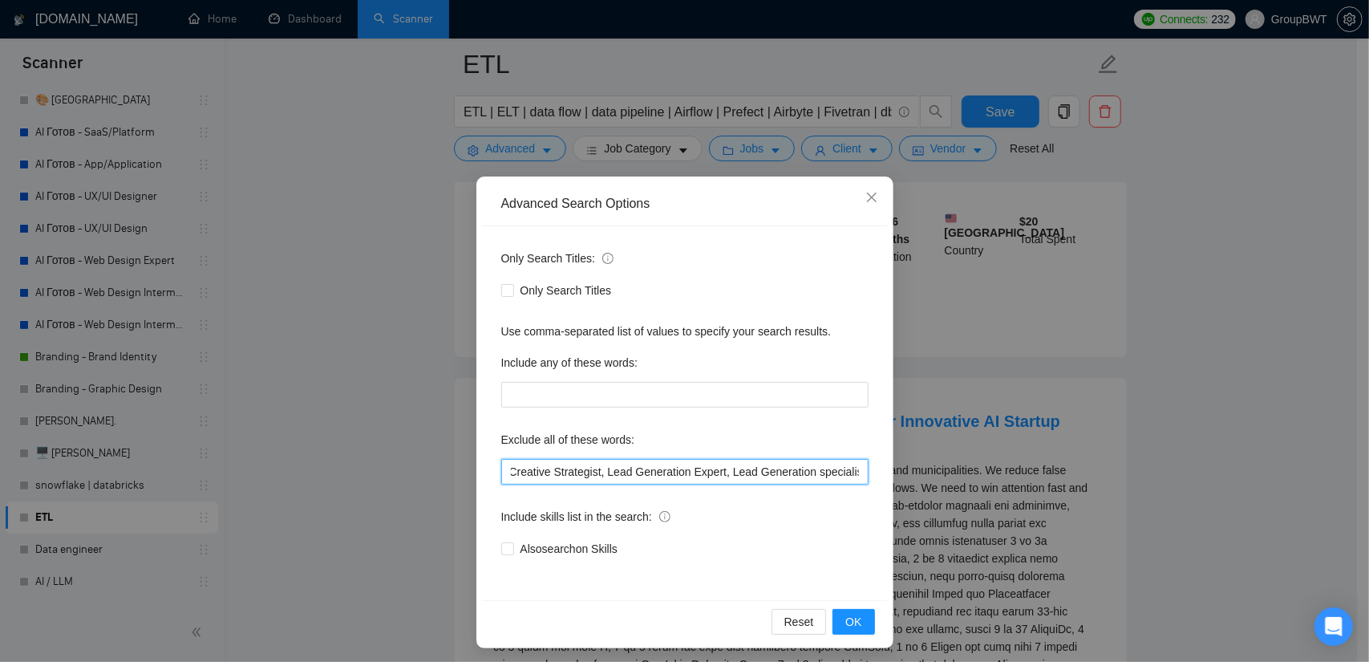
paste input "Marketer"
click at [809, 474] on input "no agencies, SDR, Digital Marketing Manager, Creative Strategist, Lead Generati…" at bounding box center [684, 472] width 367 height 26
click at [857, 472] on input "no agencies, SDR, Digital Marketing Manager, Creative Strategist, Lead Generati…" at bounding box center [684, 472] width 367 height 26
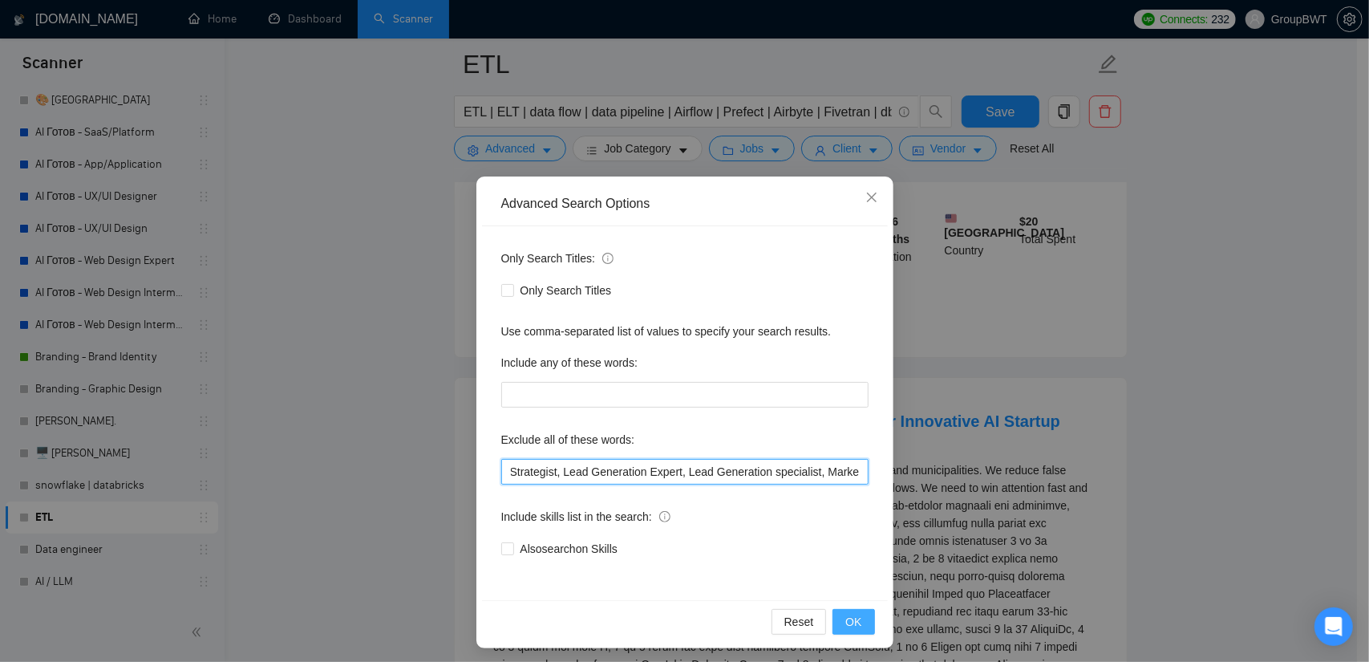
scroll to position [0, 282]
click at [851, 618] on span "OK" at bounding box center [853, 622] width 16 height 18
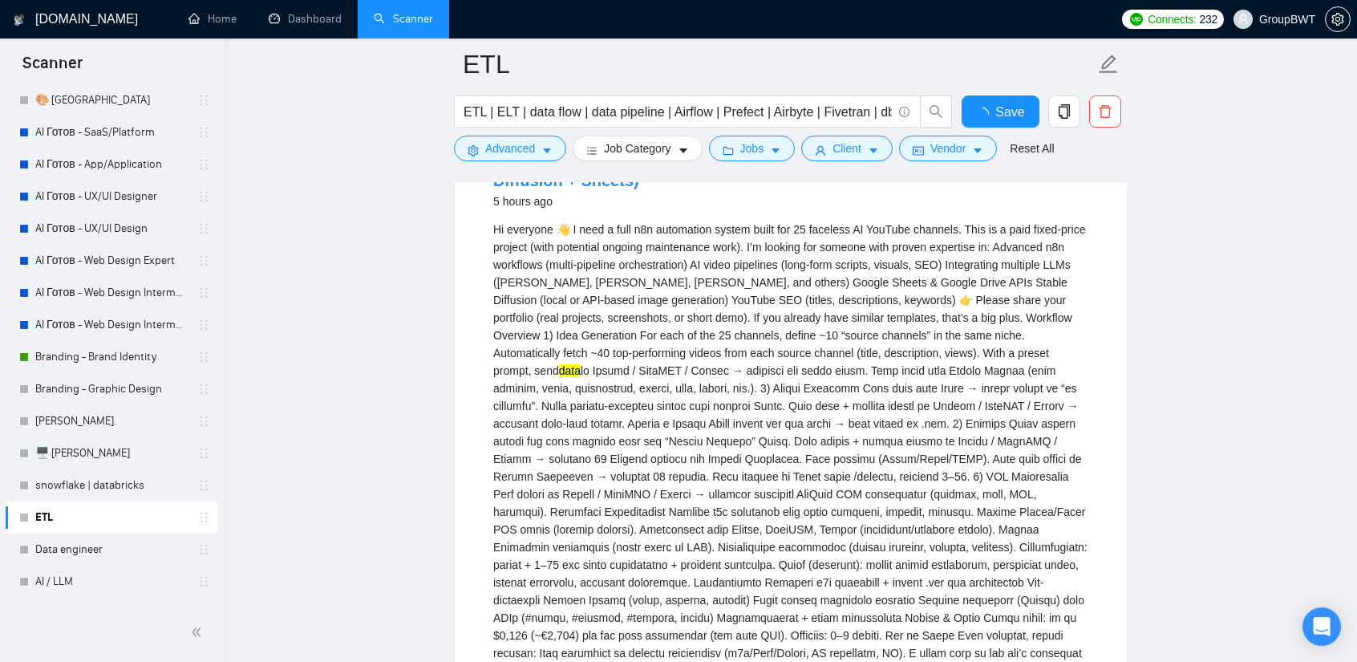
scroll to position [3351, 0]
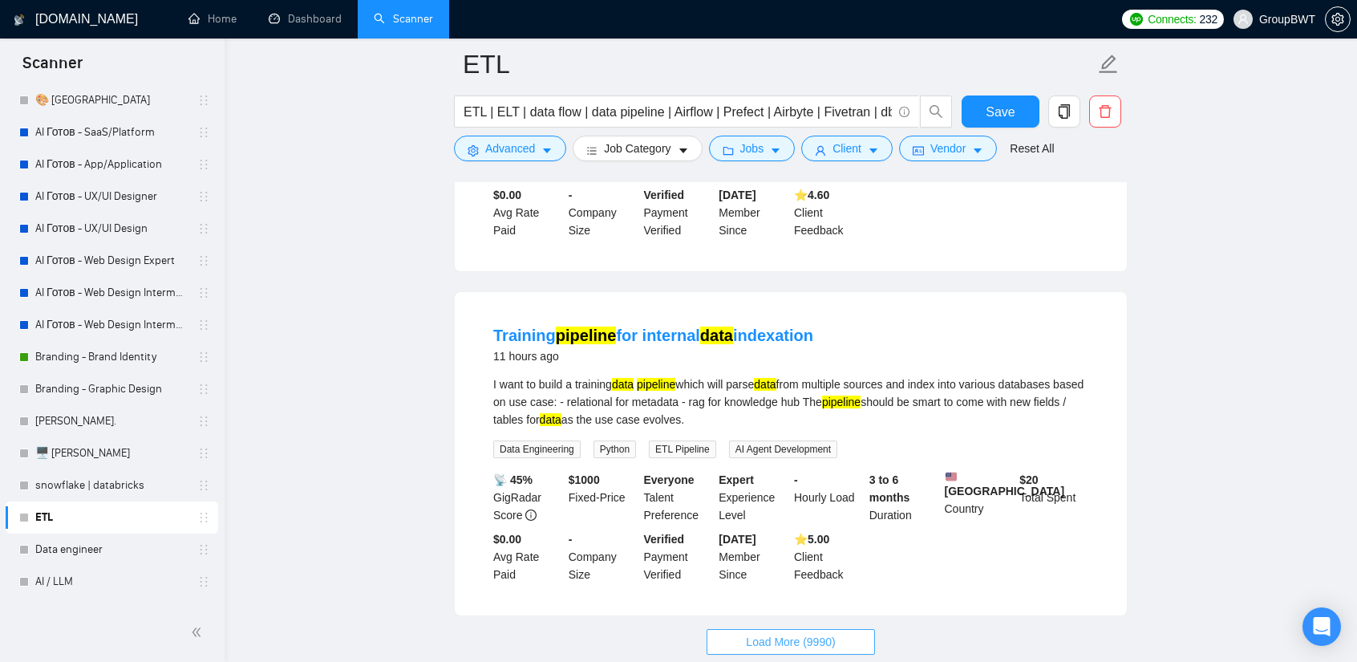
click at [813, 633] on span "Load More (9990)" at bounding box center [790, 642] width 89 height 18
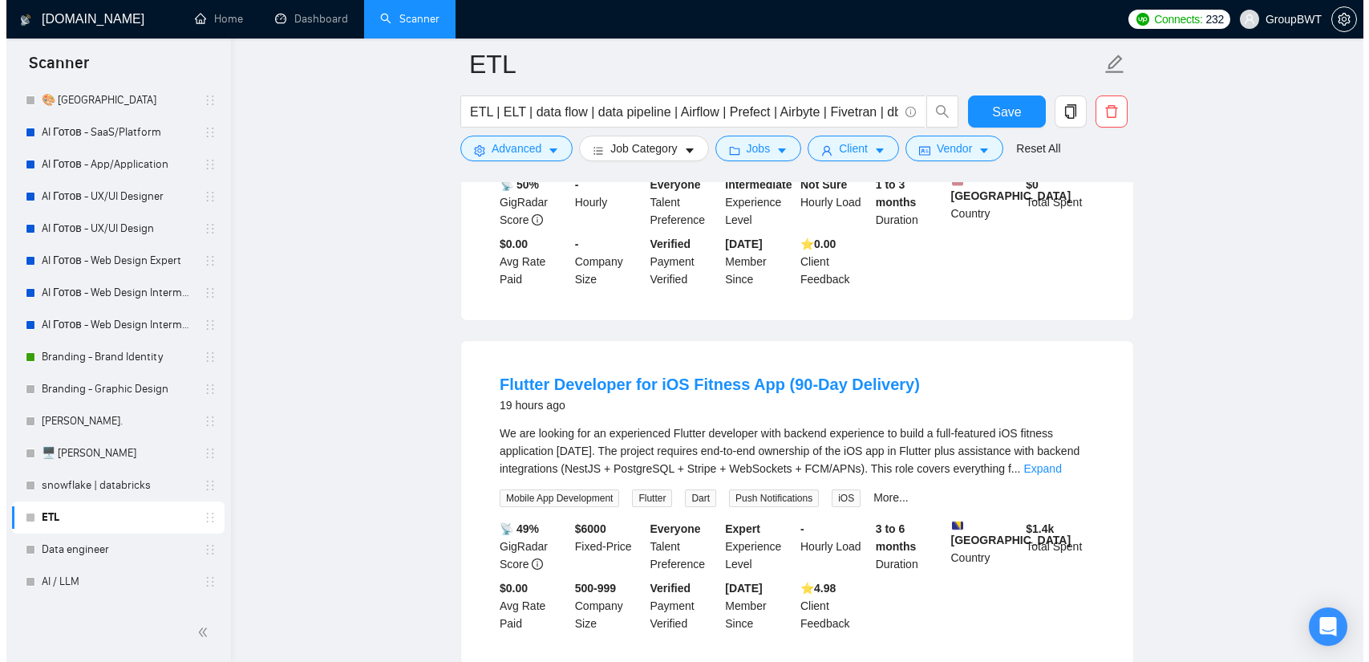
scroll to position [4394, 0]
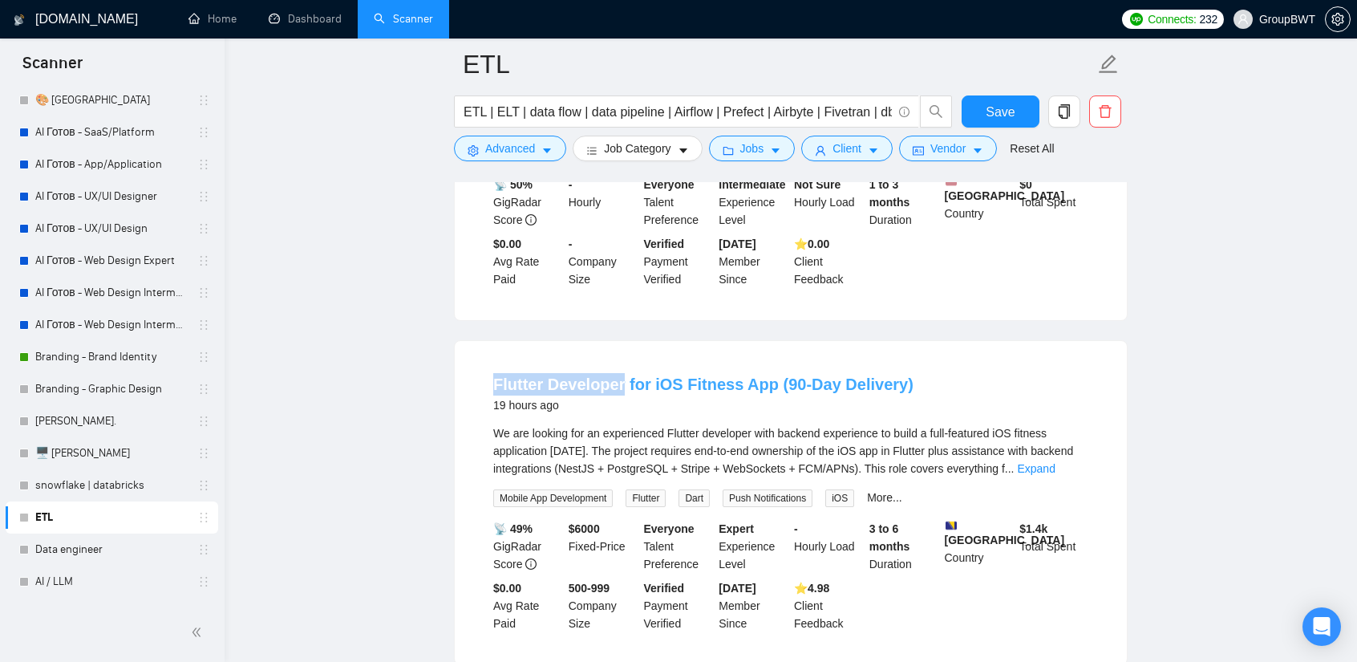
drag, startPoint x: 493, startPoint y: 240, endPoint x: 618, endPoint y: 251, distance: 125.6
click at [618, 360] on li "Flutter Developer for iOS Fitness App (90-Day Delivery) 19 hours ago We are loo…" at bounding box center [791, 502] width 634 height 285
drag, startPoint x: 516, startPoint y: 149, endPoint x: 543, endPoint y: 169, distance: 33.9
click at [516, 149] on span "Advanced" at bounding box center [510, 149] width 50 height 18
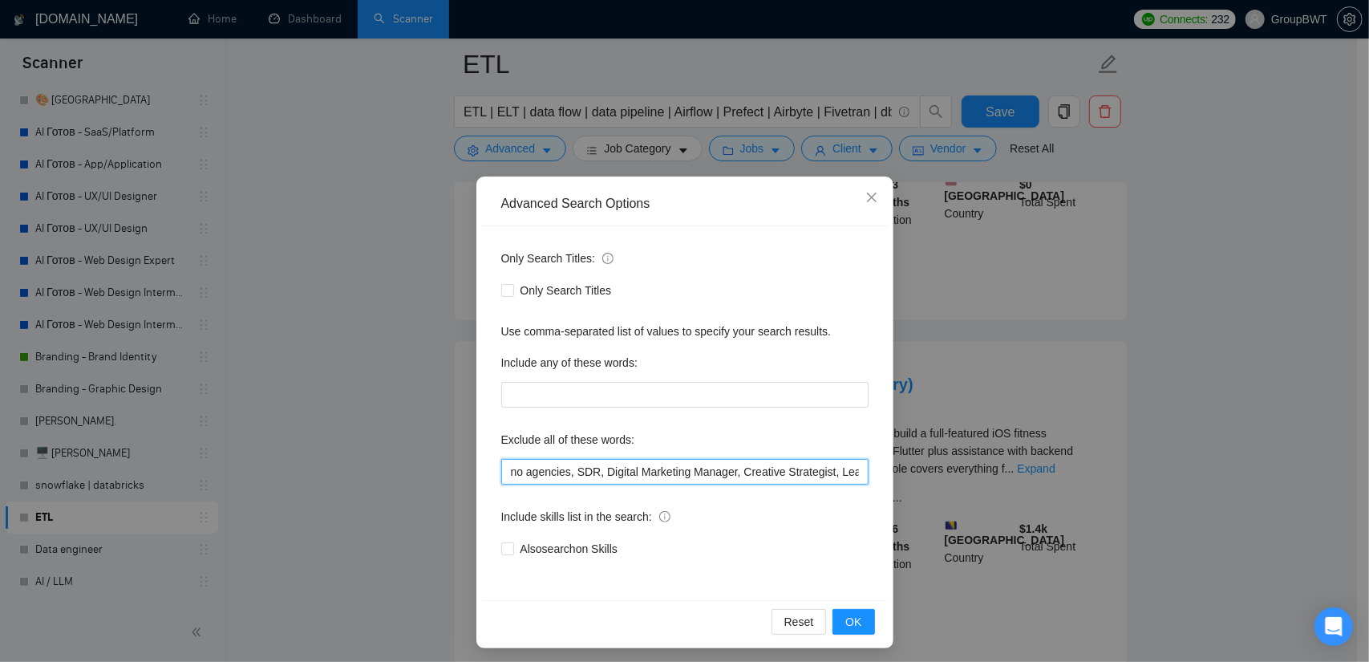
scroll to position [0, 282]
drag, startPoint x: 758, startPoint y: 479, endPoint x: 978, endPoint y: 492, distance: 220.2
click at [1088, 502] on div "Advanced Search Options Only Search Titles: Only Search Titles Use comma-separa…" at bounding box center [684, 331] width 1369 height 662
click at [849, 476] on input "no agencies, SDR, Digital Marketing Manager, Creative Strategist, Lead Generati…" at bounding box center [684, 472] width 367 height 26
click at [853, 476] on input "no agencies, SDR, Digital Marketing Manager, Creative Strategist, Lead Generati…" at bounding box center [684, 472] width 367 height 26
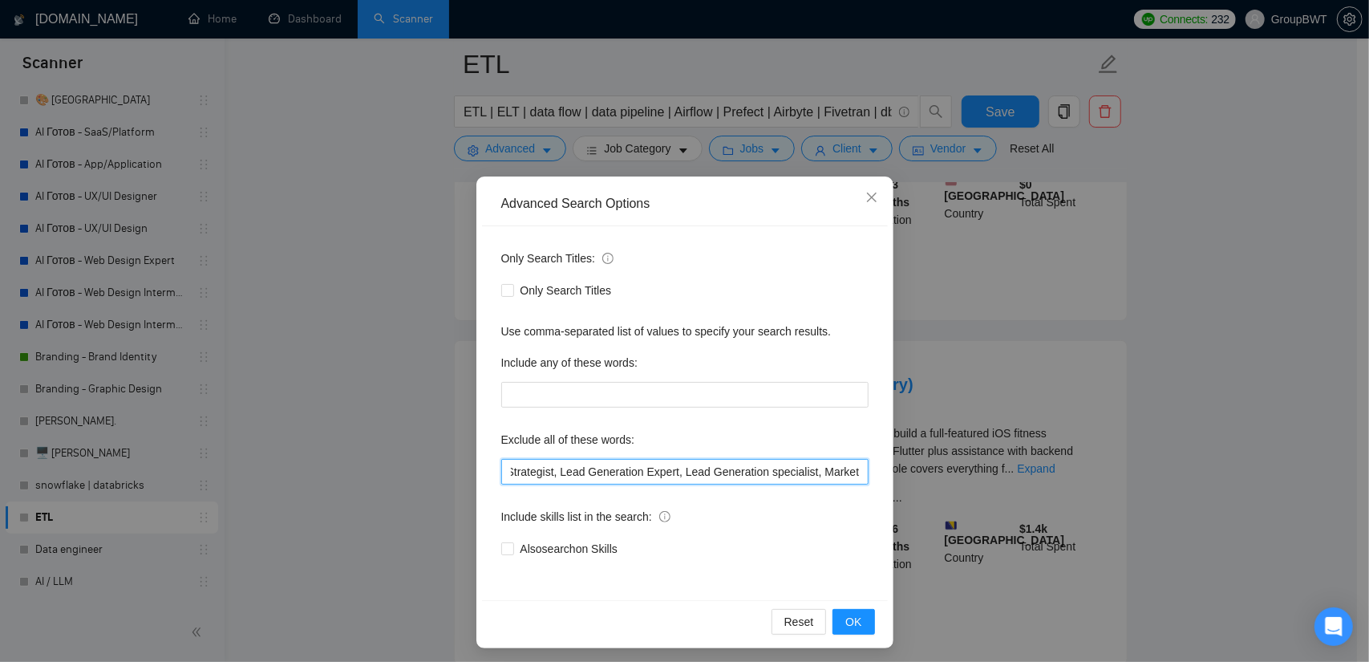
scroll to position [0, 286]
paste input "Flutter Developer"
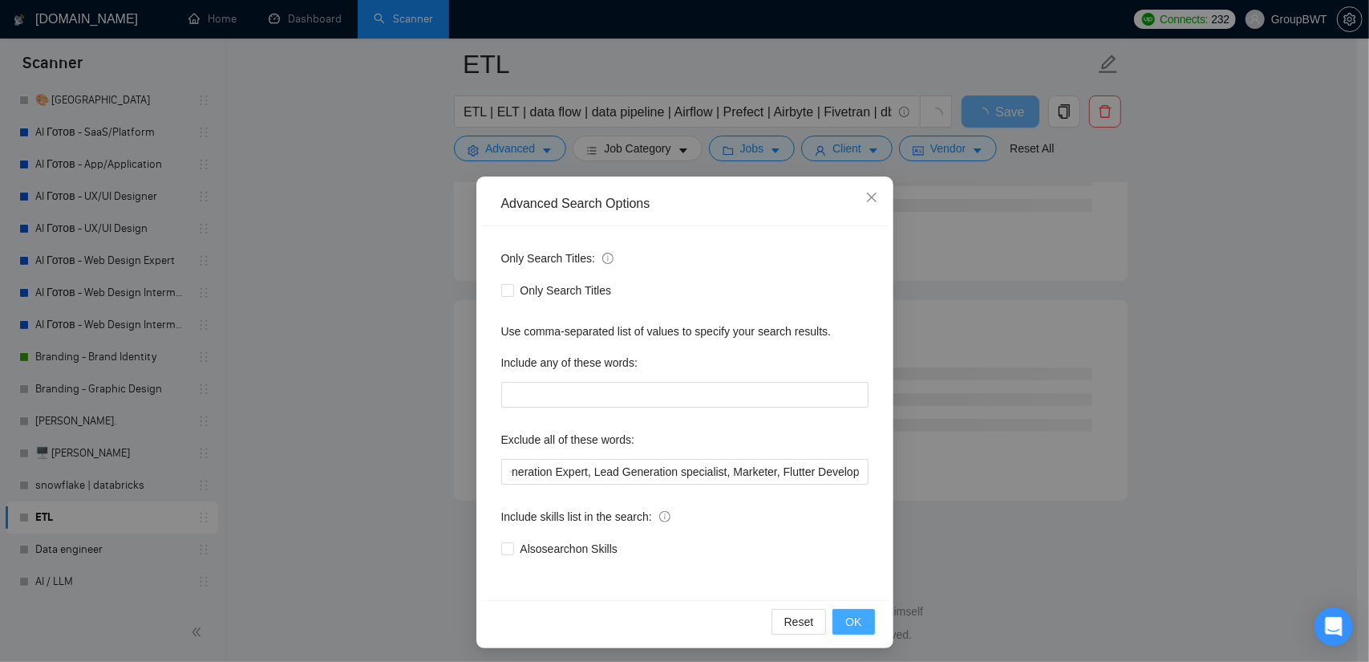
click at [848, 626] on span "OK" at bounding box center [853, 622] width 16 height 18
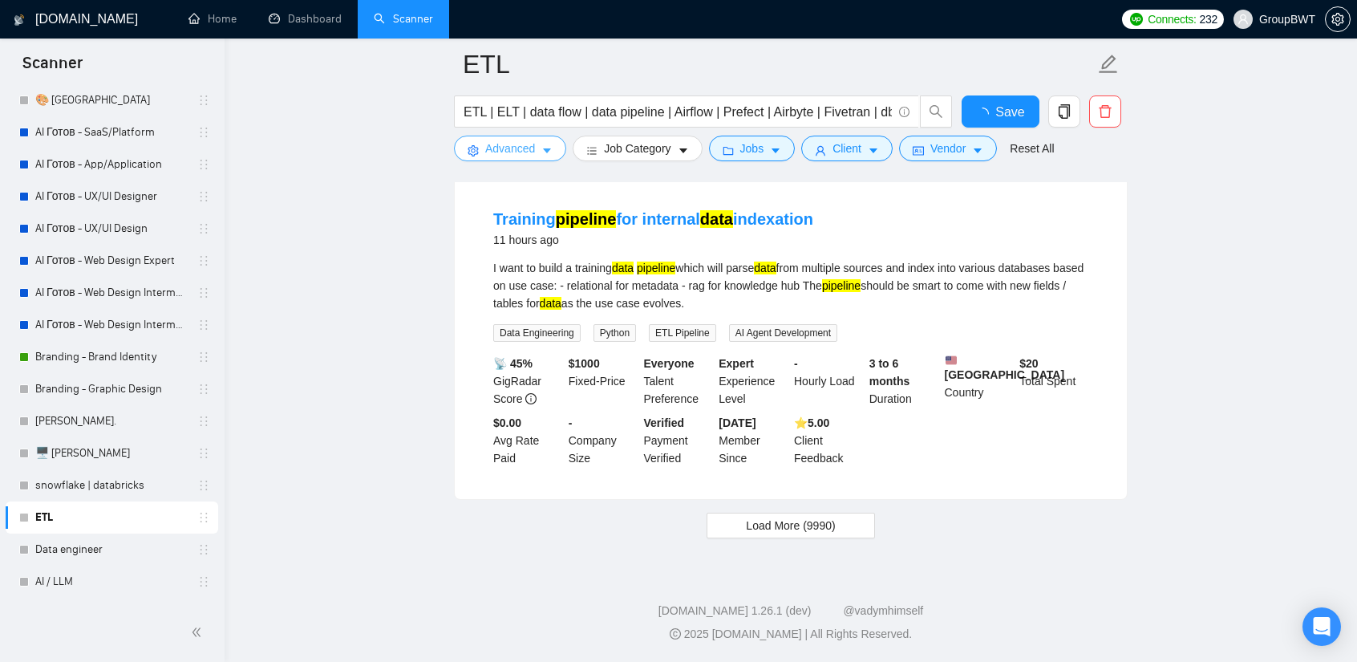
scroll to position [3351, 0]
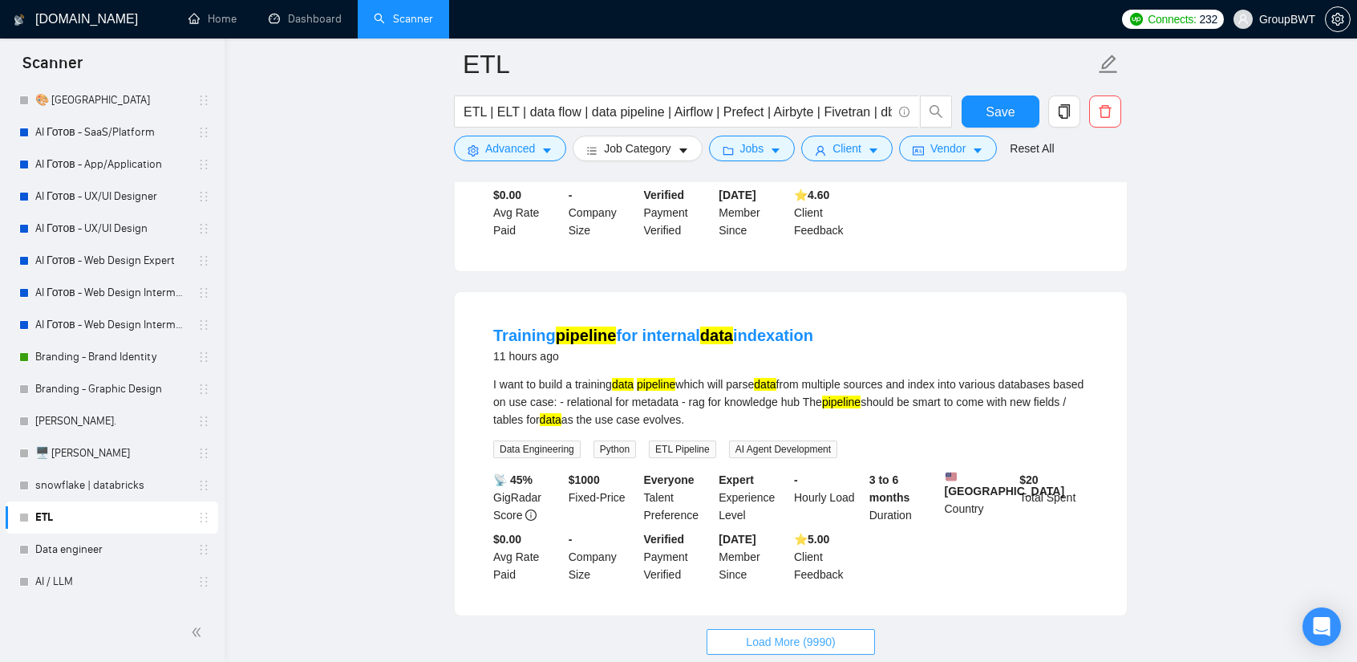
click at [761, 633] on span "Load More (9990)" at bounding box center [790, 642] width 89 height 18
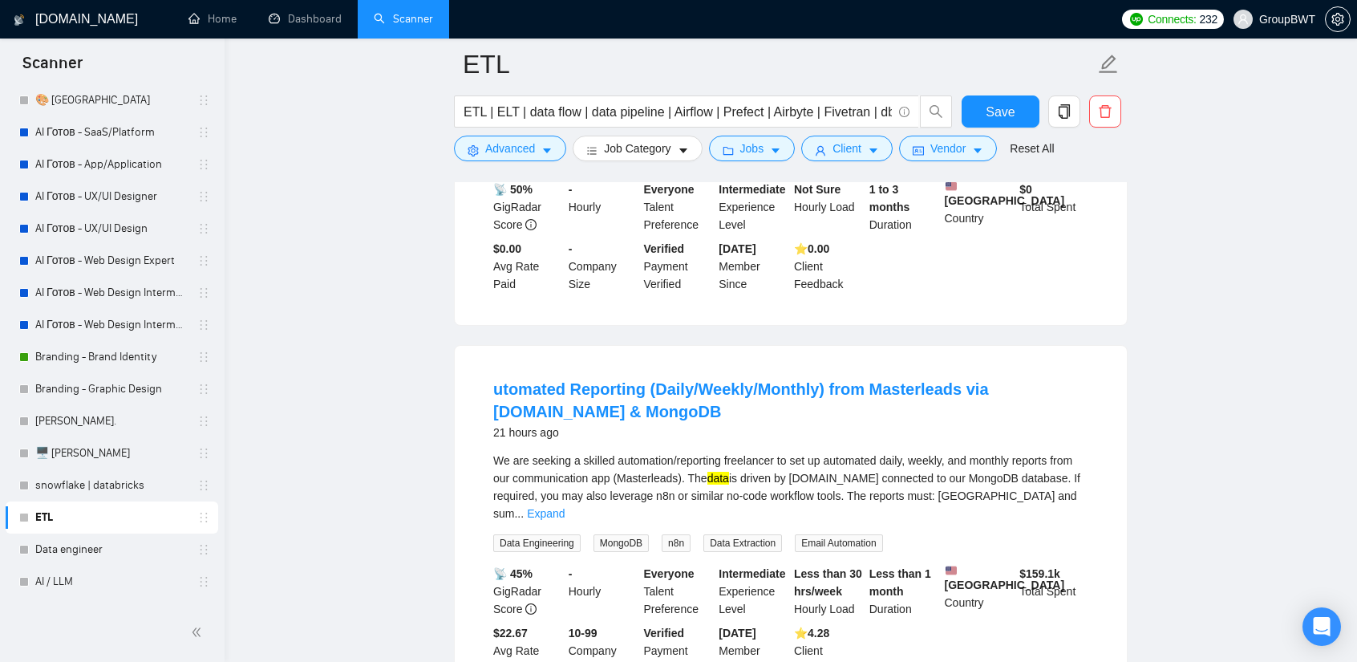
scroll to position [4394, 0]
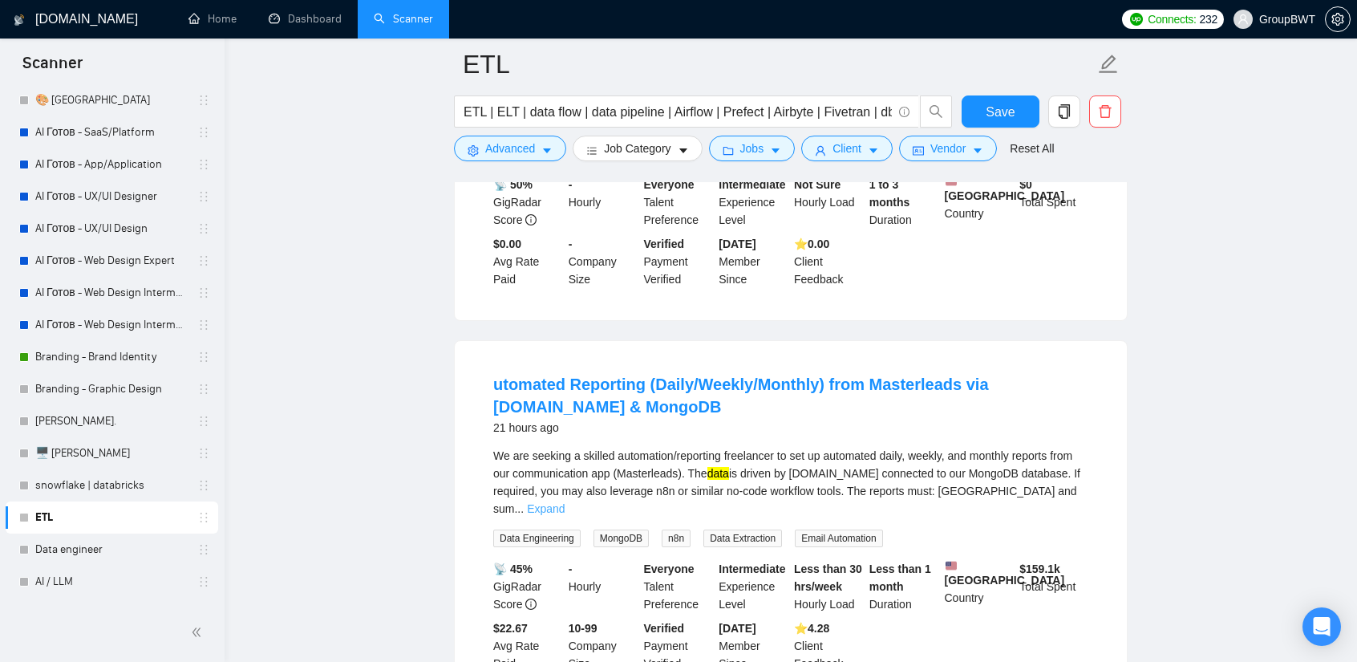
click at [565, 502] on link "Expand" at bounding box center [546, 508] width 38 height 13
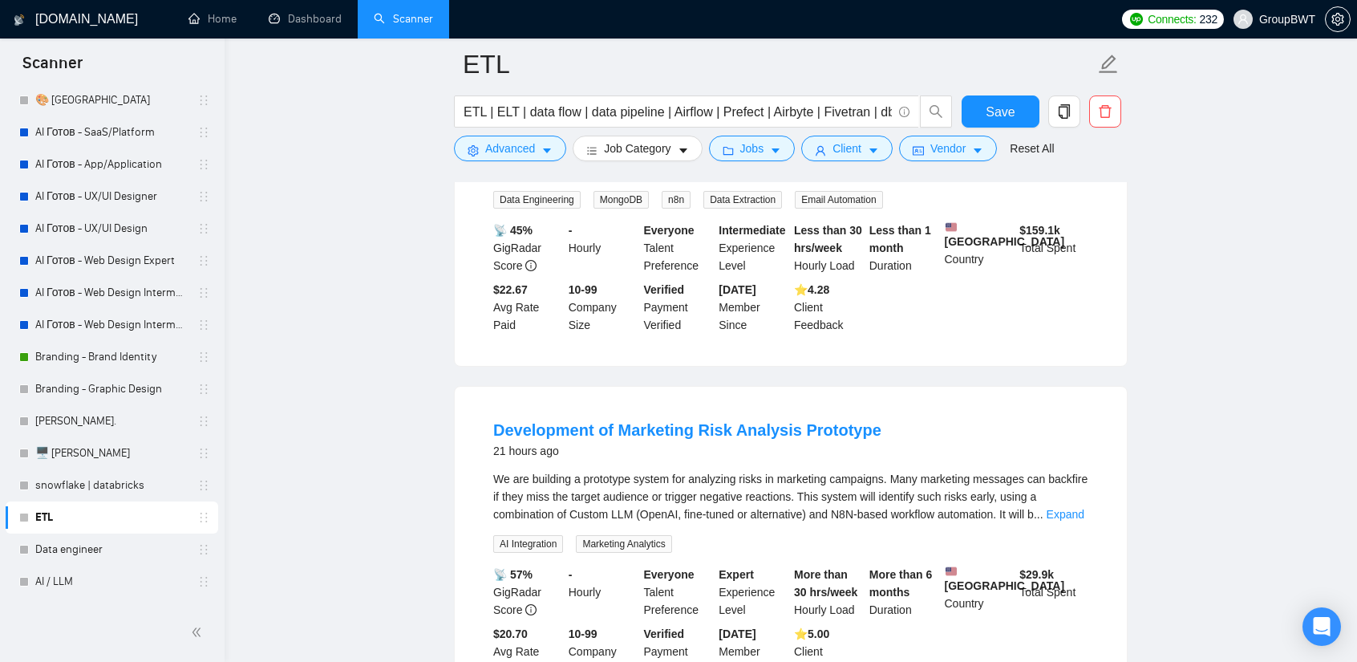
scroll to position [4955, 0]
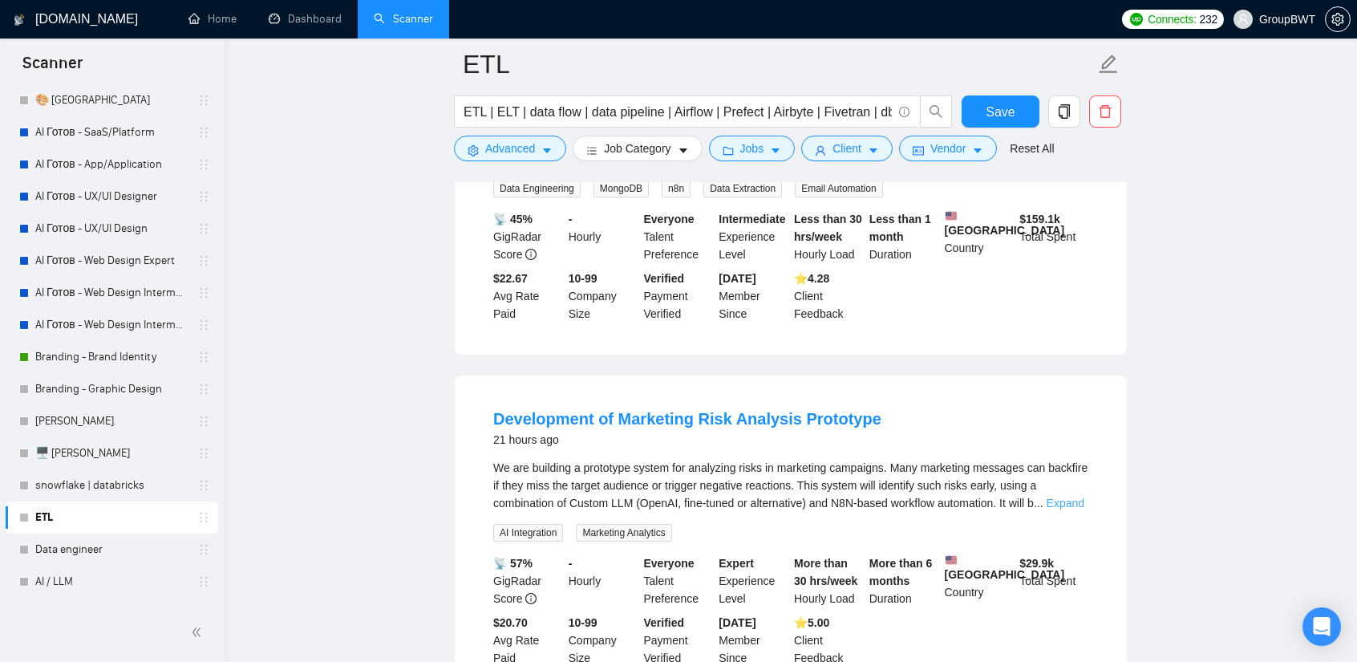
click at [1057, 497] on link "Expand" at bounding box center [1066, 503] width 38 height 13
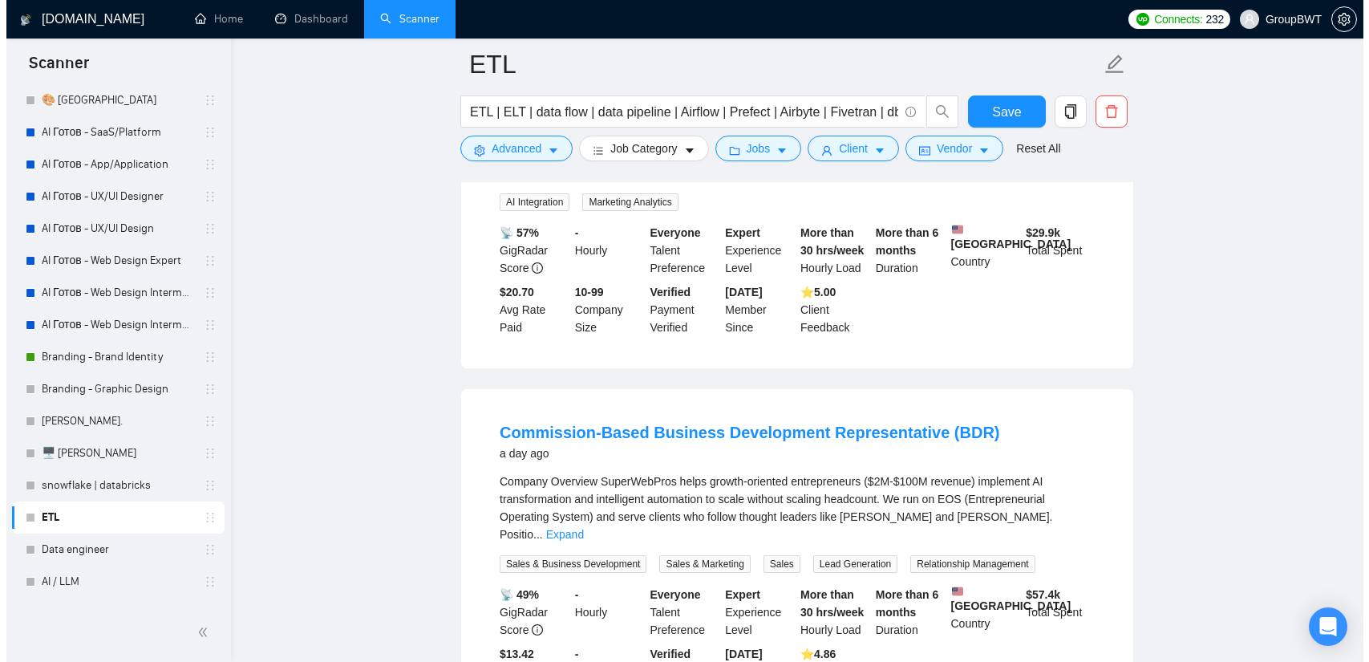
scroll to position [5758, 0]
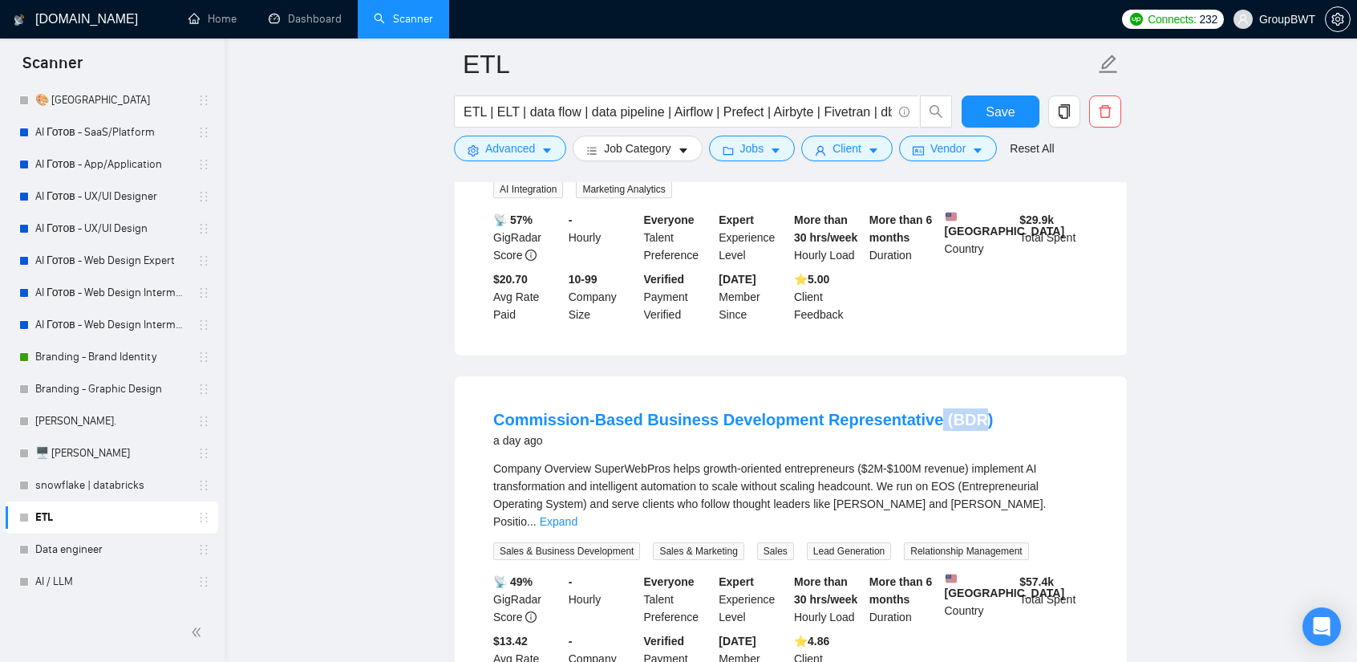
drag, startPoint x: 950, startPoint y: 293, endPoint x: 912, endPoint y: 293, distance: 37.7
click at [912, 395] on li "Commission-Based Business Development Representative (BDR) a day ago Company Ov…" at bounding box center [791, 546] width 634 height 302
drag, startPoint x: 636, startPoint y: 296, endPoint x: 913, endPoint y: 294, distance: 276.7
click at [913, 395] on li "Commission-Based Business Development Representative (BDR) a day ago Company Ov…" at bounding box center [791, 546] width 634 height 302
click at [518, 160] on button "Advanced" at bounding box center [510, 149] width 112 height 26
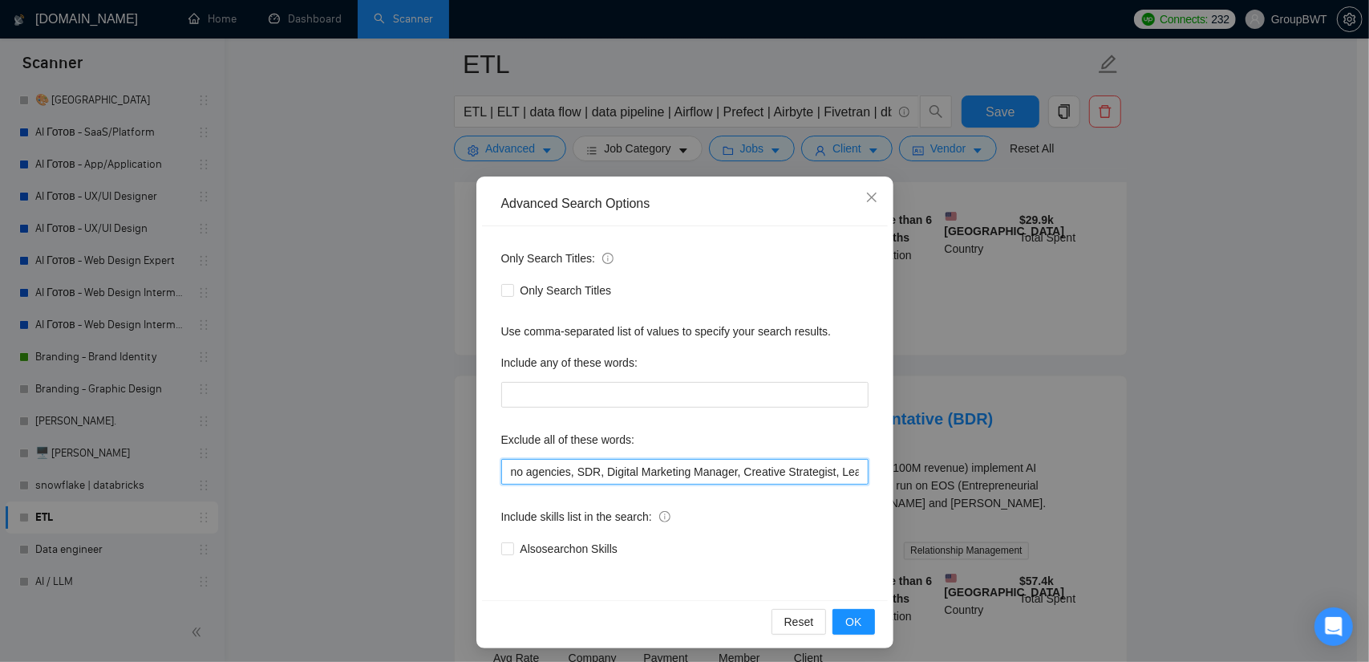
scroll to position [0, 374]
drag, startPoint x: 740, startPoint y: 466, endPoint x: 1056, endPoint y: 495, distance: 318.1
click at [1056, 495] on div "Advanced Search Options Only Search Titles: Only Search Titles Use comma-separa…" at bounding box center [684, 331] width 1369 height 662
click at [853, 471] on input "no agencies, SDR, Digital Marketing Manager, Creative Strategist, Lead Generati…" at bounding box center [684, 472] width 367 height 26
paste input "Business Development Representative"
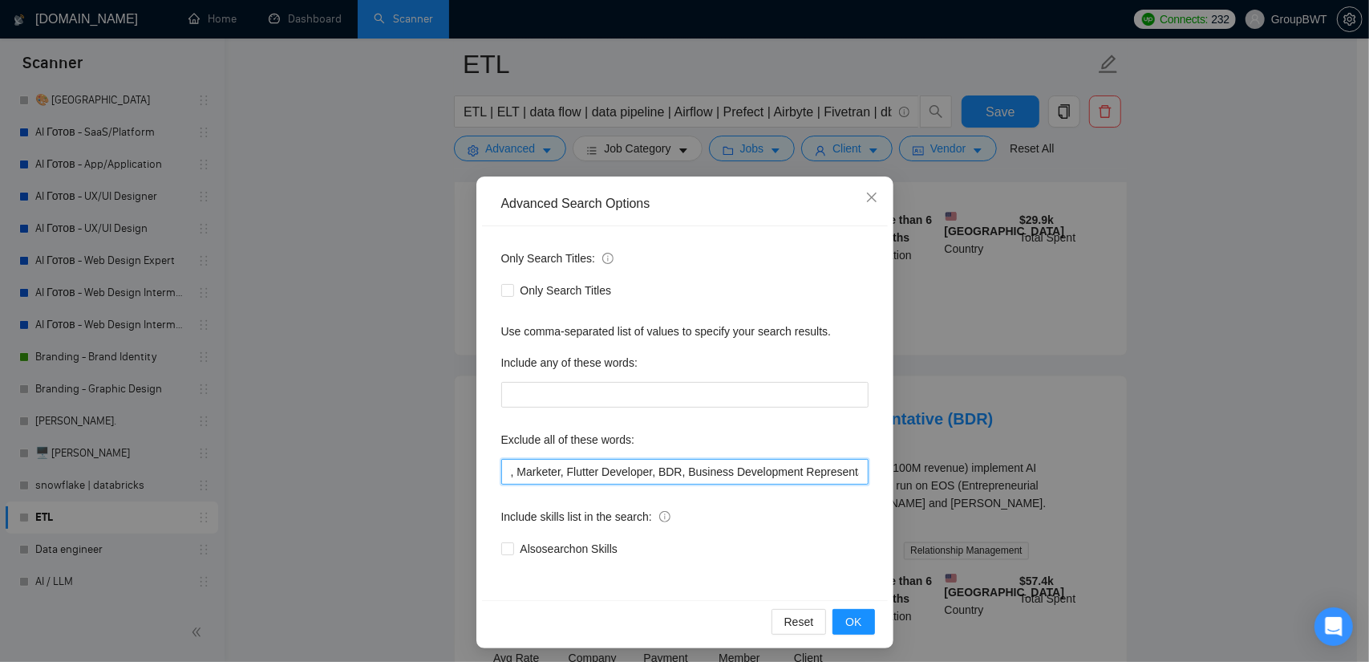
scroll to position [0, 594]
type input "no agencies, SDR, Digital Marketing Manager, Creative Strategist, Lead Generati…"
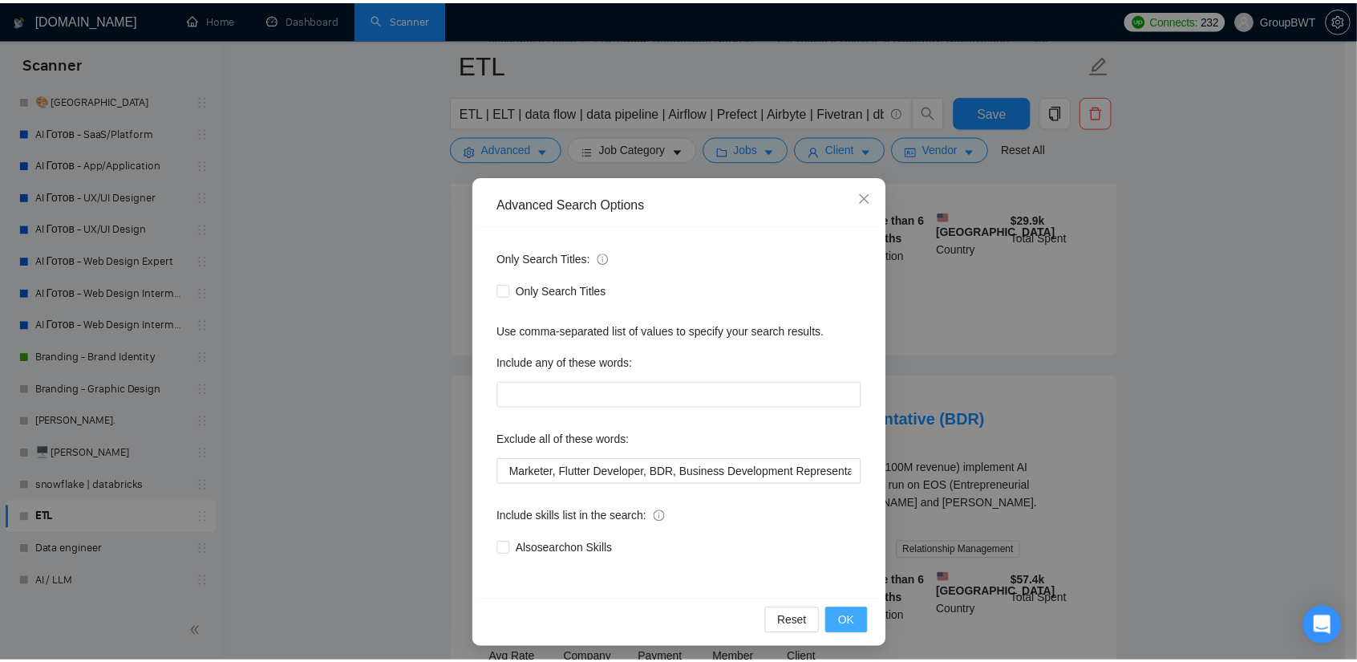
scroll to position [0, 0]
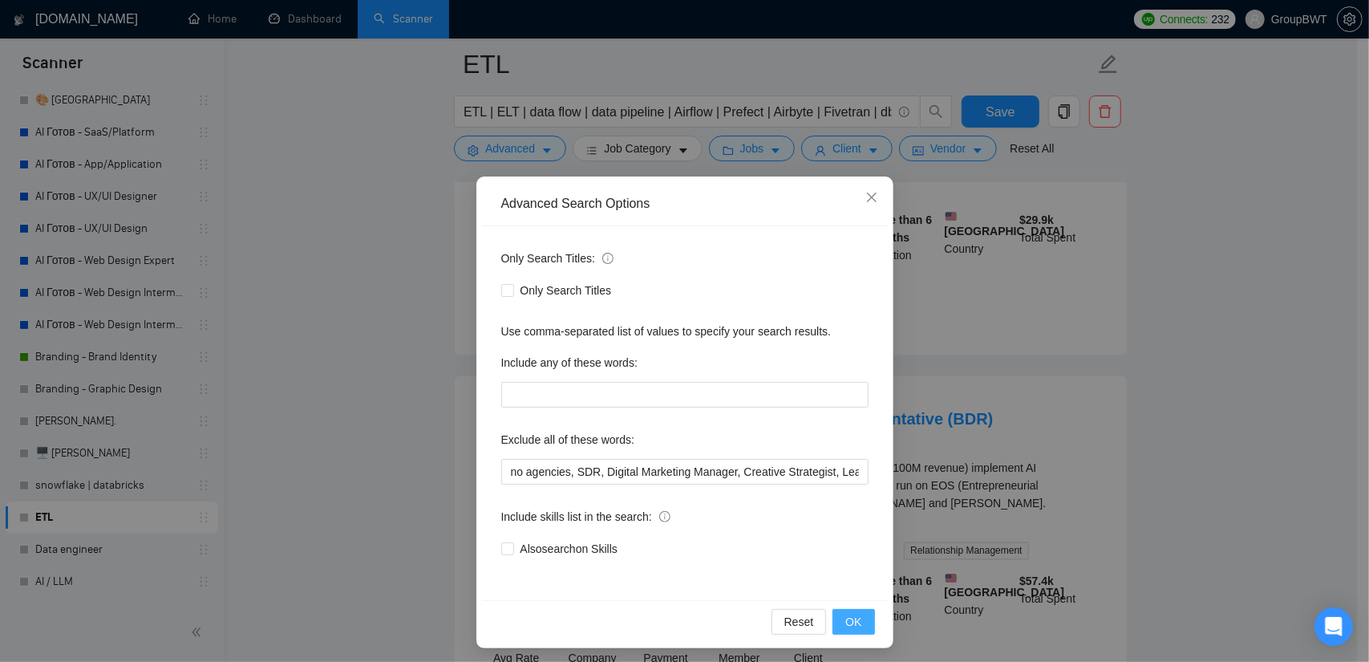
click at [855, 618] on span "OK" at bounding box center [853, 622] width 16 height 18
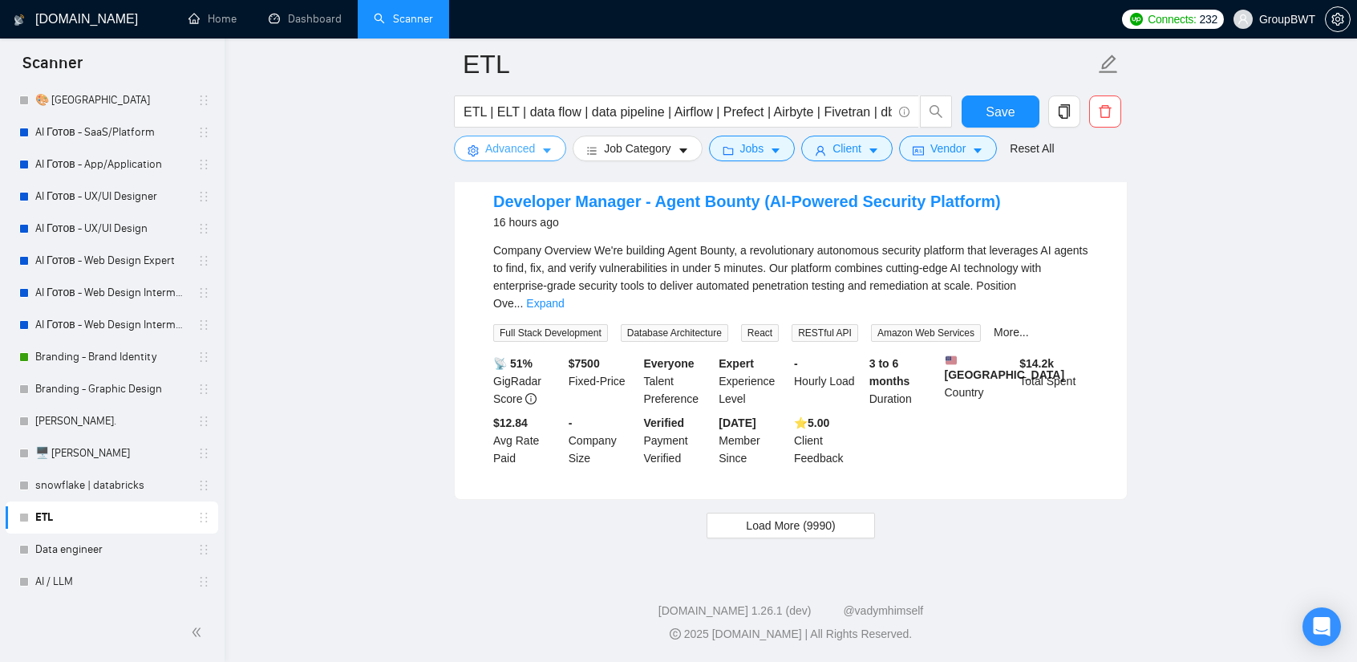
scroll to position [3351, 0]
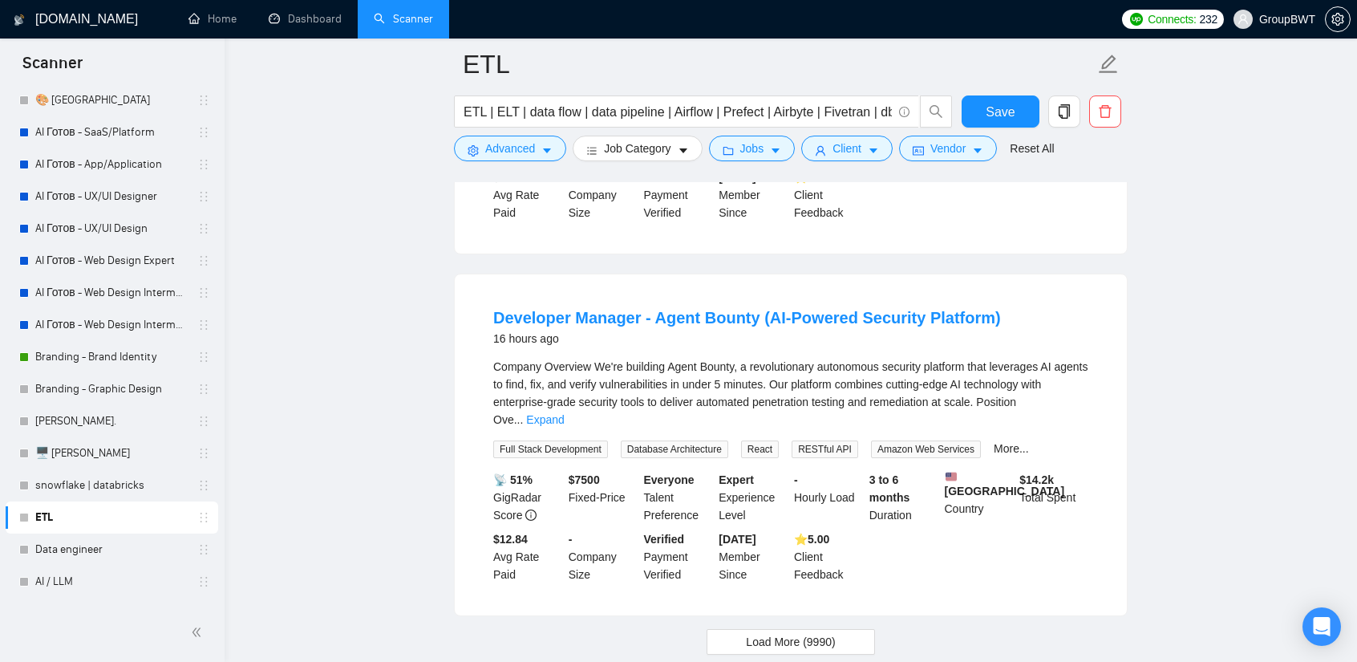
drag, startPoint x: 101, startPoint y: 514, endPoint x: 237, endPoint y: 549, distance: 140.9
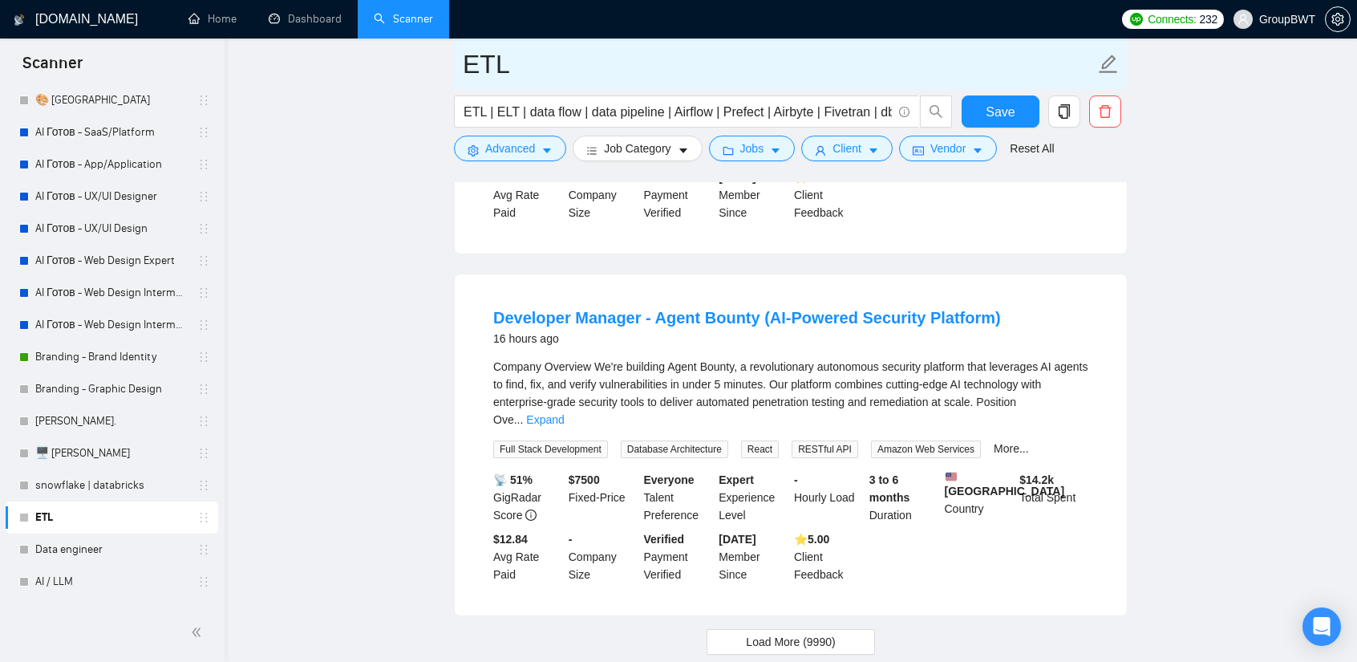
click at [499, 71] on input "ETL" at bounding box center [779, 64] width 632 height 40
click at [464, 68] on input "ETL" at bounding box center [779, 64] width 632 height 40
drag, startPoint x: 653, startPoint y: 67, endPoint x: 486, endPoint y: 75, distance: 167.0
click at [670, 71] on input "Внес изменения ETL" at bounding box center [779, 64] width 632 height 40
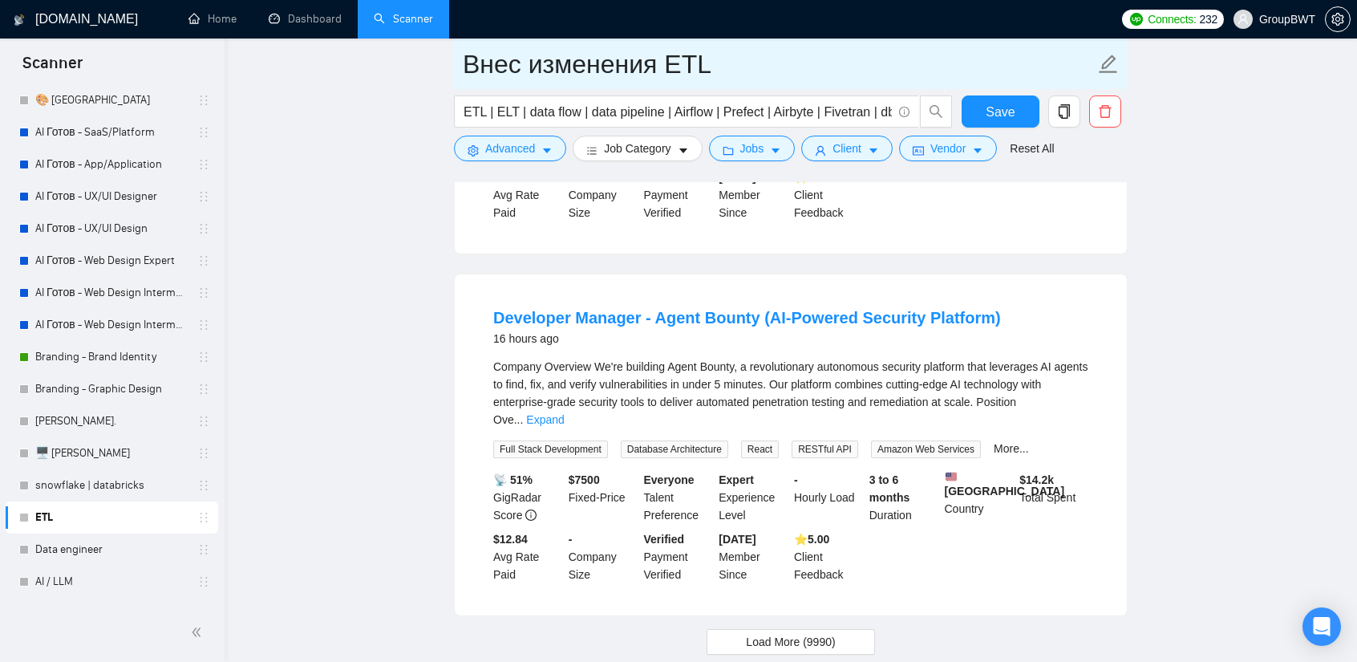
click at [728, 60] on input "Внес изменения ETL" at bounding box center [779, 64] width 632 height 40
click at [463, 63] on input "Внес изменения ETL" at bounding box center [779, 64] width 632 height 40
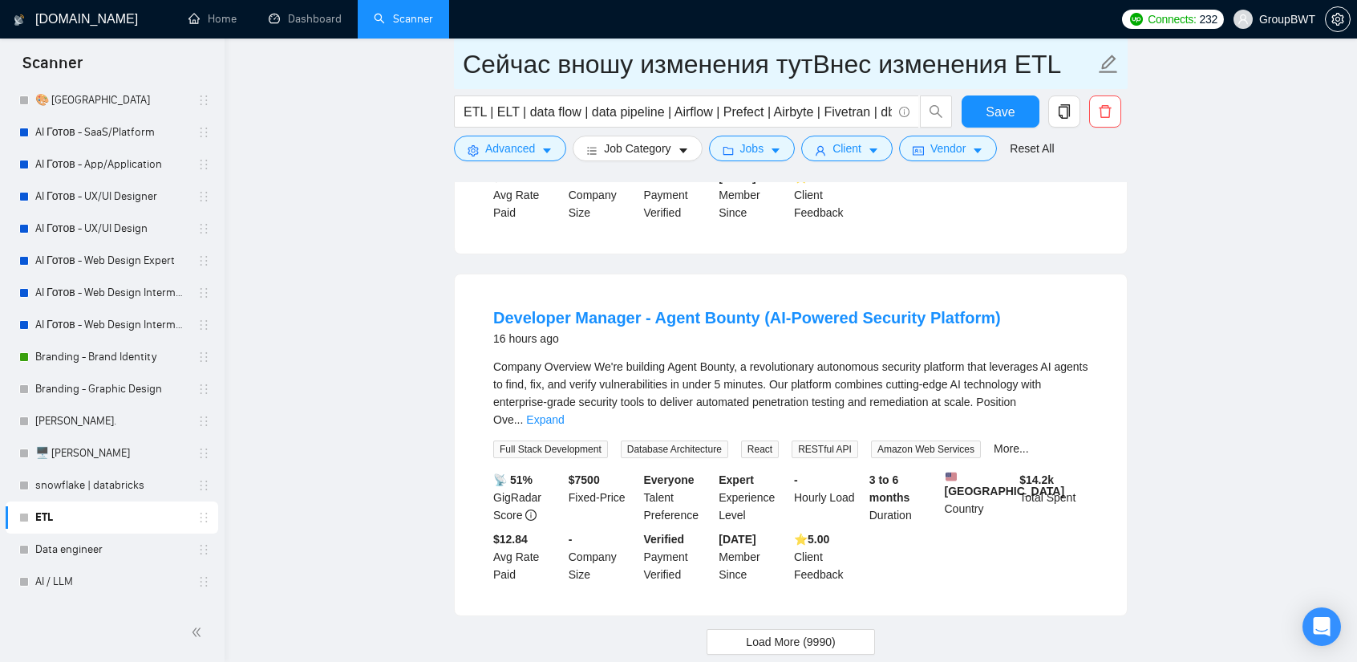
drag, startPoint x: 1015, startPoint y: 66, endPoint x: 792, endPoint y: 67, distance: 223.0
click at [783, 61] on input "Сейчас вношу изменения тутВнес изменения ETL" at bounding box center [779, 64] width 632 height 40
drag, startPoint x: 559, startPoint y: 60, endPoint x: 550, endPoint y: 65, distance: 10.1
click at [545, 60] on input "Сейчас вношу изменения ETL" at bounding box center [779, 64] width 632 height 40
drag, startPoint x: 567, startPoint y: 63, endPoint x: 690, endPoint y: 57, distance: 122.9
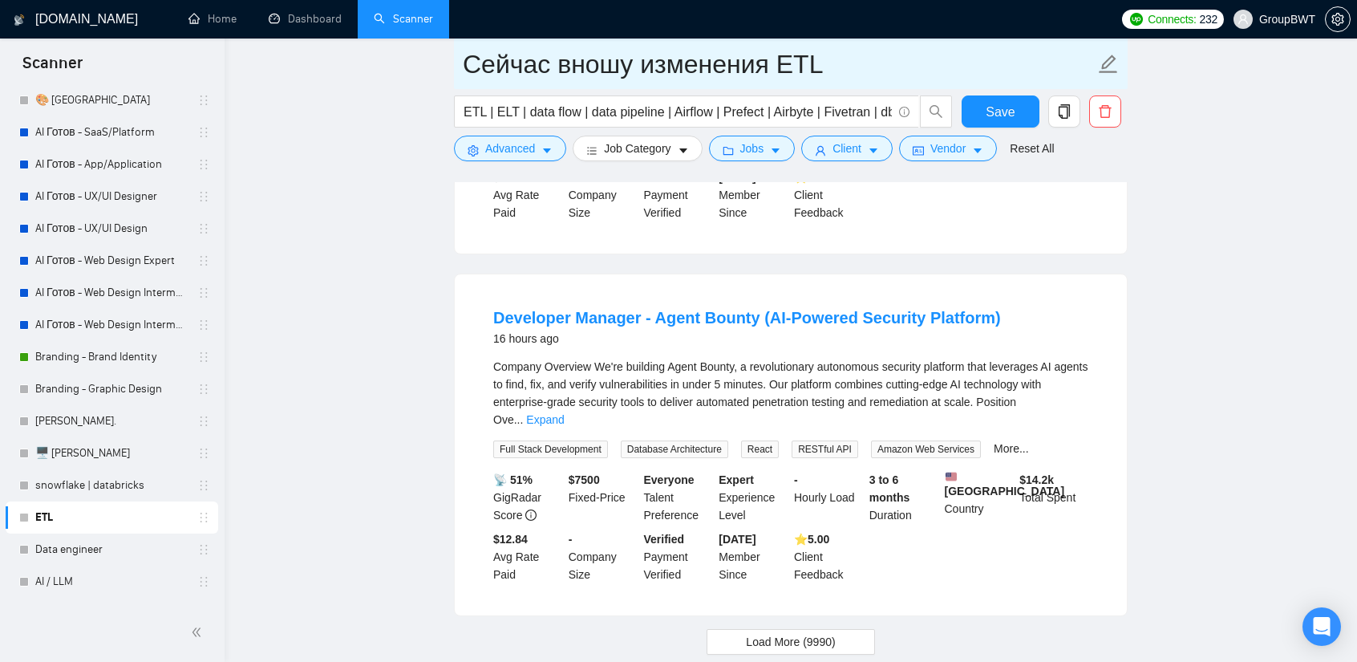
click at [710, 55] on input "Вношу изменения ETL" at bounding box center [779, 64] width 632 height 40
click at [715, 59] on input "Вношу изменения ETL" at bounding box center [779, 64] width 632 height 40
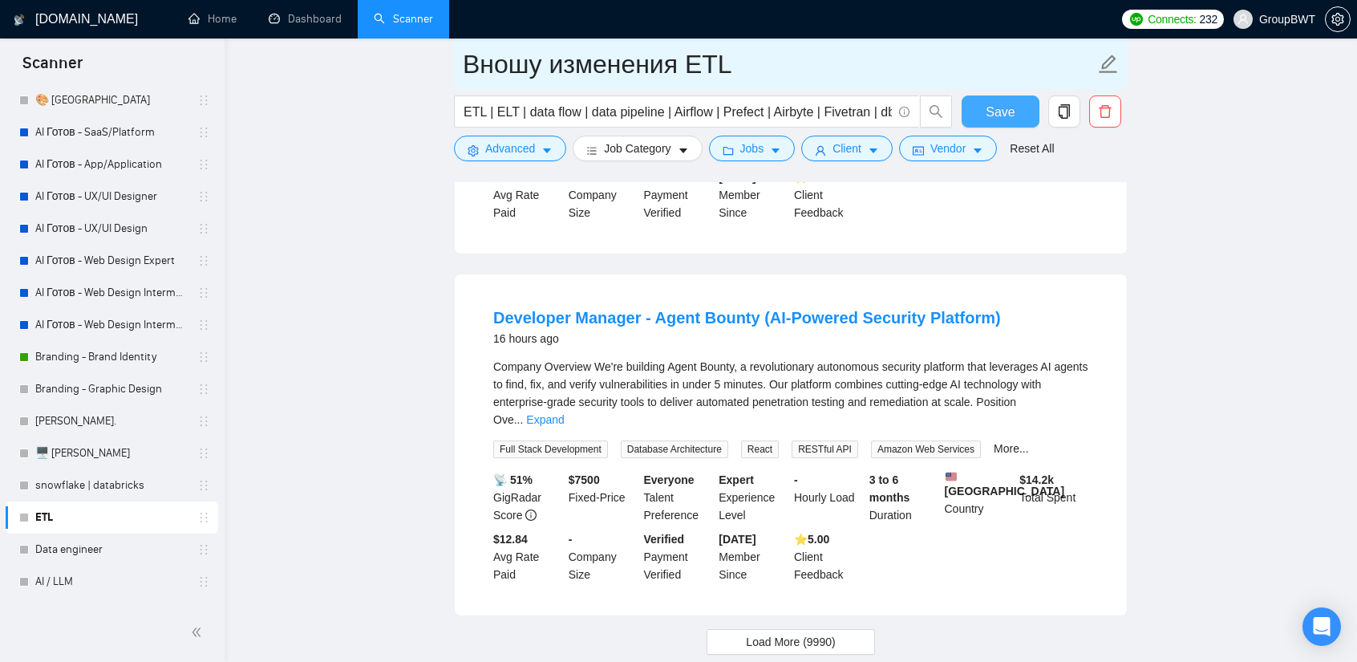
type input "Вношу изменения ETL"
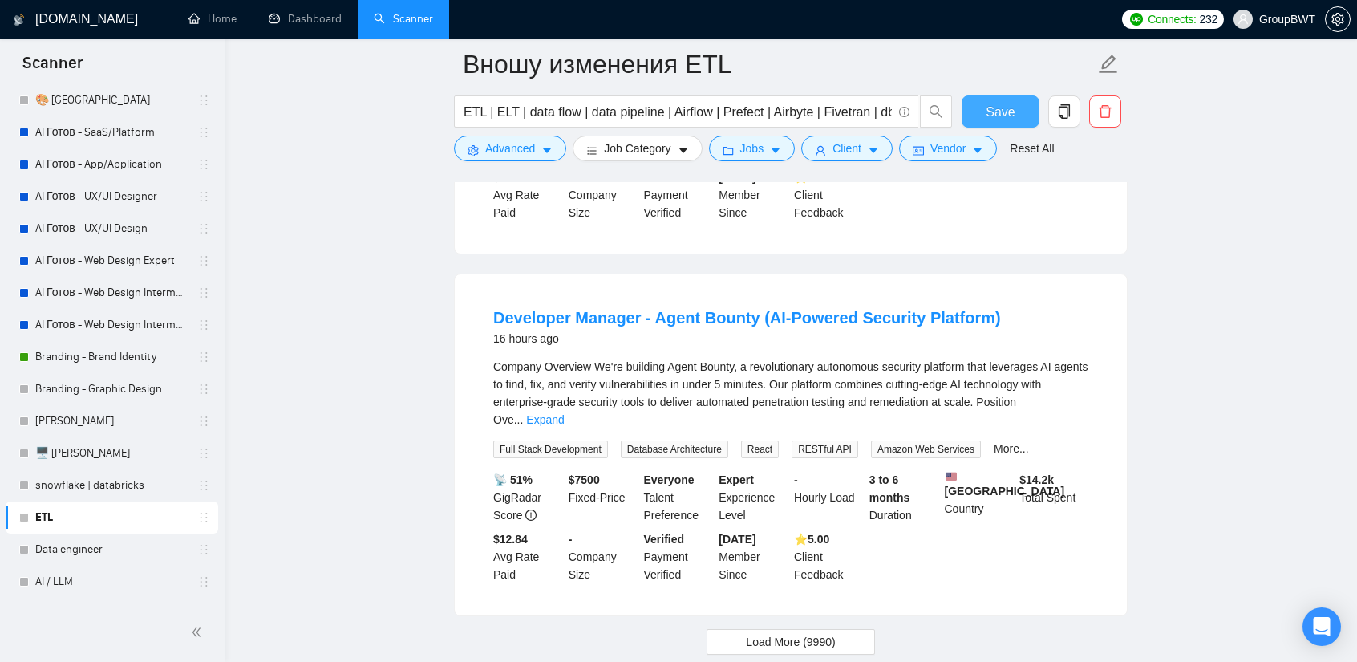
click at [993, 113] on span "Save" at bounding box center [1000, 112] width 29 height 20
click at [794, 633] on span "Load More (9990)" at bounding box center [790, 642] width 89 height 18
click at [796, 629] on button "Load More (9990)" at bounding box center [791, 642] width 168 height 26
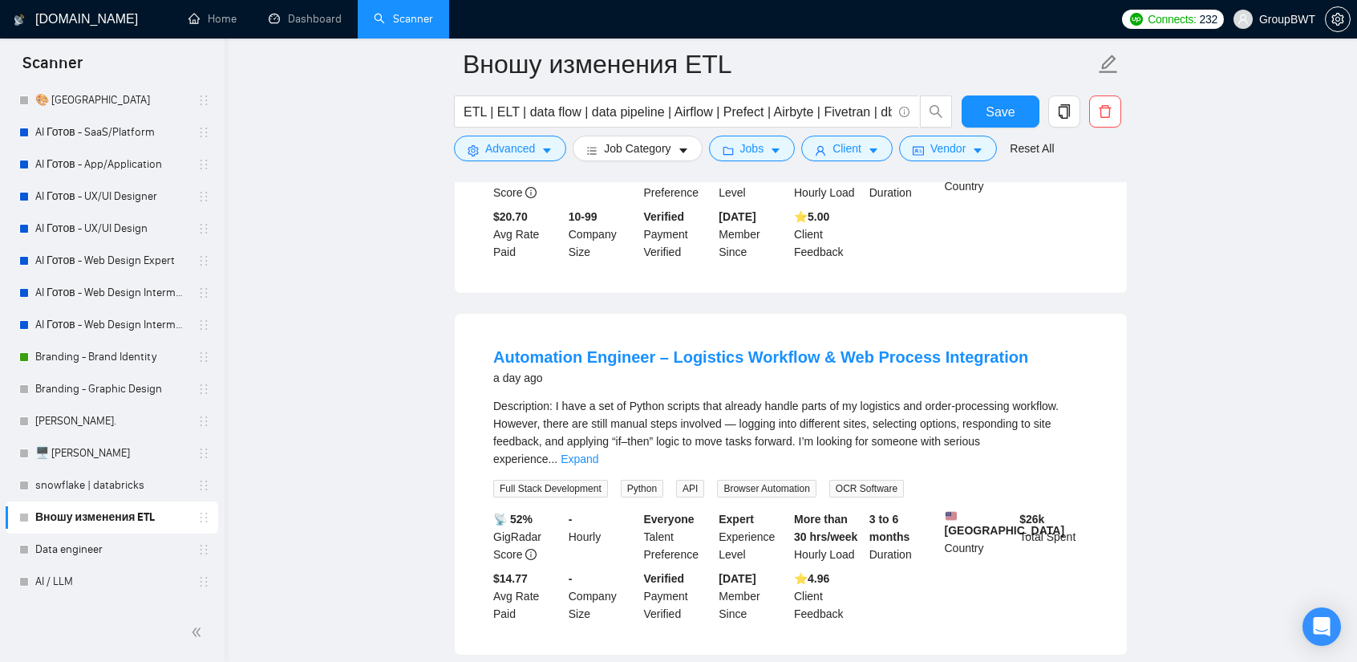
scroll to position [4795, 0]
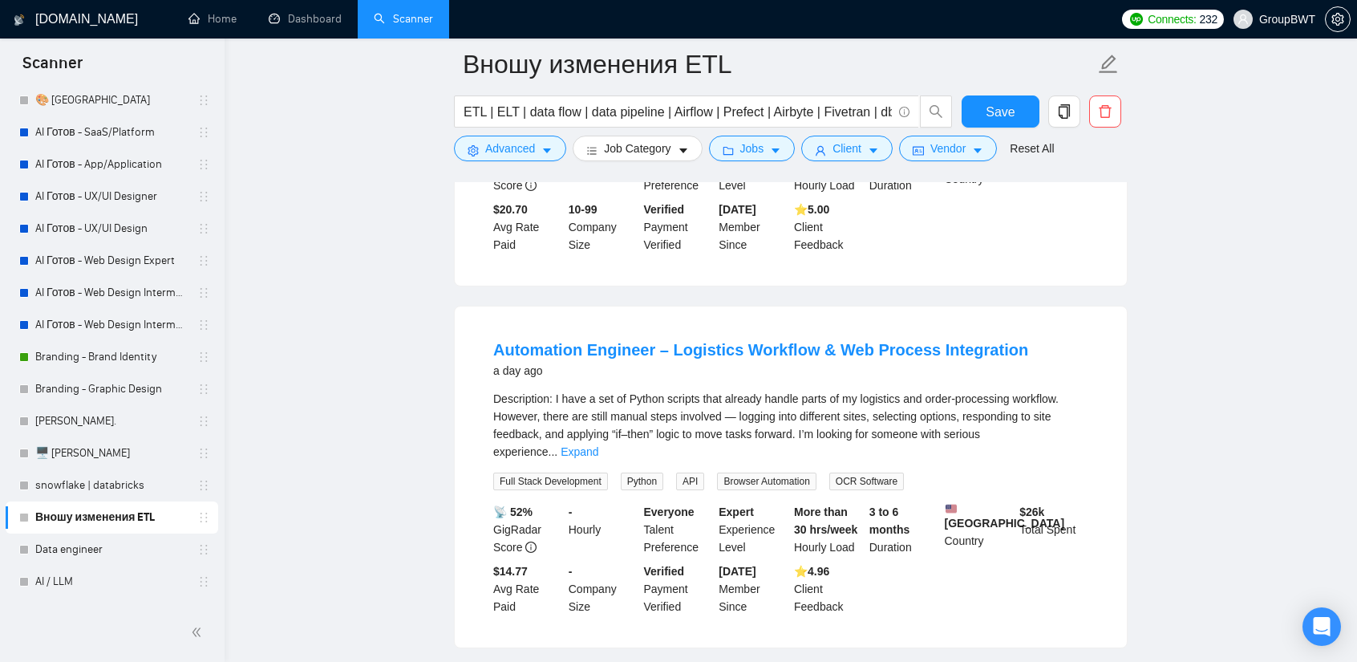
drag, startPoint x: 1280, startPoint y: 241, endPoint x: 1097, endPoint y: 244, distance: 182.9
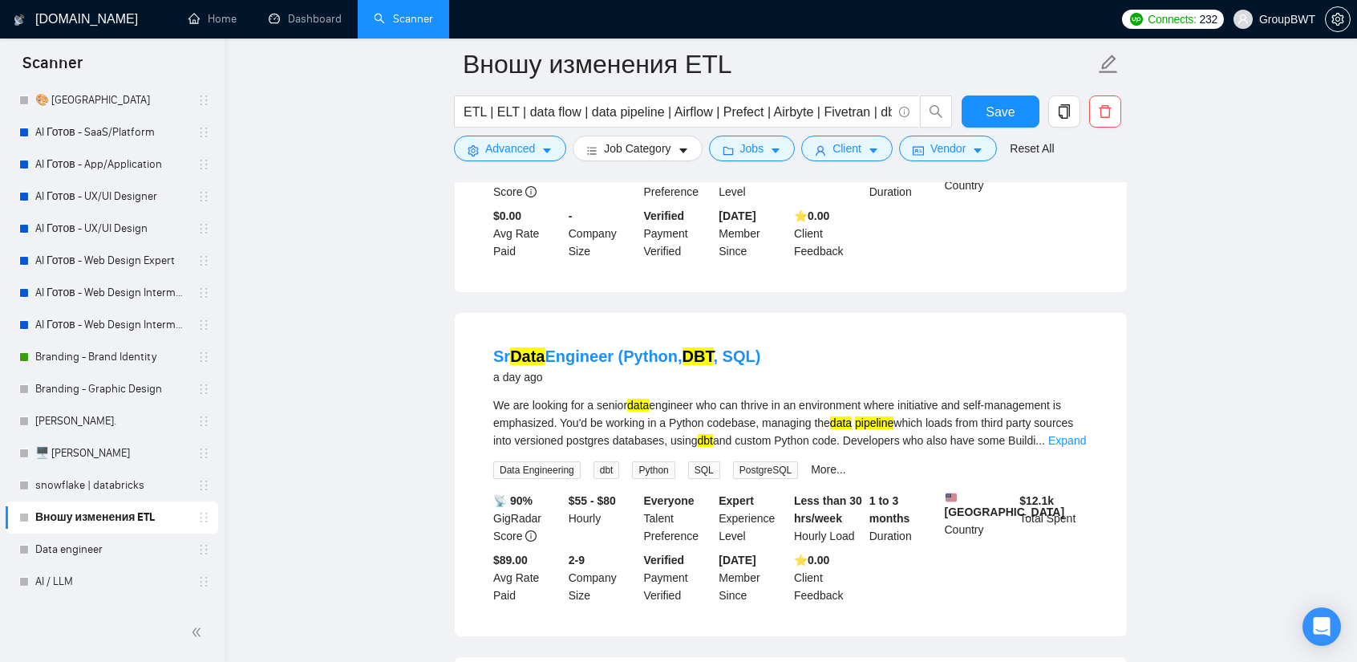
scroll to position [5517, 0]
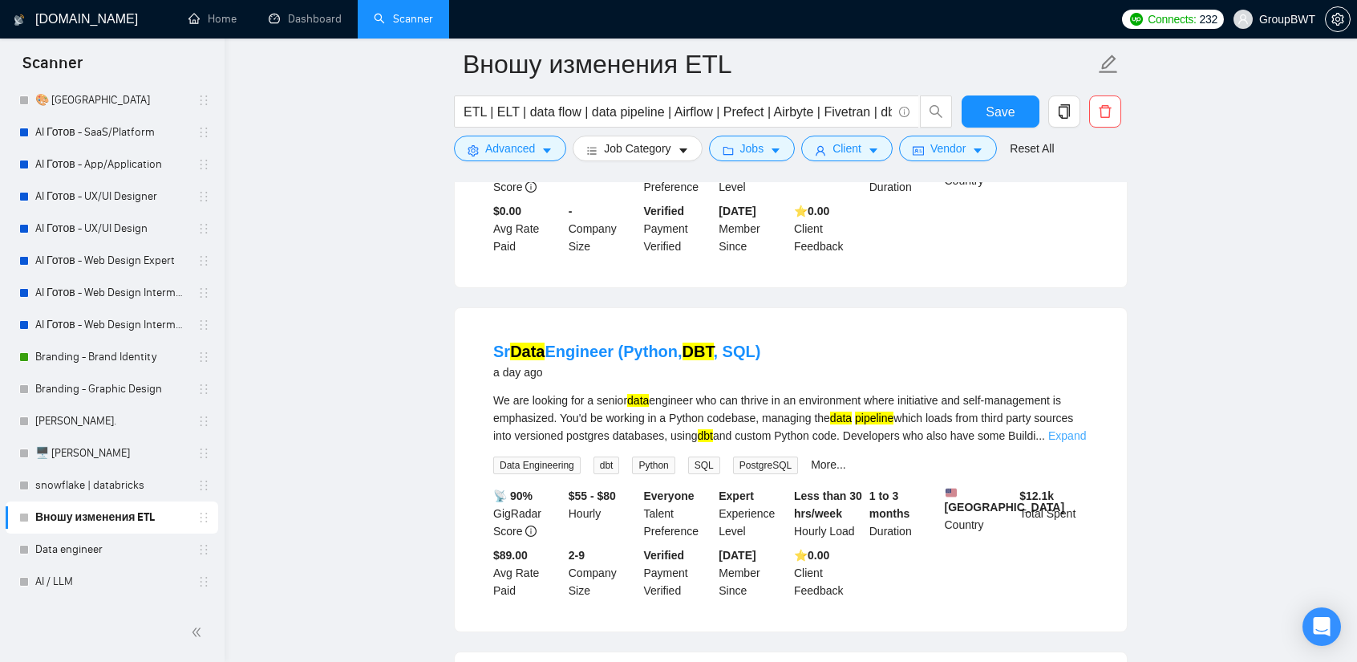
click at [1058, 429] on link "Expand" at bounding box center [1067, 435] width 38 height 13
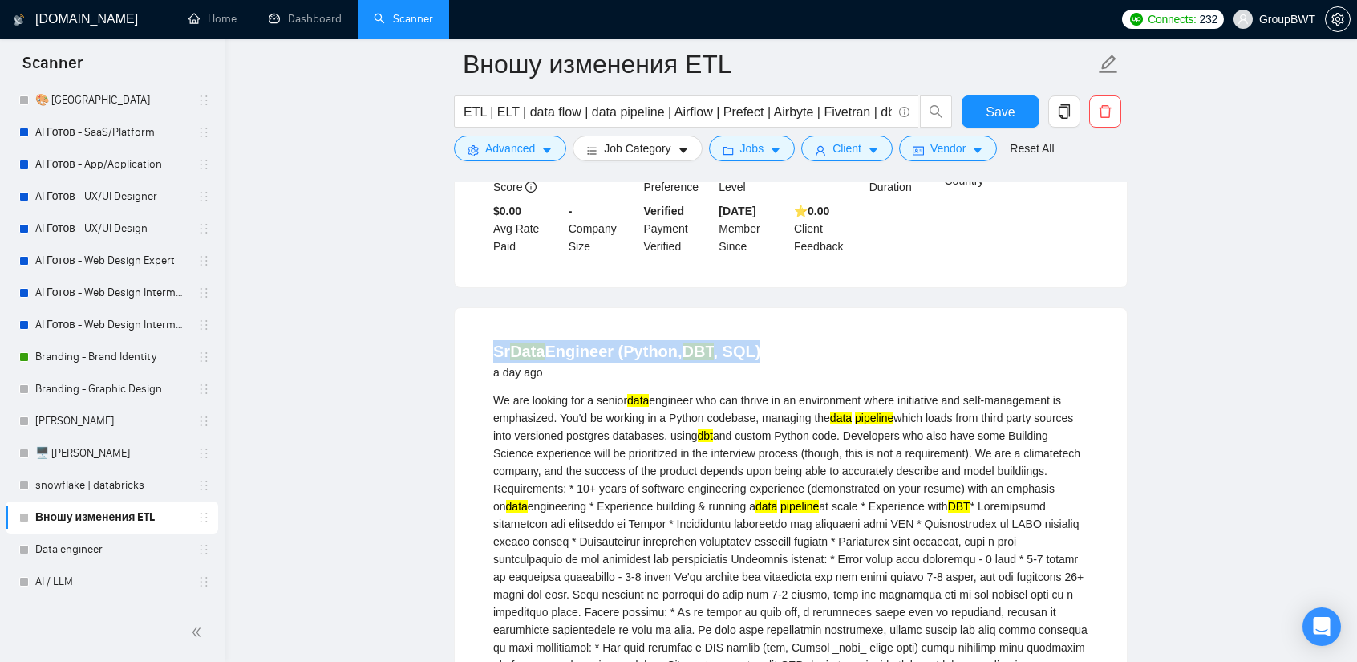
drag, startPoint x: 492, startPoint y: 206, endPoint x: 783, endPoint y: 216, distance: 290.5
click at [783, 308] on div "Sr Data Engineer (Python, DBT , SQL) a day ago We are looking for a senior data…" at bounding box center [791, 619] width 672 height 623
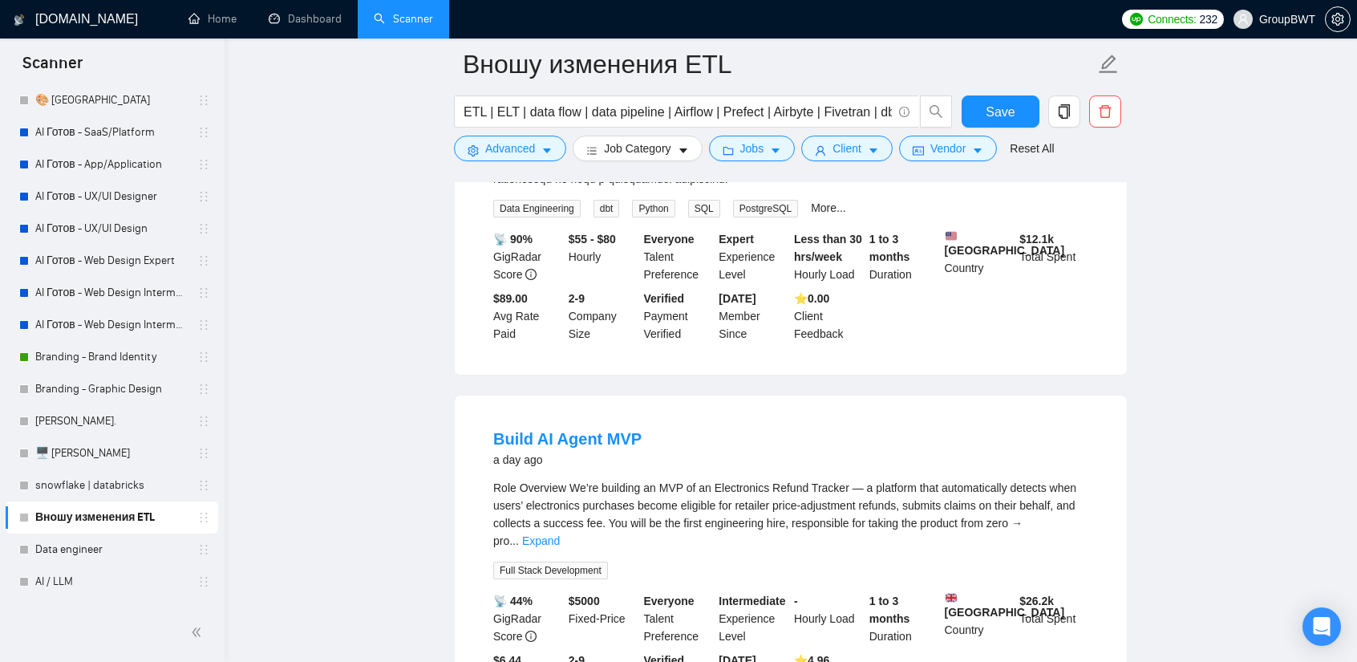
scroll to position [6078, 0]
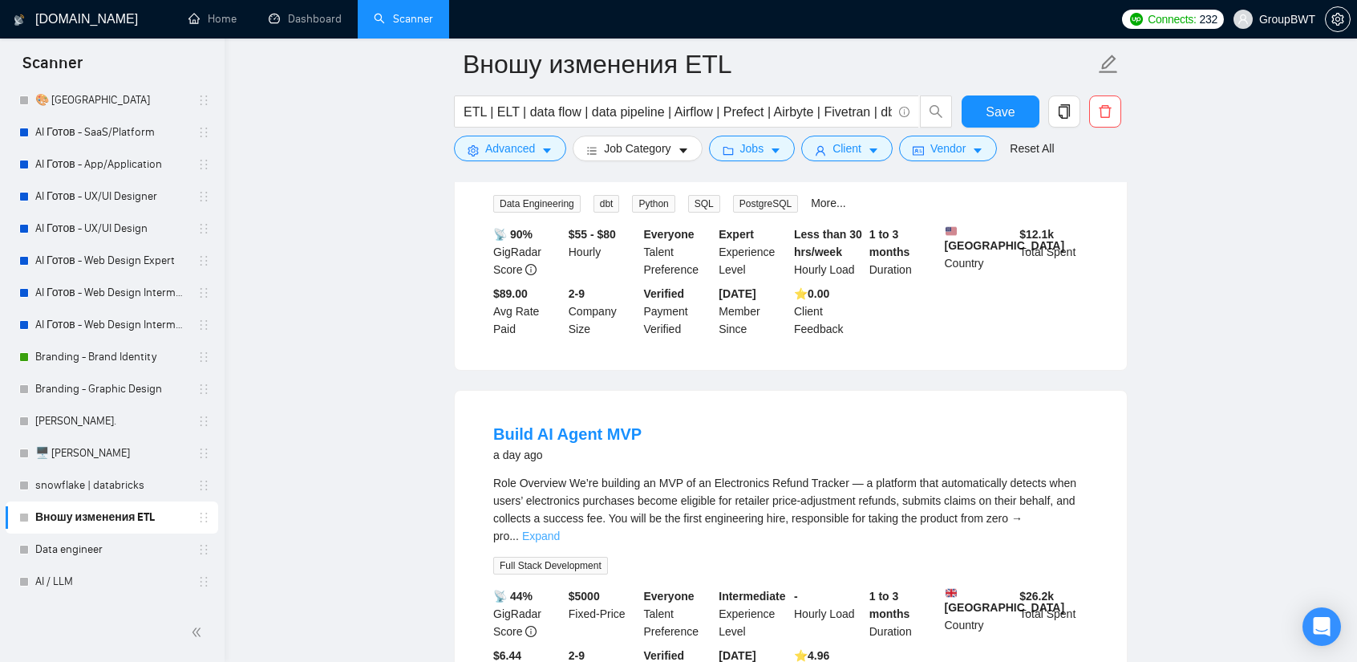
click at [1052, 474] on div "Role Overview We’re building an MVP of an Electronics Refund Tracker — a platfo…" at bounding box center [790, 509] width 595 height 71
drag, startPoint x: 1059, startPoint y: 372, endPoint x: 979, endPoint y: 380, distance: 80.6
click at [560, 529] on link "Expand" at bounding box center [541, 535] width 38 height 13
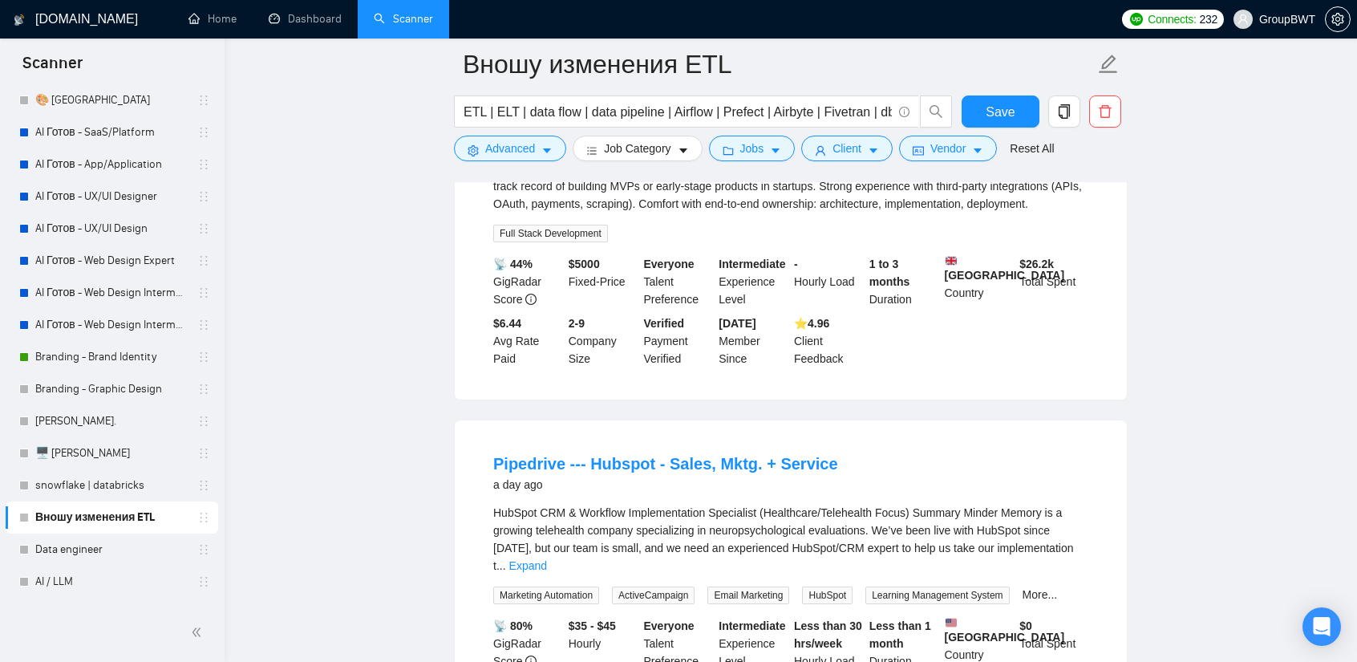
scroll to position [6800, 0]
click at [547, 557] on link "Expand" at bounding box center [528, 563] width 38 height 13
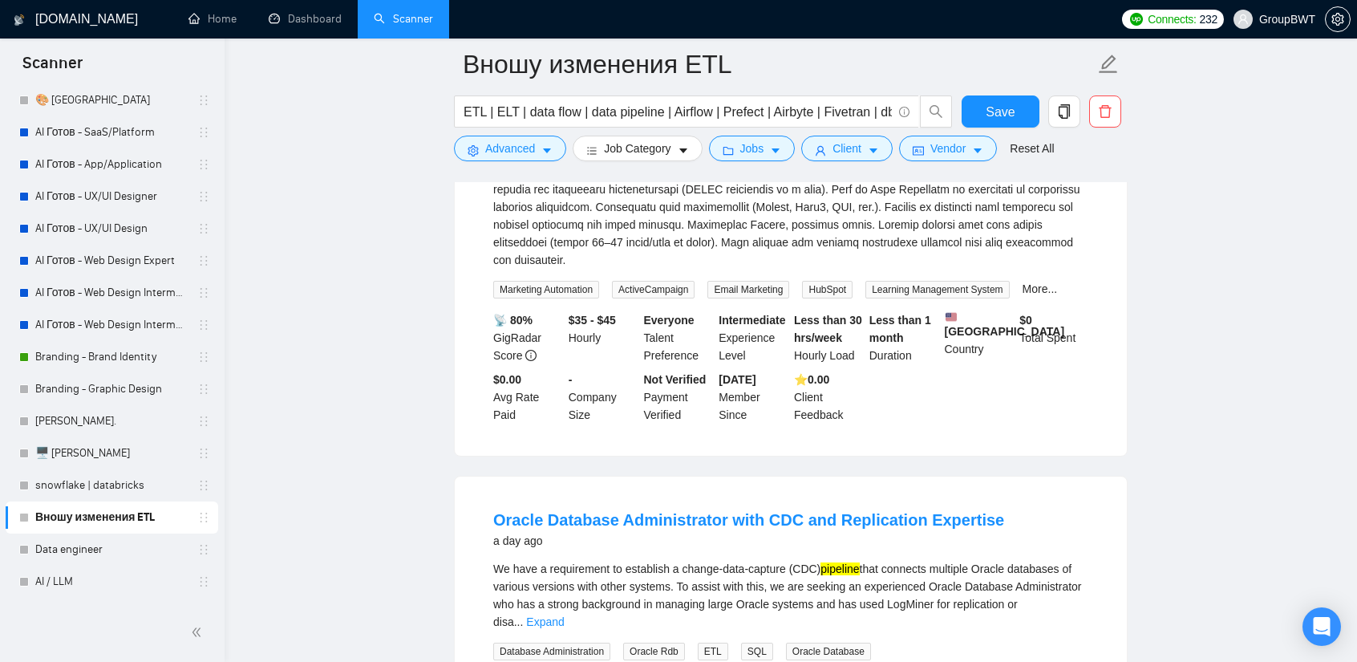
scroll to position [7442, 0]
drag, startPoint x: 495, startPoint y: 349, endPoint x: 719, endPoint y: 344, distance: 223.8
click at [719, 493] on li "Oracle Database Administrator with CDC and Replication Expertise a day ago We h…" at bounding box center [791, 644] width 634 height 302
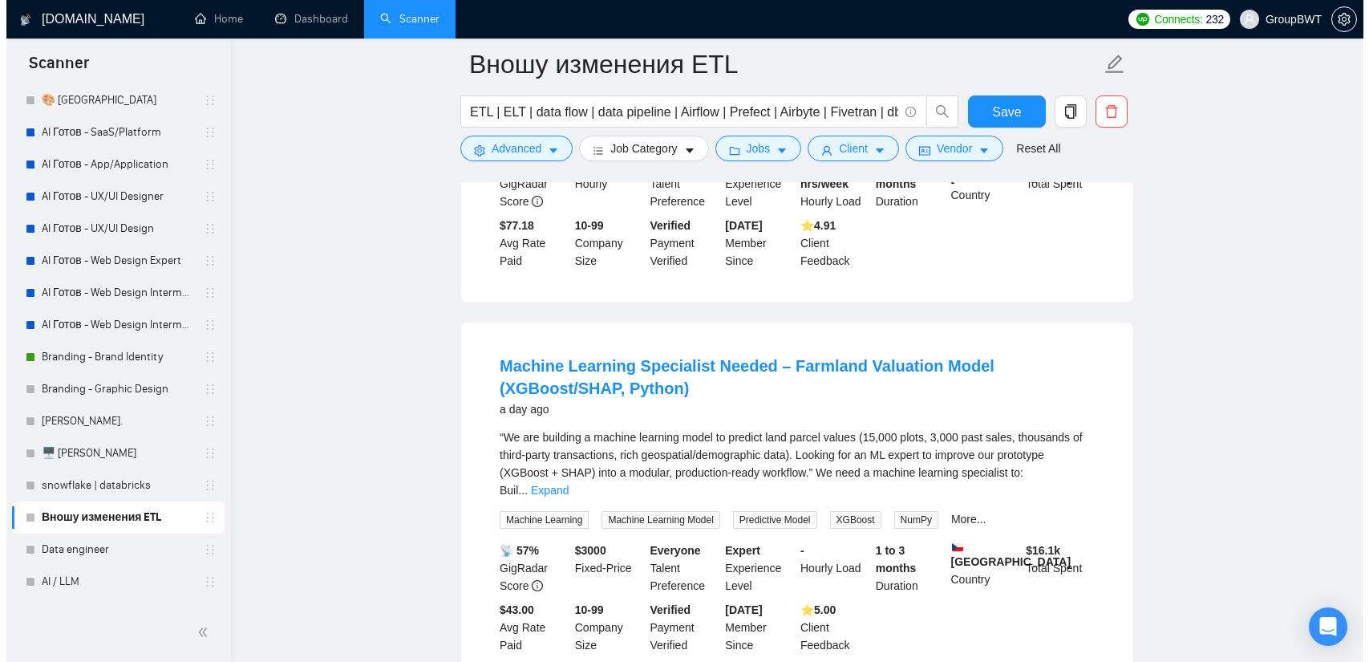
scroll to position [7971, 0]
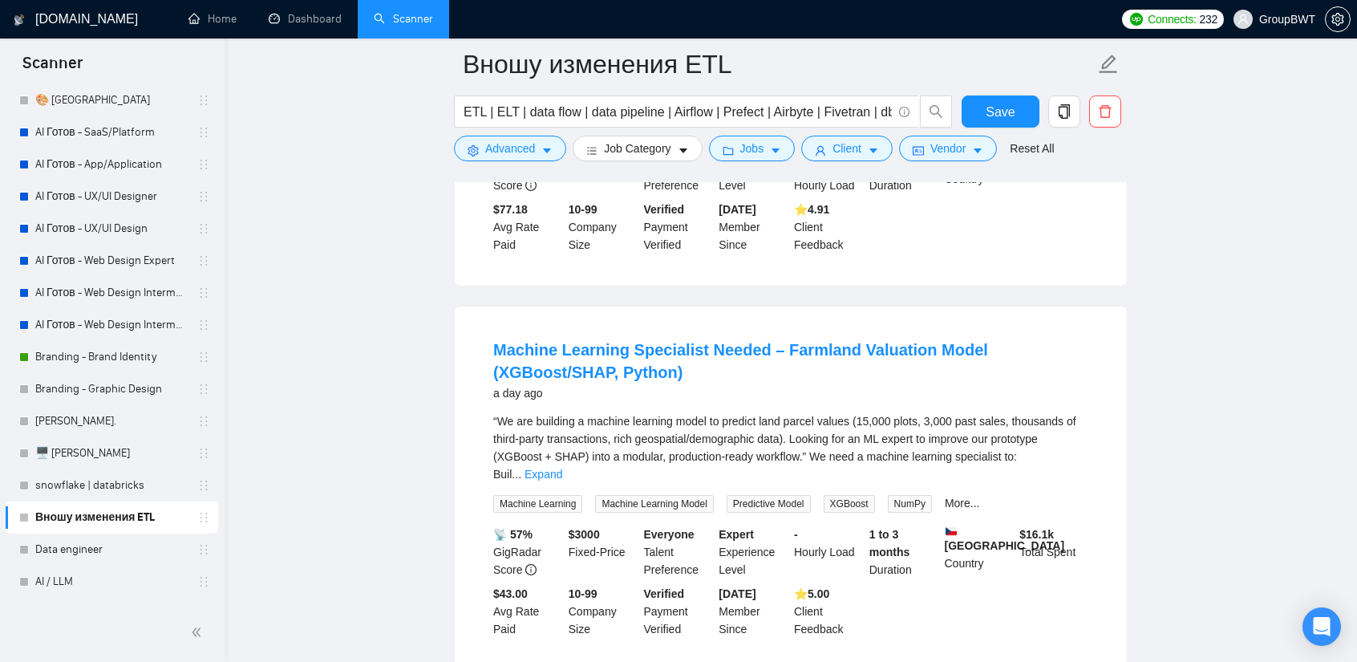
click at [544, 147] on icon "caret-down" at bounding box center [546, 150] width 11 height 11
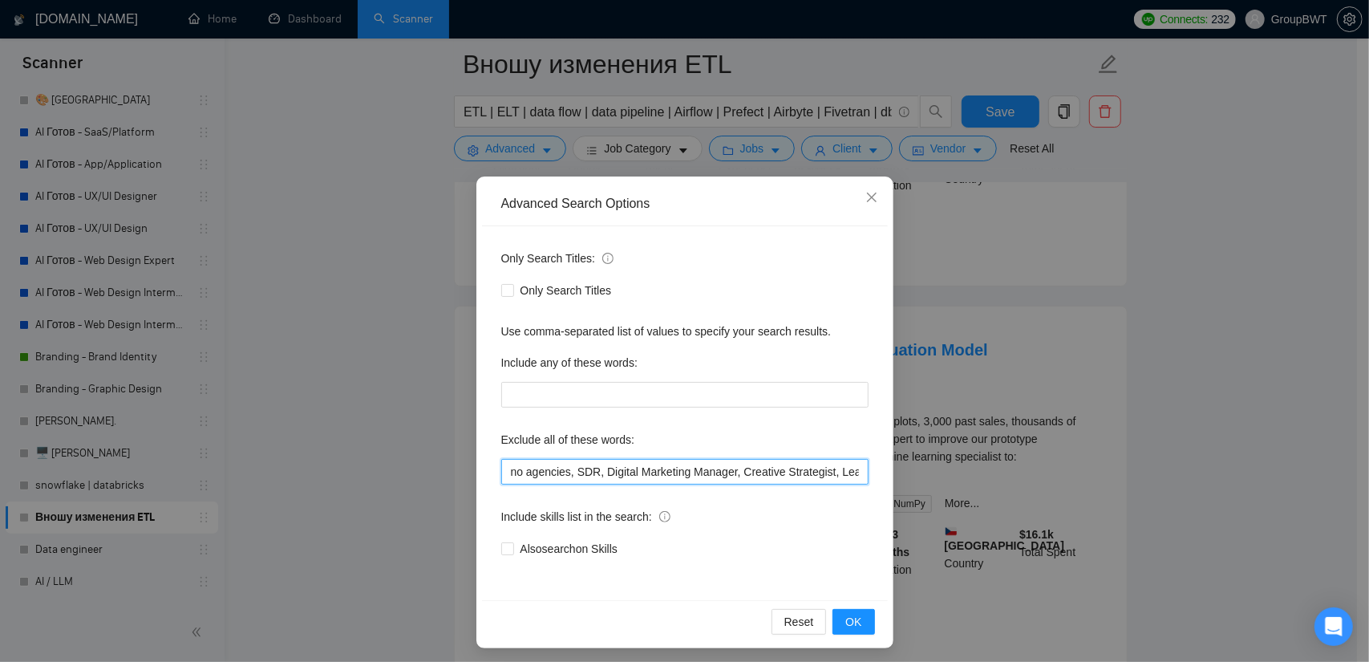
scroll to position [0, 594]
drag, startPoint x: 729, startPoint y: 467, endPoint x: 1031, endPoint y: 482, distance: 302.0
click at [1031, 482] on div "Advanced Search Options Only Search Titles: Only Search Titles Use comma-separa…" at bounding box center [684, 331] width 1369 height 662
click at [1173, 411] on div "Advanced Search Options Only Search Titles: Only Search Titles Use comma-separa…" at bounding box center [684, 331] width 1369 height 662
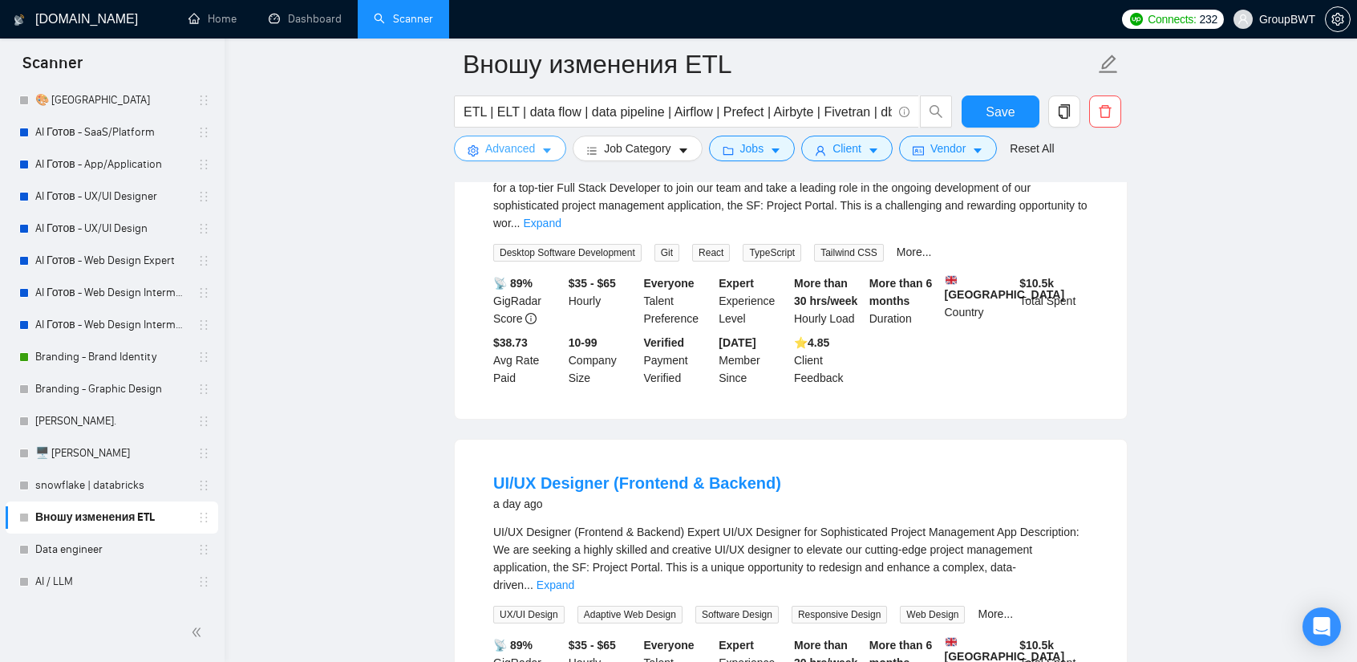
scroll to position [8613, 0]
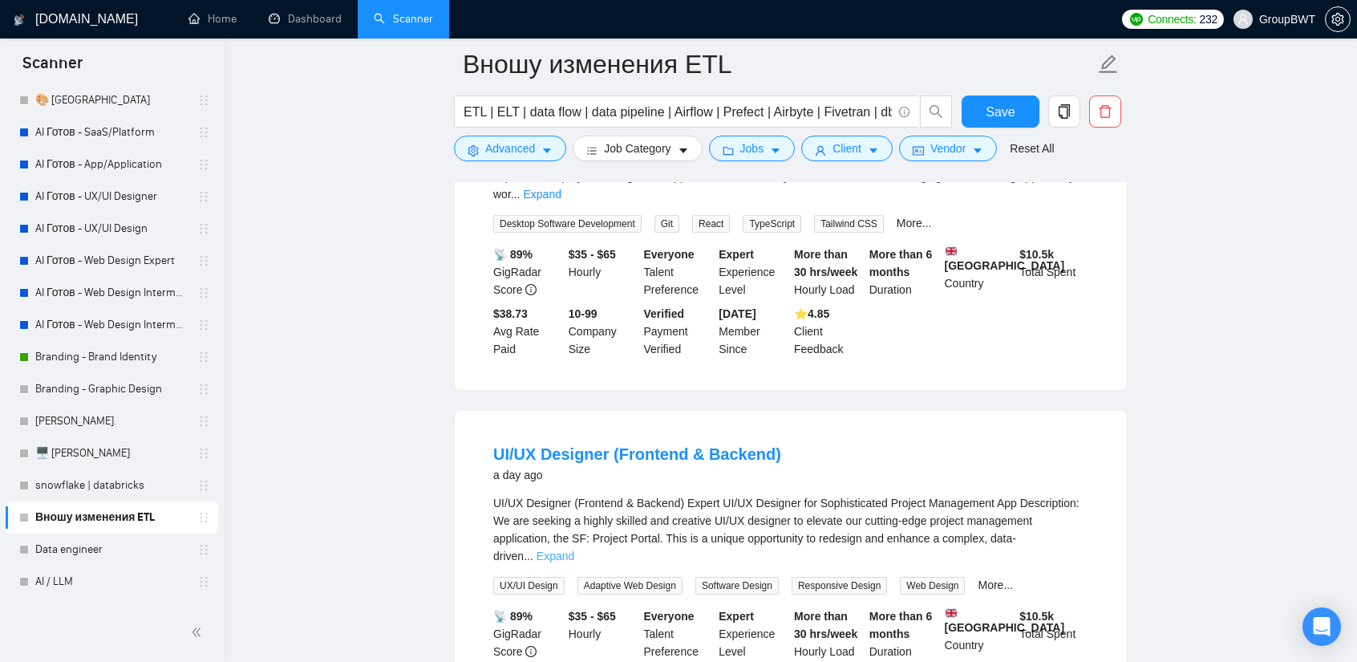
click at [574, 549] on link "Expand" at bounding box center [556, 555] width 38 height 13
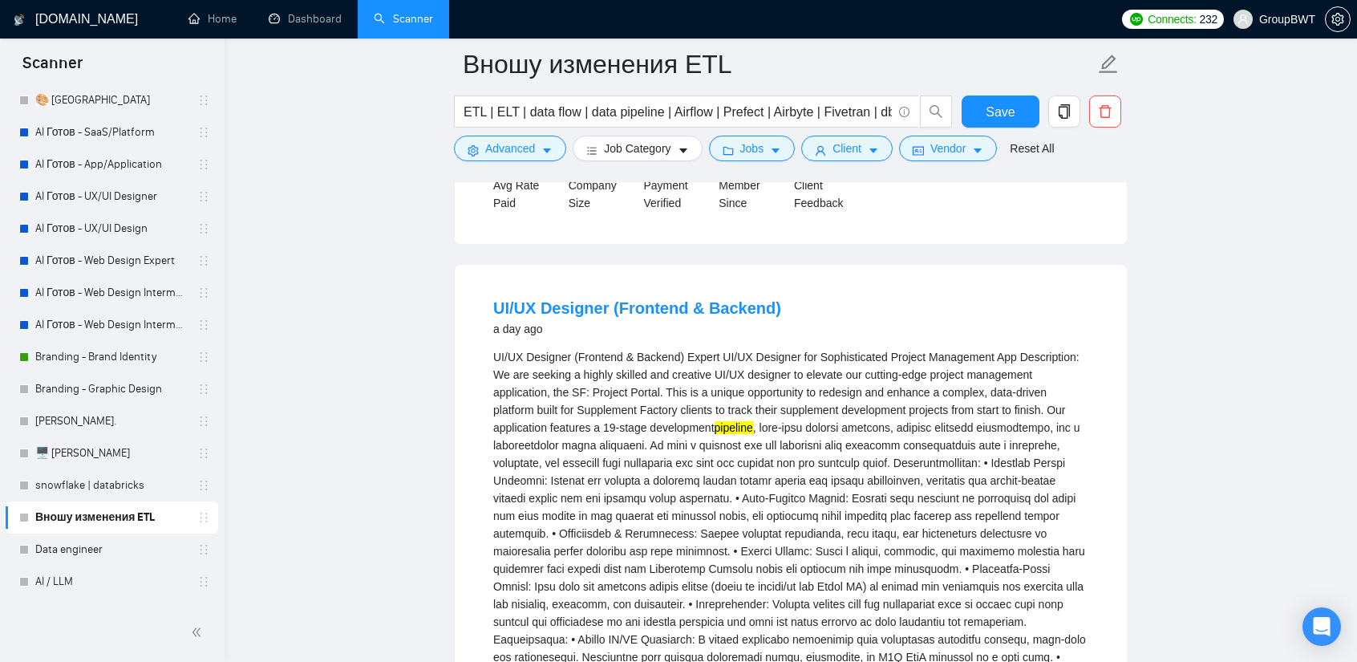
scroll to position [8774, 0]
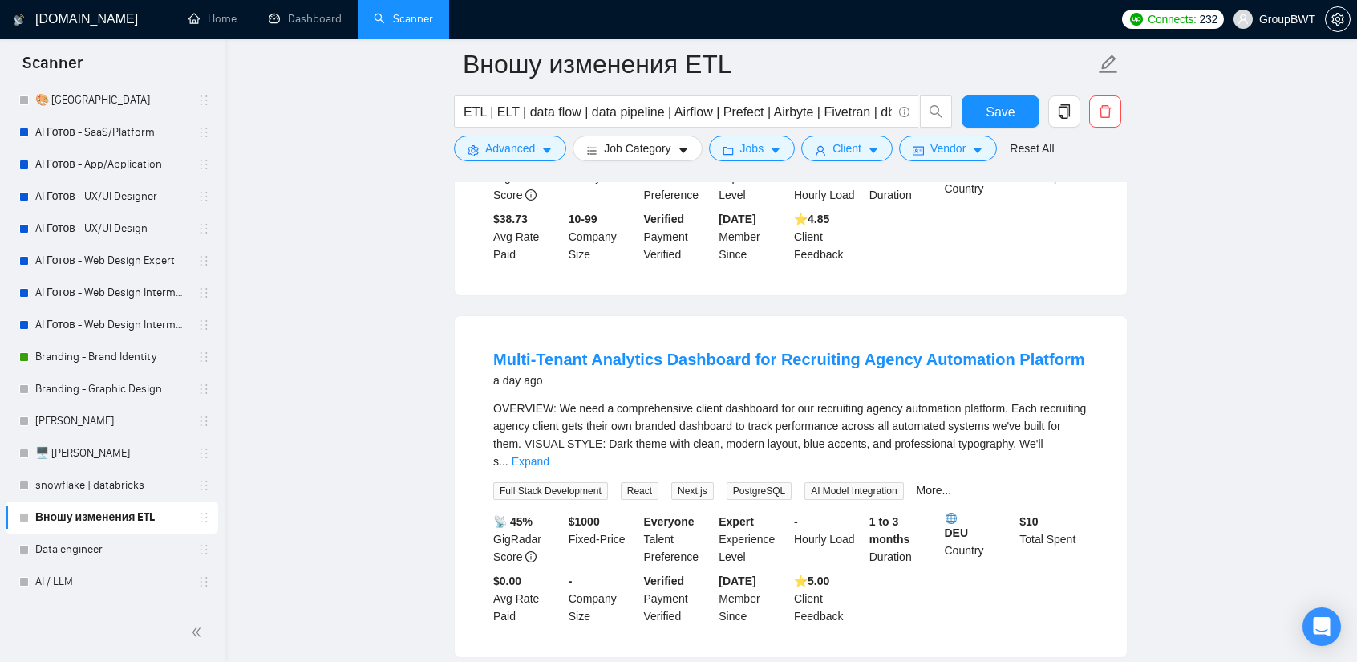
scroll to position [9495, 0]
click at [549, 452] on link "Expand" at bounding box center [531, 458] width 38 height 13
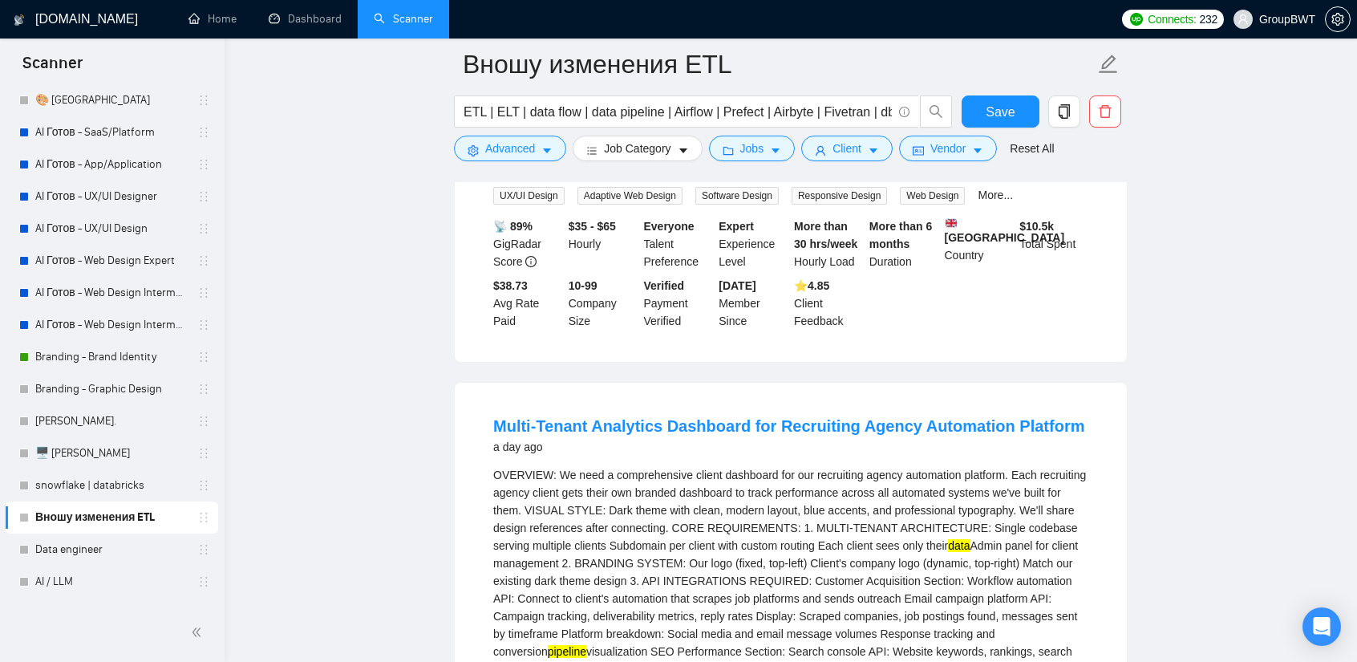
scroll to position [9415, 0]
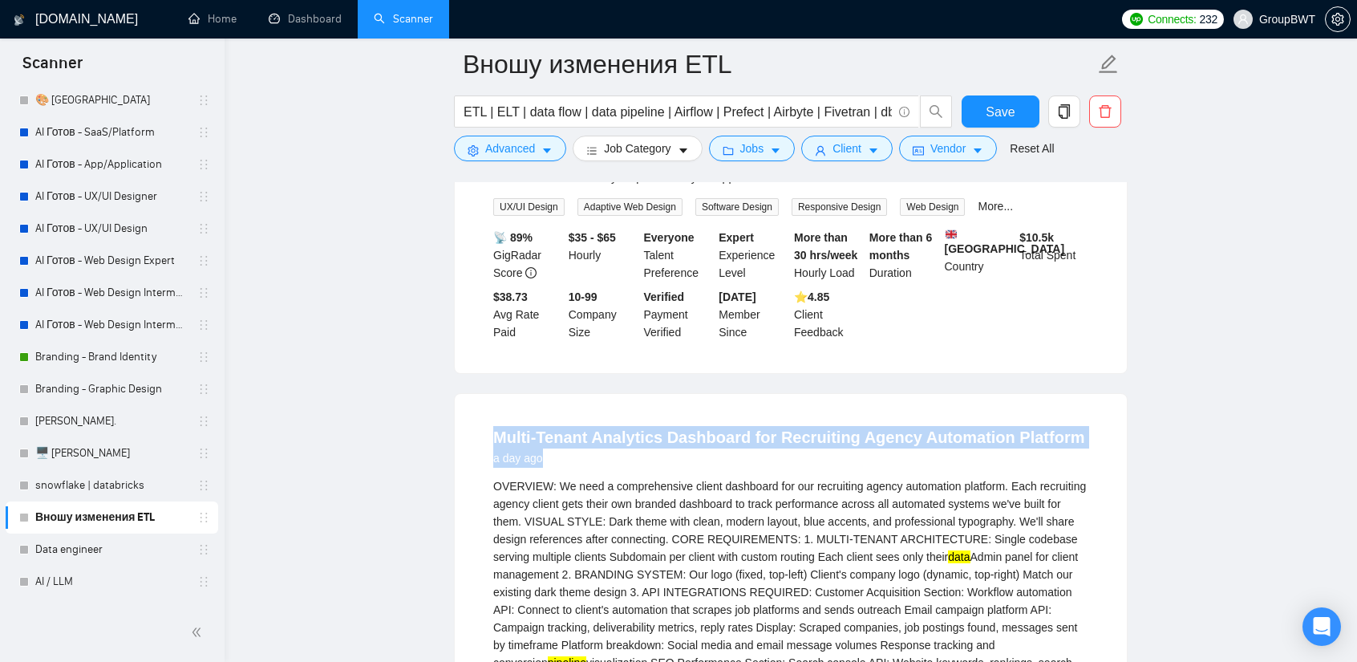
drag, startPoint x: 491, startPoint y: 258, endPoint x: 1078, endPoint y: 274, distance: 587.4
click at [1009, 108] on span "Save" at bounding box center [1000, 112] width 29 height 20
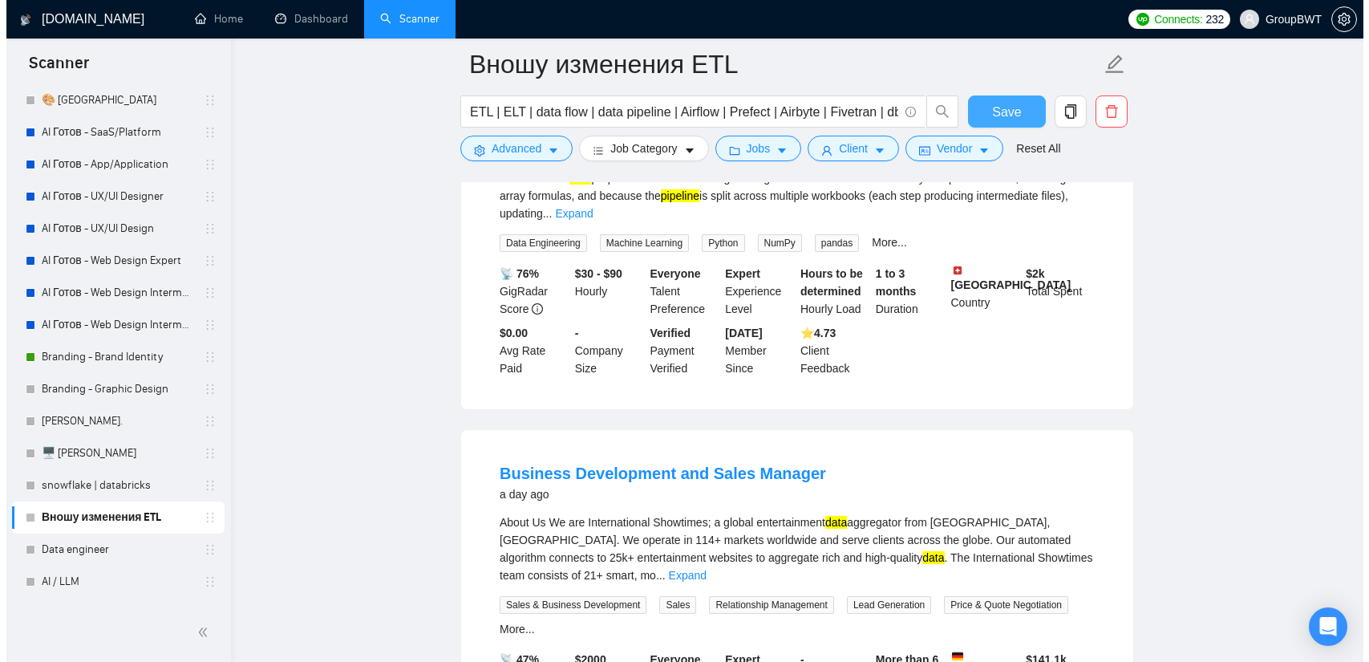
scroll to position [10618, 0]
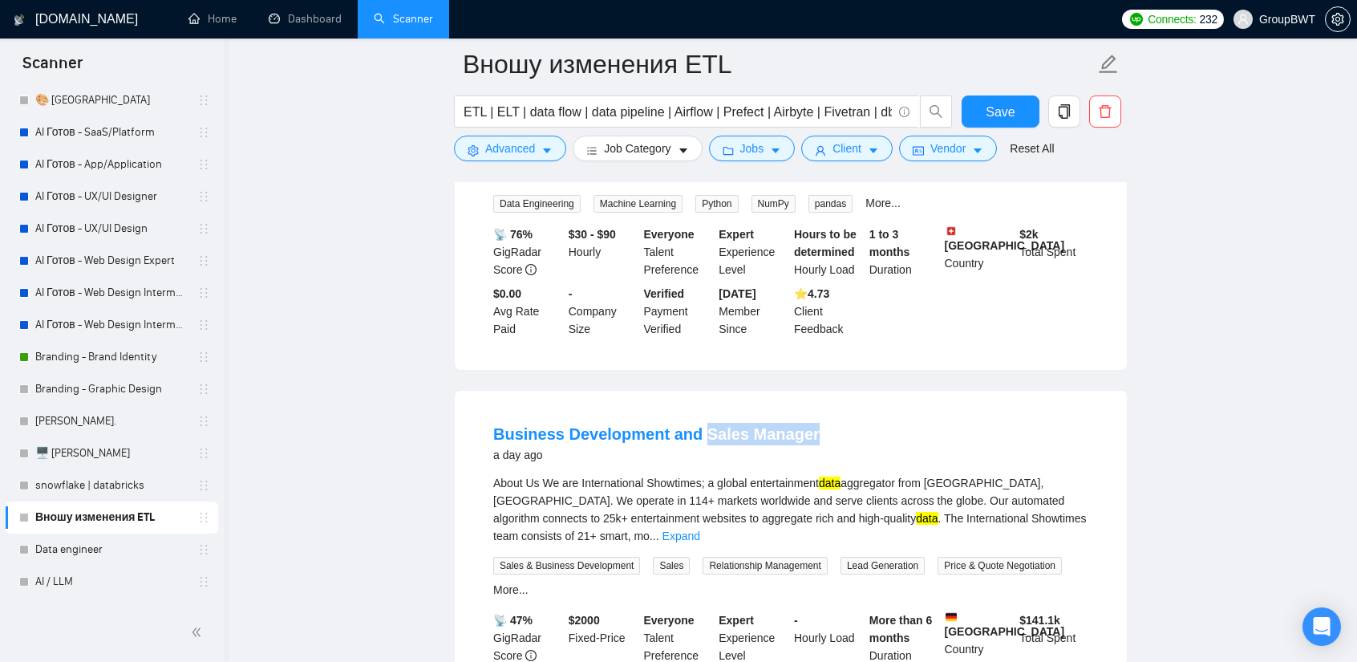
drag, startPoint x: 805, startPoint y: 235, endPoint x: 695, endPoint y: 233, distance: 110.7
click at [695, 410] on li "Business Development and Sales Manager a day ago About Us We are International …" at bounding box center [791, 573] width 634 height 326
click at [484, 136] on button "Advanced" at bounding box center [510, 149] width 112 height 26
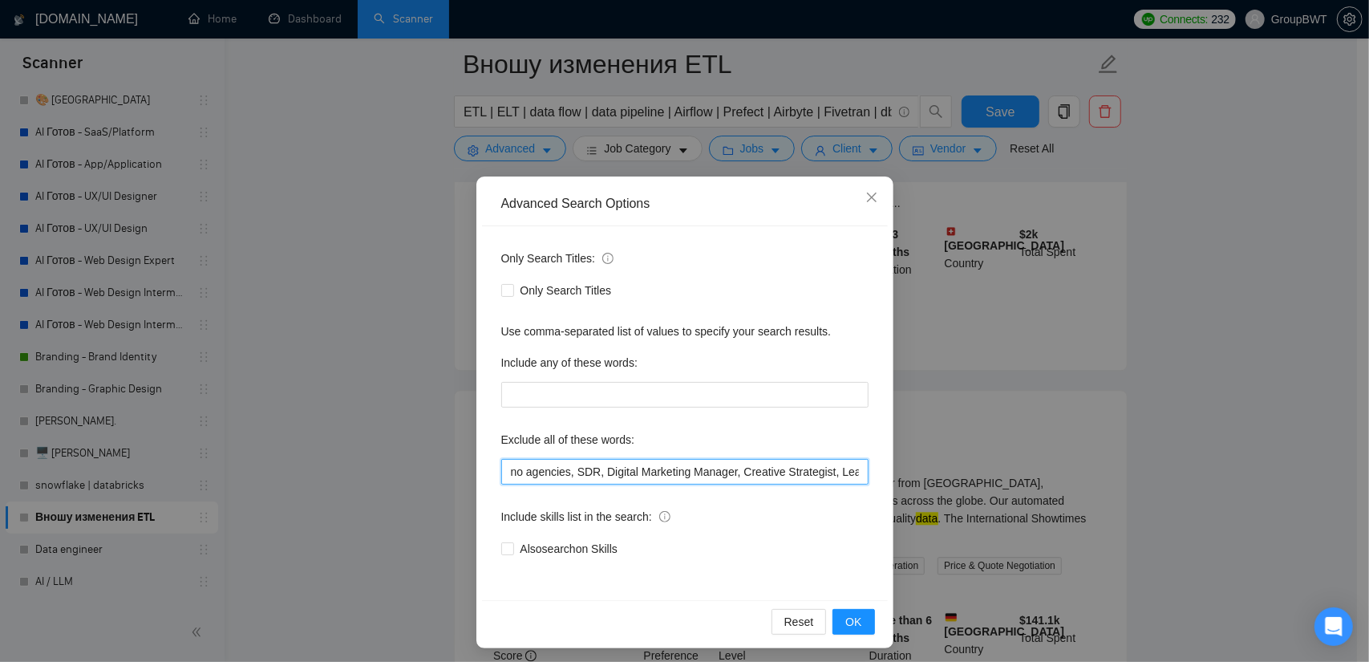
scroll to position [0, 594]
drag, startPoint x: 752, startPoint y: 473, endPoint x: 1117, endPoint y: 488, distance: 365.2
click at [1117, 488] on div "Advanced Search Options Only Search Titles: Only Search Titles Use comma-separa…" at bounding box center [684, 331] width 1369 height 662
click at [860, 472] on input "no agencies, SDR, Digital Marketing Manager, Creative Strategist, Lead Generati…" at bounding box center [684, 472] width 367 height 26
click at [858, 471] on input "no agencies, SDR, Digital Marketing Manager, Creative Strategist, Lead Generati…" at bounding box center [684, 472] width 367 height 26
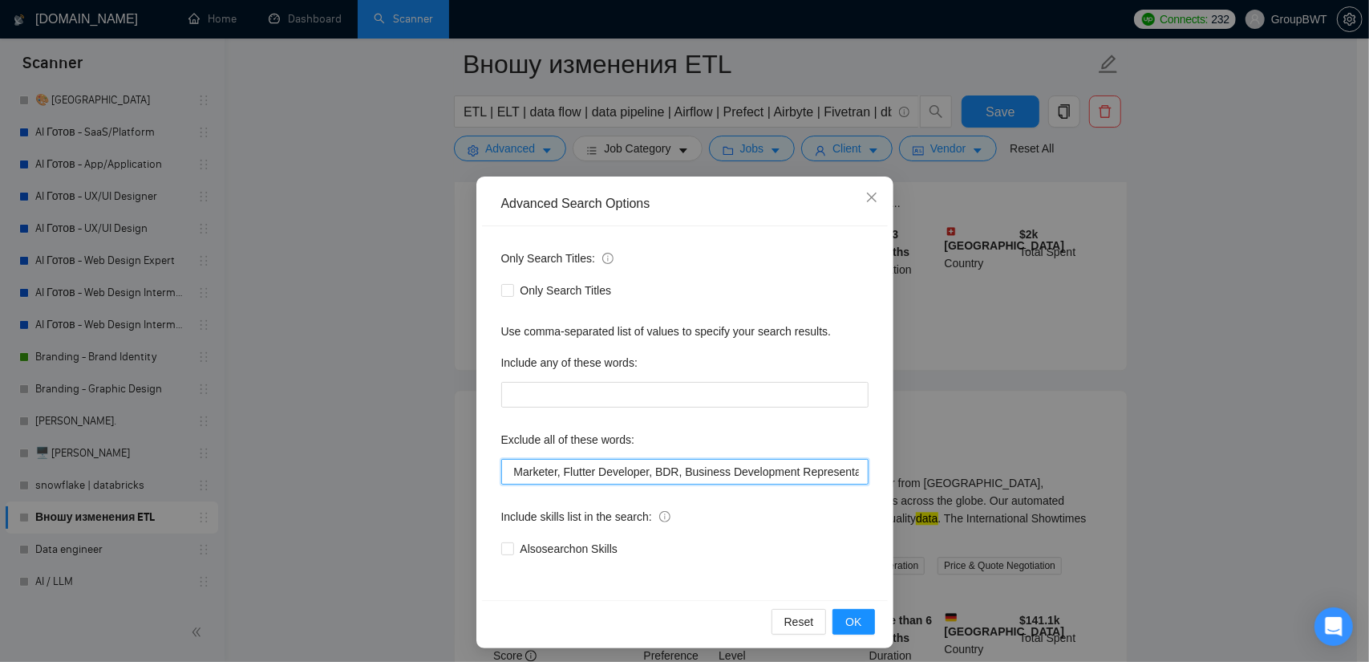
paste input "Sales Manager"
click at [845, 472] on input "no agencies, SDR, Digital Marketing Manager, Creative Strategist, Lead Generati…" at bounding box center [684, 472] width 367 height 26
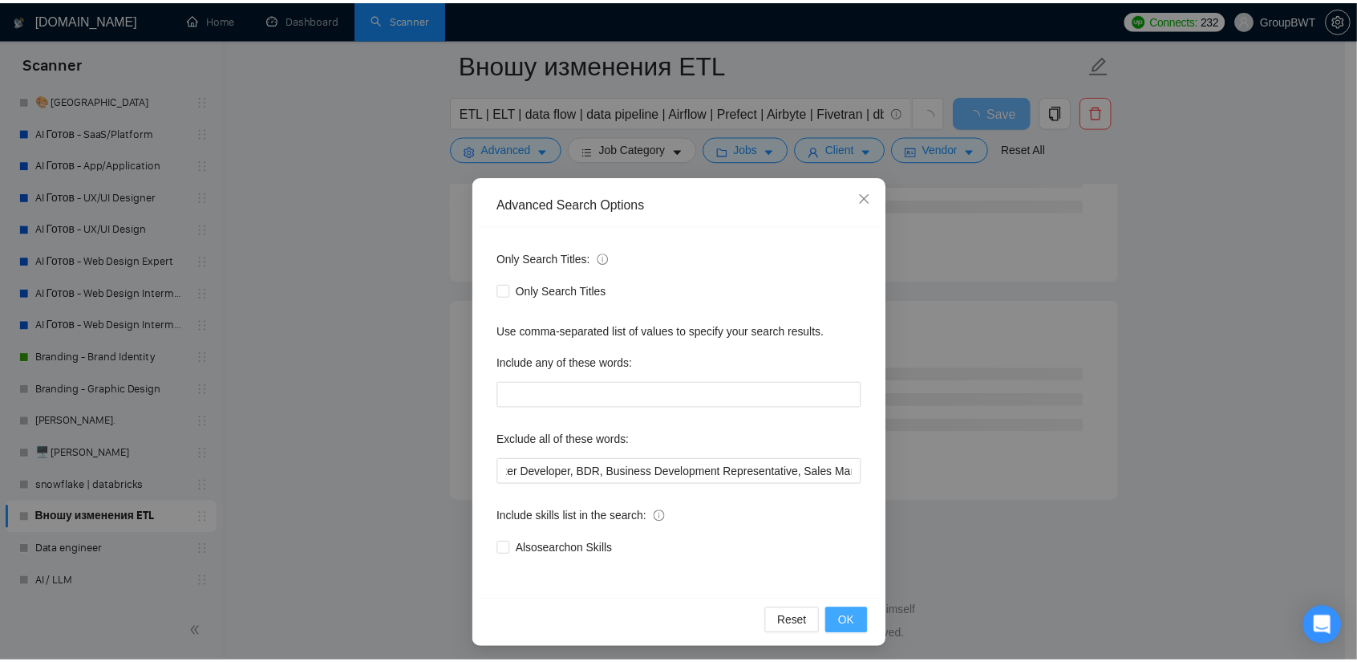
scroll to position [0, 0]
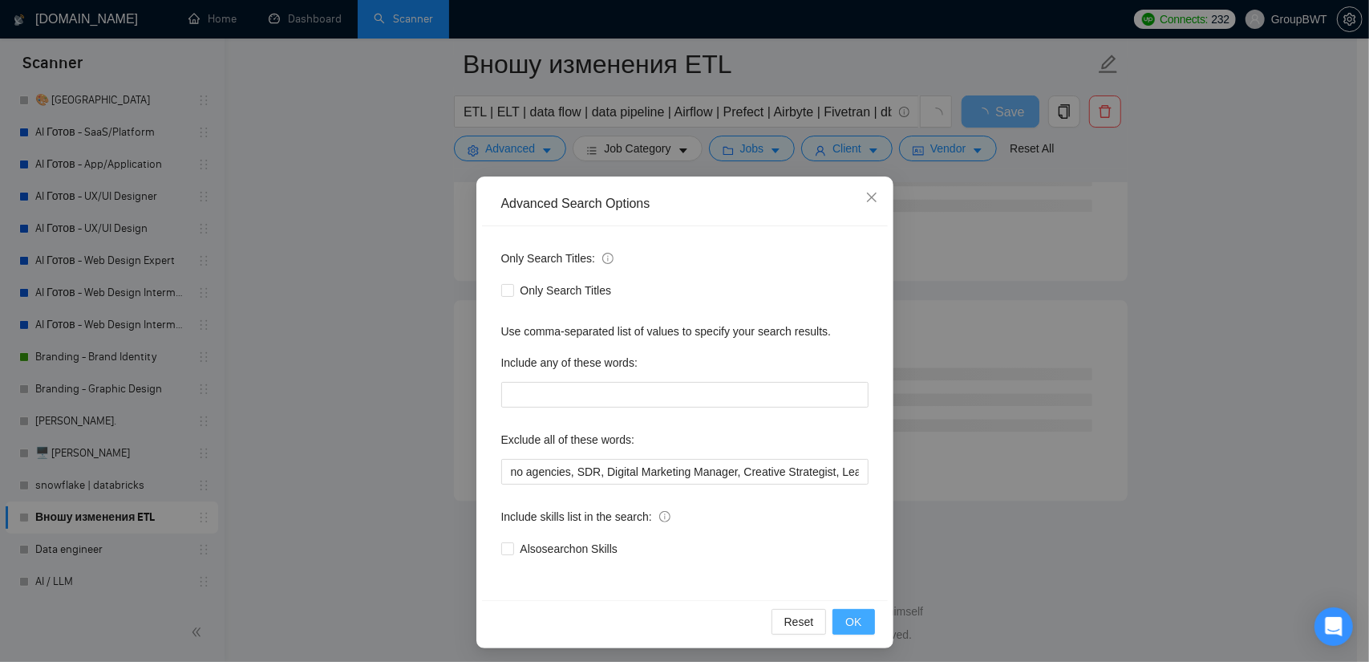
click at [857, 618] on button "OK" at bounding box center [854, 622] width 42 height 26
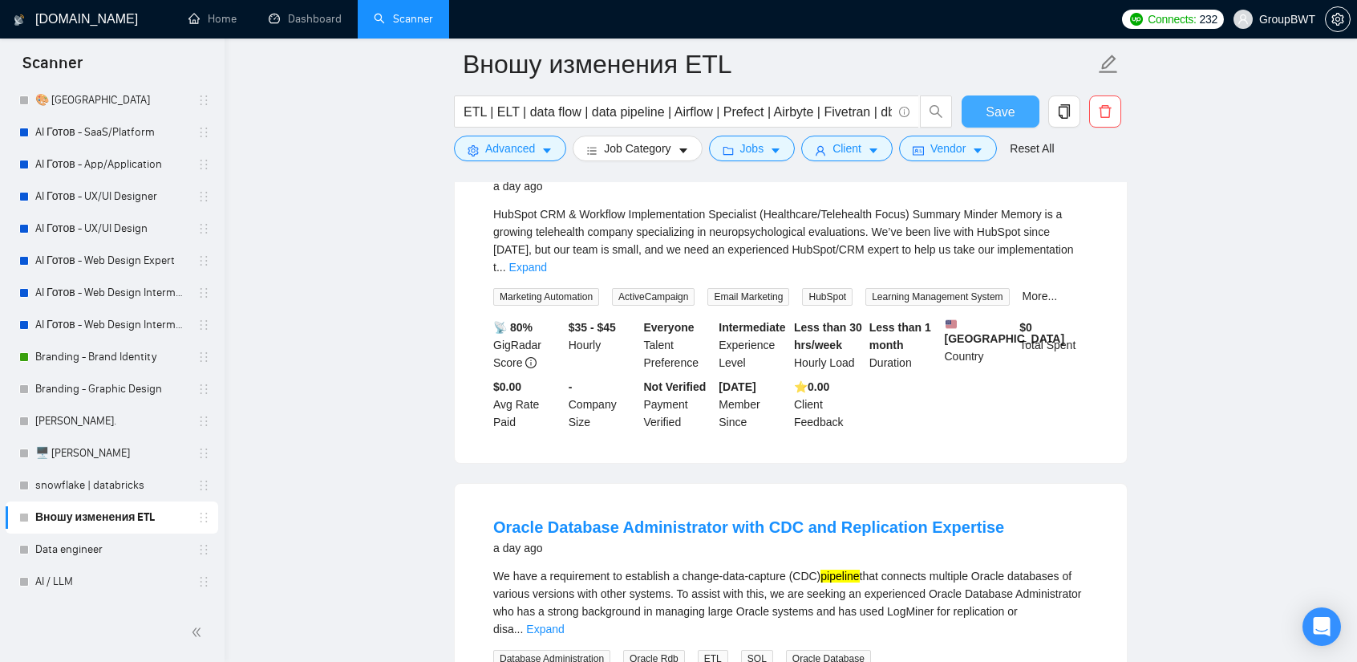
click at [1007, 103] on span "Save" at bounding box center [1000, 112] width 29 height 20
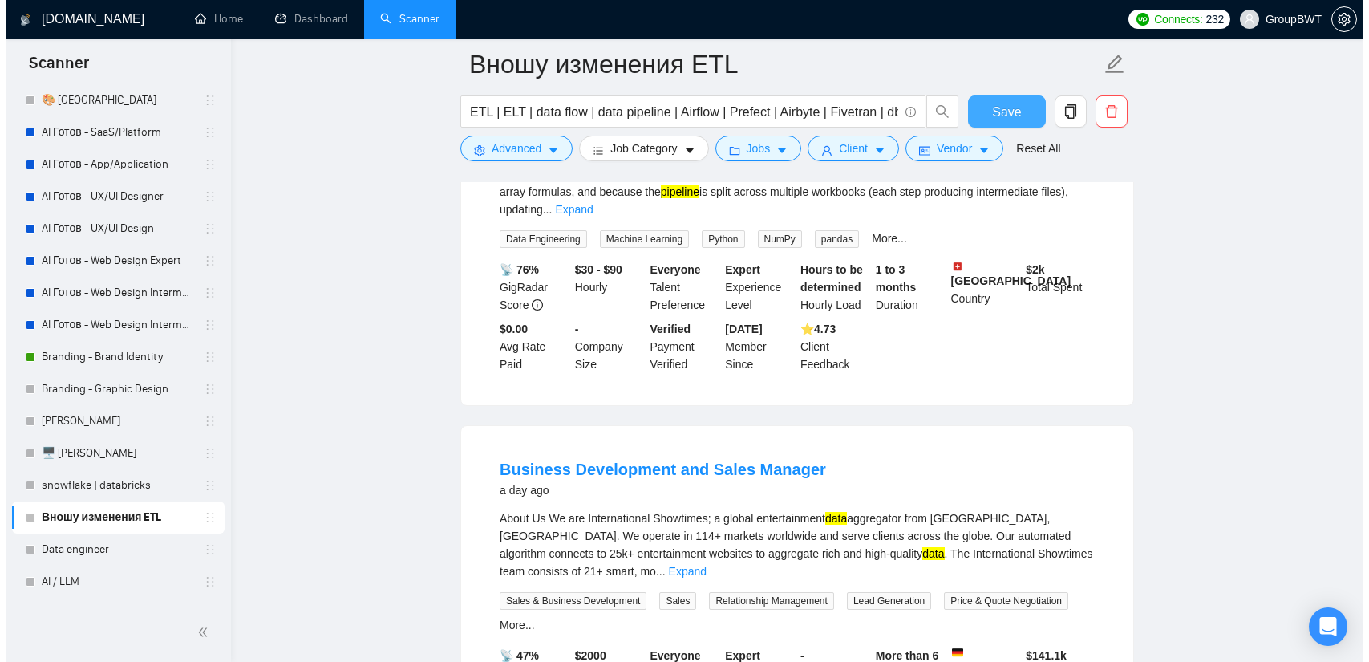
scroll to position [8655, 0]
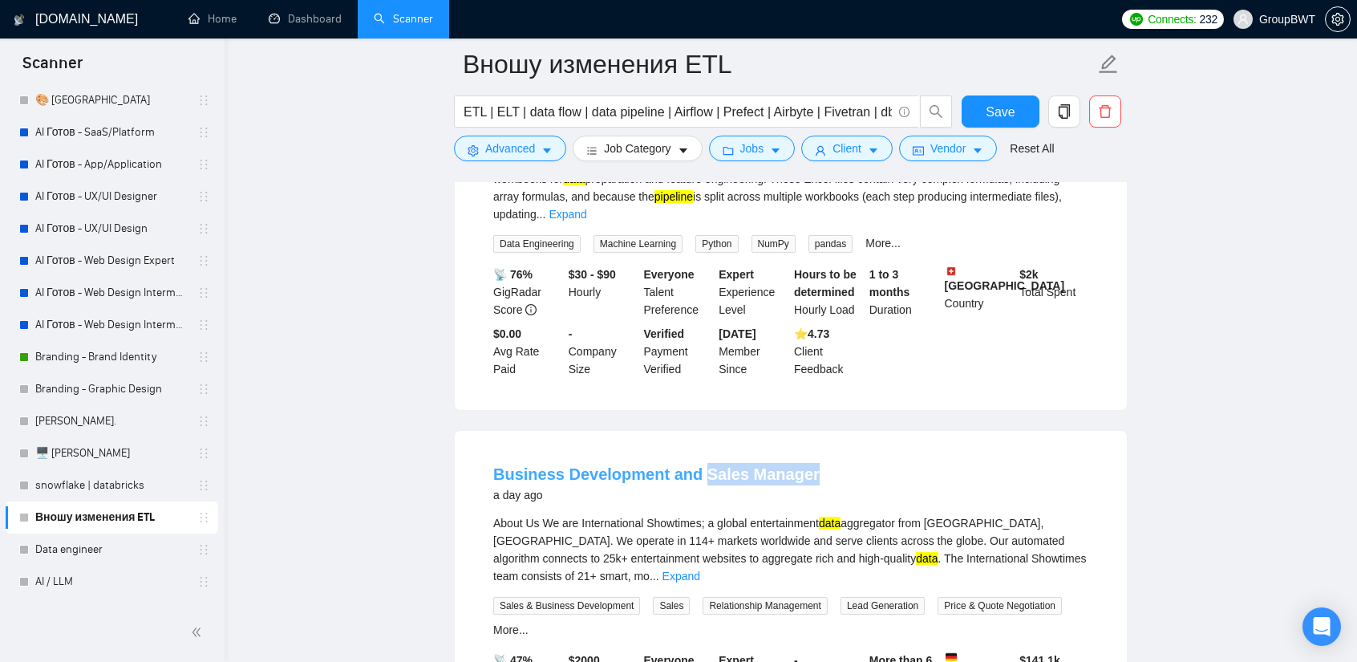
drag, startPoint x: 814, startPoint y: 266, endPoint x: 696, endPoint y: 260, distance: 118.1
click at [696, 463] on div "Business Development and Sales Manager a day ago" at bounding box center [790, 484] width 595 height 42
click at [549, 156] on icon "caret-down" at bounding box center [546, 150] width 11 height 11
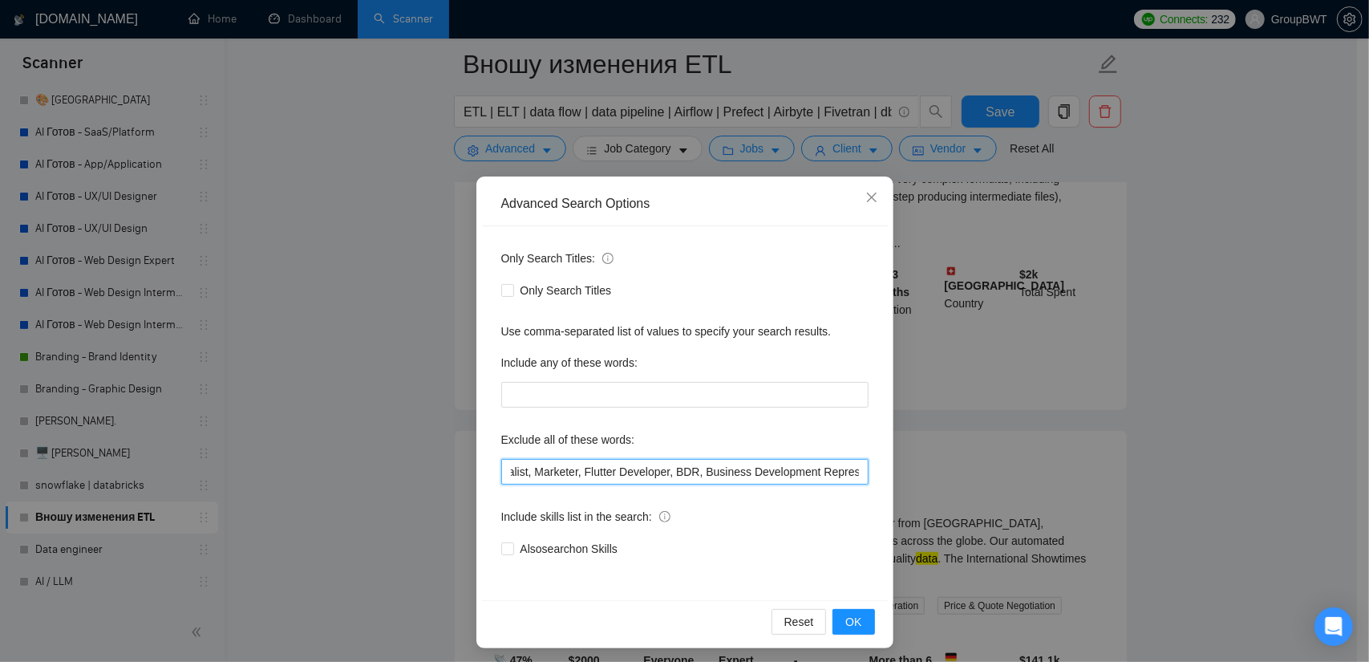
scroll to position [0, 667]
drag, startPoint x: 795, startPoint y: 468, endPoint x: 1044, endPoint y: 485, distance: 250.0
click at [1044, 485] on div "Advanced Search Options Only Search Titles: Only Search Titles Use comma-separa…" at bounding box center [684, 331] width 1369 height 662
click at [833, 471] on input "no agencies, SDR, Digital Marketing Manager, Creative Strategist, Lead Generati…" at bounding box center [684, 472] width 367 height 26
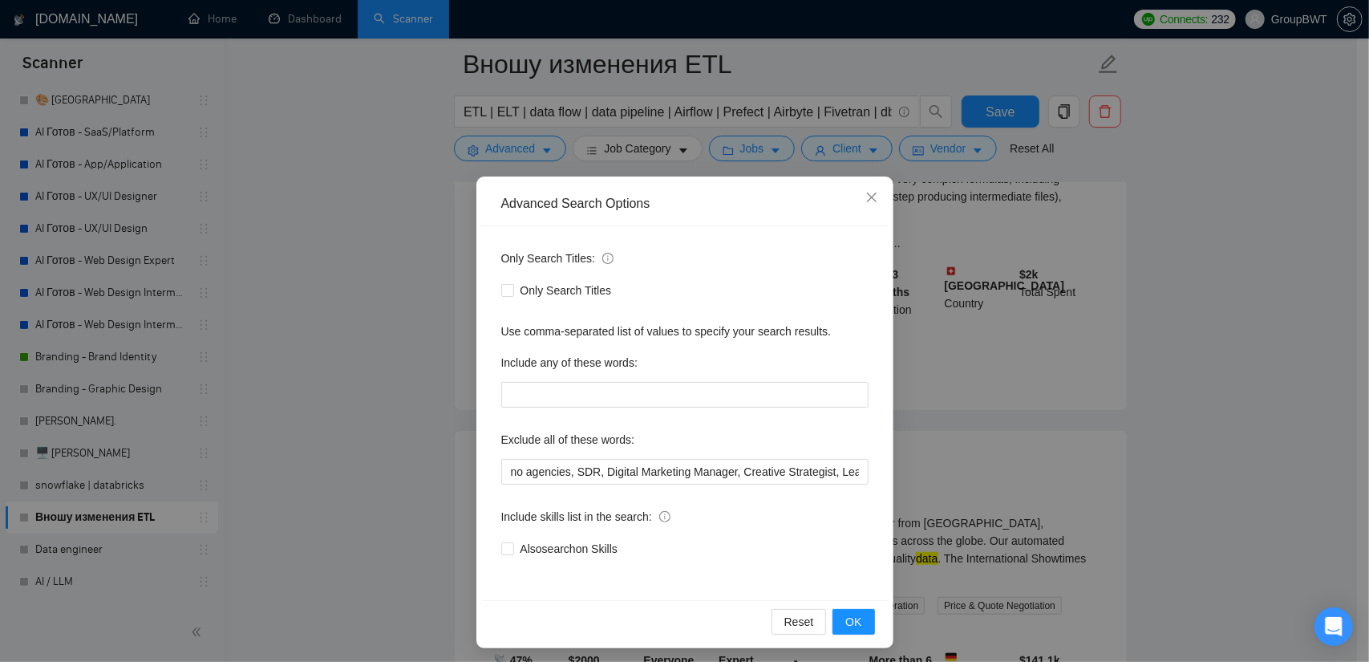
click at [1119, 547] on div "Advanced Search Options Only Search Titles: Only Search Titles Use comma-separa…" at bounding box center [684, 331] width 1369 height 662
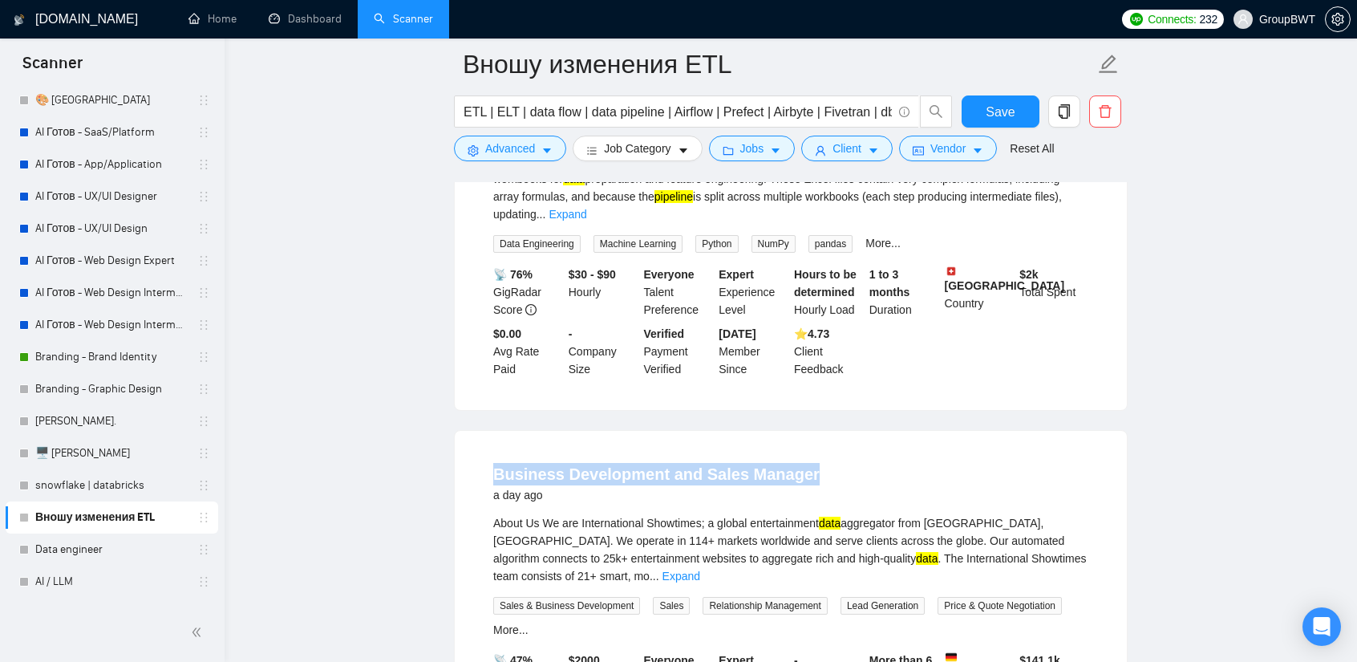
drag, startPoint x: 494, startPoint y: 253, endPoint x: 817, endPoint y: 265, distance: 322.7
click at [817, 450] on li "Business Development and Sales Manager a day ago About Us We are International …" at bounding box center [791, 613] width 634 height 326
click at [489, 146] on span "Advanced" at bounding box center [510, 149] width 50 height 18
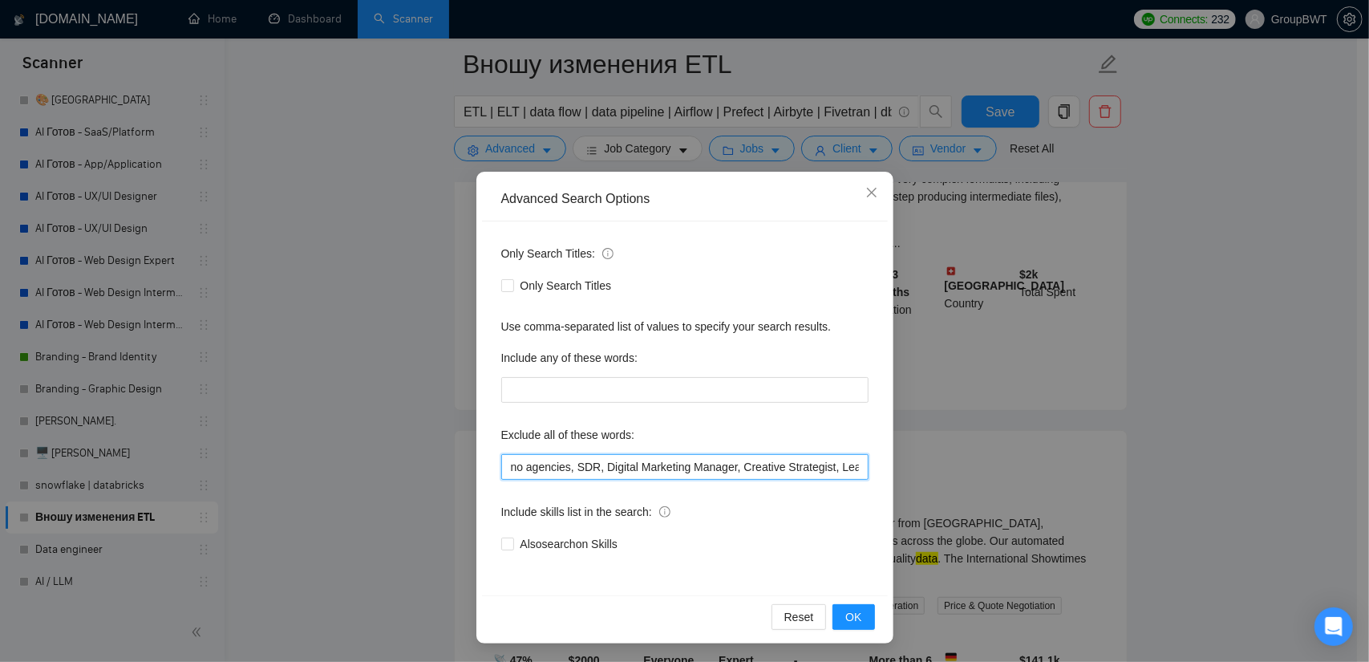
scroll to position [0, 667]
drag, startPoint x: 860, startPoint y: 470, endPoint x: 1001, endPoint y: 474, distance: 141.2
click at [1015, 475] on div "Advanced Search Options Only Search Titles: Only Search Titles Use comma-separa…" at bounding box center [684, 331] width 1369 height 662
click at [826, 464] on input "no agencies, SDR, Digital Marketing Manager, Creative Strategist, Lead Generati…" at bounding box center [684, 467] width 367 height 26
click at [861, 464] on input "no agencies, SDR, Digital Marketing Manager, Creative Strategist, Lead Generati…" at bounding box center [684, 467] width 367 height 26
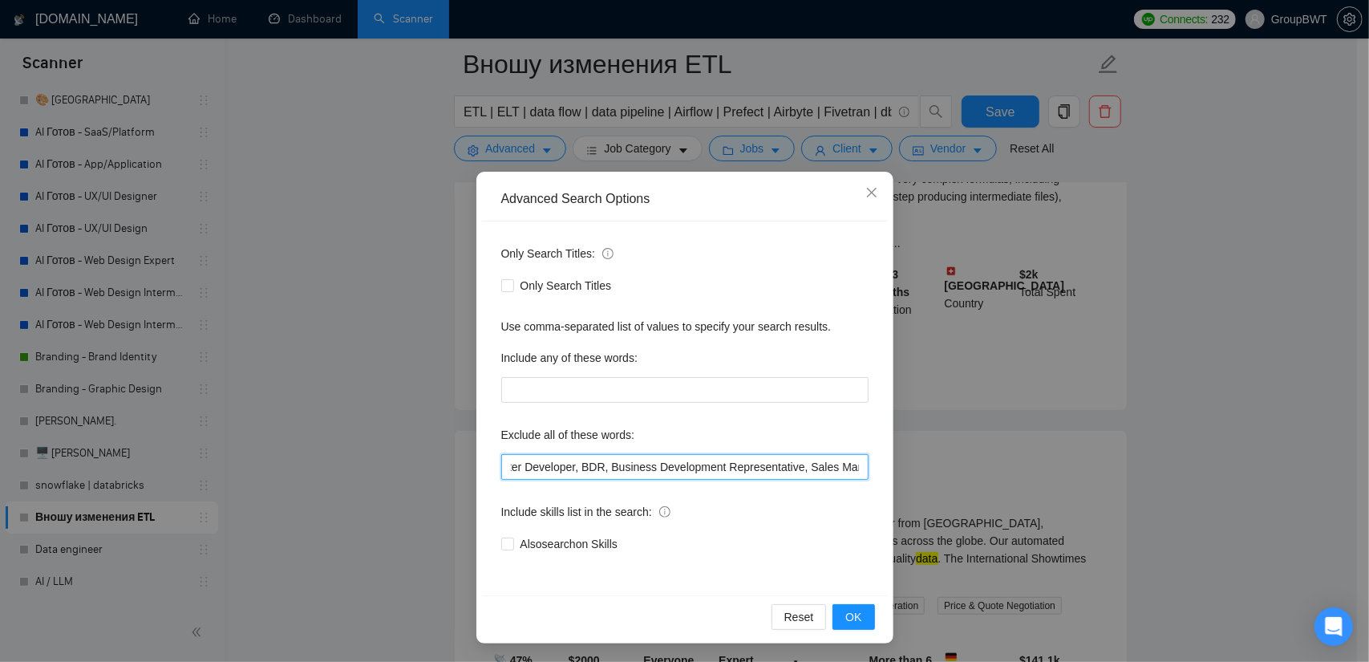
paste input "Business Development and Sales Manager"
click at [855, 601] on div "Reset OK" at bounding box center [685, 616] width 406 height 43
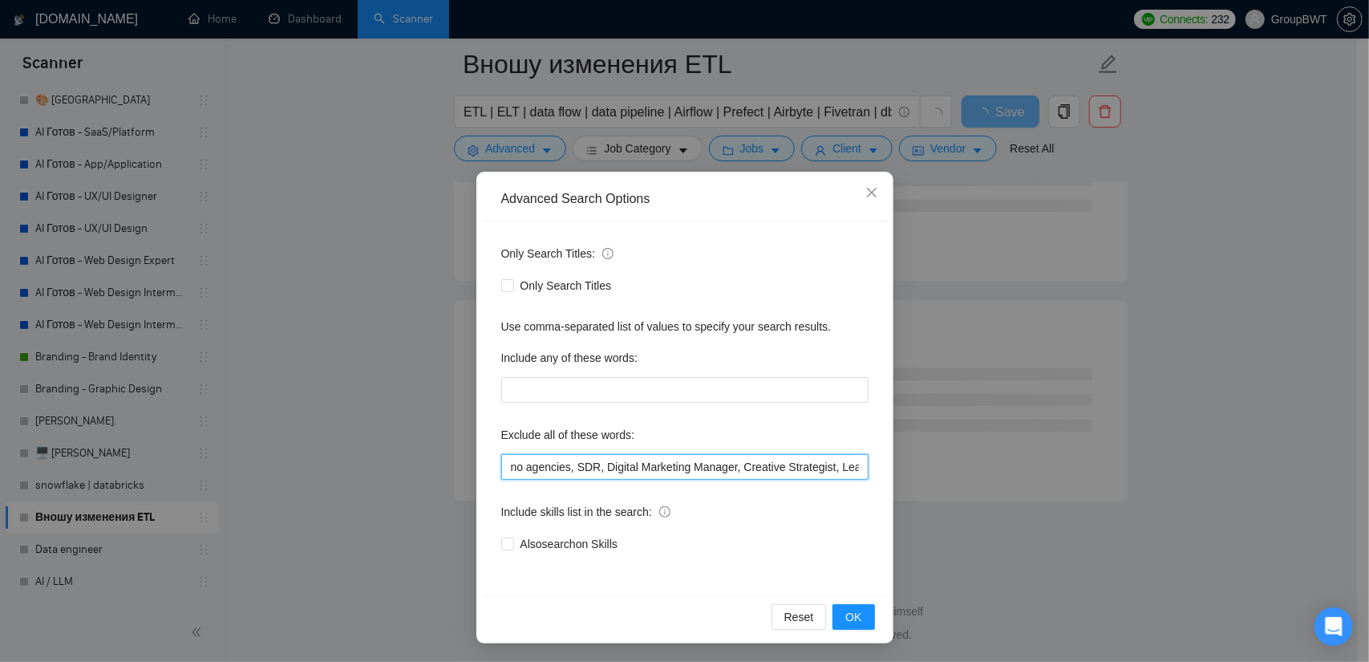
drag, startPoint x: 855, startPoint y: 469, endPoint x: 929, endPoint y: 472, distance: 73.9
click at [980, 472] on div "Advanced Search Options Only Search Titles: Only Search Titles Use comma-separa…" at bounding box center [684, 331] width 1369 height 662
drag, startPoint x: 849, startPoint y: 471, endPoint x: 961, endPoint y: 467, distance: 112.4
click at [978, 467] on div "Advanced Search Options Only Search Titles: Only Search Titles Use comma-separa…" at bounding box center [684, 331] width 1369 height 662
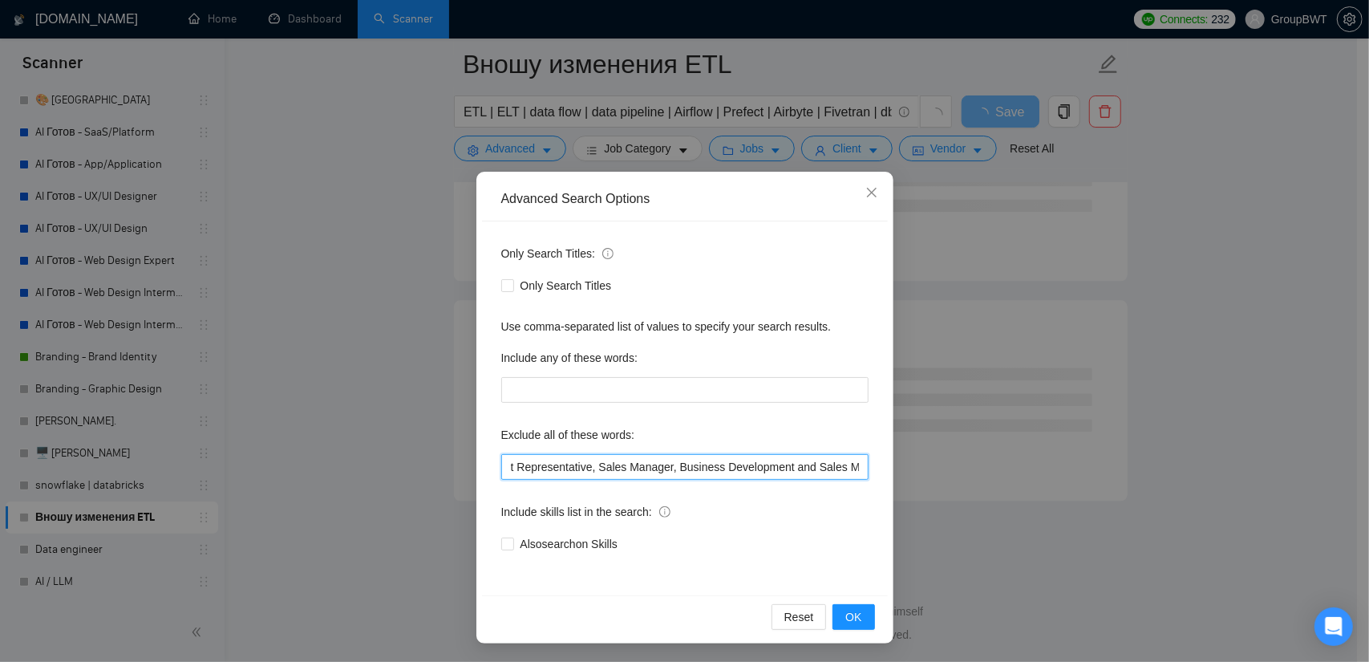
click at [849, 468] on input "no agencies, SDR, Digital Marketing Manager, Creative Strategist, Lead Generati…" at bounding box center [684, 467] width 367 height 26
click at [853, 464] on input "no agencies, SDR, Digital Marketing Manager, Creative Strategist, Lead Generati…" at bounding box center [684, 467] width 367 height 26
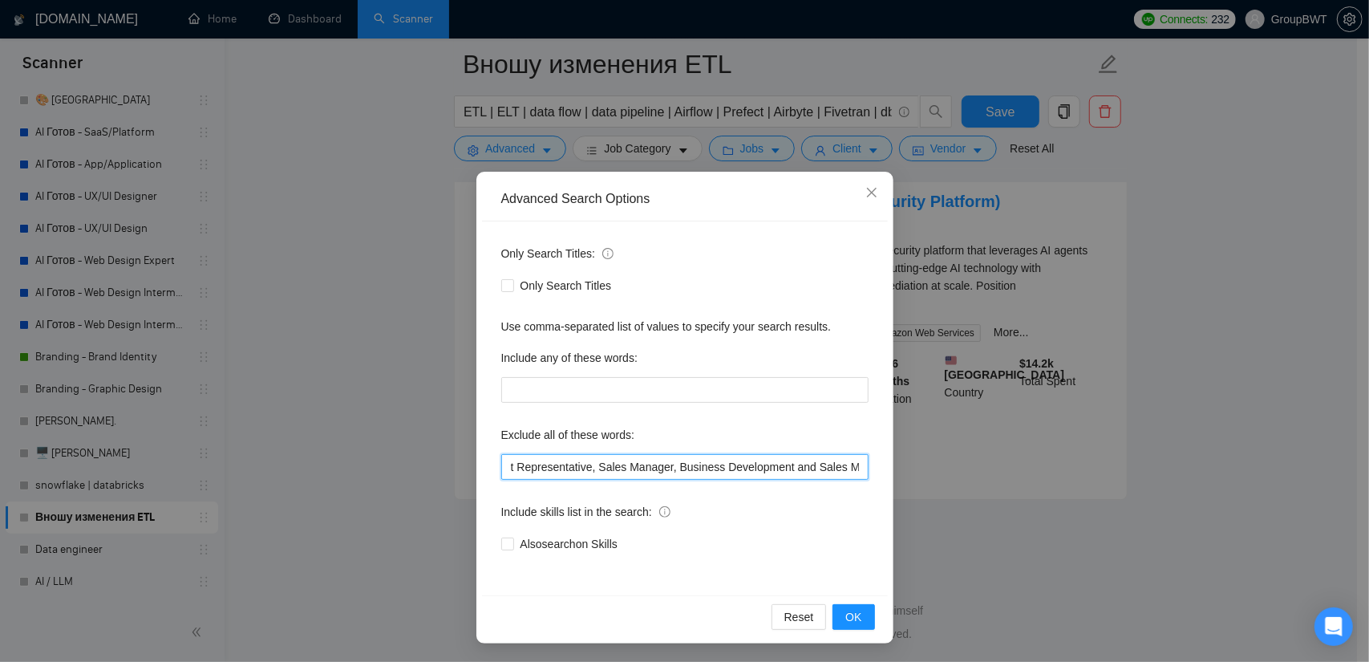
scroll to position [3351, 0]
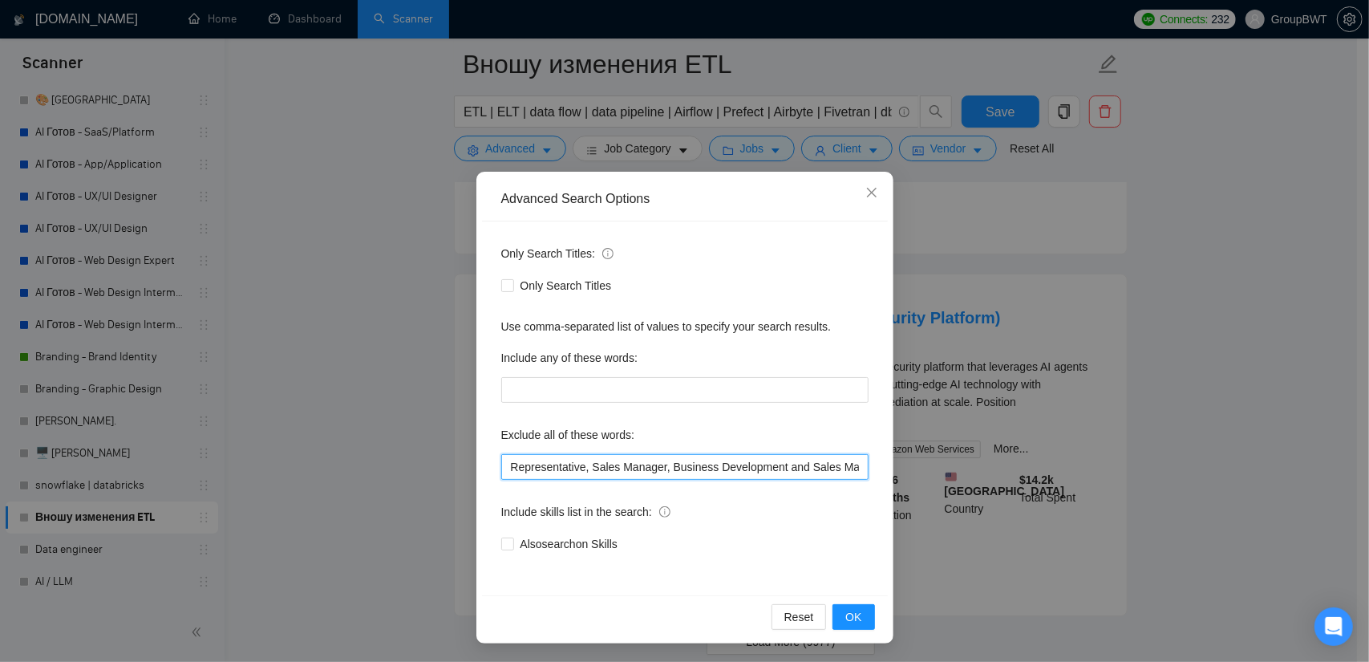
click at [847, 464] on input "no agencies, SDR, Digital Marketing Manager, Creative Strategist, Lead Generati…" at bounding box center [684, 467] width 367 height 26
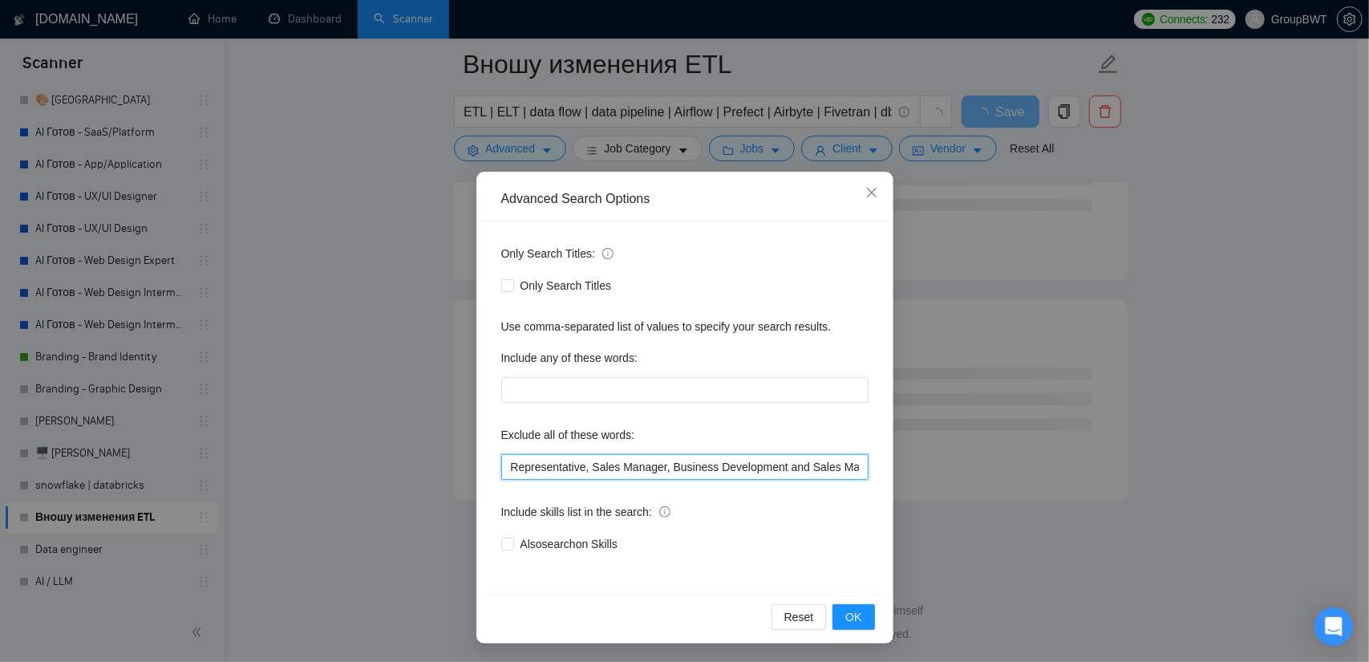
scroll to position [0, 882]
type input "no agencies, SDR, Digital Marketing Manager, Creative Strategist, Lead Generati…"
click at [848, 622] on span "OK" at bounding box center [853, 617] width 16 height 18
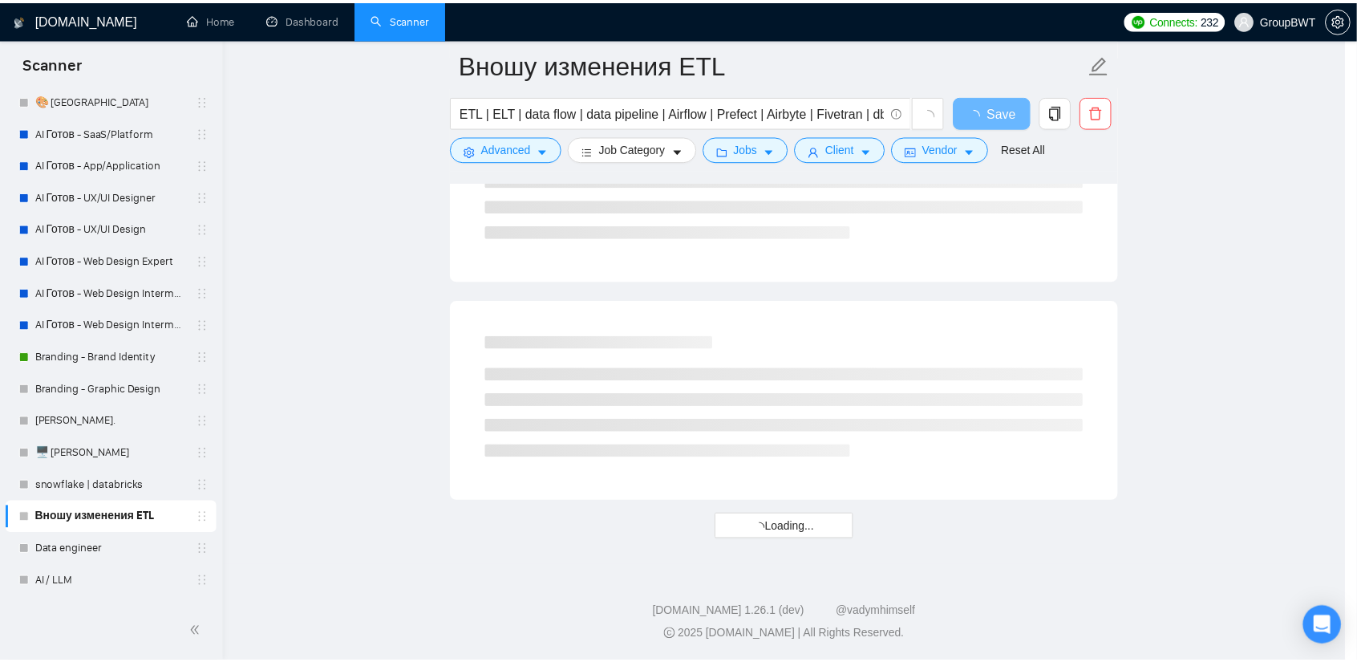
scroll to position [0, 0]
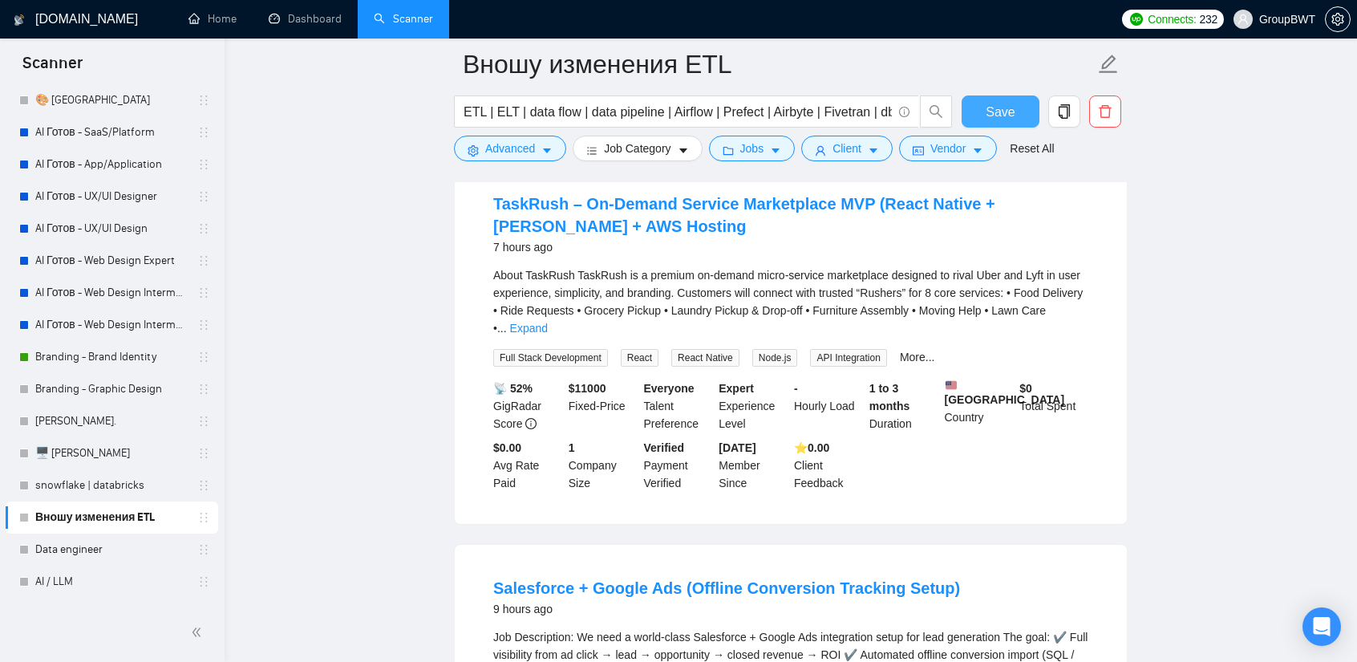
click at [1015, 102] on form "Вношу изменения ETL ETL | ELT | data flow | data pipeline | Airflow | Prefect |…" at bounding box center [791, 104] width 674 height 131
click at [1011, 106] on span "Save" at bounding box center [1000, 112] width 29 height 20
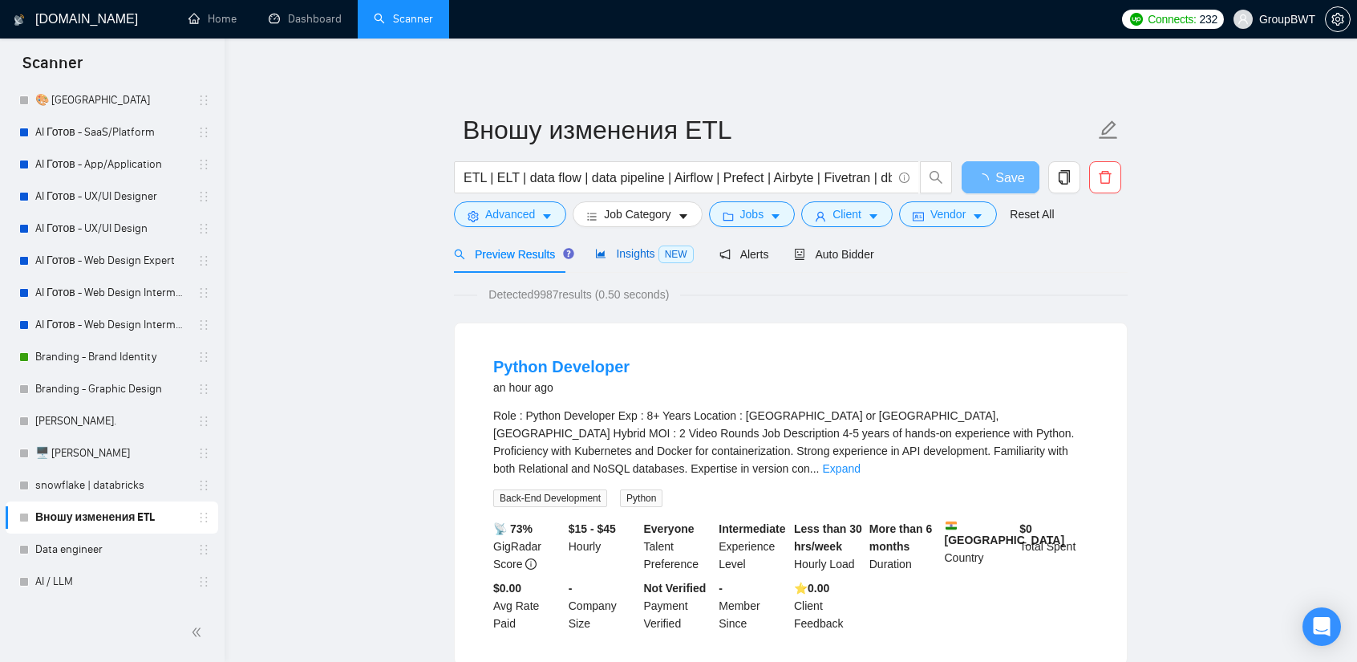
click at [637, 252] on span "Insights NEW" at bounding box center [644, 253] width 98 height 13
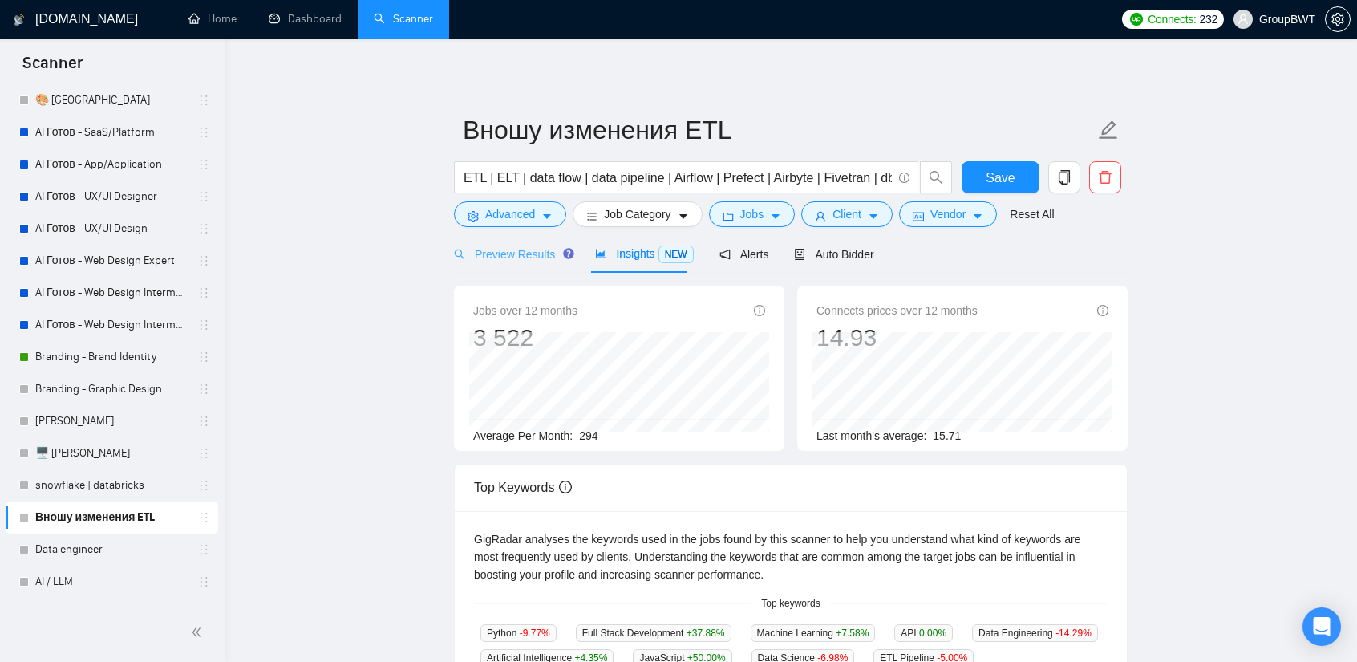
click at [523, 264] on div "Preview Results" at bounding box center [512, 254] width 116 height 38
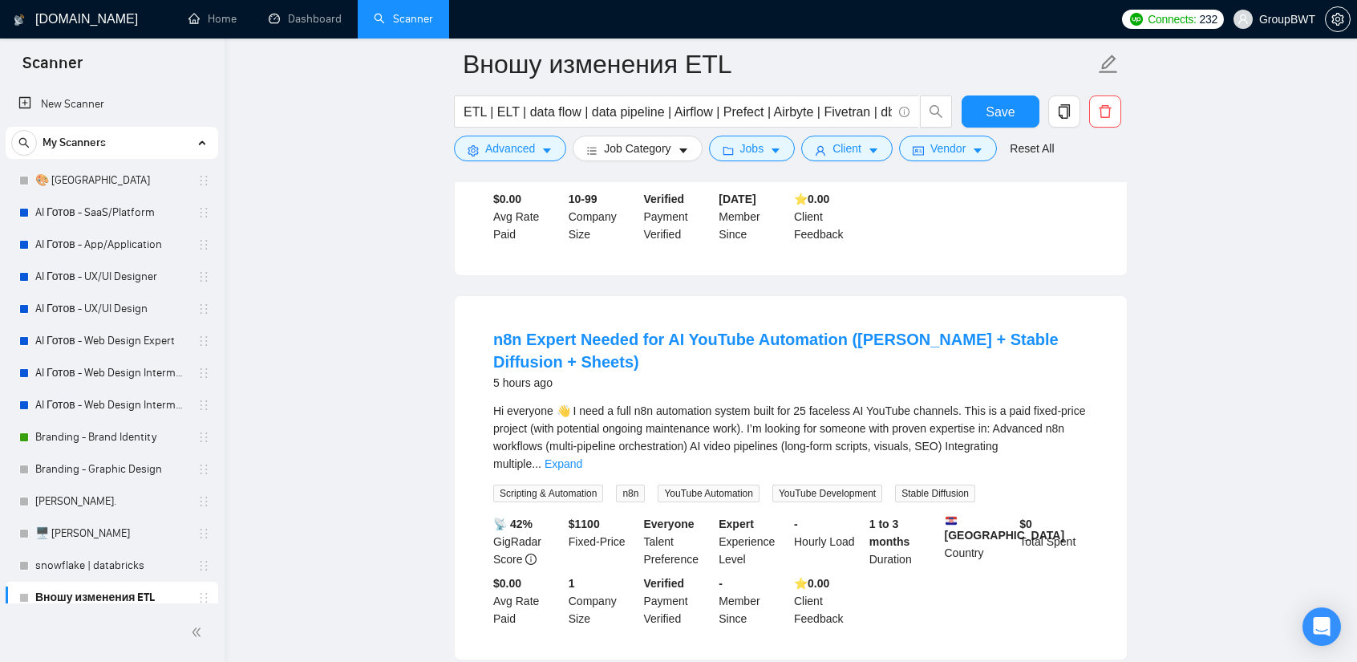
scroll to position [1144, 0]
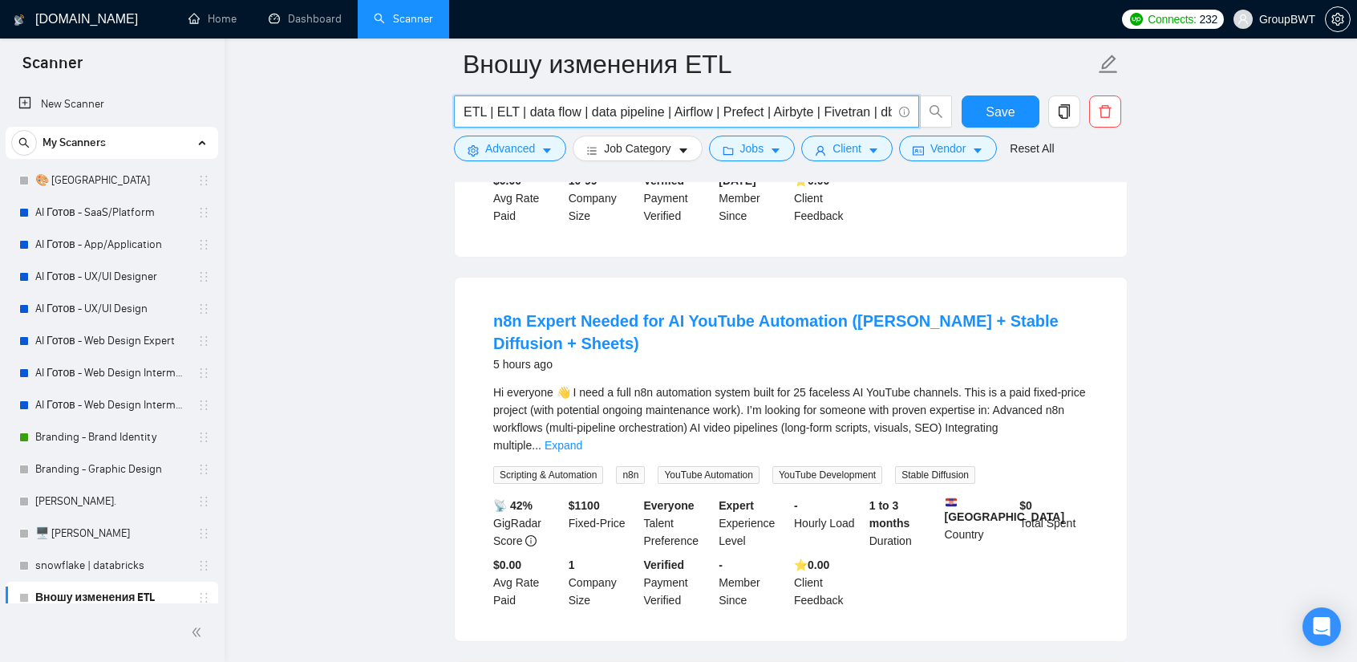
drag, startPoint x: 848, startPoint y: 105, endPoint x: 1242, endPoint y: 118, distance: 394.8
click at [834, 119] on input "ETL | ELT | data flow | data pipeline | Airflow | Prefect | Airbyte | Fivetran …" at bounding box center [678, 112] width 428 height 20
click at [874, 102] on input "ETL | ELT | data flow | data pipeline | Airflow | Prefect | Airbyte | Fivetran …" at bounding box center [678, 112] width 428 height 20
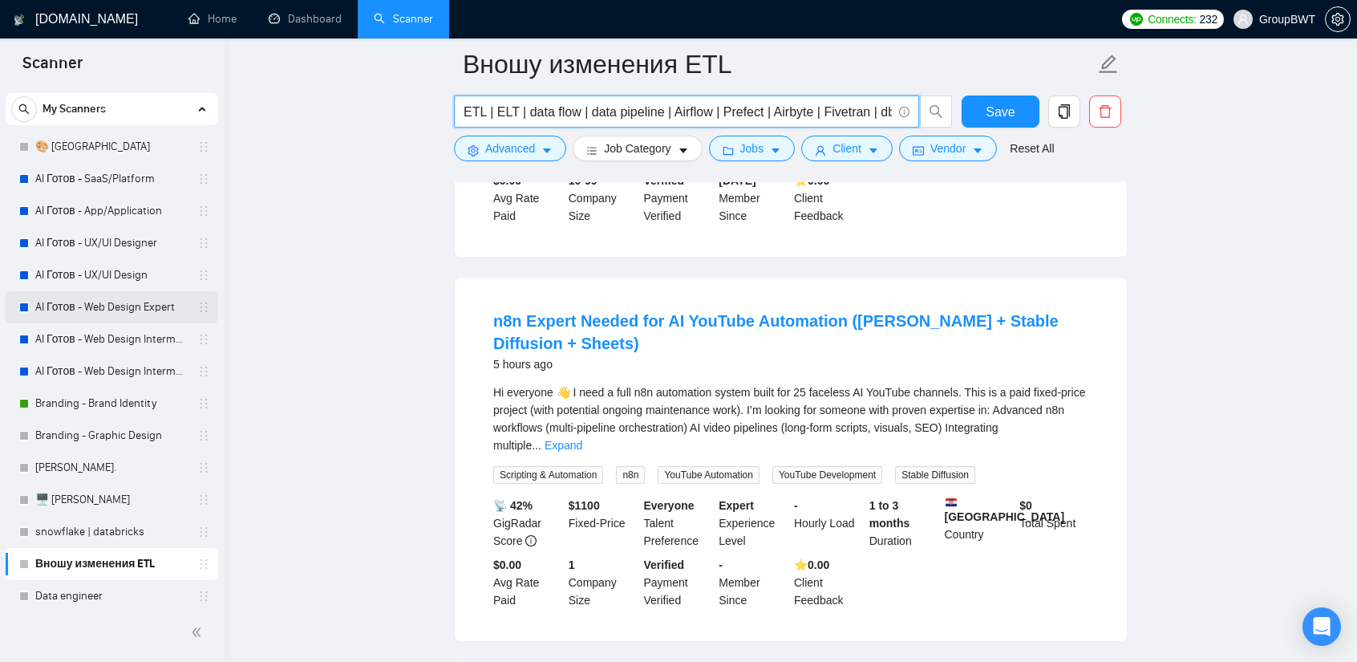
scroll to position [0, 0]
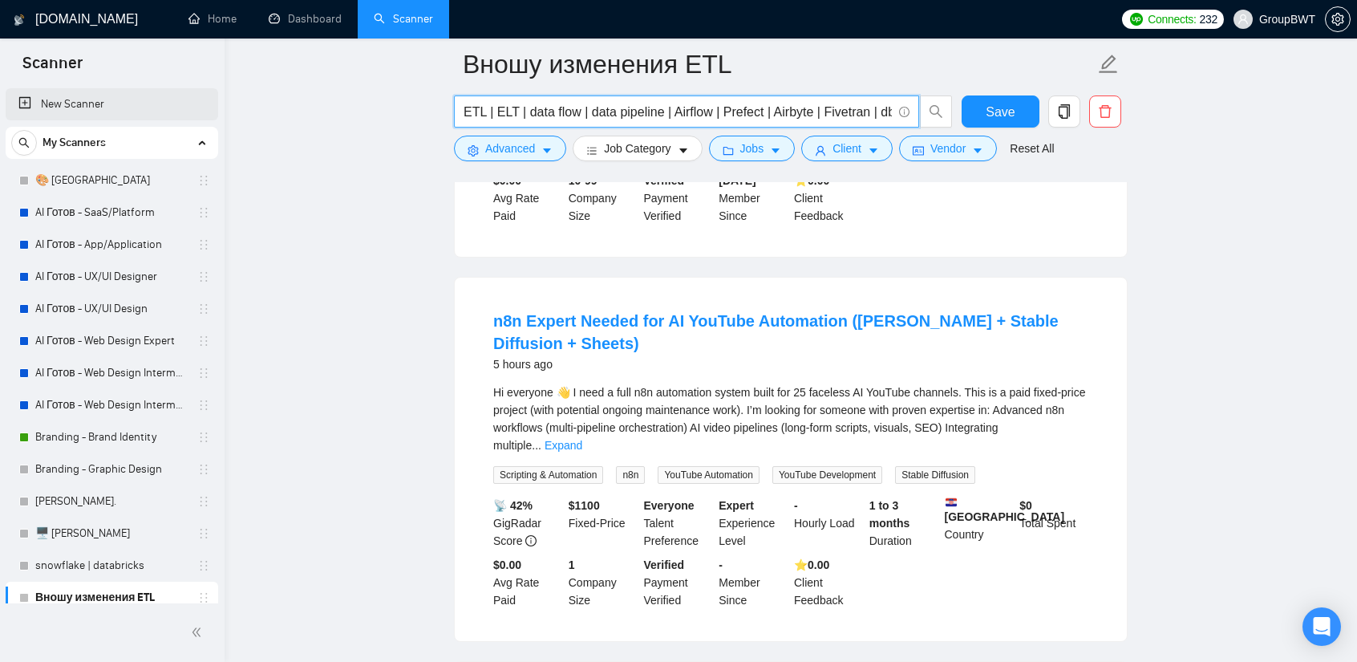
click at [127, 101] on link "New Scanner" at bounding box center [111, 104] width 187 height 32
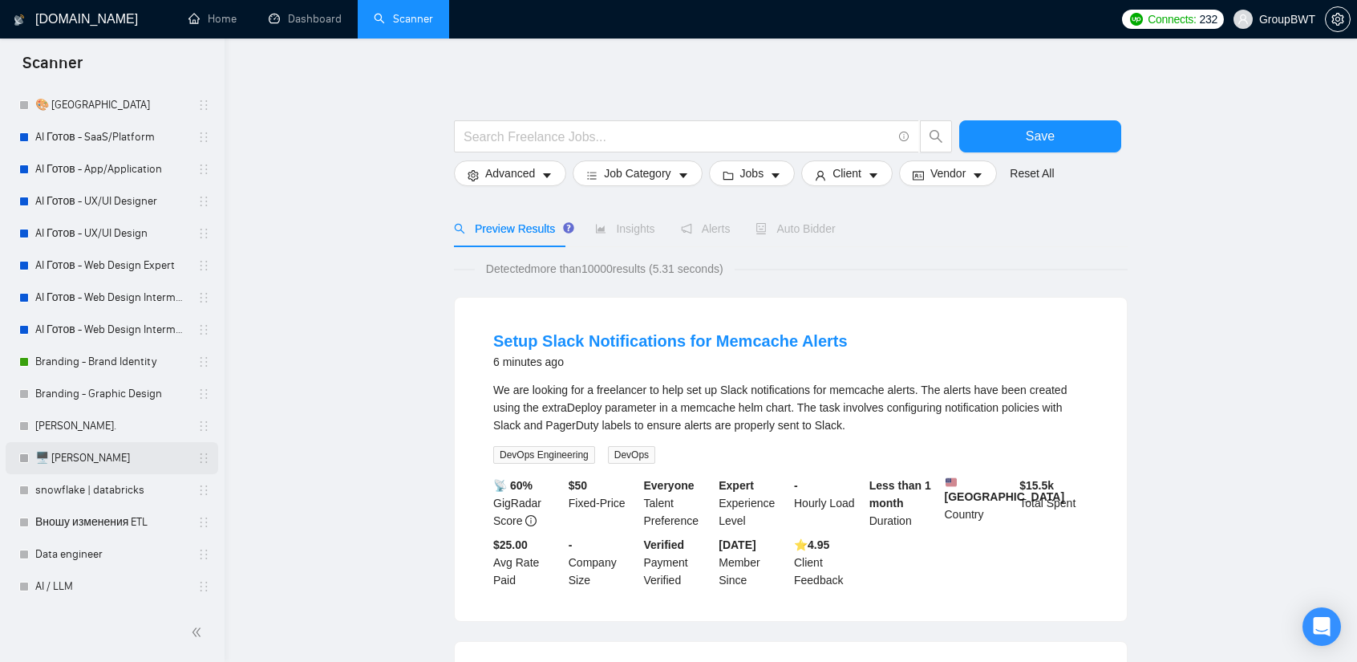
scroll to position [80, 0]
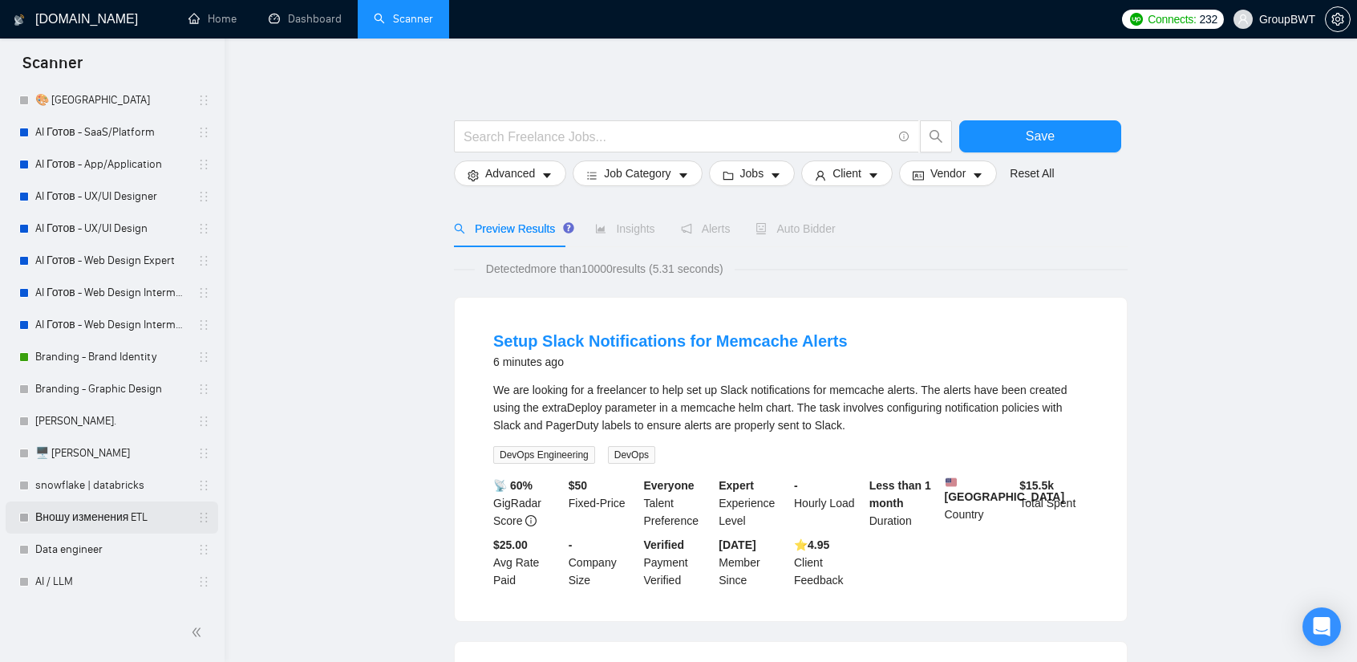
click at [128, 514] on link "Вношу изменения ETL" at bounding box center [111, 517] width 152 height 32
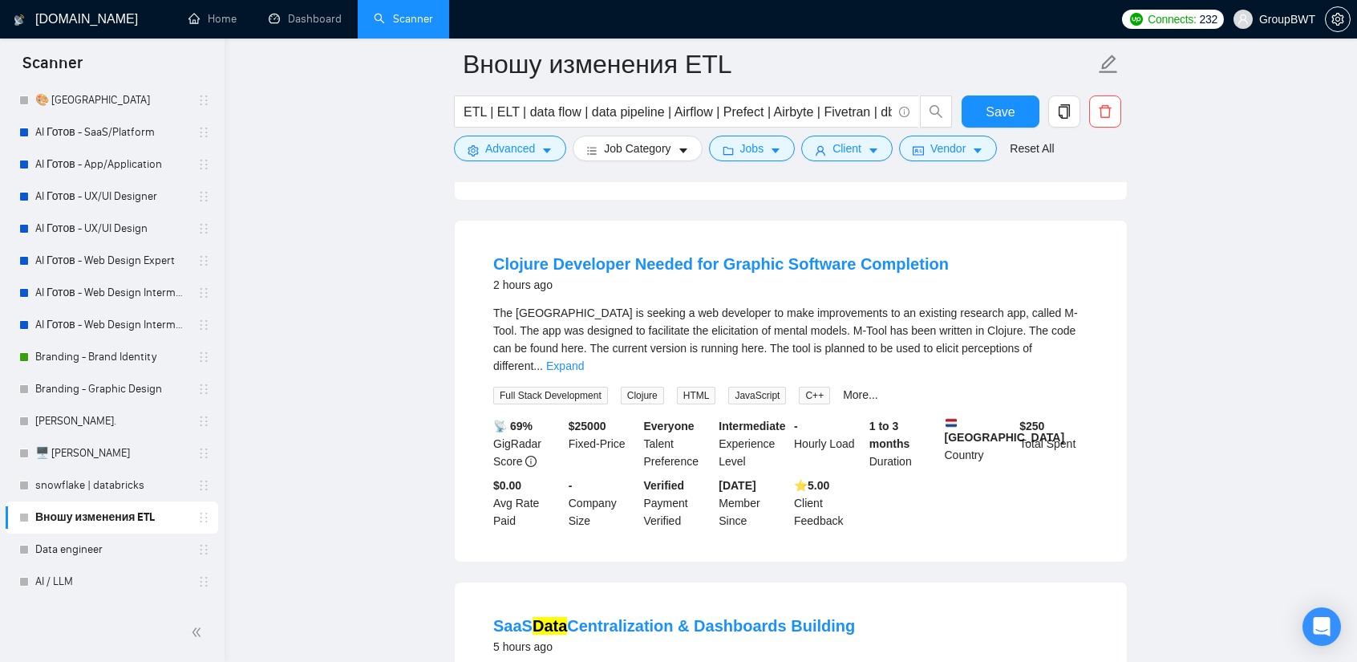
scroll to position [481, 0]
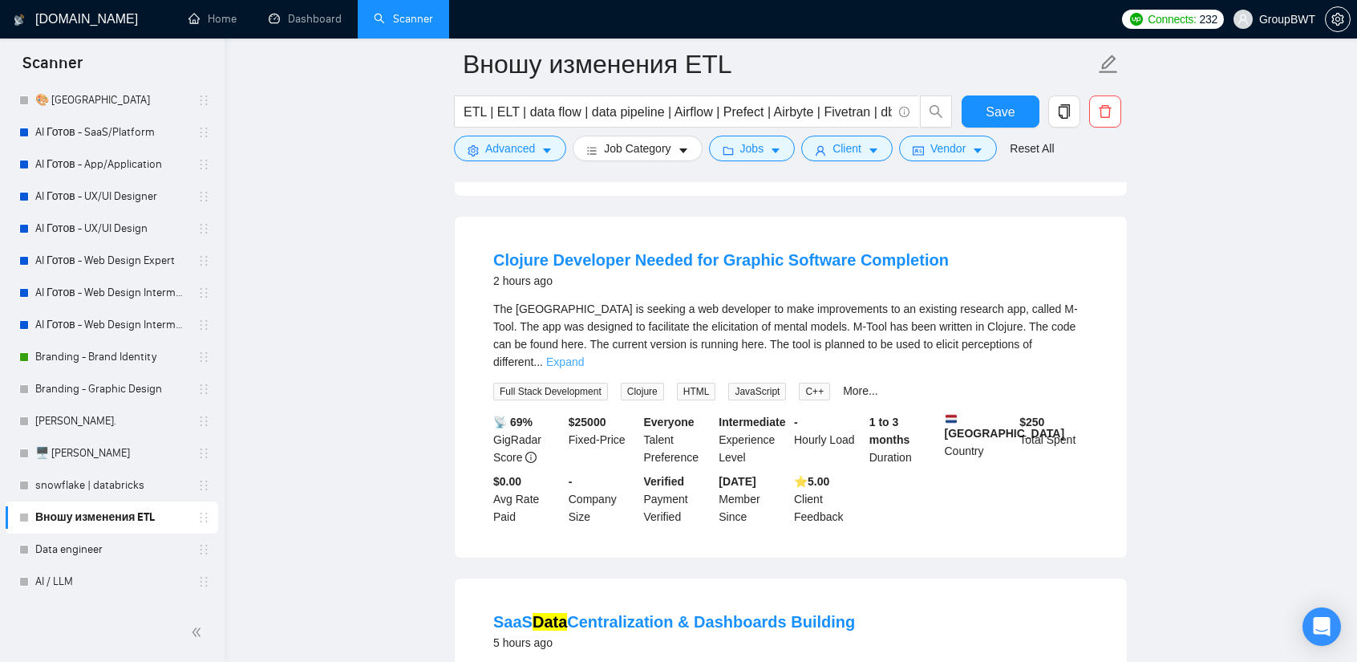
click at [584, 355] on link "Expand" at bounding box center [565, 361] width 38 height 13
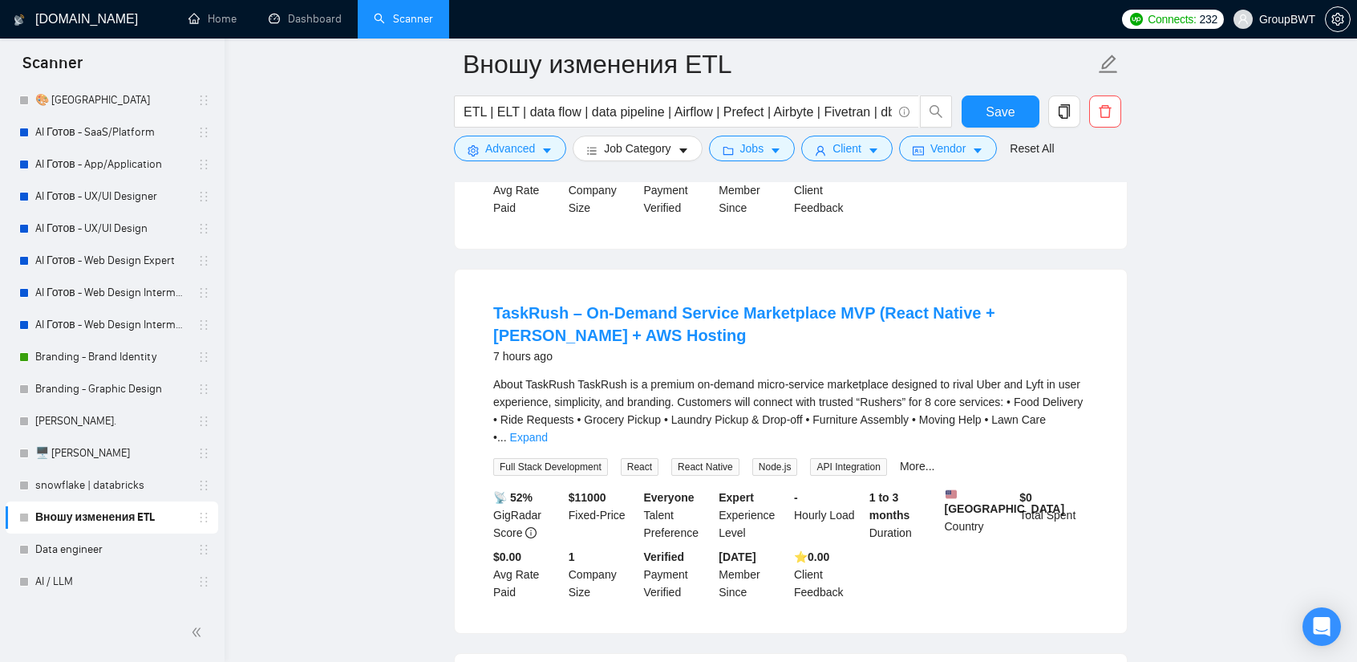
scroll to position [2246, 0]
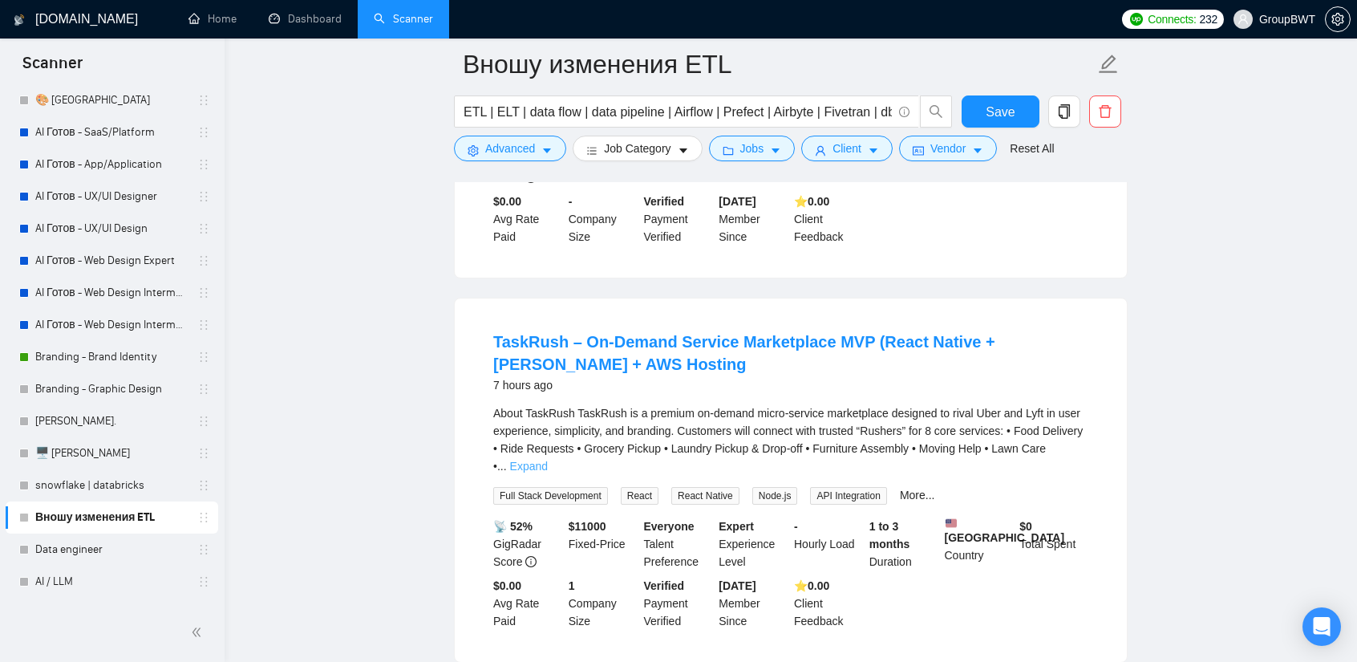
click at [548, 460] on link "Expand" at bounding box center [529, 466] width 38 height 13
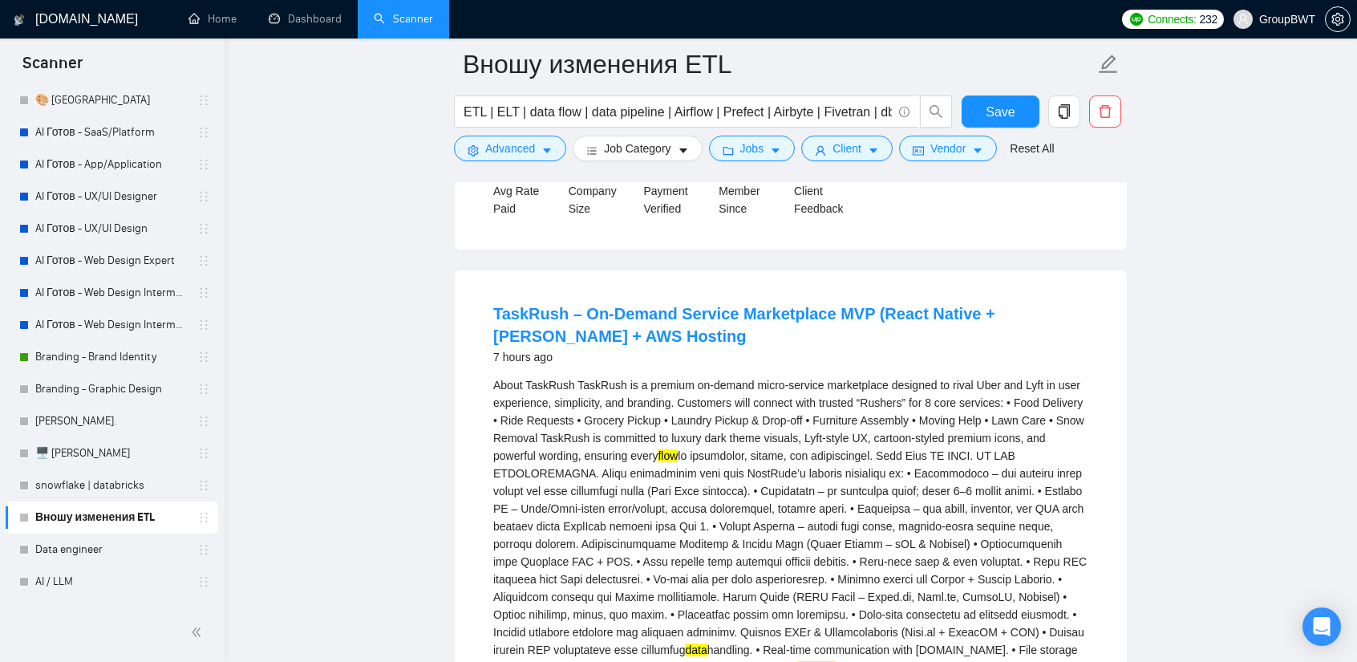
scroll to position [2326, 0]
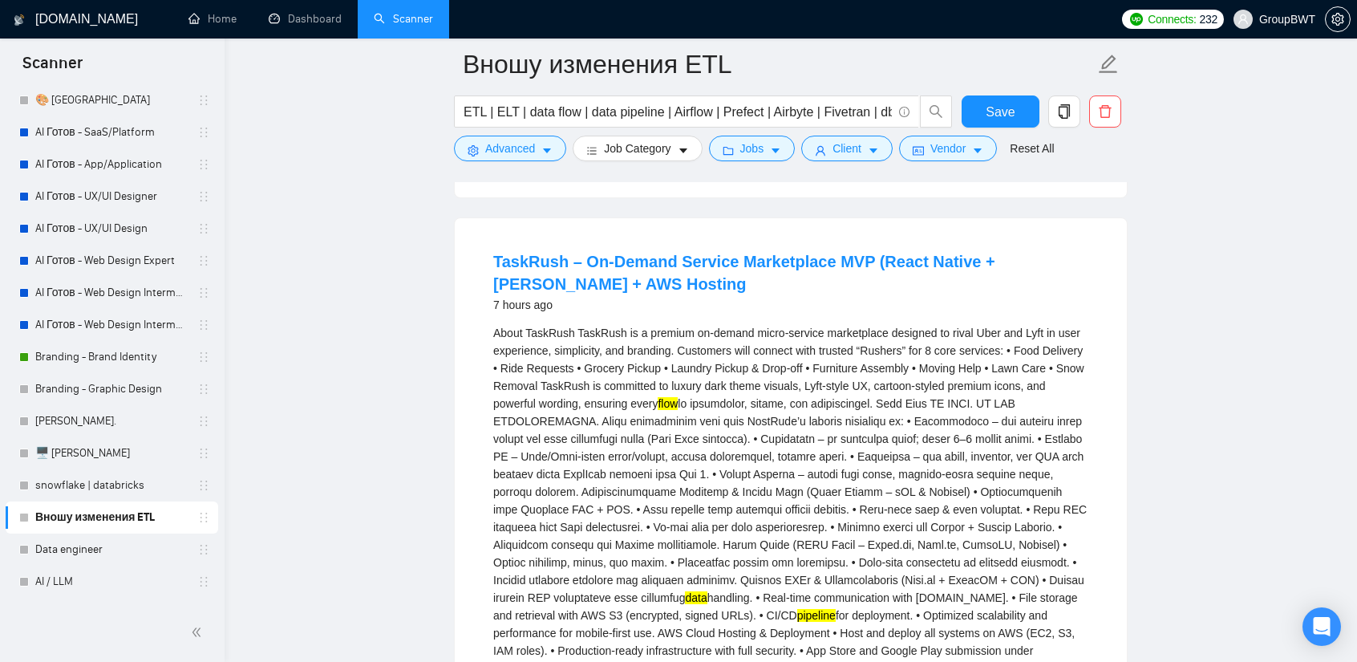
click at [1218, 257] on main "Вношу изменения ETL ETL | ELT | data flow | data pipeline | Airflow | Prefect |…" at bounding box center [790, 141] width 1081 height 4806
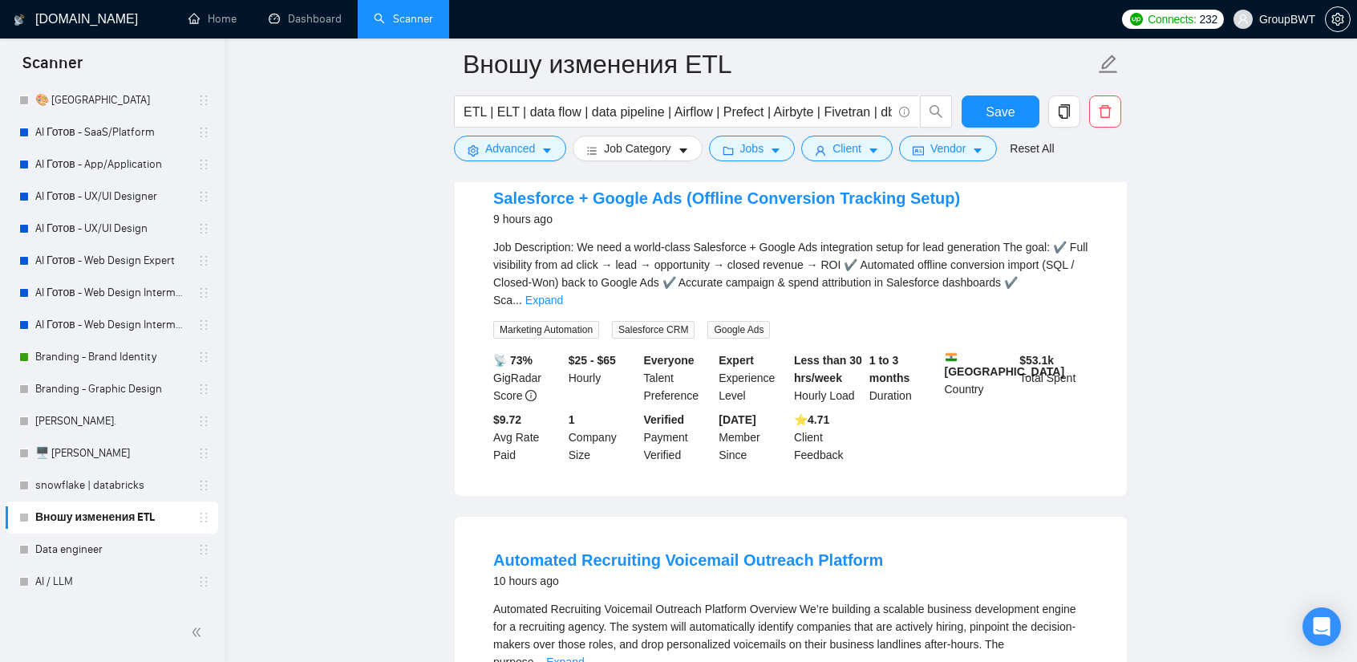
scroll to position [3289, 0]
